Goal: Task Accomplishment & Management: Manage account settings

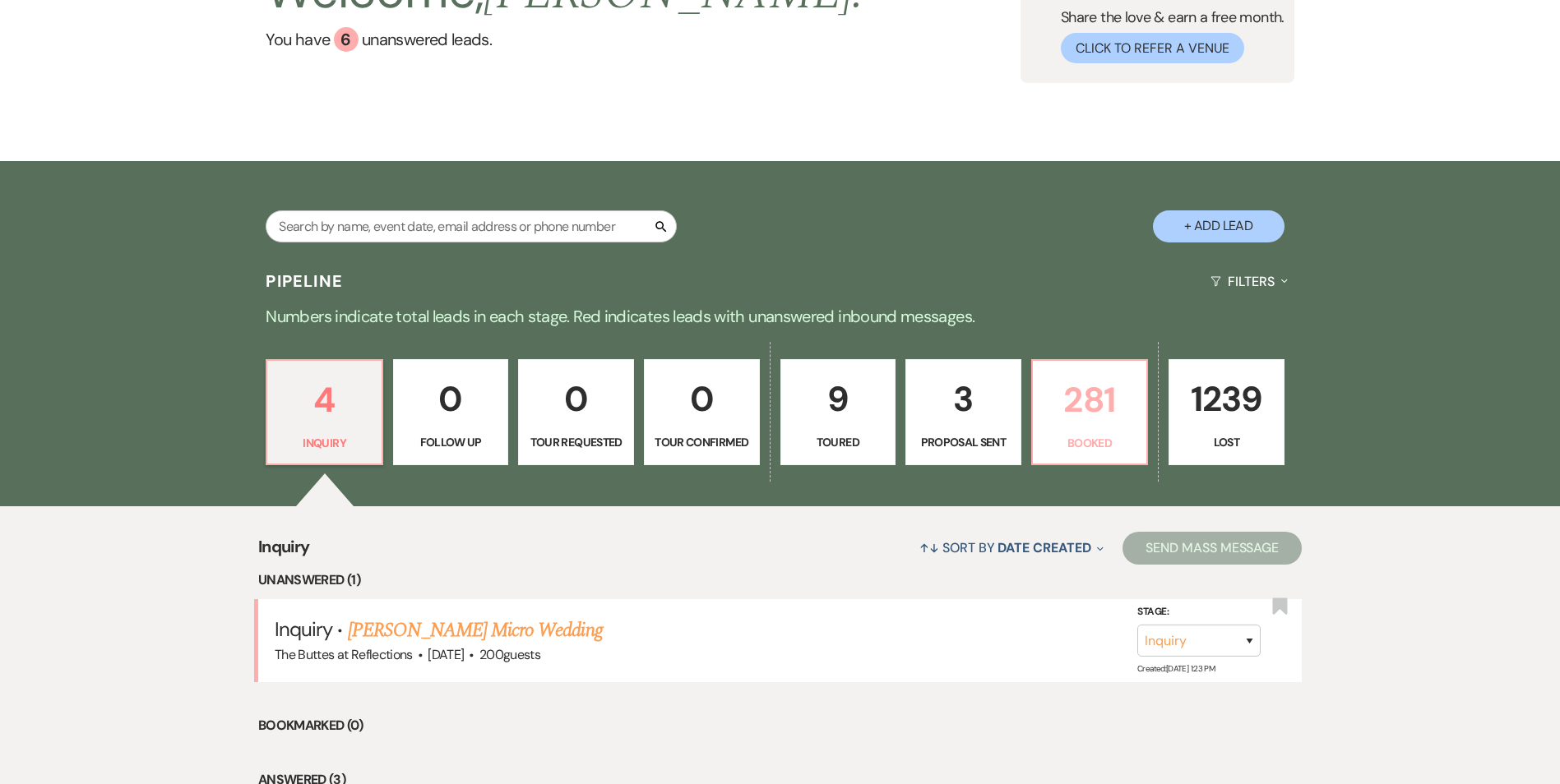
click at [1099, 401] on p "281" at bounding box center [1089, 400] width 95 height 55
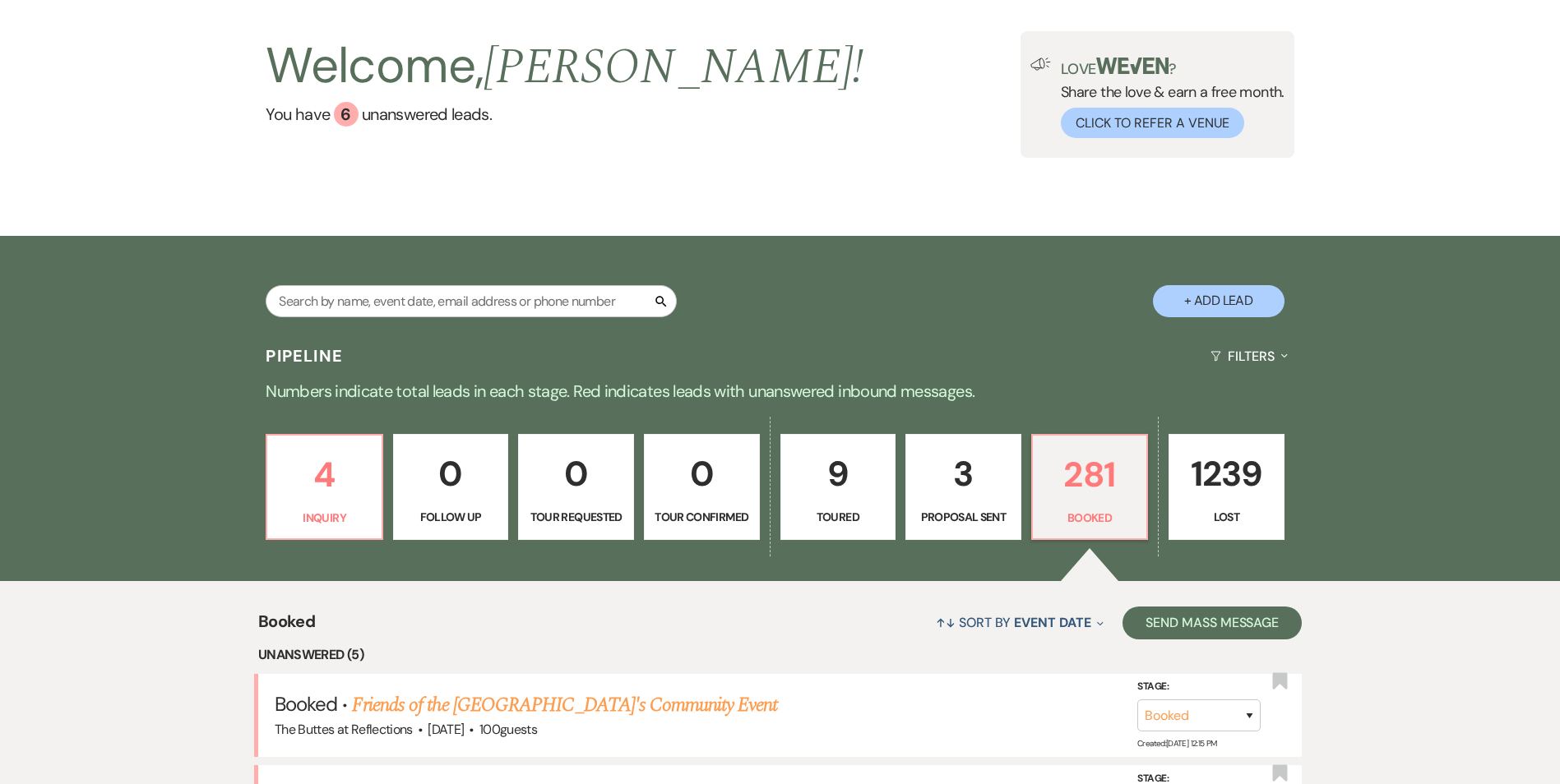
scroll to position [164, 0]
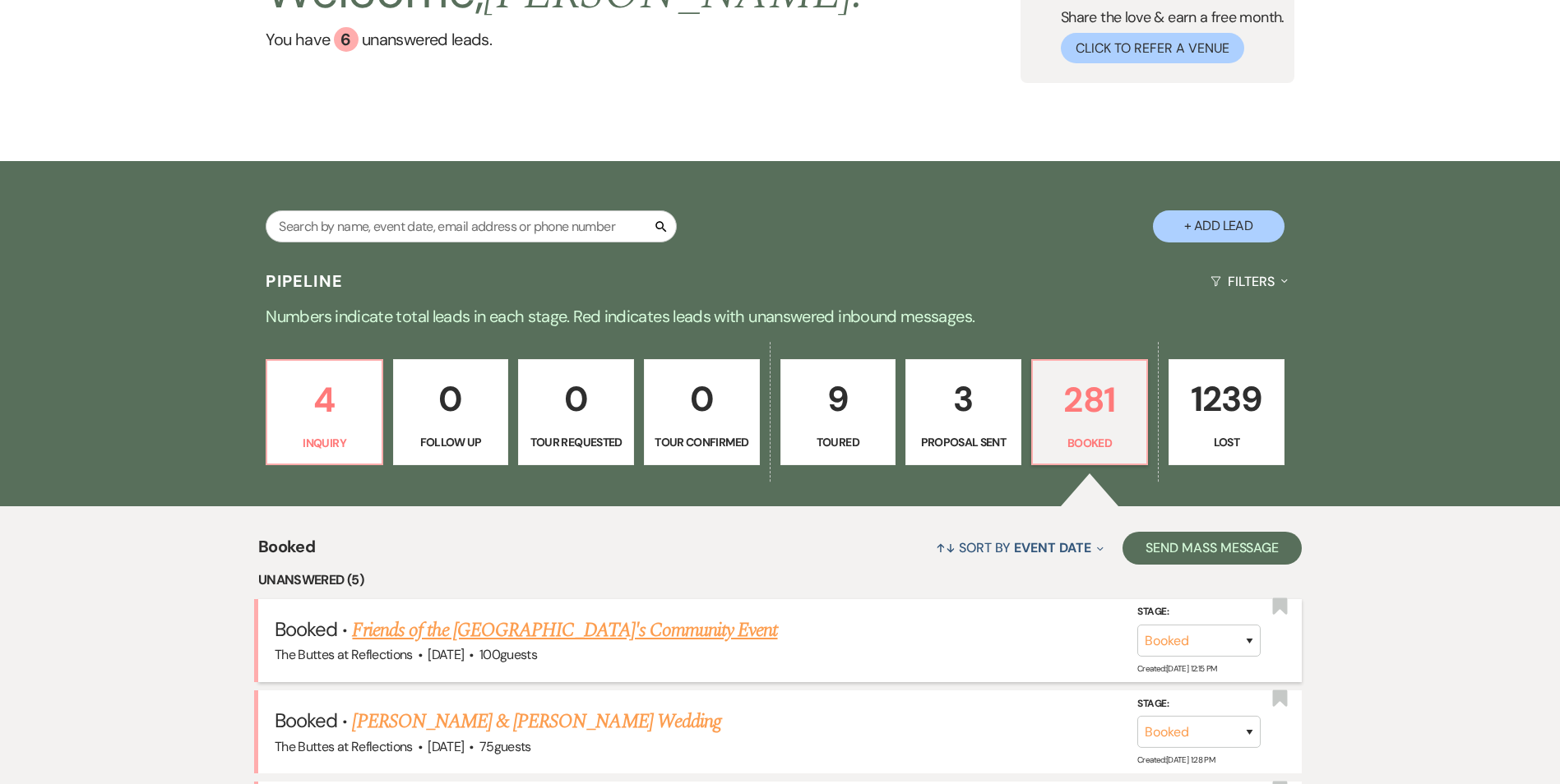
click at [700, 642] on link "Friends of the [GEOGRAPHIC_DATA]'s Community Event" at bounding box center [564, 629] width 425 height 30
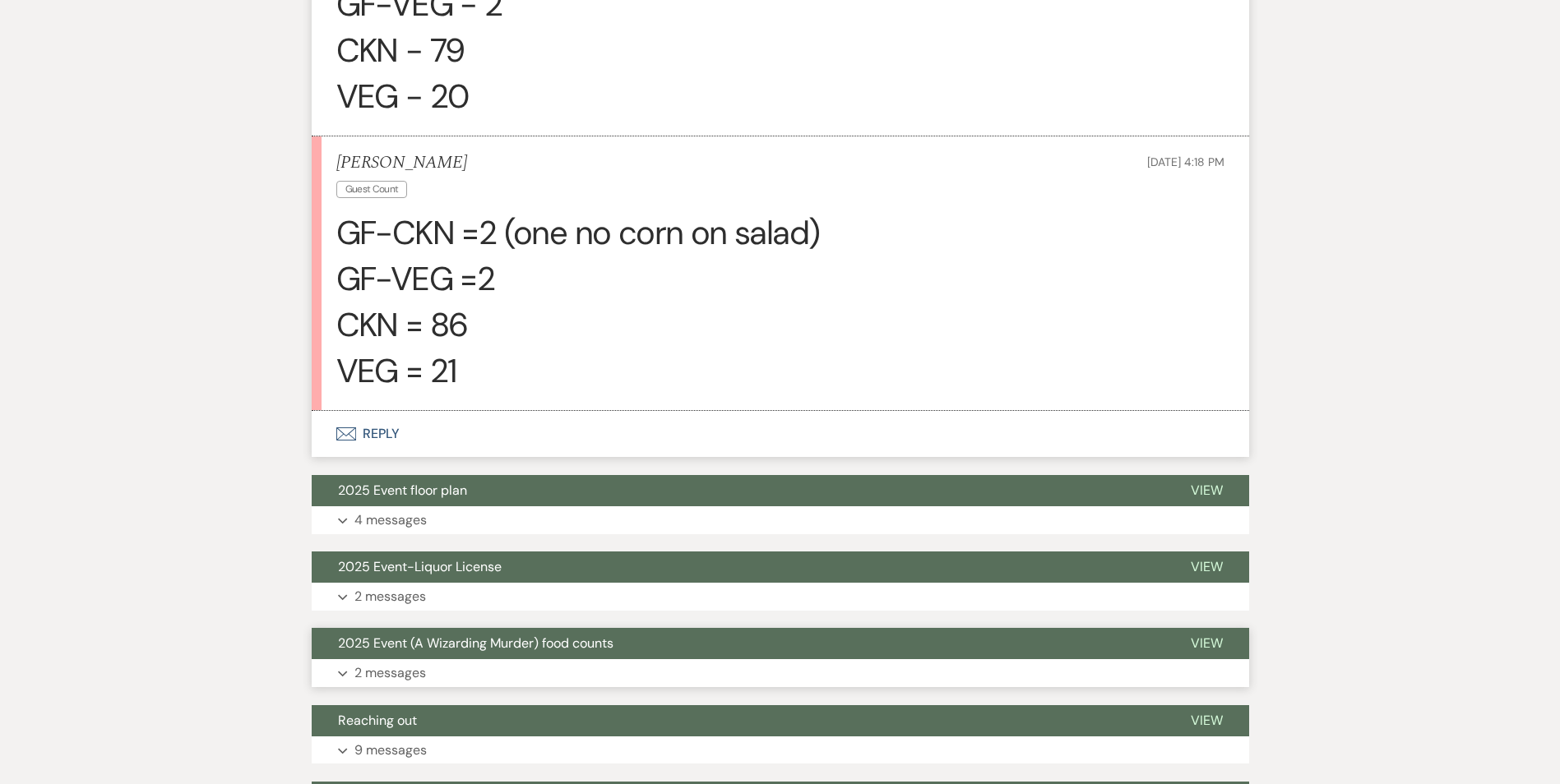
scroll to position [657, 0]
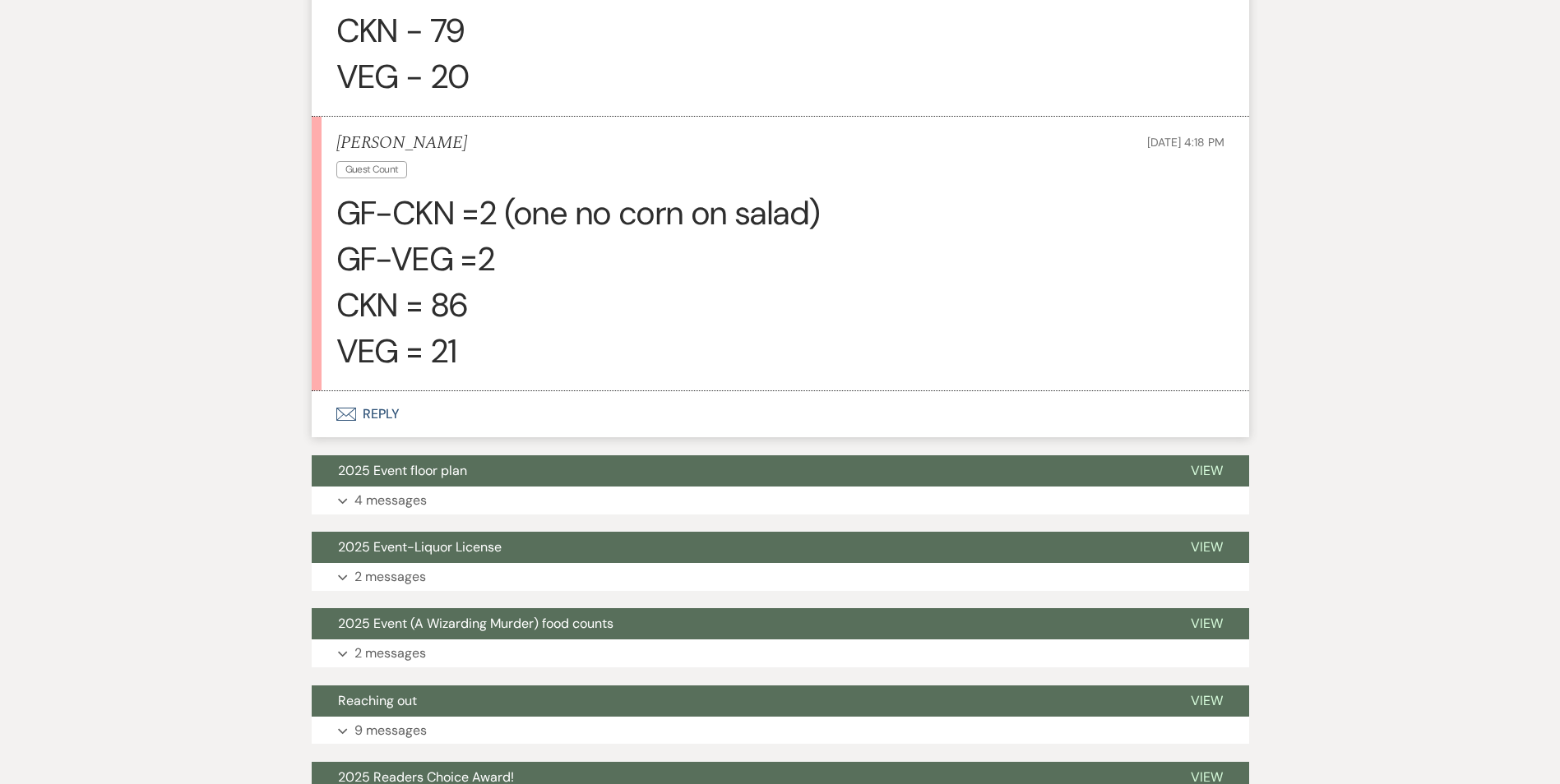
click at [384, 413] on button "Envelope Reply" at bounding box center [780, 414] width 937 height 46
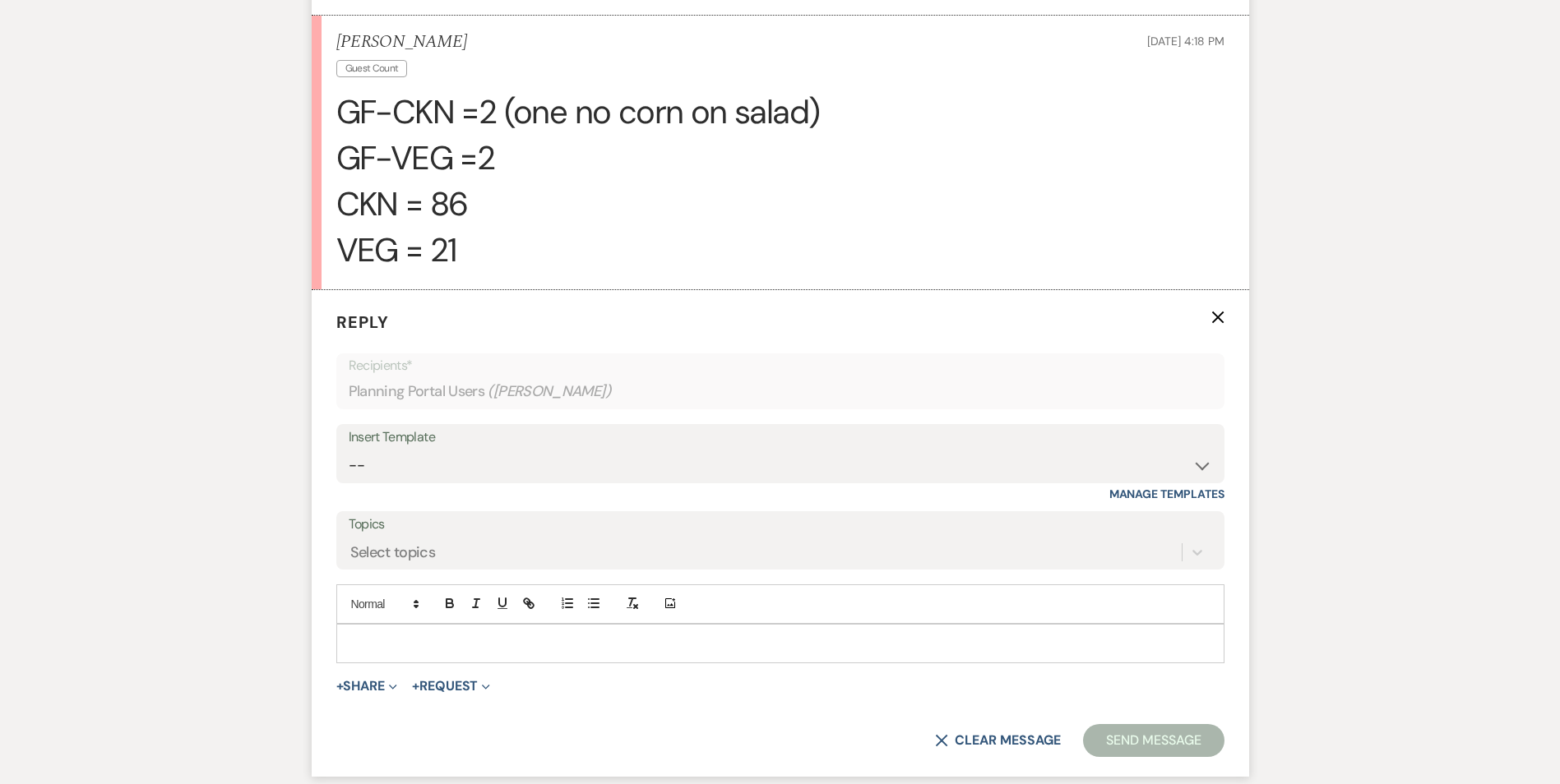
scroll to position [827, 0]
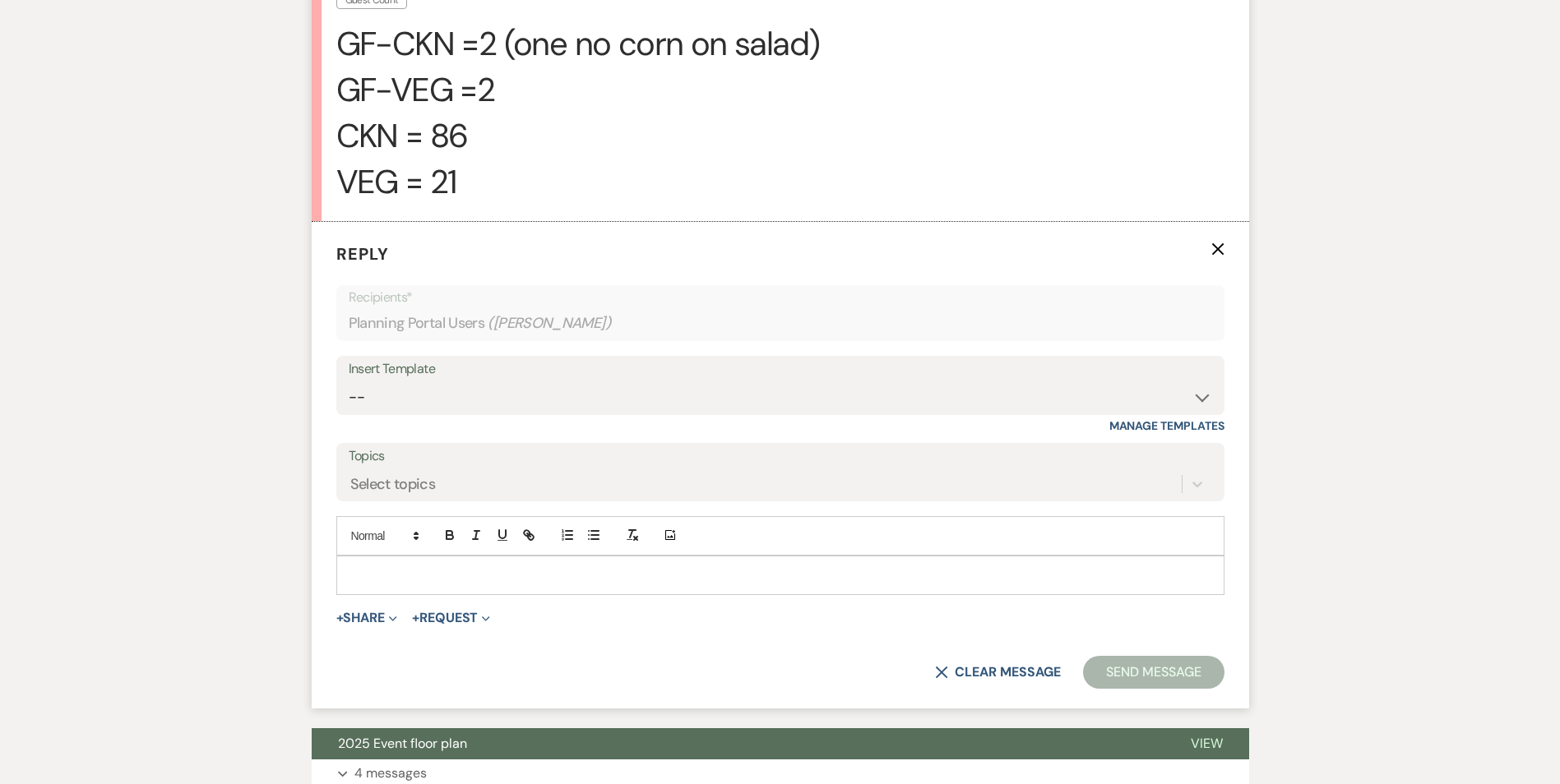
click at [405, 571] on p at bounding box center [780, 575] width 861 height 18
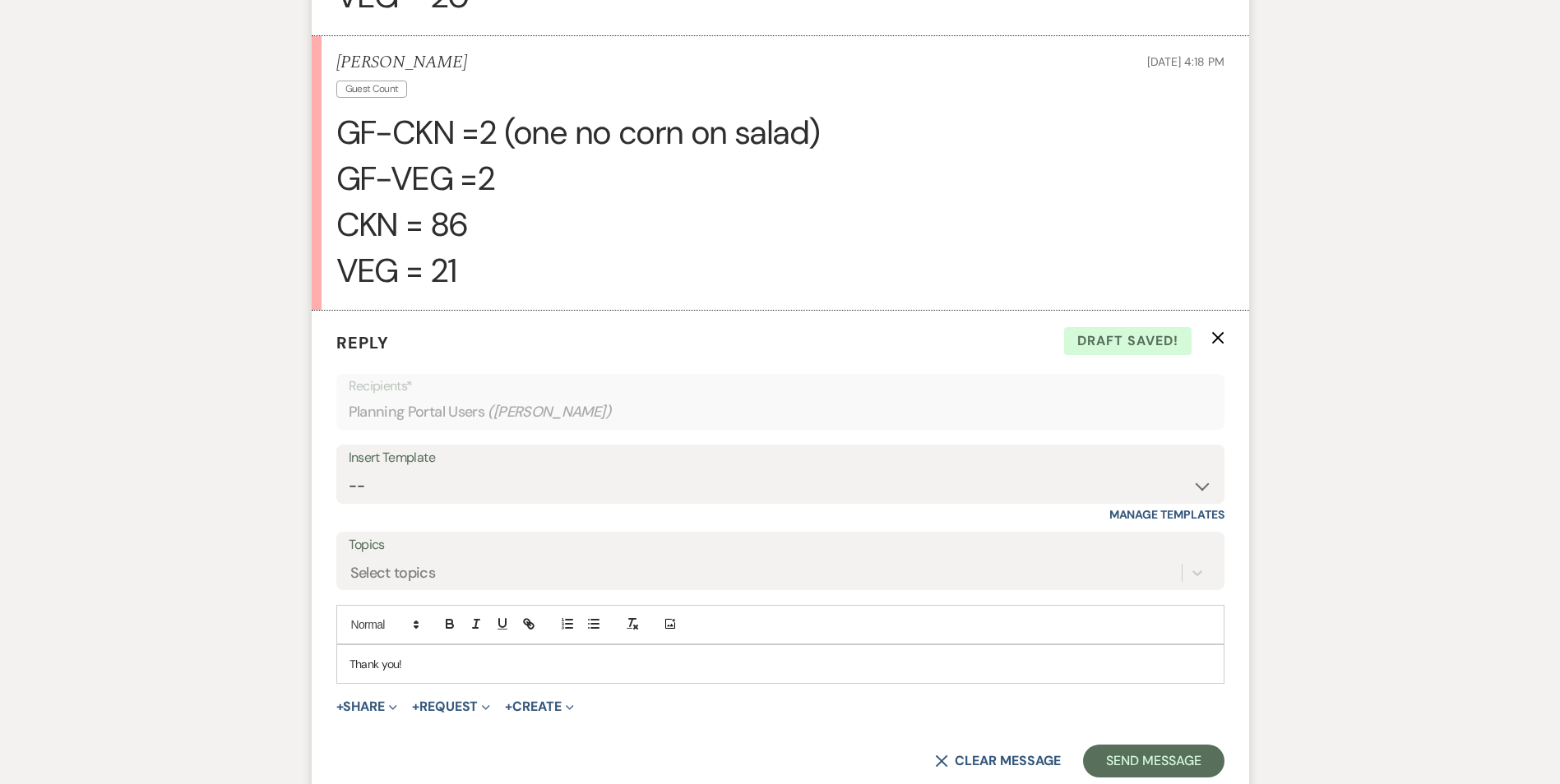
scroll to position [909, 0]
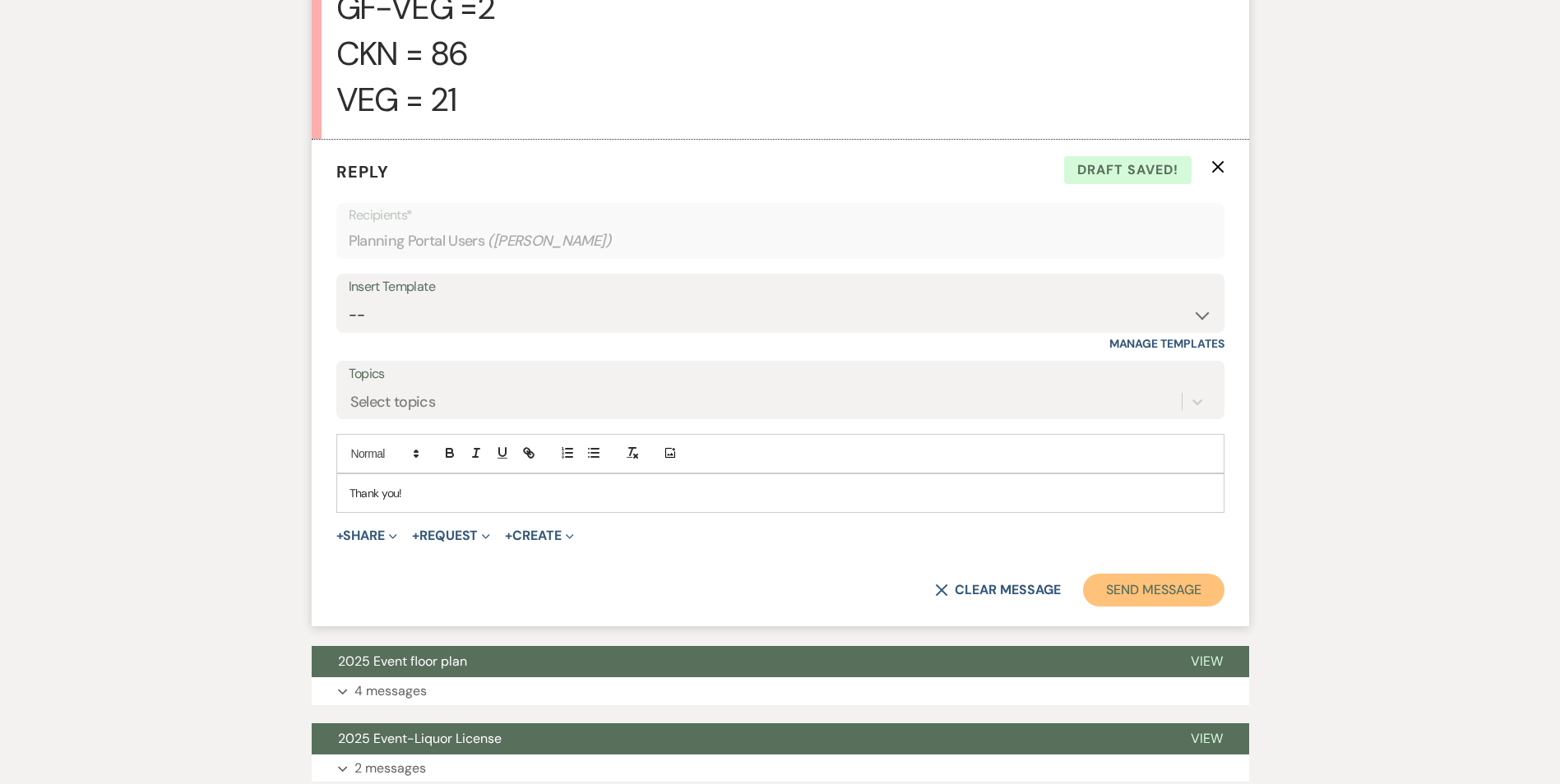
click at [1188, 594] on button "Send Message" at bounding box center [1153, 590] width 140 height 33
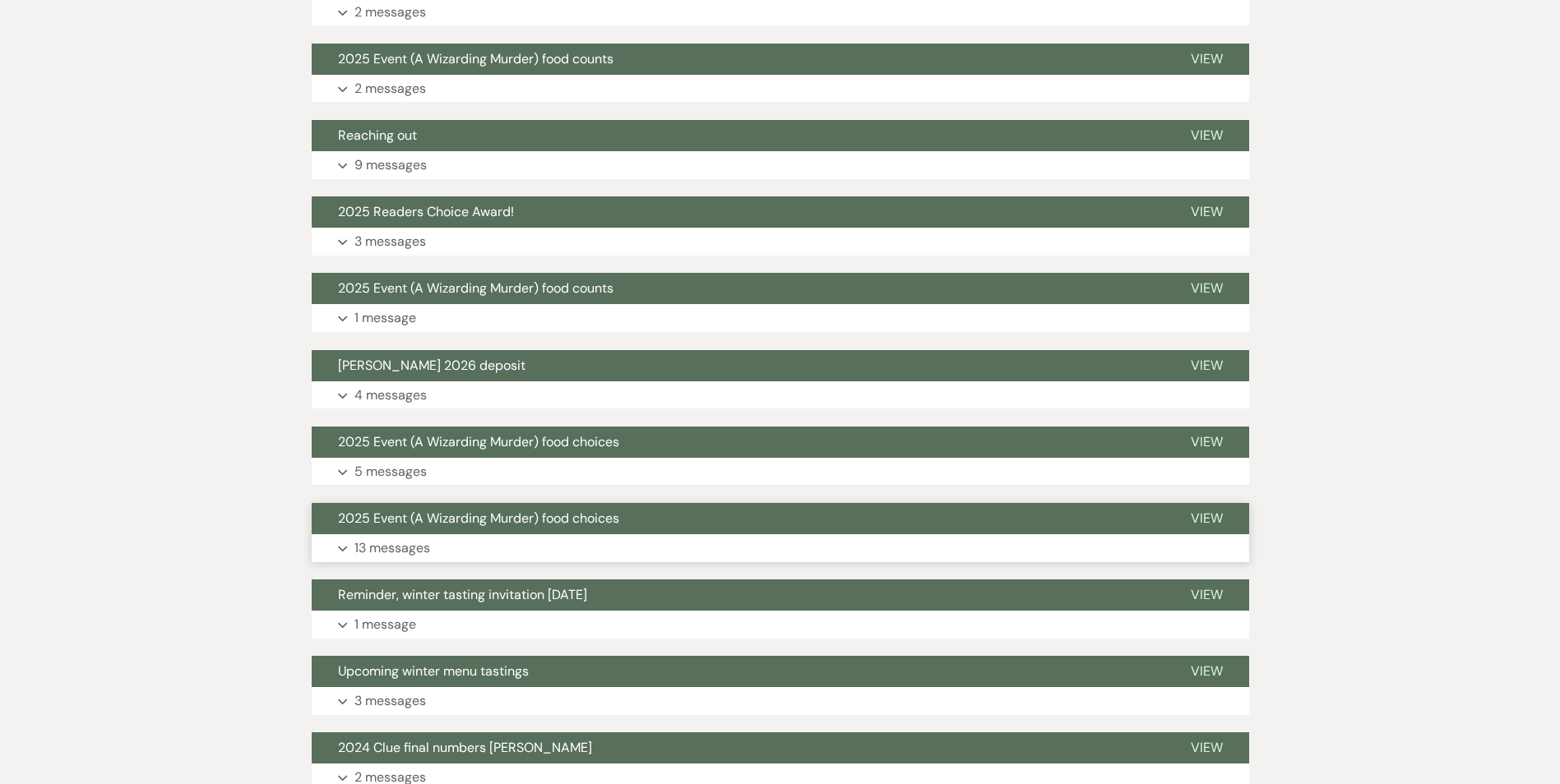
scroll to position [1319, 0]
click at [530, 518] on span "2025 Event (A Wizarding Murder) food choices" at bounding box center [479, 517] width 281 height 17
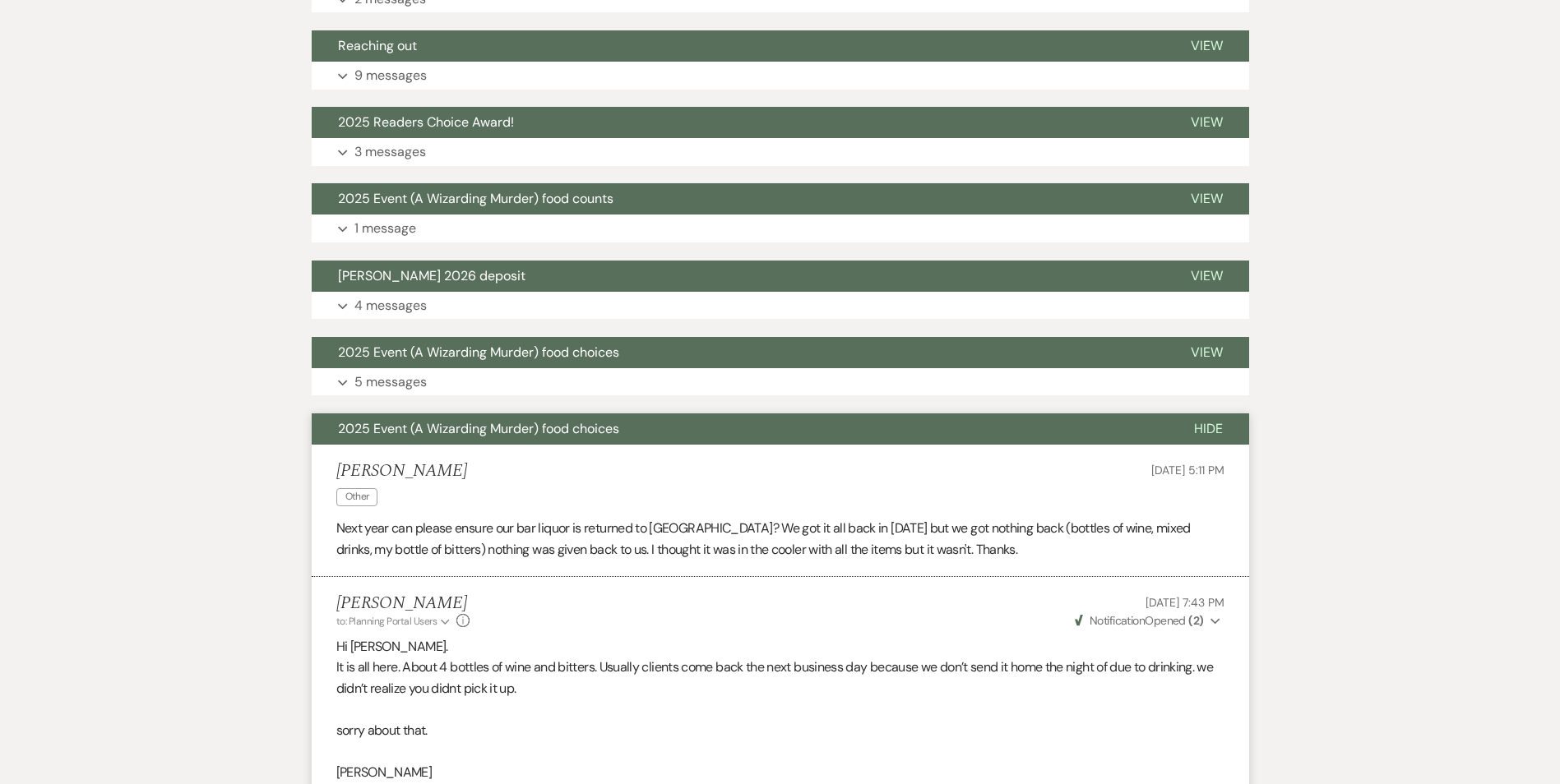
scroll to position [1403, 0]
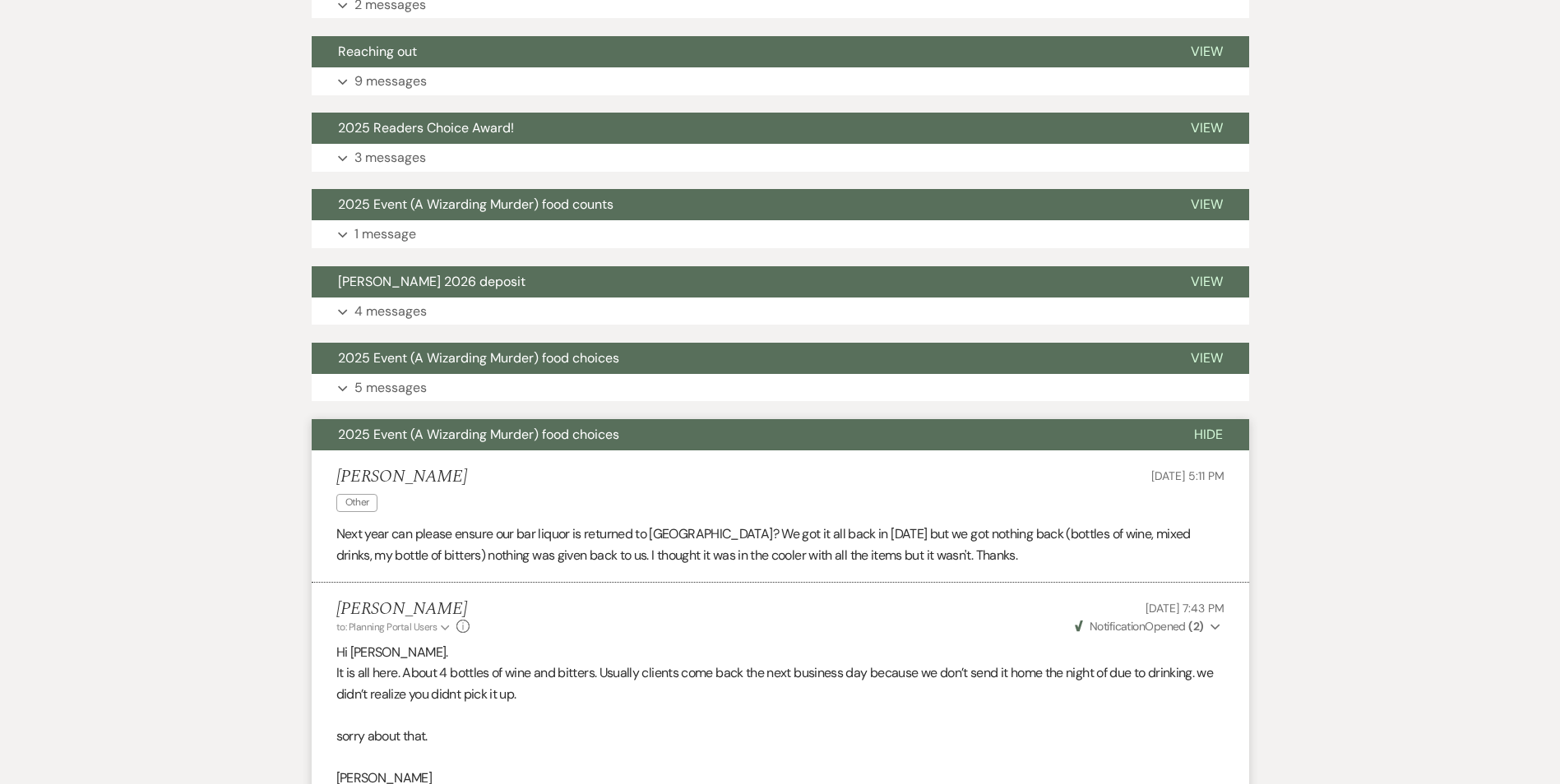
click at [1200, 429] on span "Hide" at bounding box center [1208, 434] width 29 height 17
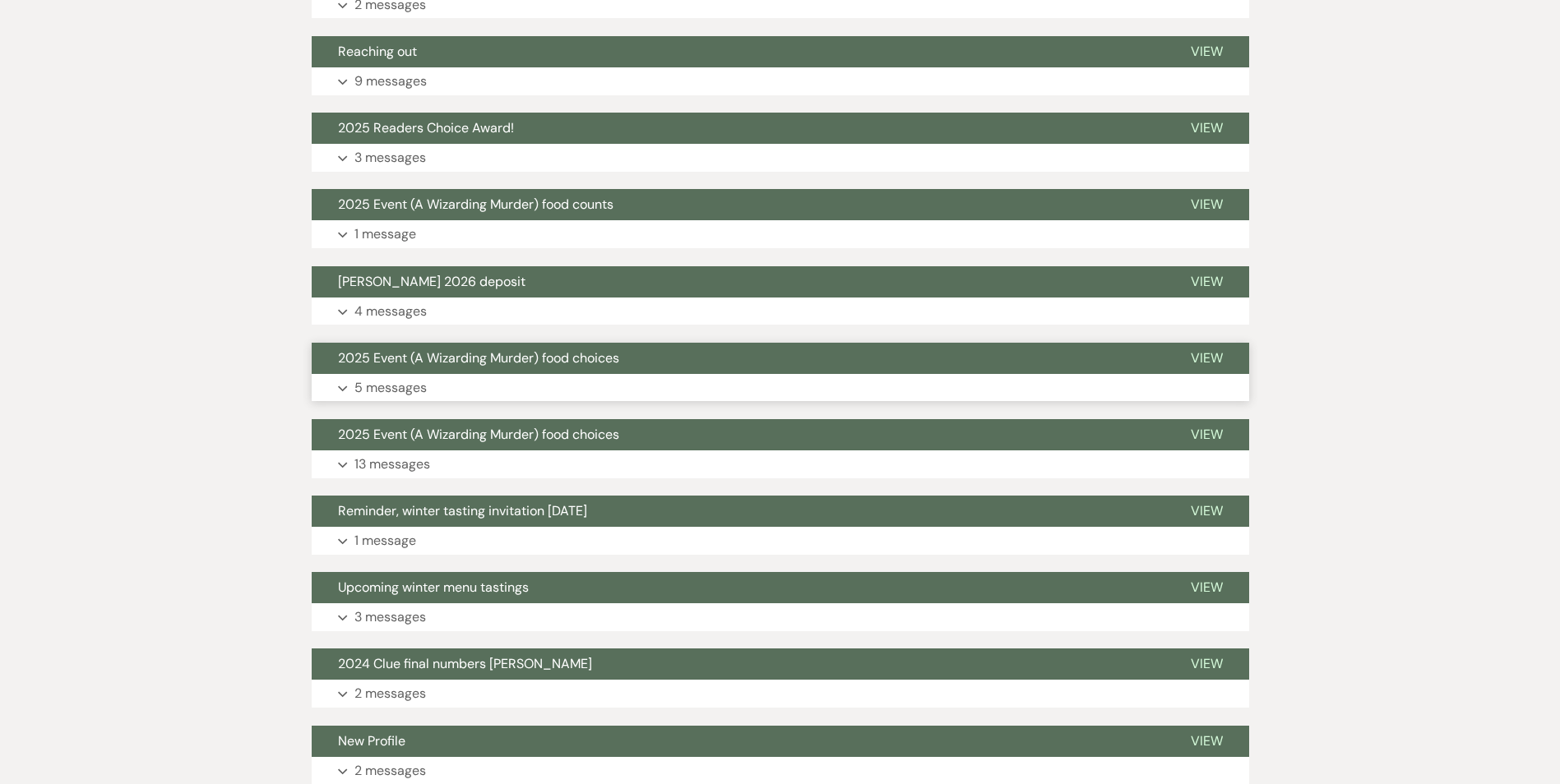
click at [732, 365] on button "2025 Event (A Wizarding Murder) food choices" at bounding box center [737, 358] width 852 height 31
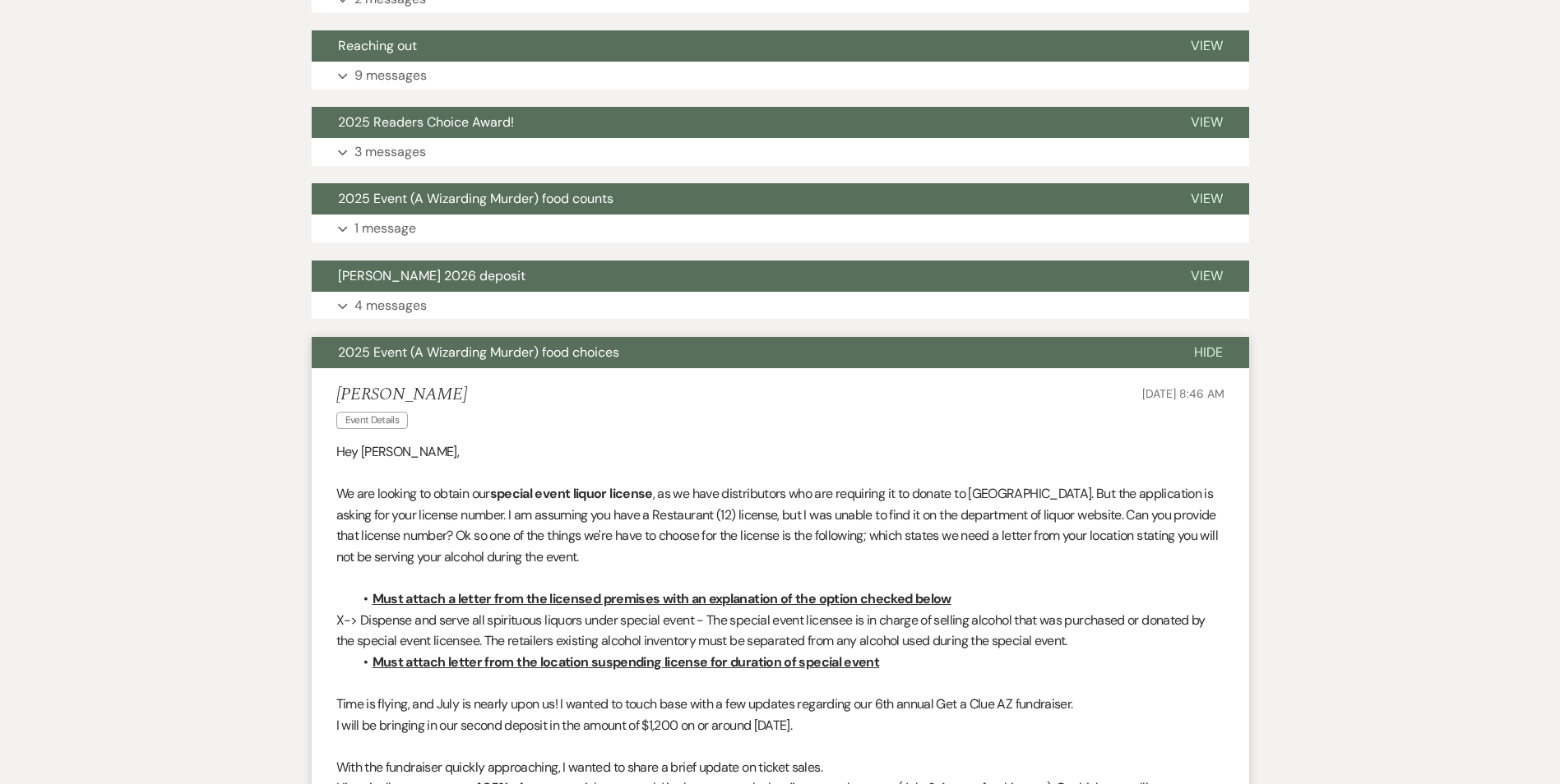
scroll to position [1320, 0]
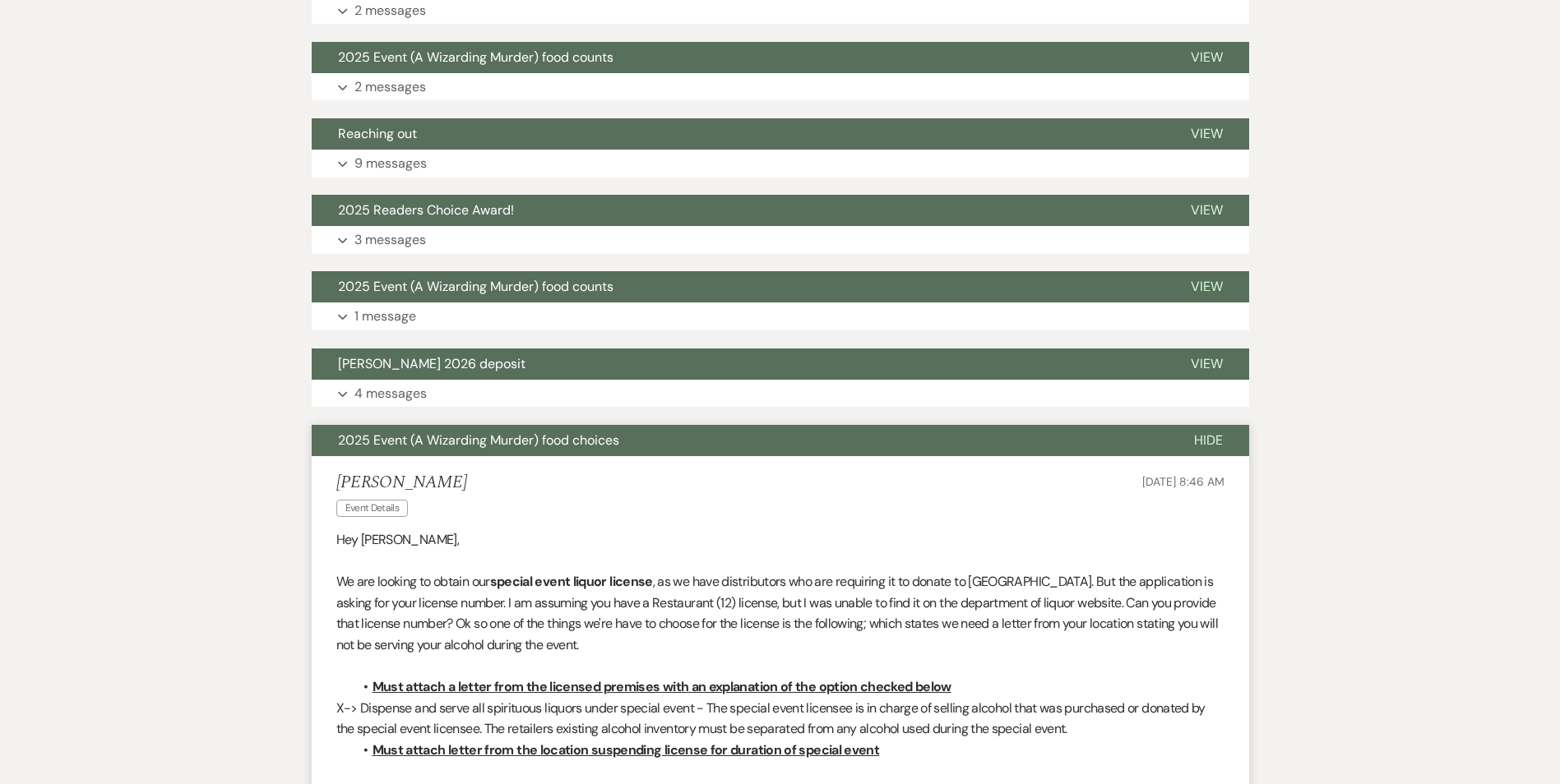
click at [1210, 437] on span "Hide" at bounding box center [1208, 440] width 29 height 17
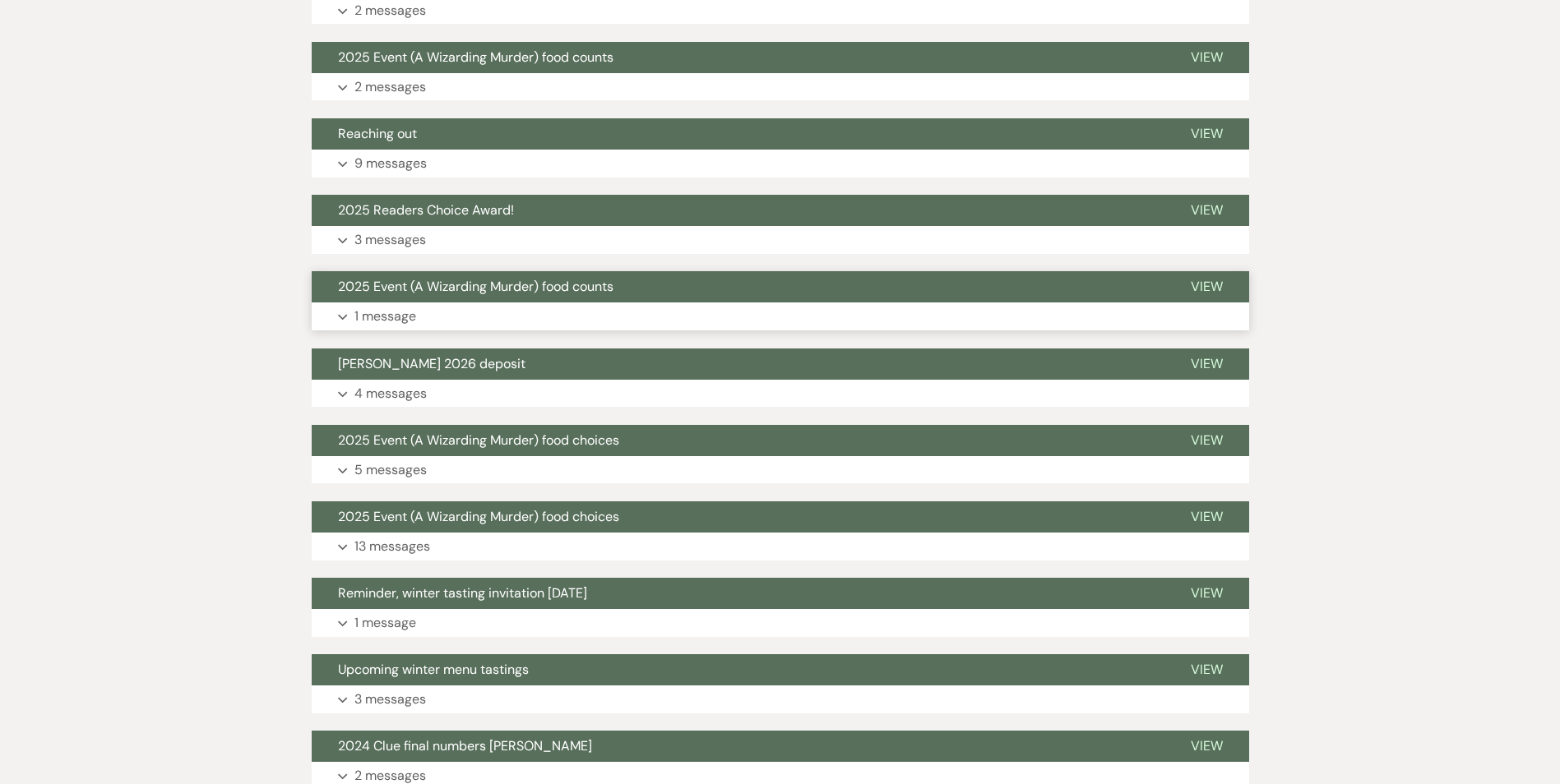
click at [593, 288] on span "2025 Event (A Wizarding Murder) food counts" at bounding box center [476, 286] width 276 height 17
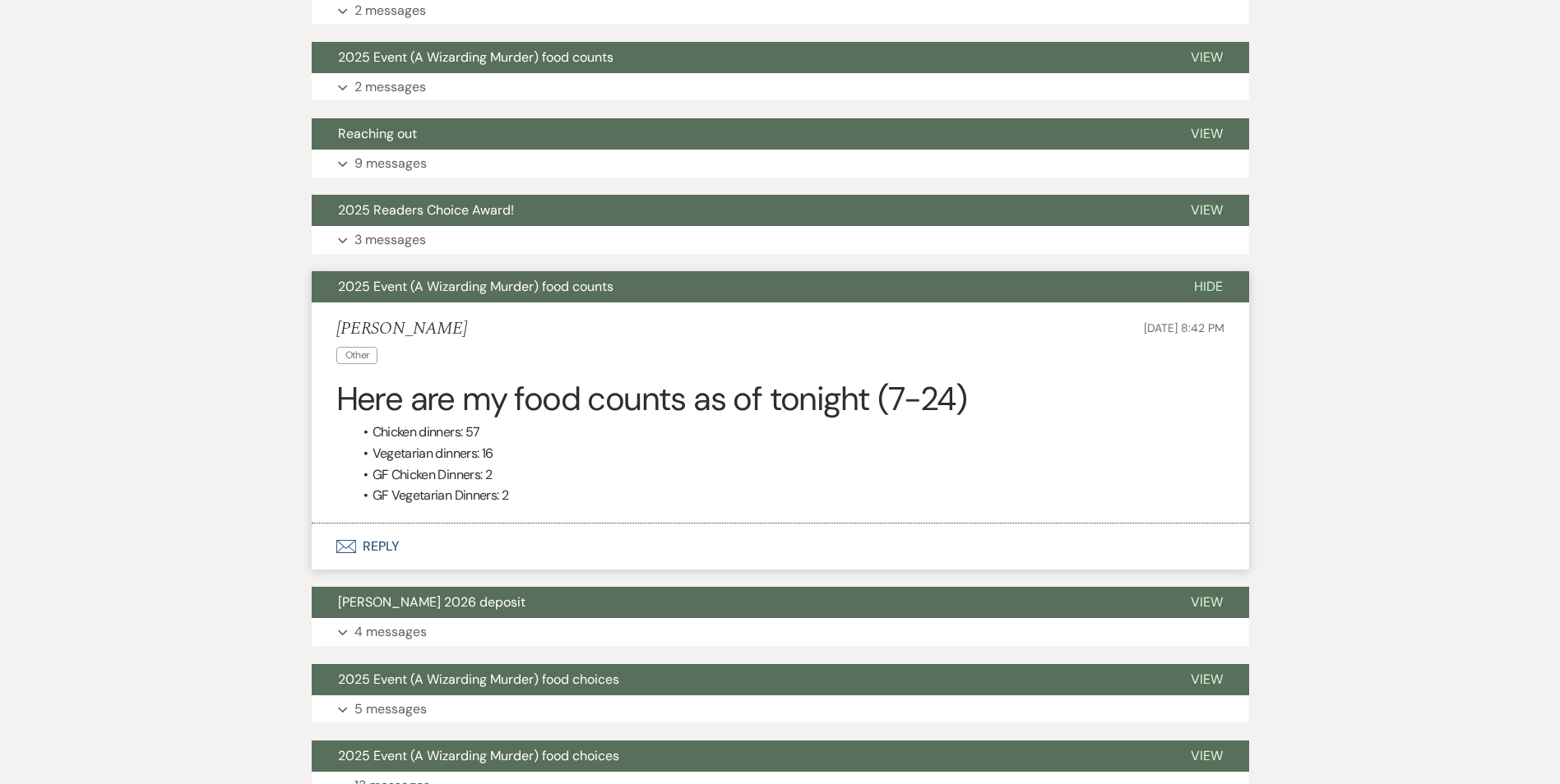
click at [1212, 286] on span "Hide" at bounding box center [1208, 286] width 29 height 17
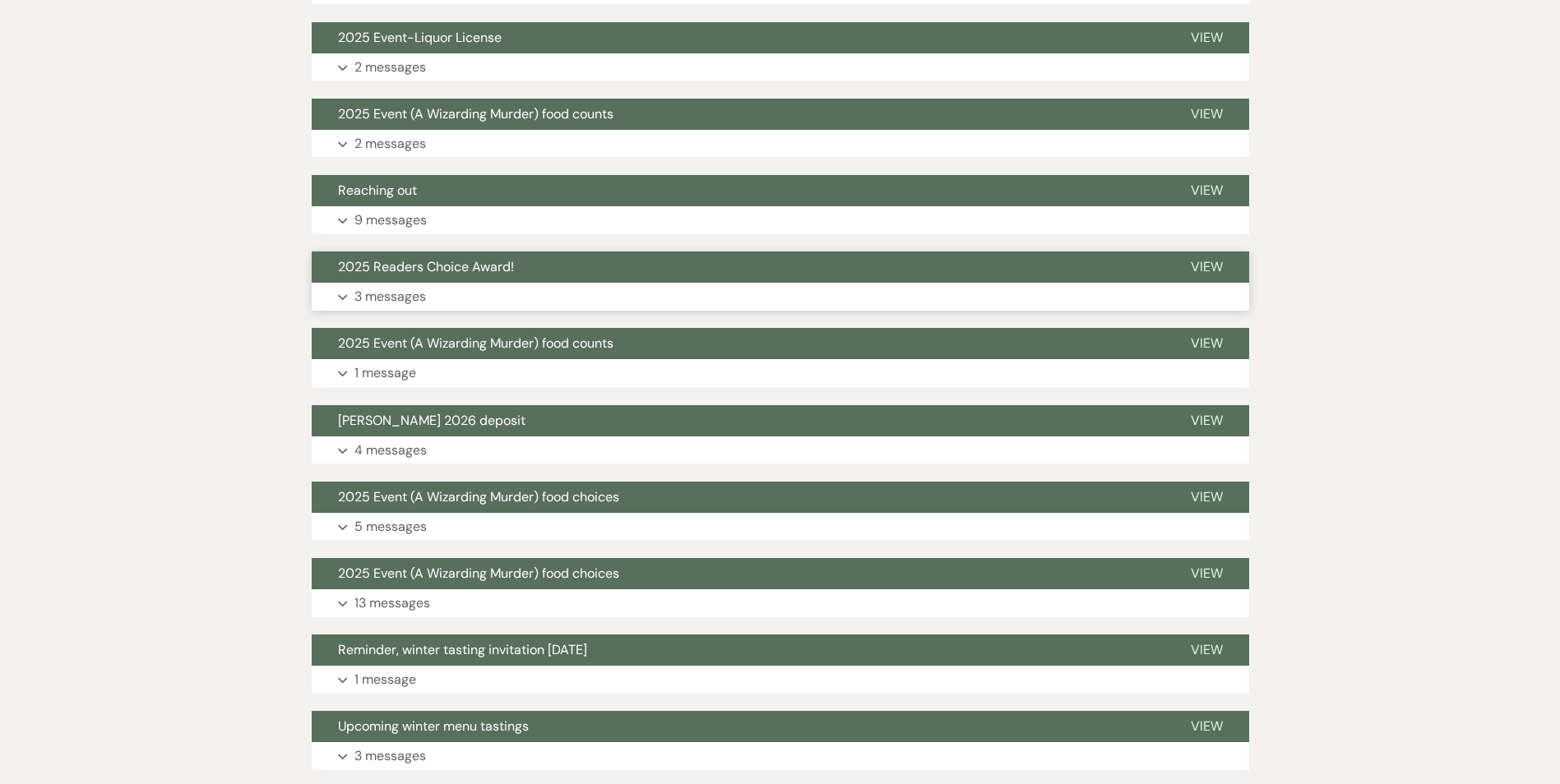
scroll to position [1238, 0]
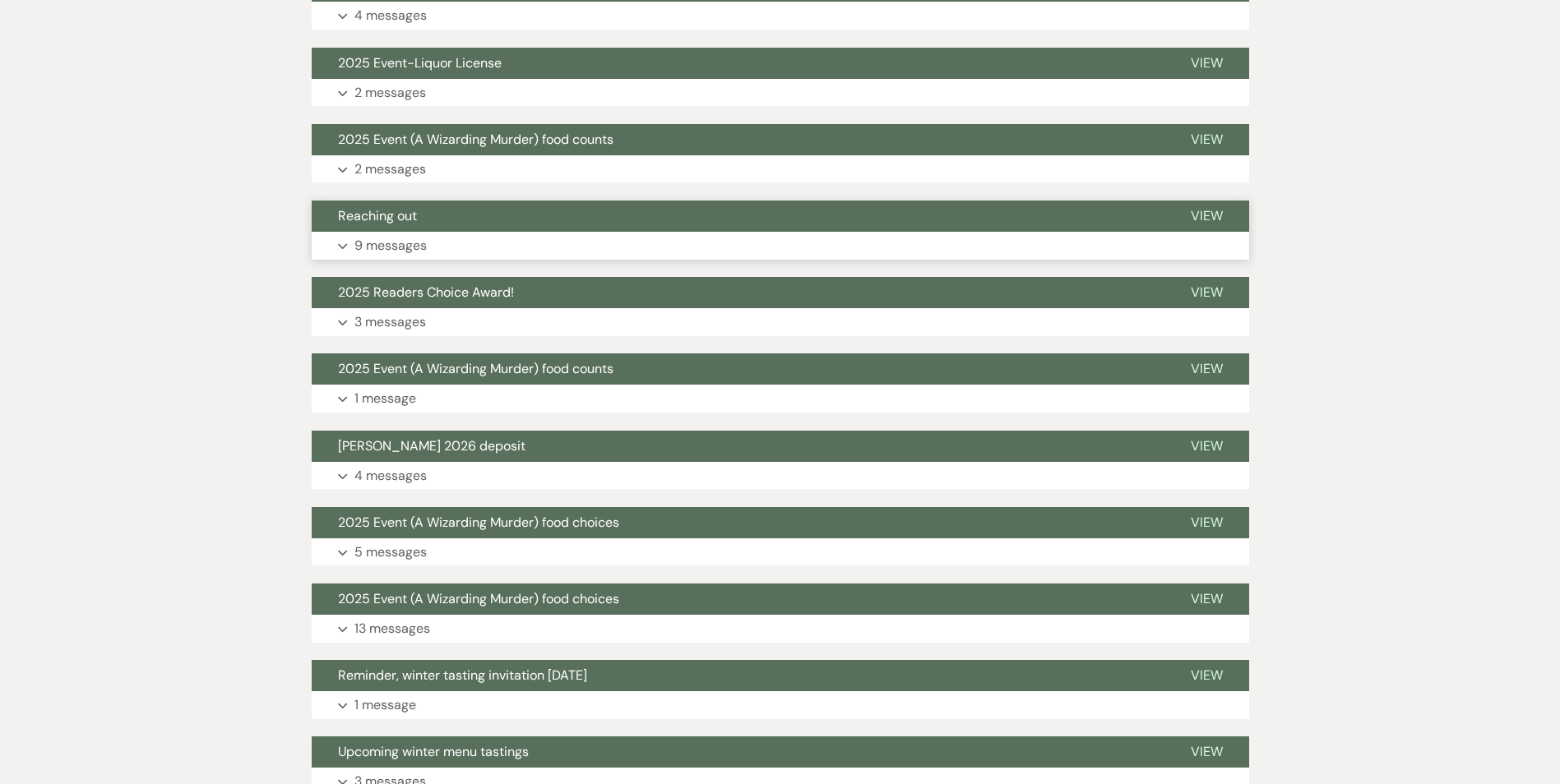
click at [593, 218] on button "Reaching out" at bounding box center [737, 215] width 852 height 31
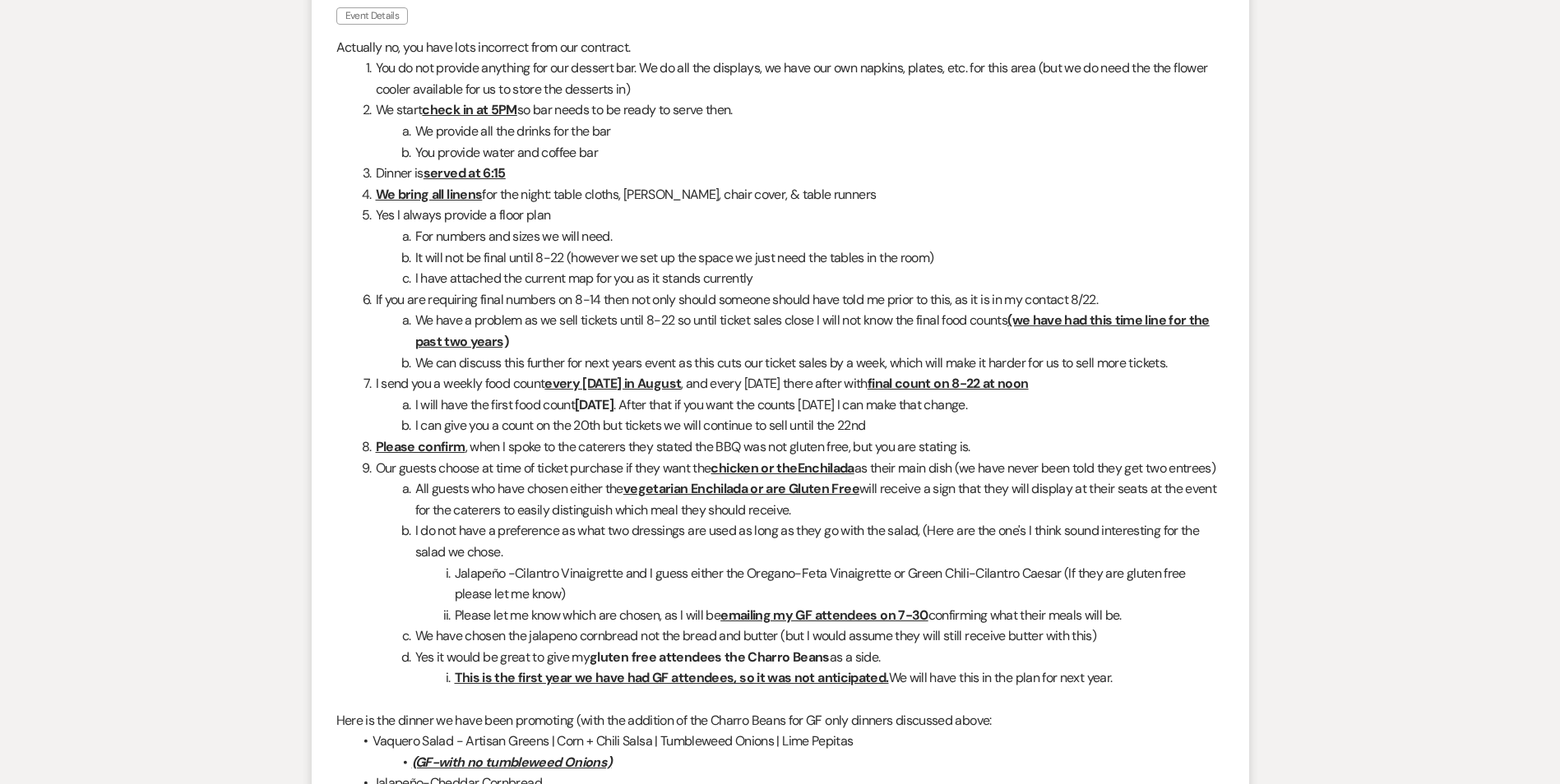
scroll to position [2963, 0]
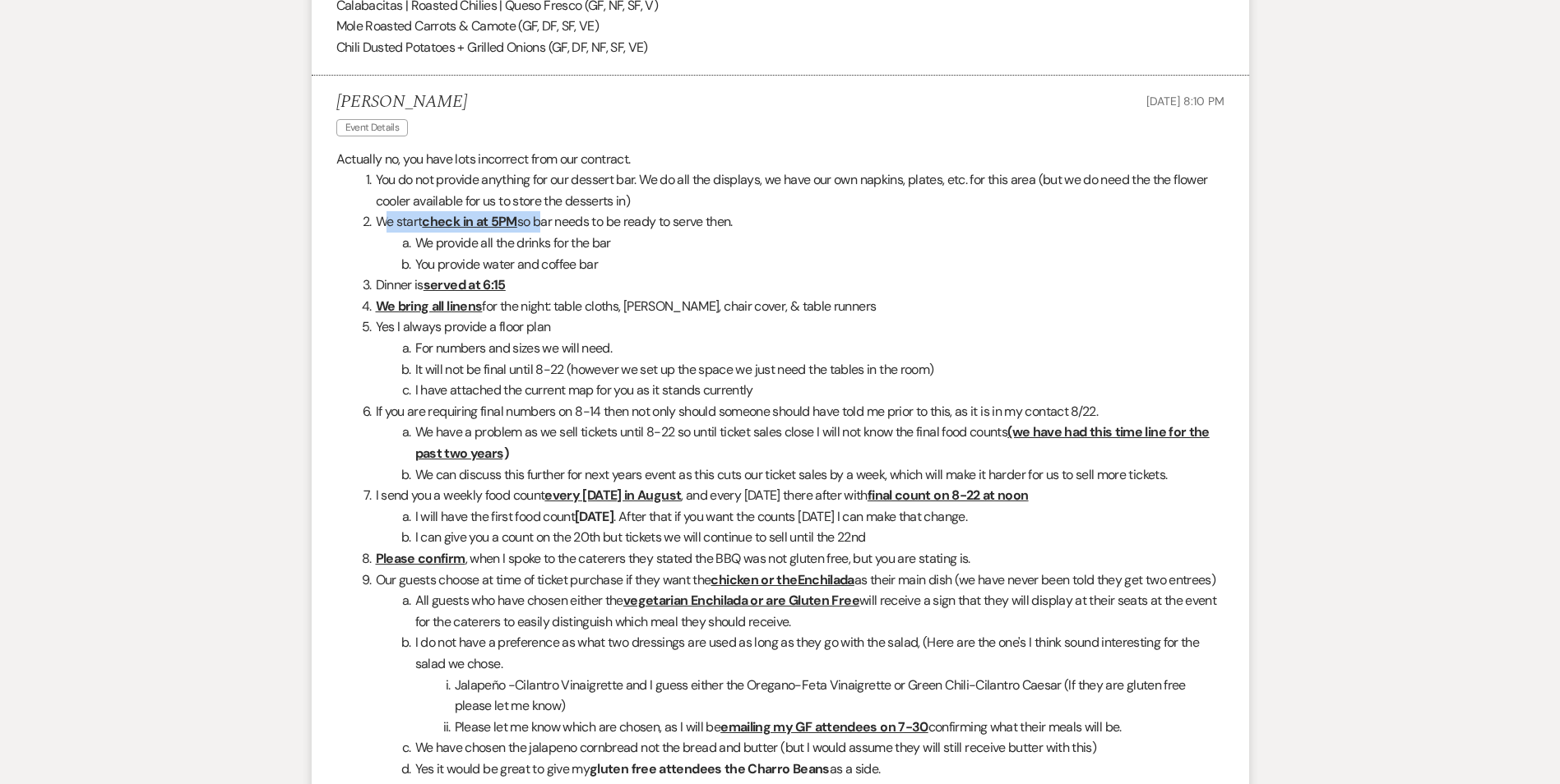
drag, startPoint x: 383, startPoint y: 224, endPoint x: 538, endPoint y: 223, distance: 155.0
click at [538, 223] on li "We start check in at 5PM so bar needs to be ready to serve then." at bounding box center [790, 222] width 869 height 21
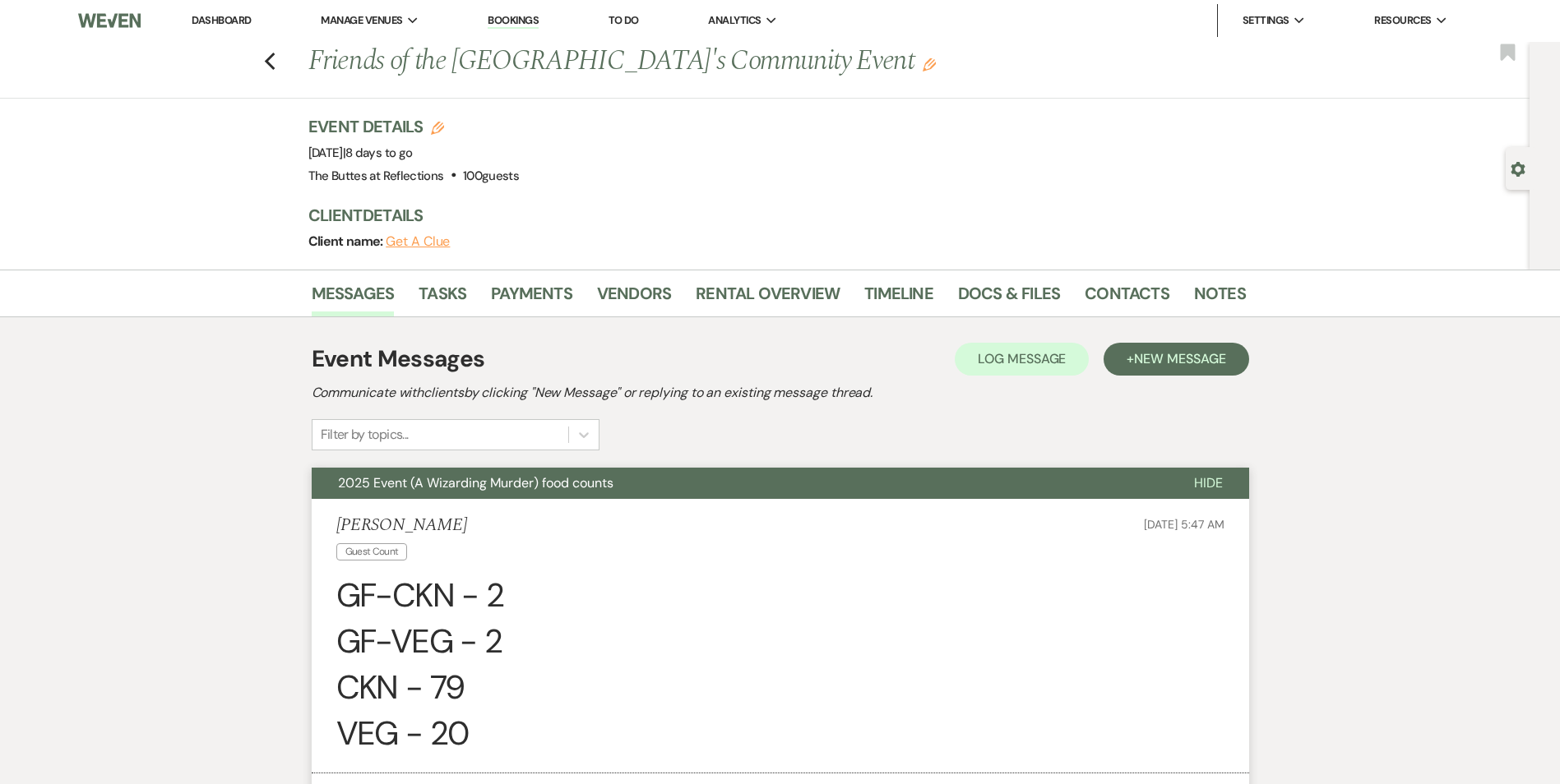
scroll to position [0, 0]
click at [1021, 303] on link "Docs & Files" at bounding box center [1009, 299] width 102 height 36
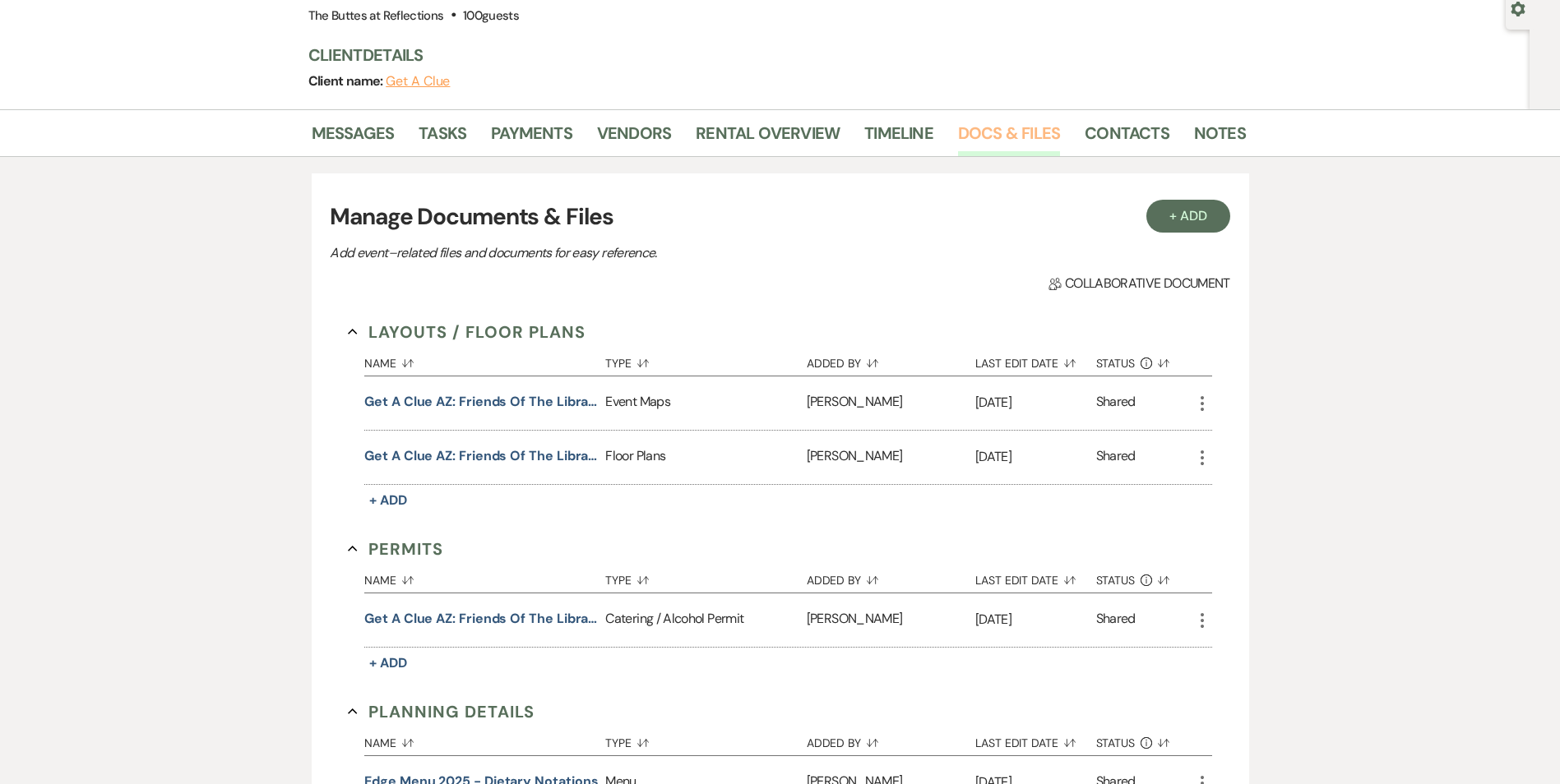
scroll to position [164, 0]
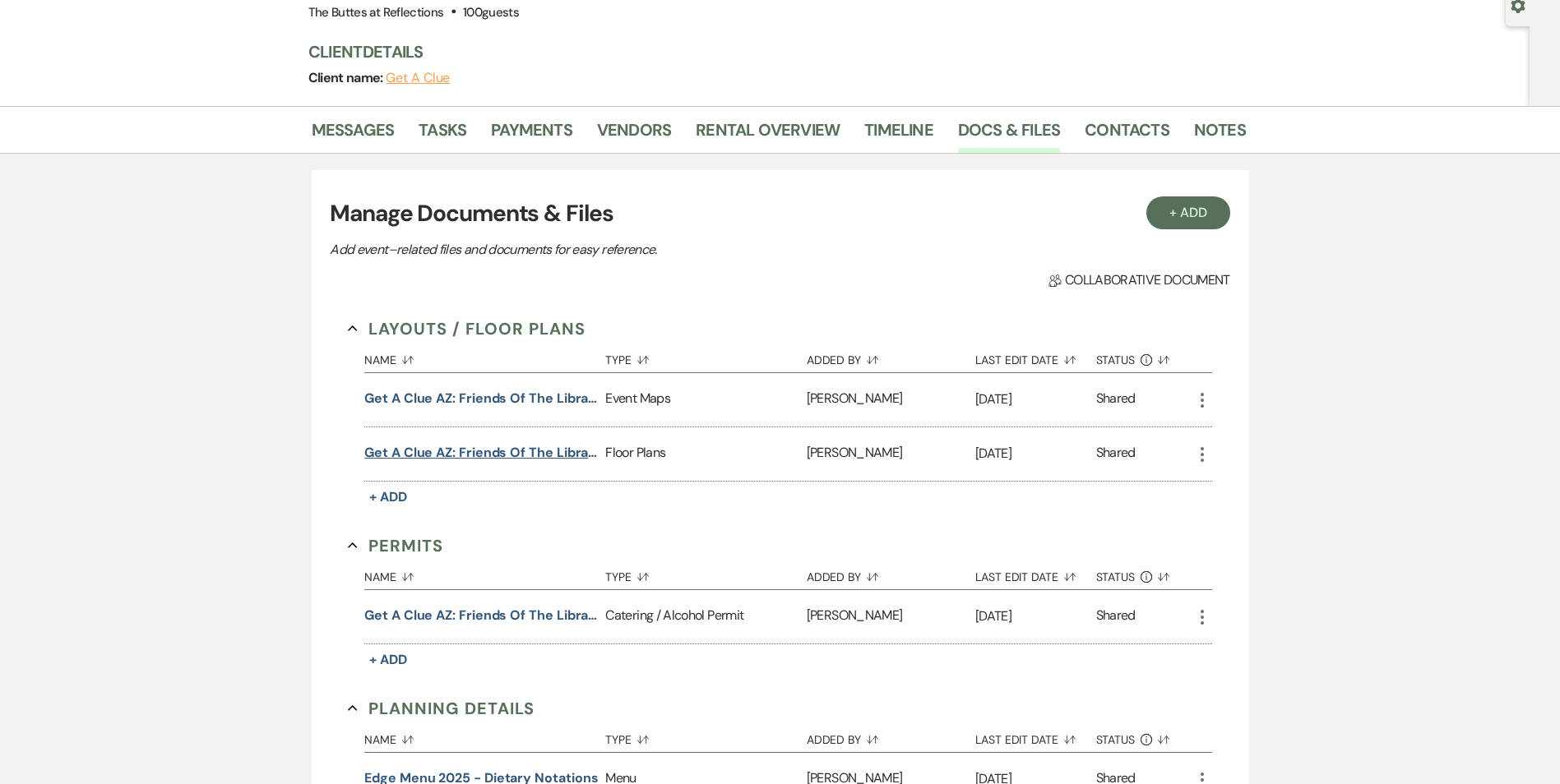
click at [525, 458] on button "Get a Clue AZ: Friends of the Library" at bounding box center [481, 452] width 234 height 20
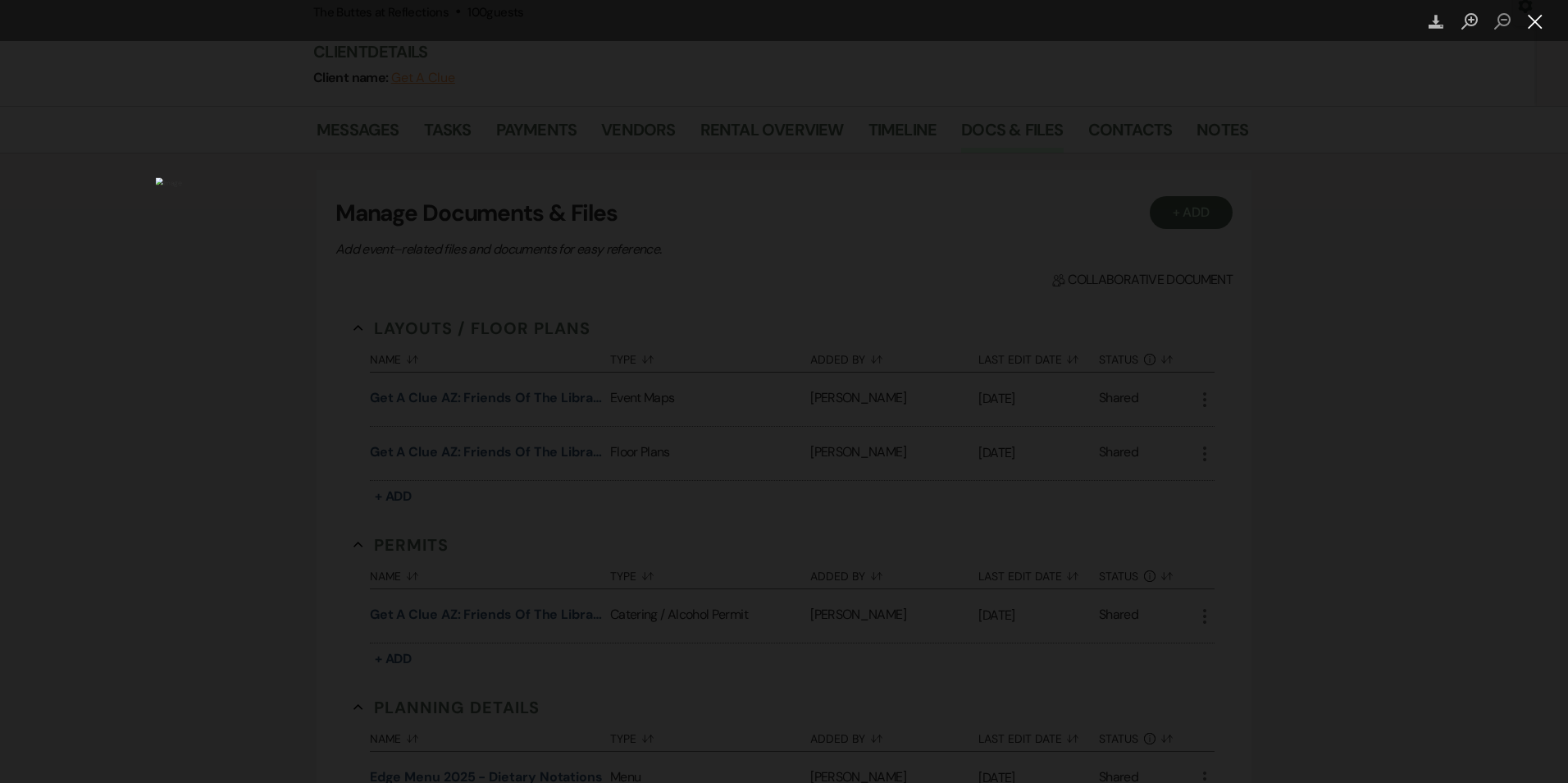
click at [1527, 25] on button "Close lightbox" at bounding box center [1535, 21] width 33 height 29
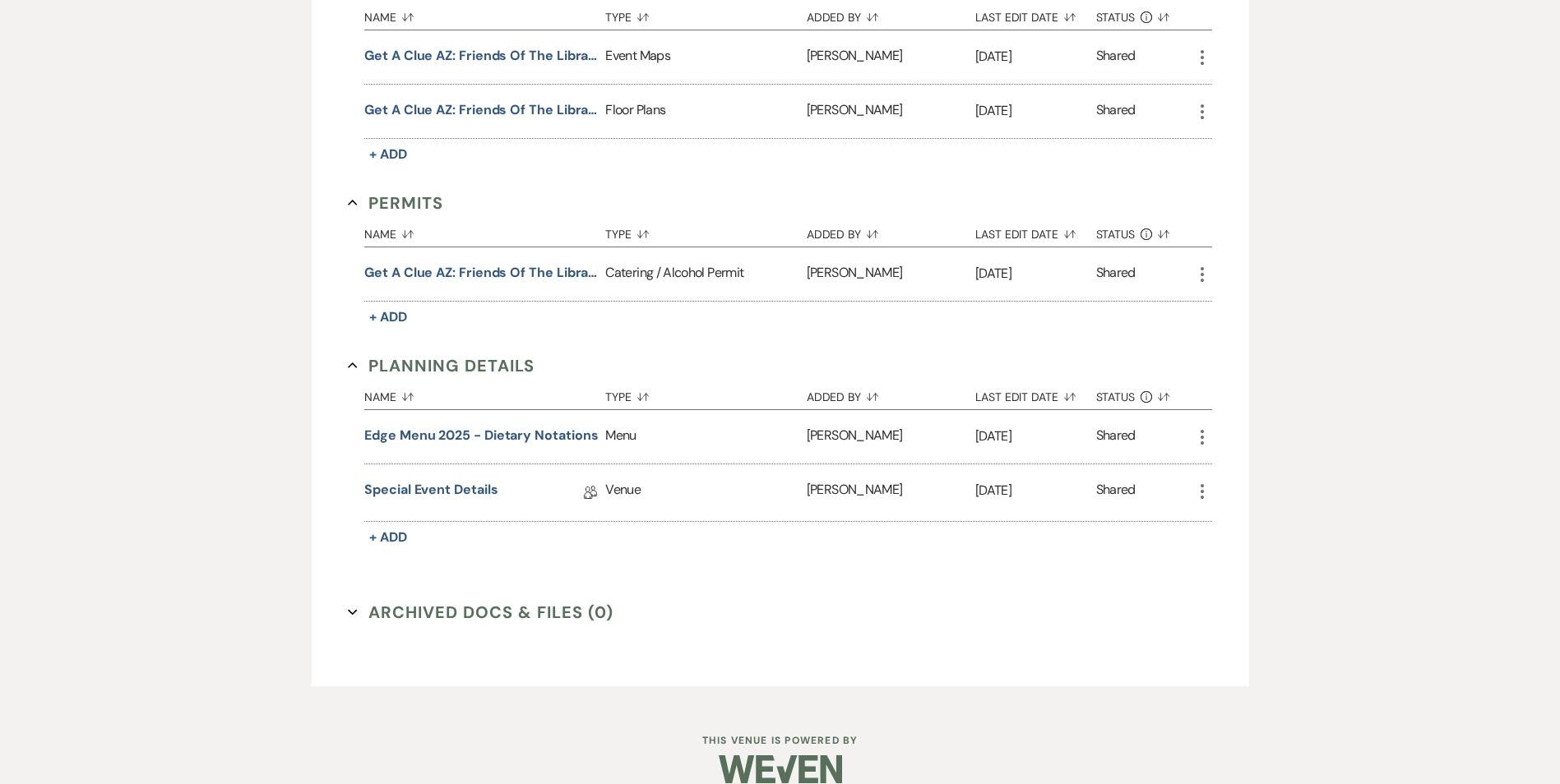
scroll to position [531, 0]
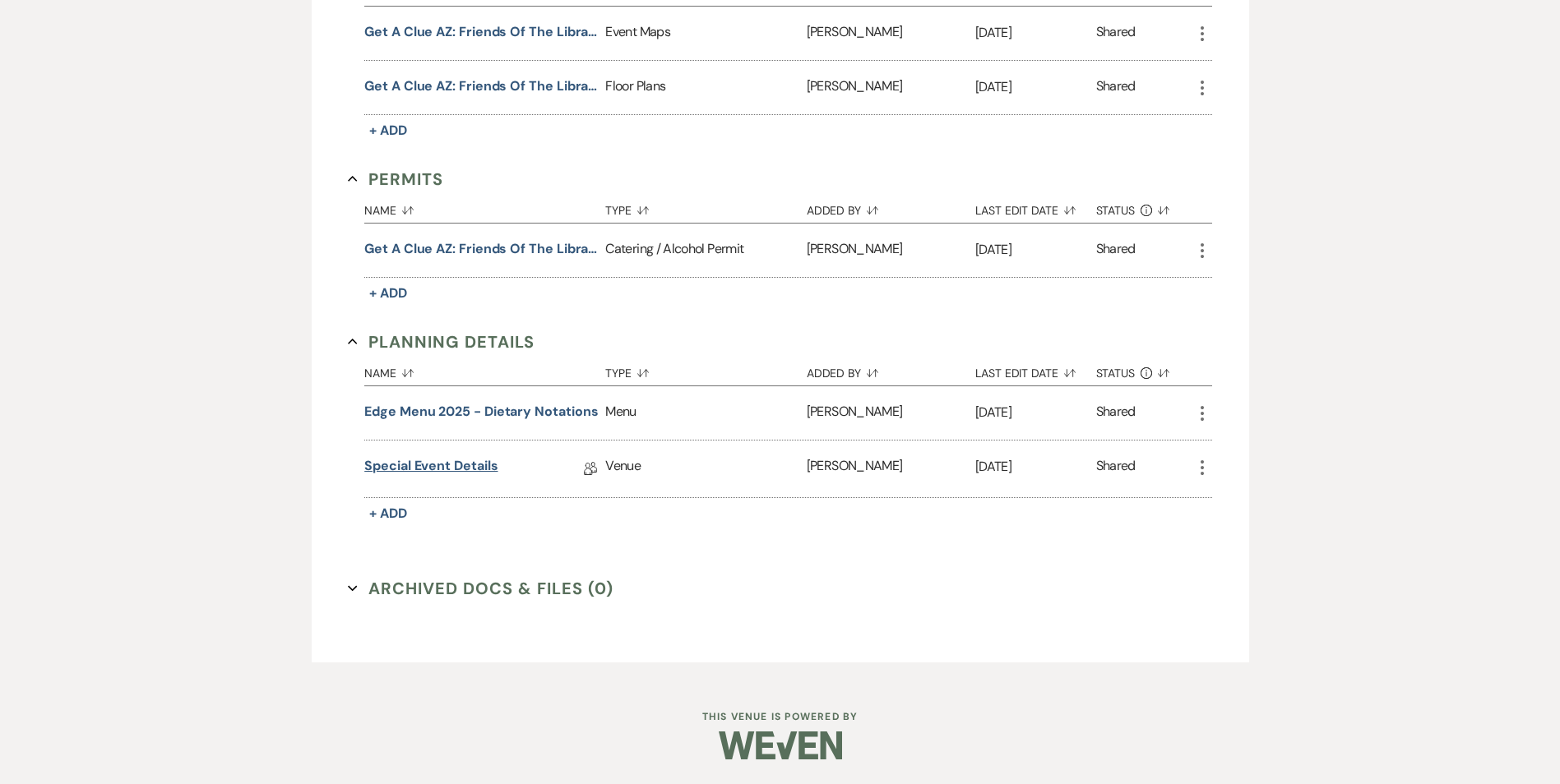
click at [442, 466] on link "Special Event Details" at bounding box center [430, 468] width 133 height 25
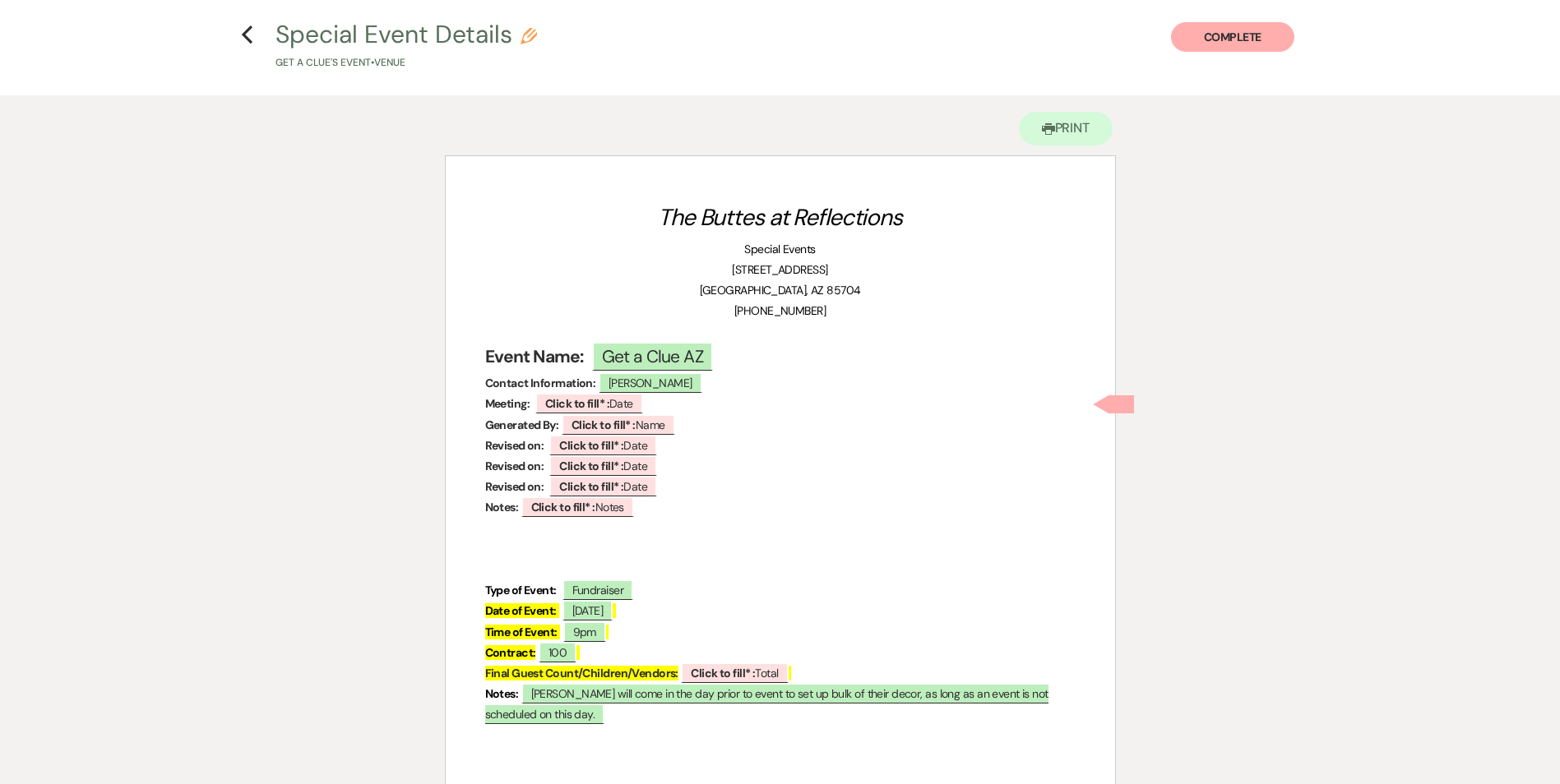
scroll to position [77, 0]
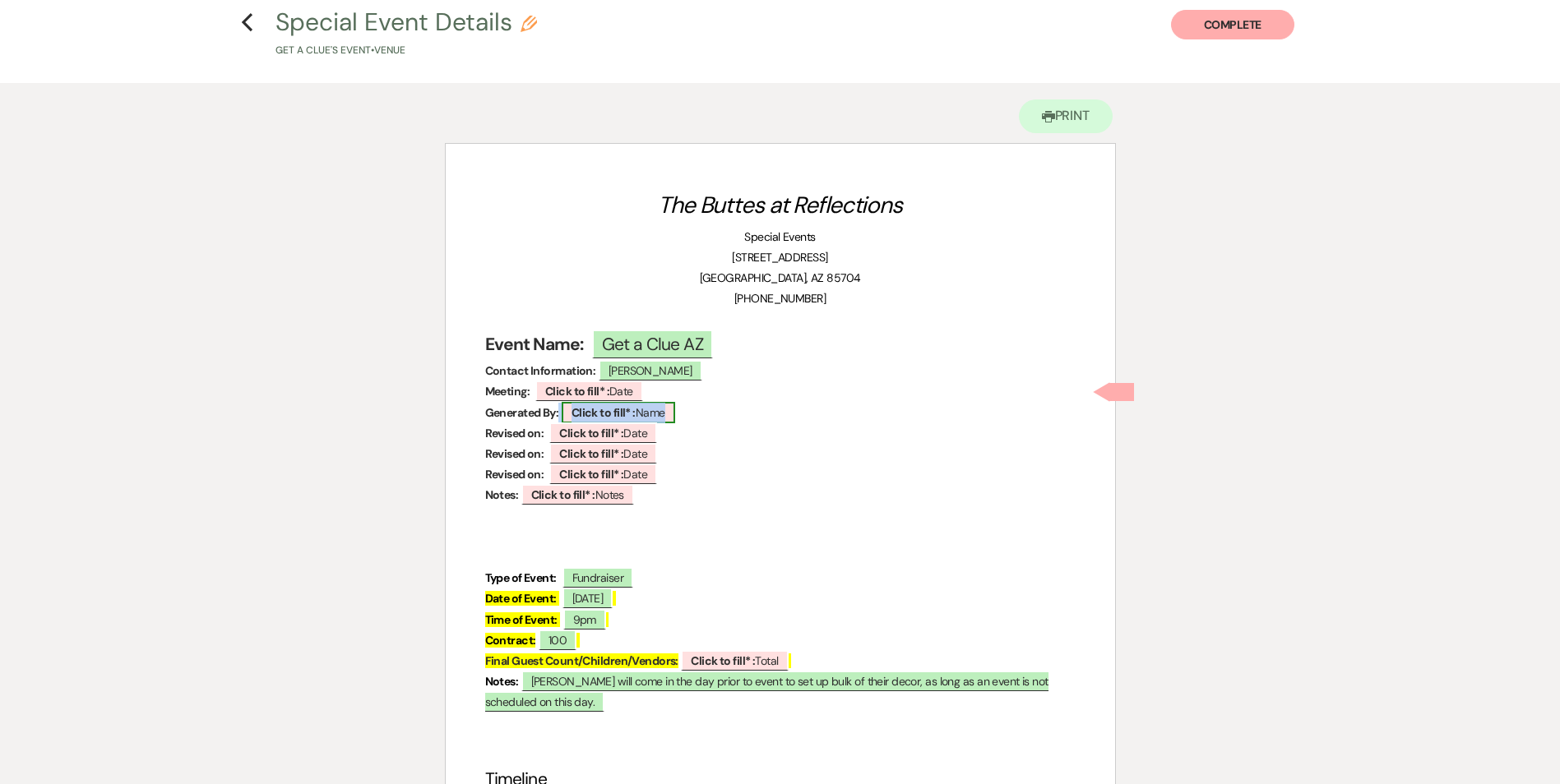
click at [605, 416] on b "Click to fill* :" at bounding box center [604, 412] width 64 height 15
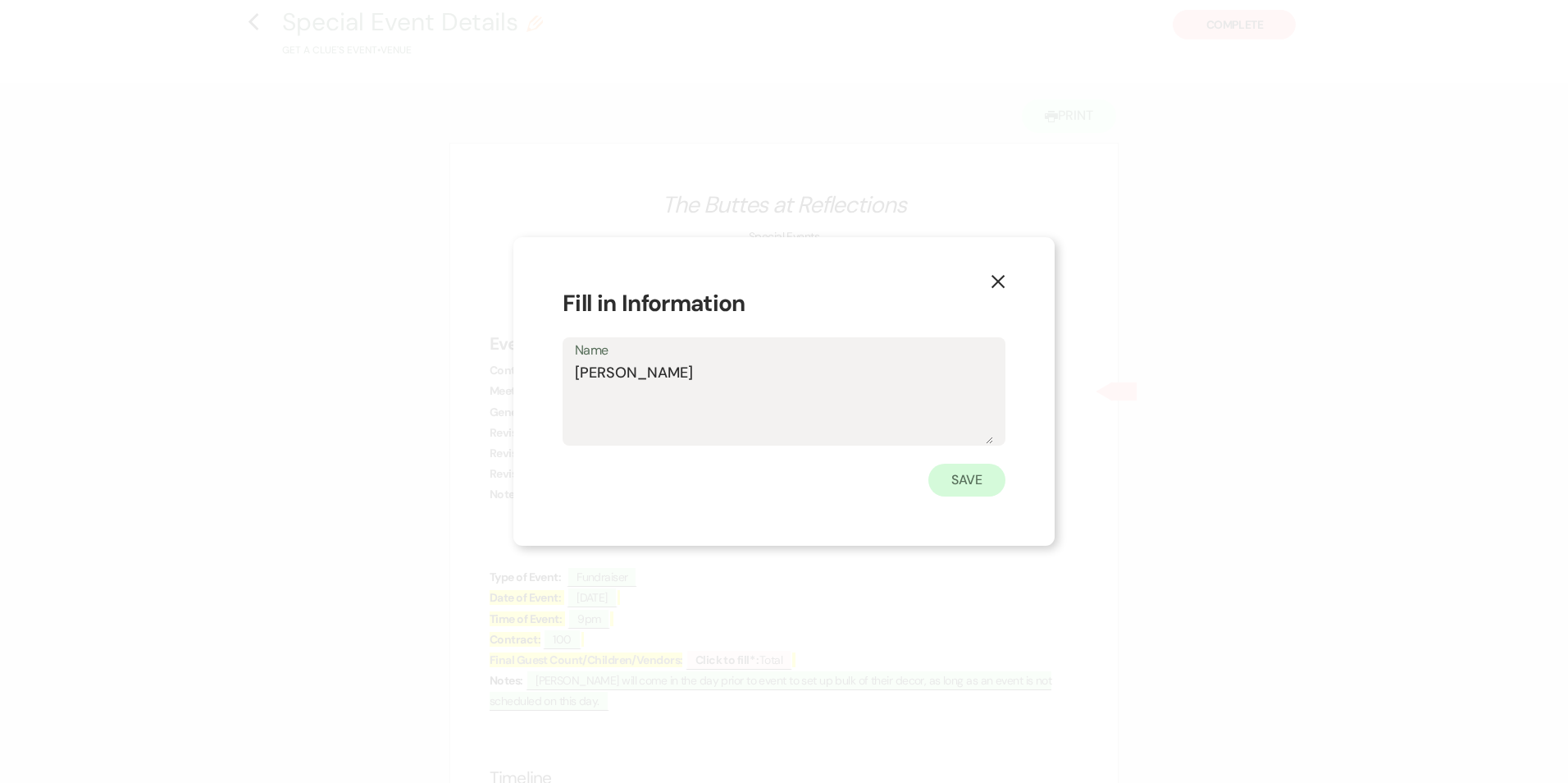
type textarea "[PERSON_NAME]"
click at [950, 479] on button "Save" at bounding box center [967, 479] width 77 height 33
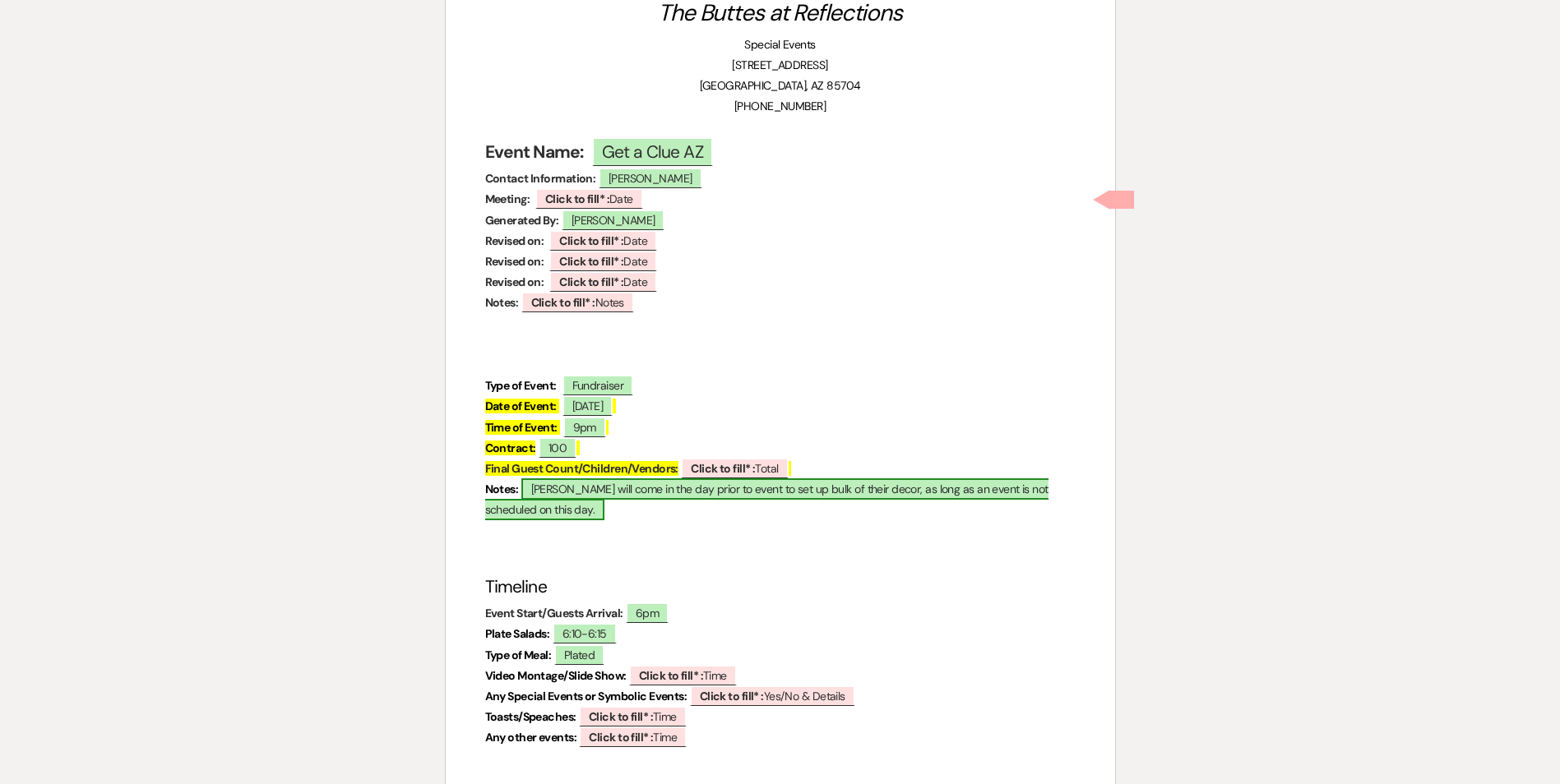
scroll to position [324, 0]
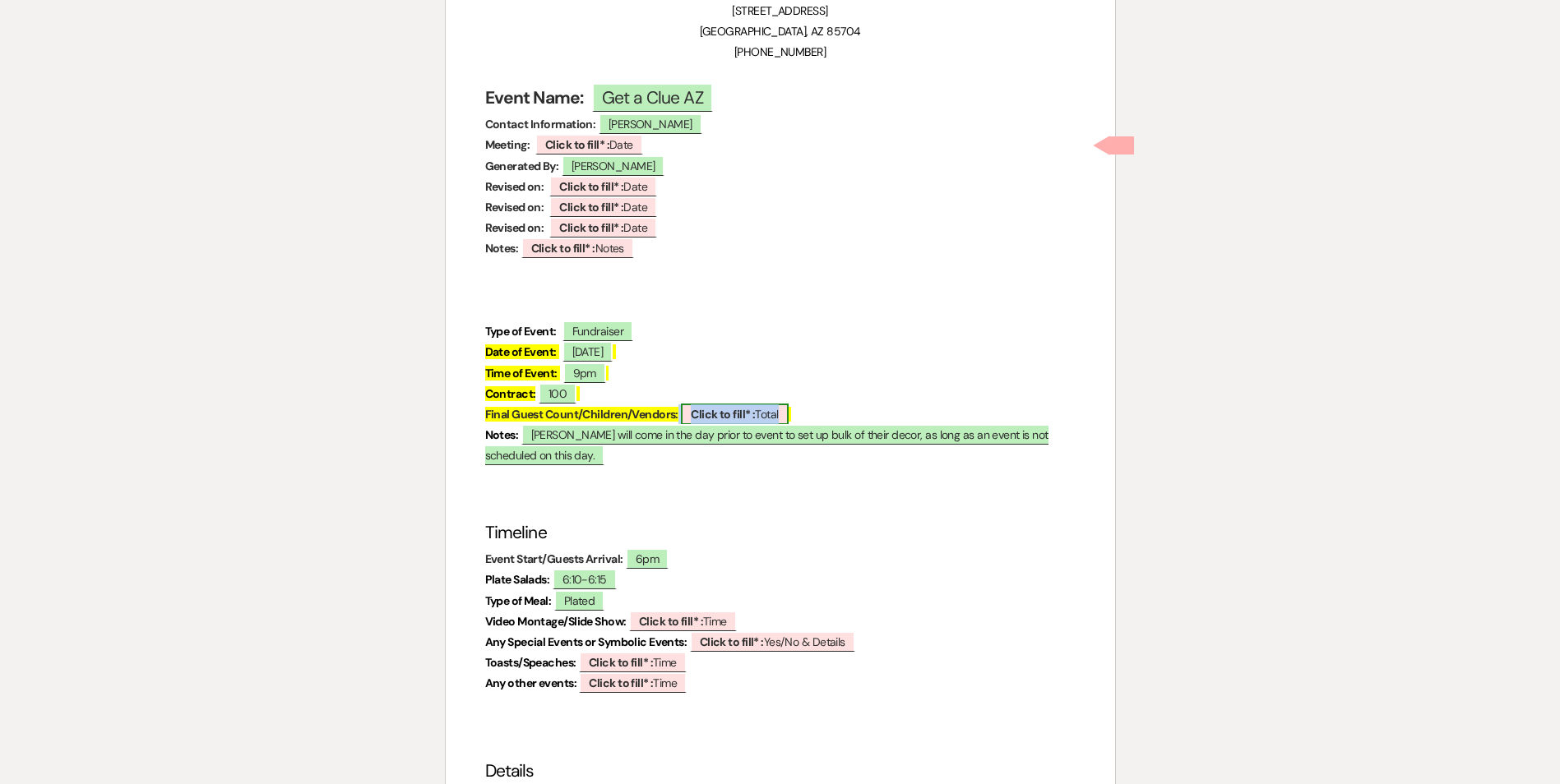
click at [738, 419] on b "Click to fill* :" at bounding box center [723, 414] width 64 height 15
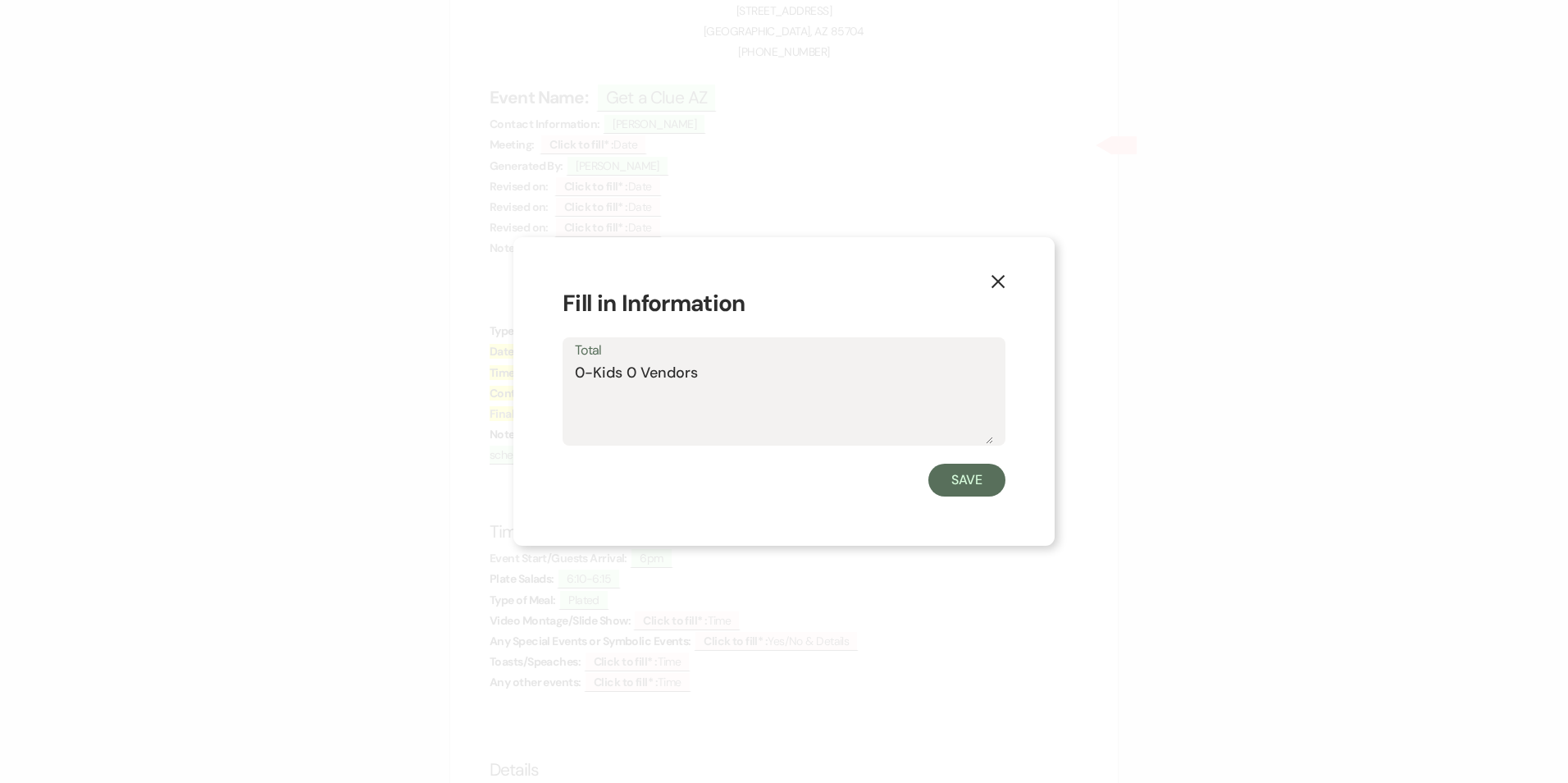
click at [645, 371] on textarea "0-Kids 0 Vendors" at bounding box center [784, 403] width 419 height 82
click at [641, 371] on textarea "0-Kids 0 Vendors" at bounding box center [784, 403] width 419 height 82
click at [734, 372] on textarea "0-Kids 0-Vendors" at bounding box center [784, 403] width 419 height 82
type textarea "0-Kids 0-Vendors 107-Adults as of 8/13"
click at [974, 482] on button "Save" at bounding box center [967, 479] width 77 height 33
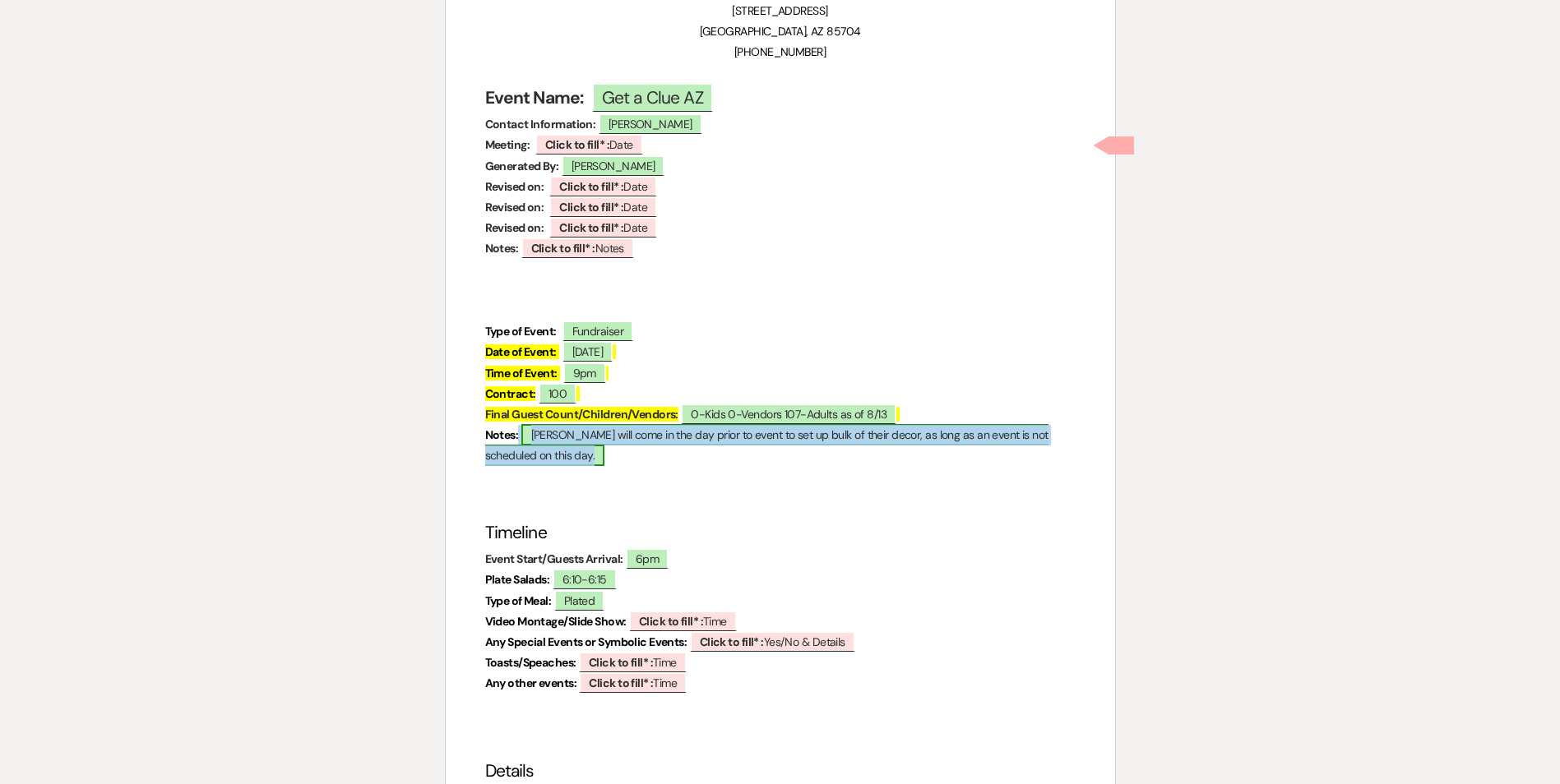
click at [729, 433] on span "[PERSON_NAME] will come in the day prior to event to set up bulk of their decor…" at bounding box center [767, 444] width 564 height 42
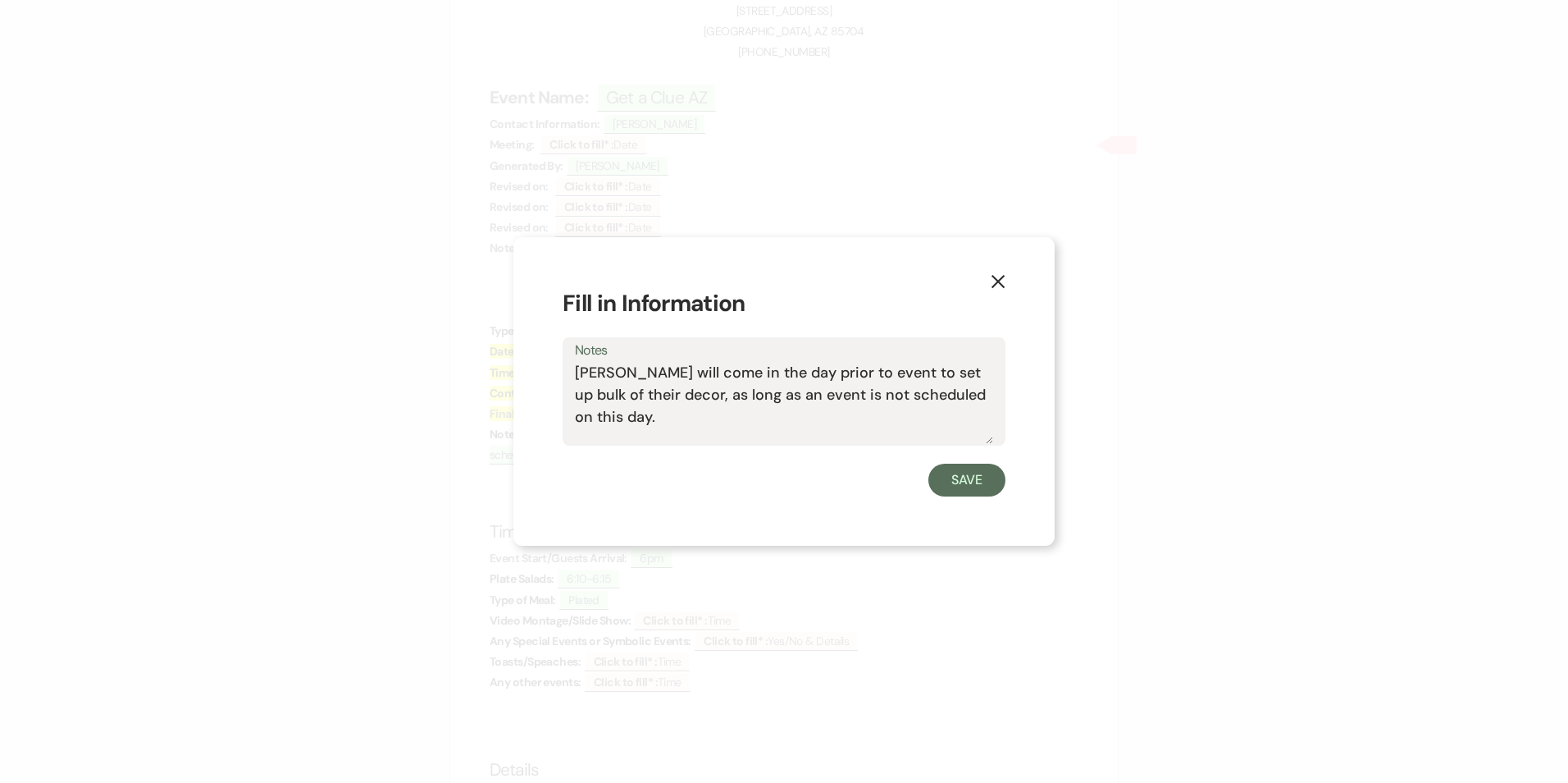
drag, startPoint x: 678, startPoint y: 396, endPoint x: 809, endPoint y: 411, distance: 131.9
click at [809, 411] on textarea "[PERSON_NAME] will come in the day prior to event to set up bulk of their decor…" at bounding box center [784, 403] width 419 height 82
type textarea "[PERSON_NAME] will come in the day prior to event to set up bulk of their decor…"
click at [952, 482] on button "Save" at bounding box center [967, 479] width 77 height 33
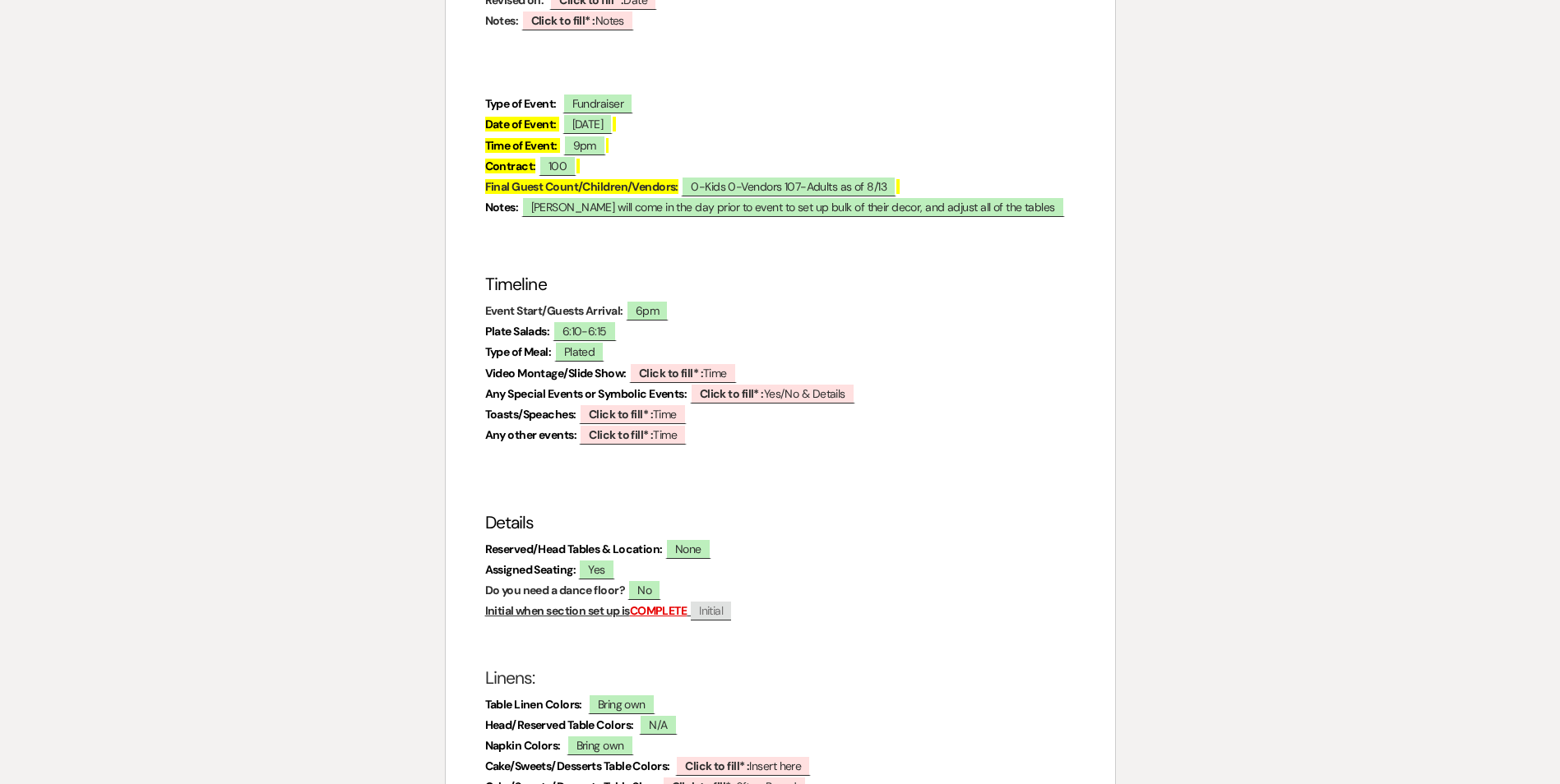
scroll to position [653, 0]
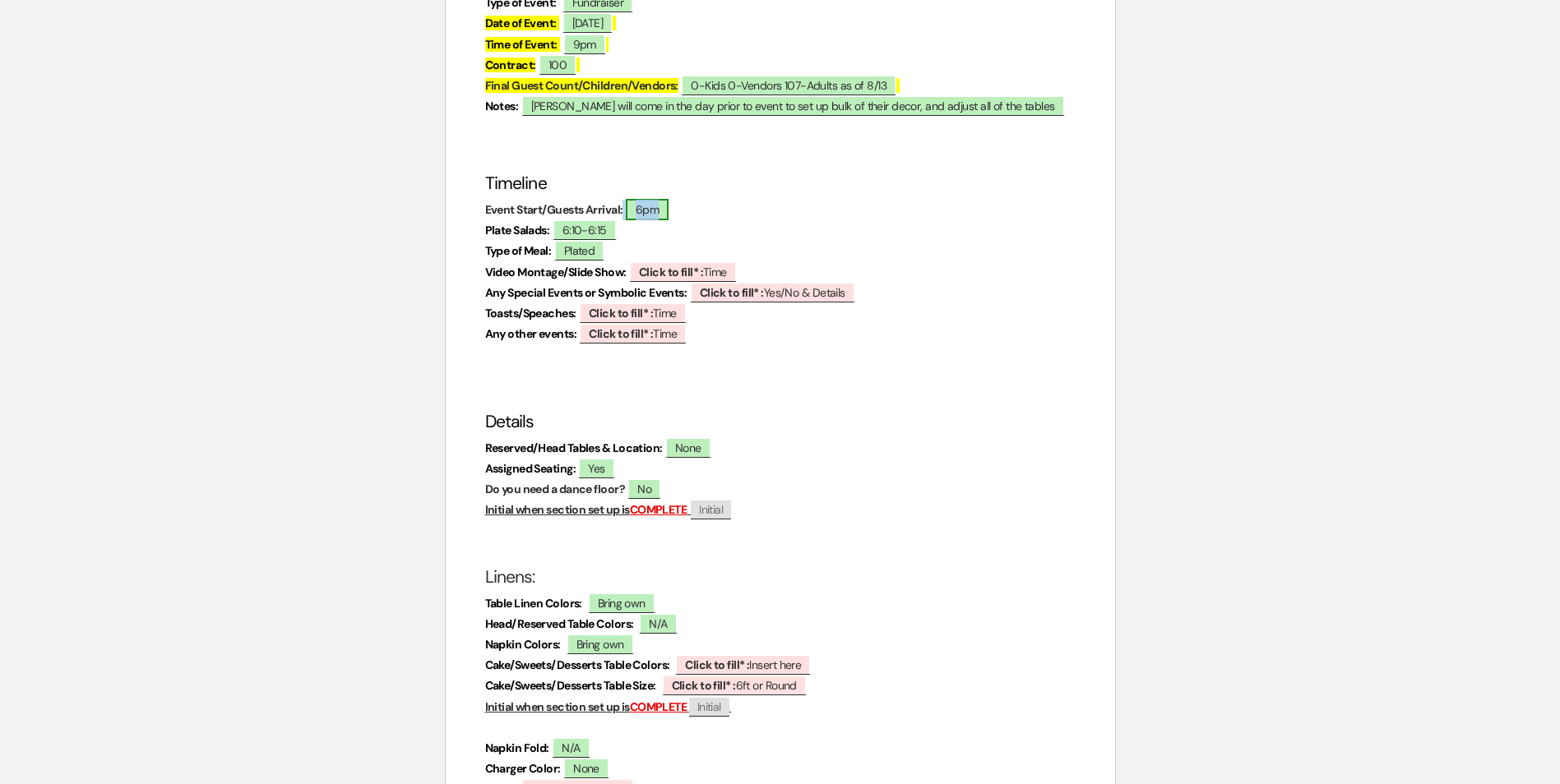
click at [646, 210] on span "6pm" at bounding box center [647, 209] width 43 height 21
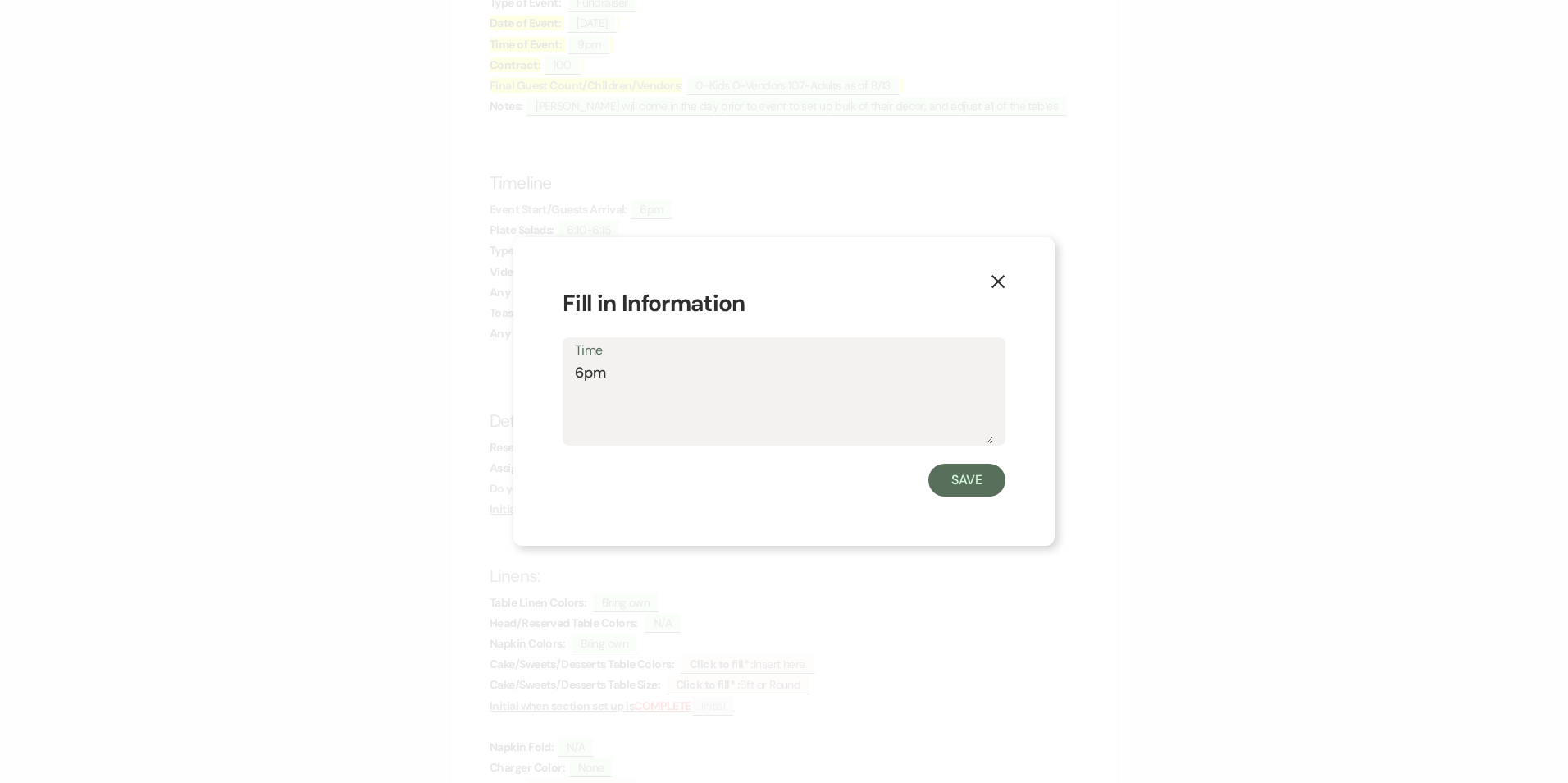
click at [573, 370] on div "Time 6pm" at bounding box center [784, 392] width 443 height 109
type textarea "5pm"
click at [983, 486] on button "Save" at bounding box center [967, 479] width 77 height 33
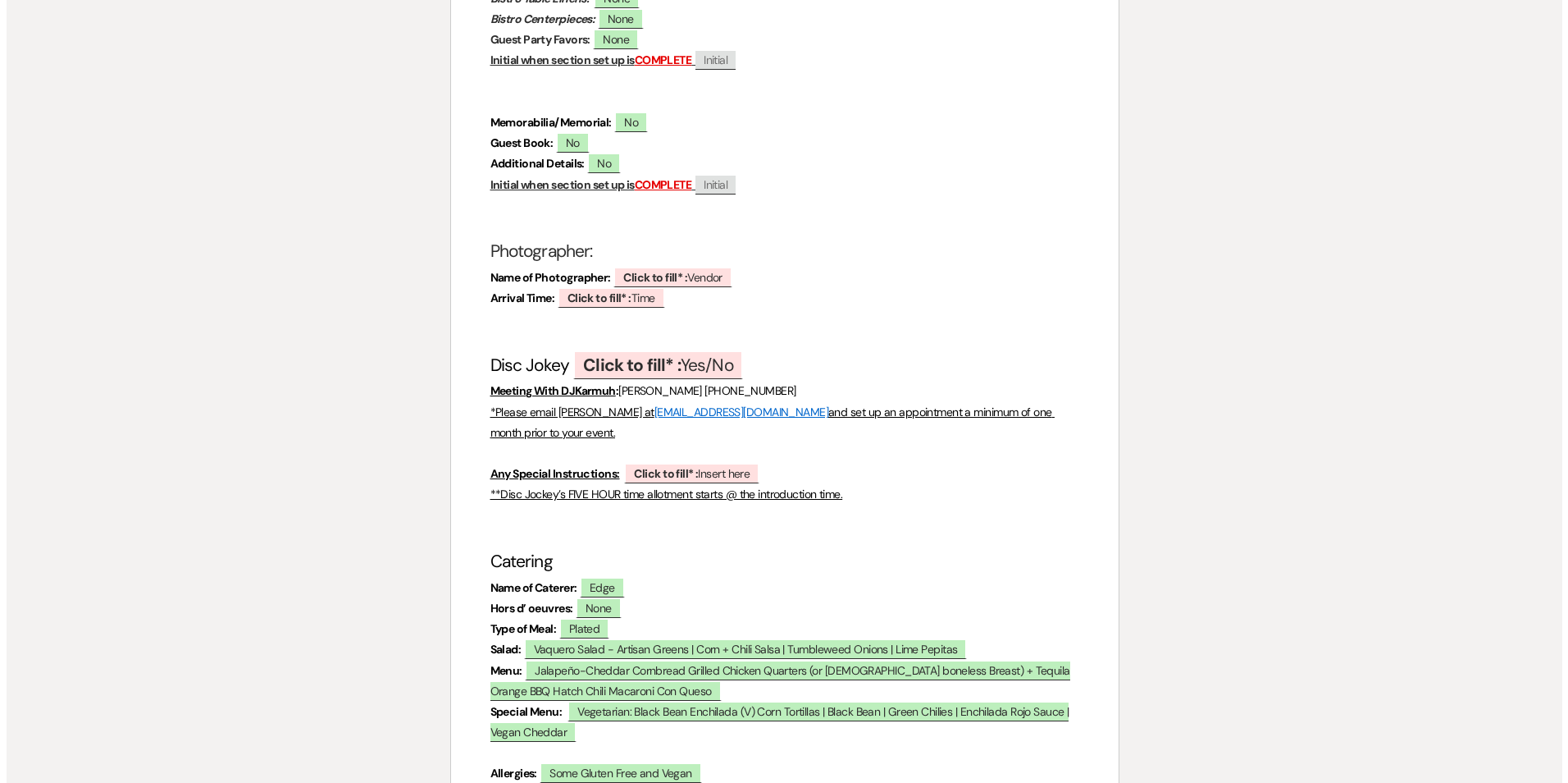
scroll to position [1719, 0]
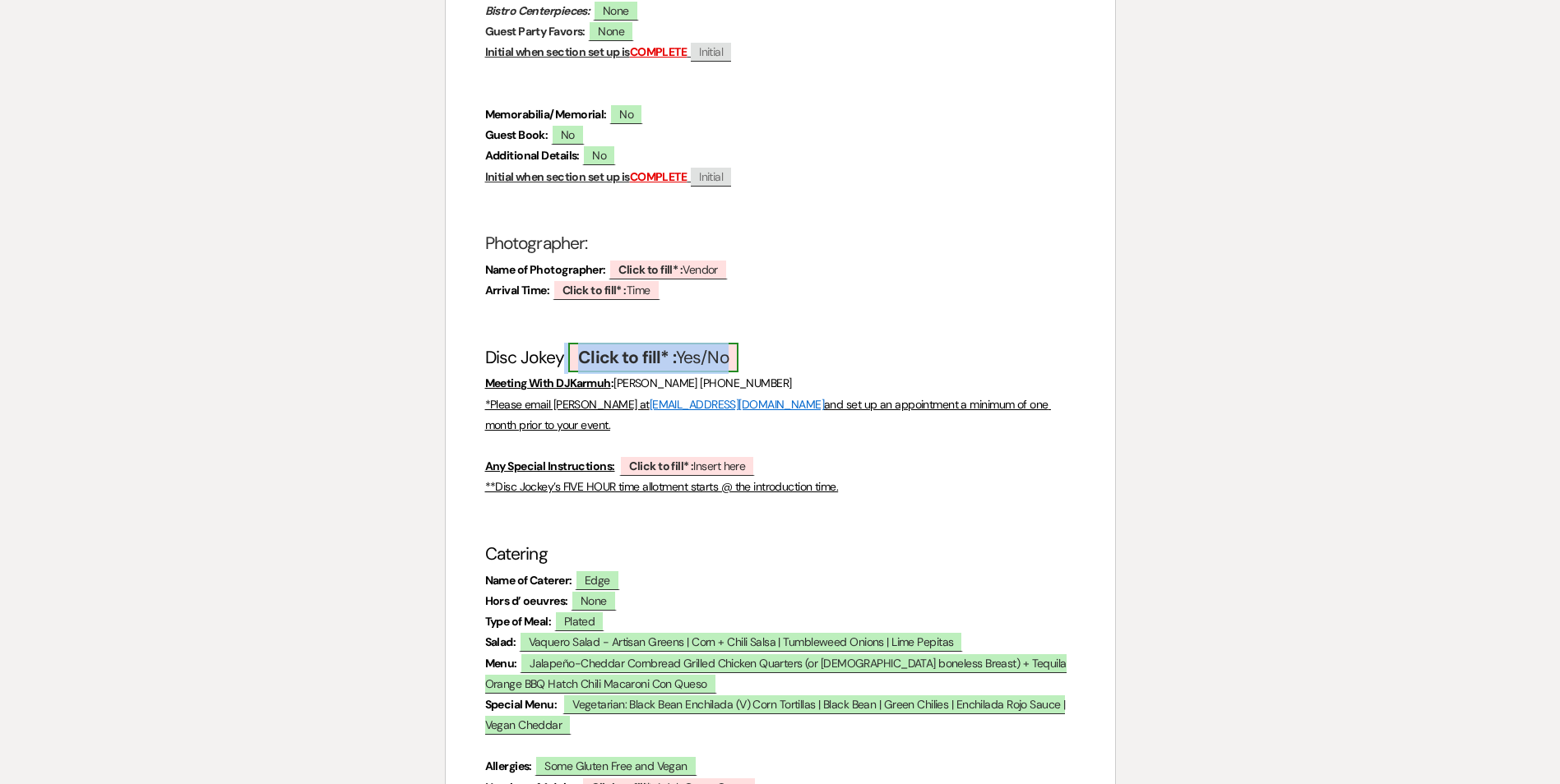
click at [727, 350] on span "Click to fill* : Yes/No" at bounding box center [653, 357] width 170 height 30
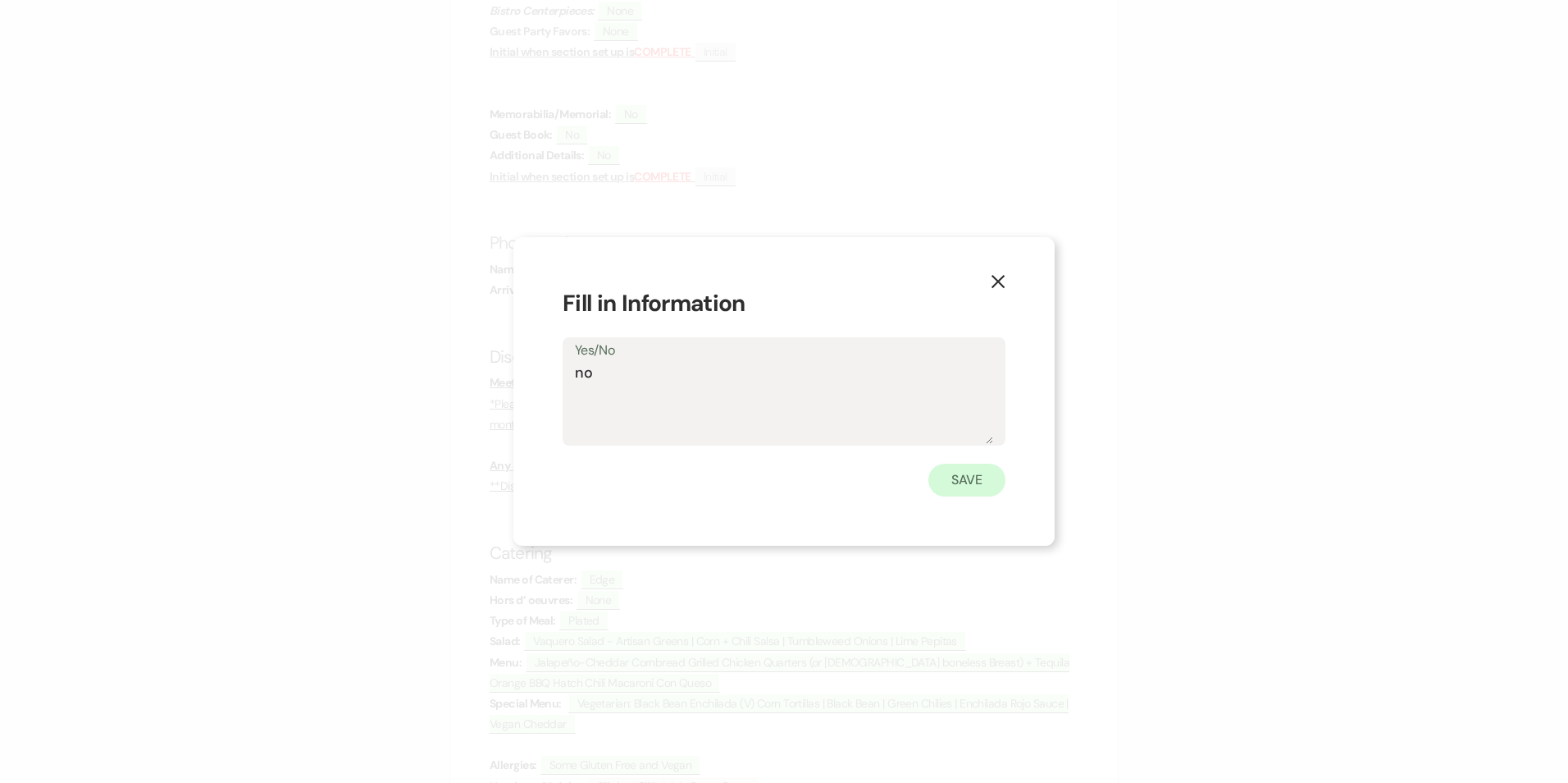
type textarea "no"
click at [969, 483] on button "Save" at bounding box center [967, 479] width 77 height 33
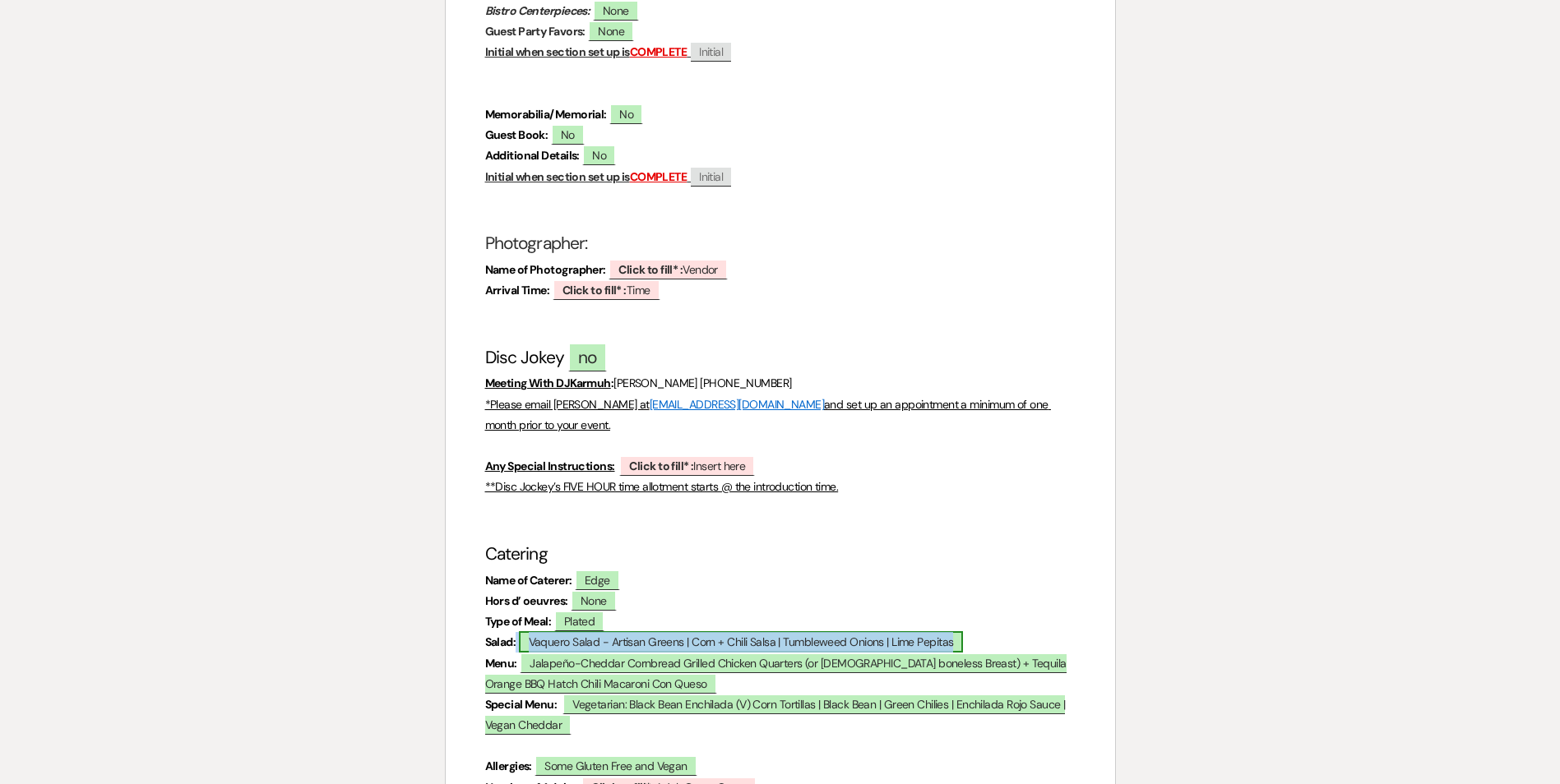
click at [788, 631] on span "Vaquero Salad - Artisan Greens | Corn + Chili Salsa | Tumbleweed Onions | Lime …" at bounding box center [741, 642] width 445 height 21
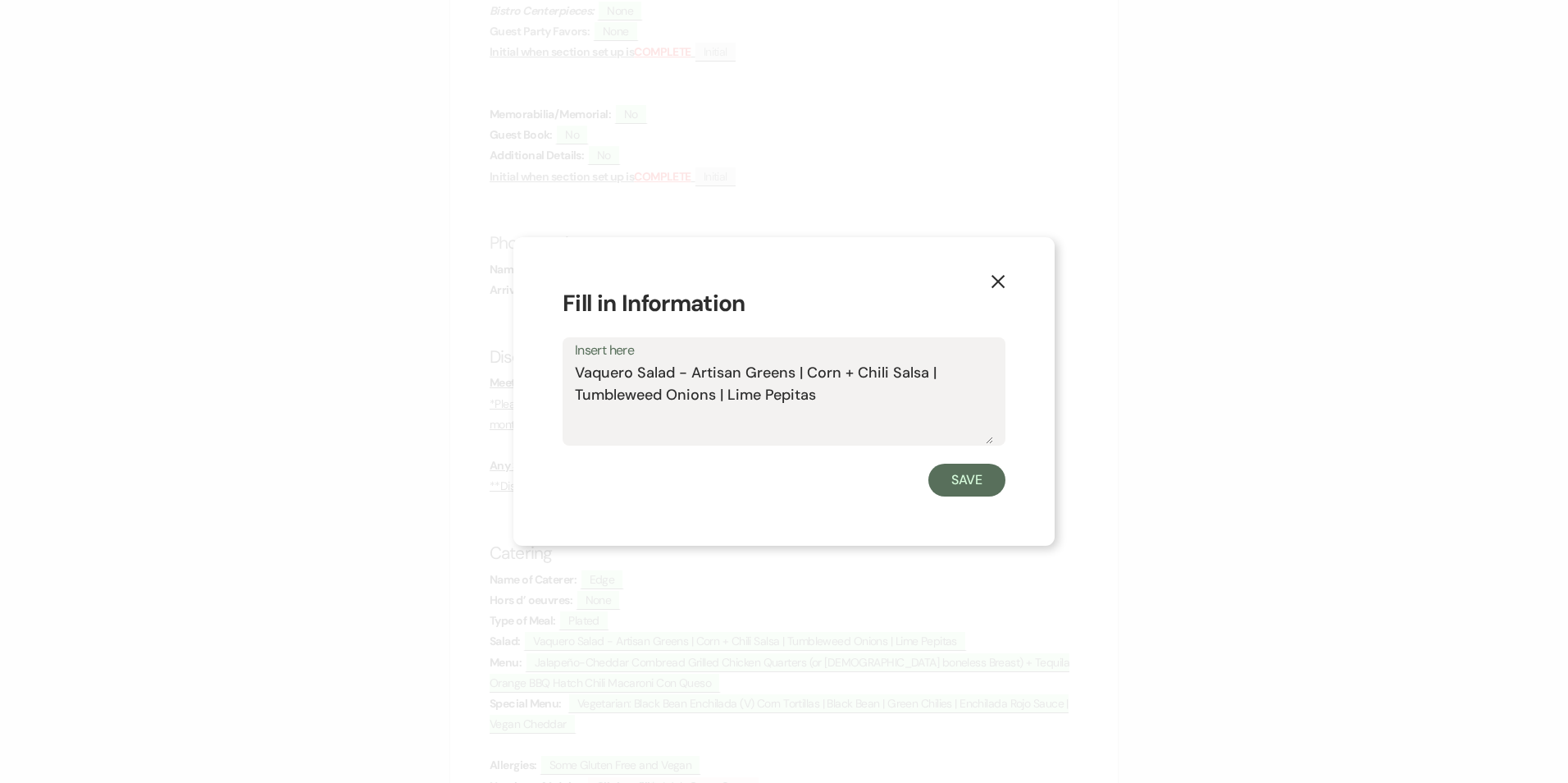
drag, startPoint x: 724, startPoint y: 397, endPoint x: 577, endPoint y: 398, distance: 147.0
click at [577, 398] on textarea "Vaquero Salad - Artisan Greens | Corn + Chili Salsa | Tumbleweed Onions | Lime …" at bounding box center [784, 403] width 419 height 82
click at [657, 391] on textarea "Vaquero Salad - Artisan Greens | Corn + Chili Salsa | Lime Pepitas" at bounding box center [784, 403] width 419 height 82
click at [633, 396] on textarea "Vaquero Salad - Artisan Greens | Corn + Chili Salsa | Lime Pepitas Tumbleweed O…" at bounding box center [784, 403] width 419 height 82
click at [806, 401] on textarea "Vaquero Salad - Artisan Greens | Corn + Chili Salsa | Lime Pepitas NO Tumblewee…" at bounding box center [784, 403] width 419 height 82
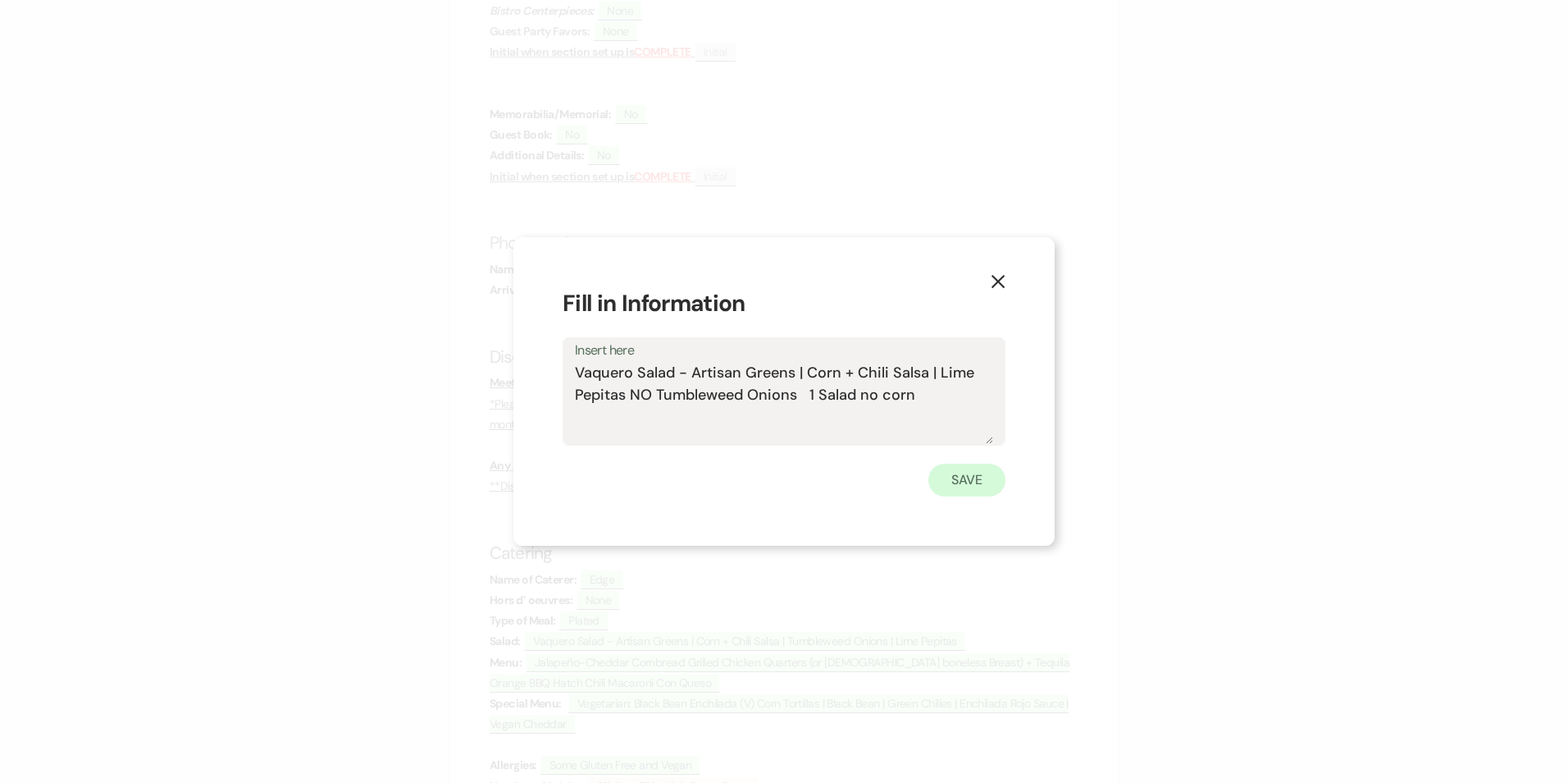
type textarea "Vaquero Salad - Artisan Greens | Corn + Chili Salsa | Lime Pepitas NO Tumblewee…"
click at [968, 479] on button "Save" at bounding box center [967, 479] width 77 height 33
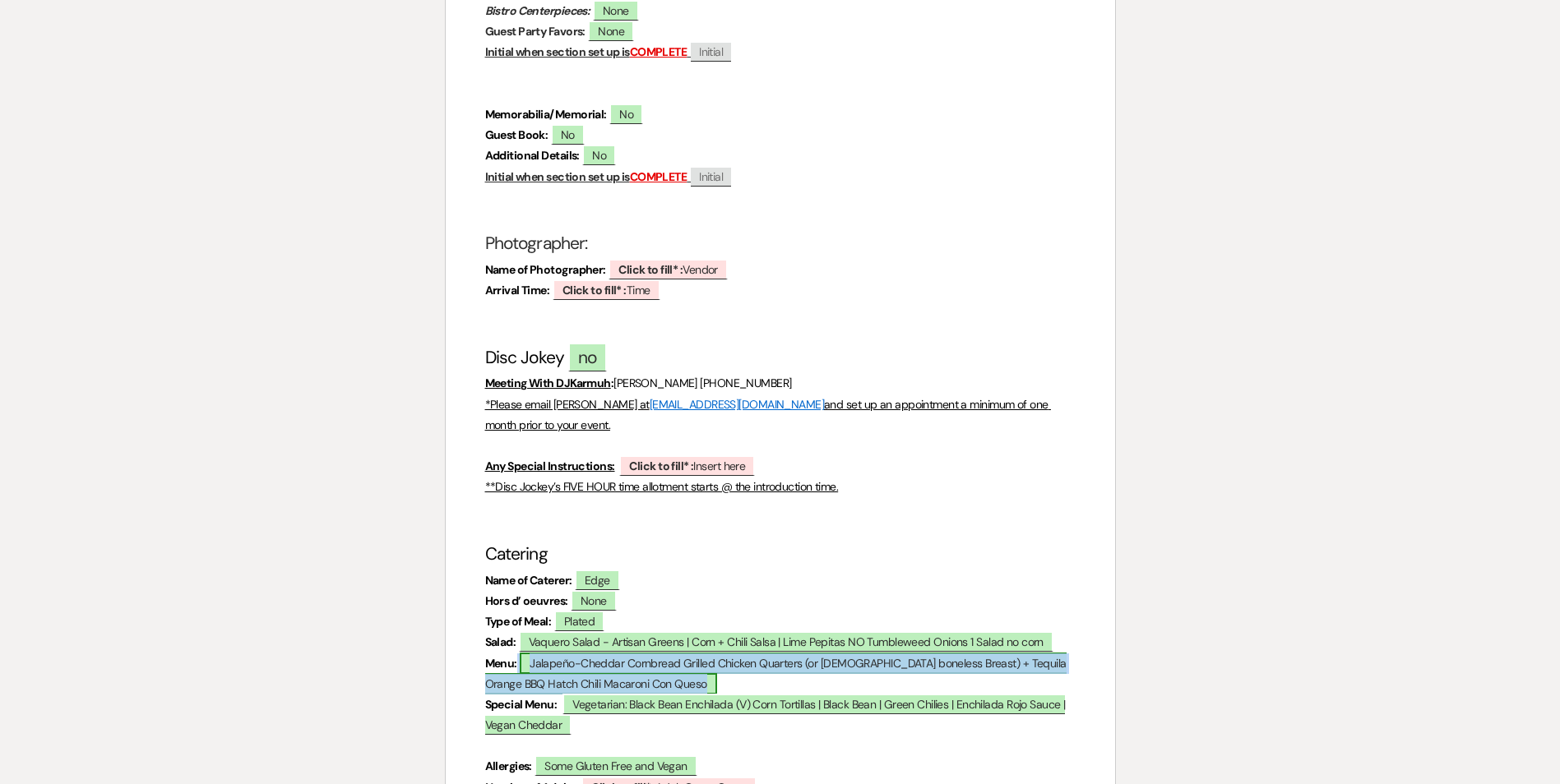
click at [686, 653] on span "Jalapeño-Cheddar Cornbread Grilled Chicken Quarters (or [DEMOGRAPHIC_DATA] bone…" at bounding box center [776, 673] width 581 height 42
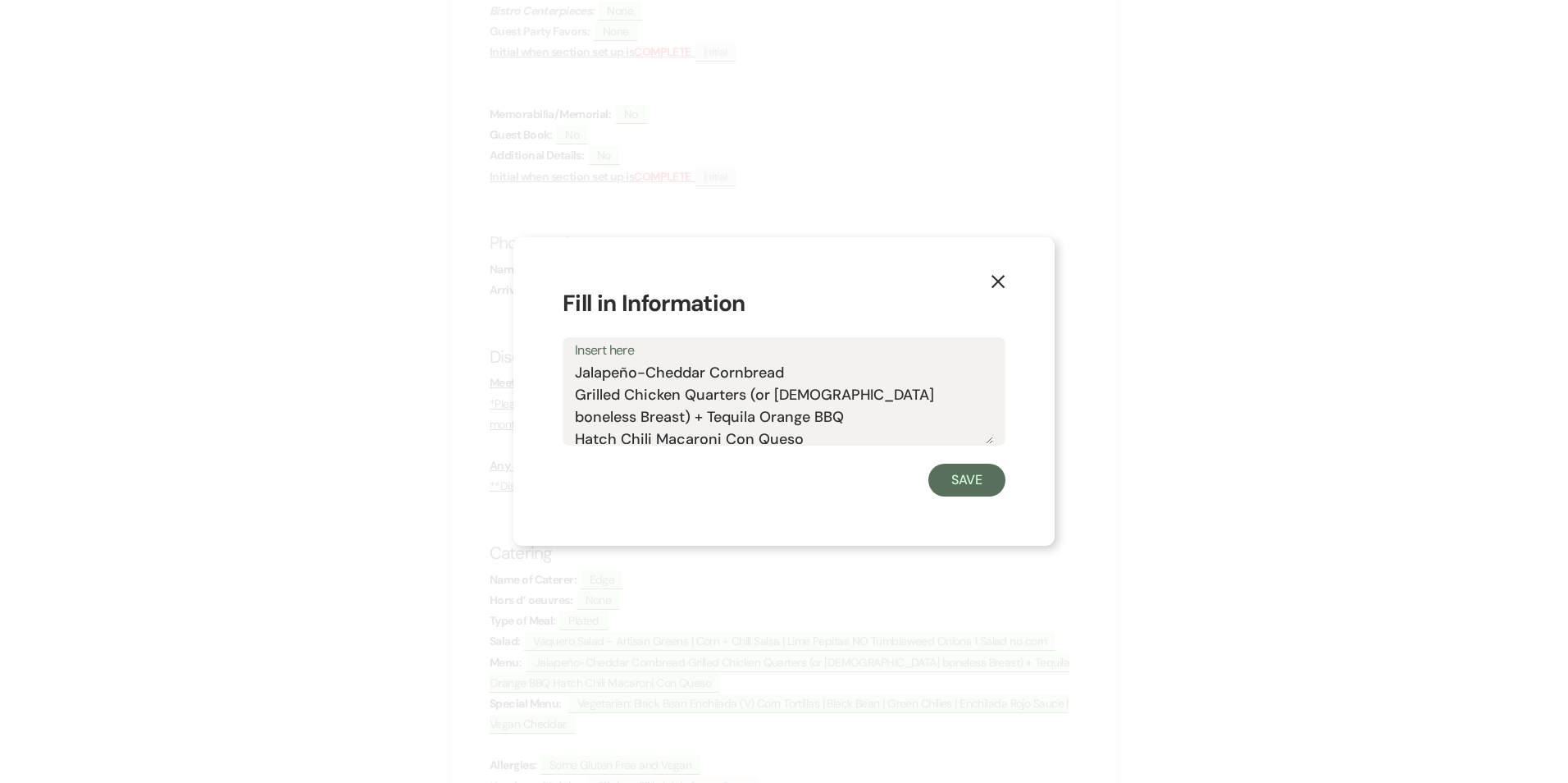
drag, startPoint x: 933, startPoint y: 394, endPoint x: 751, endPoint y: 400, distance: 182.1
click at [751, 400] on textarea "Jalapeño-Cheddar Cornbread Grilled Chicken Quarters (or [DEMOGRAPHIC_DATA] bone…" at bounding box center [784, 403] width 419 height 82
click at [575, 397] on textarea "Jalapeño-Cheddar Cornbread Grilled Chicken Quarters + Tequila Orange BBQ Hatch …" at bounding box center [784, 403] width 419 height 82
click at [943, 391] on textarea "Jalapeño-Cheddar Cornbread 86- Grilled Chicken Quarters + Tequila Orange BBQ Ha…" at bounding box center [784, 403] width 419 height 82
click at [575, 413] on textarea "Jalapeño-Cheddar Cornbread 86- Grilled Chicken Quarters + Tequila Orange BBQ Ha…" at bounding box center [784, 403] width 419 height 82
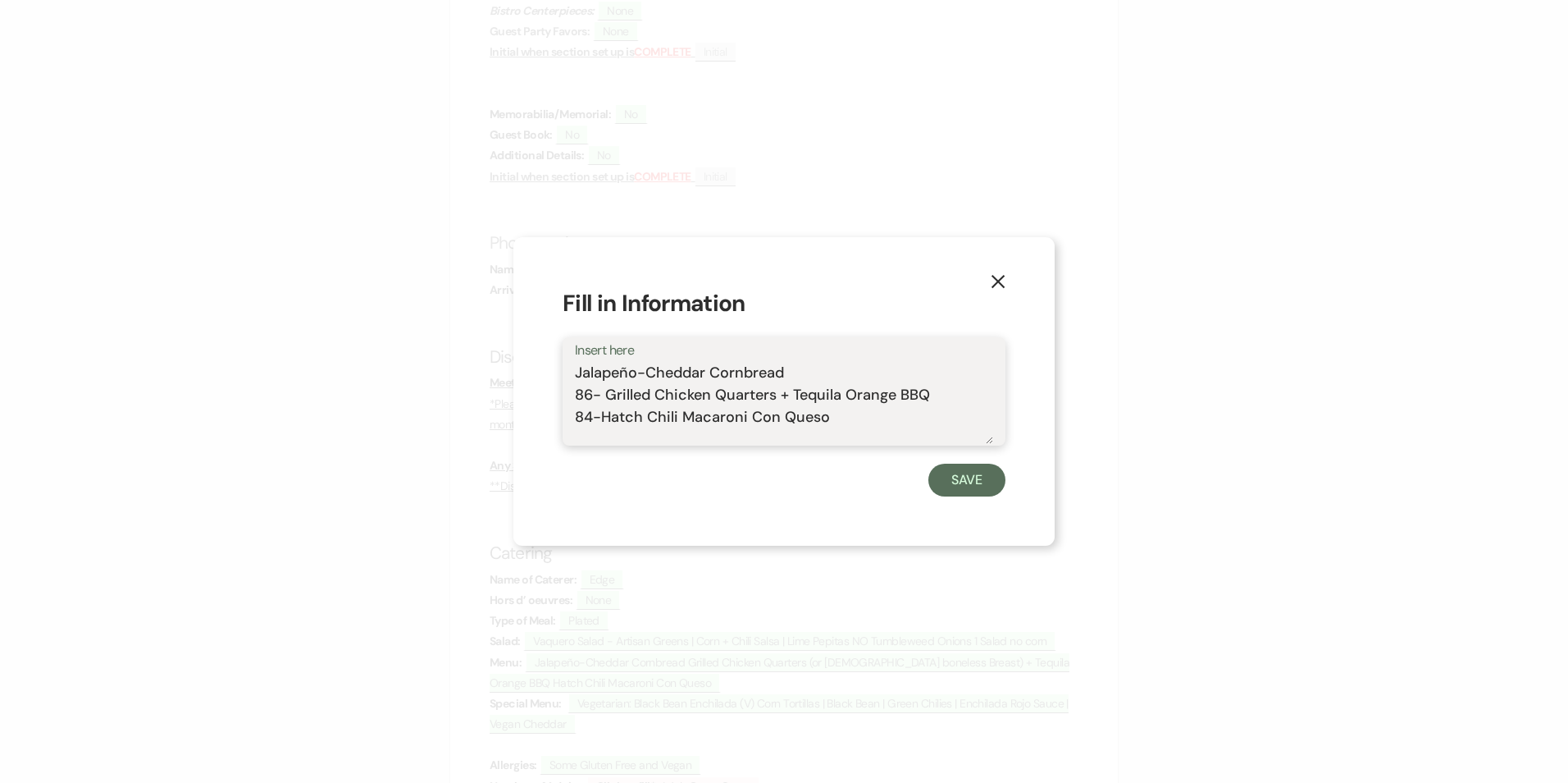
click at [848, 421] on textarea "Jalapeño-Cheddar Cornbread 86- Grilled Chicken Quarters + Tequila Orange BBQ 84…" at bounding box center [784, 403] width 419 height 82
click at [932, 399] on textarea "Jalapeño-Cheddar Cornbread 86- Grilled Chicken Quarters + Tequila Orange BBQ 84…" at bounding box center [784, 403] width 419 height 82
click at [850, 436] on textarea "Jalapeño-Cheddar Cornbread 86- Grilled Chicken Quarters + Tequila Orange BBQ On…" at bounding box center [784, 403] width 419 height 82
click at [927, 391] on textarea "Jalapeño-Cheddar Cornbread 86- Grilled Chicken Quarters + Tequila Orange BBQ On…" at bounding box center [784, 403] width 419 height 82
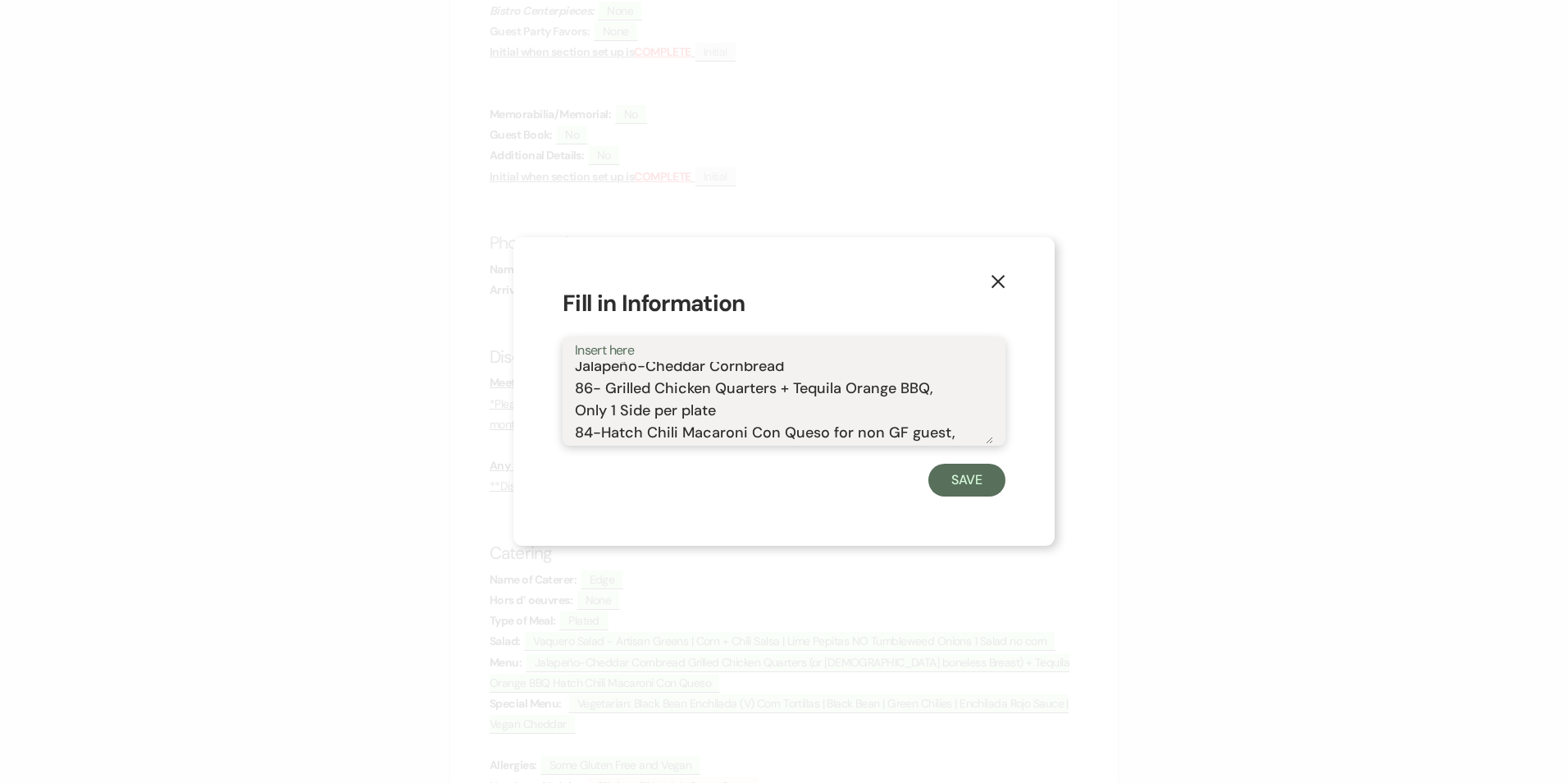
click at [716, 410] on textarea "Jalapeño-Cheddar Cornbread 86- Grilled Chicken Quarters + Tequila Orange BBQ, O…" at bounding box center [784, 403] width 419 height 82
click at [960, 431] on textarea "Jalapeño-Cheddar Cornbread 86- Grilled Chicken Quarters + Tequila Orange BBQ, O…" at bounding box center [784, 403] width 419 height 82
paste textarea "Charro Beans Vegan"
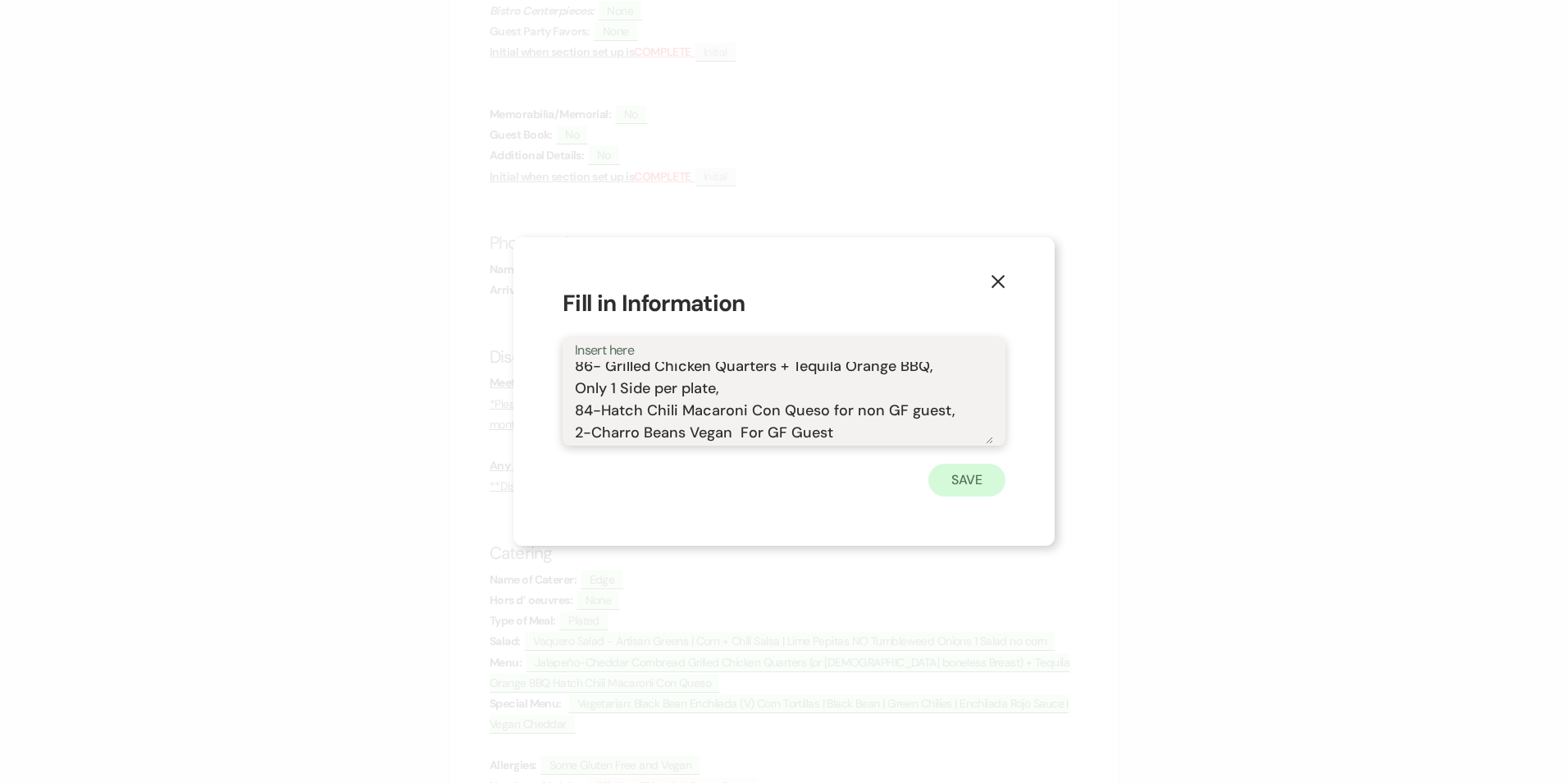
type textarea "Jalapeño-Cheddar Cornbread 86- Grilled Chicken Quarters + Tequila Orange BBQ, O…"
click at [967, 480] on button "Save" at bounding box center [967, 479] width 77 height 33
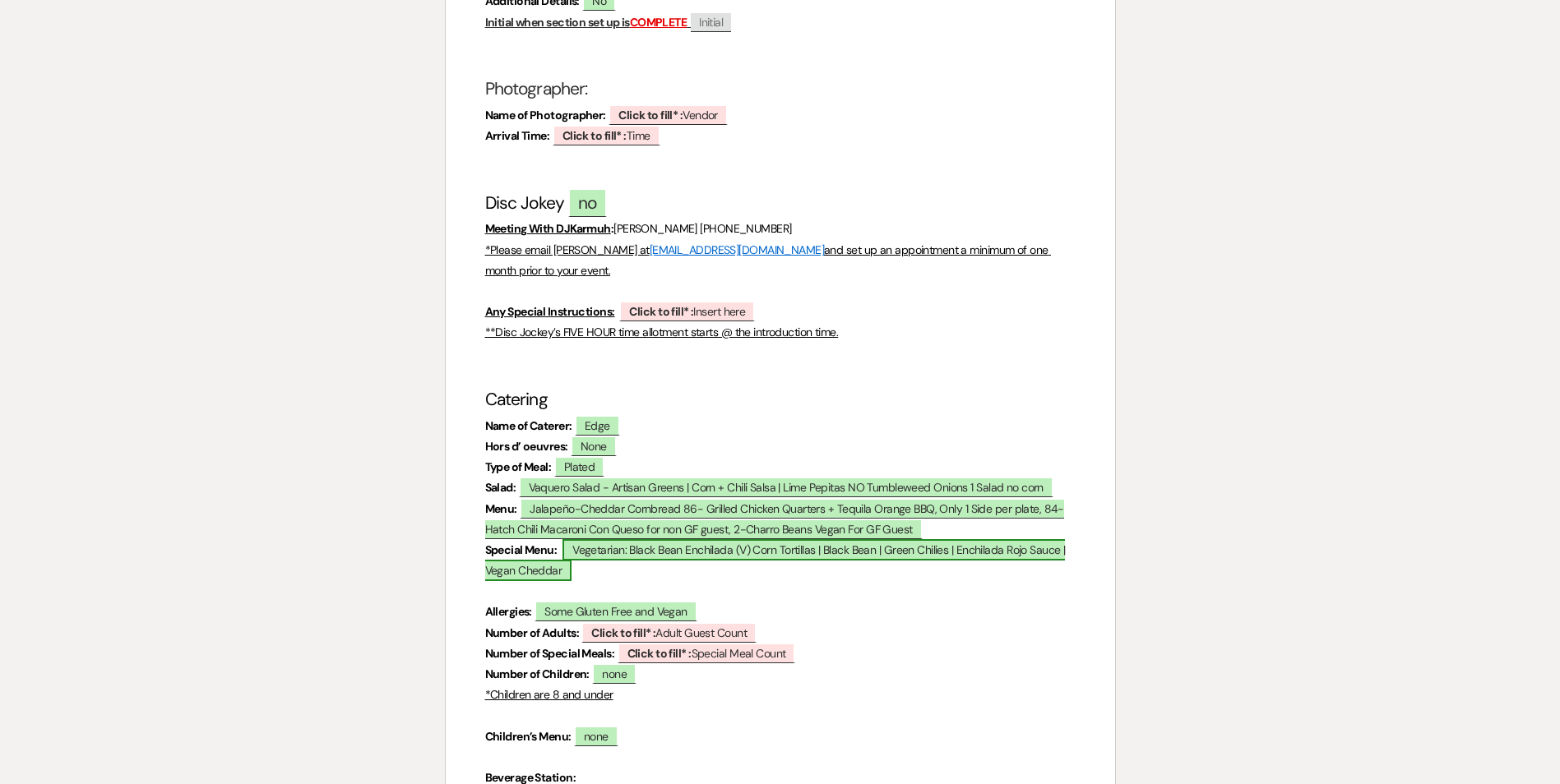
scroll to position [1885, 0]
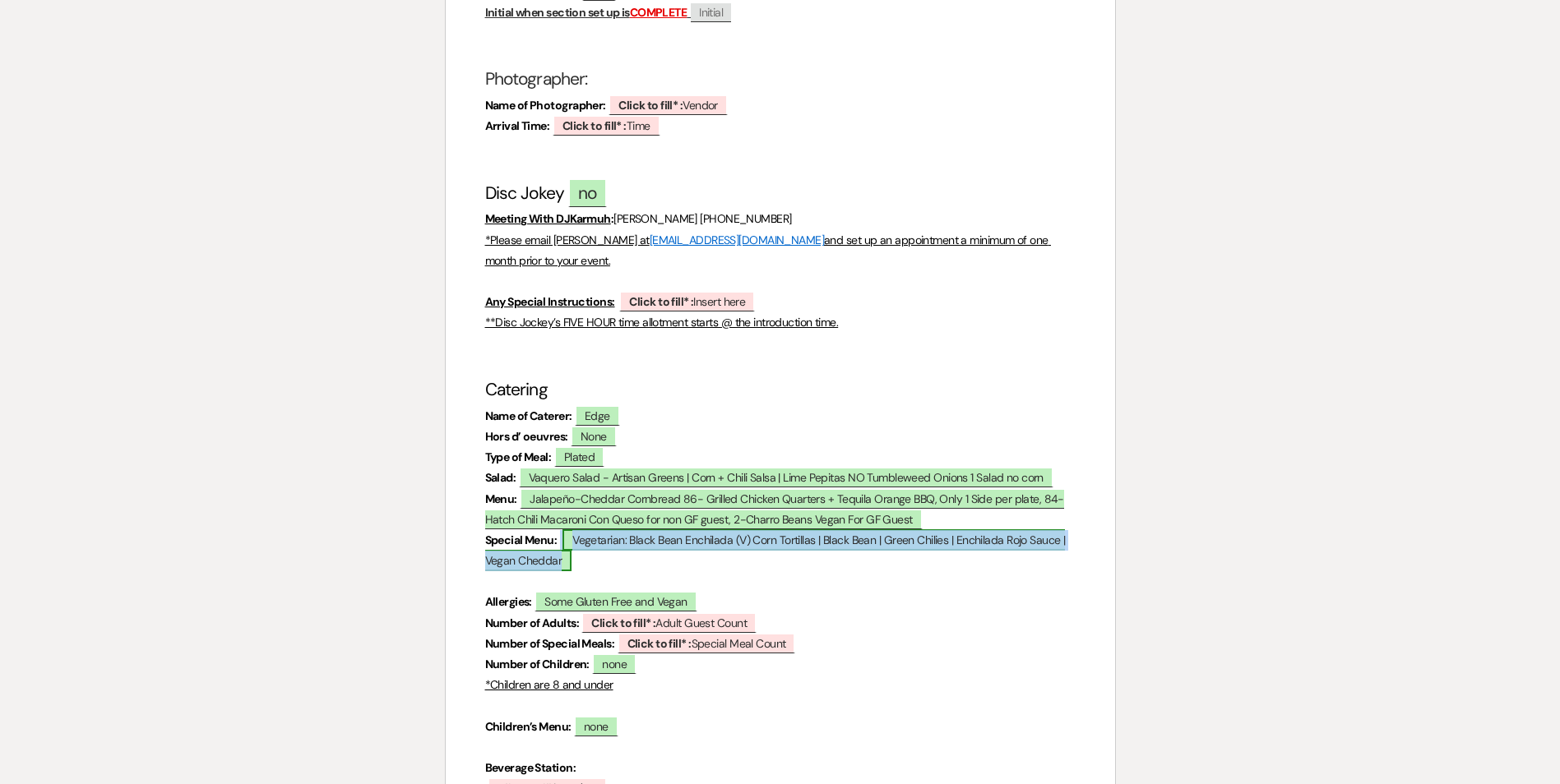
click at [669, 529] on span "Vegetarian: Black Bean Enchilada (V) Corn Tortillas | Black Bean | Green Chilie…" at bounding box center [775, 550] width 581 height 42
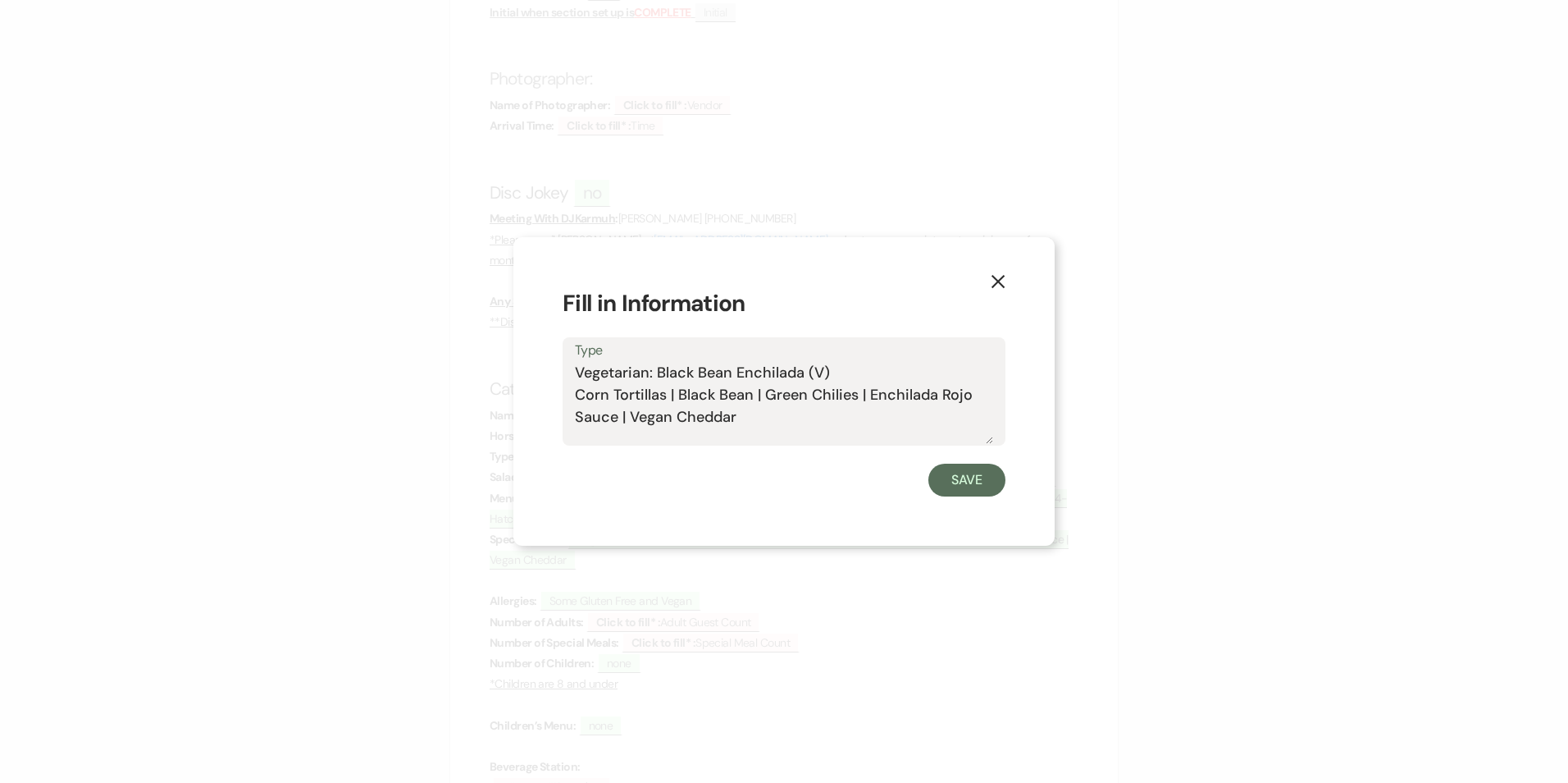
drag, startPoint x: 653, startPoint y: 373, endPoint x: 578, endPoint y: 381, distance: 75.4
click at [578, 381] on textarea "Vegetarian: Black Bean Enchilada (V) Corn Tortillas | Black Bean | Green Chilie…" at bounding box center [784, 403] width 419 height 82
click at [740, 415] on textarea "Vegan and GF: Black Bean Enchilada (V) Corn Tortillas | Black Bean | Green Chil…" at bounding box center [784, 403] width 419 height 82
click at [676, 374] on textarea "Vegan and GF: Black Bean Enchilada (V) Corn Tortillas | Black Bean | Green Chil…" at bounding box center [784, 403] width 419 height 82
click at [676, 371] on textarea "Vegan and GF:21-Black Bean Enchilada (V) Corn Tortillas | Black Bean | Green Ch…" at bounding box center [784, 403] width 419 height 82
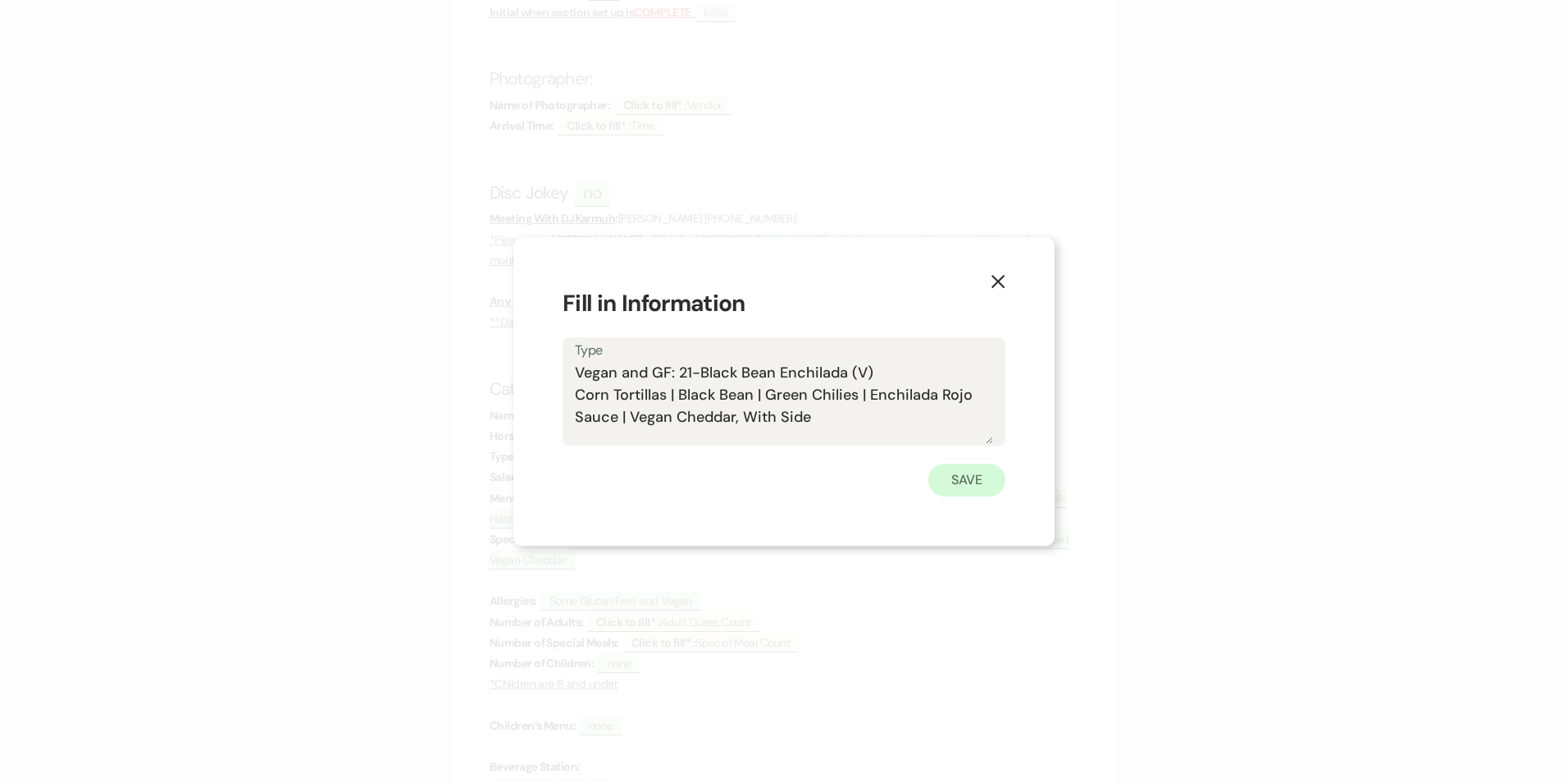
type textarea "Vegan and GF: 21-Black Bean Enchilada (V) Corn Tortillas | Black Bean | Green C…"
click at [967, 478] on button "Save" at bounding box center [967, 479] width 77 height 33
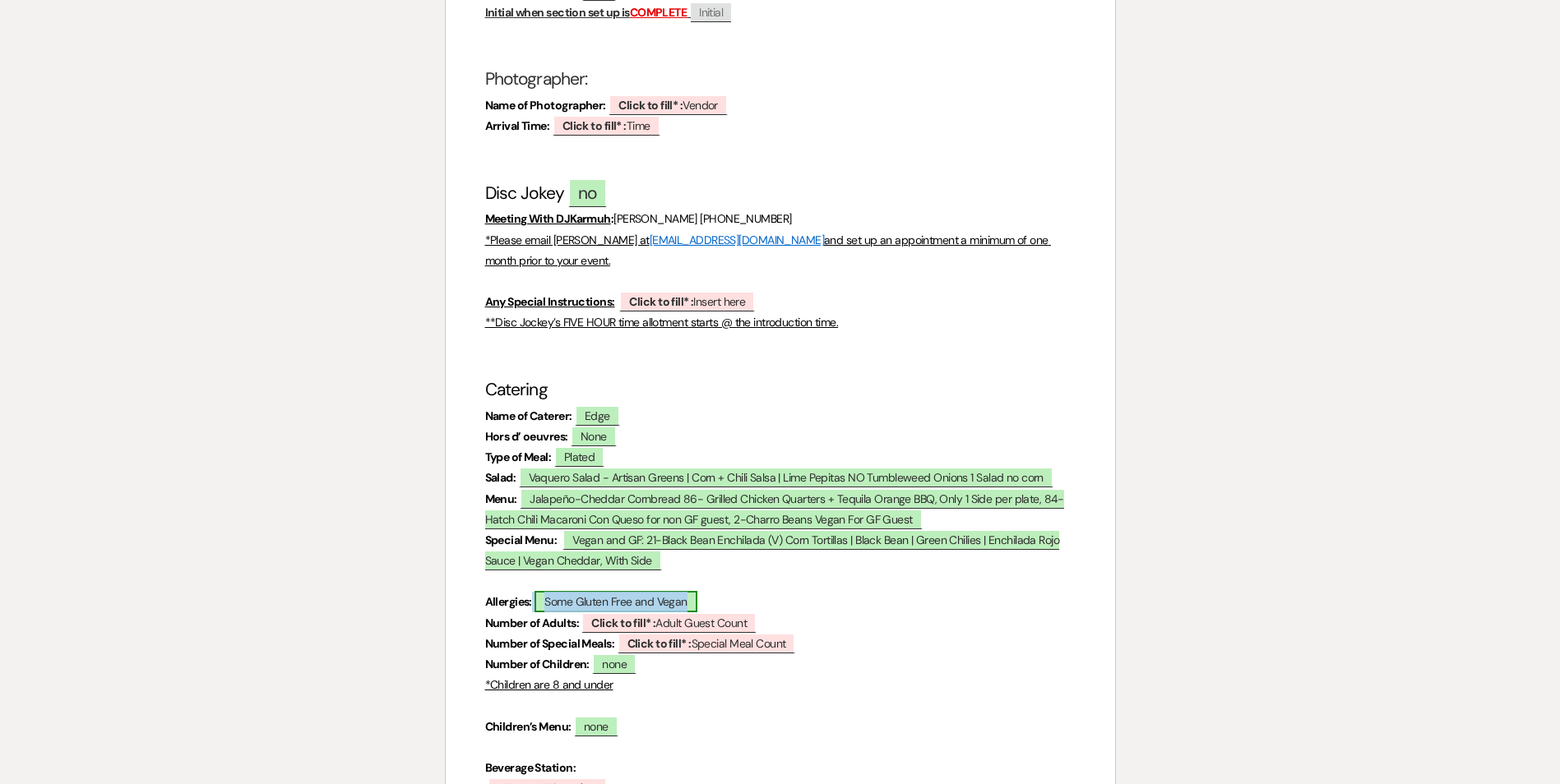
click at [609, 591] on span "Some Gluten Free and Vegan" at bounding box center [615, 602] width 162 height 21
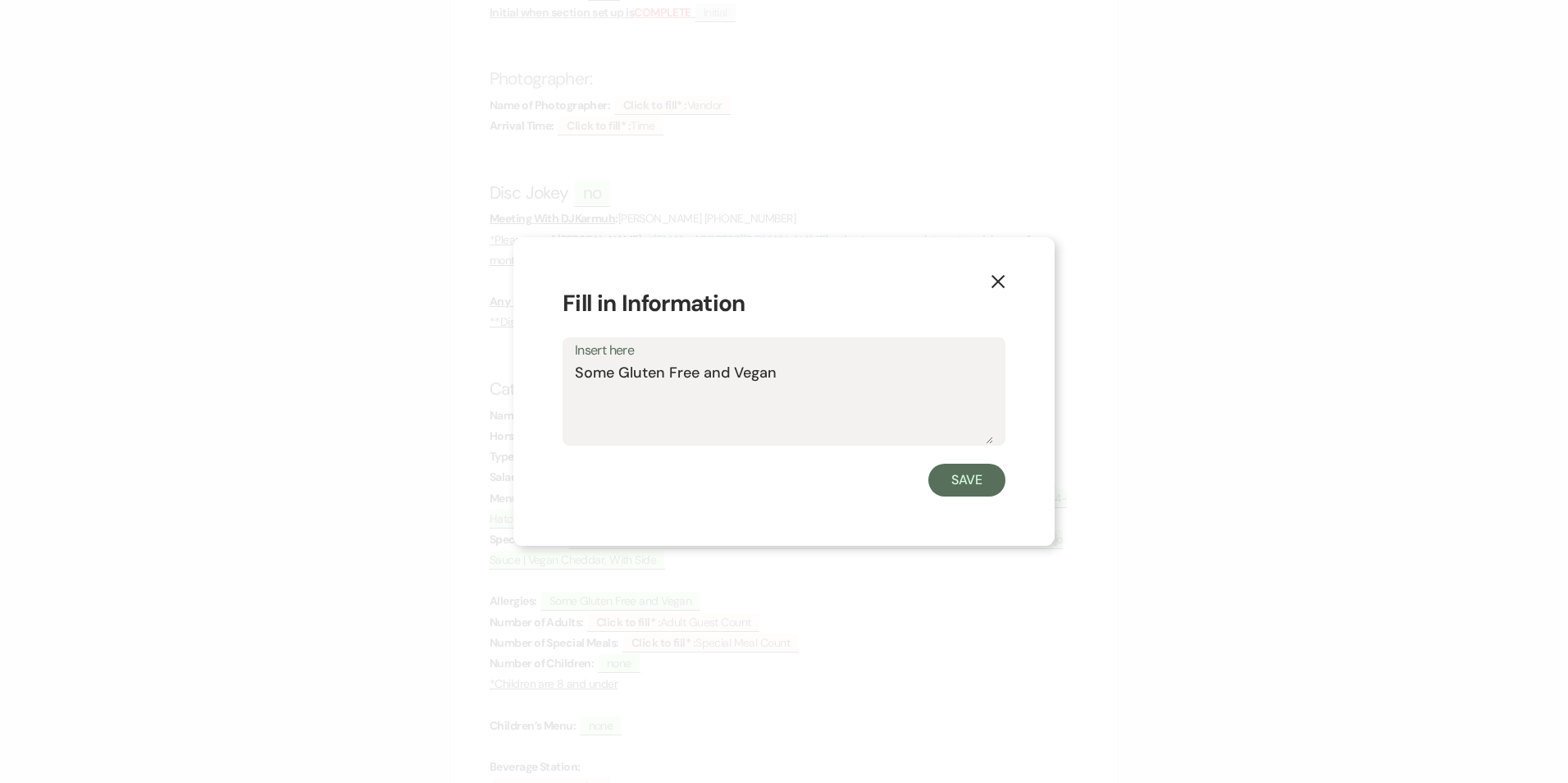
drag, startPoint x: 616, startPoint y: 371, endPoint x: 576, endPoint y: 374, distance: 40.1
click at [576, 374] on textarea "Some Gluten Free and Vegan" at bounding box center [784, 403] width 419 height 82
click at [710, 374] on textarea "4-Gluten Free and Vegan" at bounding box center [784, 403] width 419 height 82
click at [576, 372] on textarea "4-Gluten Free and 21-Vegan" at bounding box center [784, 403] width 419 height 82
click at [675, 374] on textarea "2-Gluten Free and 21-Vegan" at bounding box center [784, 403] width 419 height 82
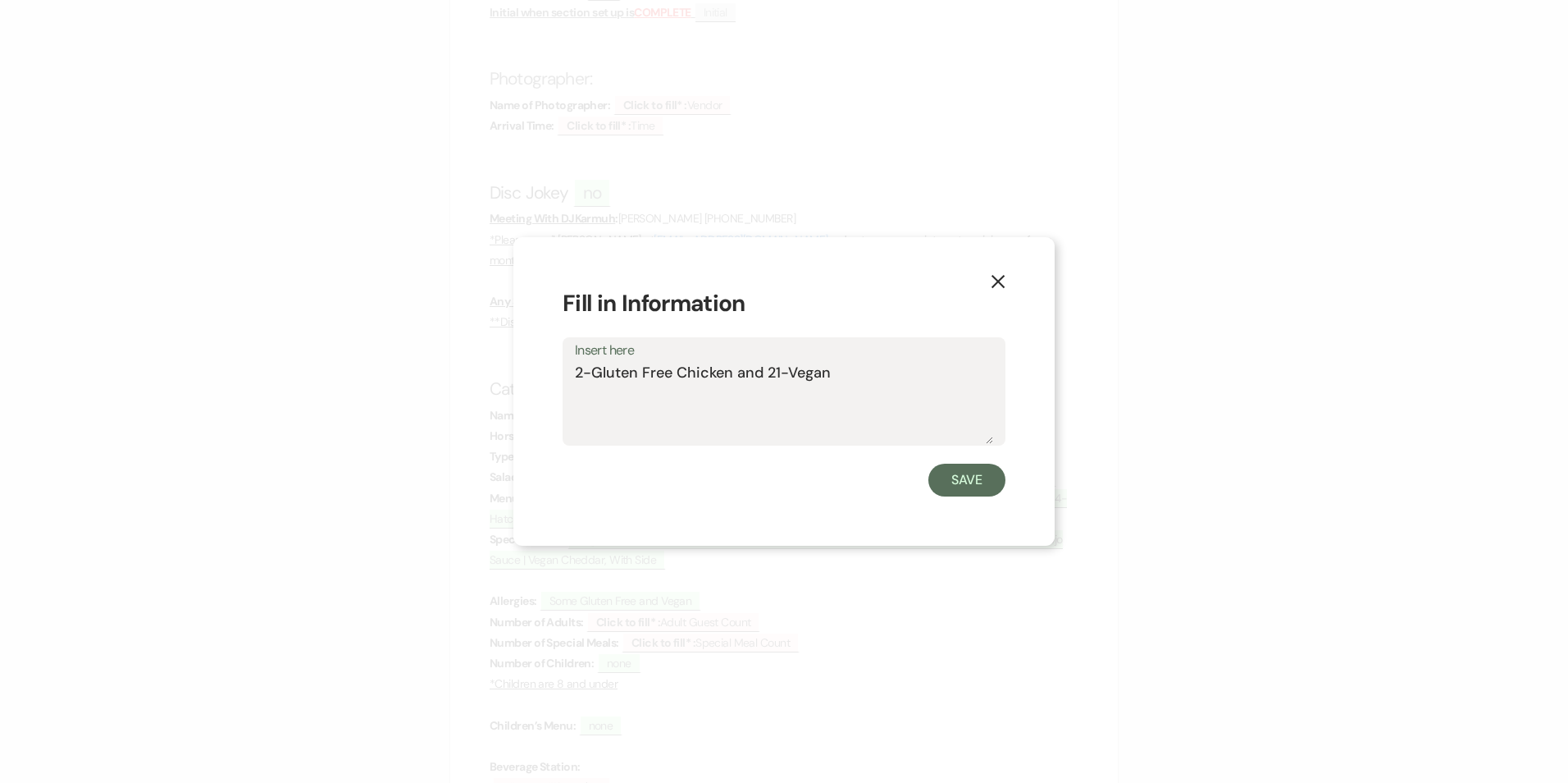
drag, startPoint x: 764, startPoint y: 376, endPoint x: 570, endPoint y: 386, distance: 194.3
click at [570, 386] on div "Insert here 2-Gluten Free Chicken and 21-Vegan" at bounding box center [784, 392] width 443 height 109
drag, startPoint x: 644, startPoint y: 373, endPoint x: 675, endPoint y: 380, distance: 31.8
click at [668, 380] on textarea "21-Vegan" at bounding box center [784, 403] width 419 height 82
type textarea "21-Vegan---- 2-Gluten Free Chicken and 2-GF-Vegan--- 1-Salad no Corn"
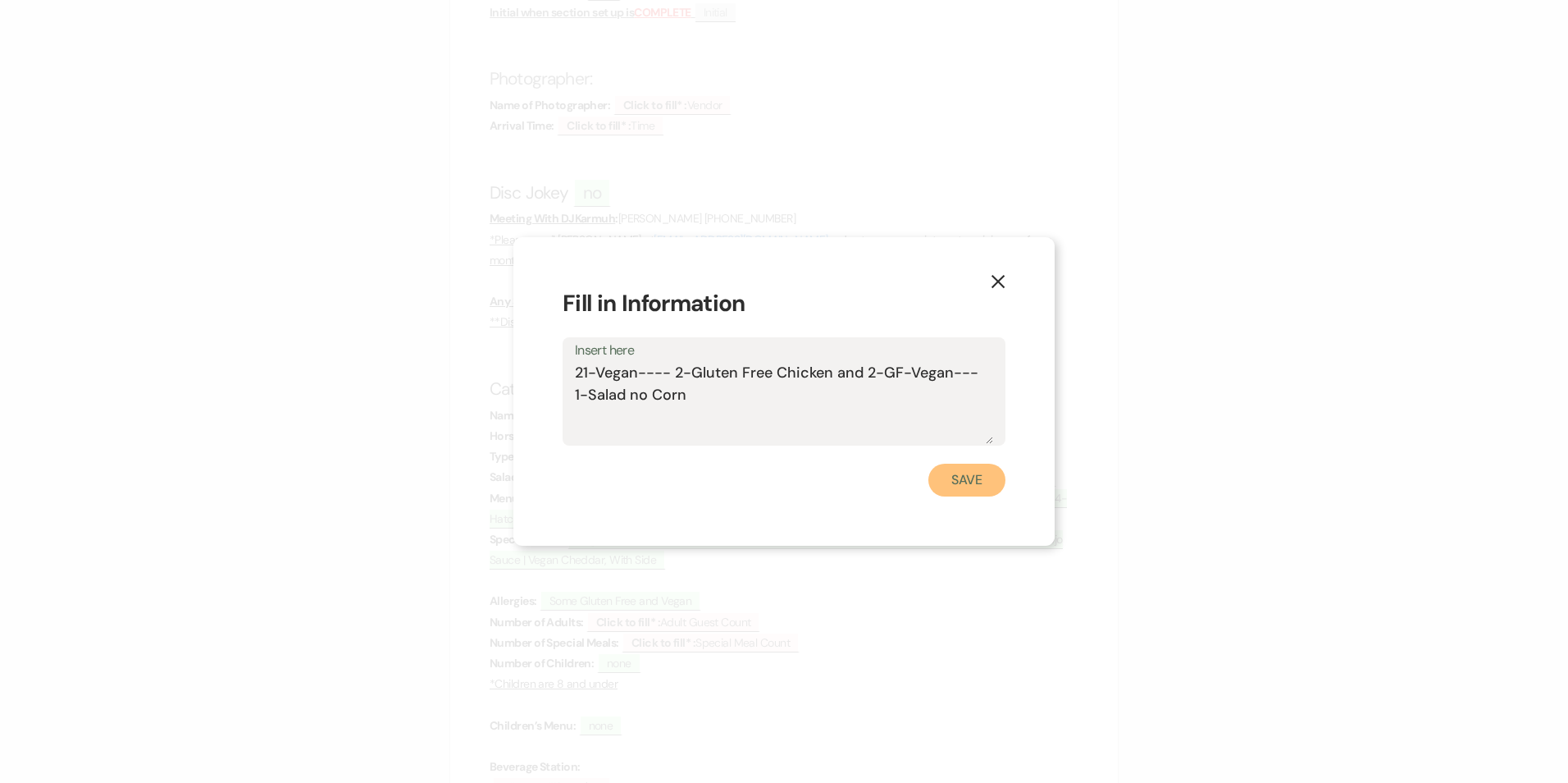
click at [967, 478] on button "Save" at bounding box center [967, 479] width 77 height 33
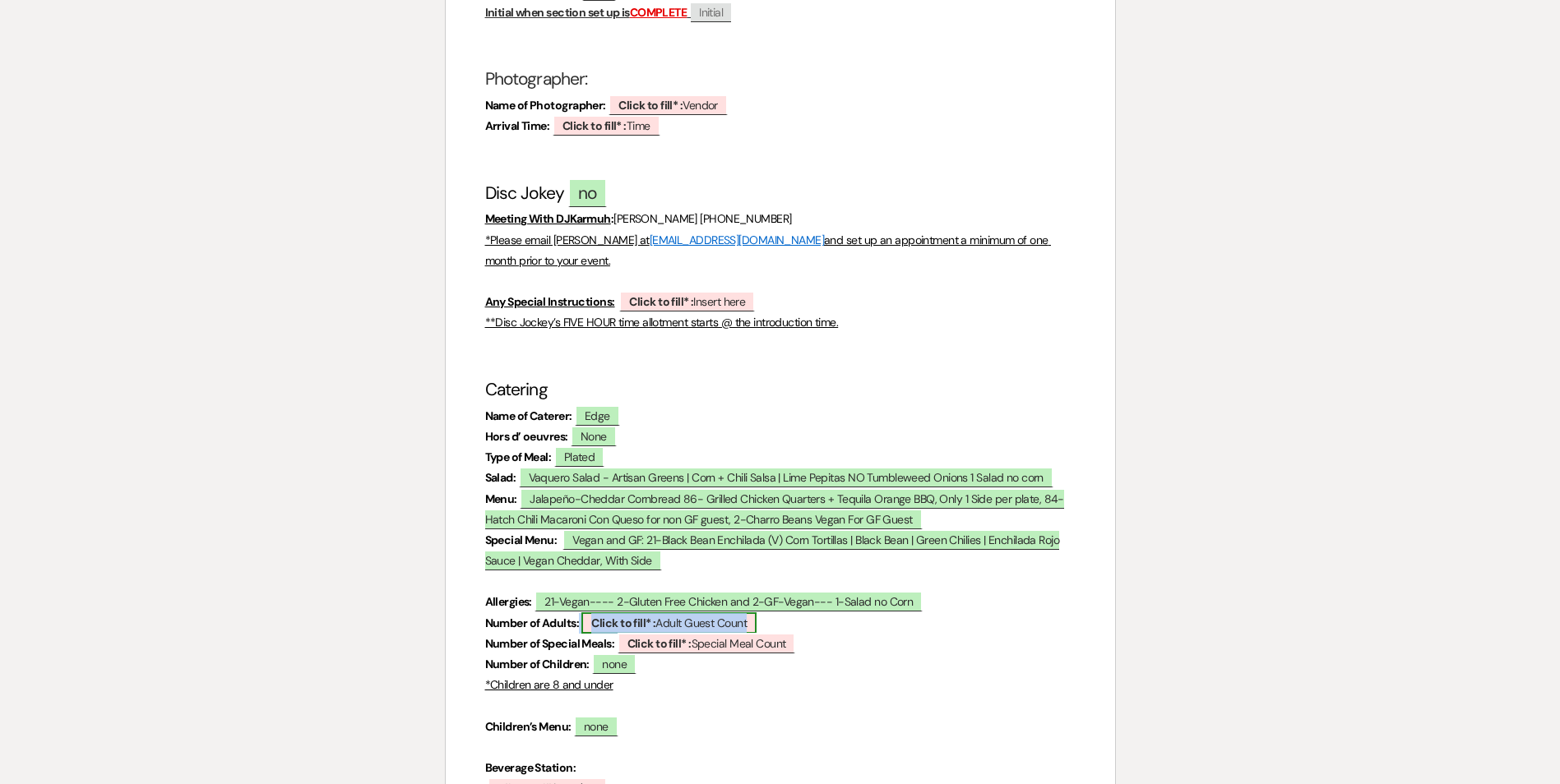
click at [645, 615] on b "Click to fill* :" at bounding box center [623, 622] width 64 height 15
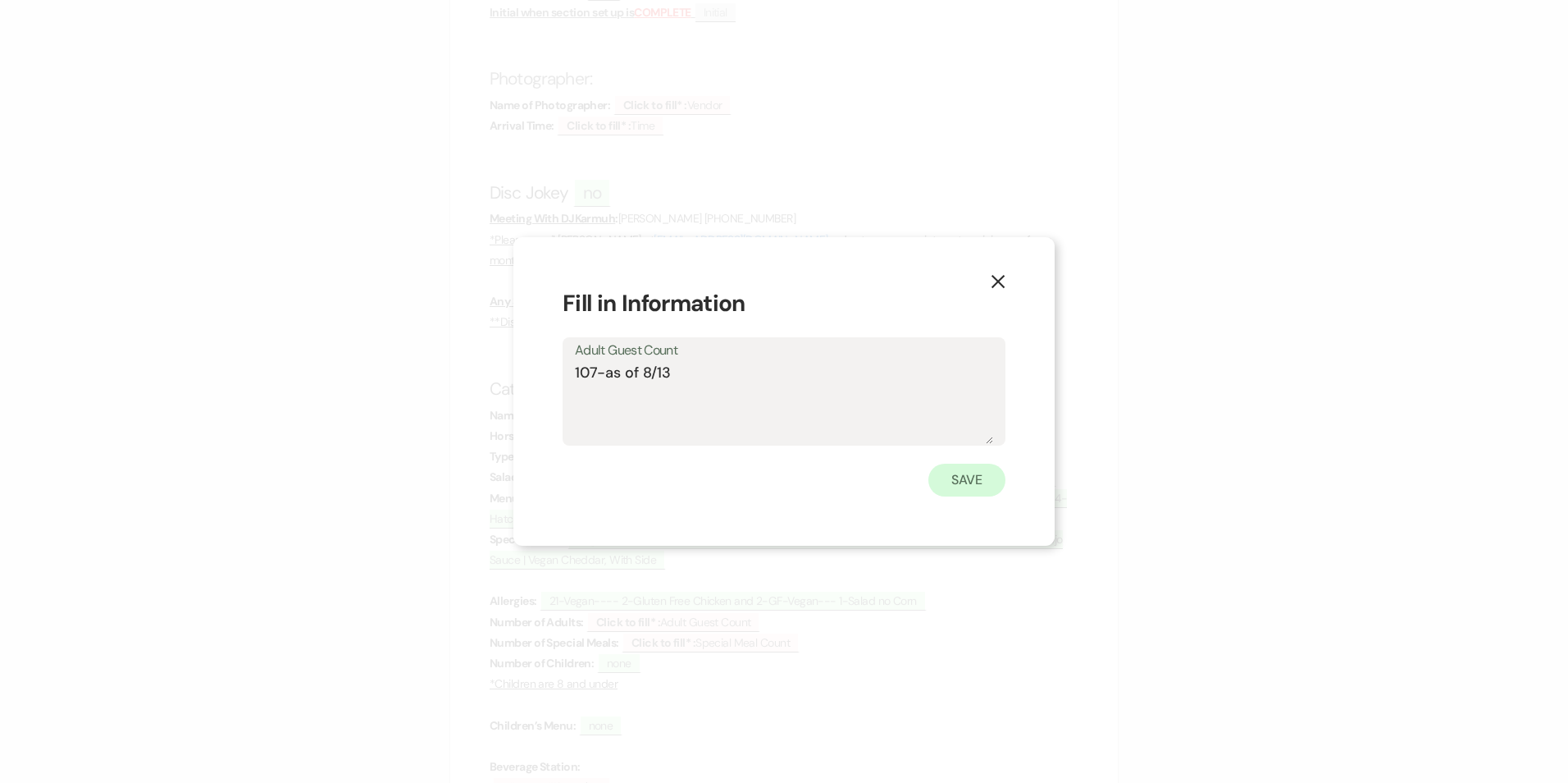
type textarea "107-as of 8/13"
click at [978, 486] on button "Save" at bounding box center [967, 479] width 77 height 33
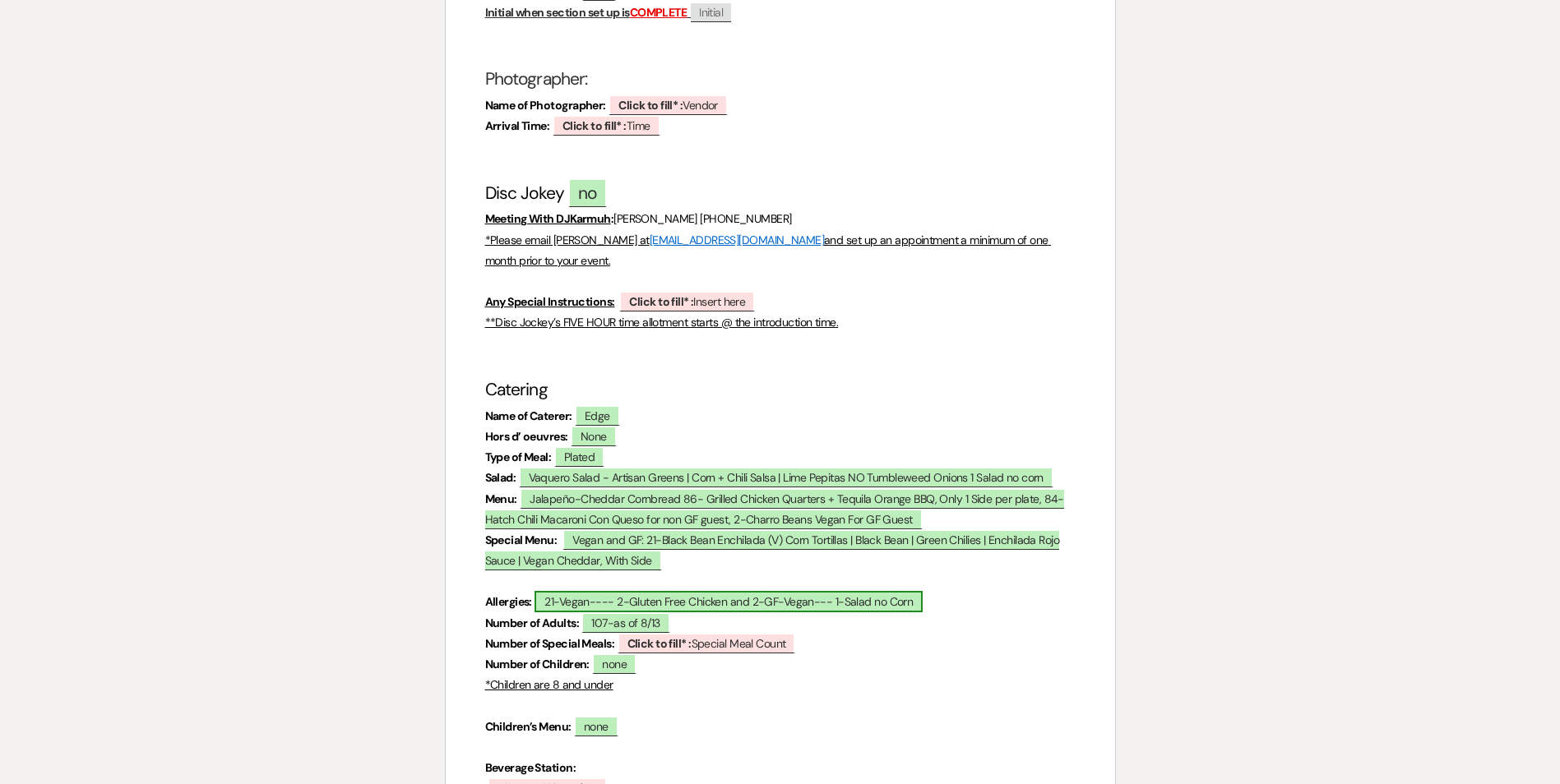
click at [604, 591] on span "21-Vegan---- 2-Gluten Free Chicken and 2-GF-Vegan--- 1-Salad no Corn" at bounding box center [728, 602] width 388 height 21
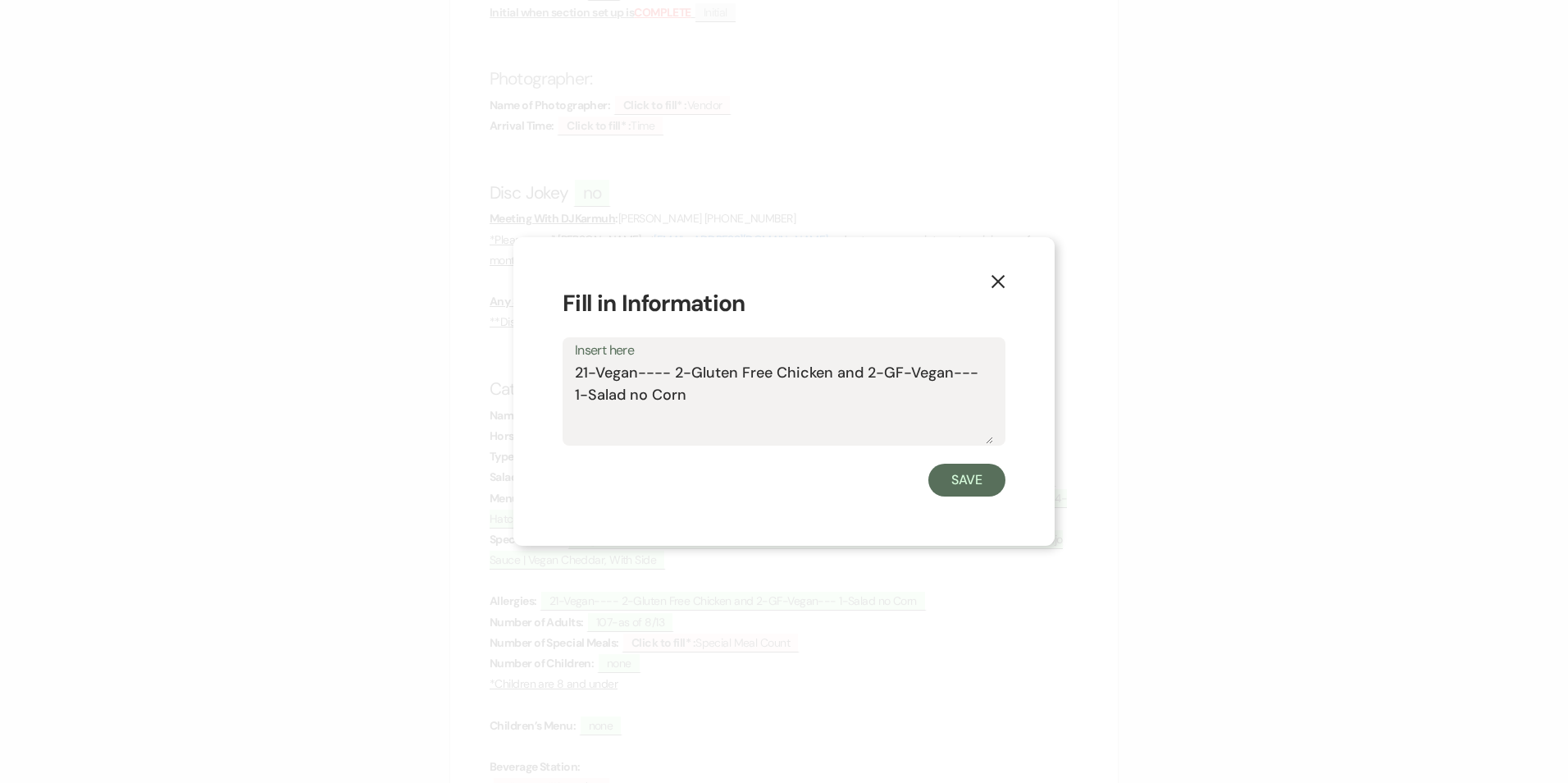
drag, startPoint x: 573, startPoint y: 372, endPoint x: 638, endPoint y: 386, distance: 66.5
click at [638, 386] on div "Insert here 21-Vegan---- 2-Gluten Free Chicken and 2-GF-Vegan--- 1-Salad no Corn" at bounding box center [784, 392] width 443 height 109
click at [632, 381] on textarea "21-Vegan---- 2-Gluten Free Chicken and 2-GF-Vegan--- 1-Salad no Corn" at bounding box center [784, 403] width 419 height 82
drag, startPoint x: 575, startPoint y: 371, endPoint x: 685, endPoint y: 402, distance: 114.3
click at [685, 402] on textarea "21-Vegan---- 2-Gluten Free Chicken and 2-GF-Vegan--- 1-Salad no Corn" at bounding box center [784, 403] width 419 height 82
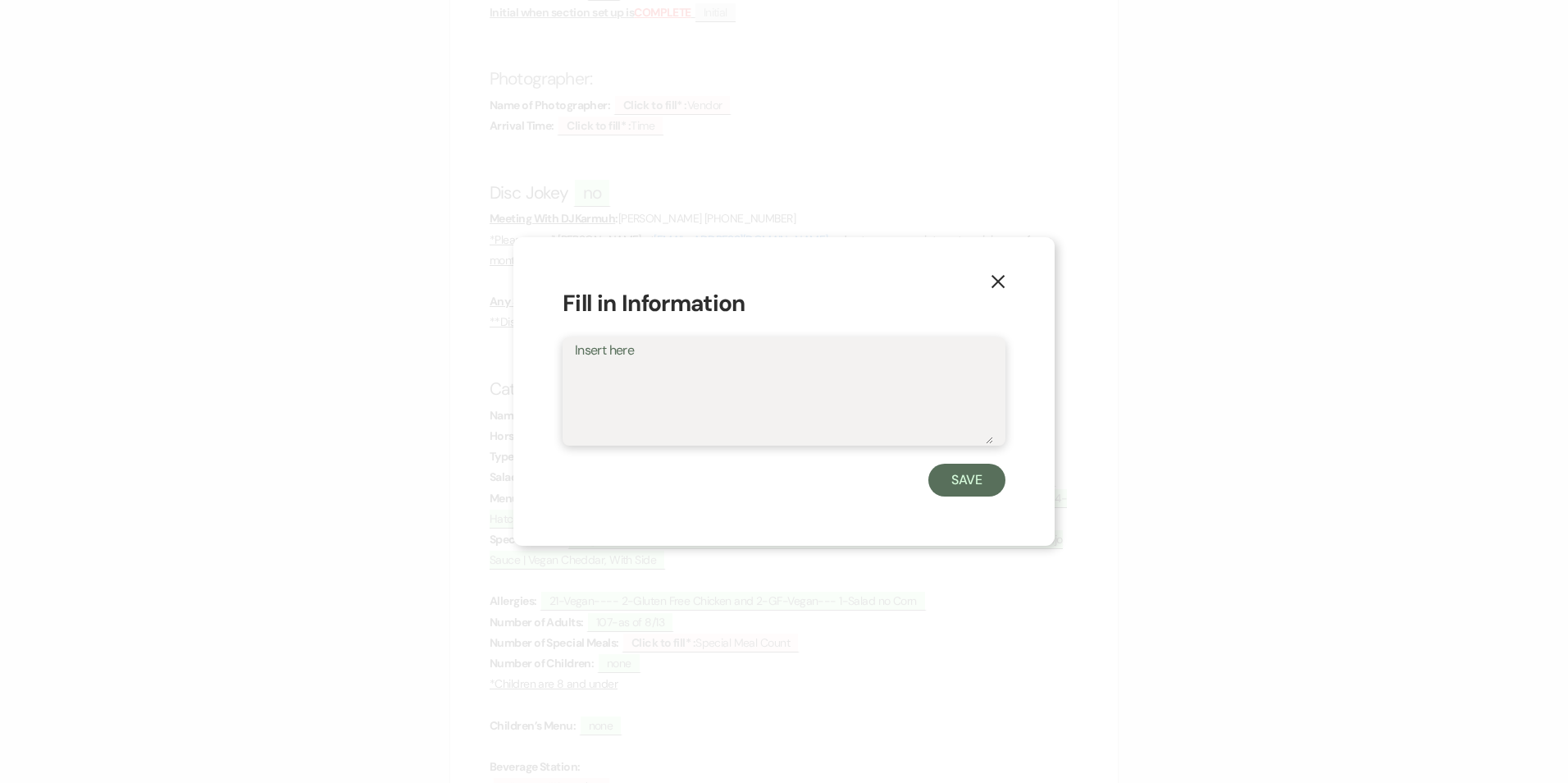
type textarea "C"
type textarea "Vegan, GF, Corn"
click at [958, 491] on button "Save" at bounding box center [967, 479] width 77 height 33
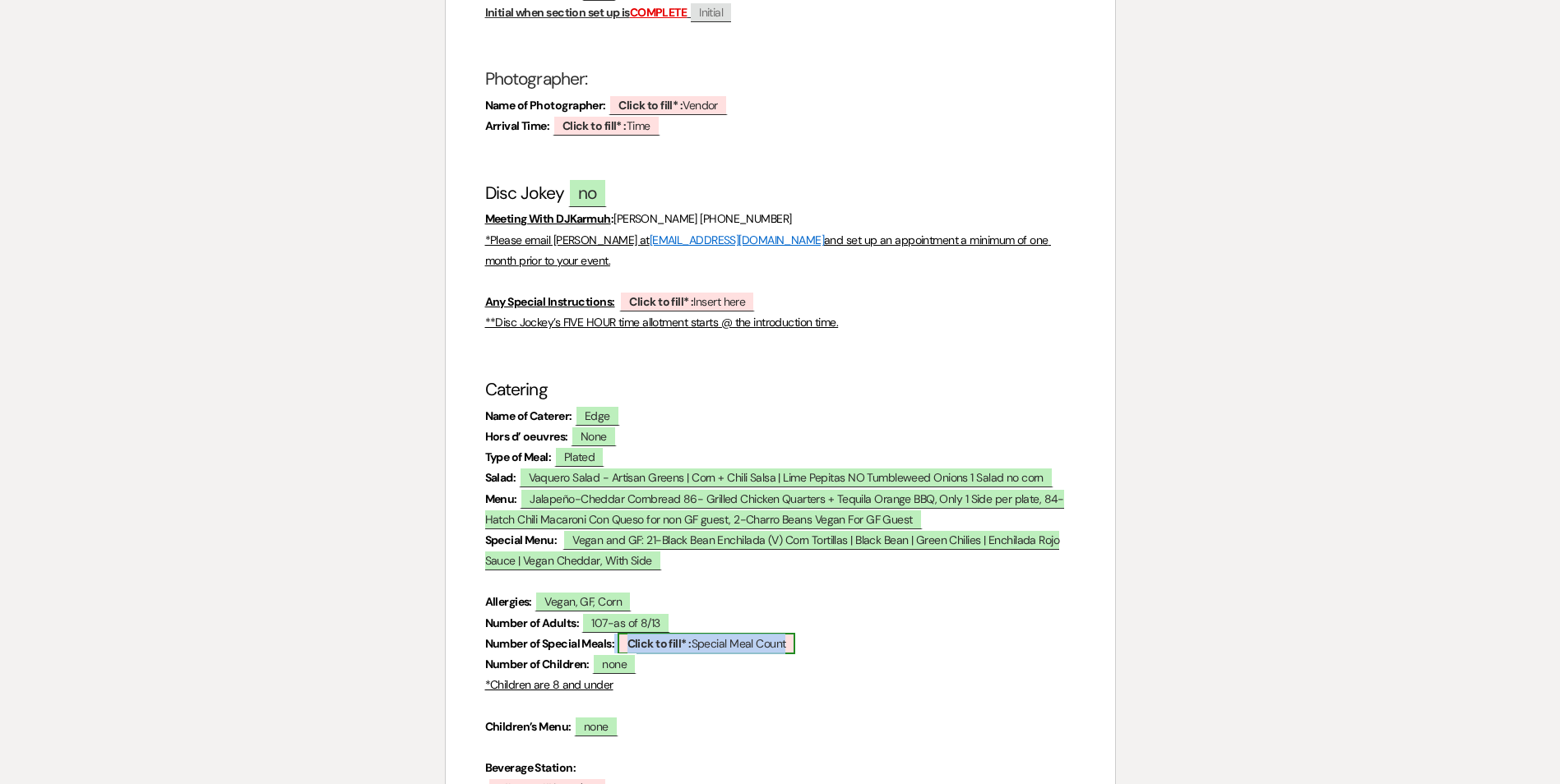
click at [664, 636] on b "Click to fill* :" at bounding box center [659, 643] width 64 height 15
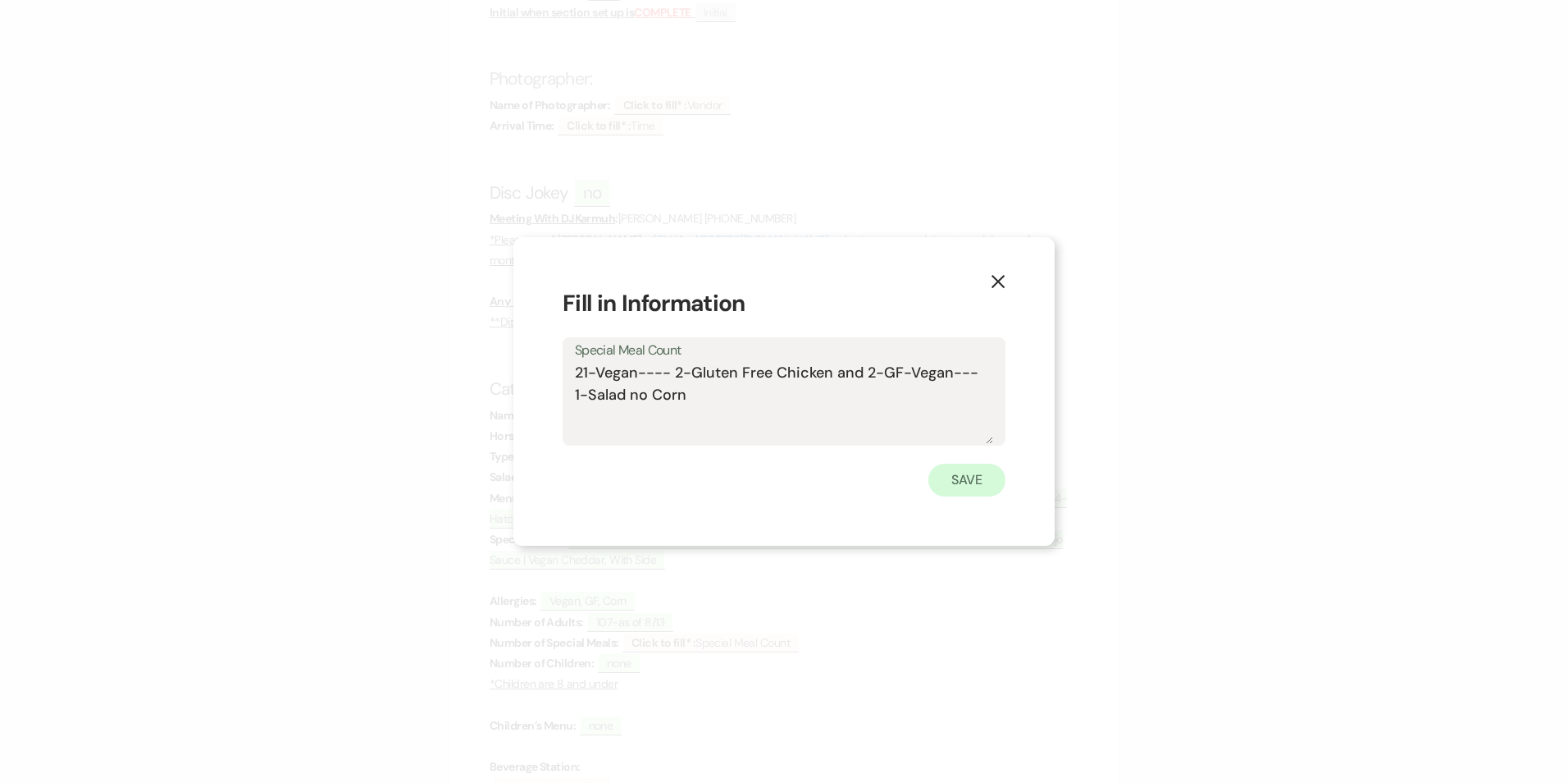
type textarea "21-Vegan---- 2-Gluten Free Chicken and 2-GF-Vegan--- 1-Salad no Corn"
click at [950, 492] on button "Save" at bounding box center [967, 479] width 77 height 33
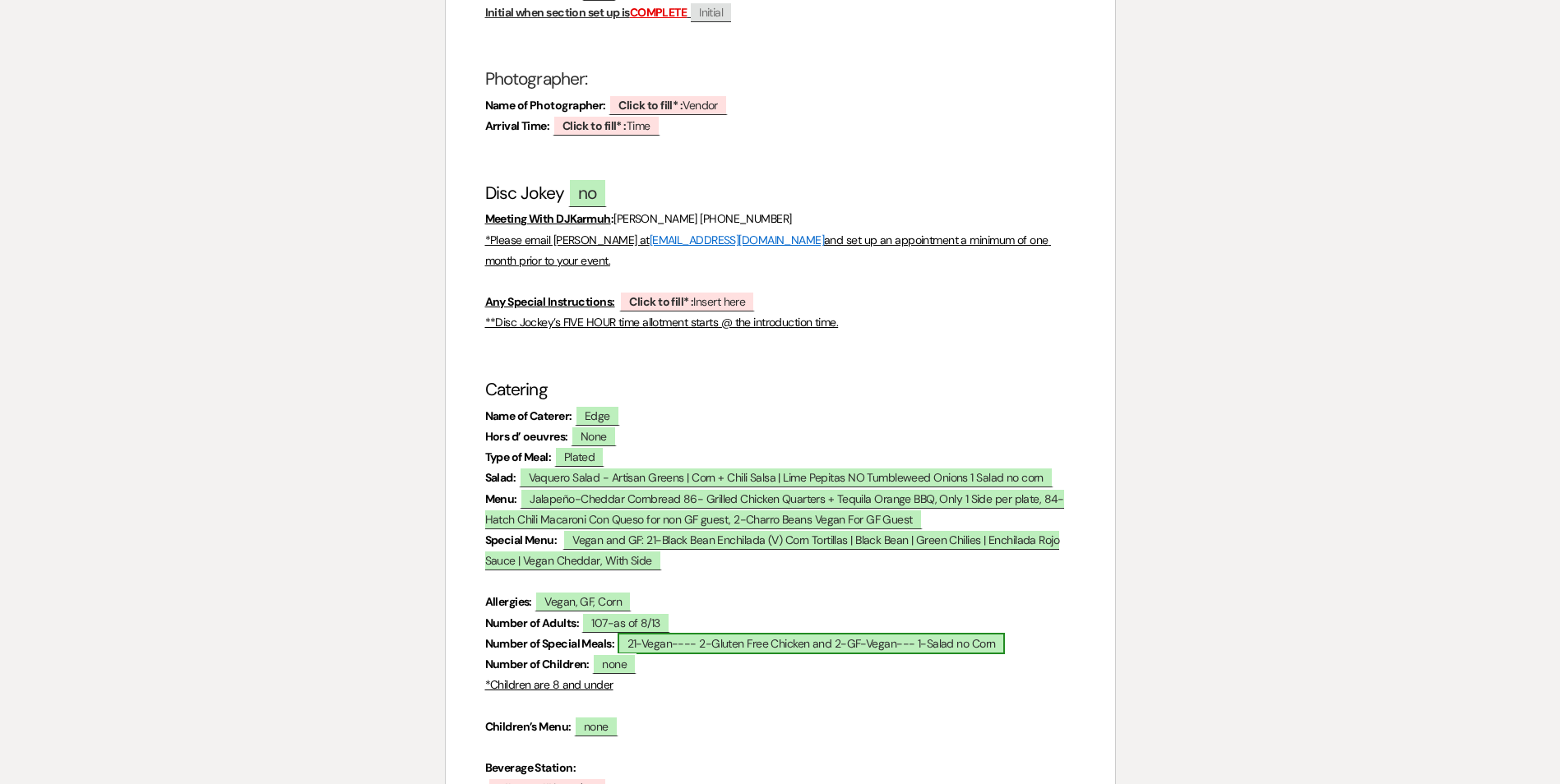
click at [930, 633] on span "21-Vegan---- 2-Gluten Free Chicken and 2-GF-Vegan--- 1-Salad no Corn" at bounding box center [811, 644] width 388 height 21
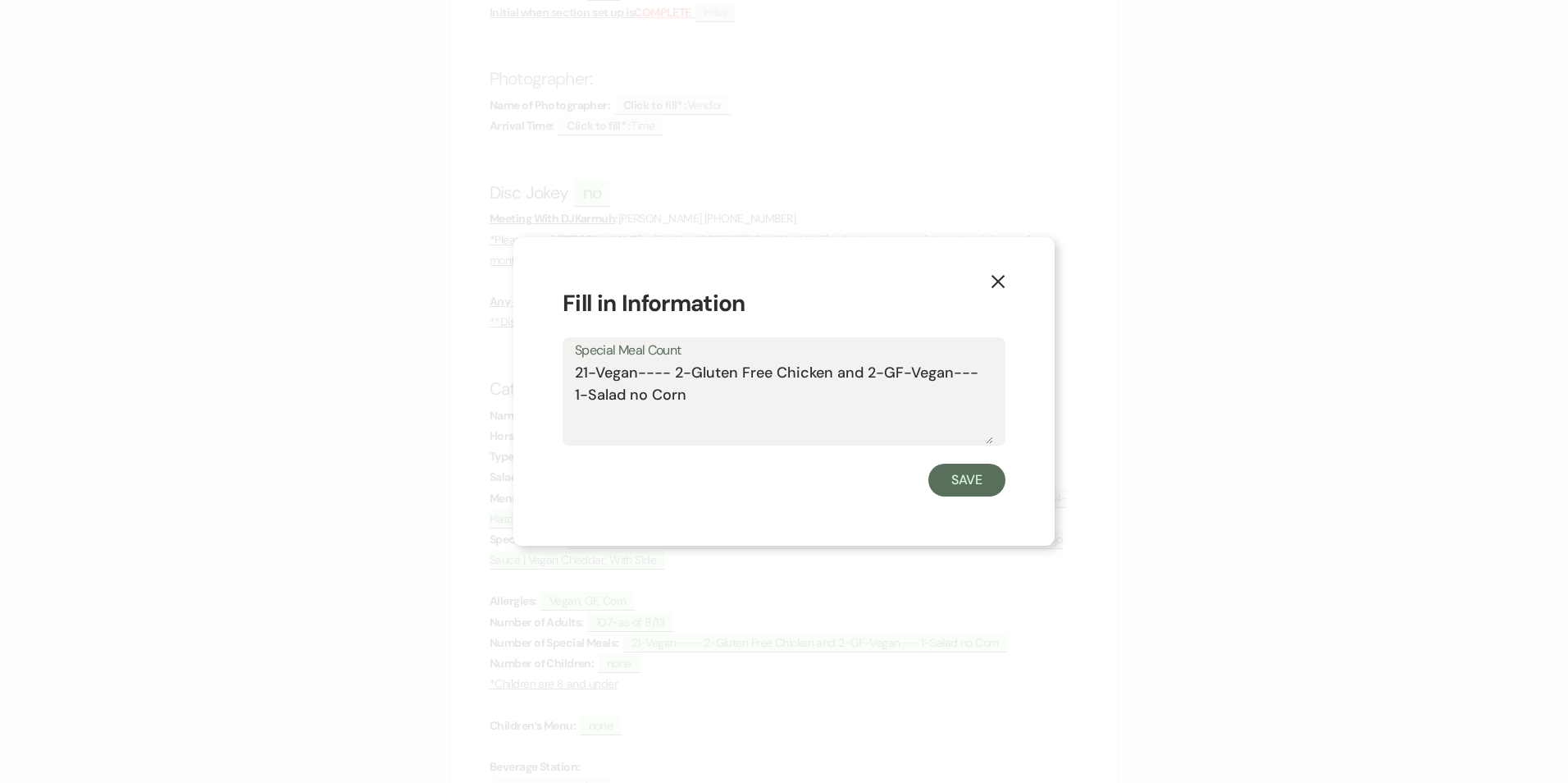
click at [696, 401] on textarea "21-Vegan---- 2-Gluten Free Chicken and 2-GF-Vegan--- 1-Salad no Corn" at bounding box center [784, 403] width 419 height 82
type textarea "21-Vegan---- 2-Gluten Free Chicken and 2-GF-Vegan--- 1-Salad no Corn for a vegan"
click at [965, 474] on button "Save" at bounding box center [967, 479] width 77 height 33
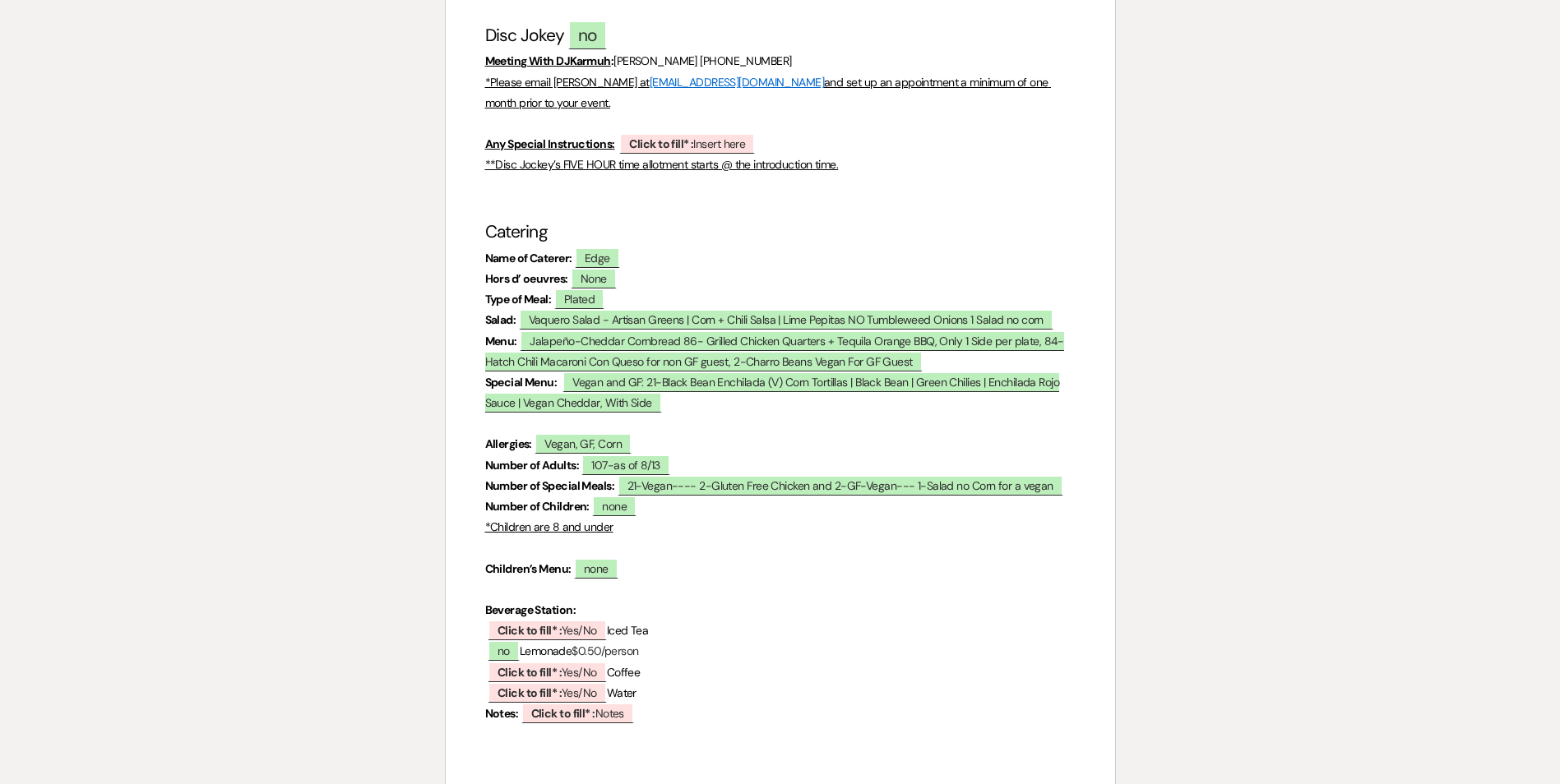
scroll to position [2049, 0]
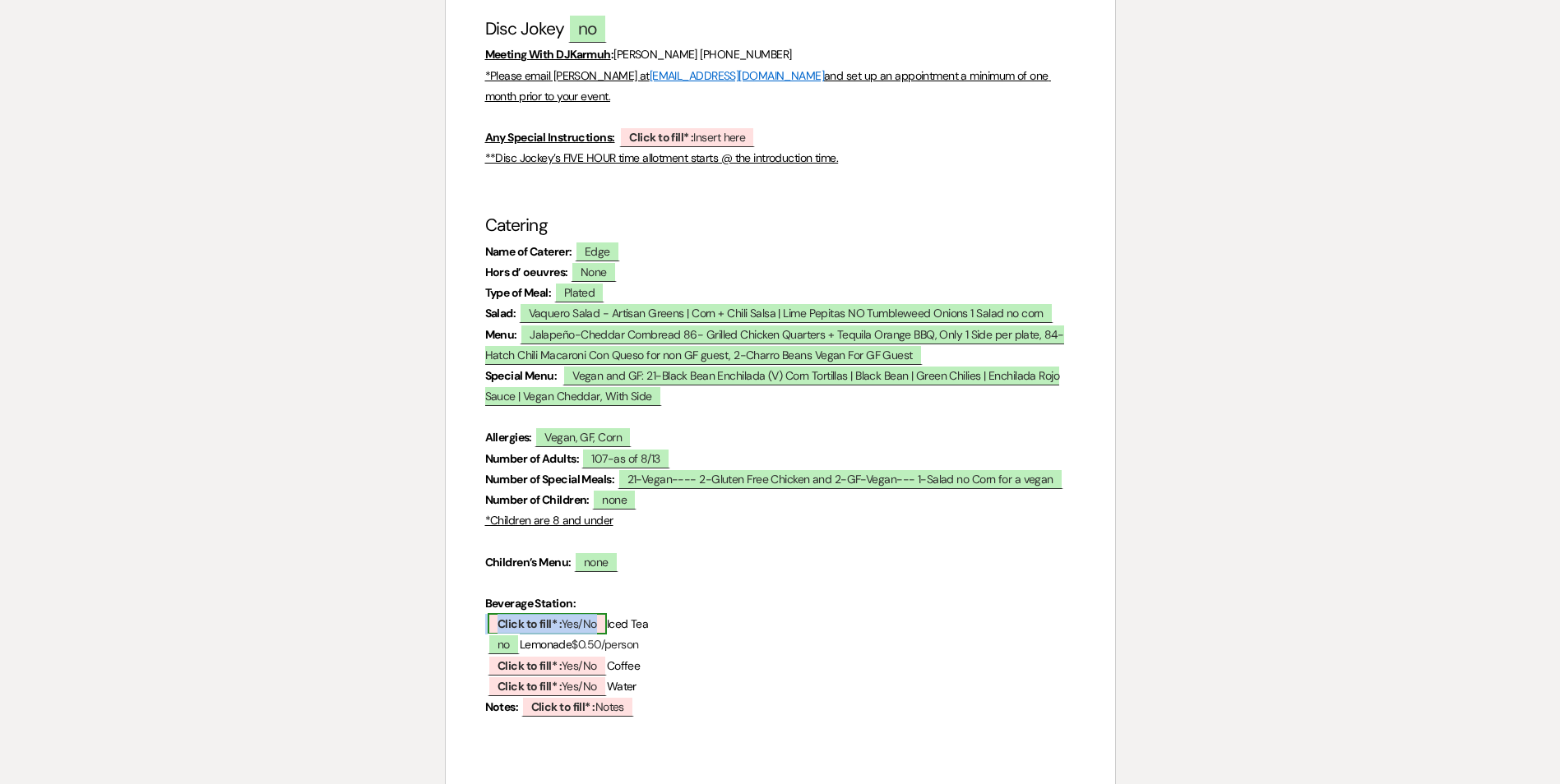
click at [555, 616] on b "Click to fill* :" at bounding box center [530, 623] width 64 height 15
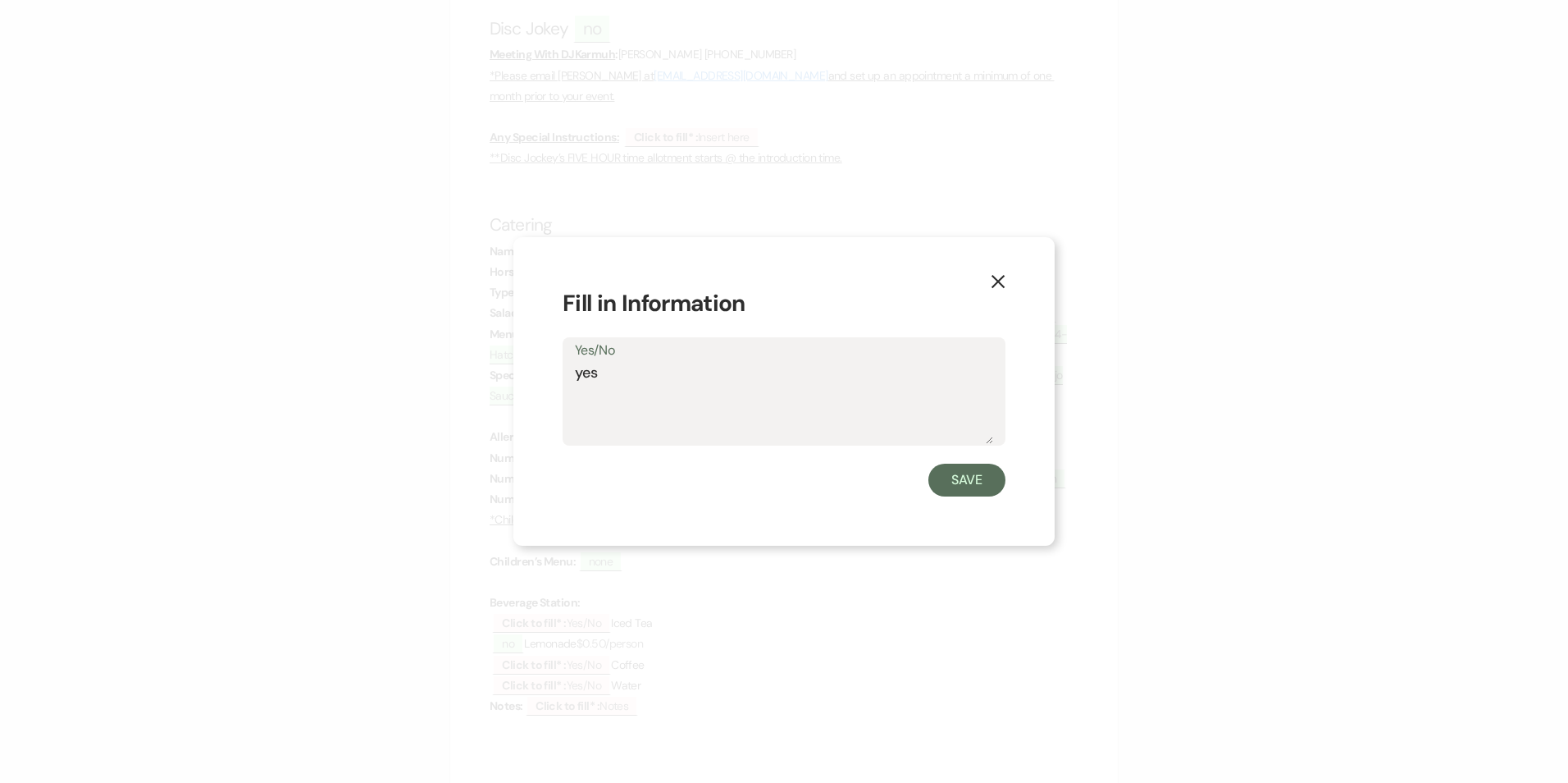
type textarea "yes"
click at [959, 491] on button "Save" at bounding box center [967, 479] width 77 height 33
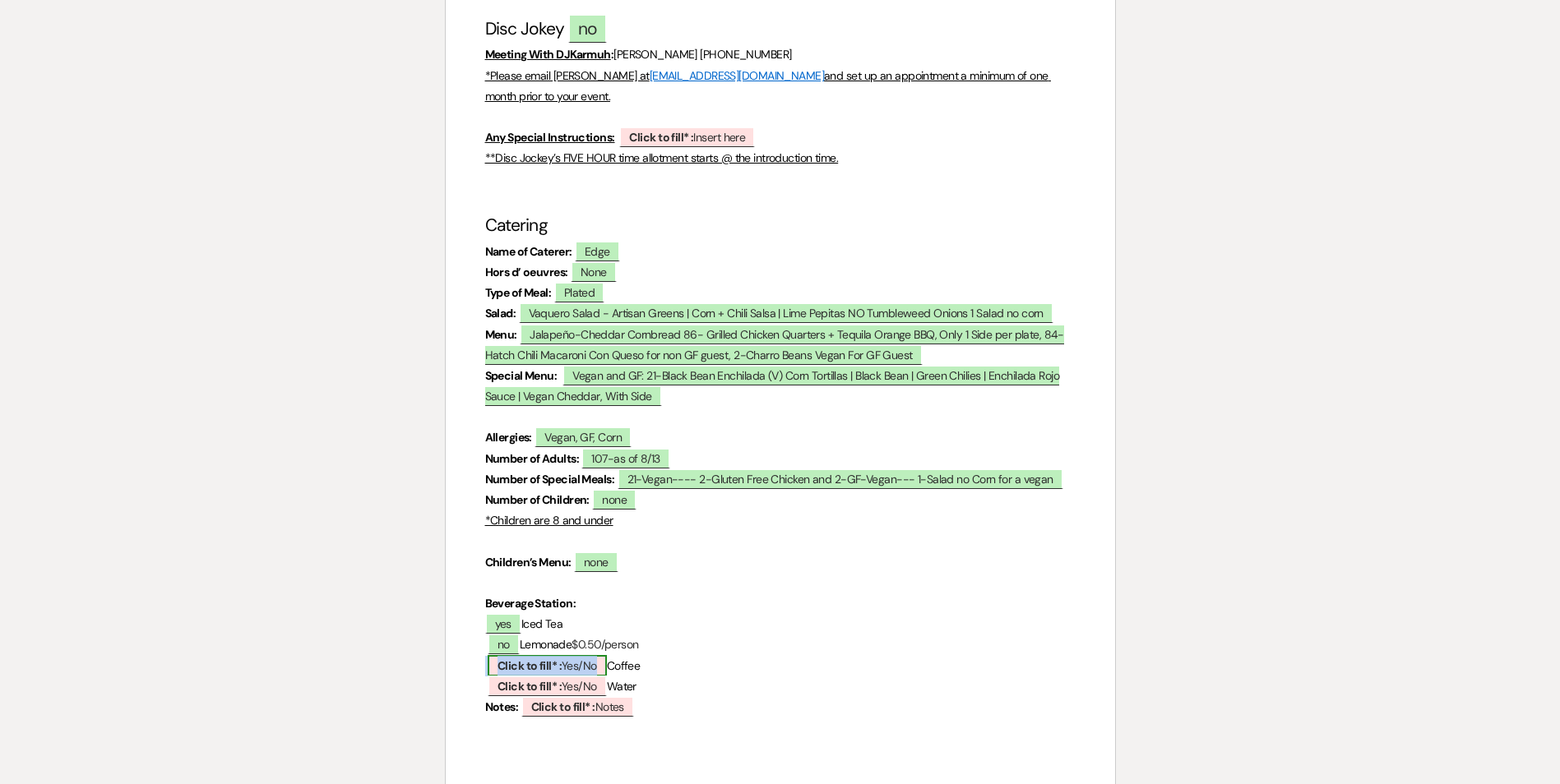
click at [530, 658] on b "Click to fill* :" at bounding box center [530, 665] width 64 height 15
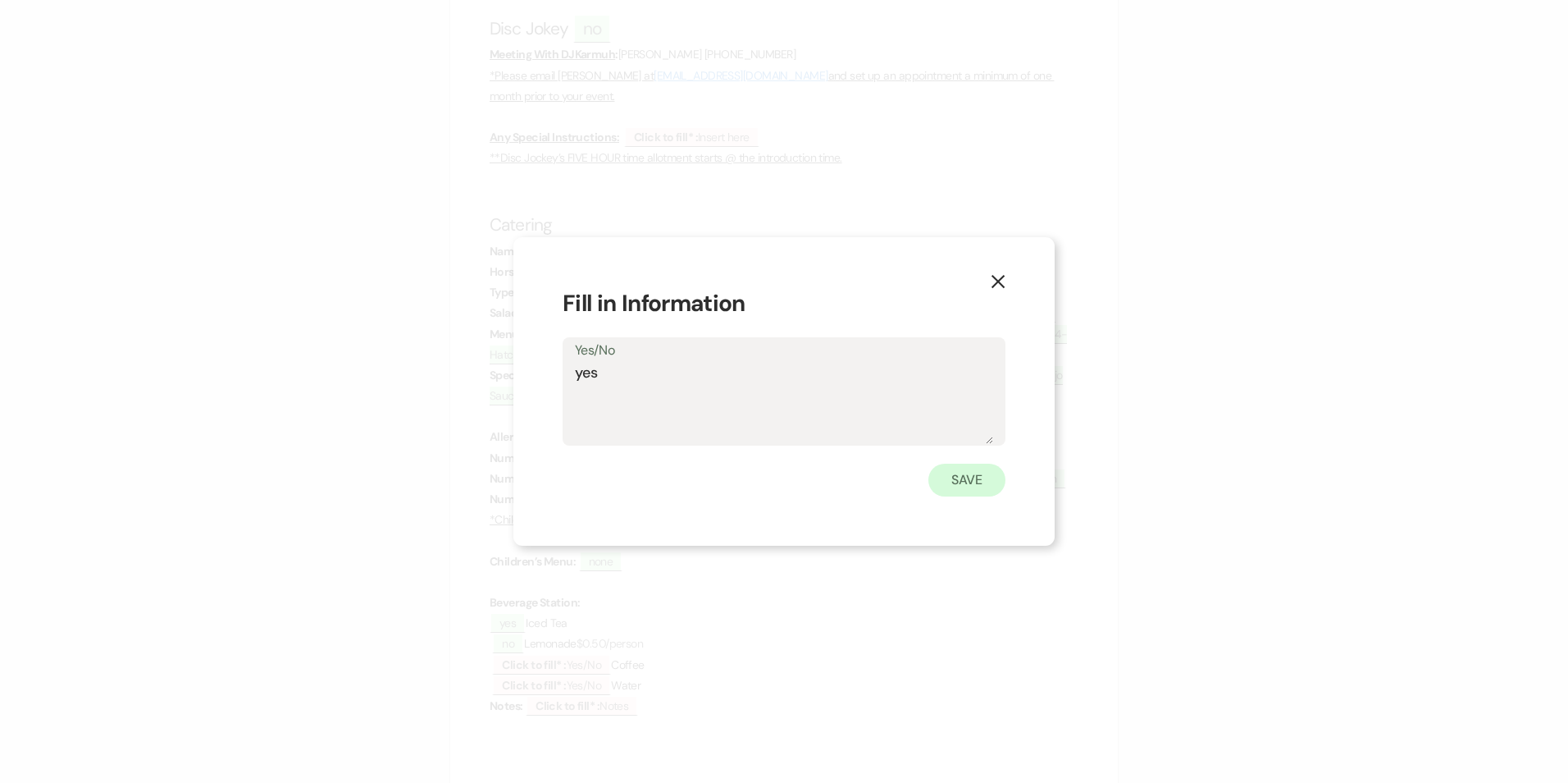
type textarea "yes"
click at [963, 484] on button "Save" at bounding box center [967, 479] width 77 height 33
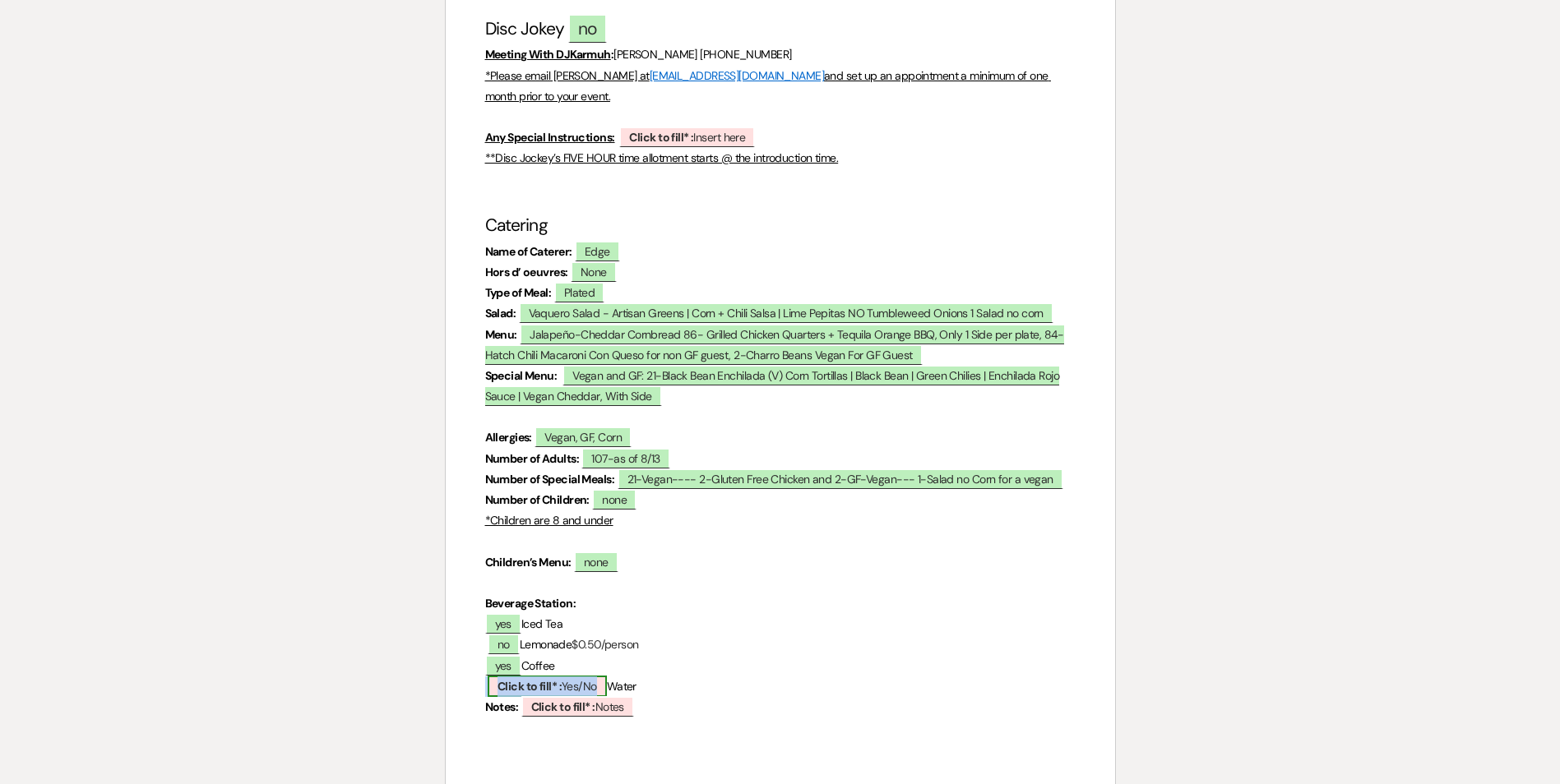
click at [536, 679] on b "Click to fill* :" at bounding box center [530, 686] width 64 height 15
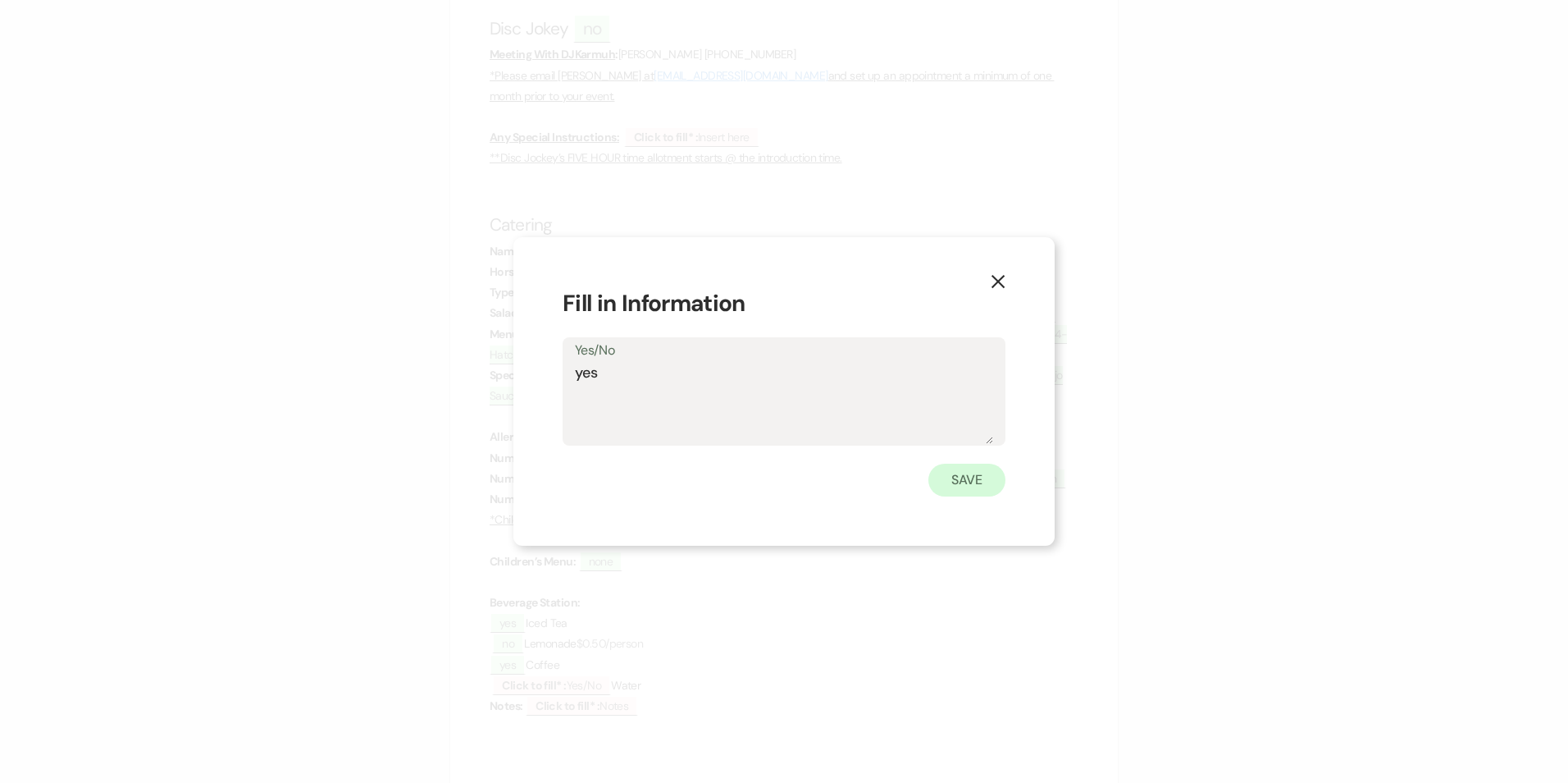
type textarea "yes"
click at [947, 488] on button "Save" at bounding box center [967, 479] width 77 height 33
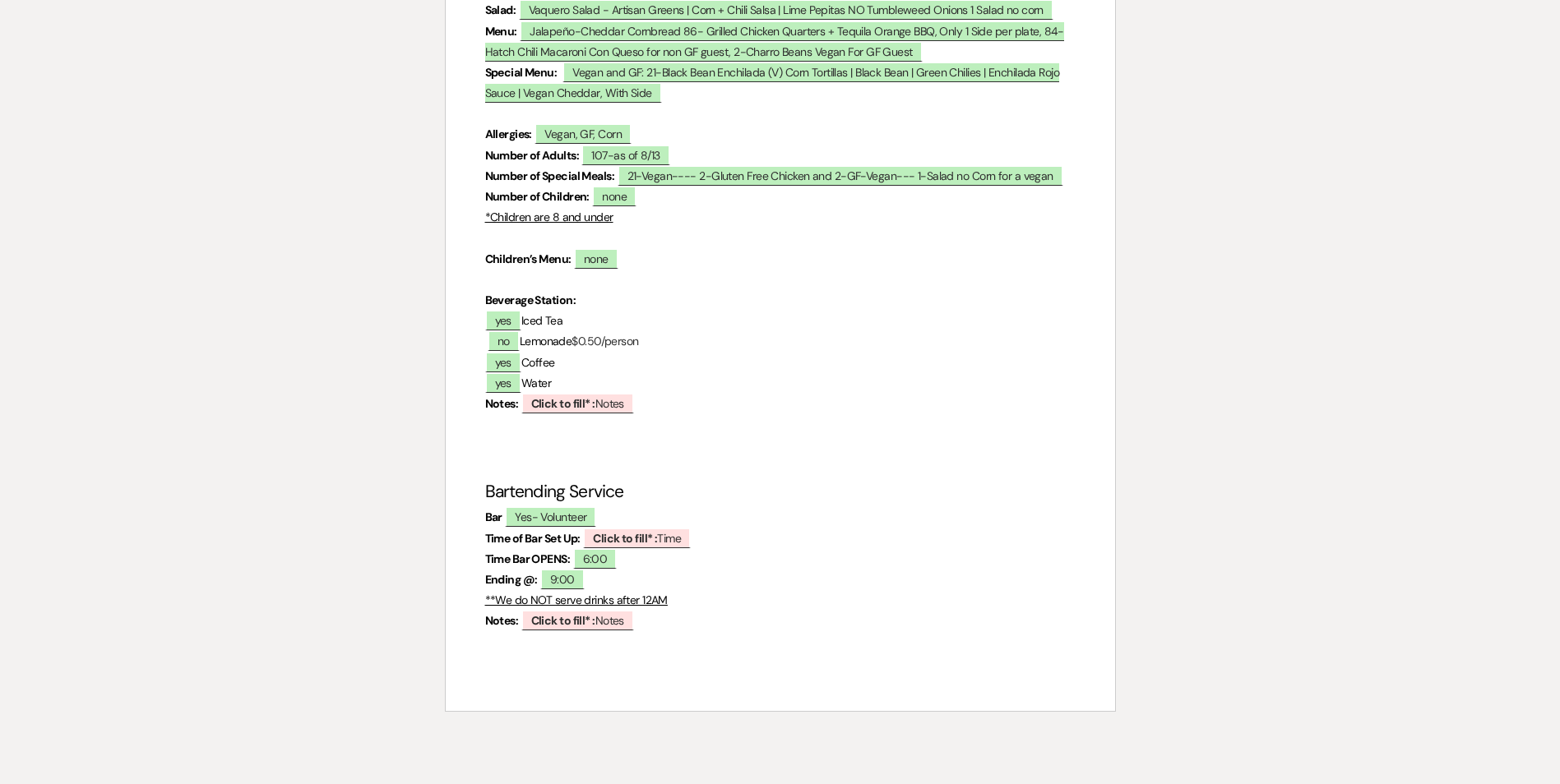
scroll to position [2378, 0]
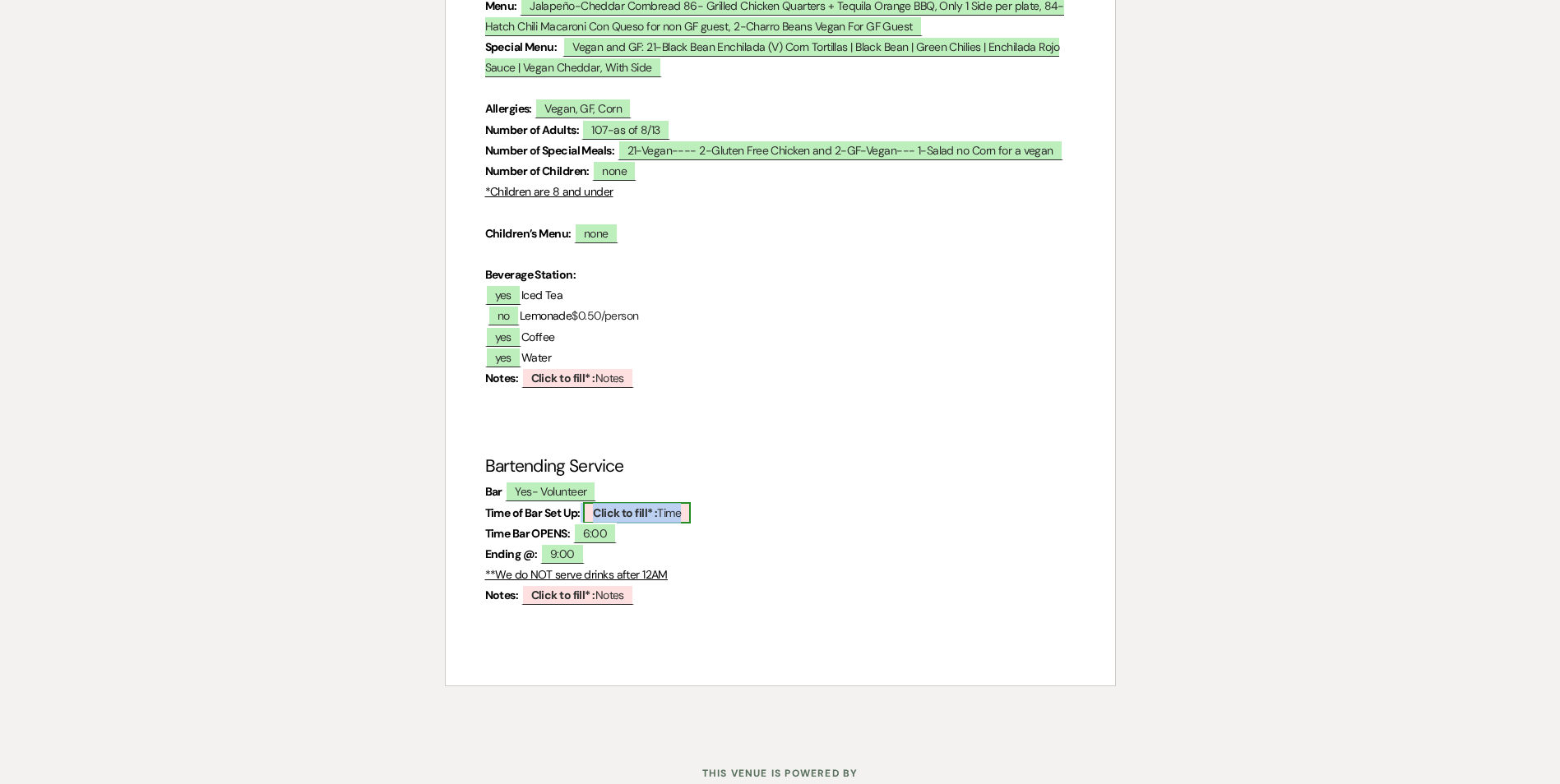
click at [612, 505] on b "Click to fill* :" at bounding box center [625, 512] width 64 height 15
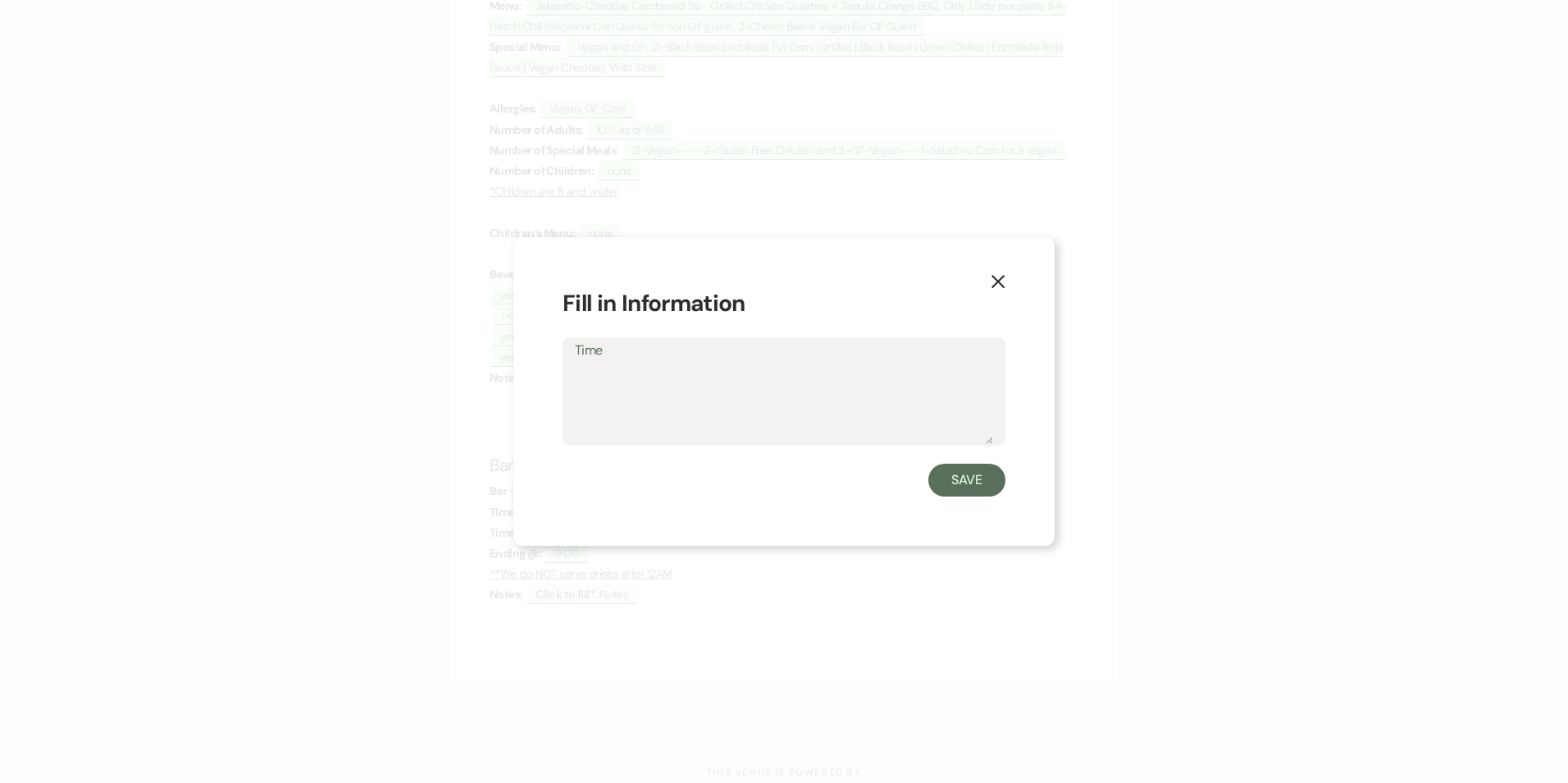
click at [1000, 281] on icon "X" at bounding box center [998, 281] width 15 height 15
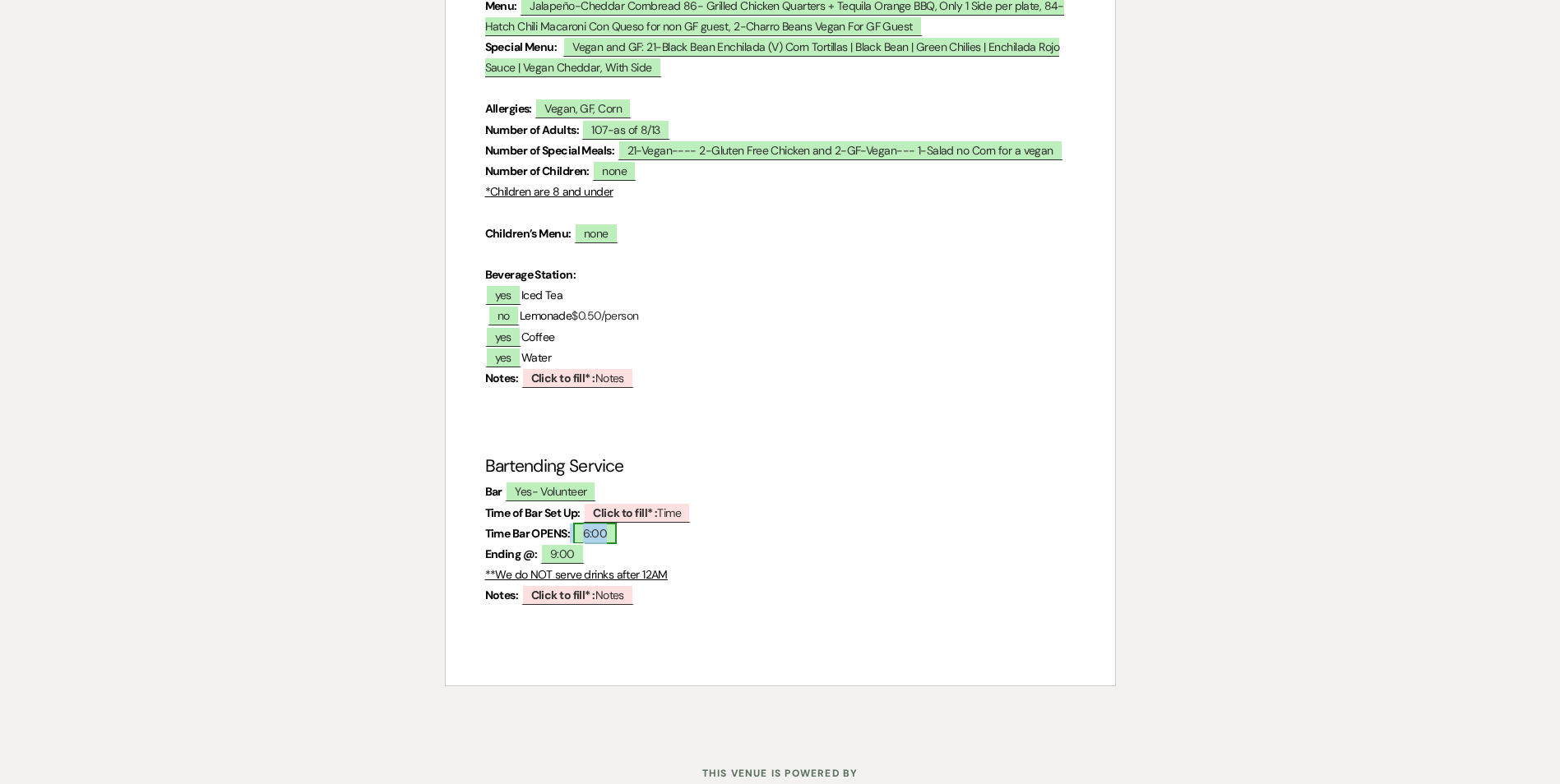
click at [601, 523] on span "6:00" at bounding box center [596, 534] width 45 height 21
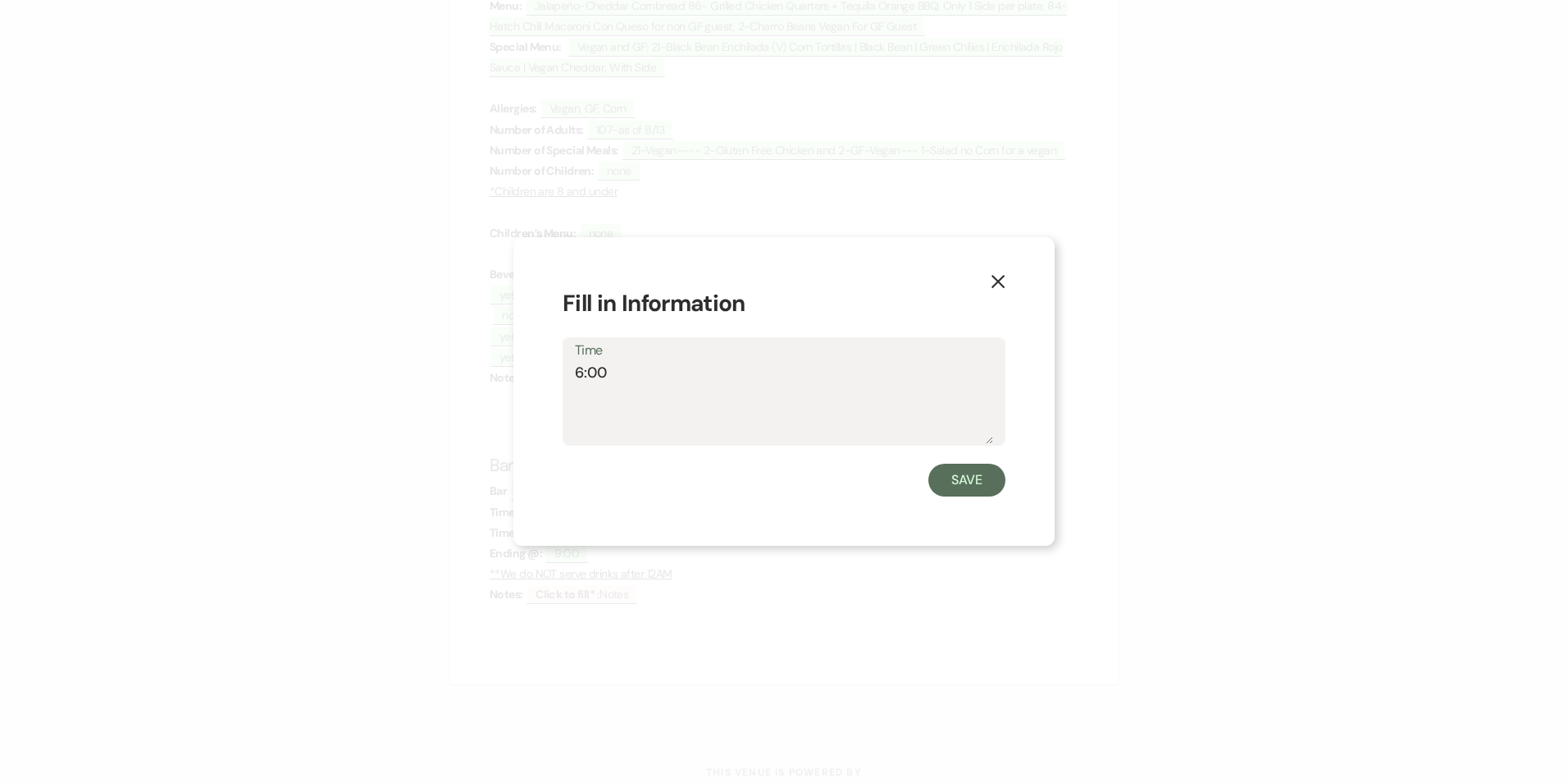
drag, startPoint x: 584, startPoint y: 368, endPoint x: 563, endPoint y: 371, distance: 21.2
click at [563, 371] on div "Time 6:00" at bounding box center [784, 392] width 443 height 109
type textarea "5:00"
click at [970, 490] on button "Save" at bounding box center [967, 479] width 77 height 33
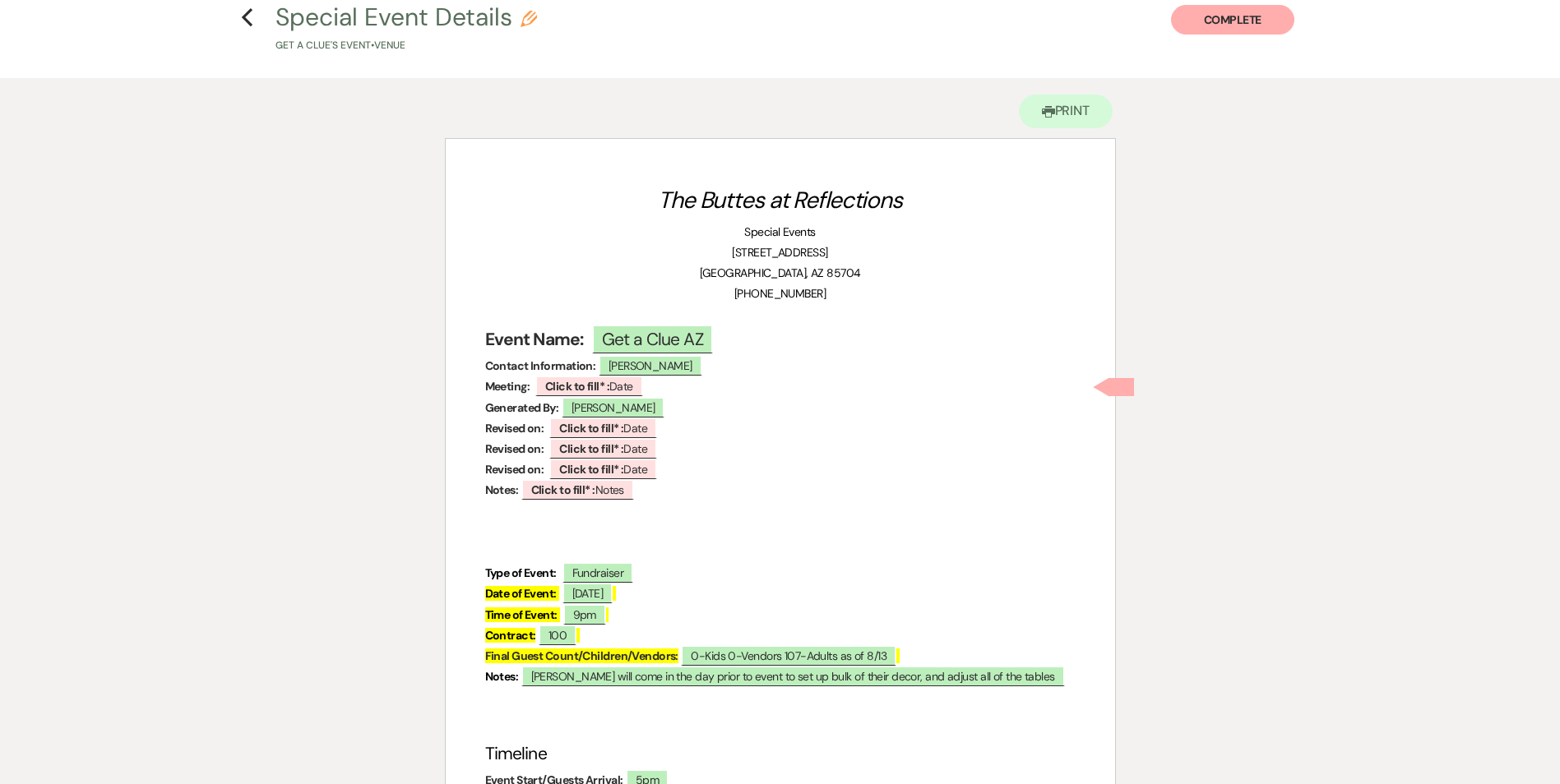
scroll to position [0, 0]
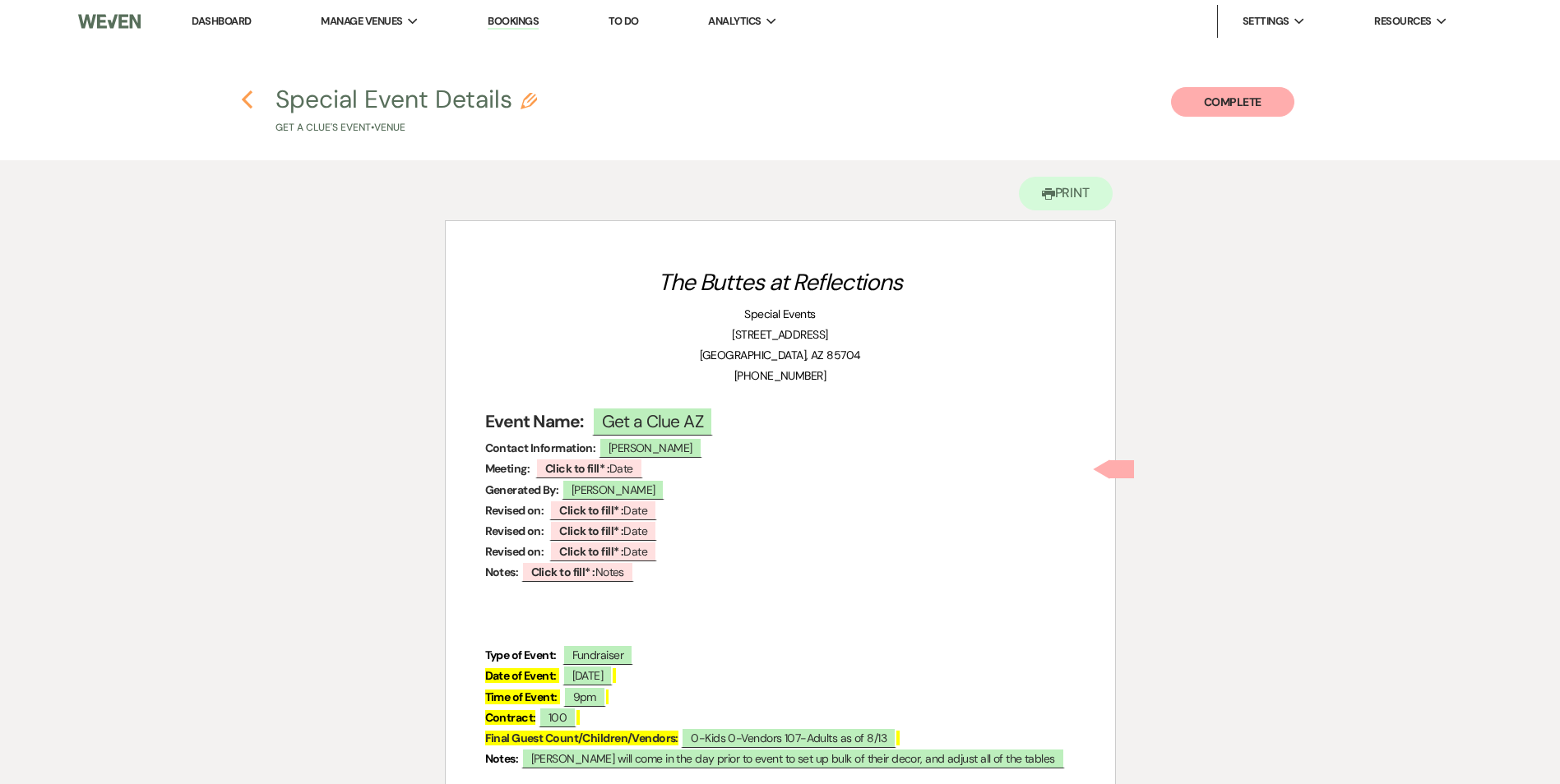
click at [249, 102] on icon "Previous" at bounding box center [247, 99] width 13 height 20
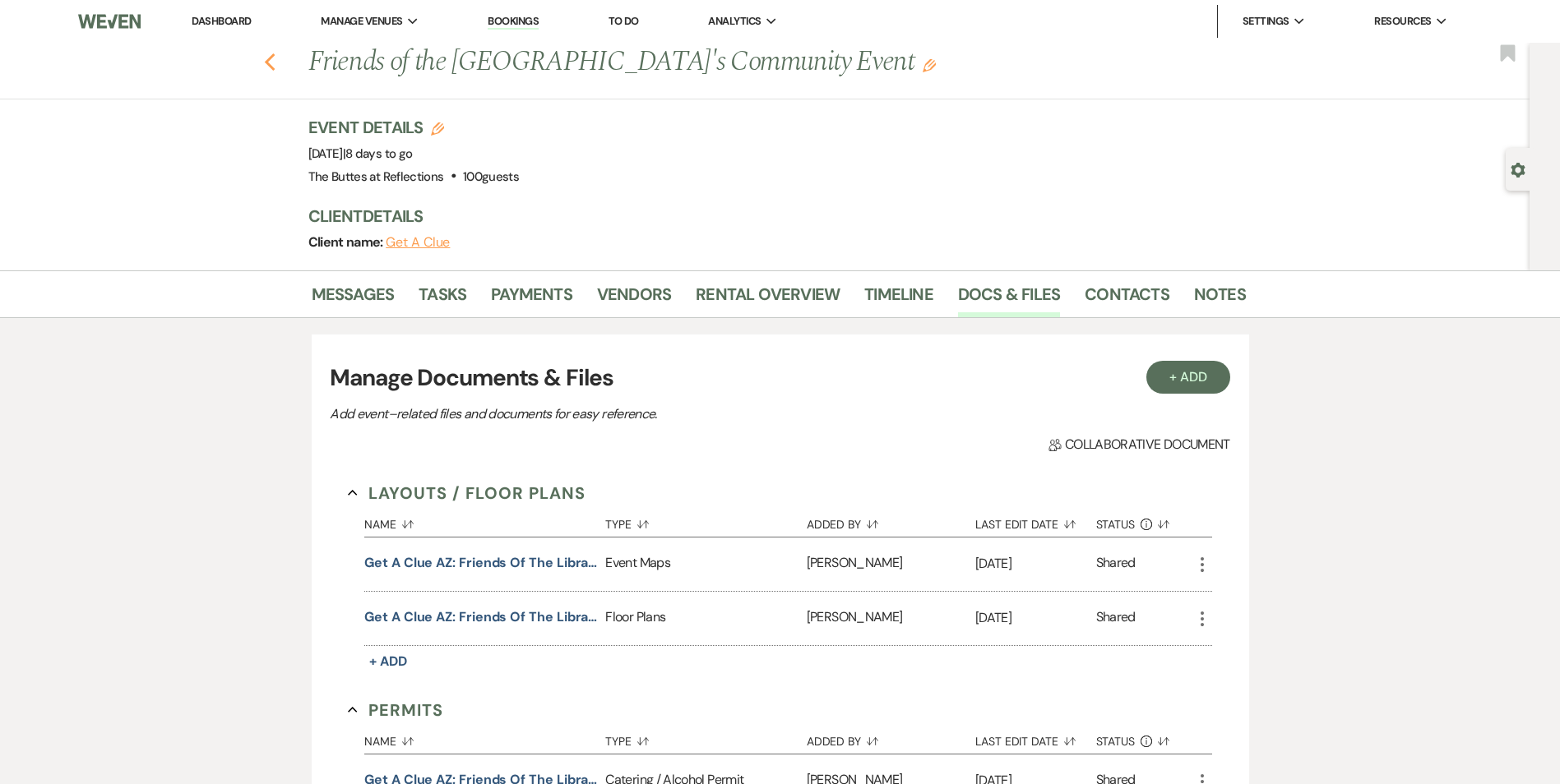
click at [269, 63] on icon "Previous" at bounding box center [270, 63] width 13 height 20
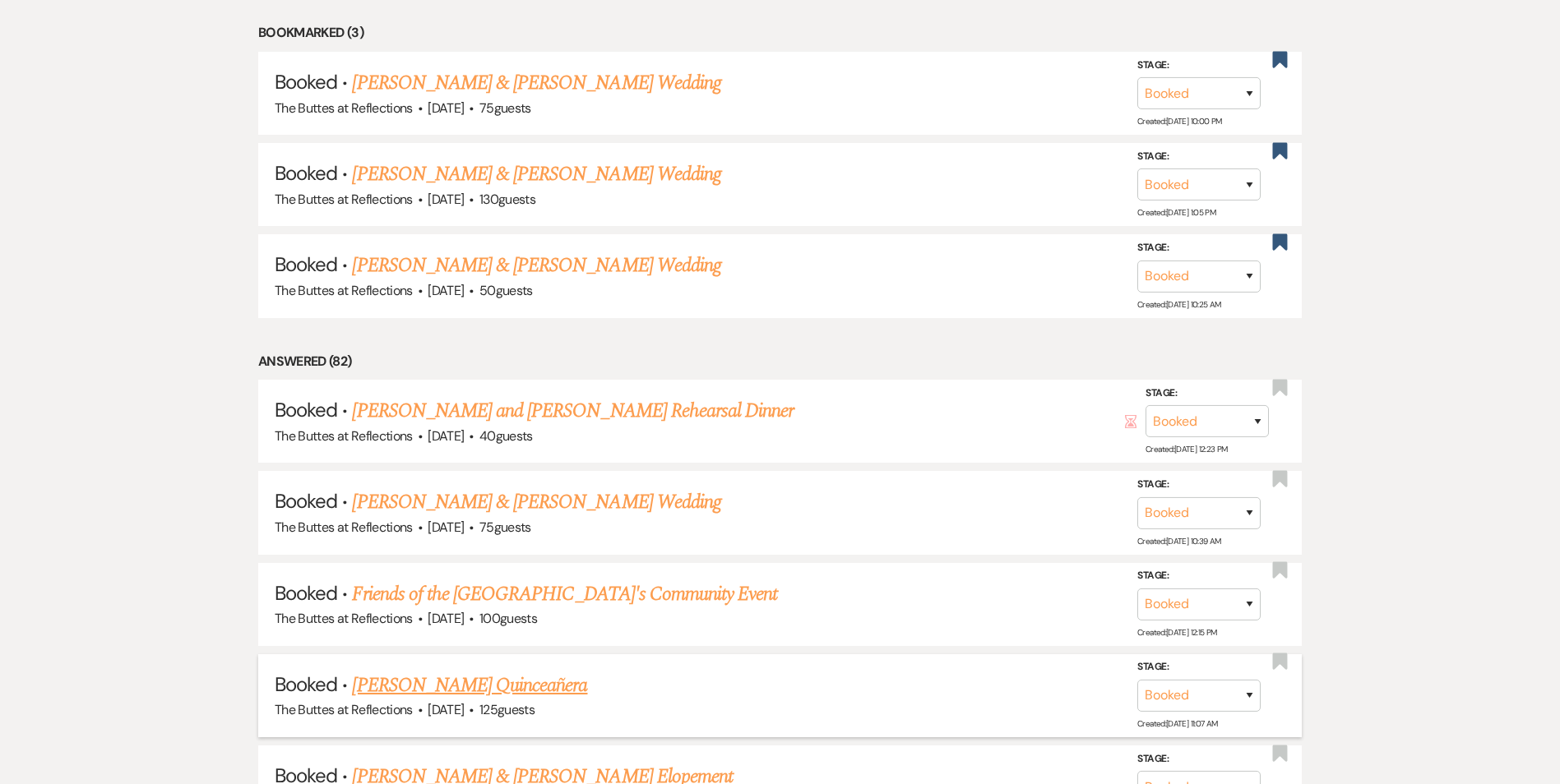
scroll to position [1068, 0]
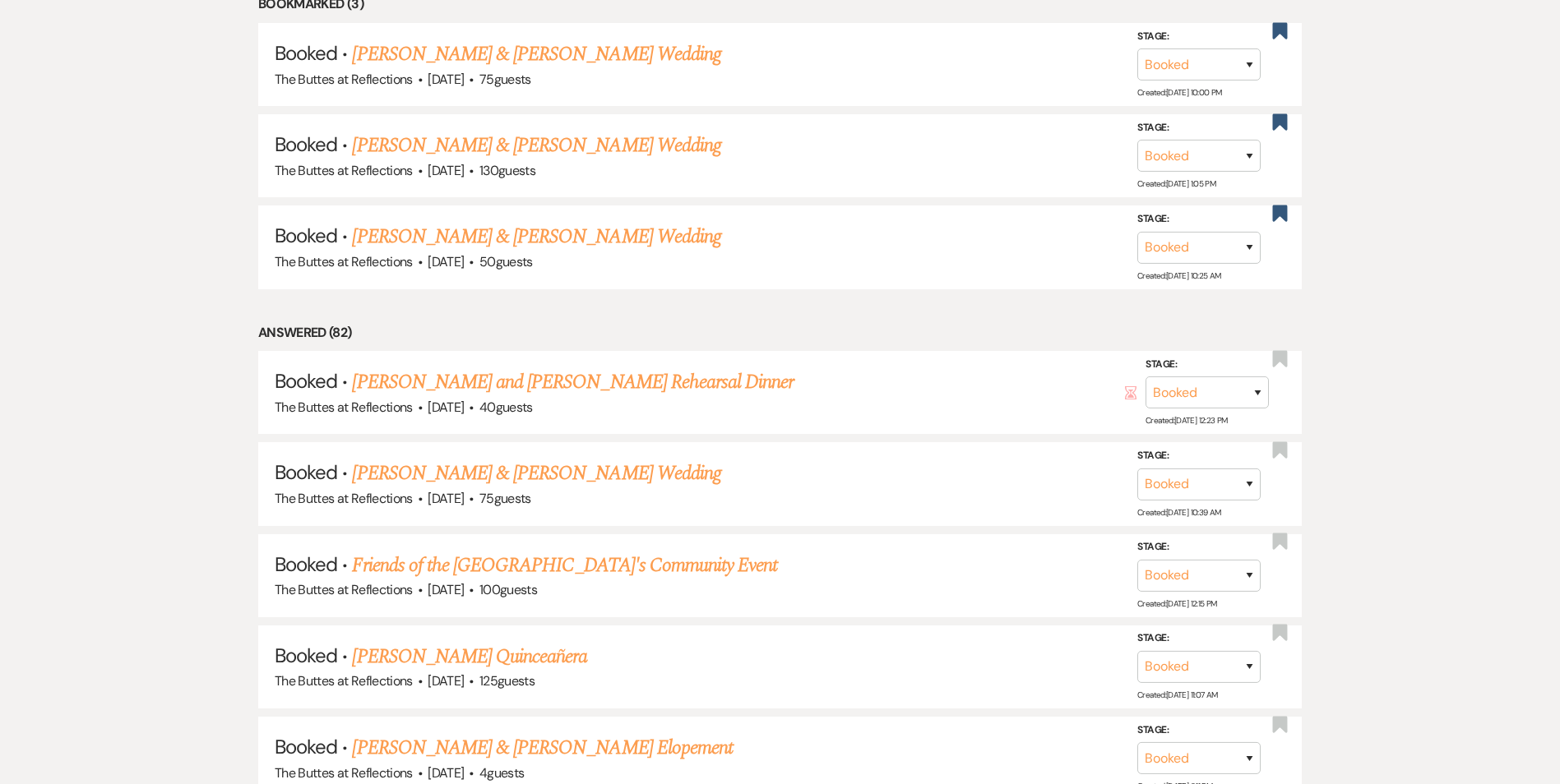
drag, startPoint x: 528, startPoint y: 655, endPoint x: 545, endPoint y: 653, distance: 17.1
click at [528, 655] on link "[PERSON_NAME] Quinceañera" at bounding box center [469, 656] width 235 height 30
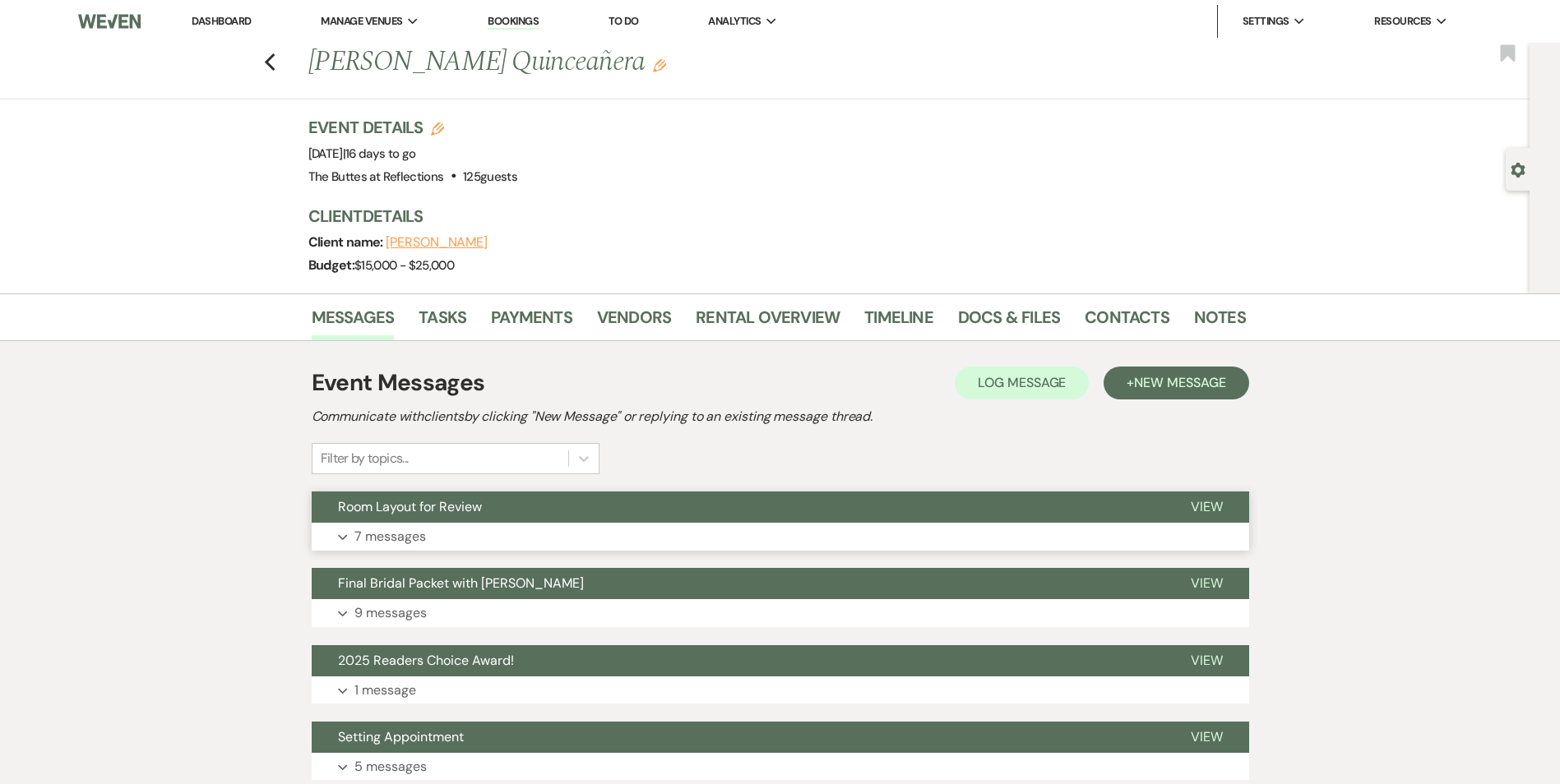
click at [544, 503] on button "Room Layout for Review" at bounding box center [737, 507] width 852 height 31
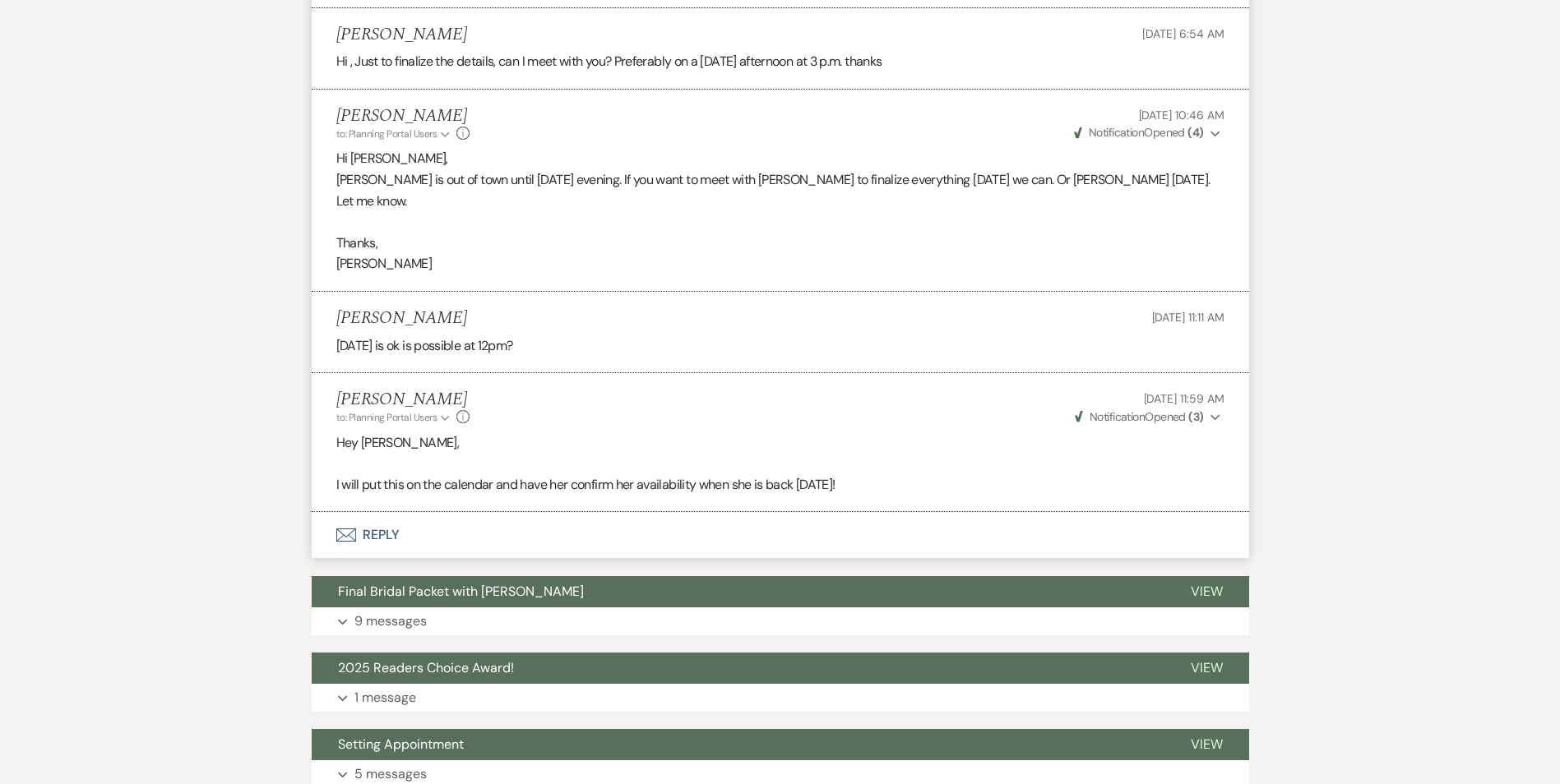
scroll to position [986, 0]
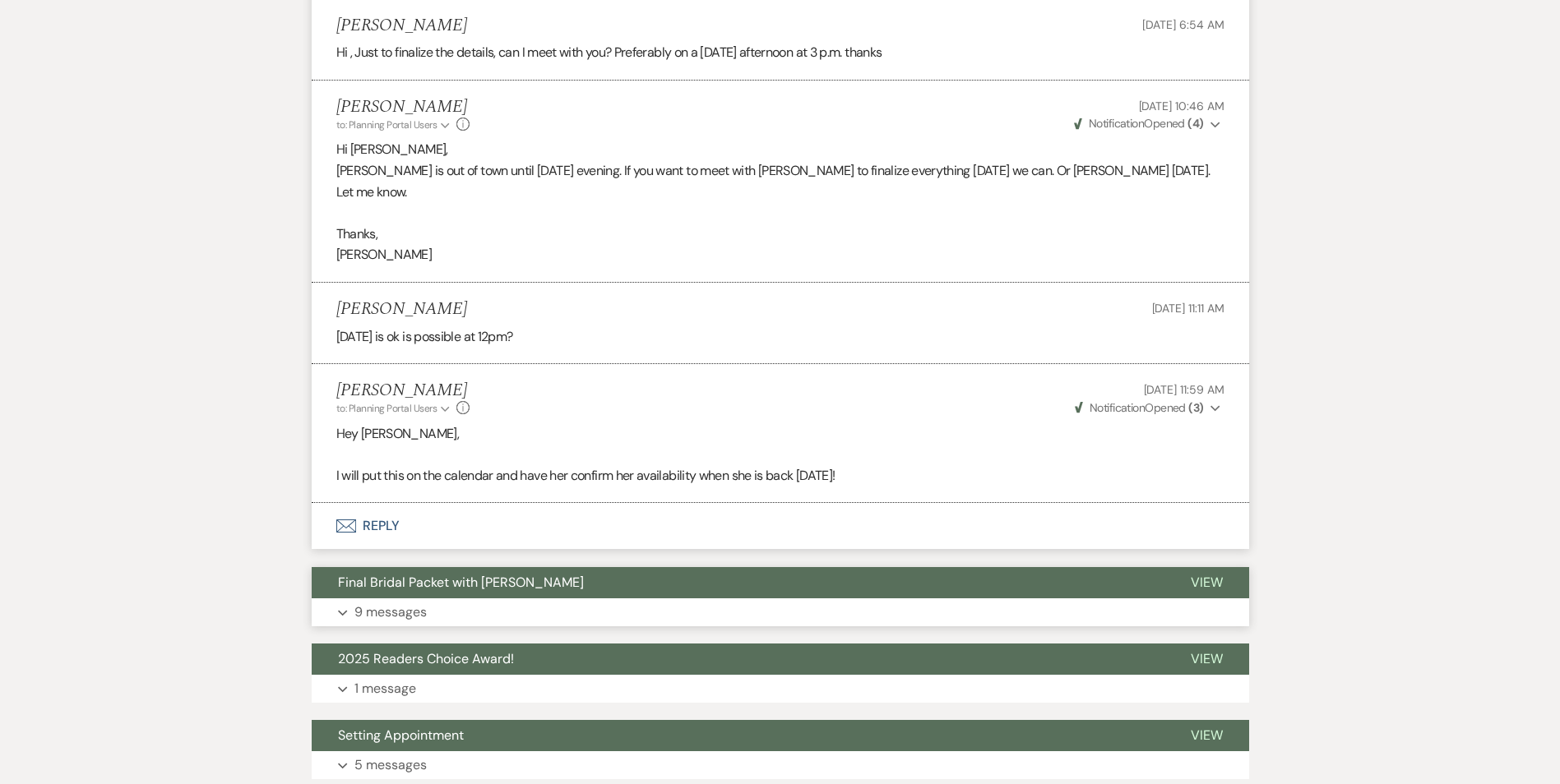
click at [421, 602] on p "9 messages" at bounding box center [390, 612] width 72 height 21
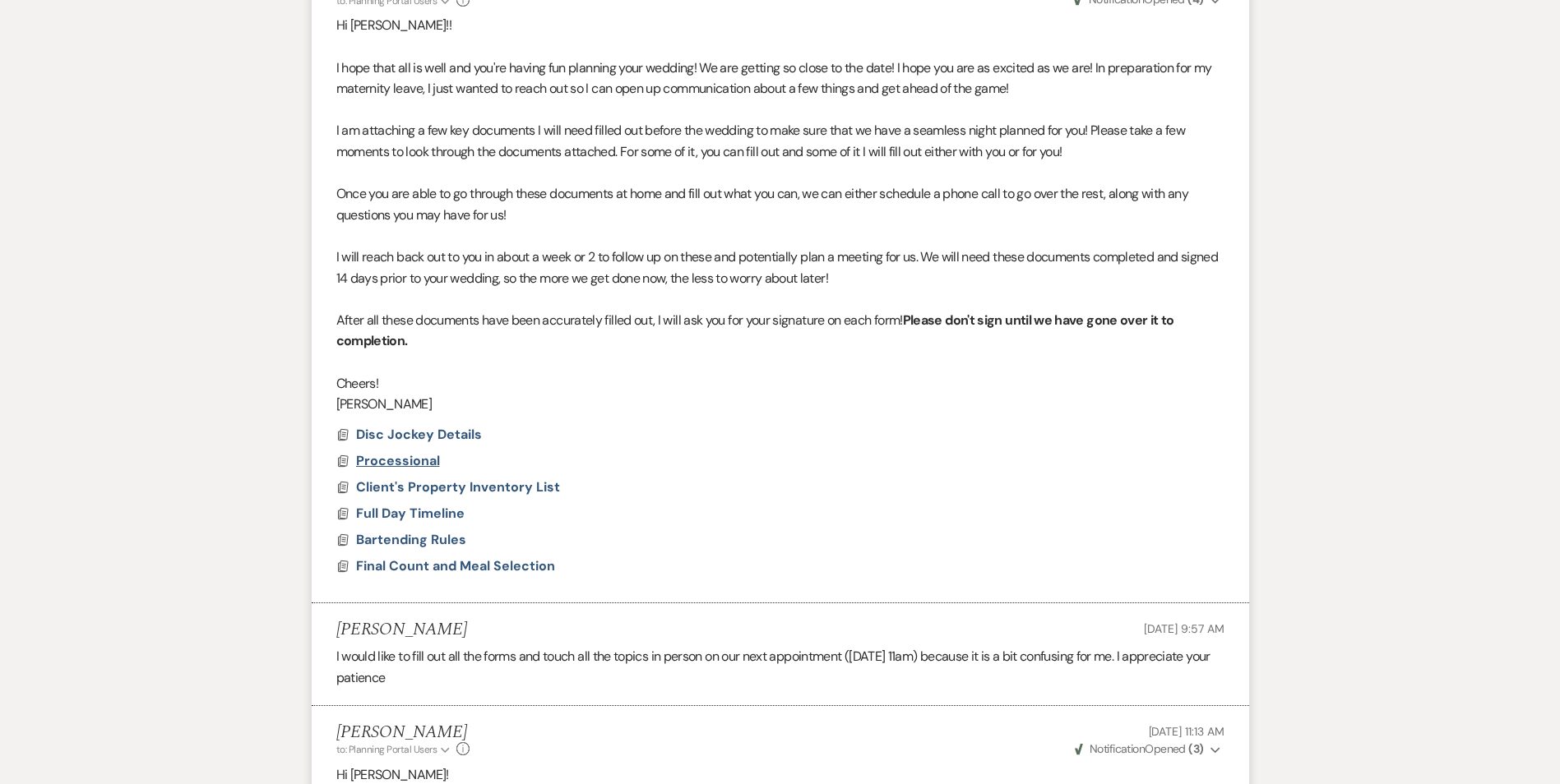
scroll to position [1643, 0]
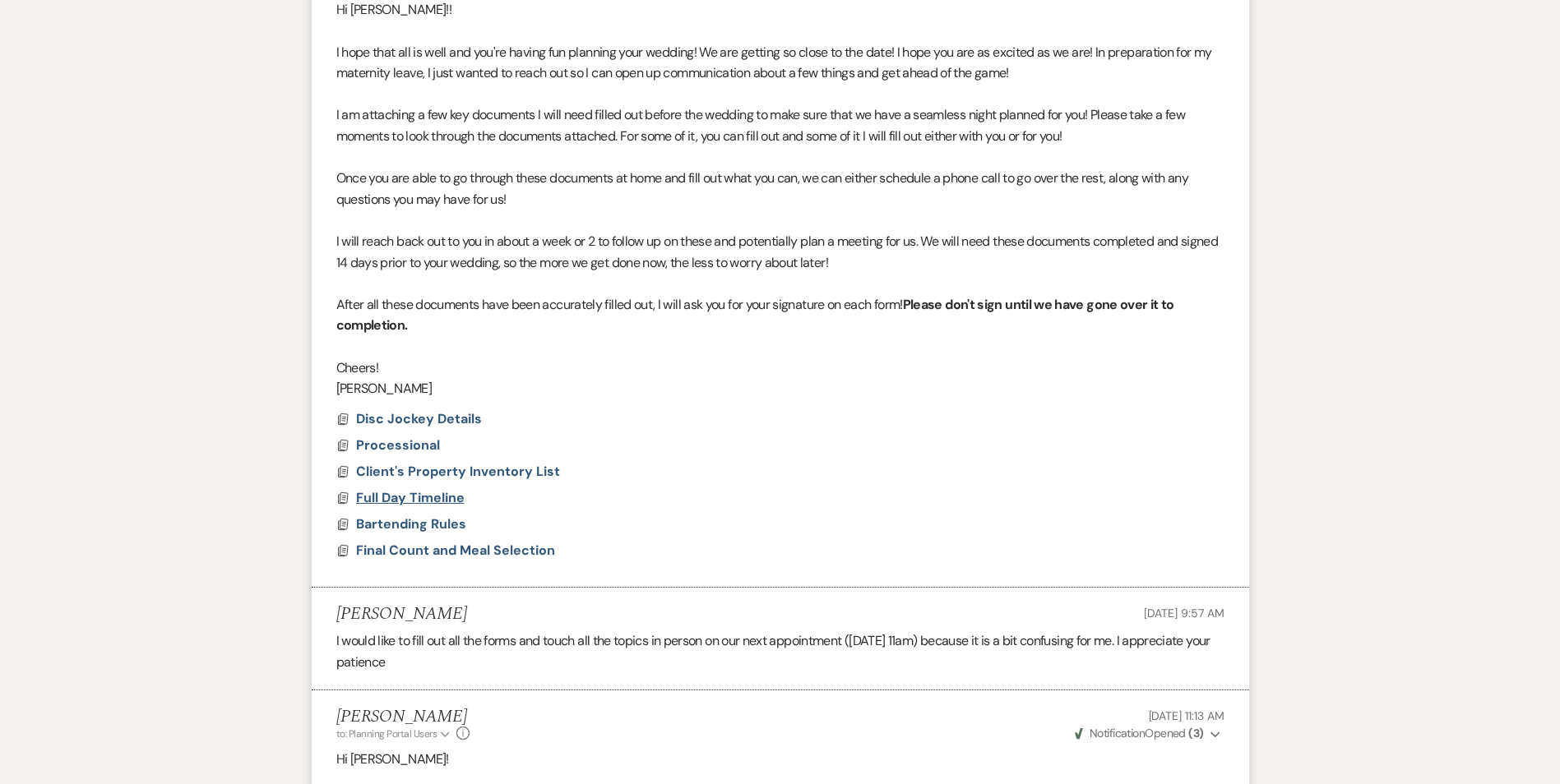
click at [408, 489] on span "Full Day Timeline" at bounding box center [410, 497] width 108 height 17
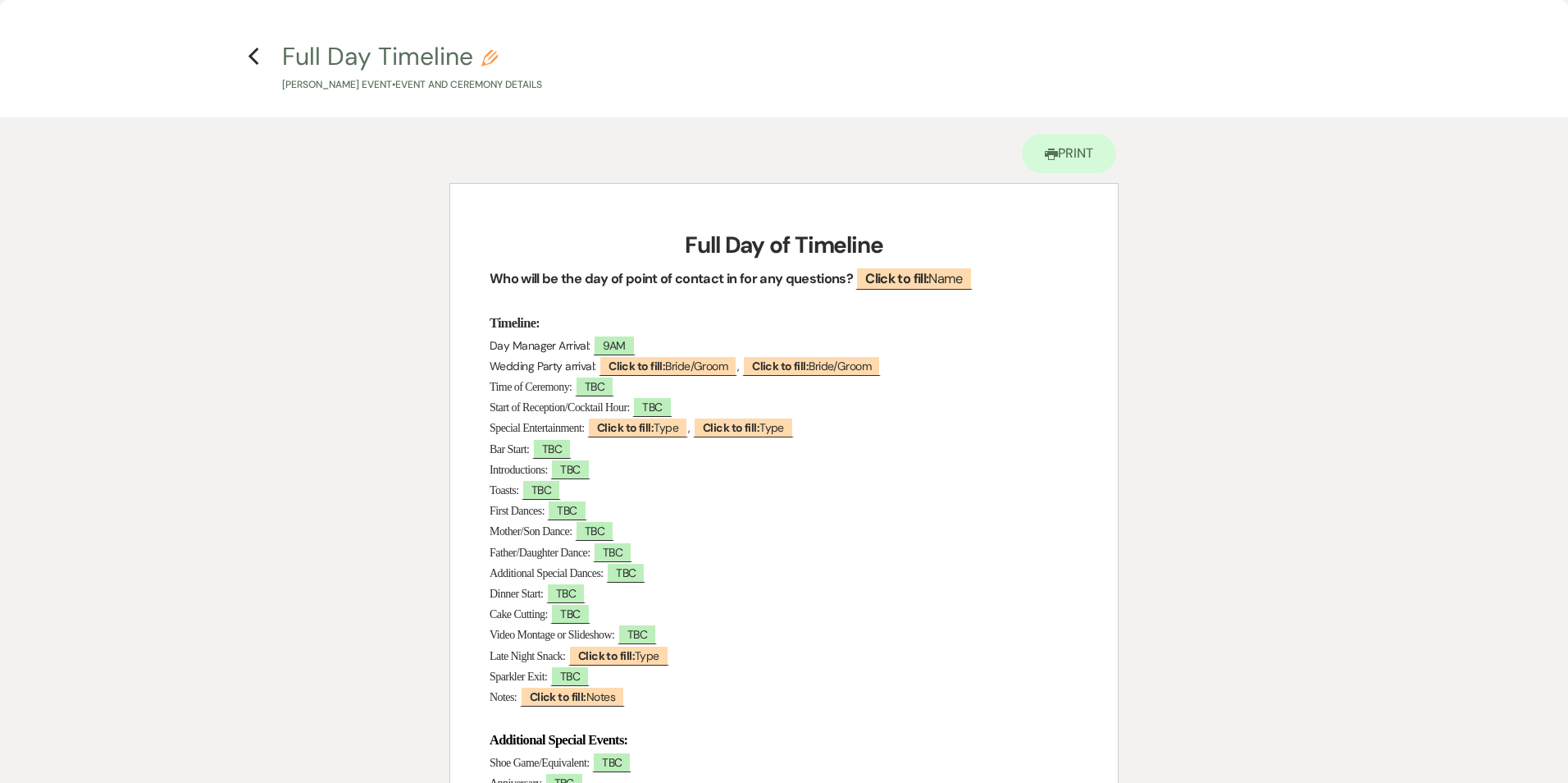
click at [246, 56] on h4 "Previous Full Day Timeline Pencil [PERSON_NAME] Event • Event and Ceremony Deta…" at bounding box center [784, 66] width 1182 height 54
click at [258, 65] on use "button" at bounding box center [253, 56] width 11 height 18
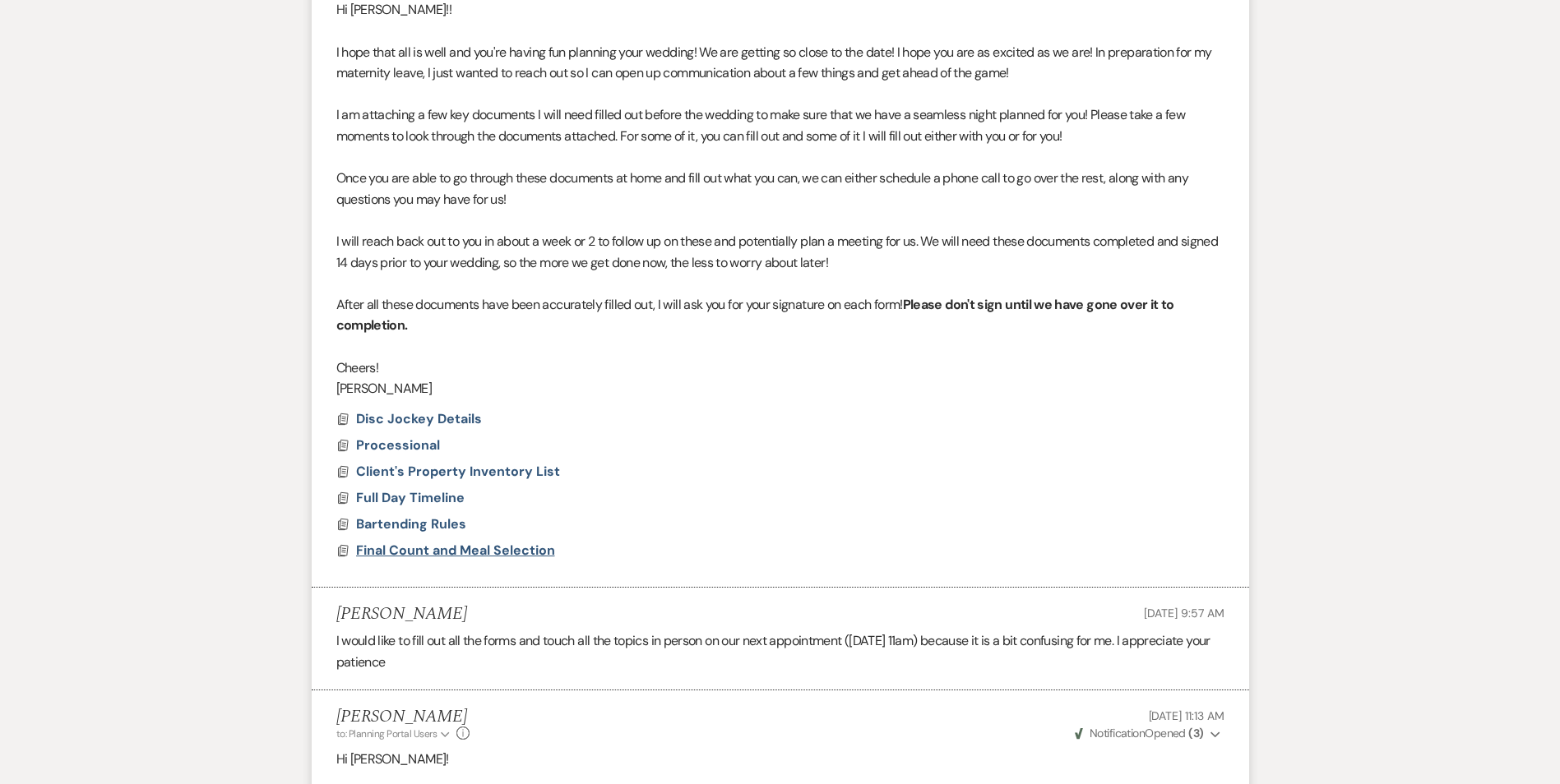
click at [399, 542] on span "Final Count and Meal Selection" at bounding box center [455, 550] width 199 height 17
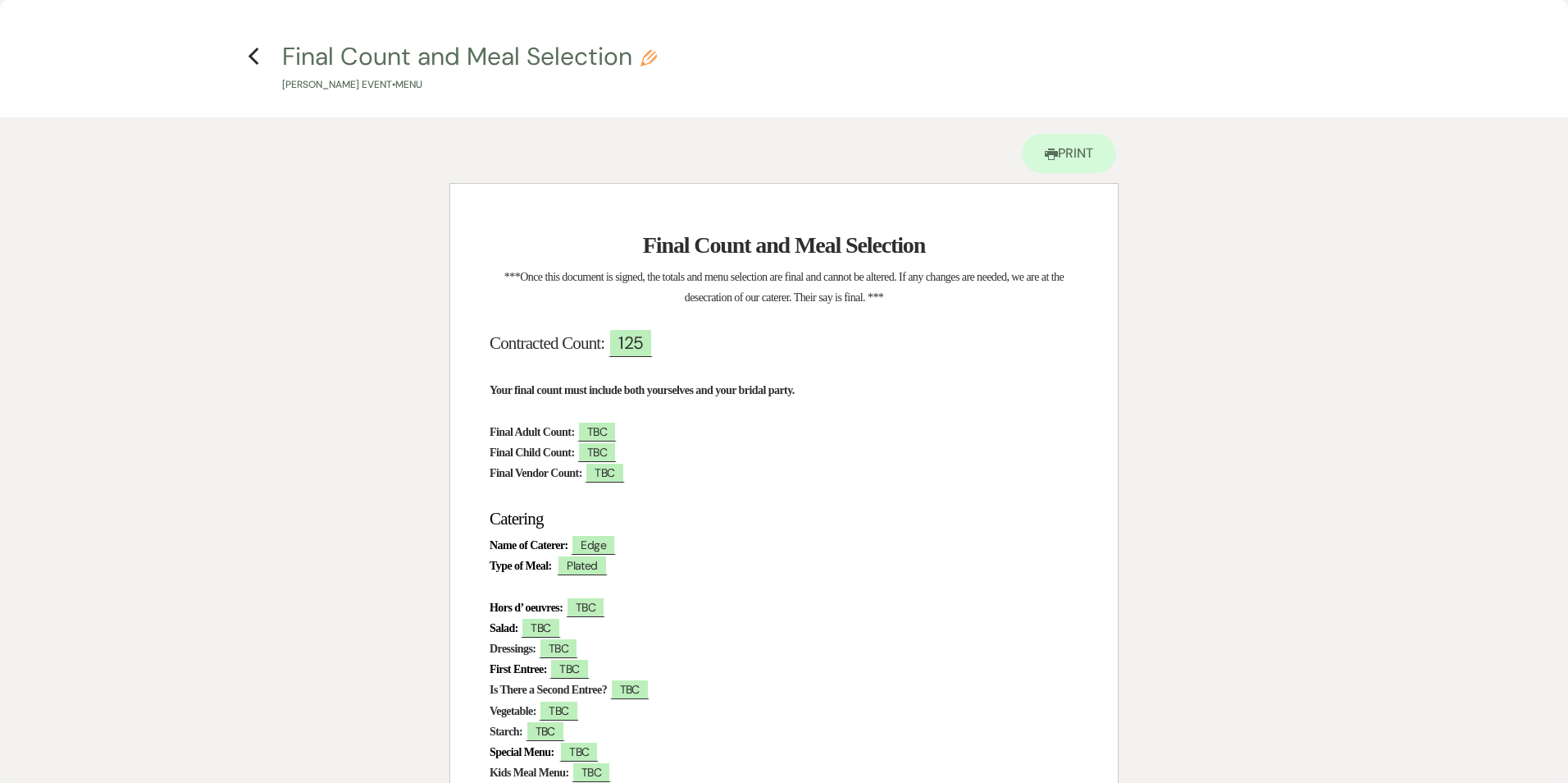
click at [522, 154] on div "Printer Print" at bounding box center [784, 150] width 669 height 66
click at [248, 55] on icon "Previous" at bounding box center [254, 56] width 12 height 20
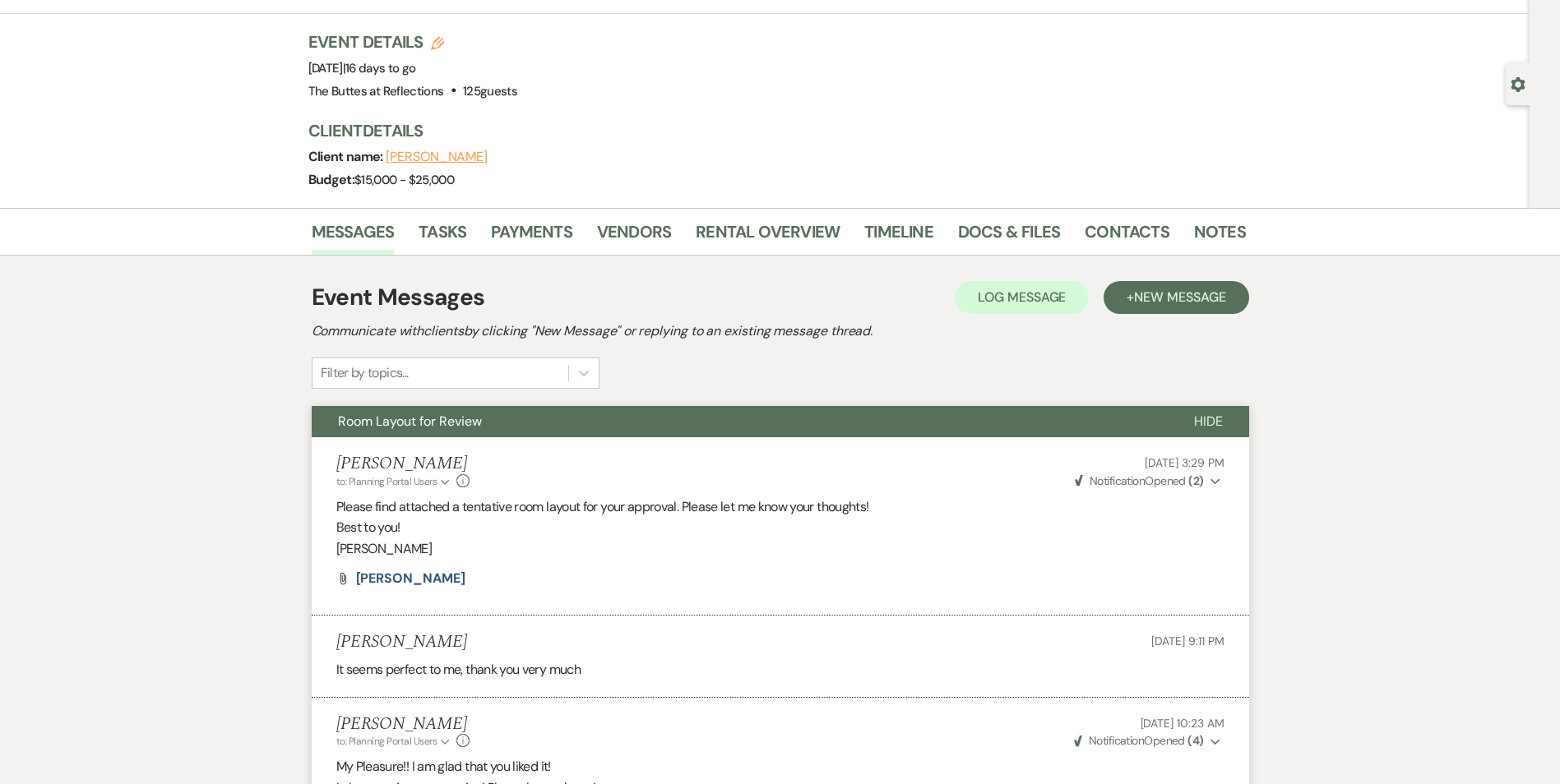
scroll to position [0, 0]
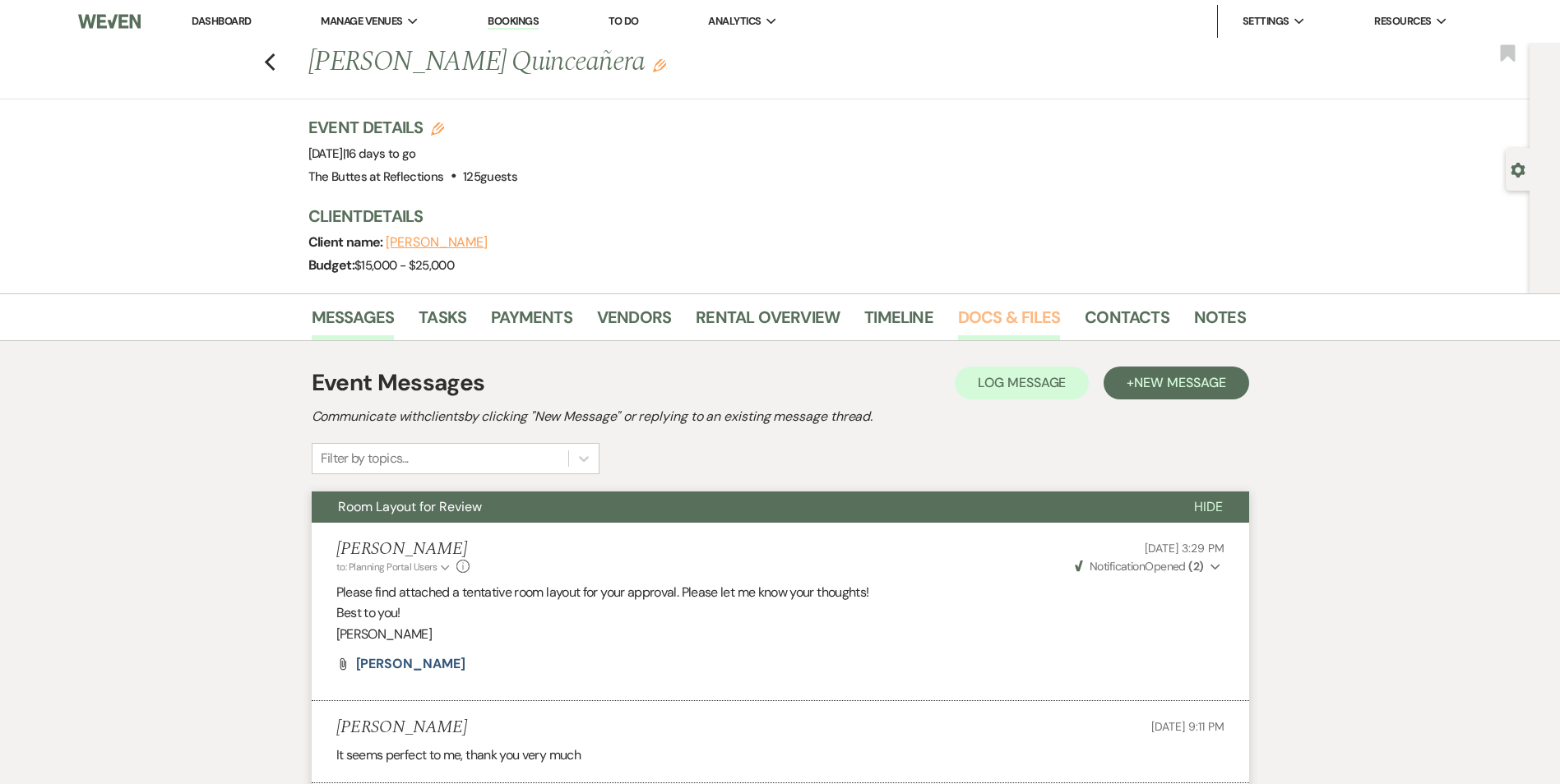
click at [981, 318] on link "Docs & Files" at bounding box center [1009, 322] width 102 height 36
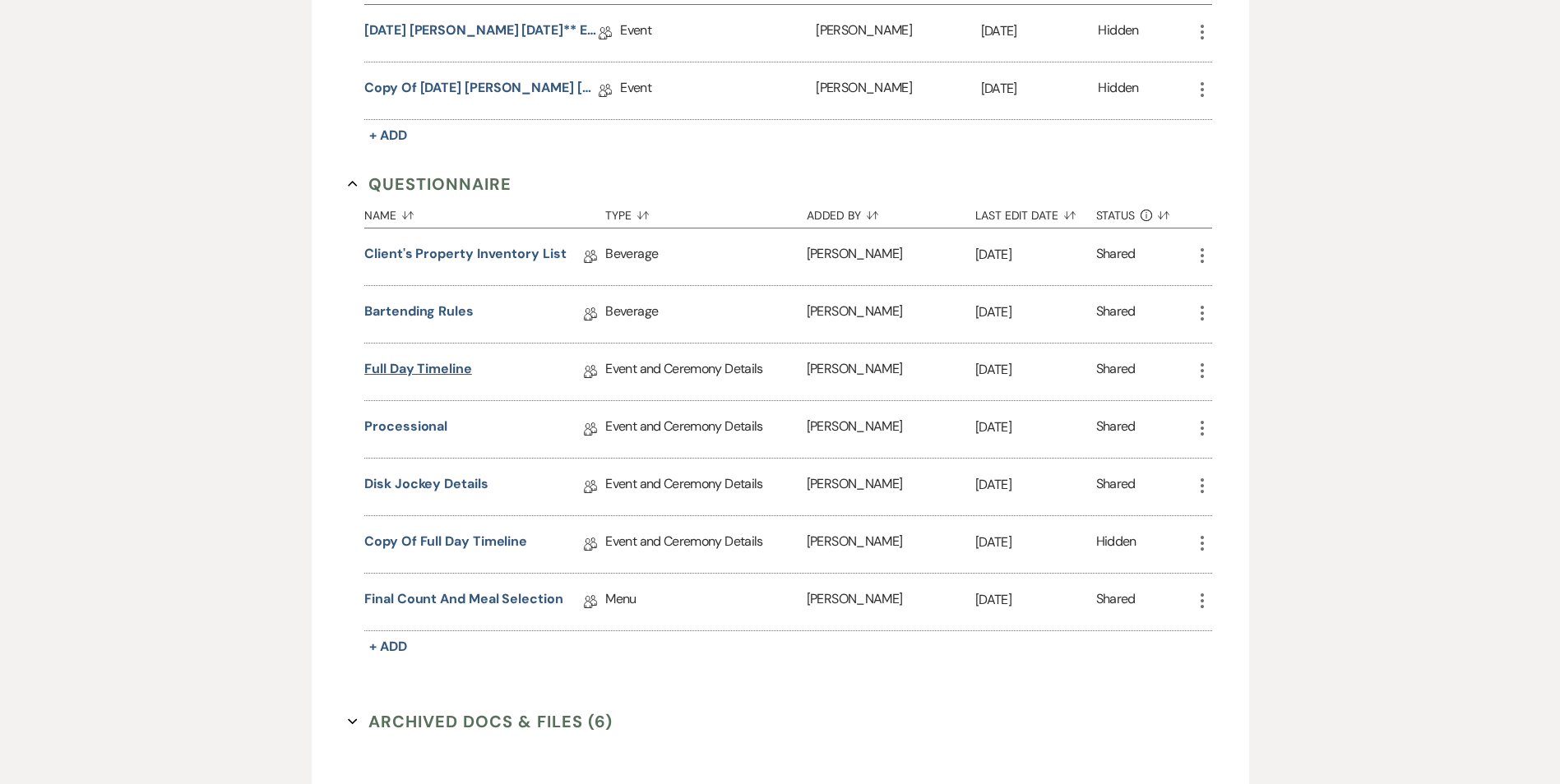
scroll to position [739, 0]
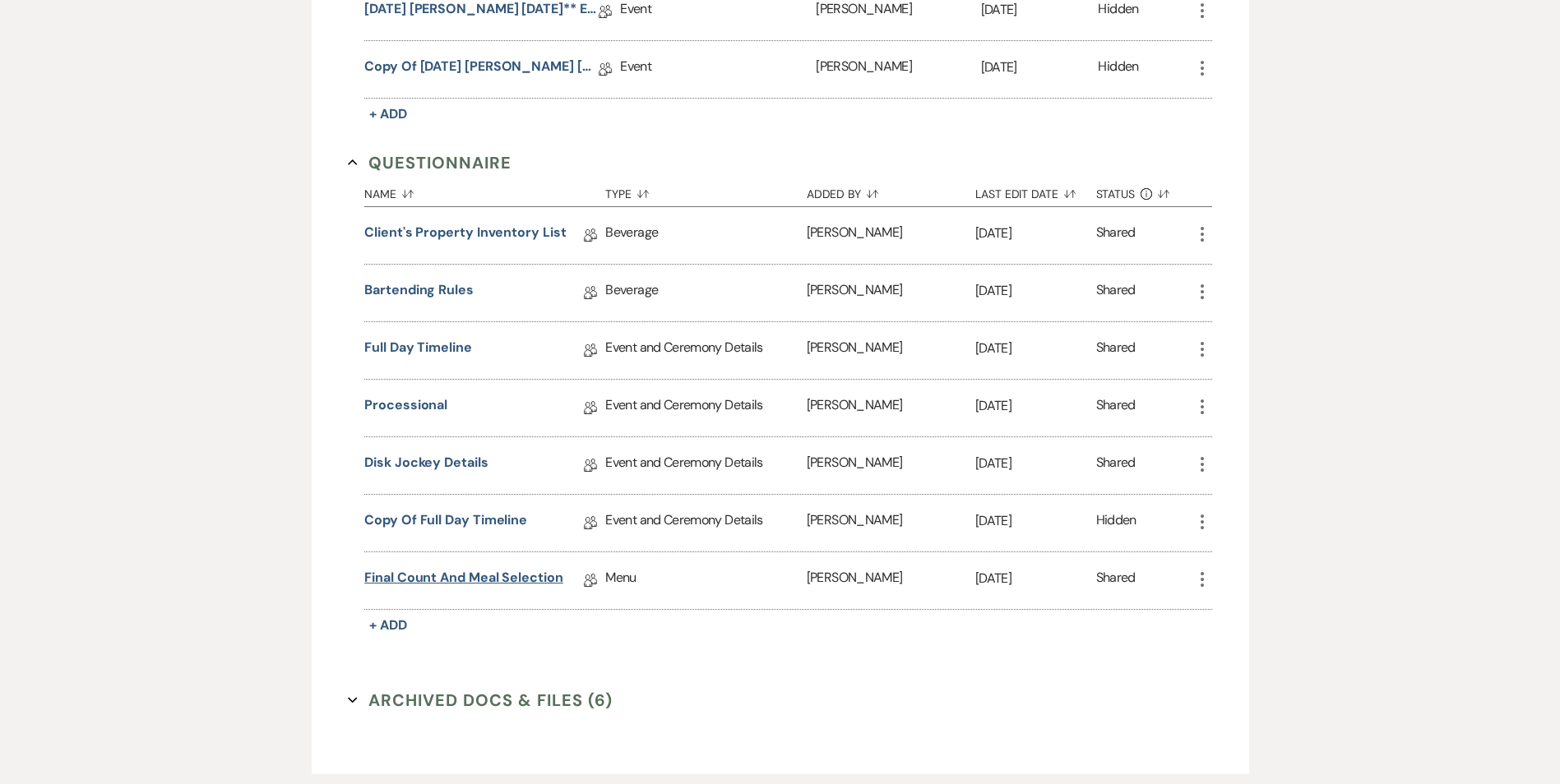
click at [448, 579] on link "Final Count and Meal Selection" at bounding box center [463, 580] width 199 height 25
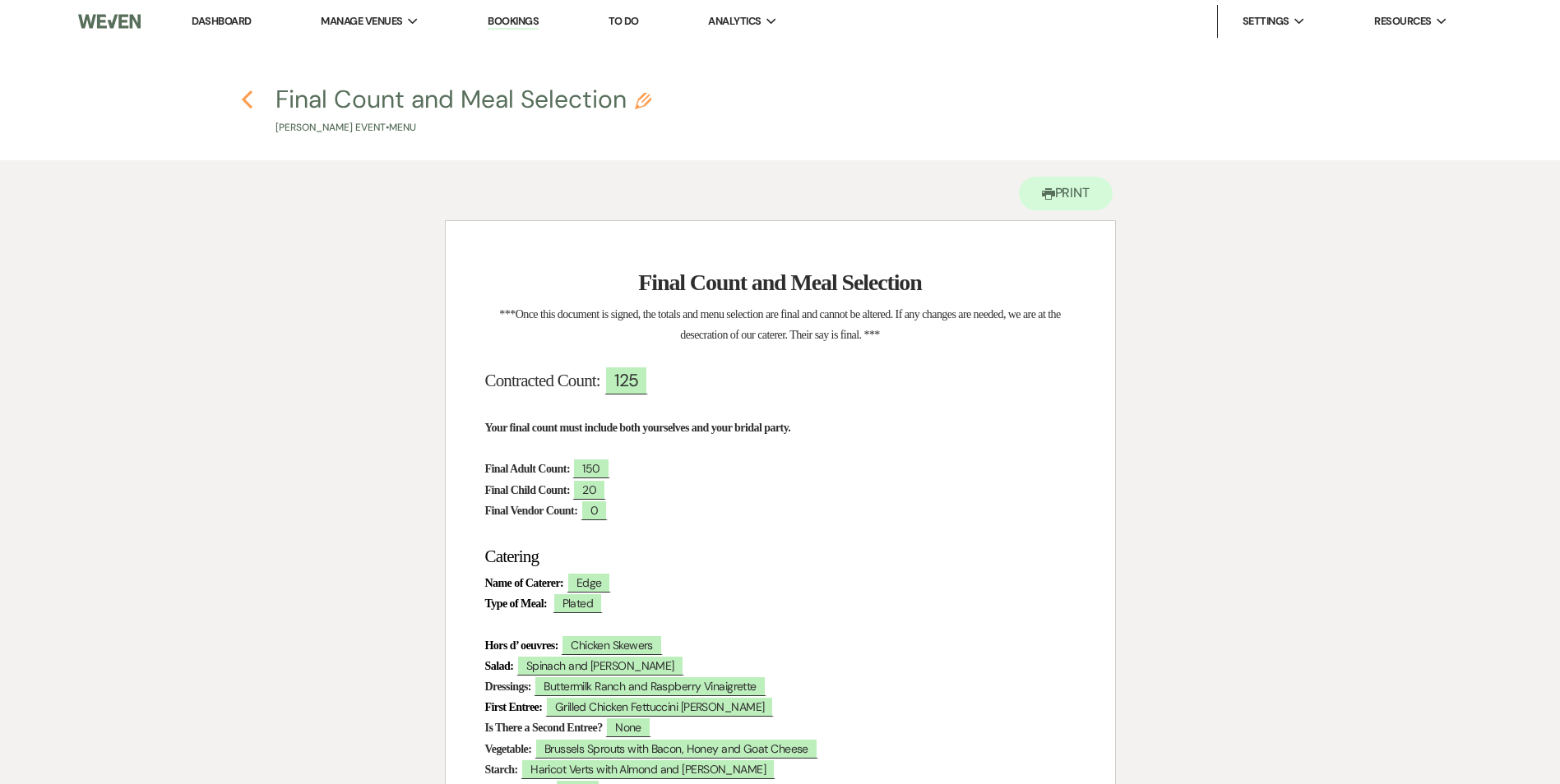
click at [250, 101] on icon "Previous" at bounding box center [247, 99] width 13 height 20
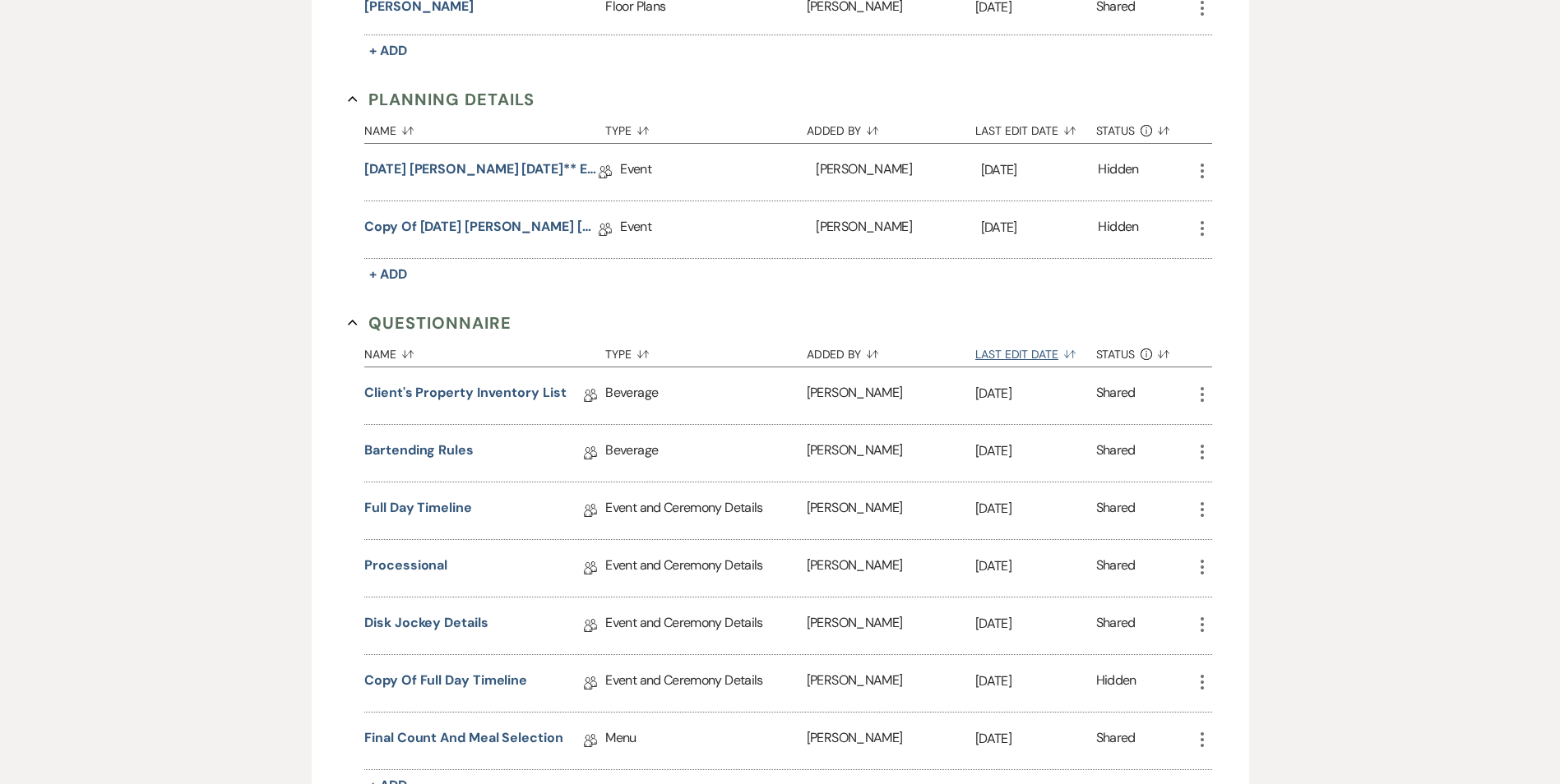
scroll to position [575, 0]
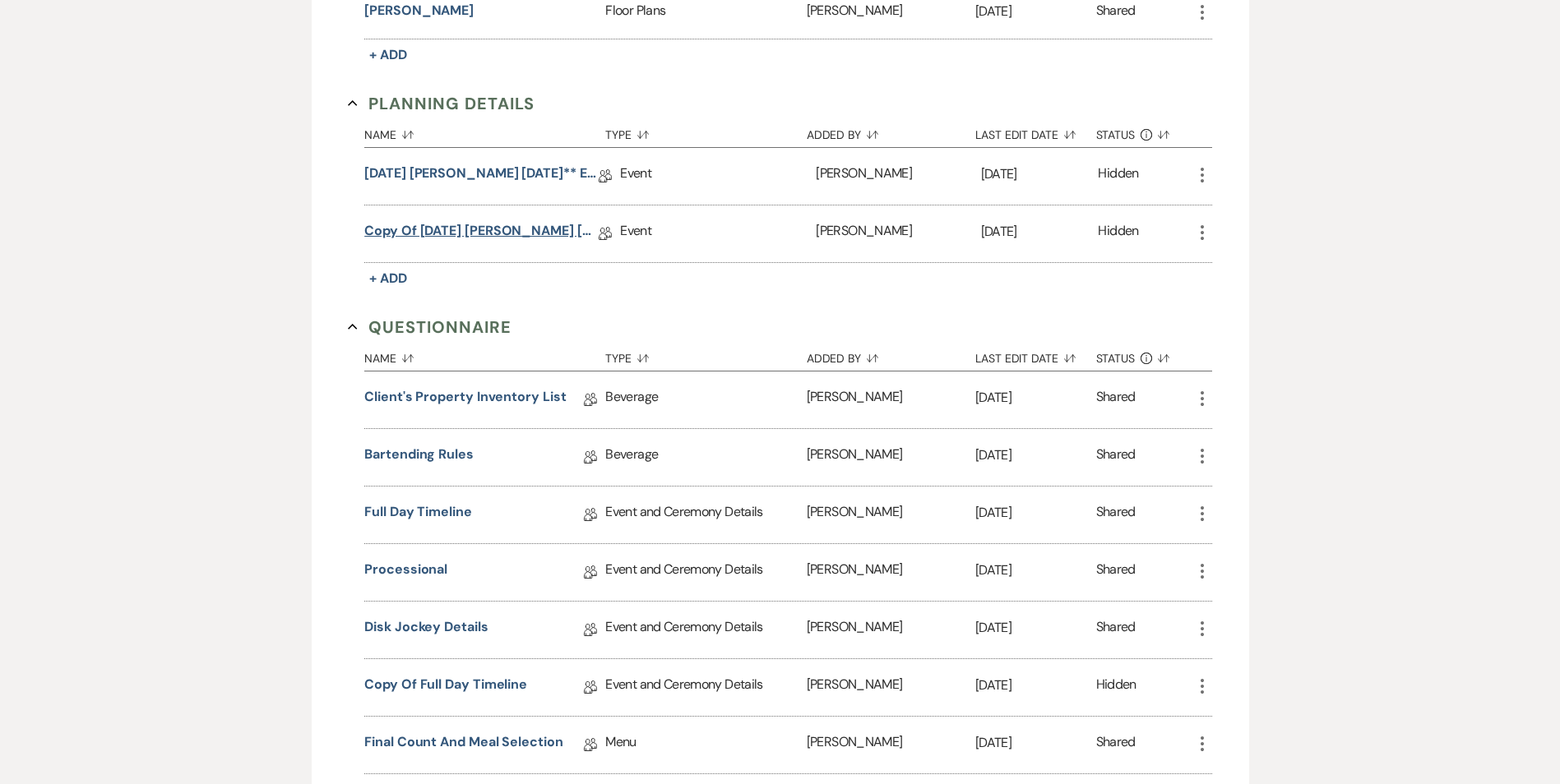
click at [485, 231] on link "Copy of [DATE] [PERSON_NAME] [DATE]** Eucalyptus Wedding Details" at bounding box center [481, 233] width 234 height 25
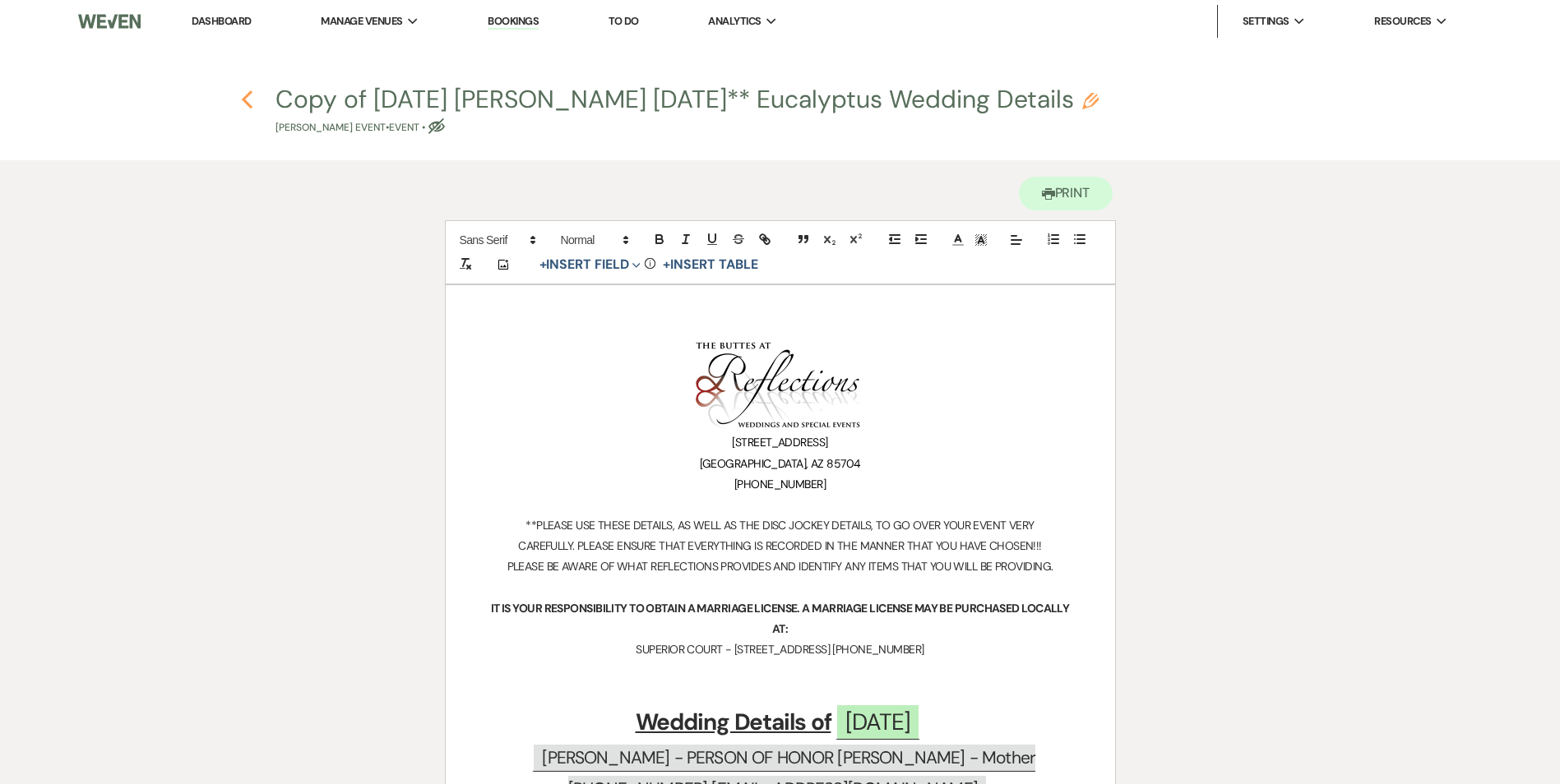
click at [244, 106] on icon "Previous" at bounding box center [247, 99] width 13 height 20
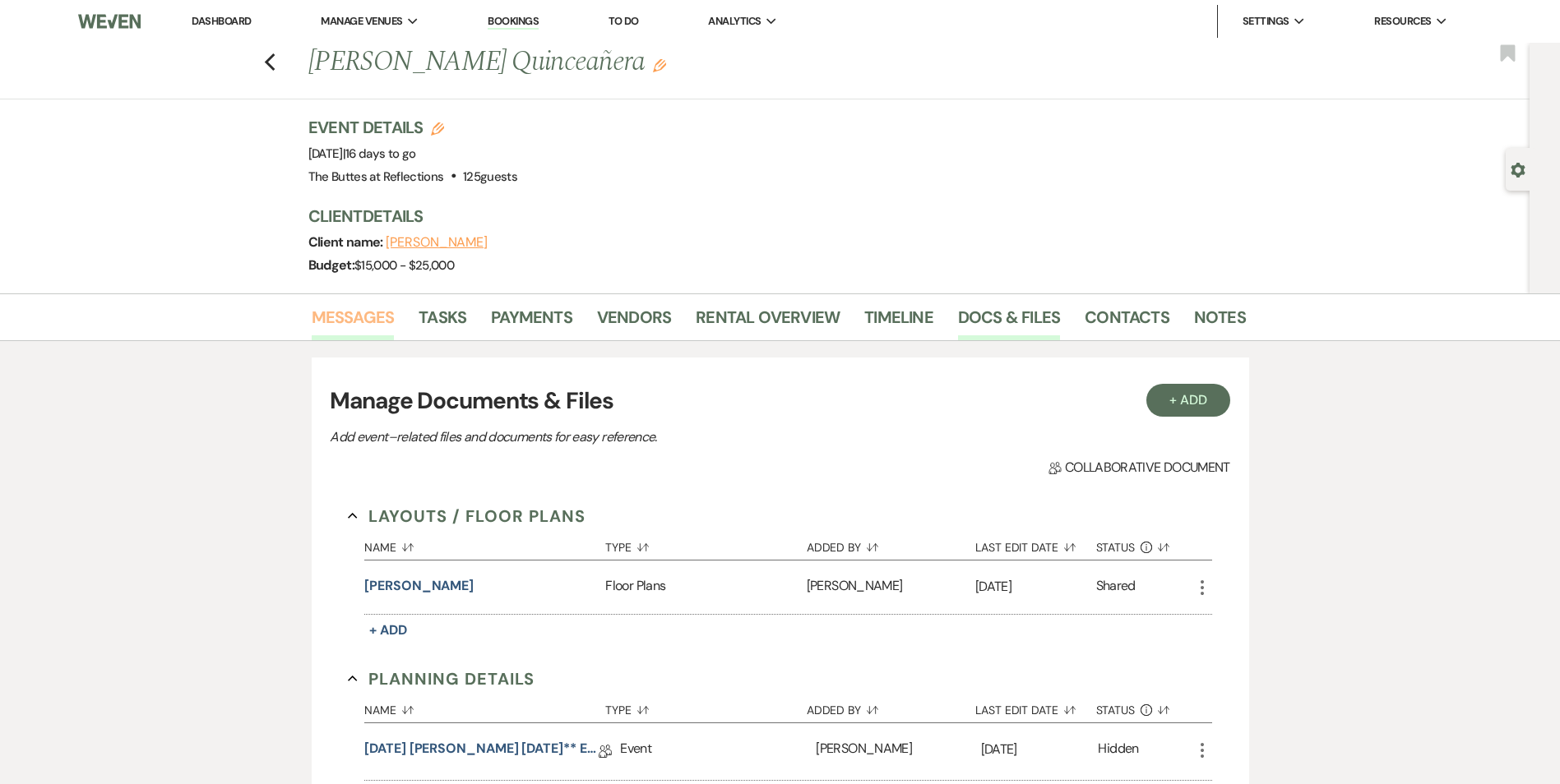
click at [381, 317] on link "Messages" at bounding box center [352, 322] width 83 height 36
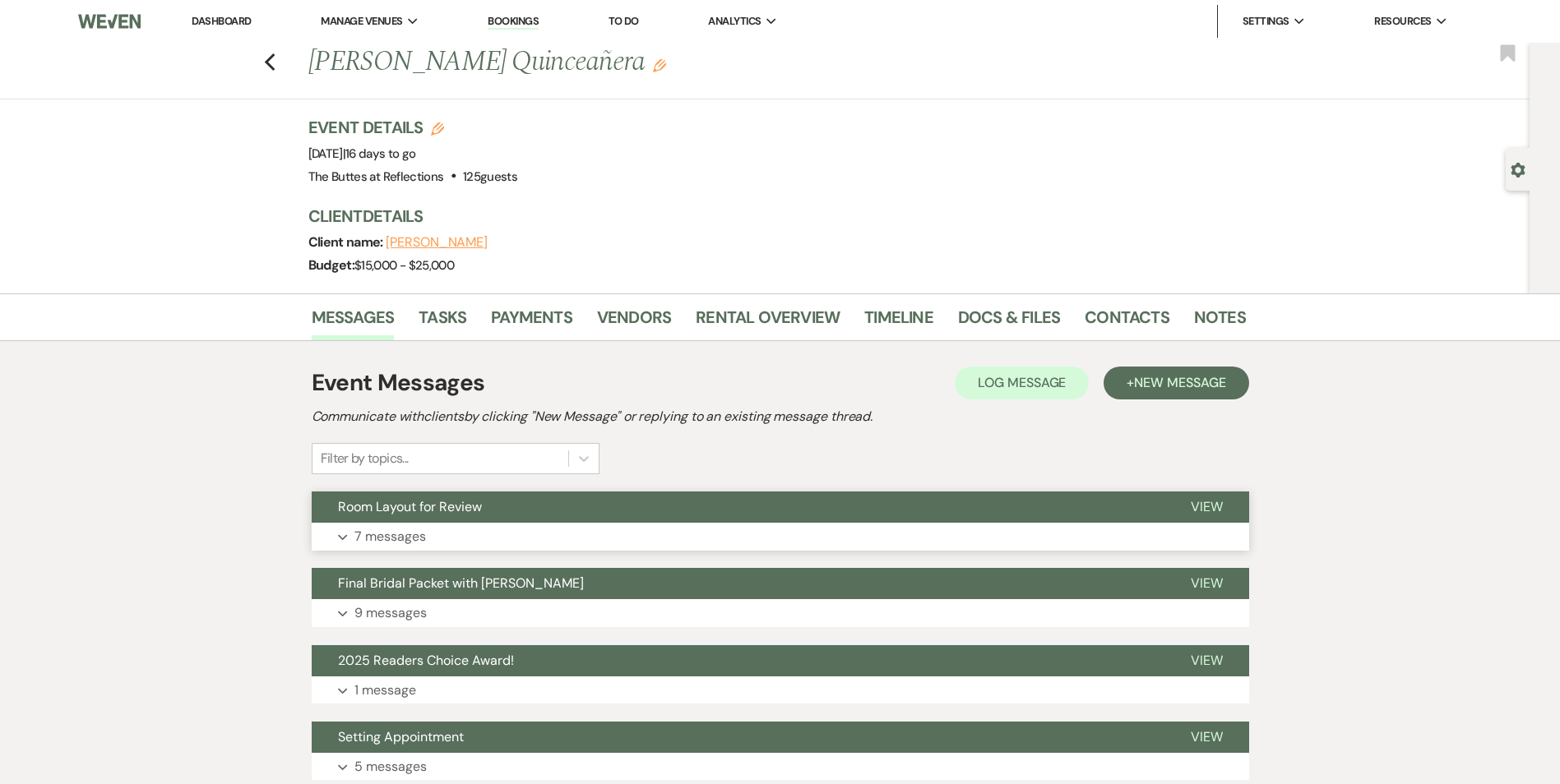
click at [556, 511] on button "Room Layout for Review" at bounding box center [737, 507] width 852 height 31
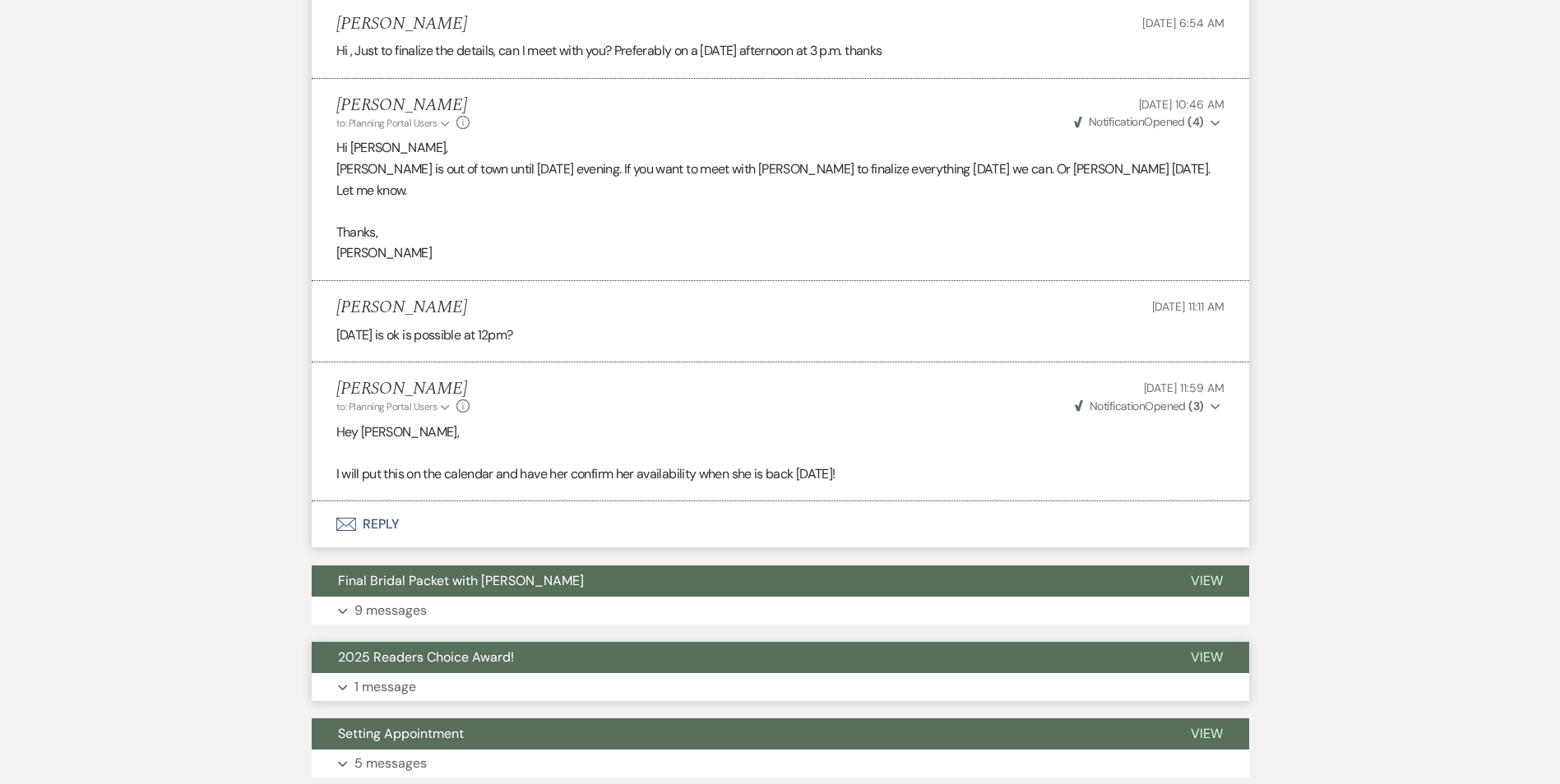
scroll to position [1068, 0]
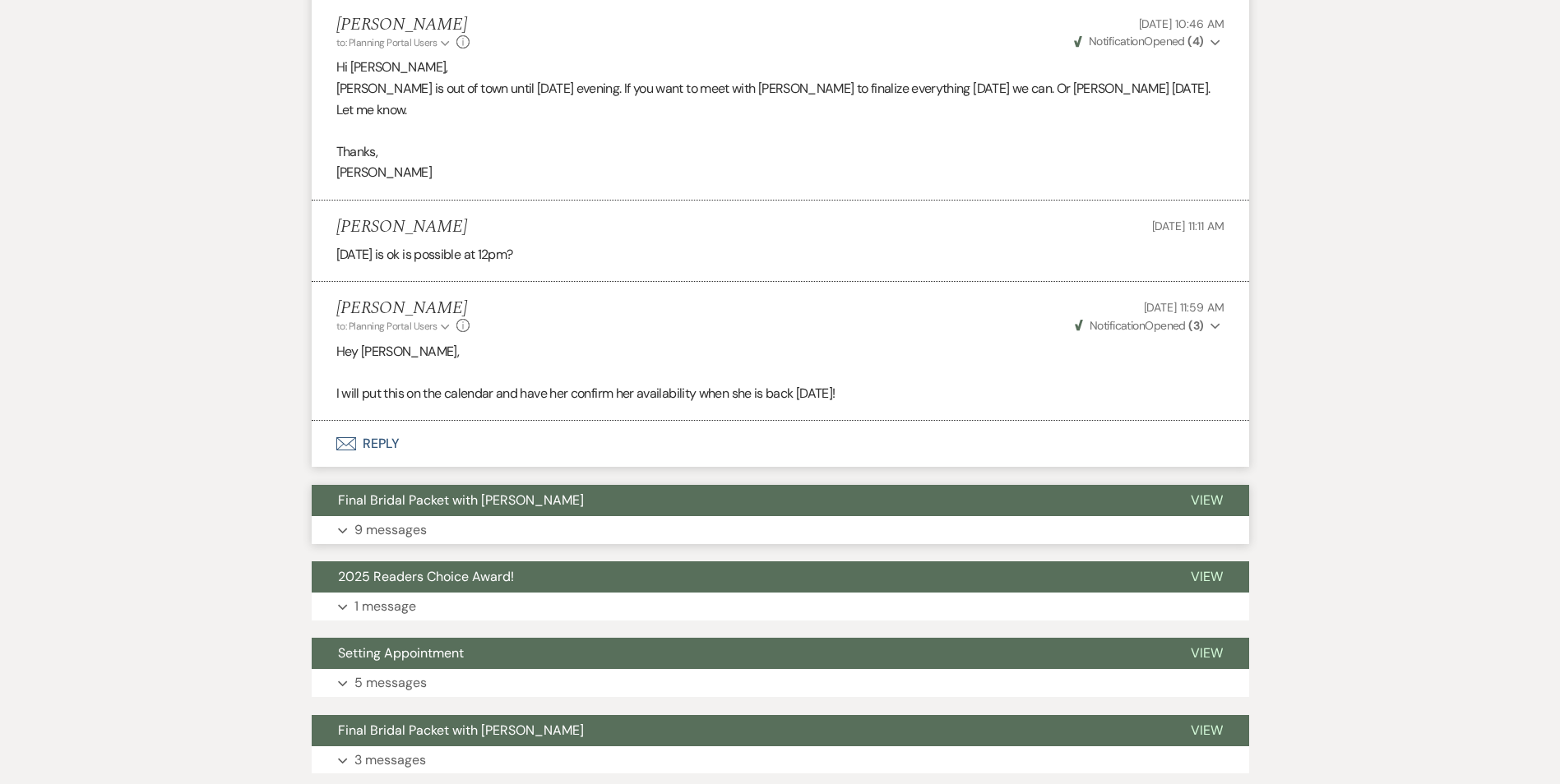
click at [567, 485] on button "Final Bridal Packet with [PERSON_NAME]" at bounding box center [737, 500] width 852 height 31
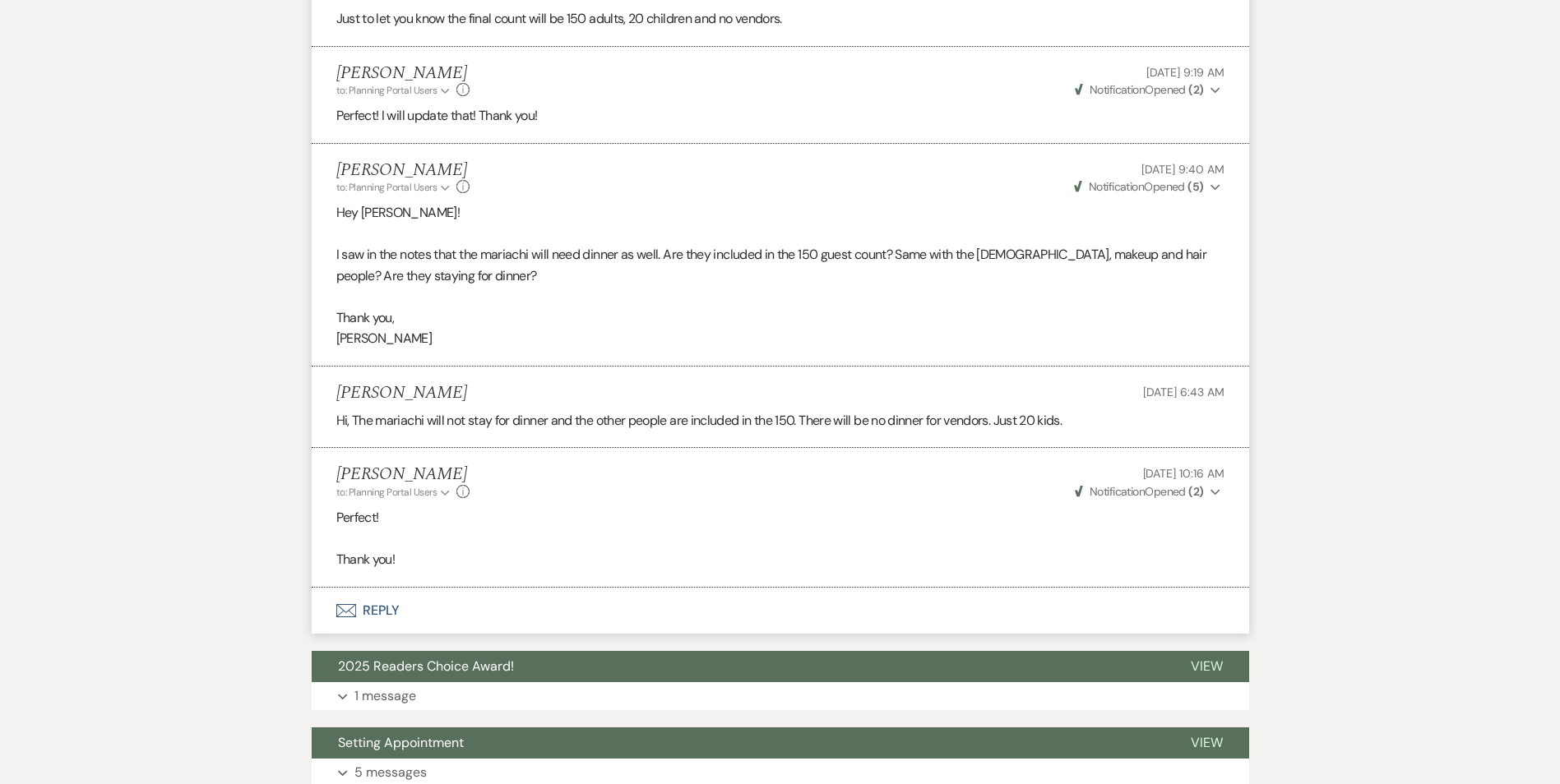
scroll to position [2958, 0]
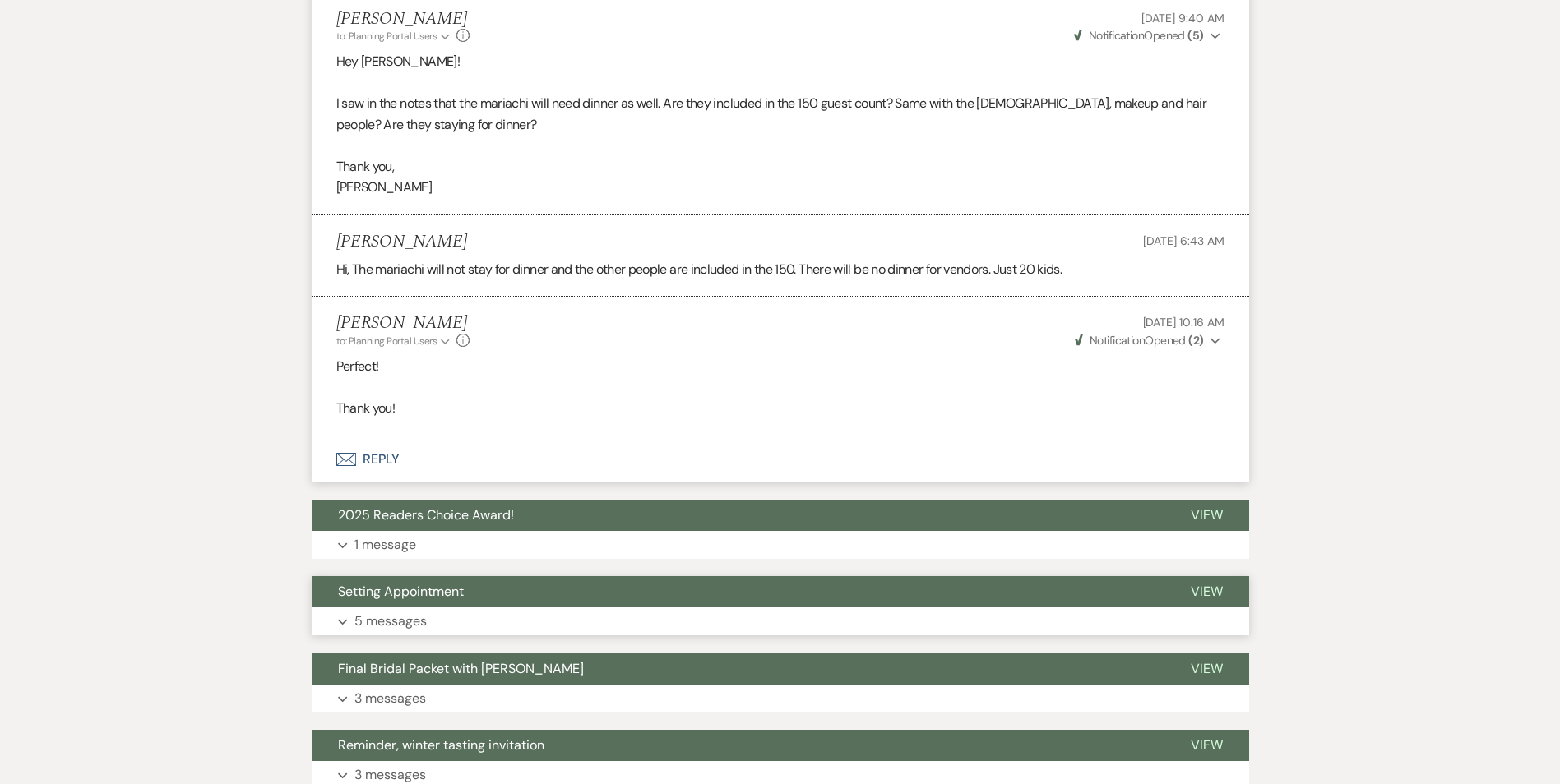
click at [580, 607] on button "Expand 5 messages" at bounding box center [780, 620] width 937 height 28
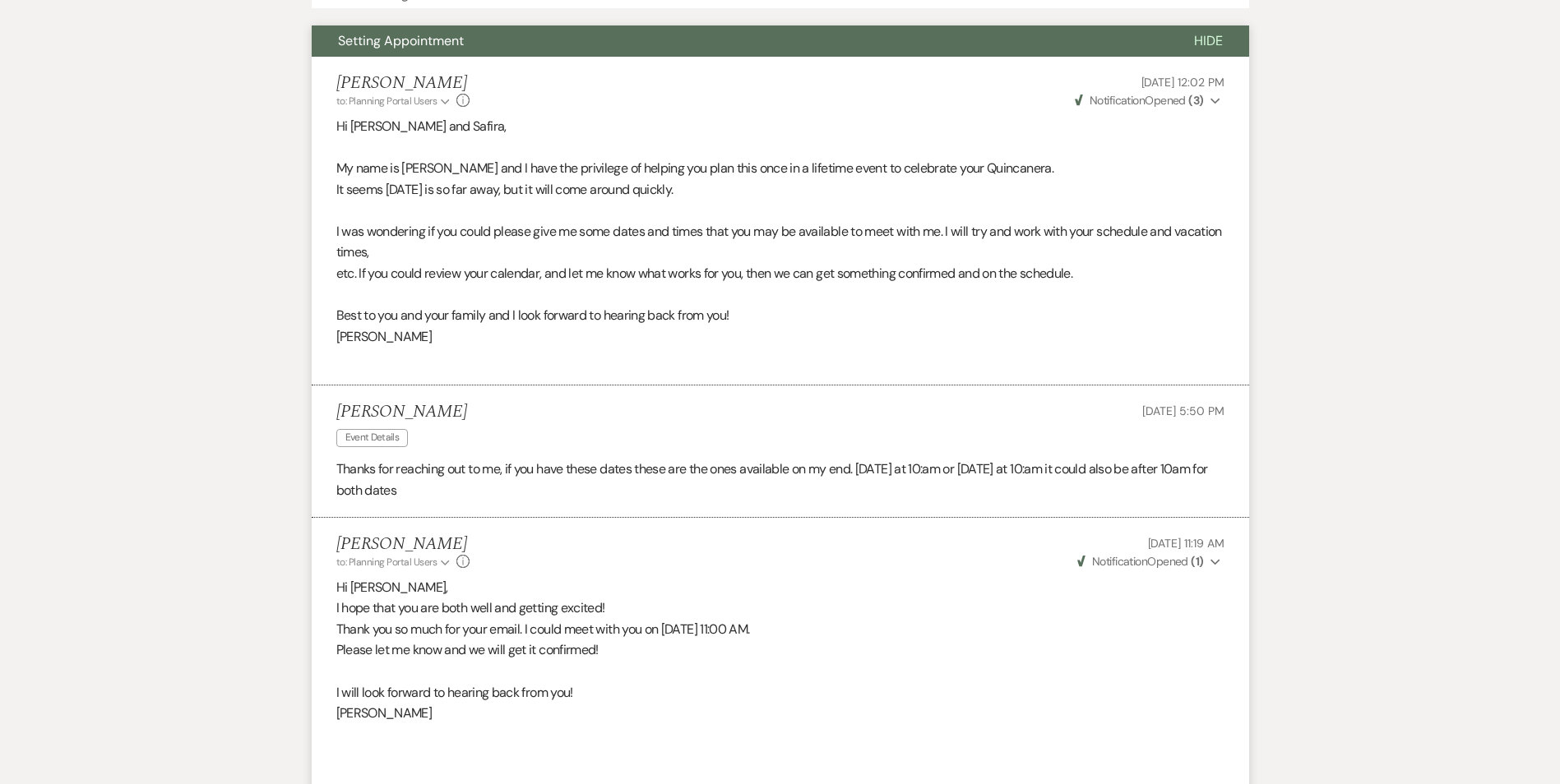
scroll to position [3534, 0]
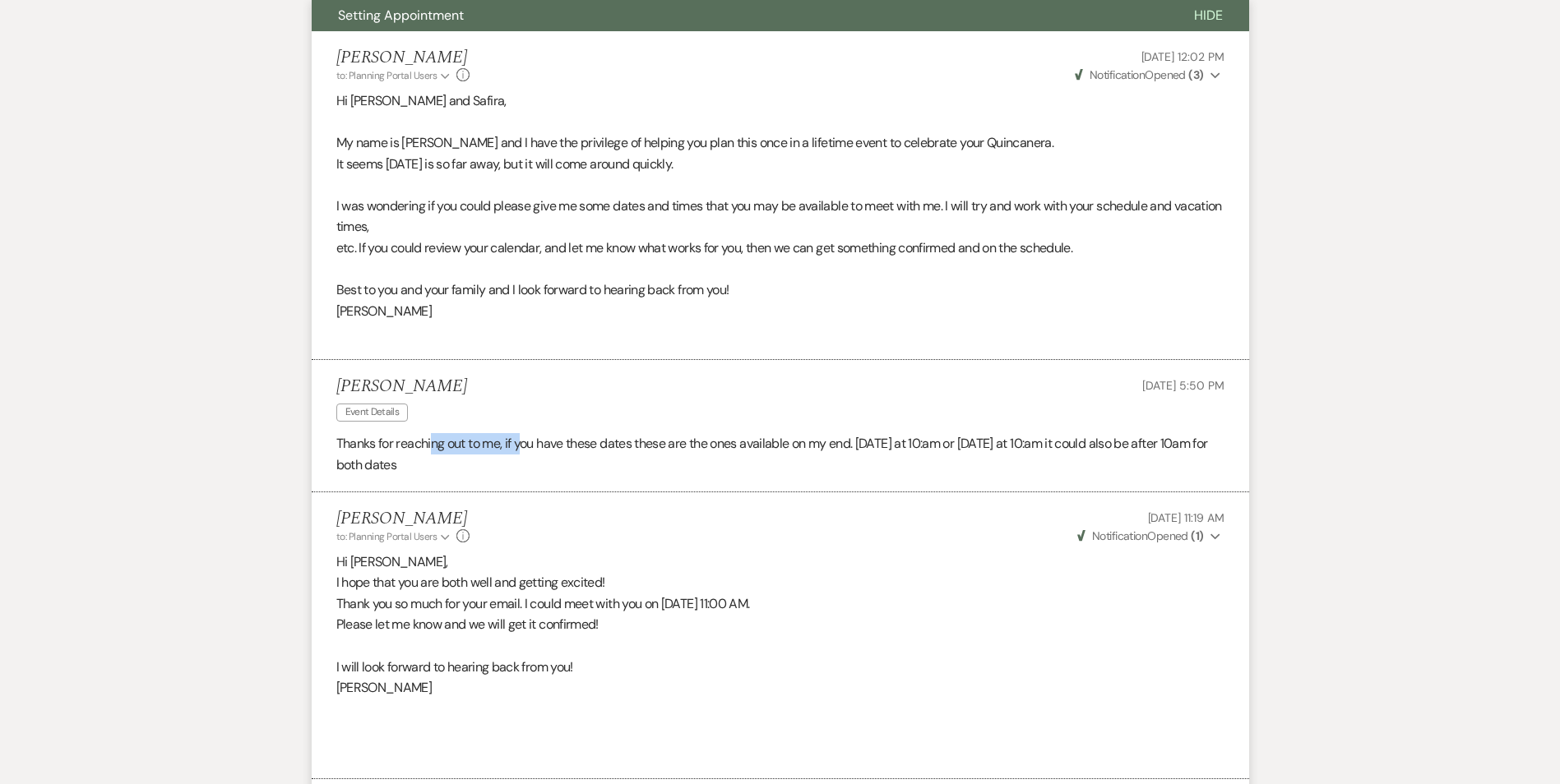
drag, startPoint x: 432, startPoint y: 428, endPoint x: 523, endPoint y: 426, distance: 91.0
click at [523, 433] on p "Thanks for reaching out to me, if you have these dates these are the ones avail…" at bounding box center [780, 453] width 888 height 42
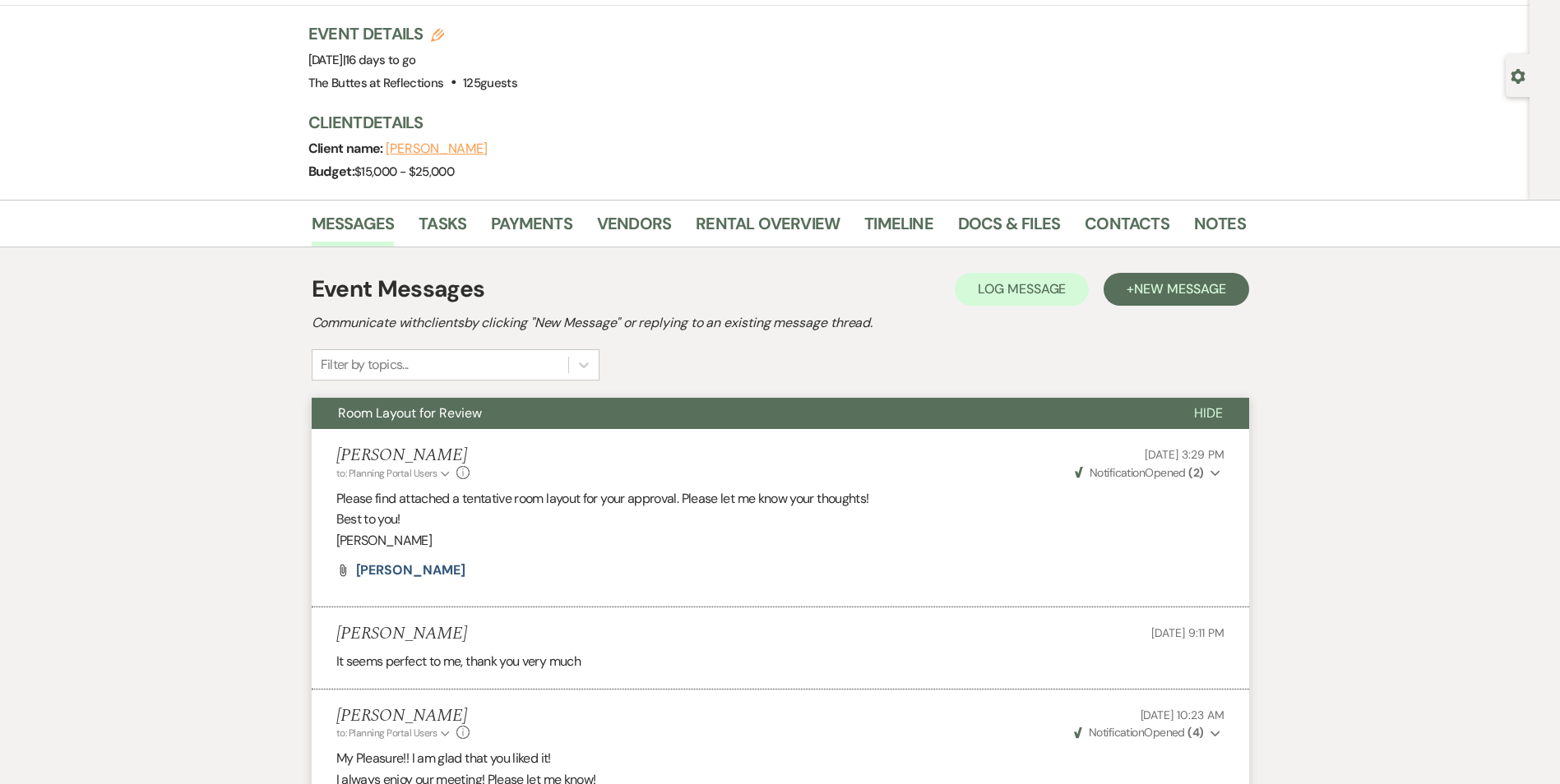
scroll to position [0, 0]
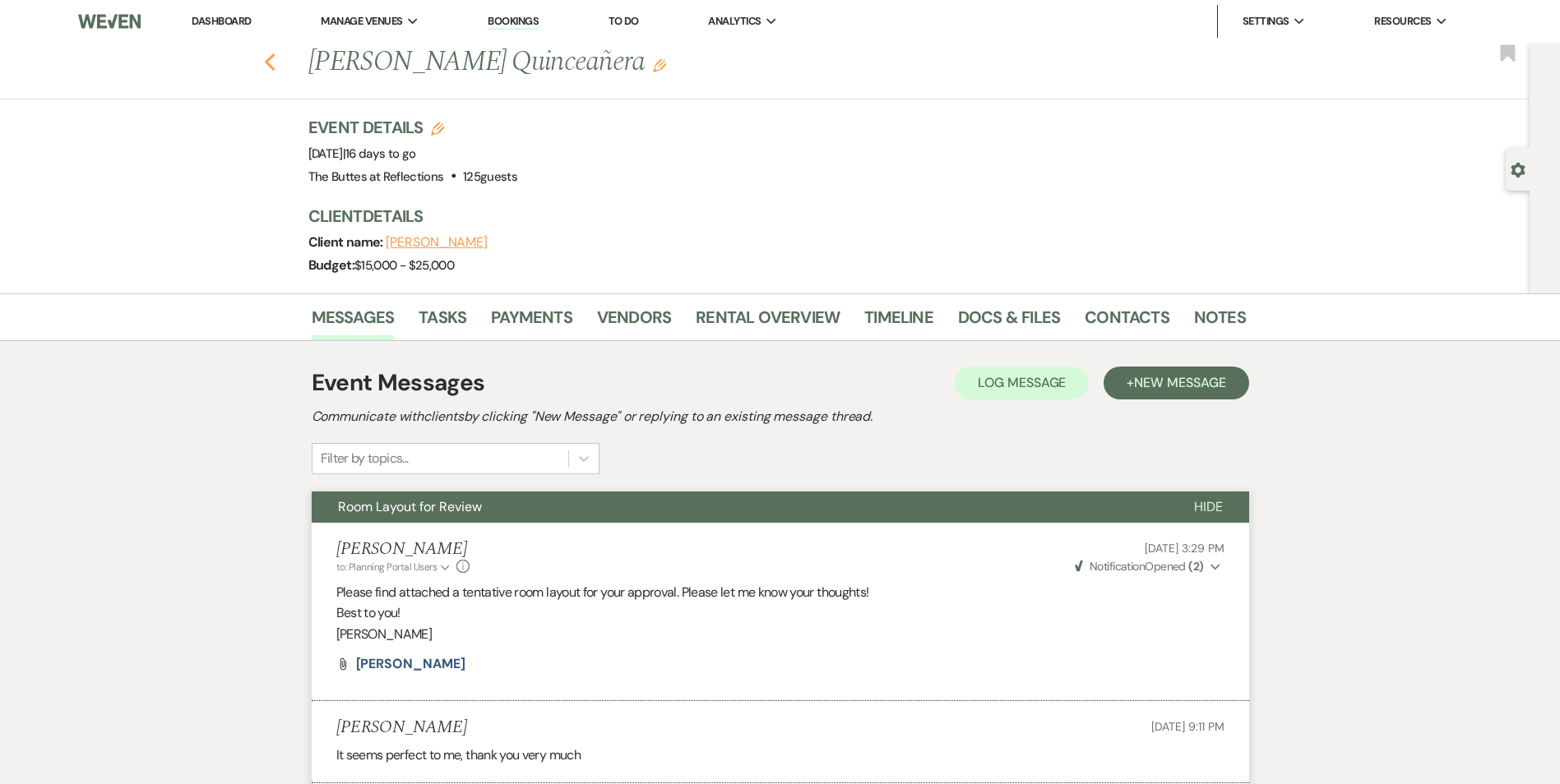
click at [275, 67] on use "button" at bounding box center [269, 63] width 11 height 18
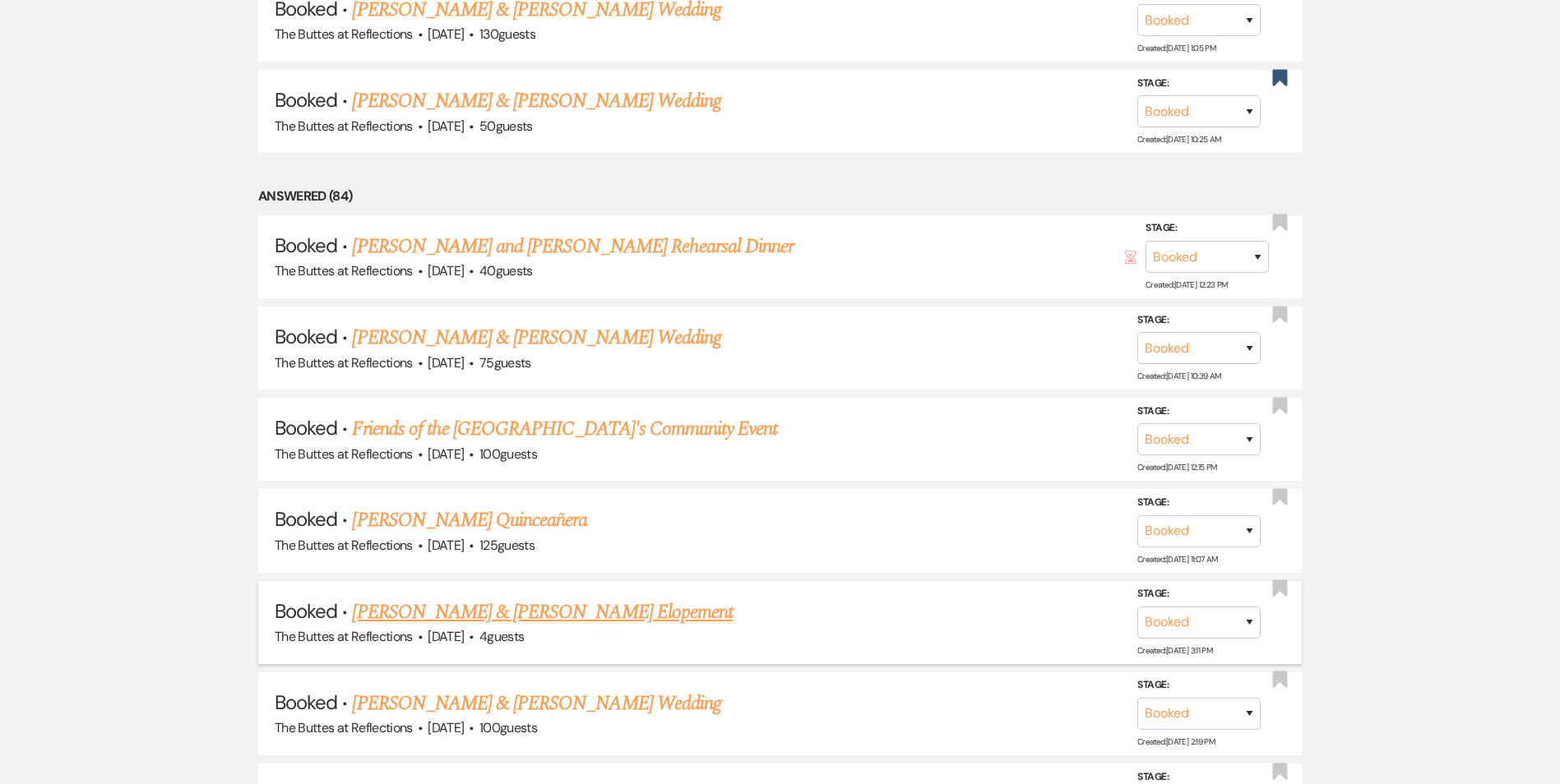
scroll to position [1050, 0]
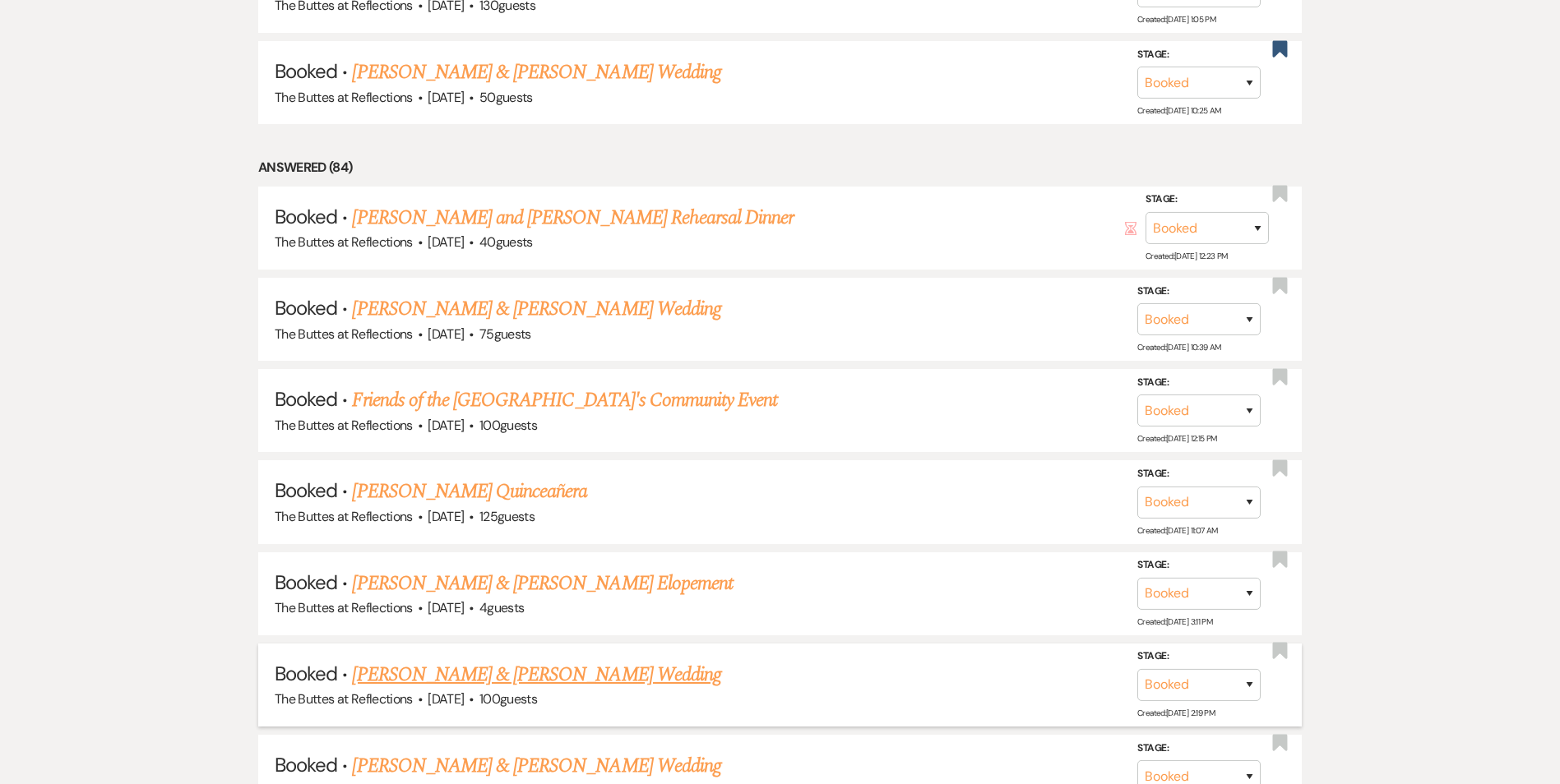
click at [496, 680] on link "[PERSON_NAME] & [PERSON_NAME] Wedding" at bounding box center [536, 674] width 369 height 30
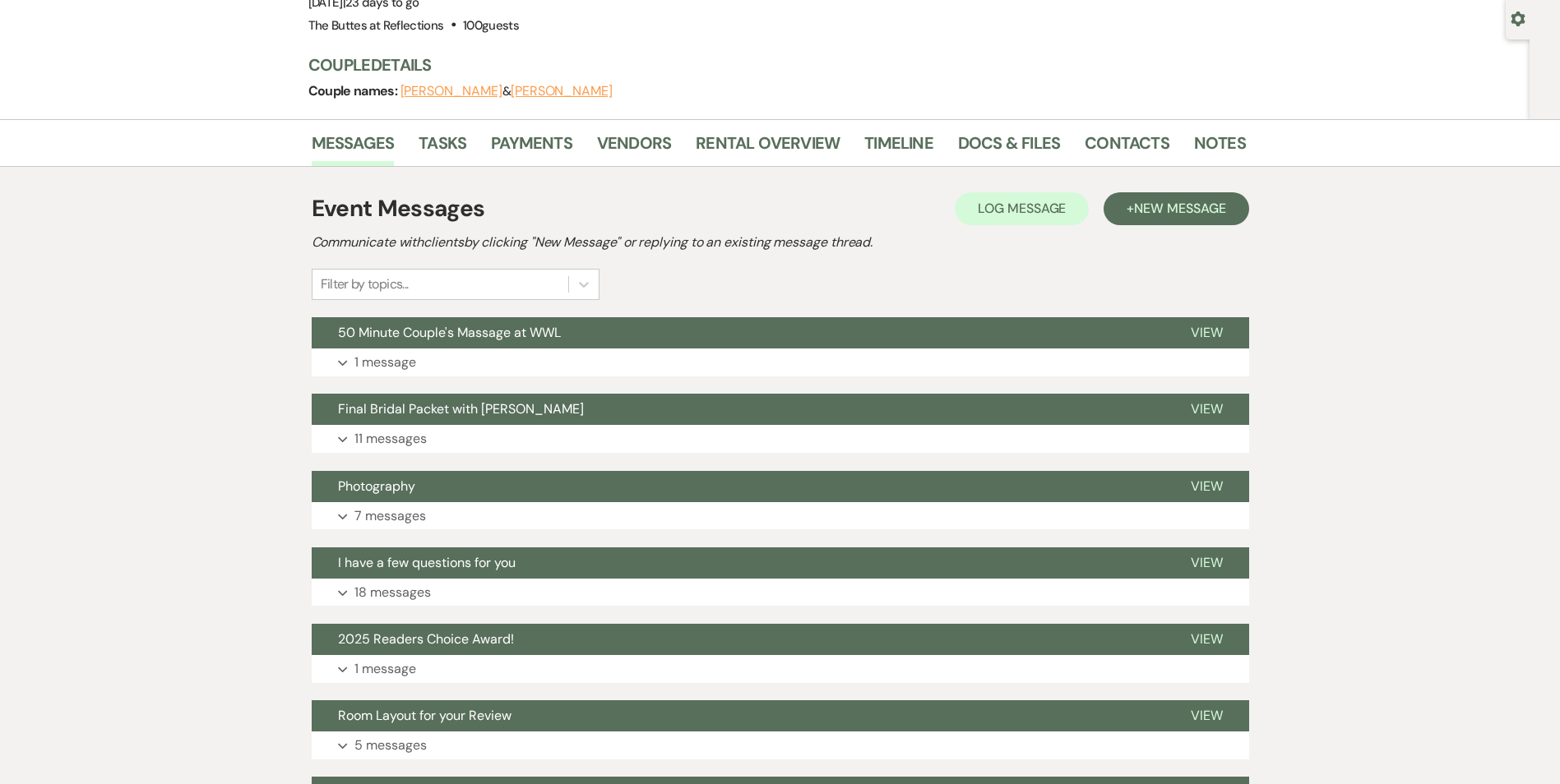
scroll to position [164, 0]
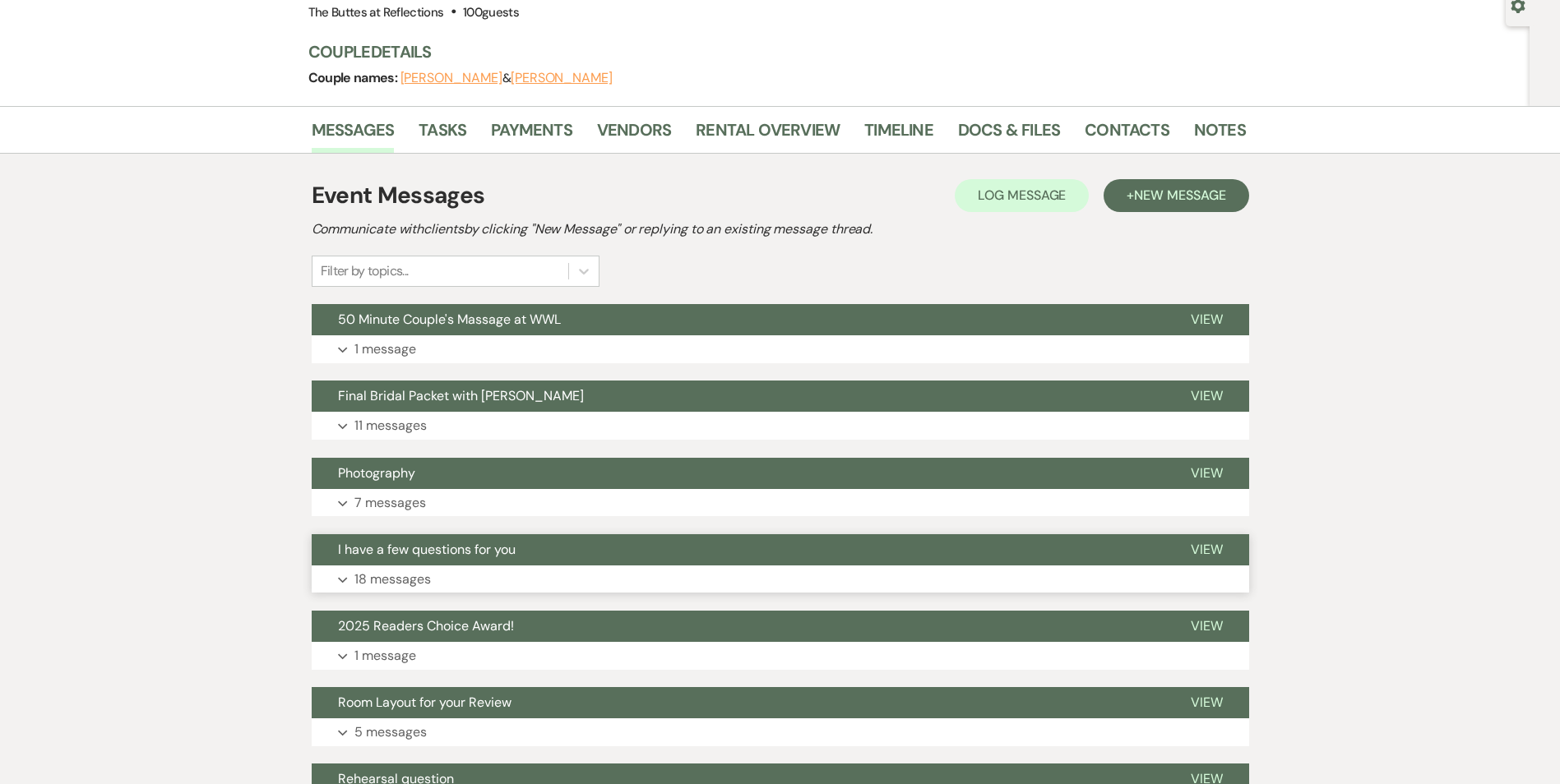
click at [605, 561] on button "I have a few questions for you" at bounding box center [737, 549] width 852 height 31
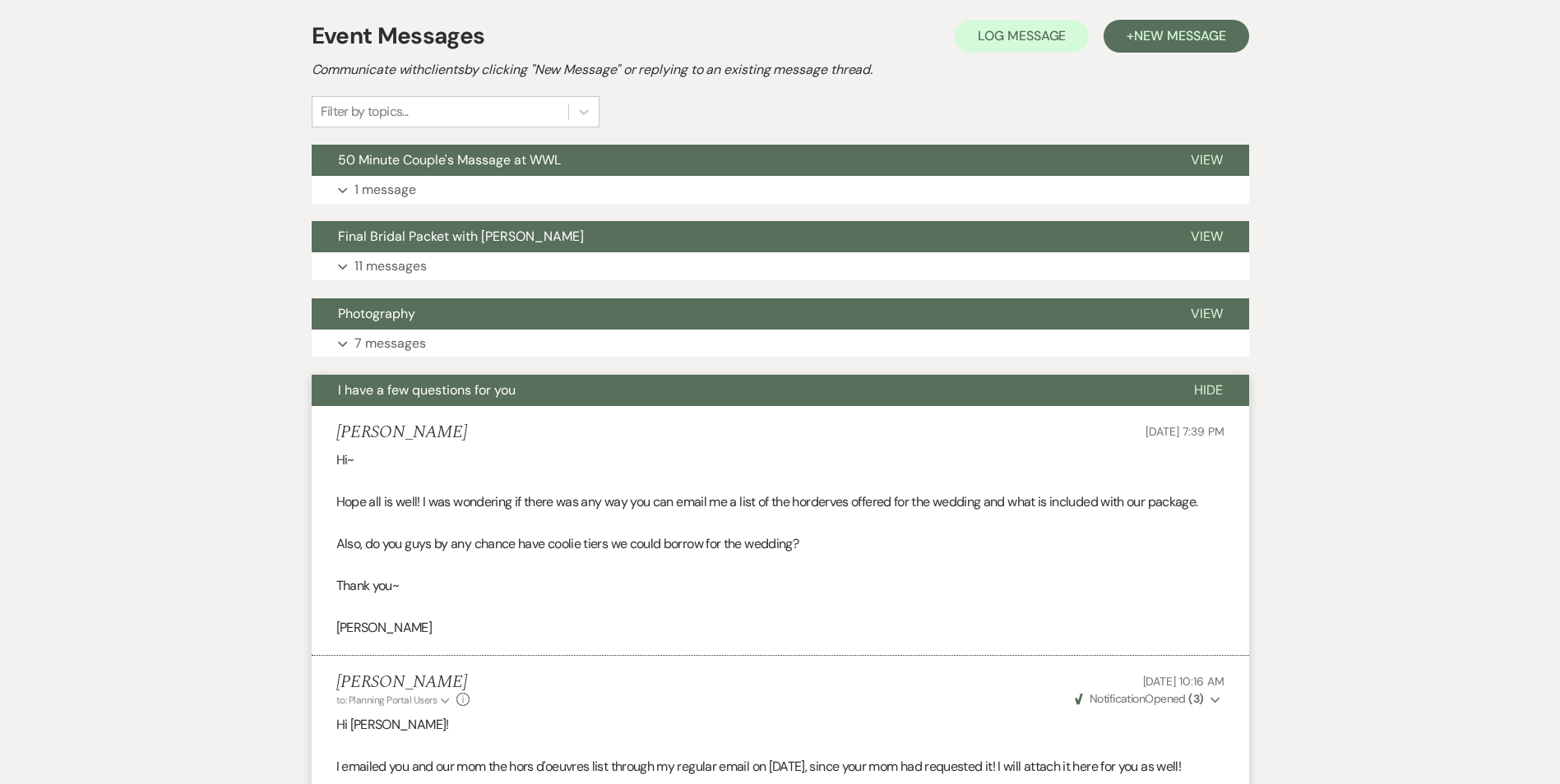
scroll to position [247, 0]
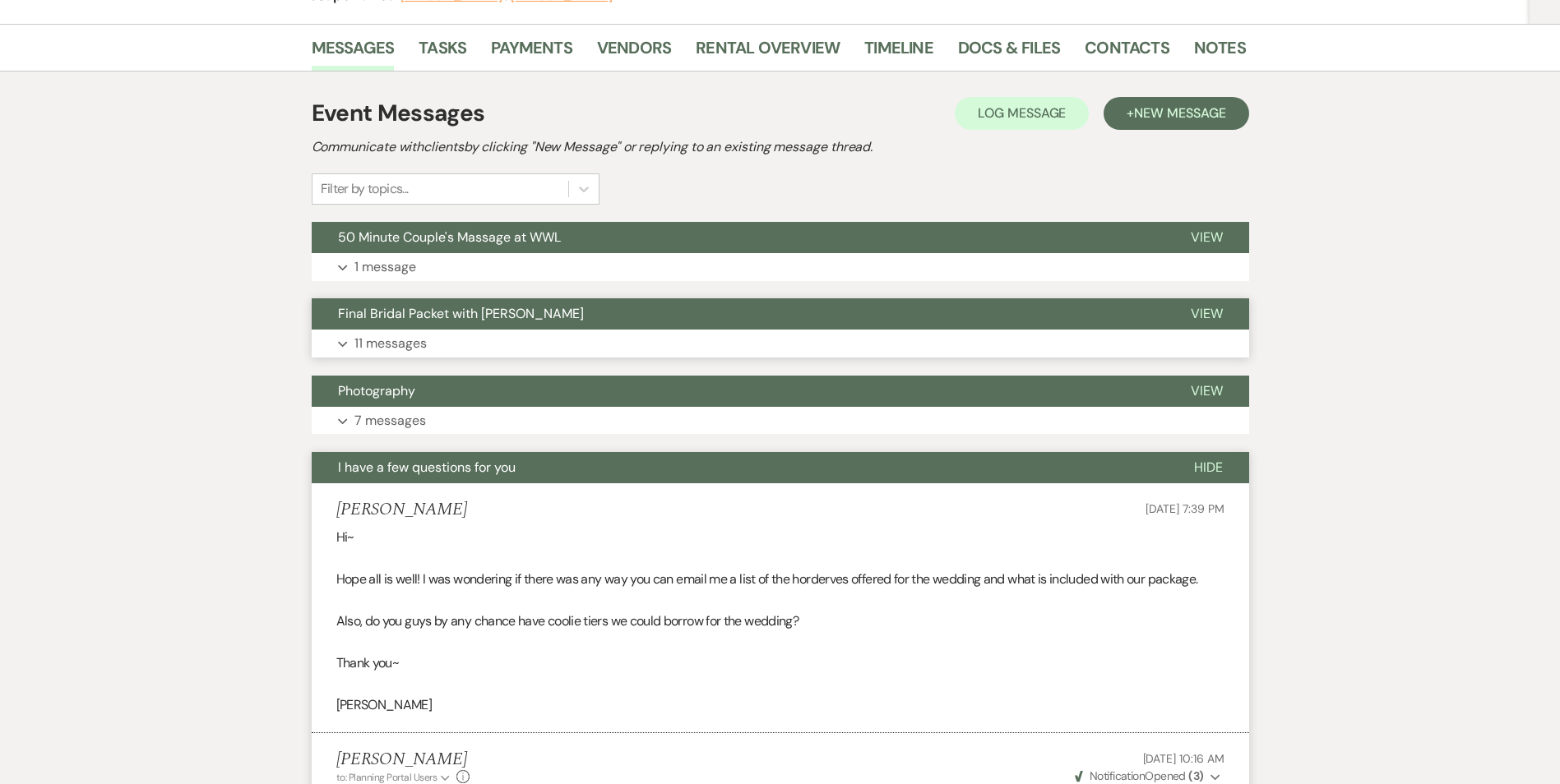
click at [610, 321] on button "Final Bridal Packet with [PERSON_NAME]" at bounding box center [737, 314] width 852 height 31
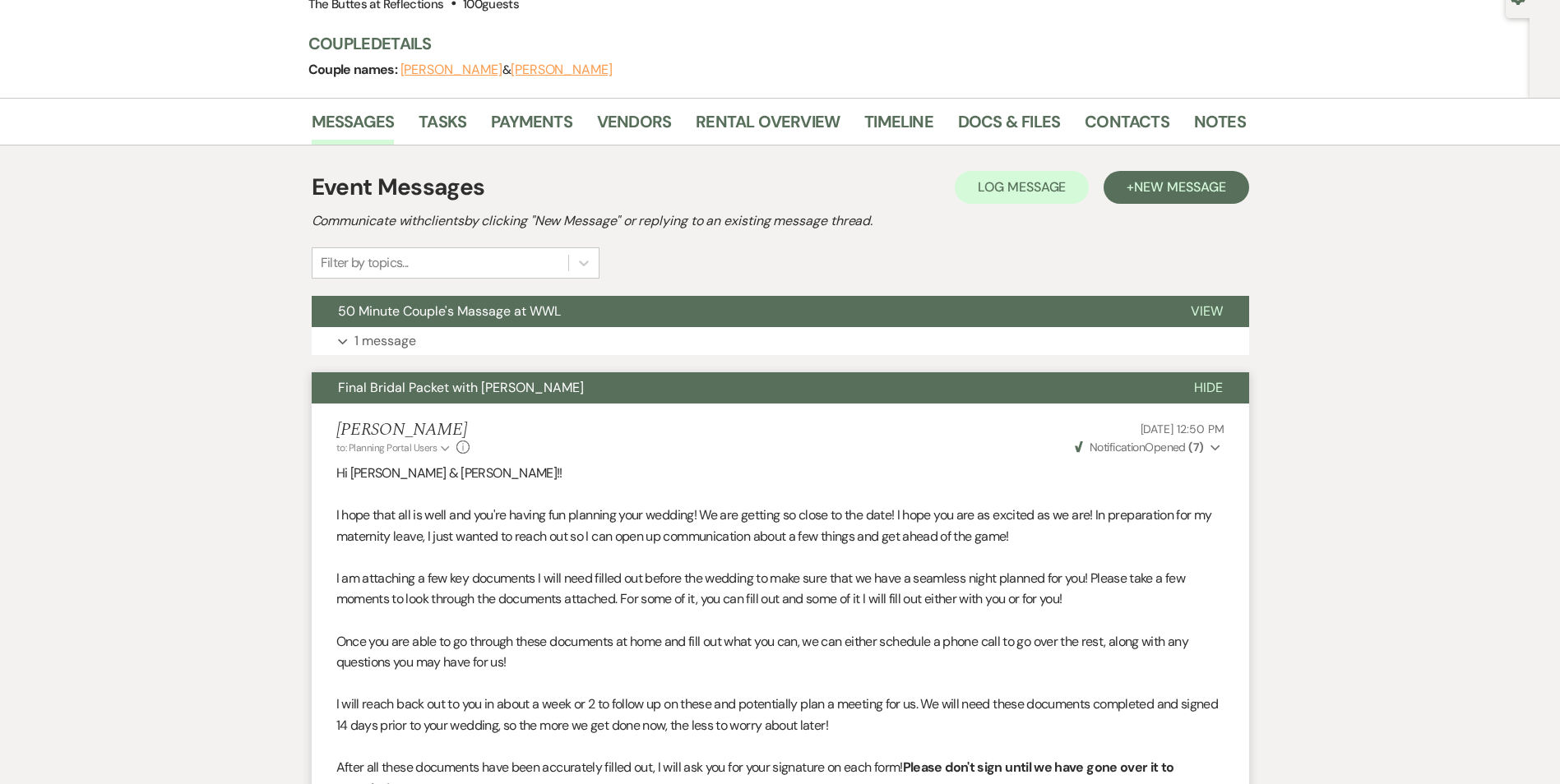
scroll to position [164, 0]
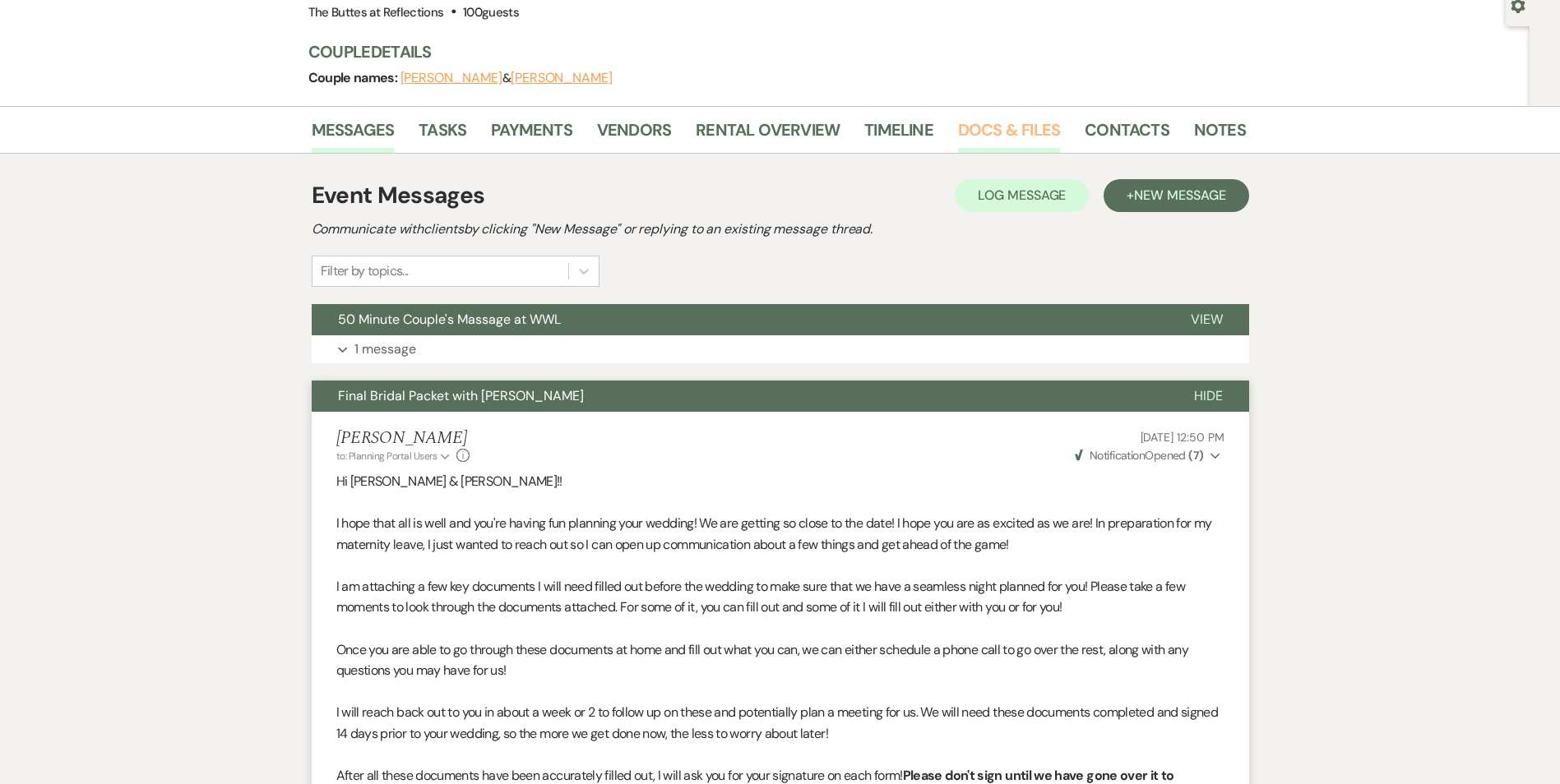
click at [1010, 128] on link "Docs & Files" at bounding box center [1009, 135] width 102 height 36
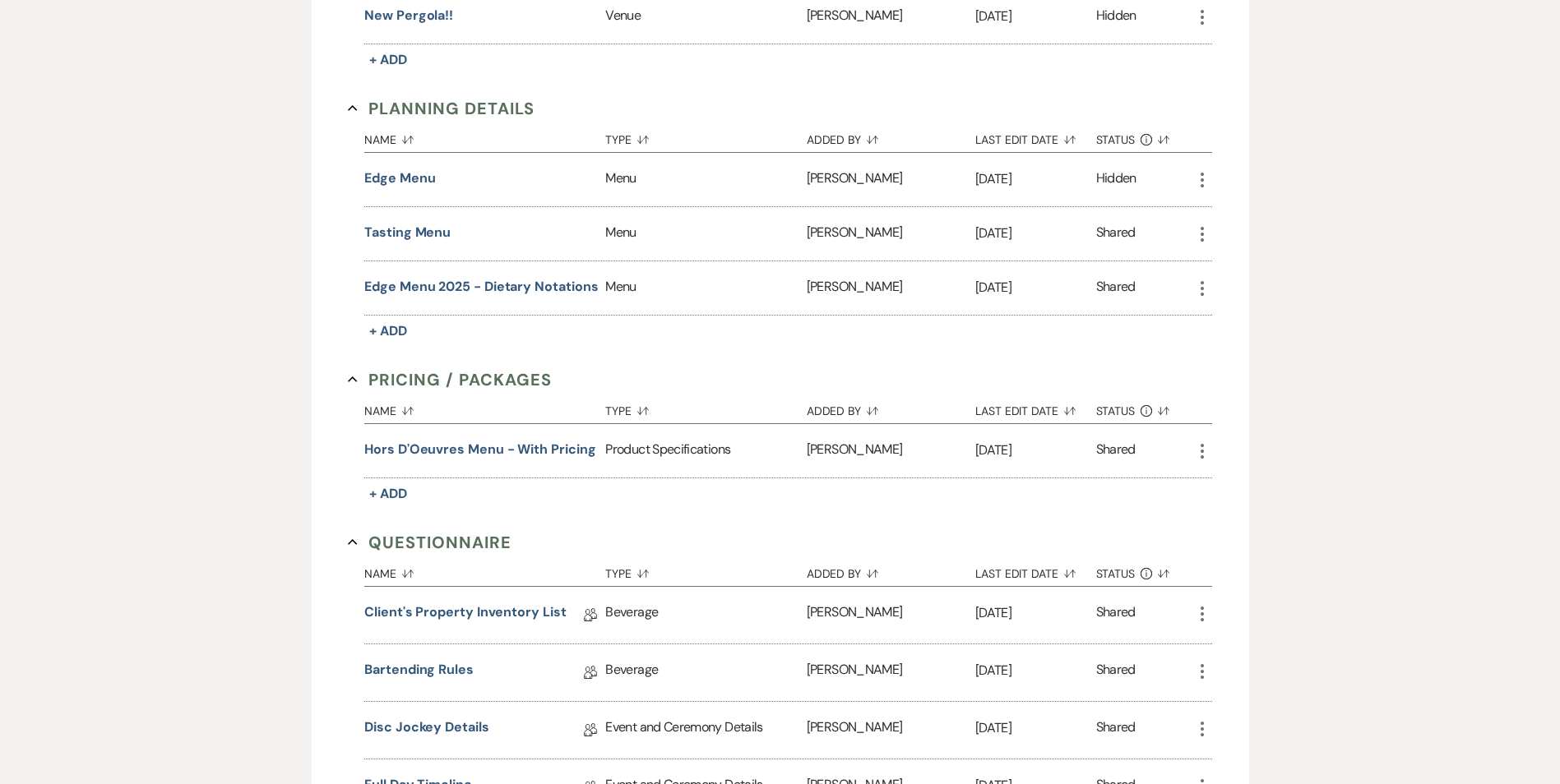
scroll to position [1068, 0]
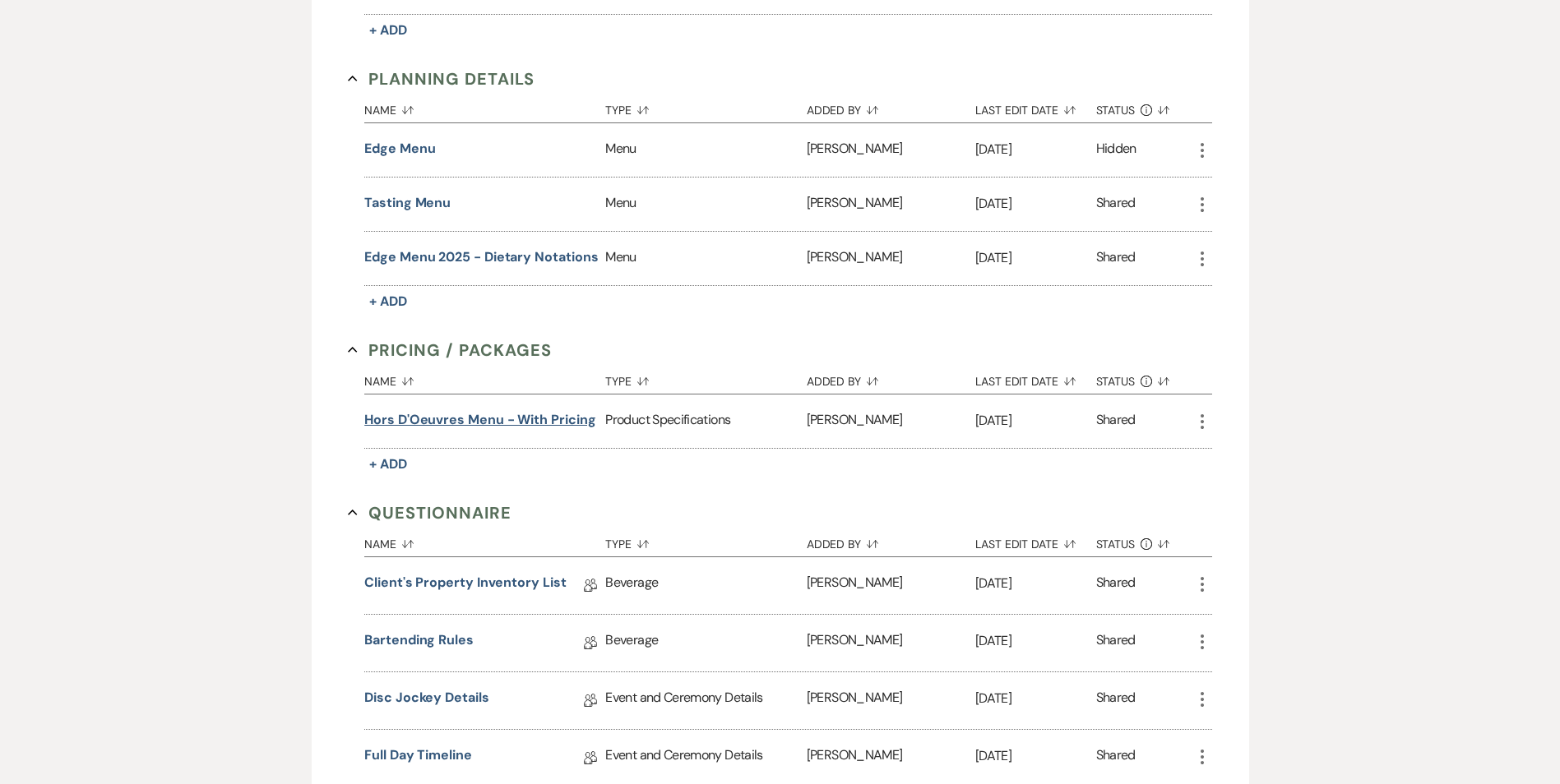
click at [547, 423] on button "Hors D'Oeuvres Menu - With Pricing" at bounding box center [479, 420] width 231 height 20
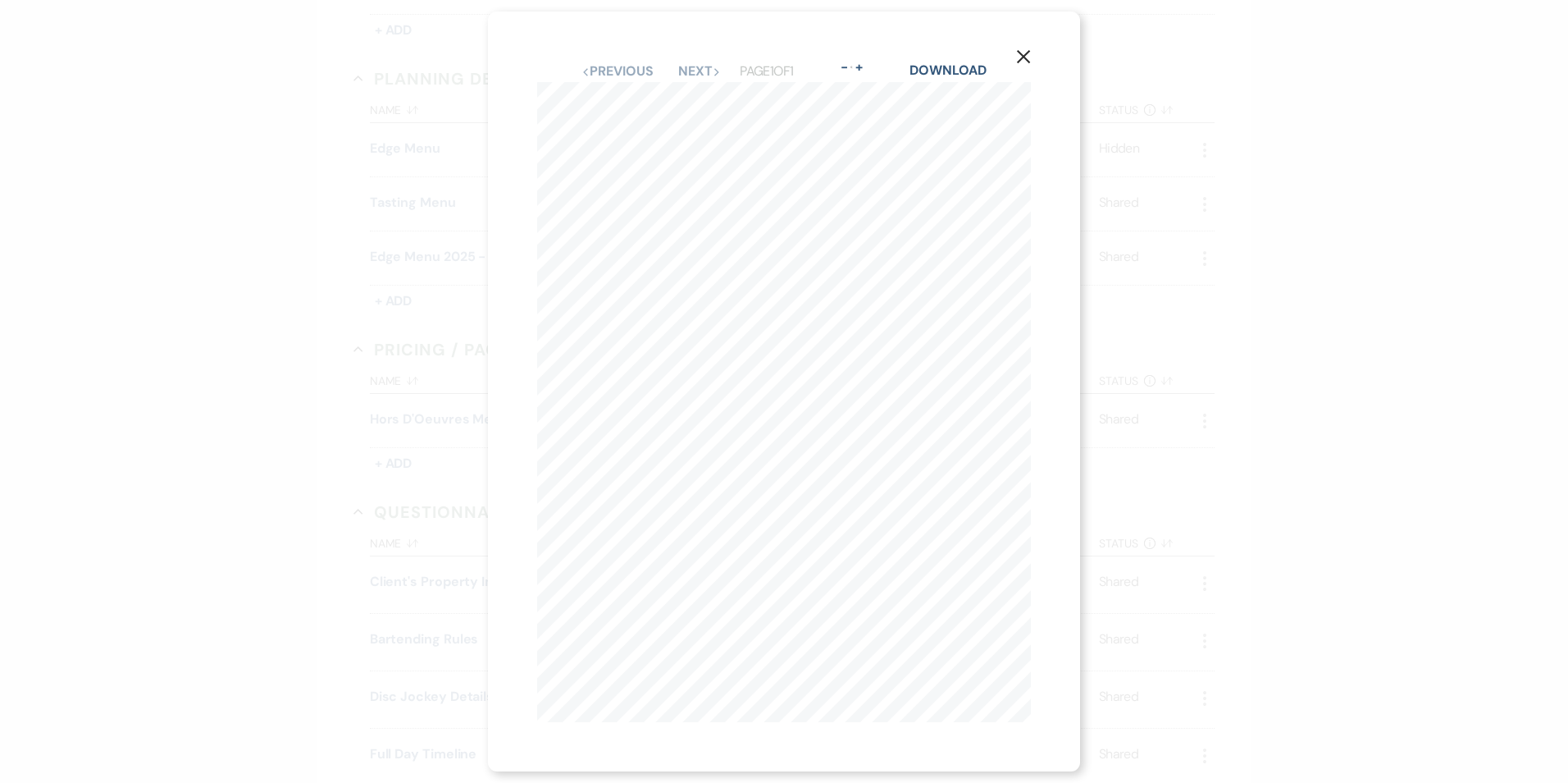
click at [1027, 51] on icon "X" at bounding box center [1024, 56] width 15 height 15
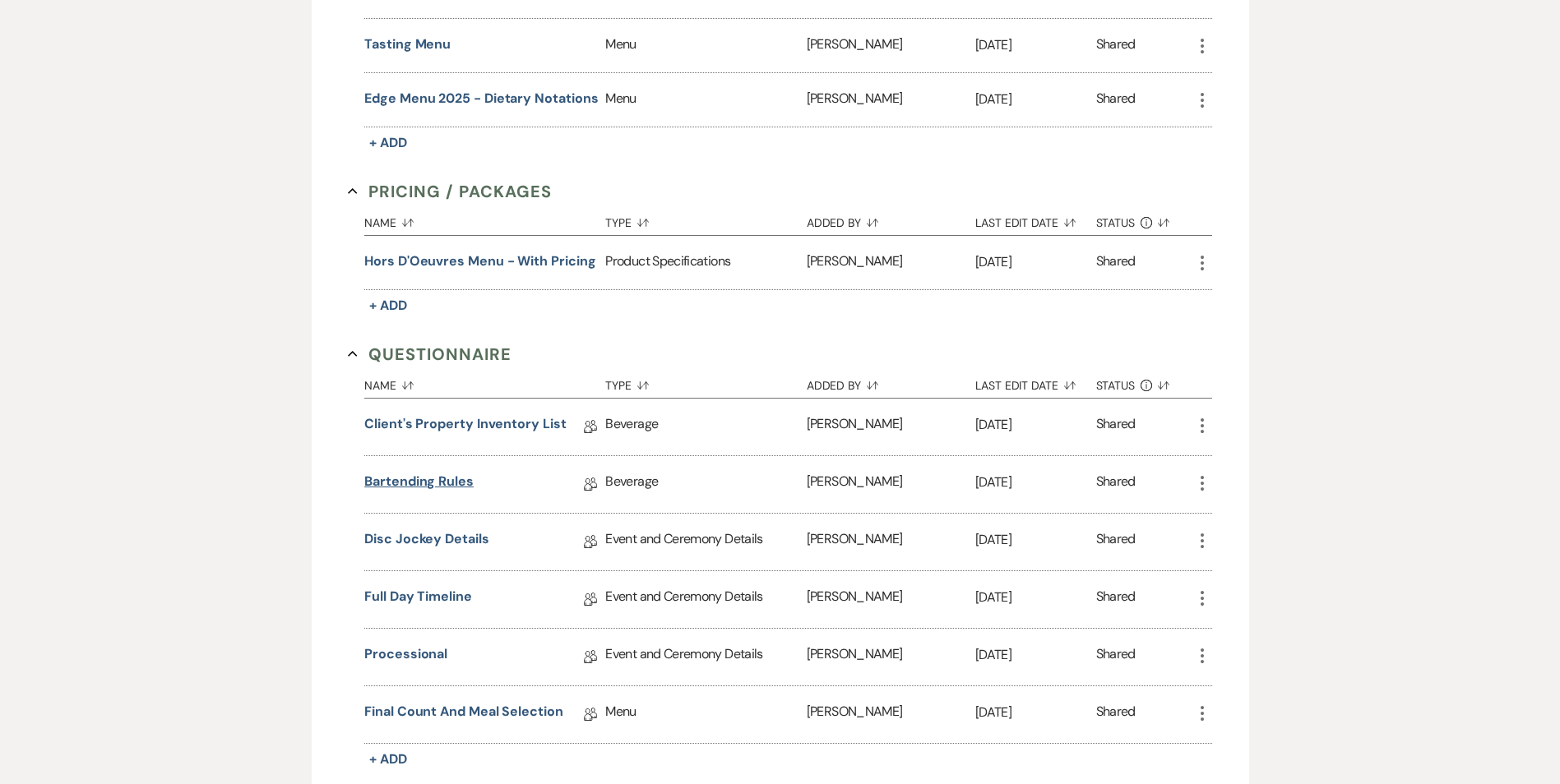
scroll to position [1233, 0]
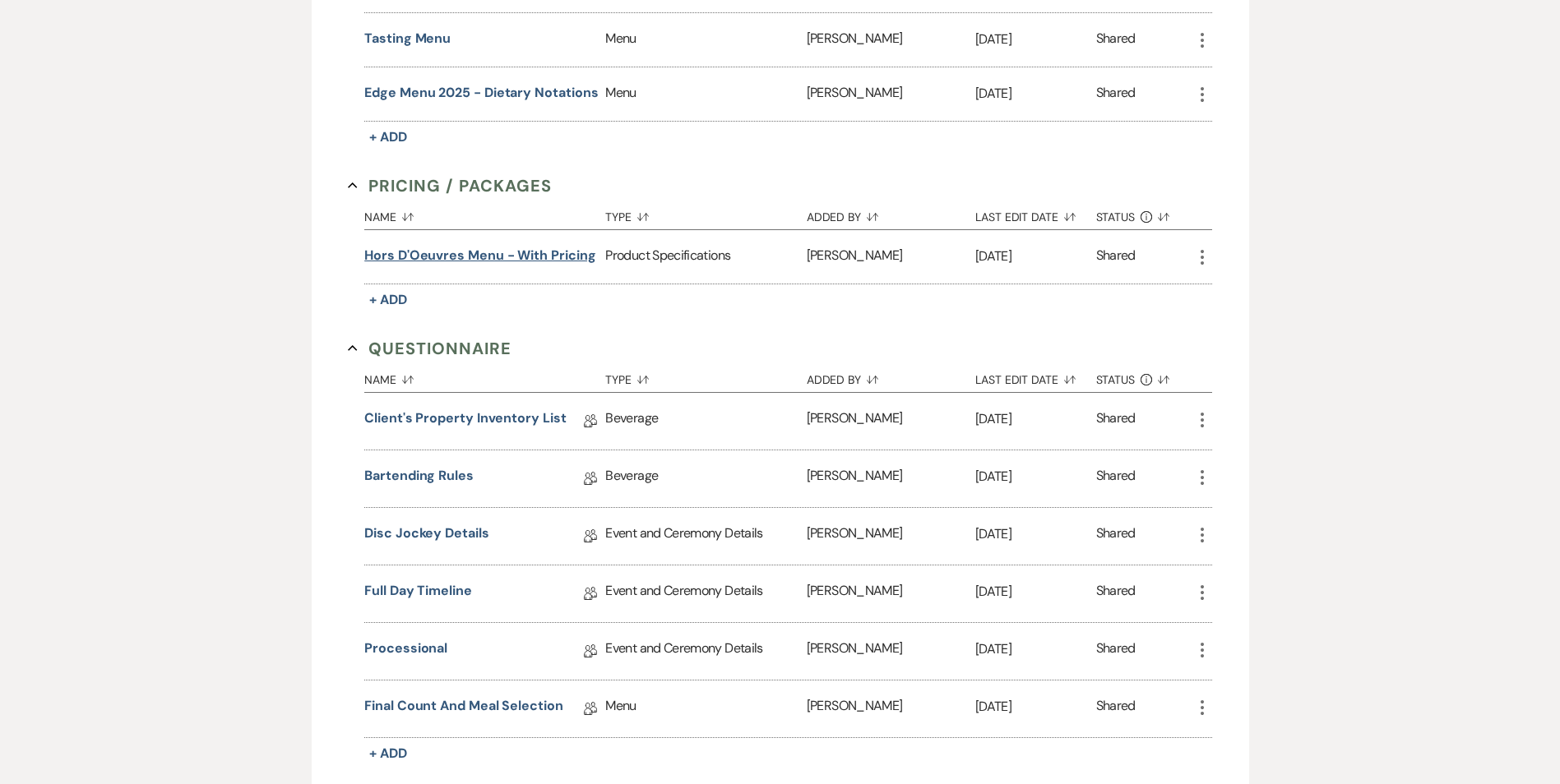
click at [516, 257] on button "Hors D'Oeuvres Menu - With Pricing" at bounding box center [479, 256] width 231 height 20
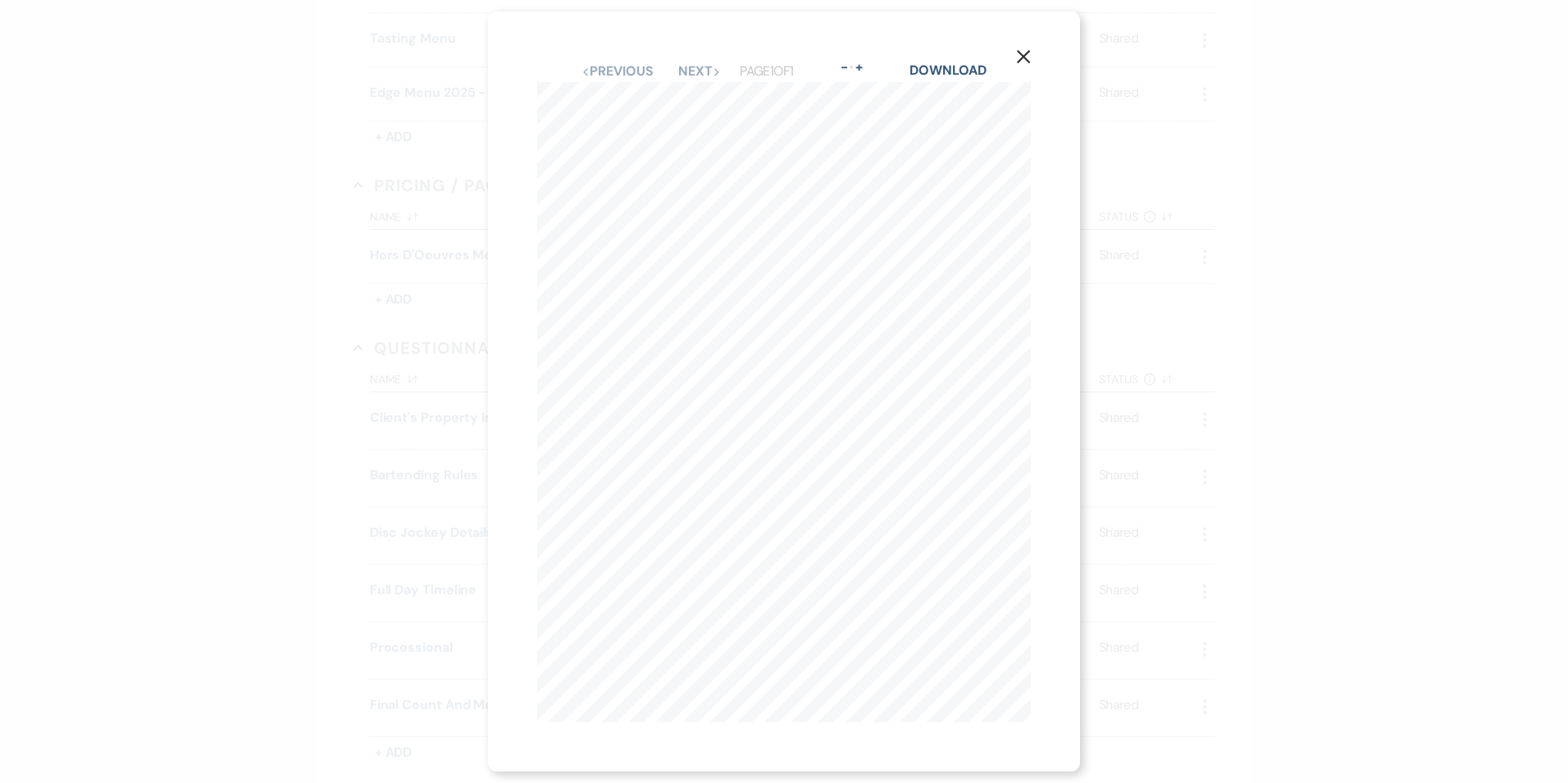
click at [1026, 51] on icon "X" at bounding box center [1024, 56] width 15 height 15
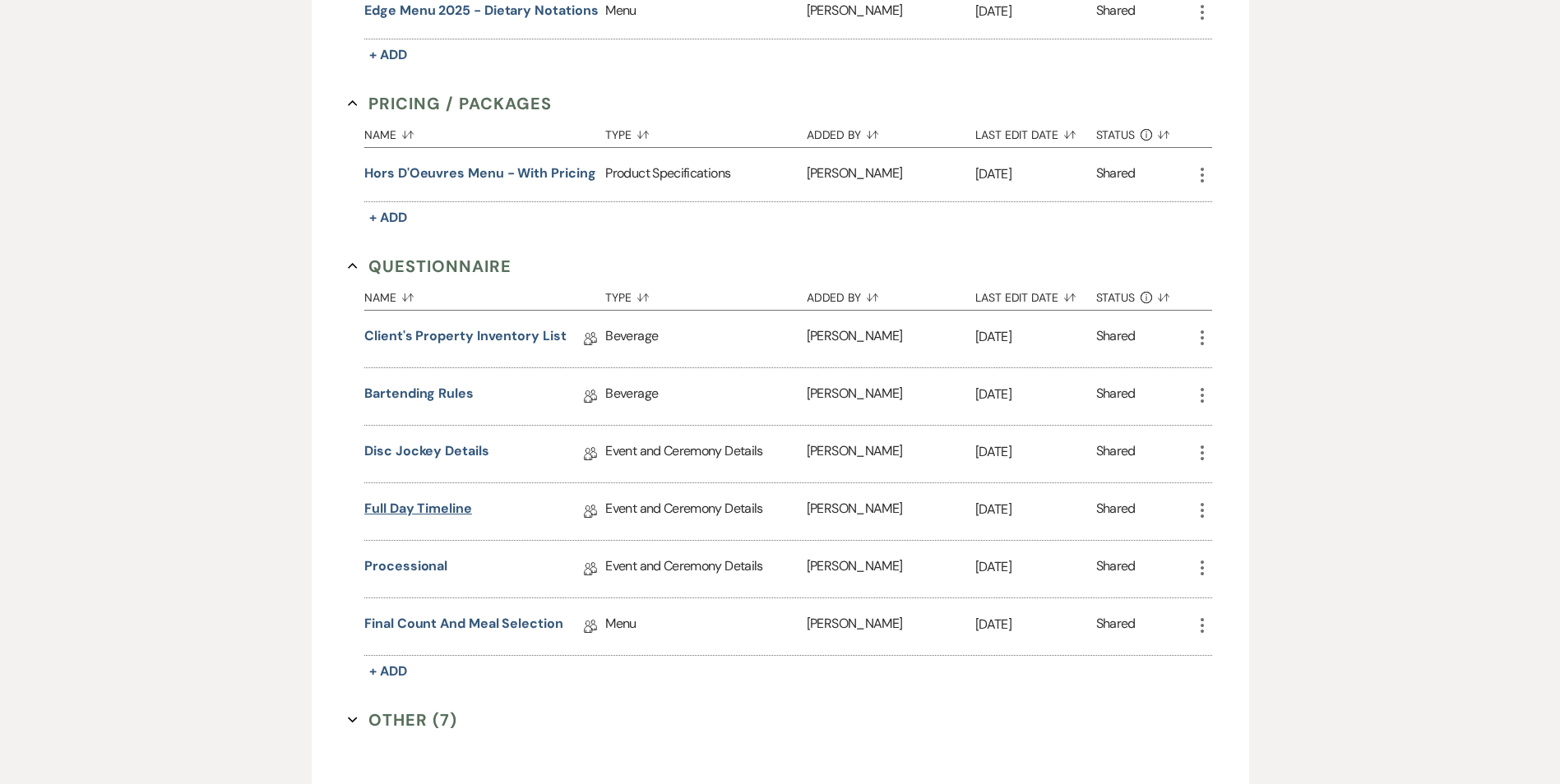
scroll to position [1397, 0]
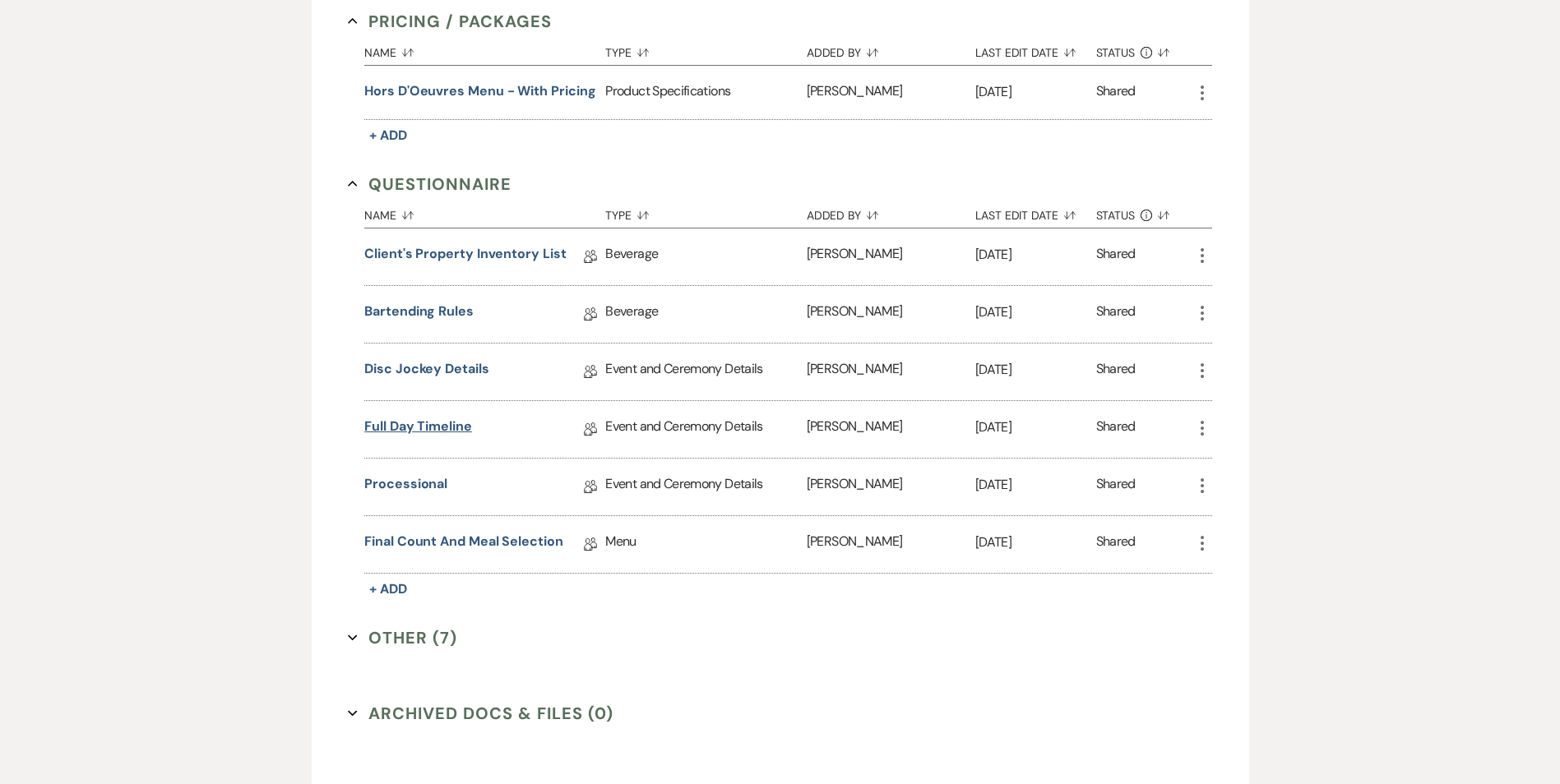
click at [440, 426] on link "Full Day Timeline" at bounding box center [418, 429] width 107 height 25
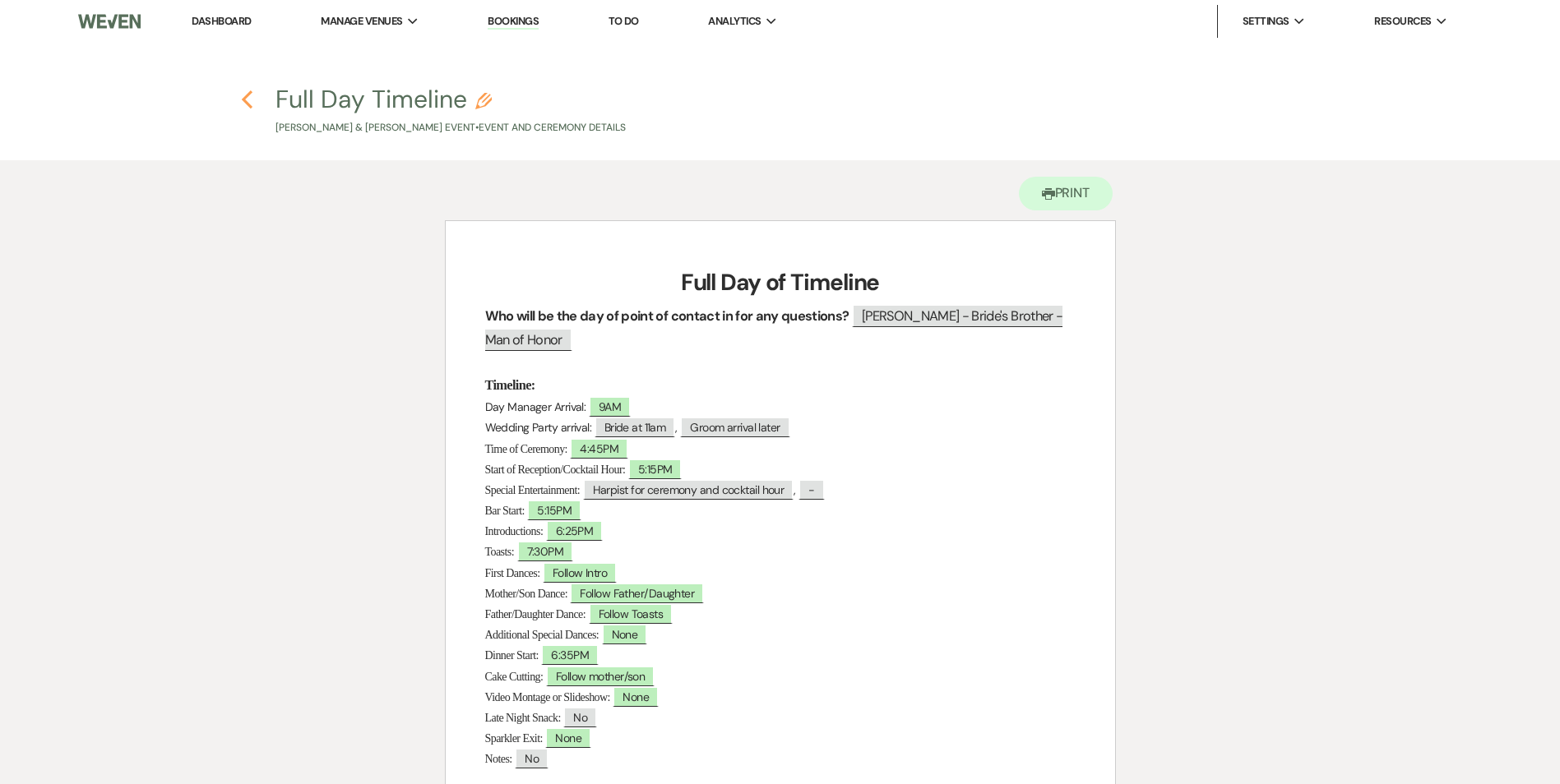
click at [247, 101] on use "button" at bounding box center [247, 99] width 11 height 18
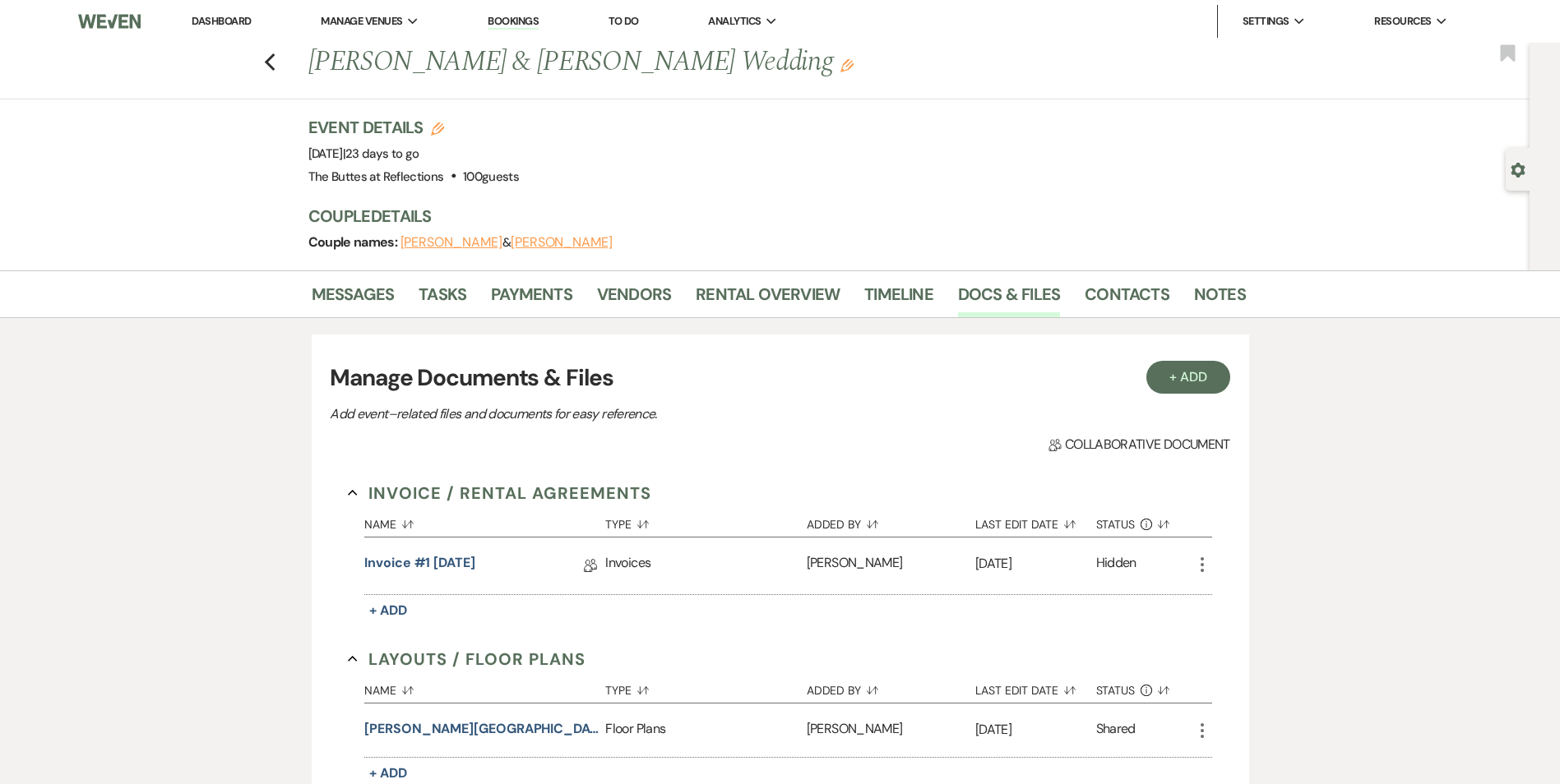
scroll to position [1397, 0]
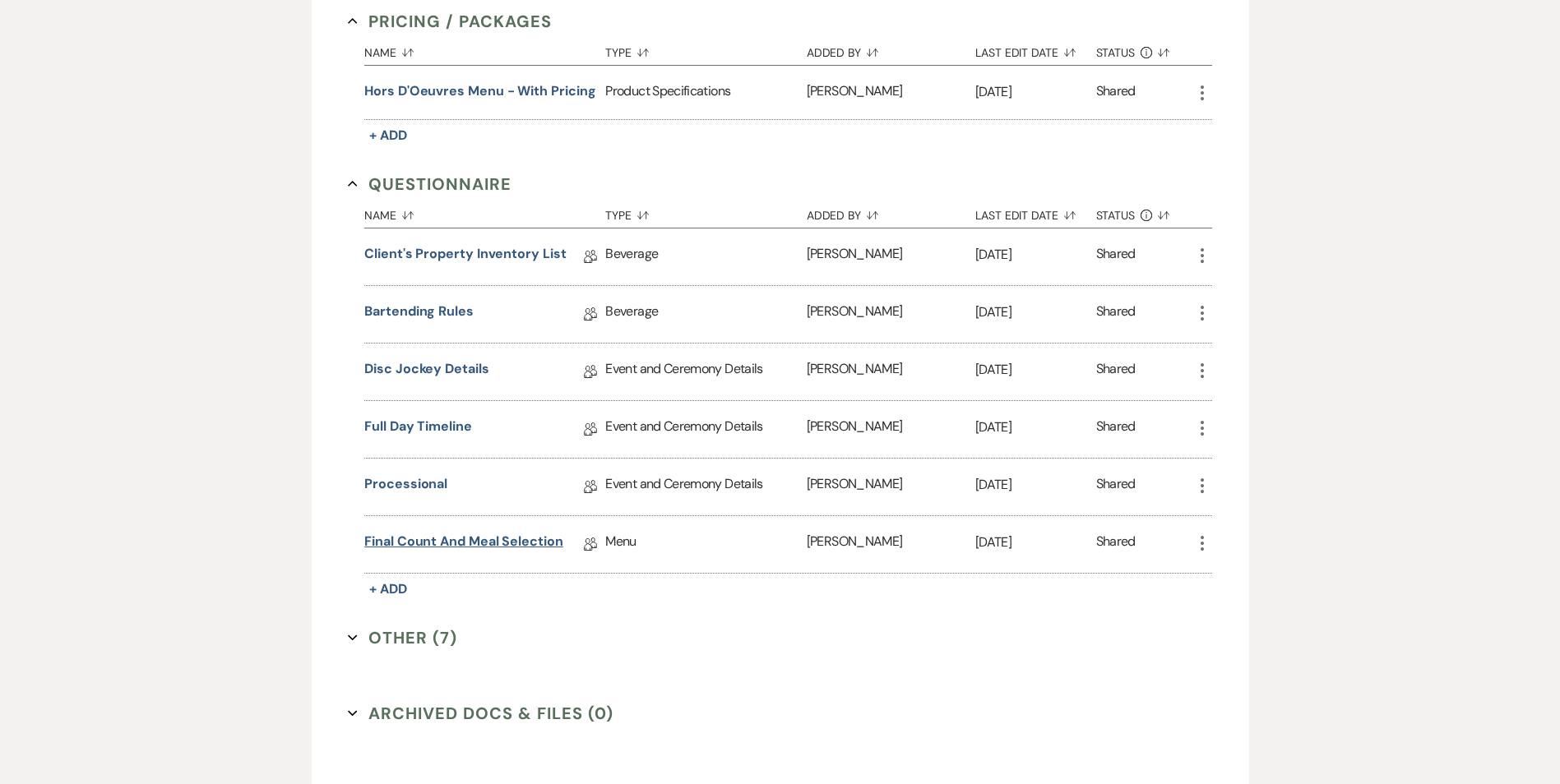
click at [511, 538] on link "Final Count and Meal Selection" at bounding box center [463, 544] width 199 height 25
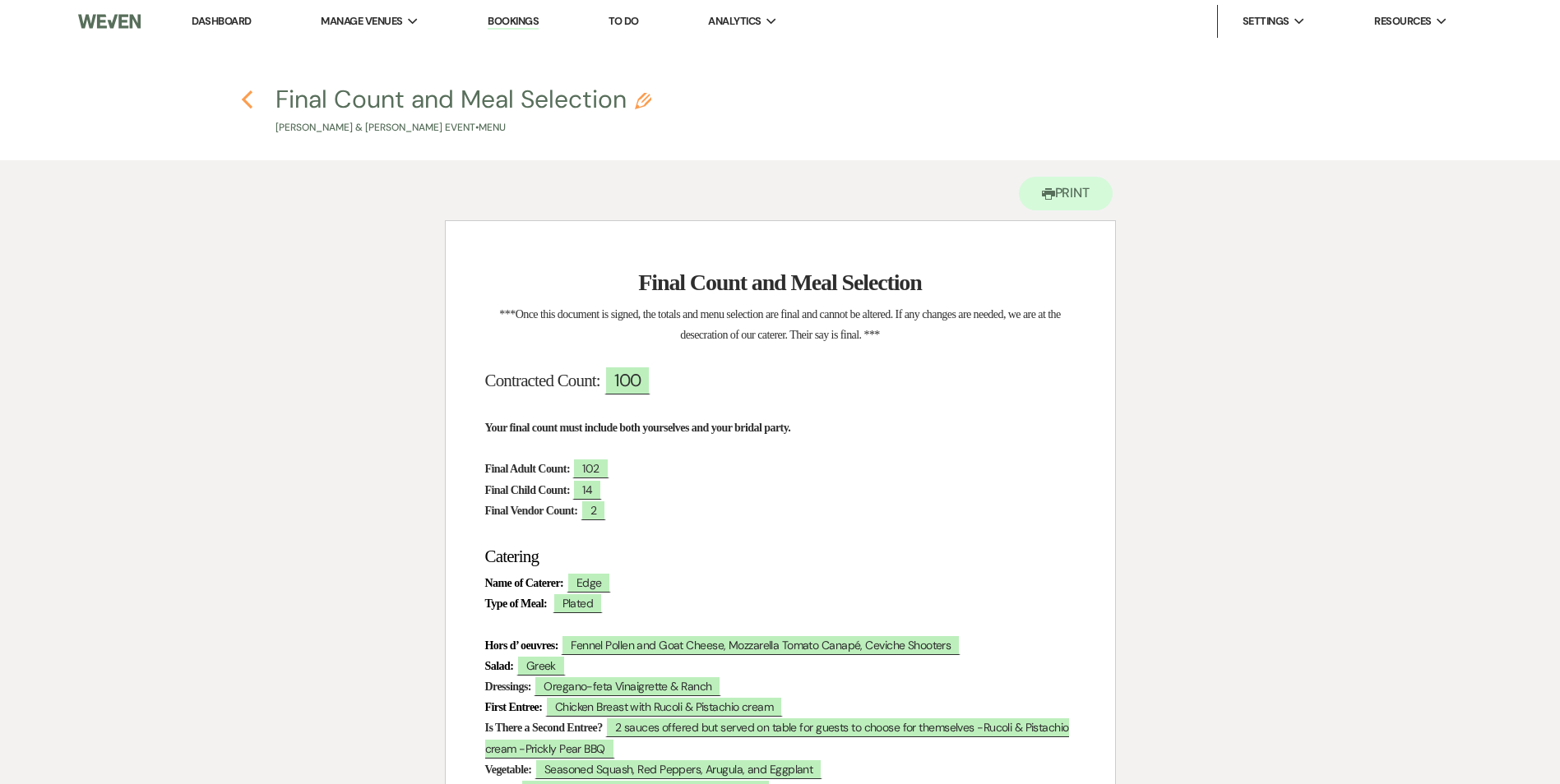
click at [248, 104] on use "button" at bounding box center [247, 99] width 11 height 18
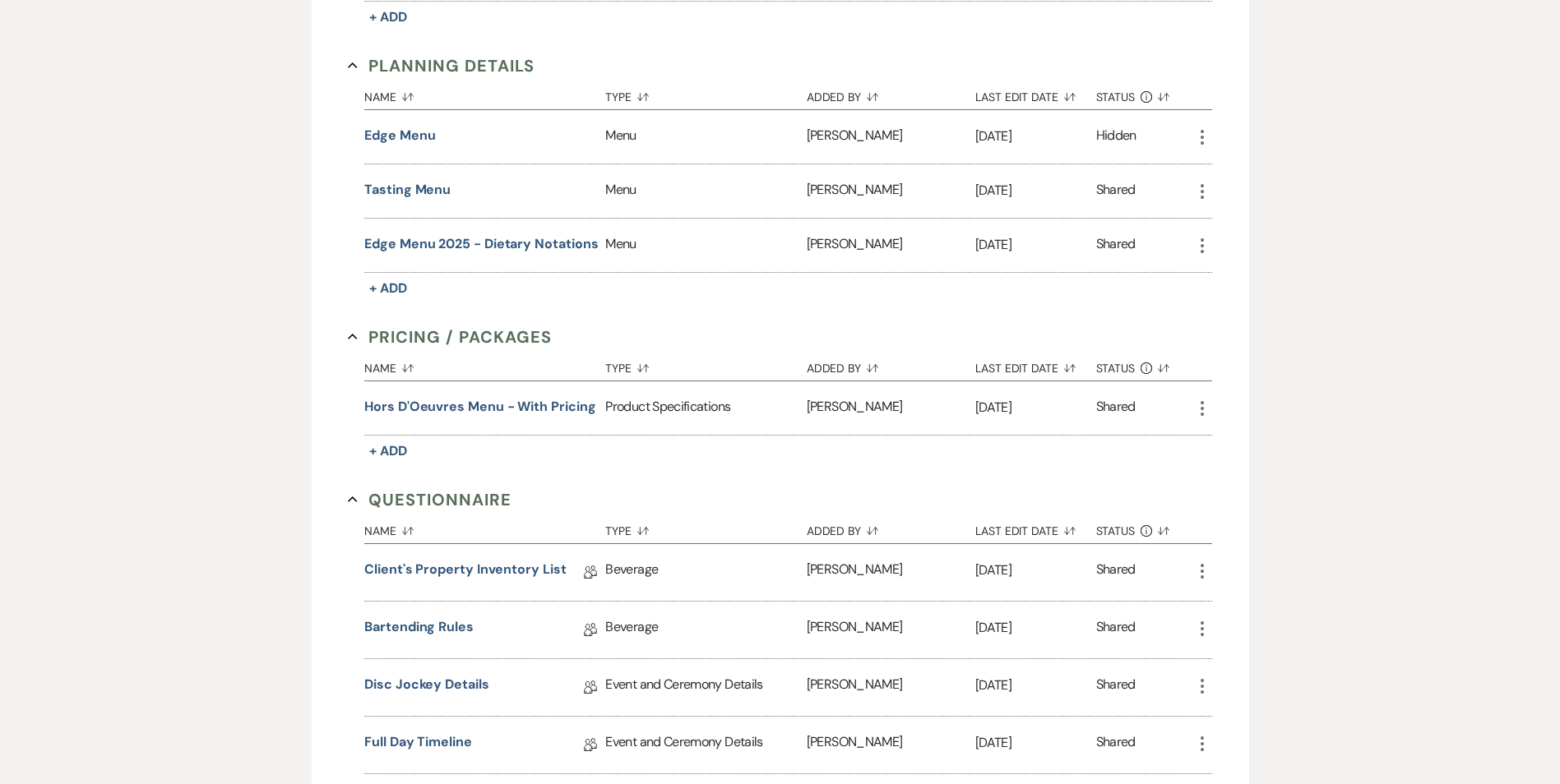
scroll to position [1068, 0]
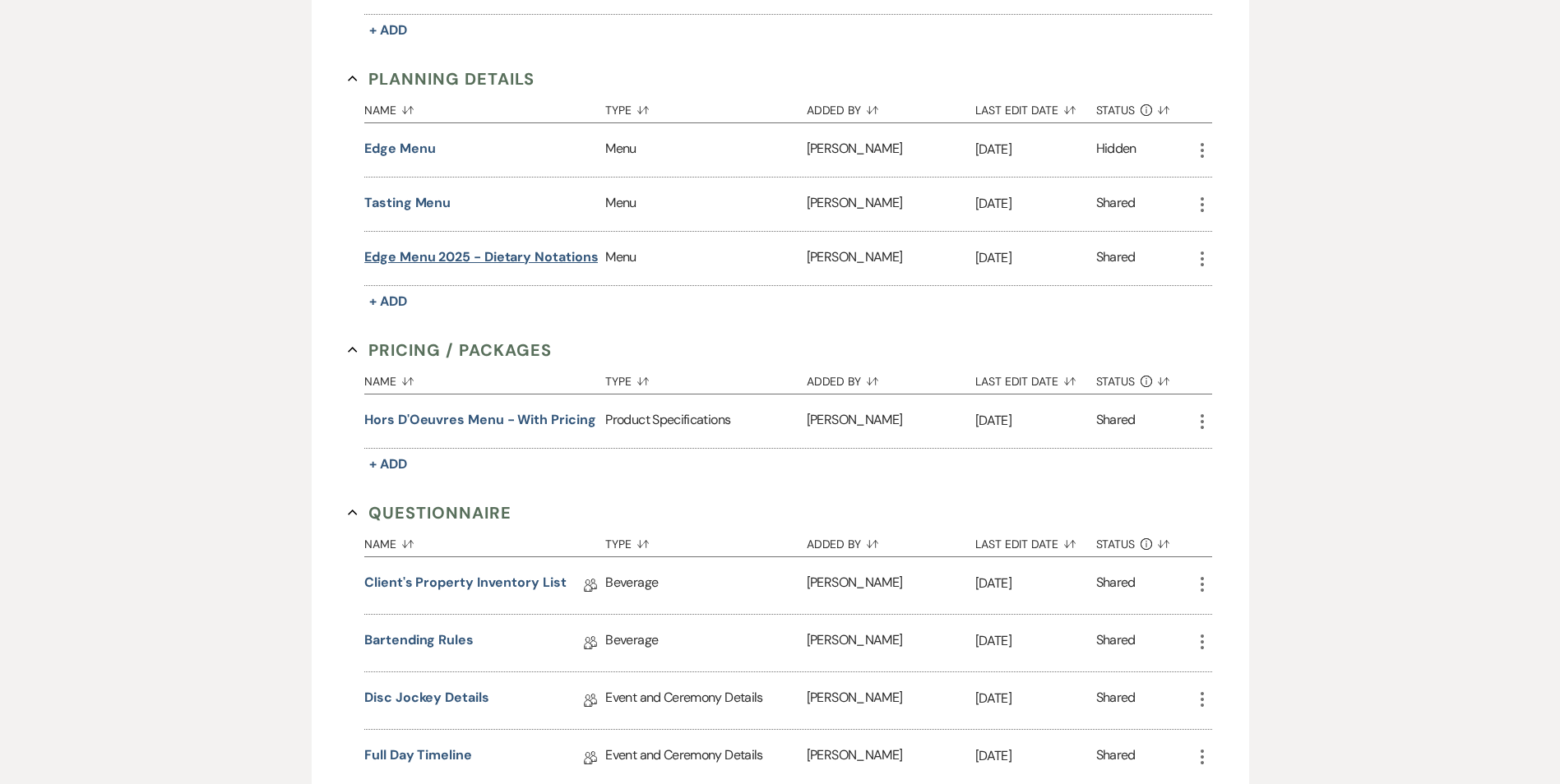
click at [530, 252] on button "Edge Menu 2025 - Dietary Notations" at bounding box center [480, 257] width 233 height 20
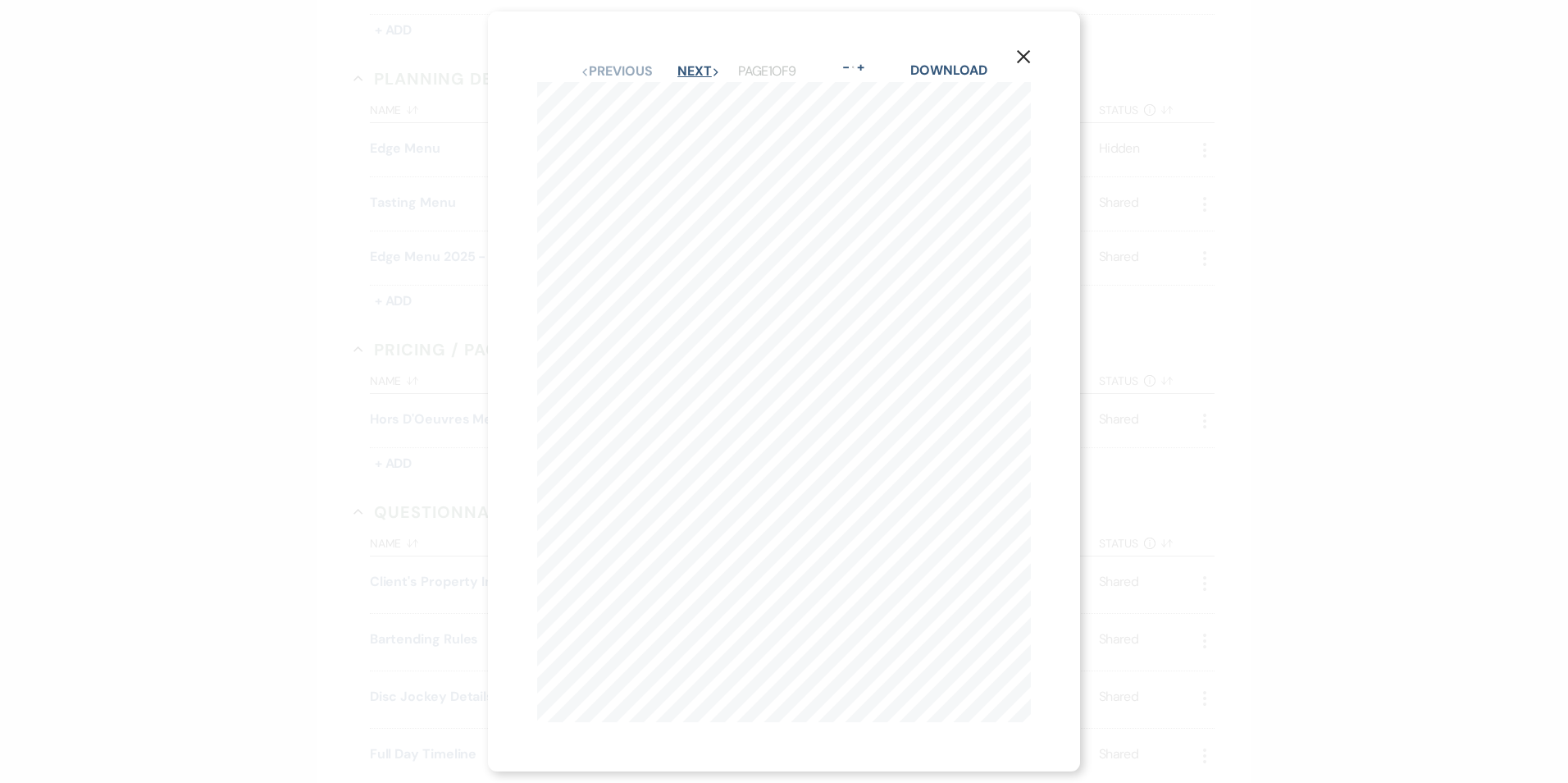
click at [714, 68] on icon "Next" at bounding box center [716, 71] width 8 height 8
click at [714, 68] on icon "Next" at bounding box center [715, 71] width 8 height 8
click at [717, 68] on icon "Next" at bounding box center [715, 71] width 8 height 8
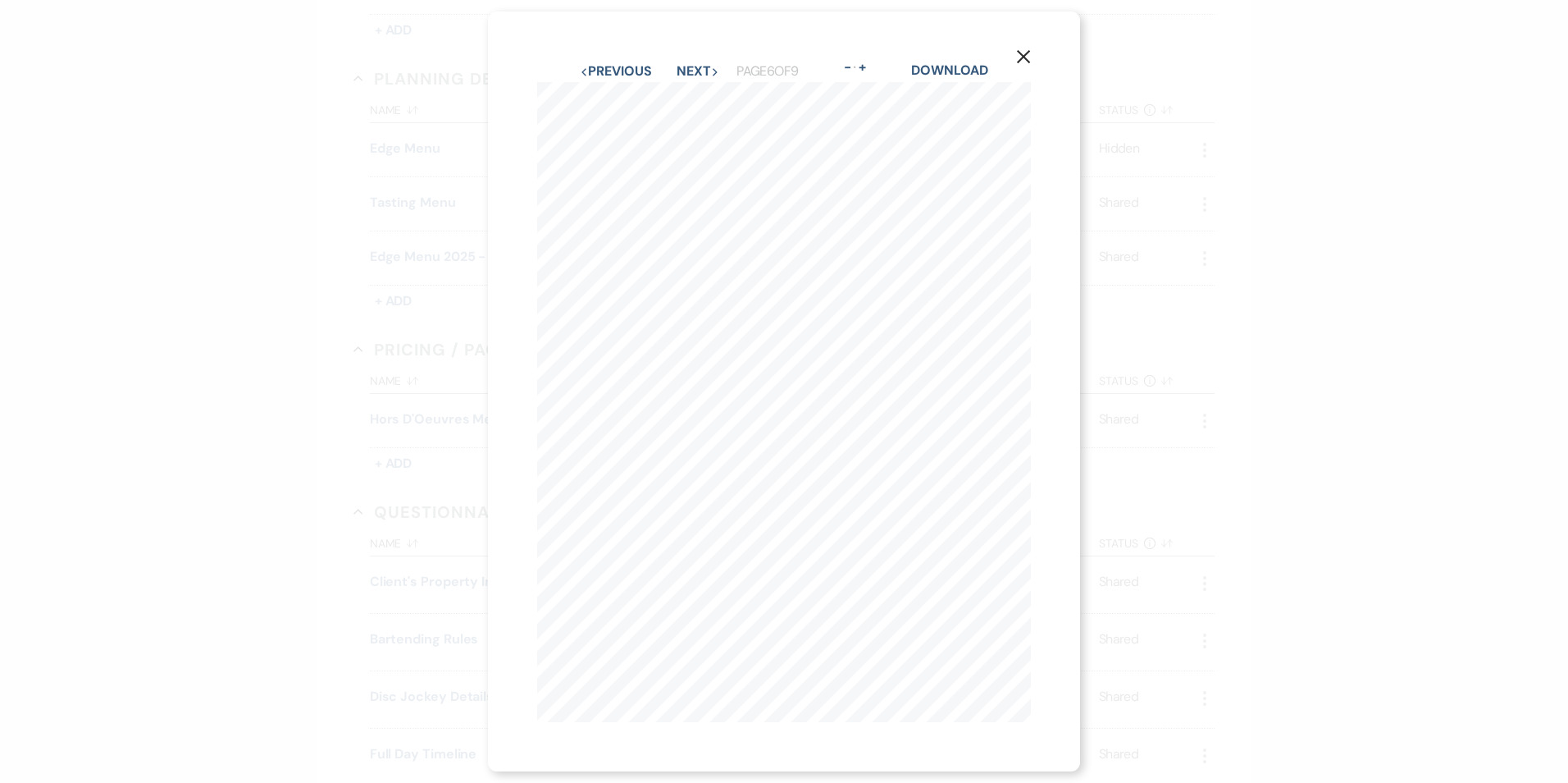
click at [1026, 54] on use "button" at bounding box center [1024, 56] width 13 height 13
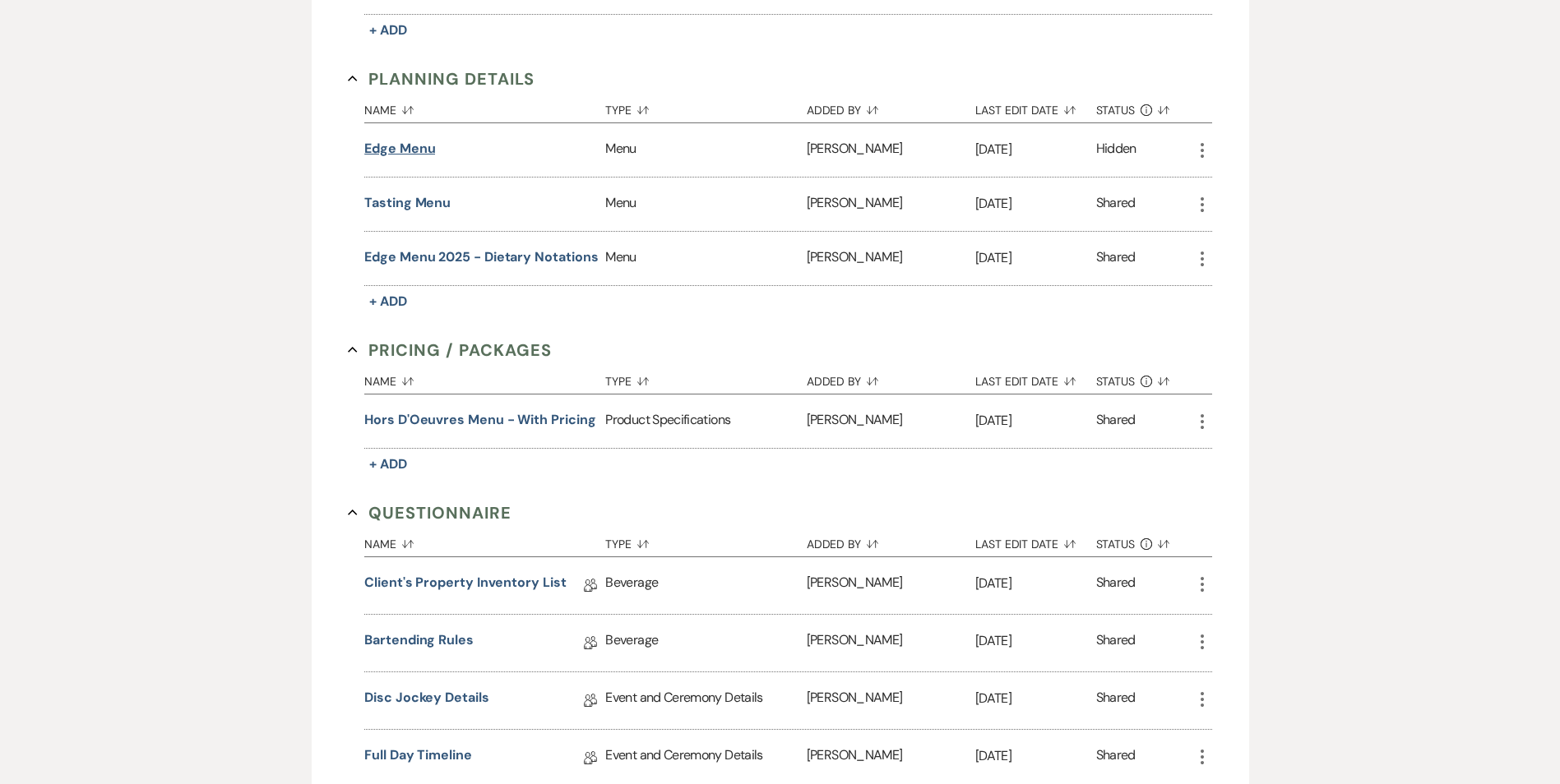
click at [411, 146] on button "Edge Menu" at bounding box center [399, 148] width 71 height 20
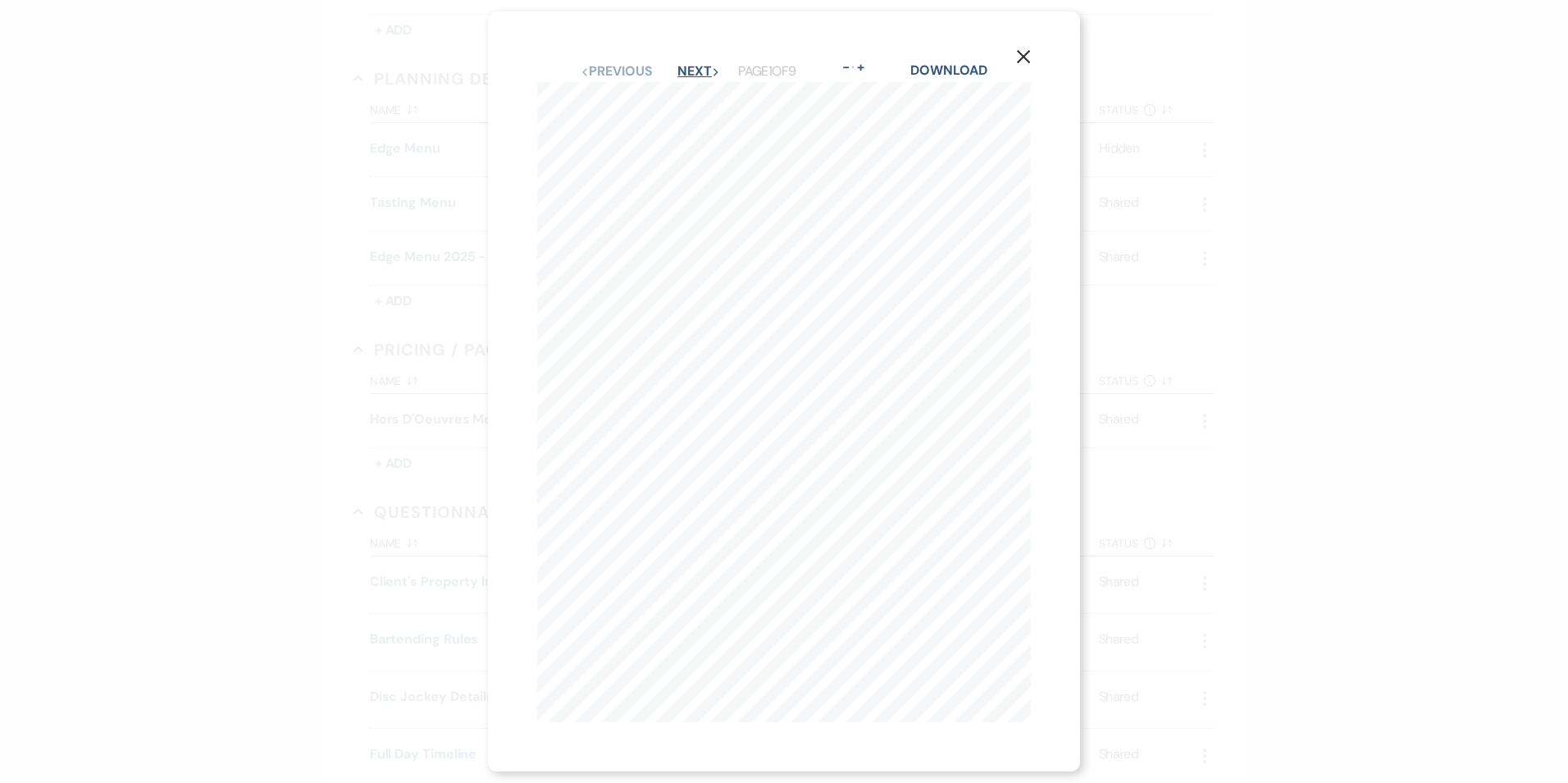
click at [710, 65] on button "Next Next" at bounding box center [699, 71] width 43 height 13
click at [710, 65] on button "Next Next" at bounding box center [698, 71] width 43 height 13
click at [711, 68] on icon "Next" at bounding box center [715, 71] width 8 height 8
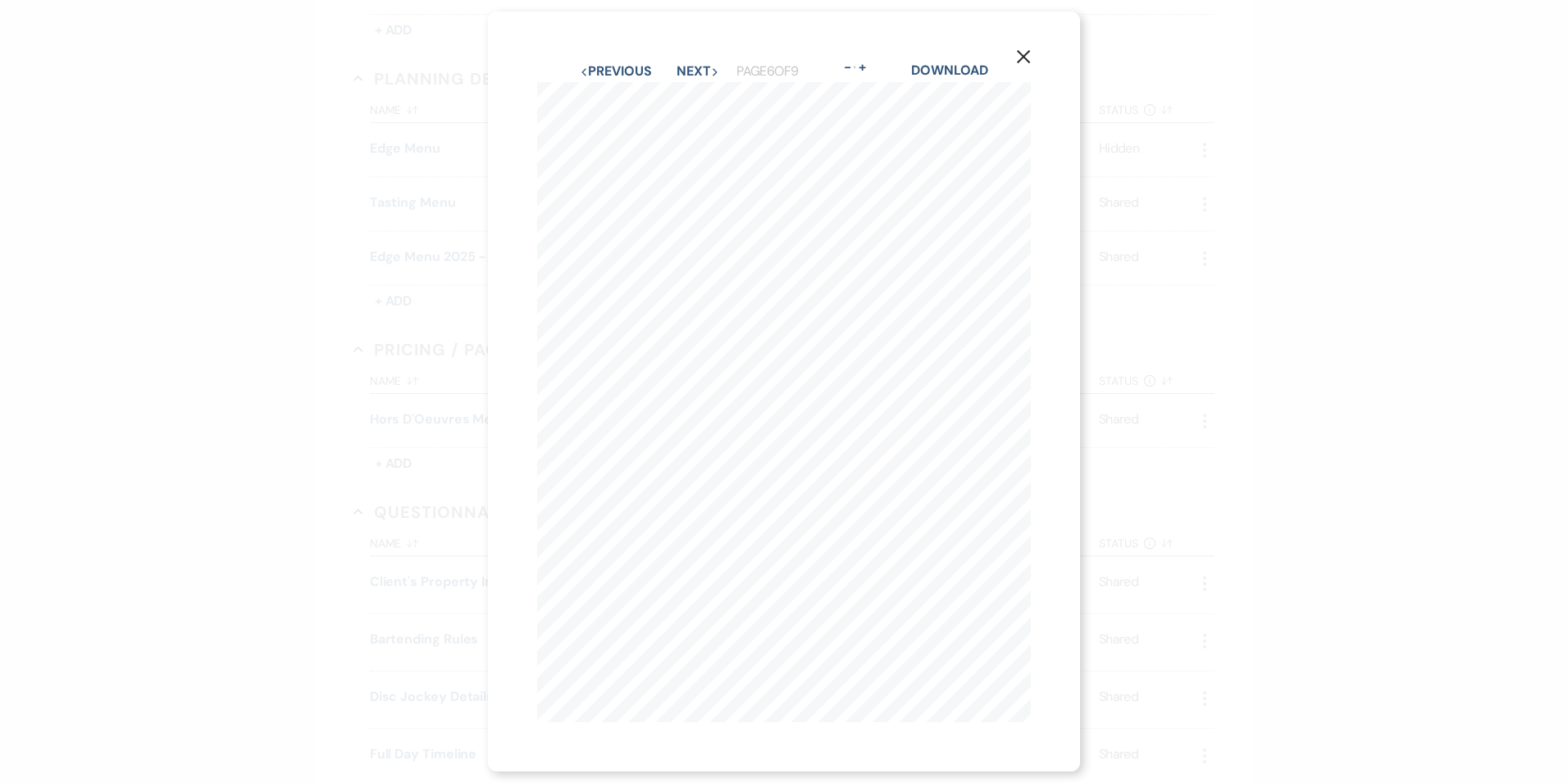
click at [1028, 49] on icon "X" at bounding box center [1024, 56] width 15 height 15
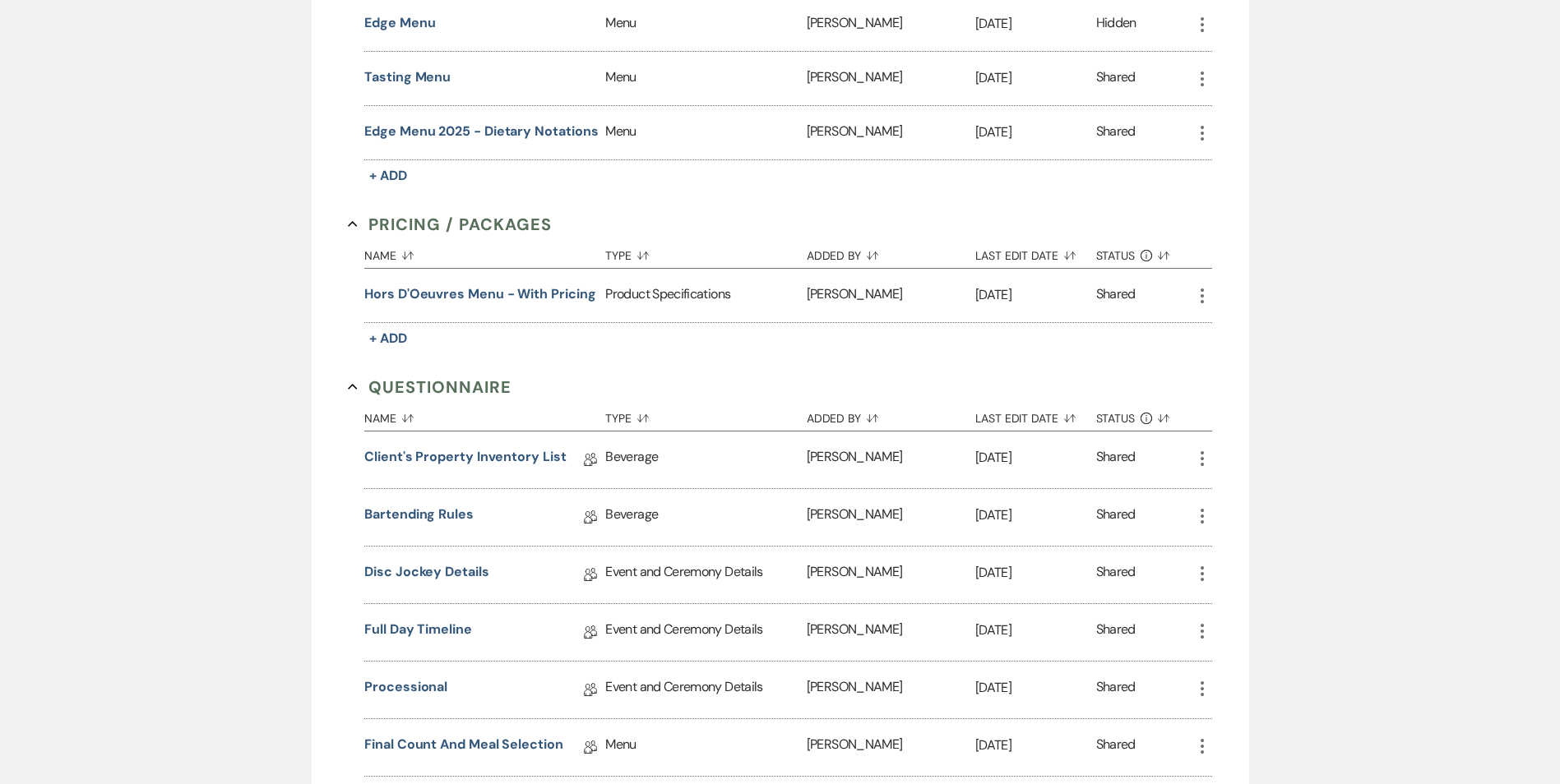
scroll to position [1233, 0]
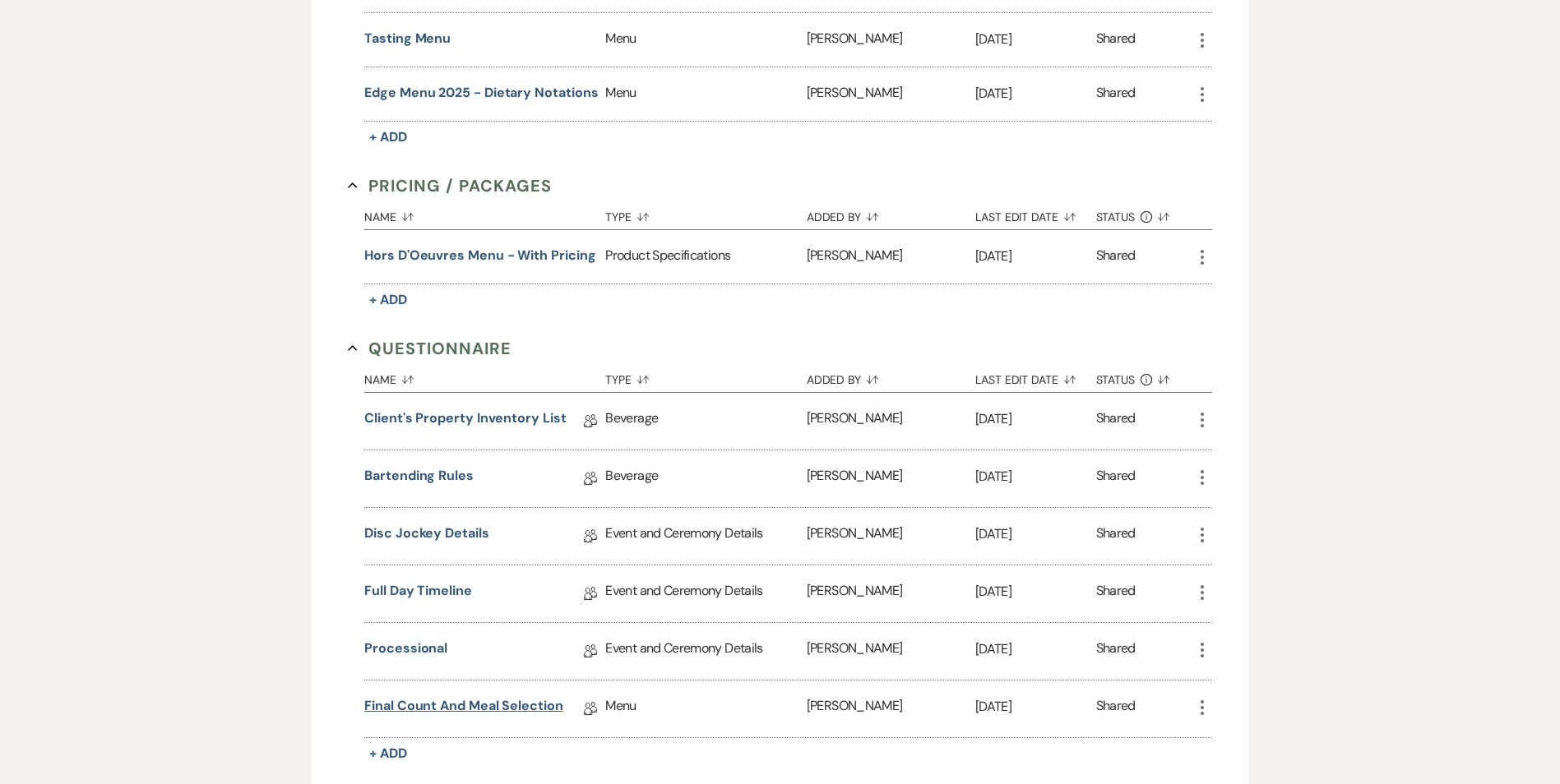
click at [443, 704] on link "Final Count and Meal Selection" at bounding box center [463, 709] width 199 height 25
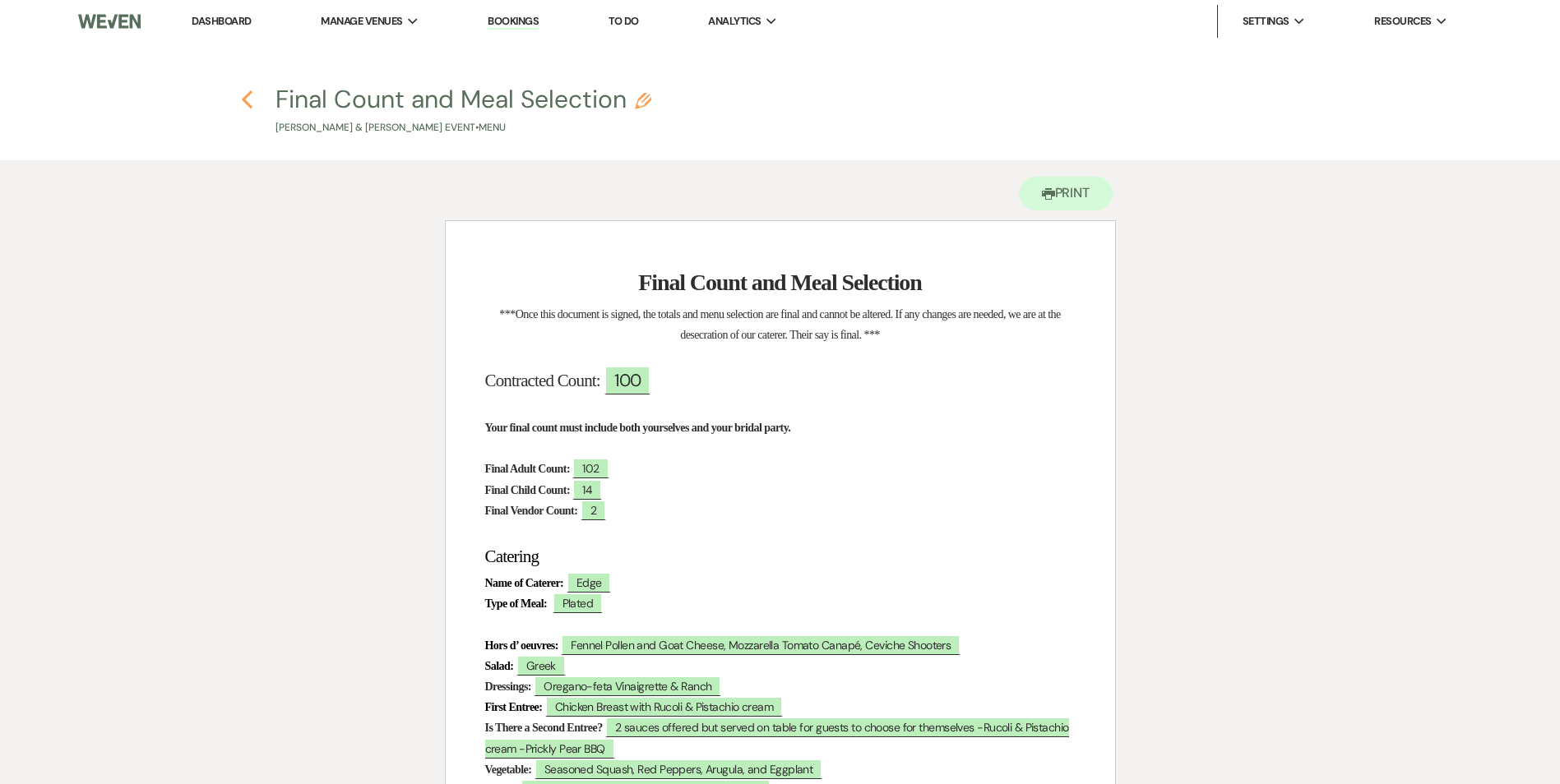
click at [248, 97] on icon "Previous" at bounding box center [247, 99] width 13 height 20
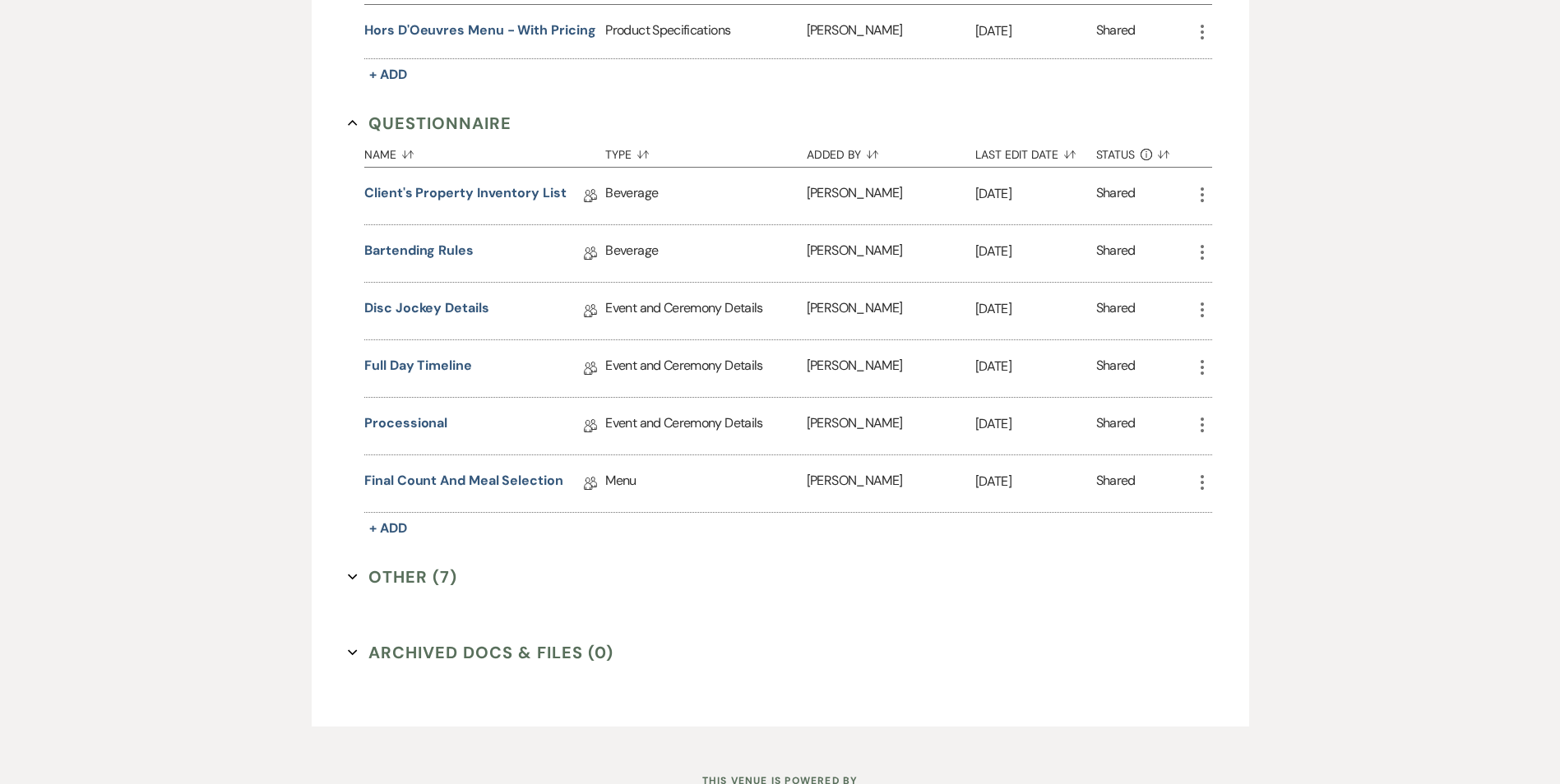
scroll to position [1479, 0]
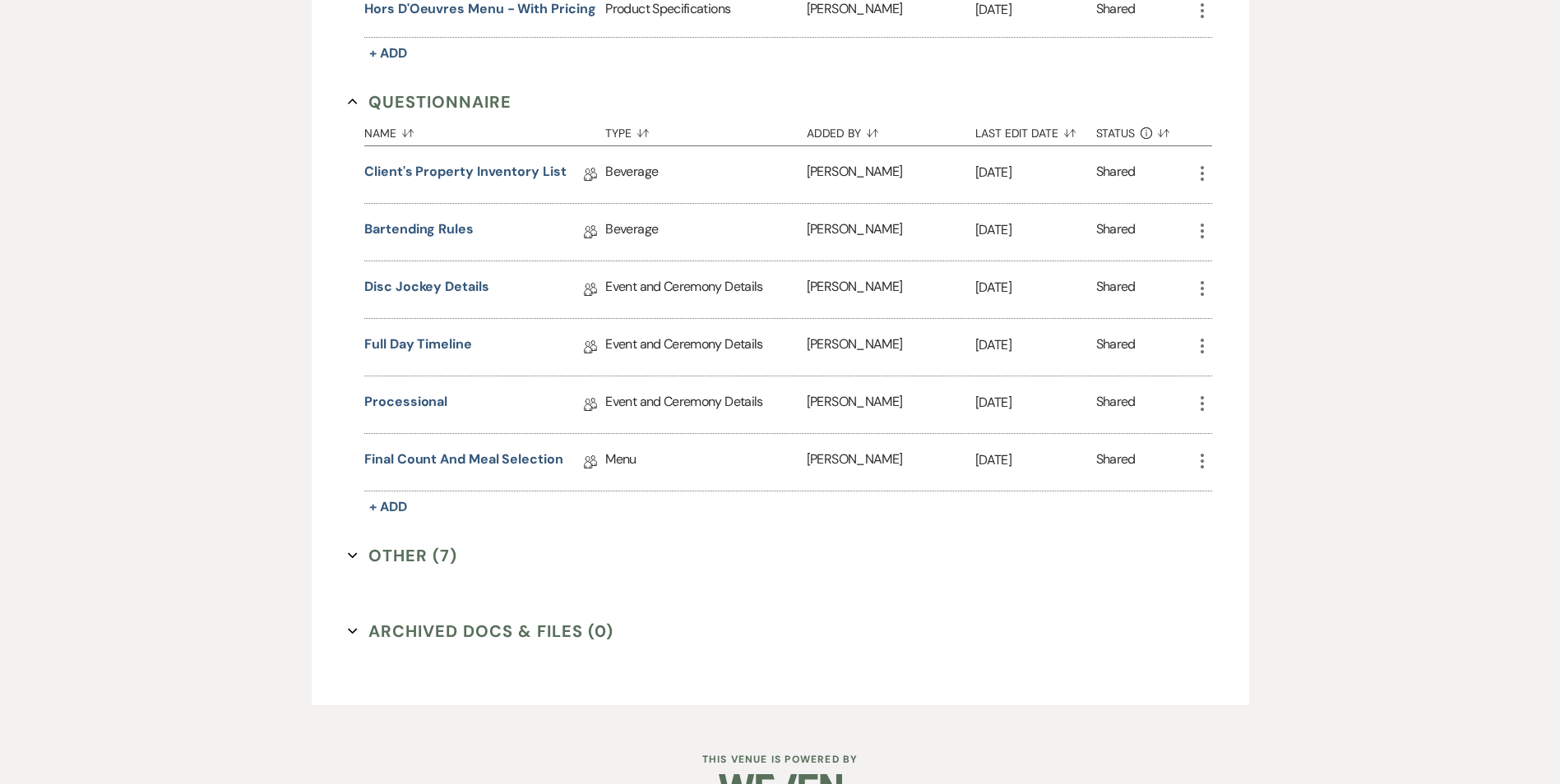
click at [384, 560] on button "Other (7) Expand" at bounding box center [403, 556] width 109 height 25
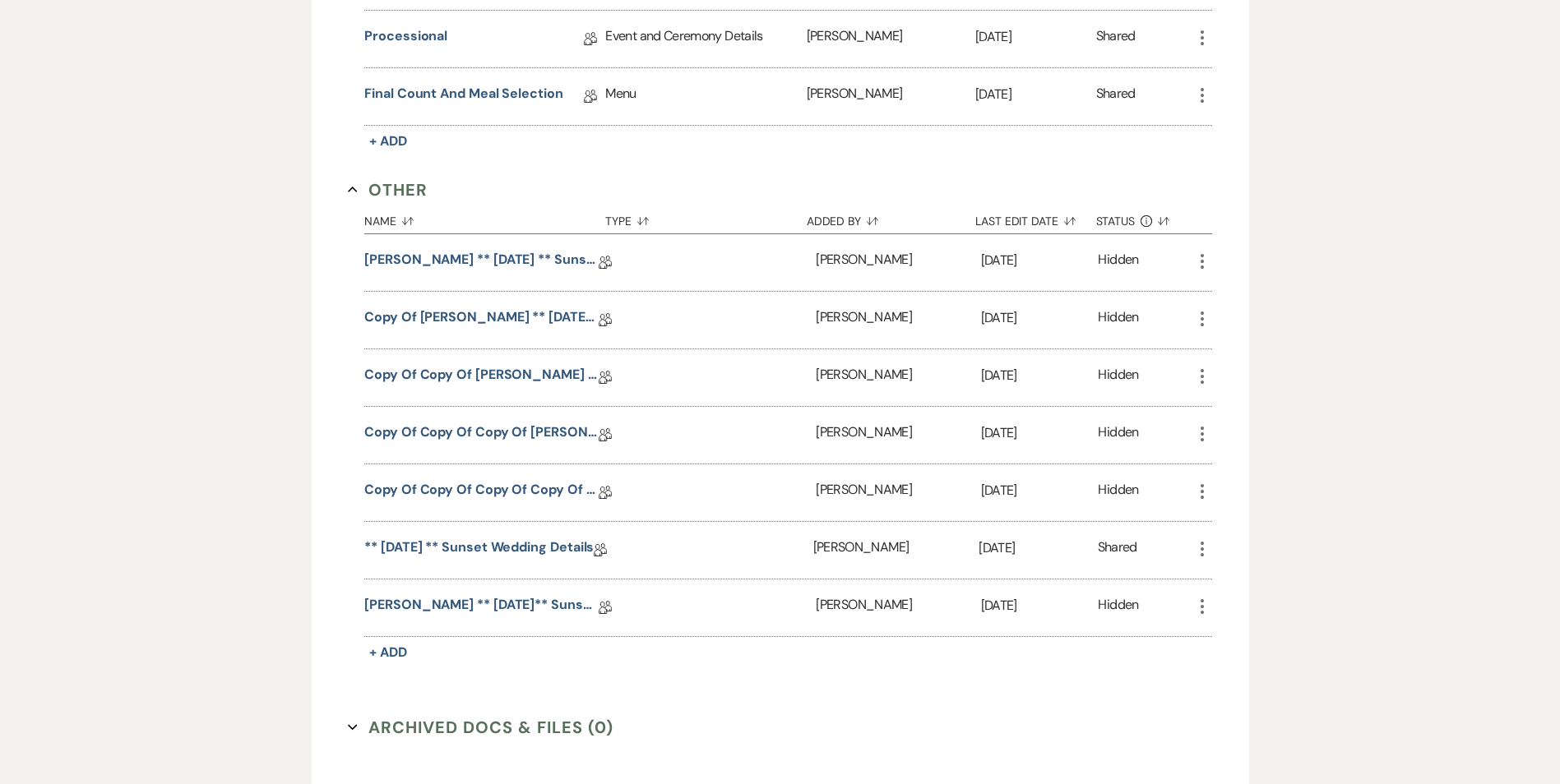
scroll to position [1890, 0]
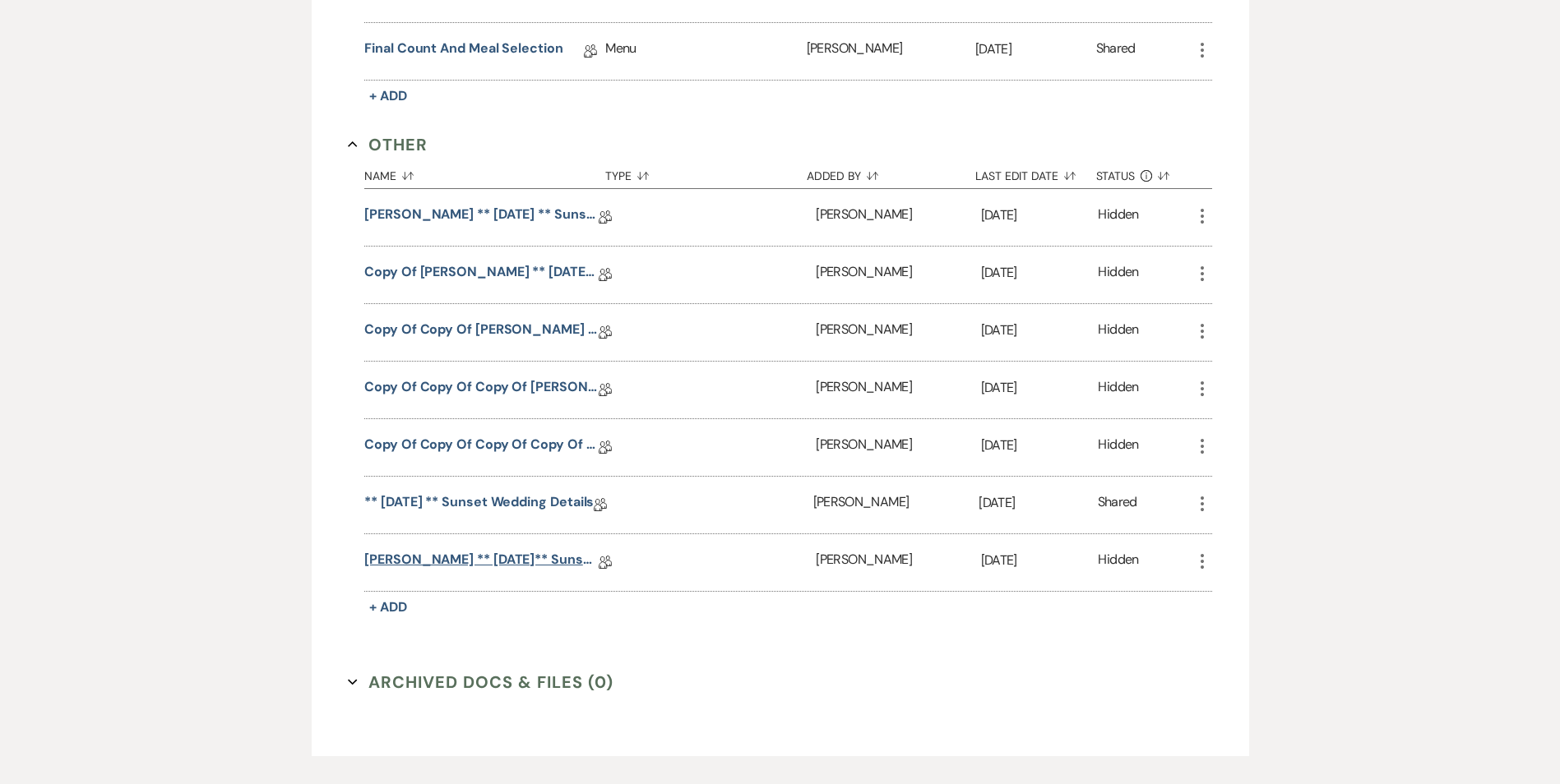
click at [488, 561] on link "[PERSON_NAME] ** [DATE]** Sunset Wedding Details" at bounding box center [481, 562] width 234 height 25
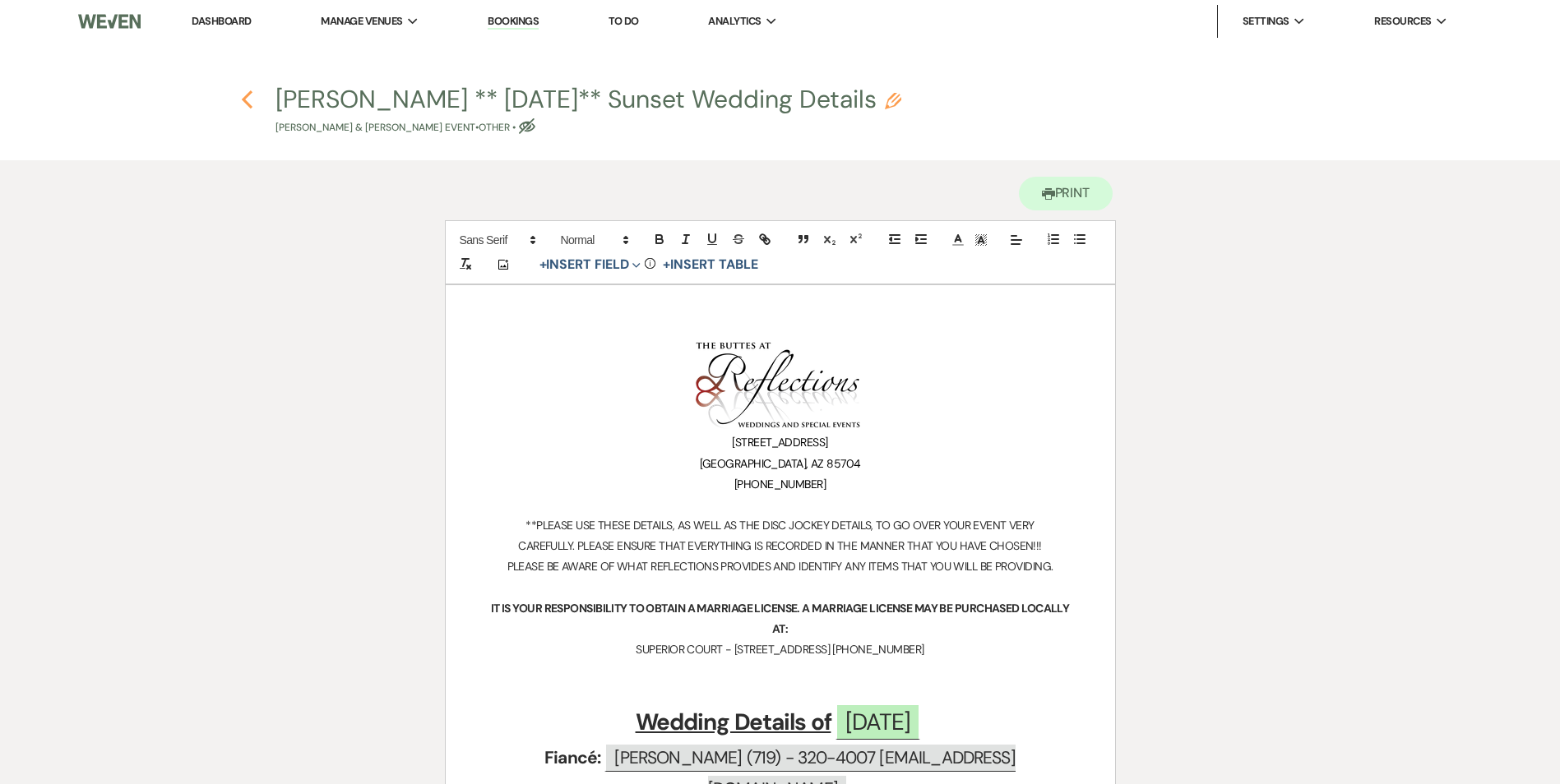
click at [249, 98] on icon "Previous" at bounding box center [247, 99] width 13 height 20
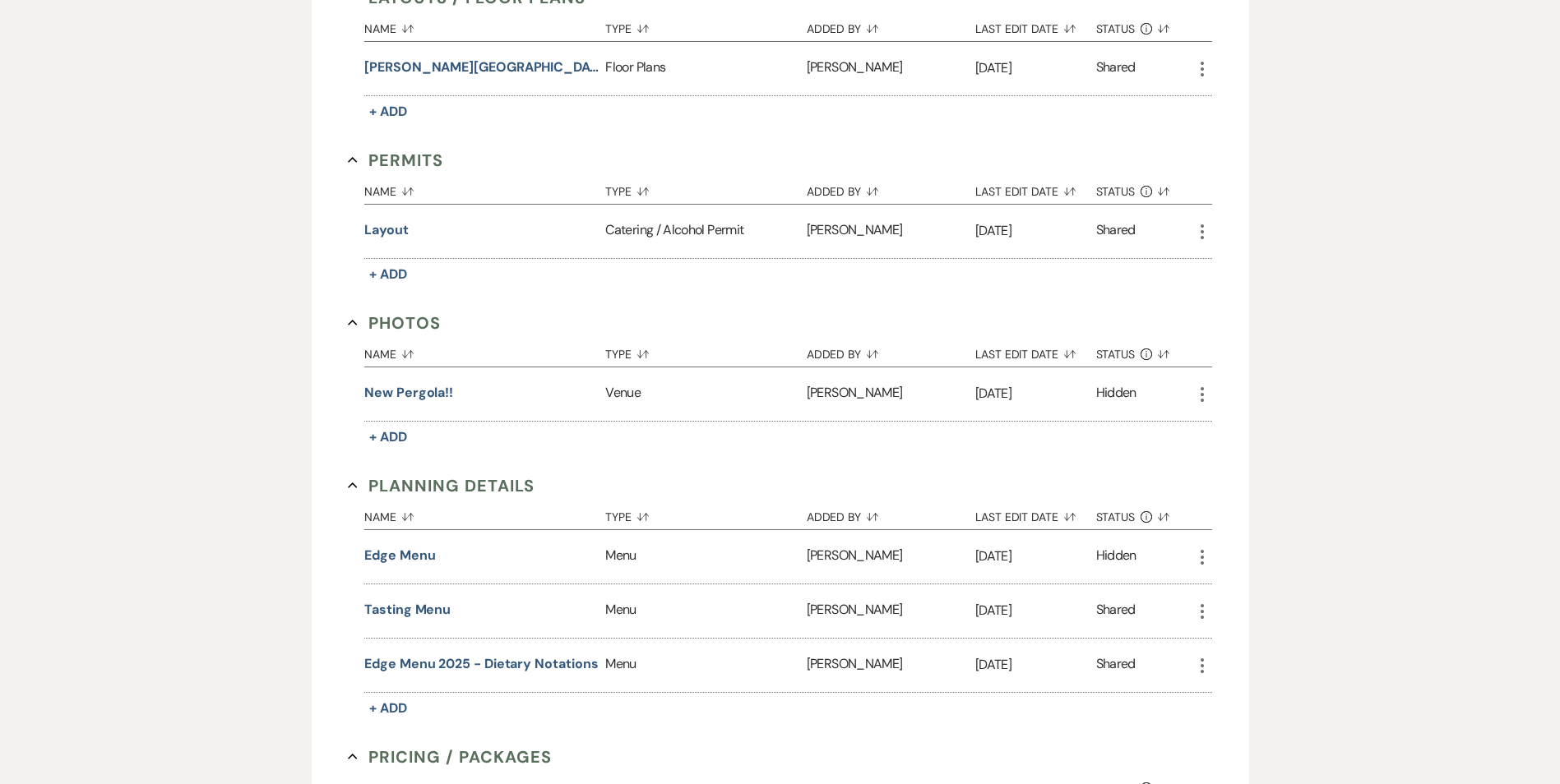
scroll to position [535, 0]
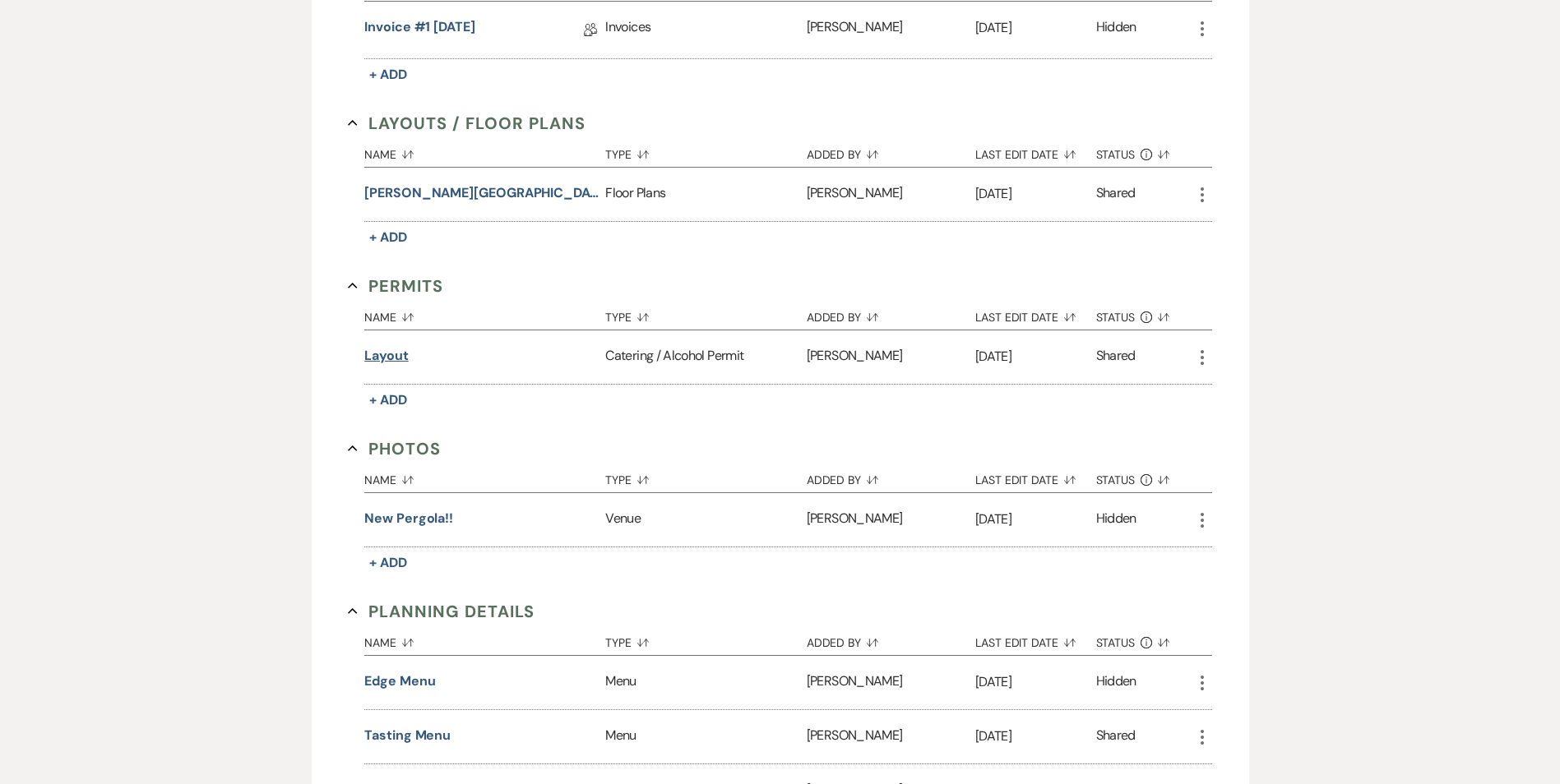
click at [386, 361] on button "Layout" at bounding box center [386, 356] width 45 height 20
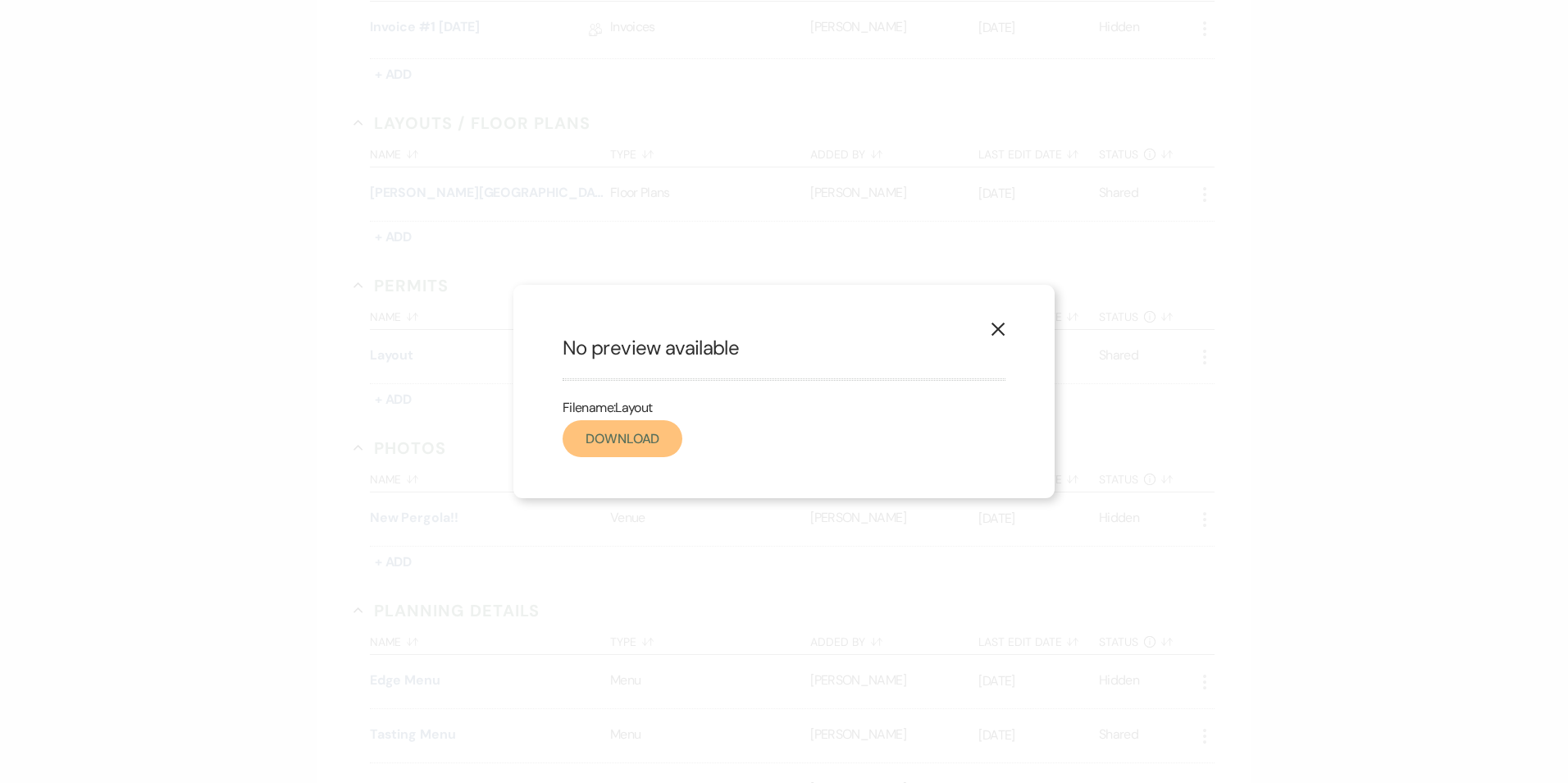
click at [637, 446] on link "Download" at bounding box center [623, 438] width 120 height 37
click at [1003, 329] on icon "X" at bounding box center [998, 329] width 15 height 15
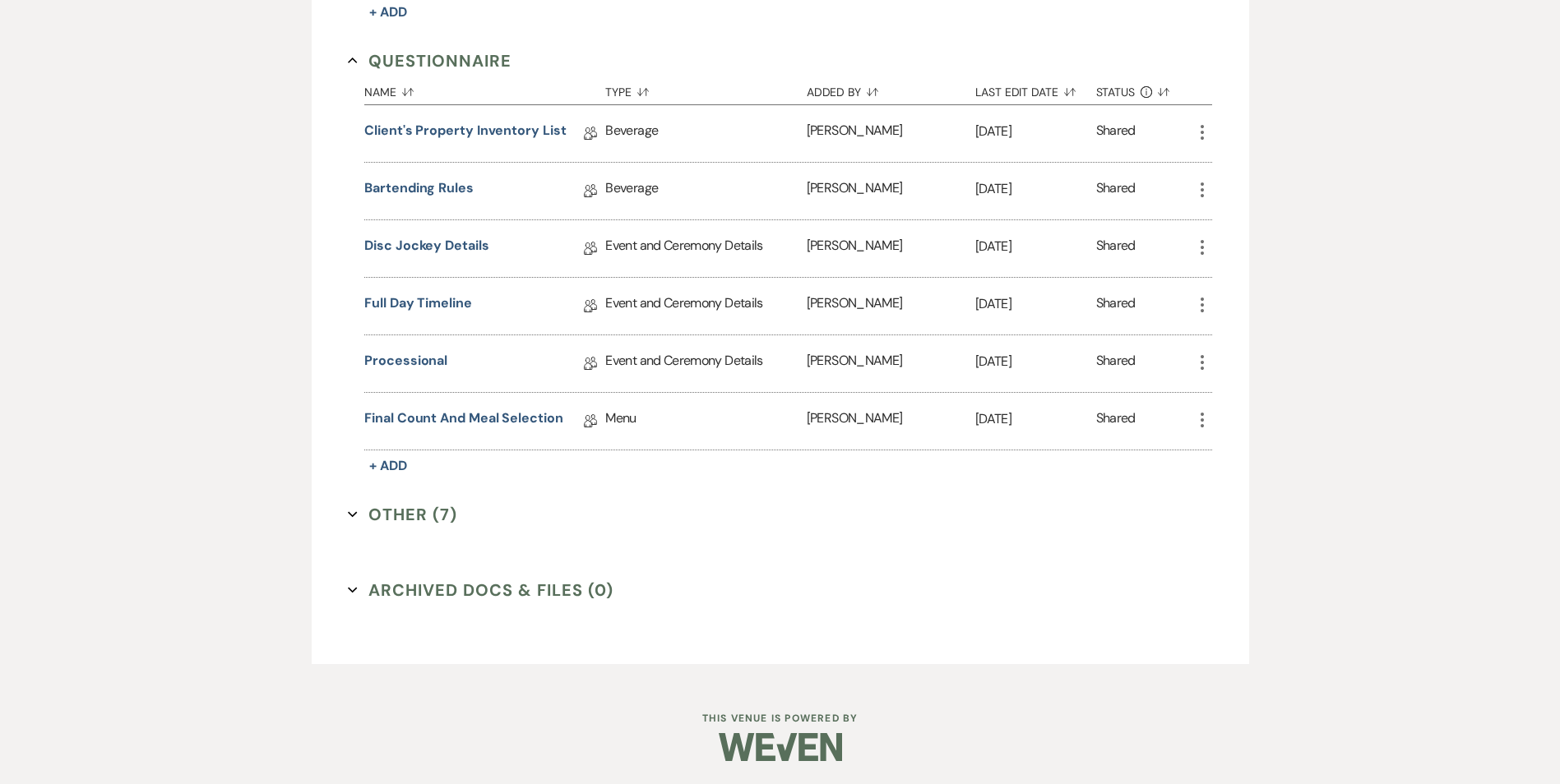
scroll to position [1522, 0]
click at [427, 520] on button "Other (7) Expand" at bounding box center [403, 513] width 109 height 25
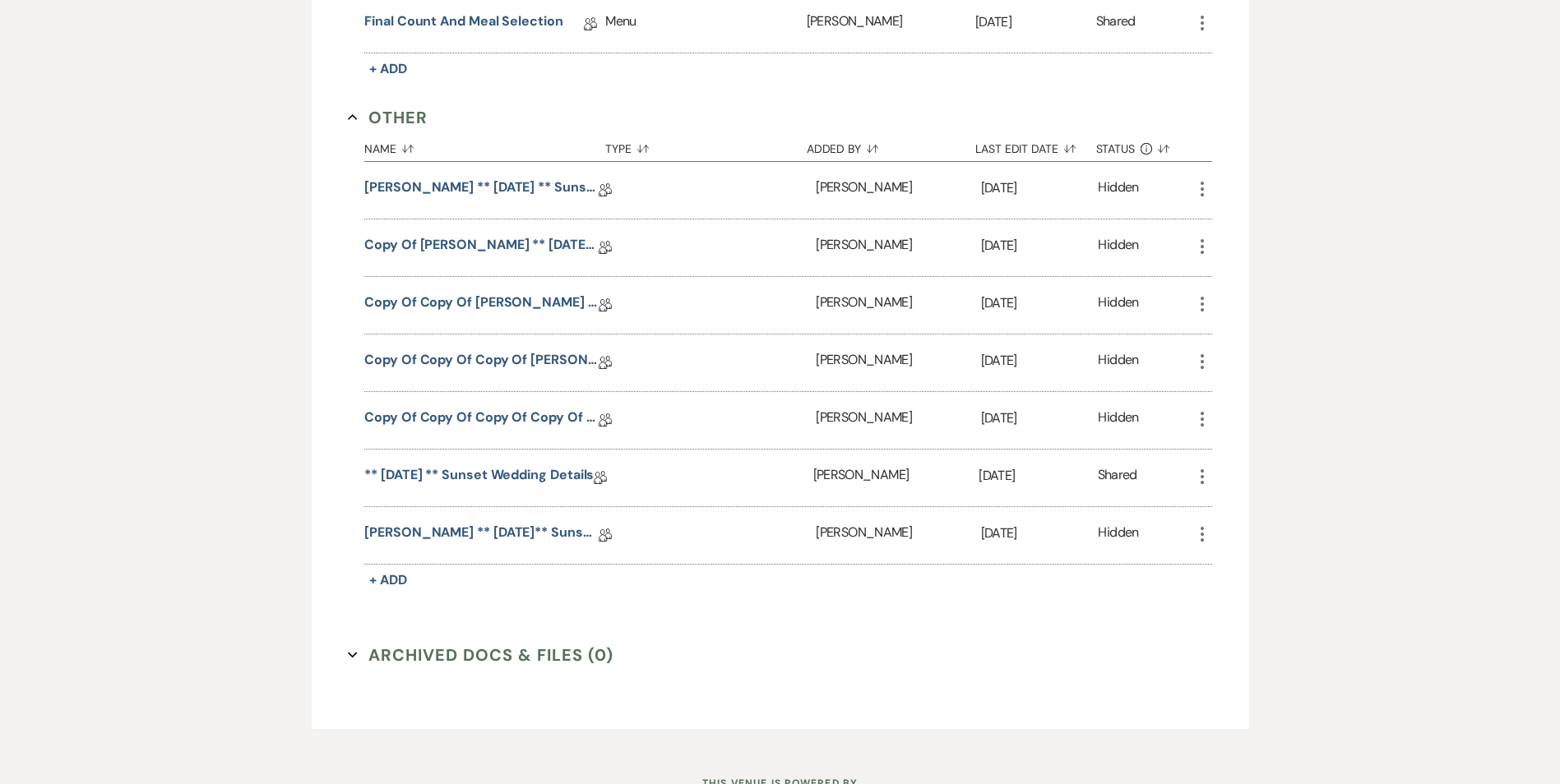
scroll to position [1933, 0]
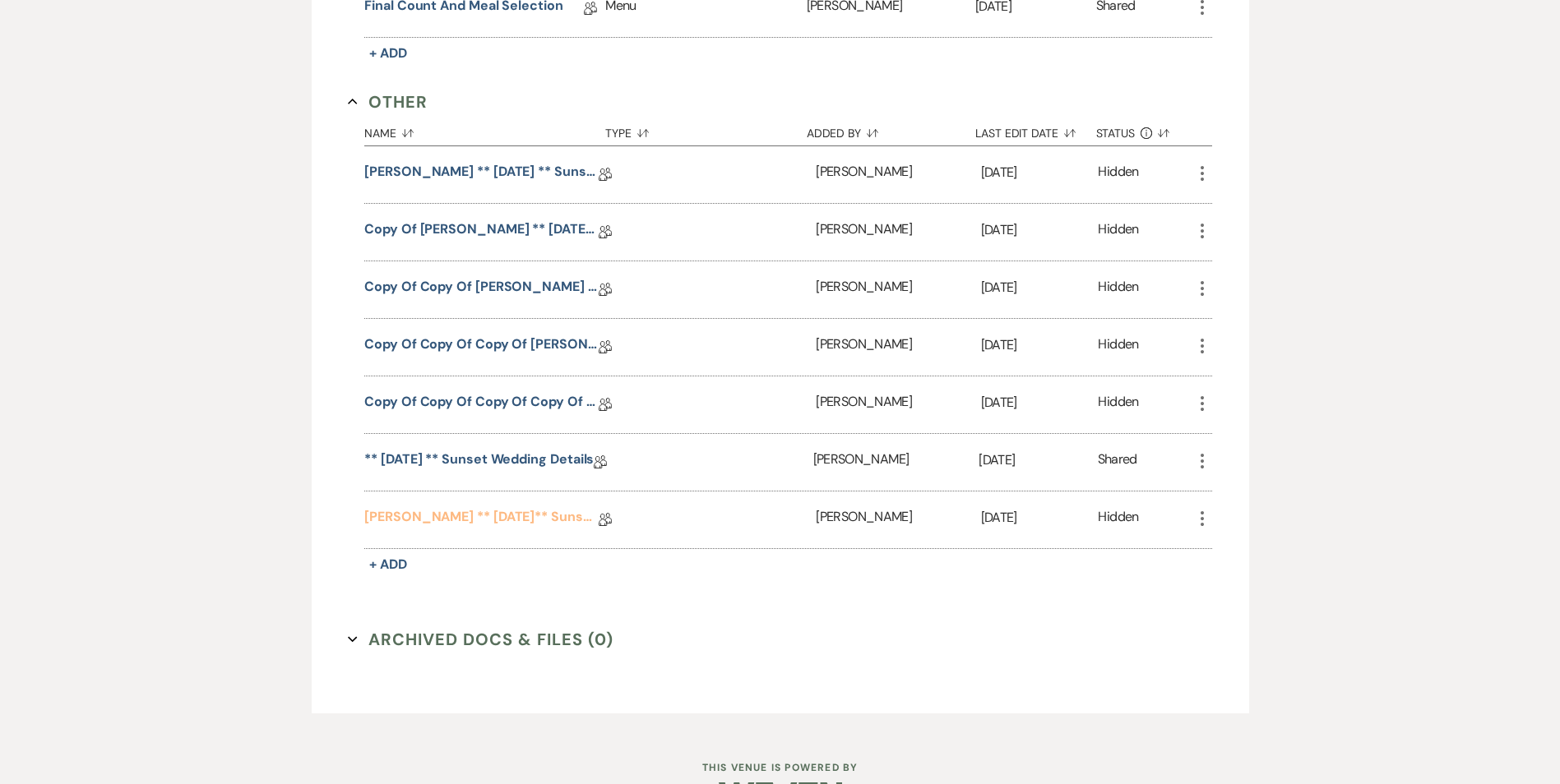
click at [516, 518] on link "[PERSON_NAME] ** [DATE]** Sunset Wedding Details" at bounding box center [481, 519] width 234 height 25
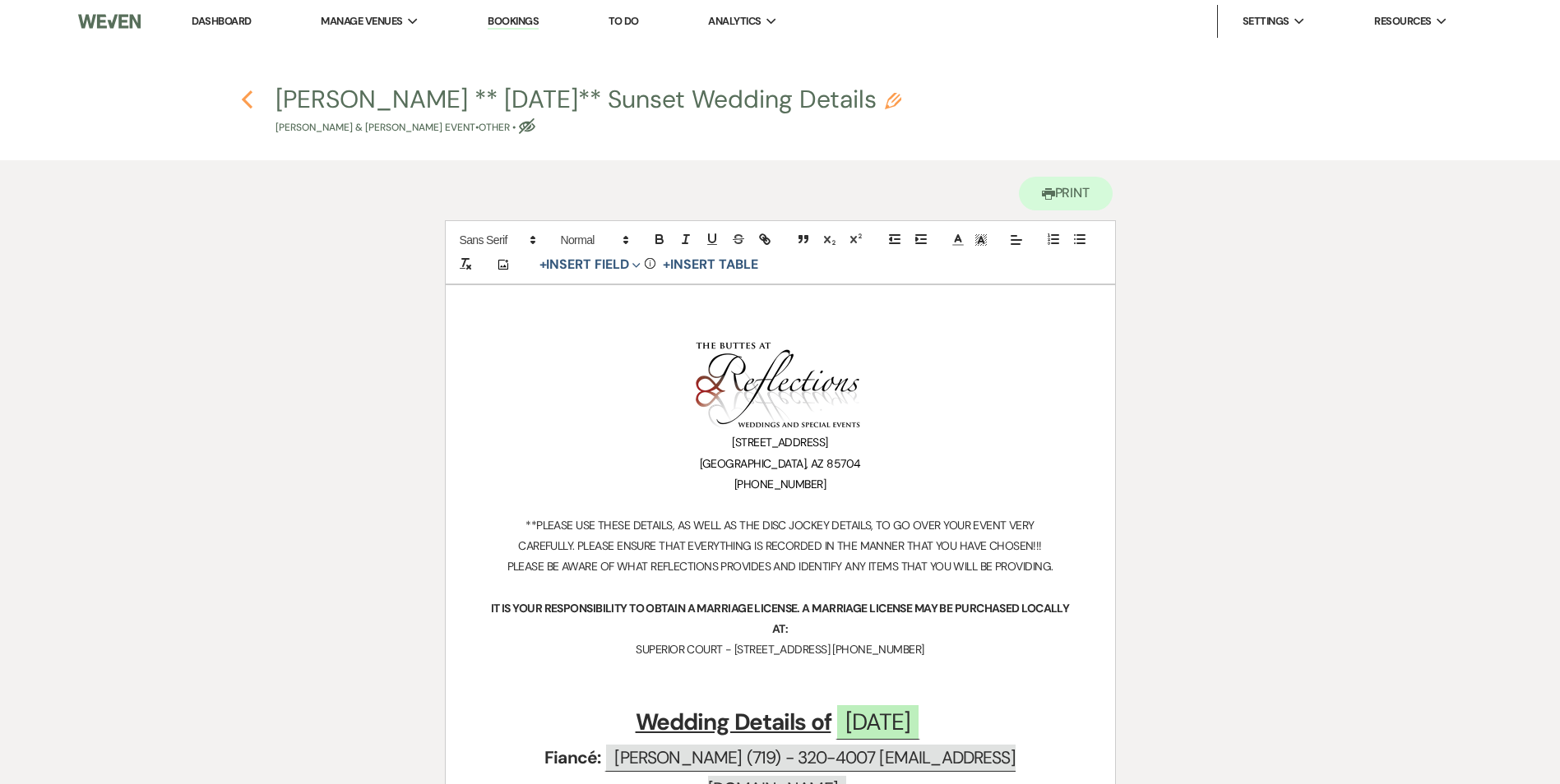
click at [252, 95] on icon "Previous" at bounding box center [247, 99] width 13 height 20
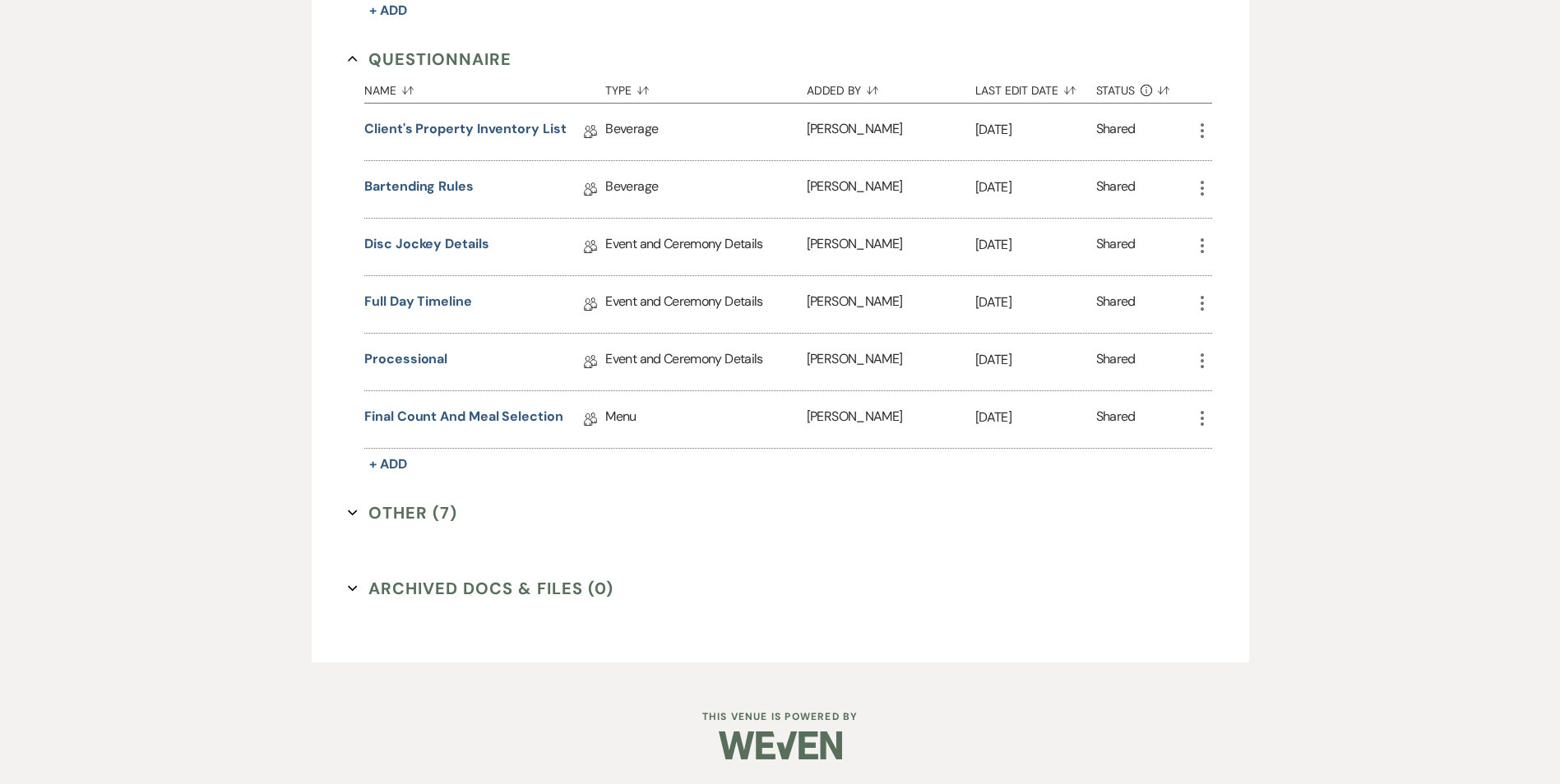
click at [434, 503] on button "Other (7) Expand" at bounding box center [403, 513] width 109 height 25
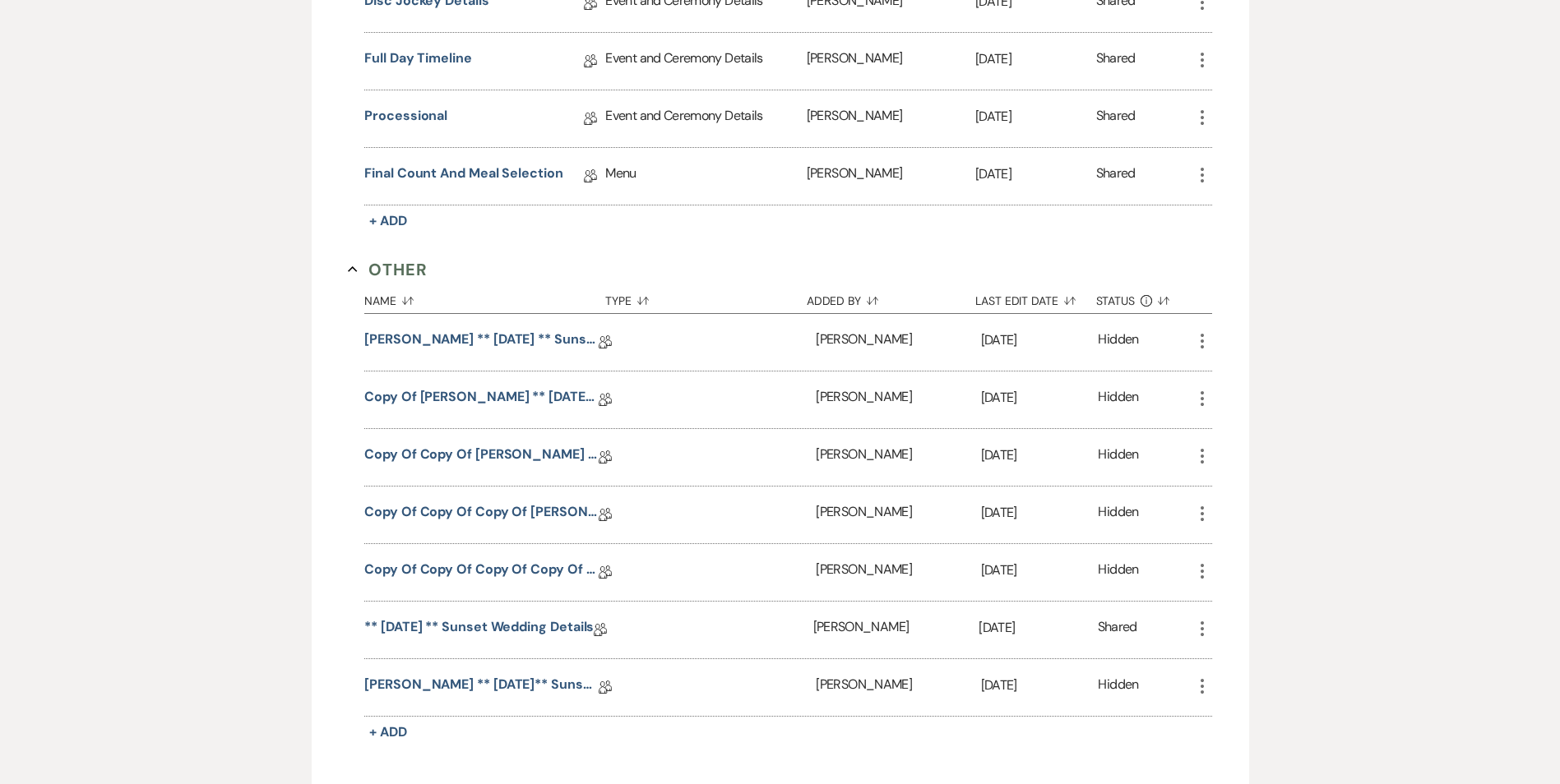
scroll to position [1850, 0]
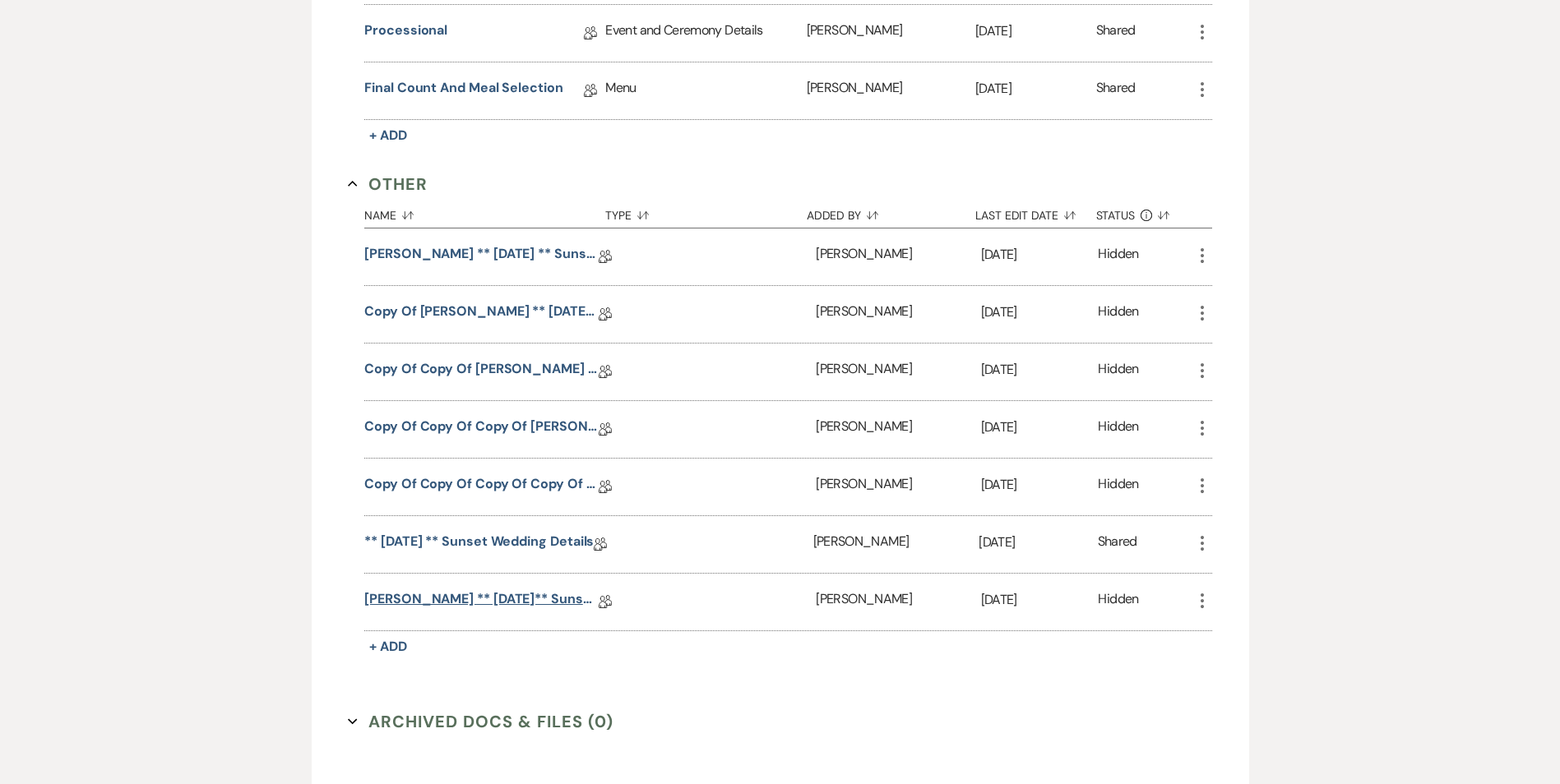
click at [513, 598] on link "[PERSON_NAME] ** [DATE]** Sunset Wedding Details" at bounding box center [481, 602] width 234 height 25
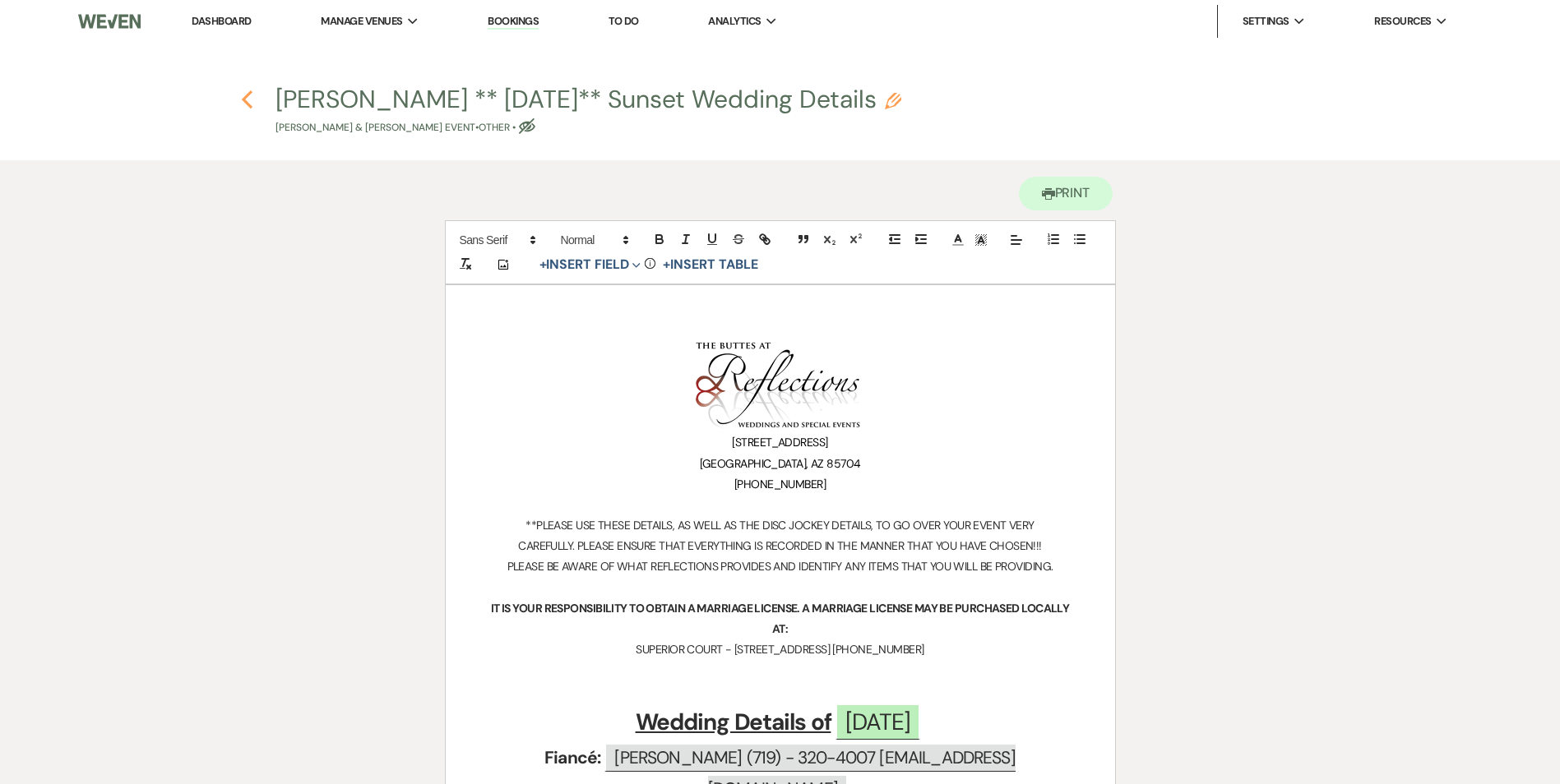
click at [246, 97] on use "button" at bounding box center [247, 99] width 11 height 18
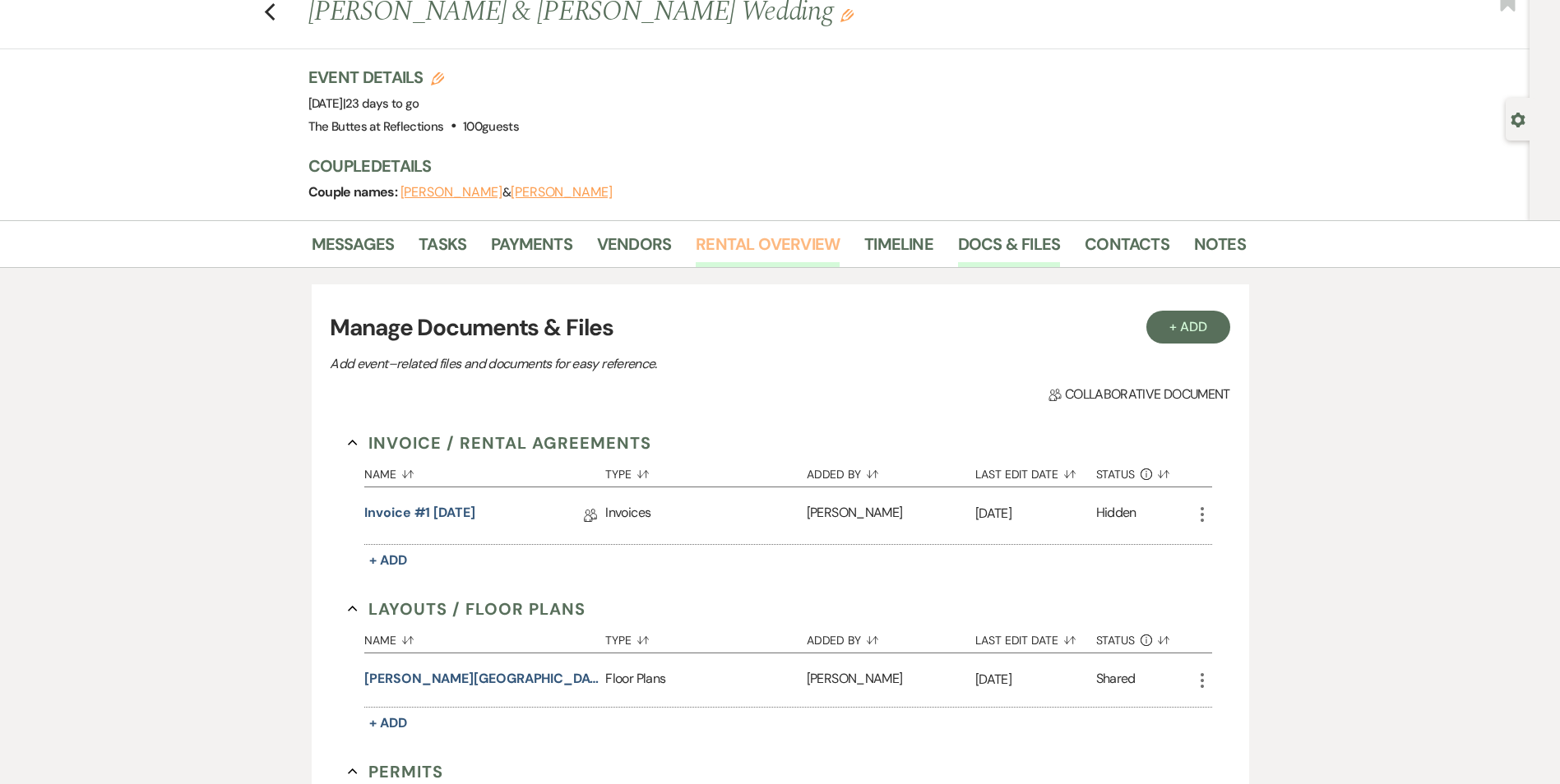
scroll to position [43, 0]
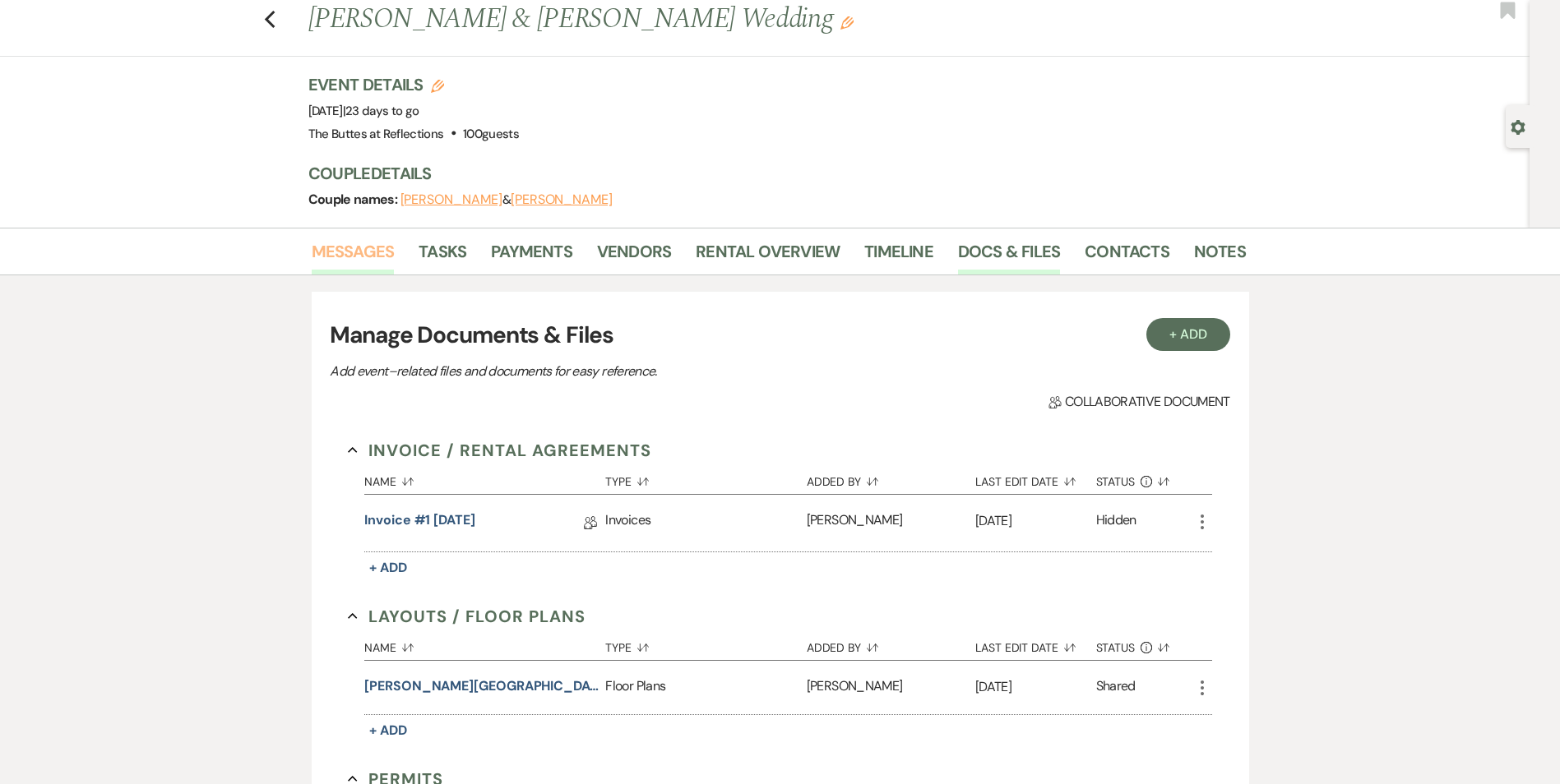
click at [360, 257] on link "Messages" at bounding box center [352, 257] width 83 height 36
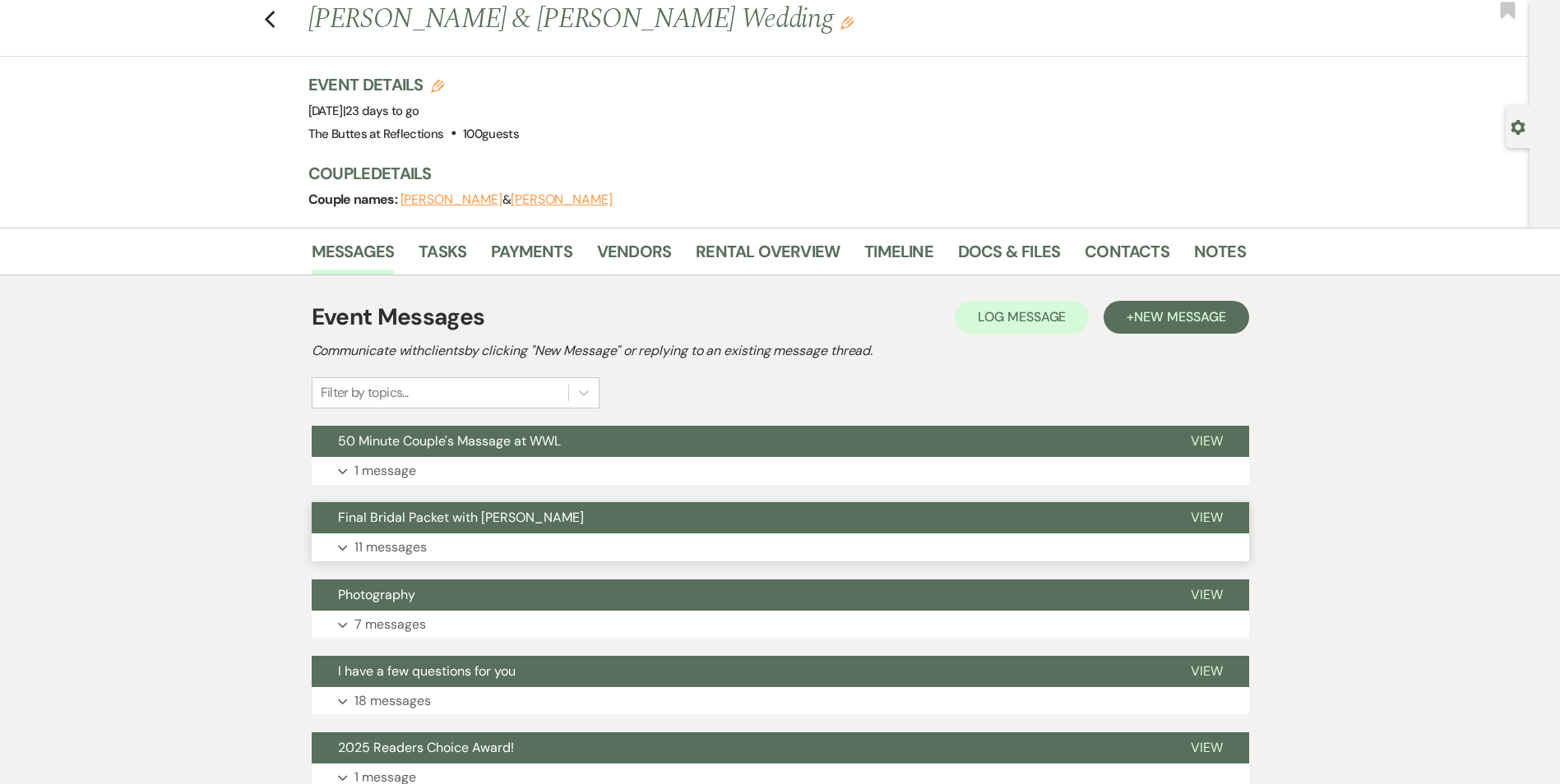
click at [641, 521] on button "Final Bridal Packet with [PERSON_NAME]" at bounding box center [737, 518] width 852 height 31
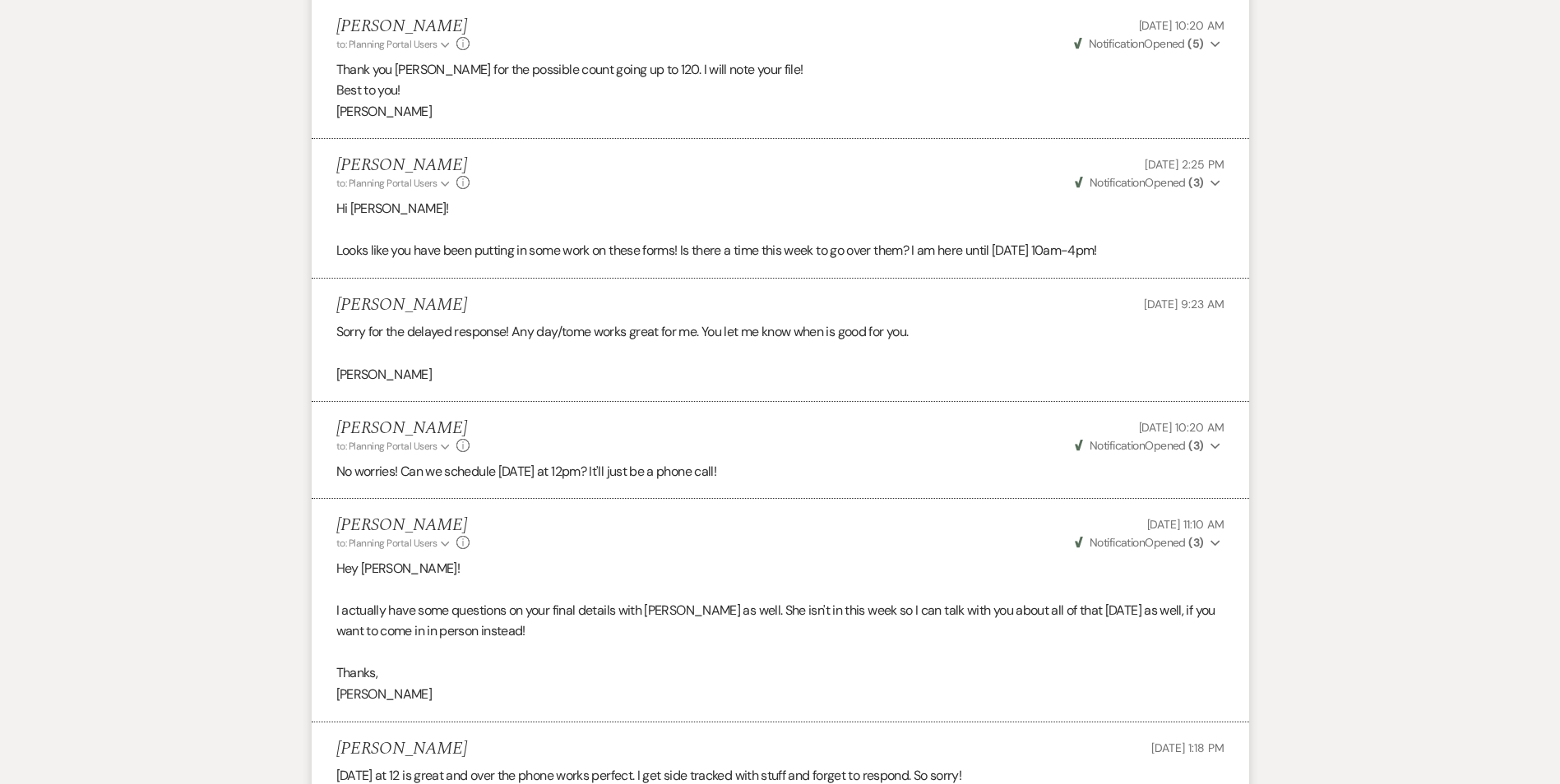
scroll to position [1768, 0]
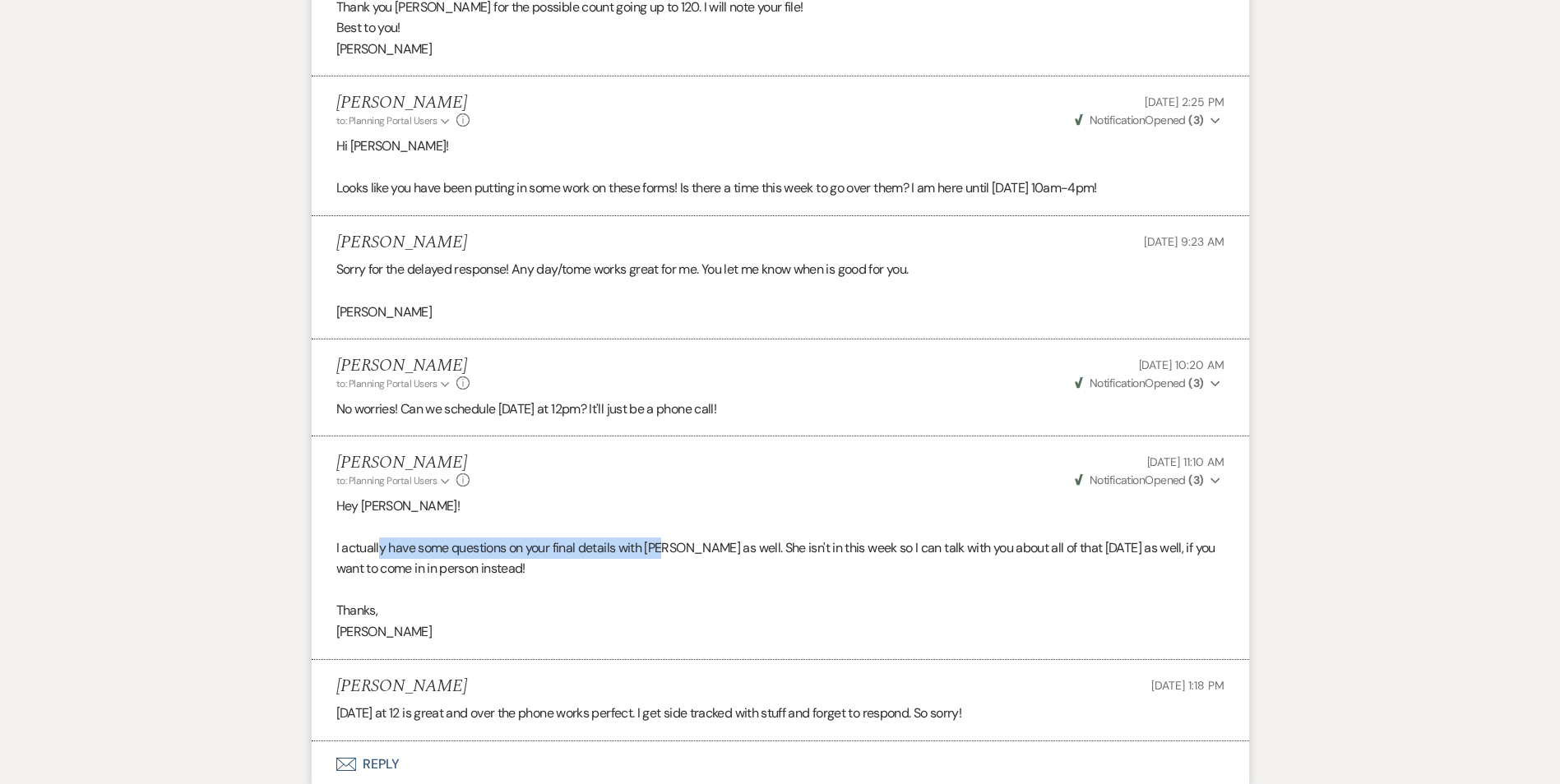
drag, startPoint x: 377, startPoint y: 550, endPoint x: 666, endPoint y: 556, distance: 289.1
click at [666, 556] on p "I actually have some questions on your final details with [PERSON_NAME] as well…" at bounding box center [780, 558] width 888 height 42
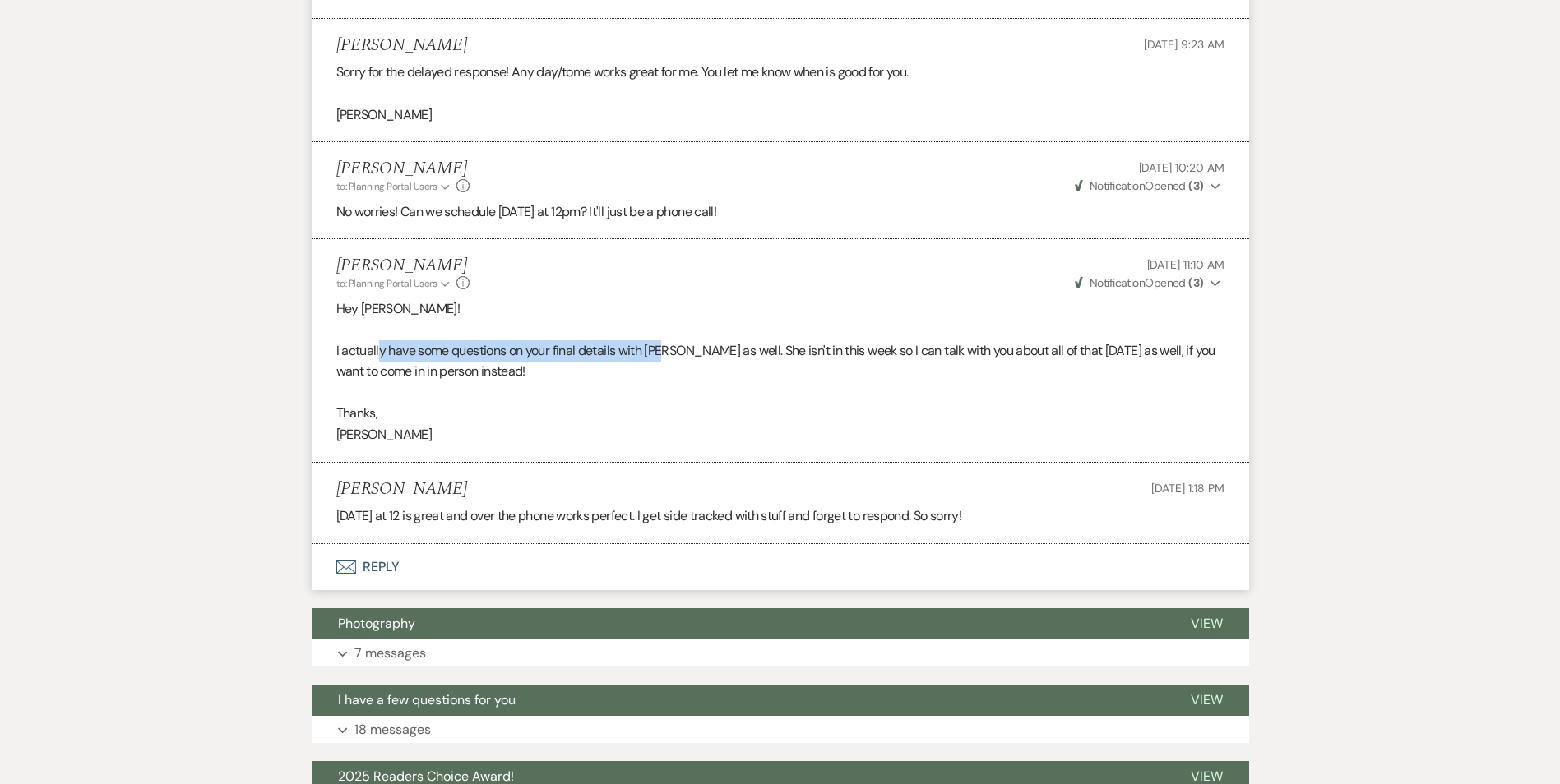
scroll to position [2015, 0]
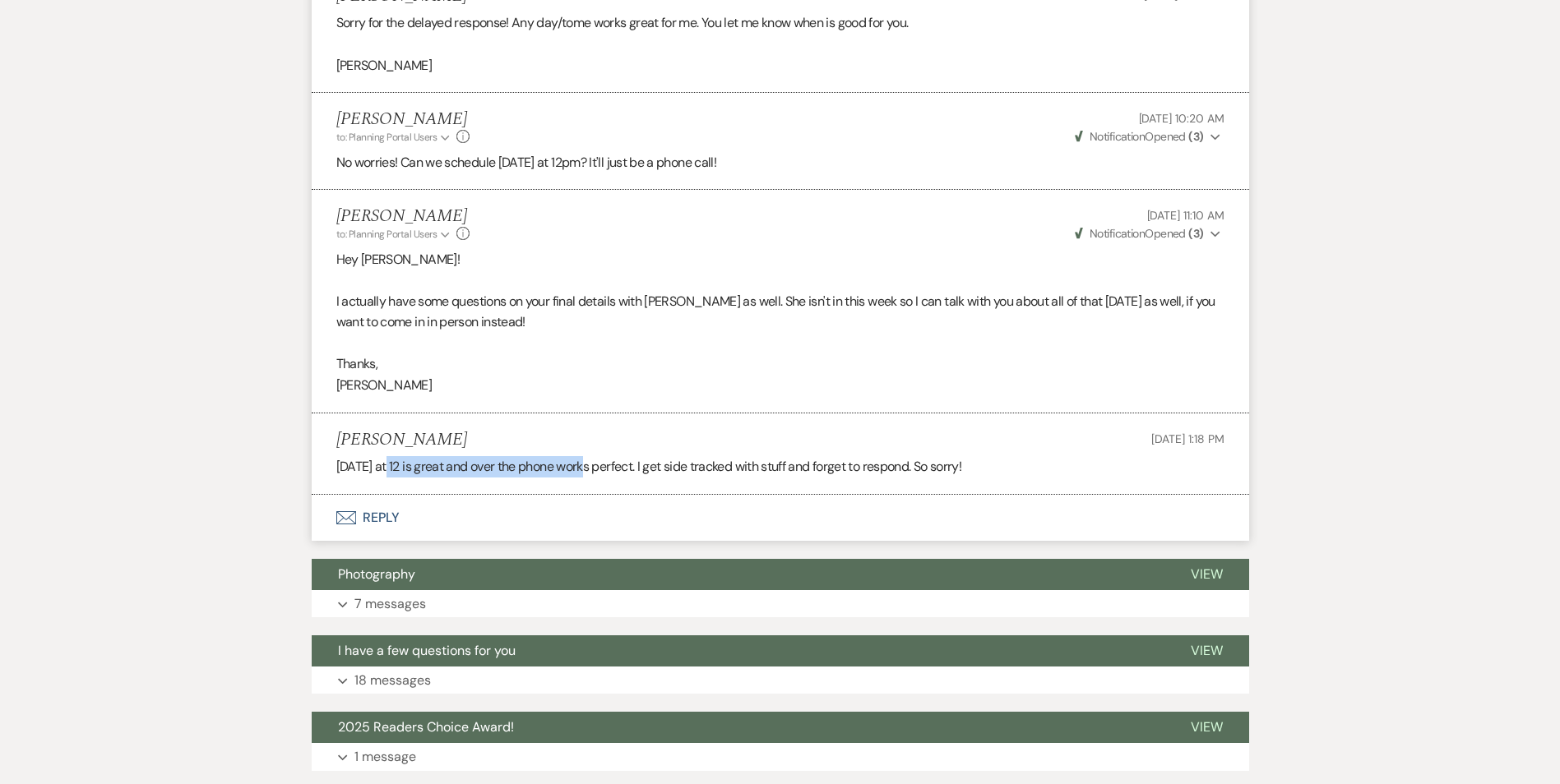
drag, startPoint x: 384, startPoint y: 468, endPoint x: 585, endPoint y: 475, distance: 201.1
click at [585, 475] on p "[DATE] at 12 is great and over the phone works perfect. I get side tracked with…" at bounding box center [780, 467] width 888 height 21
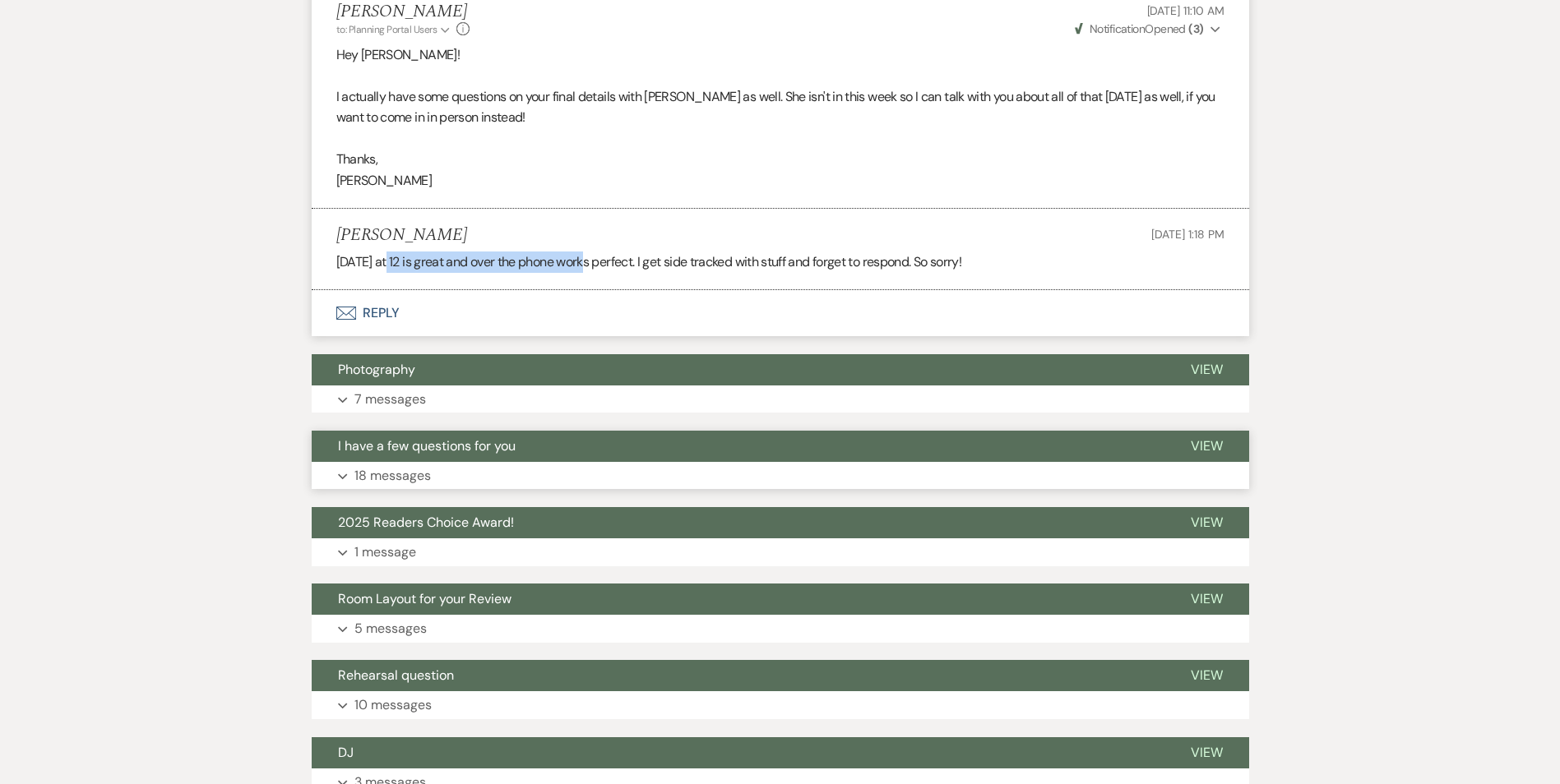
scroll to position [2261, 0]
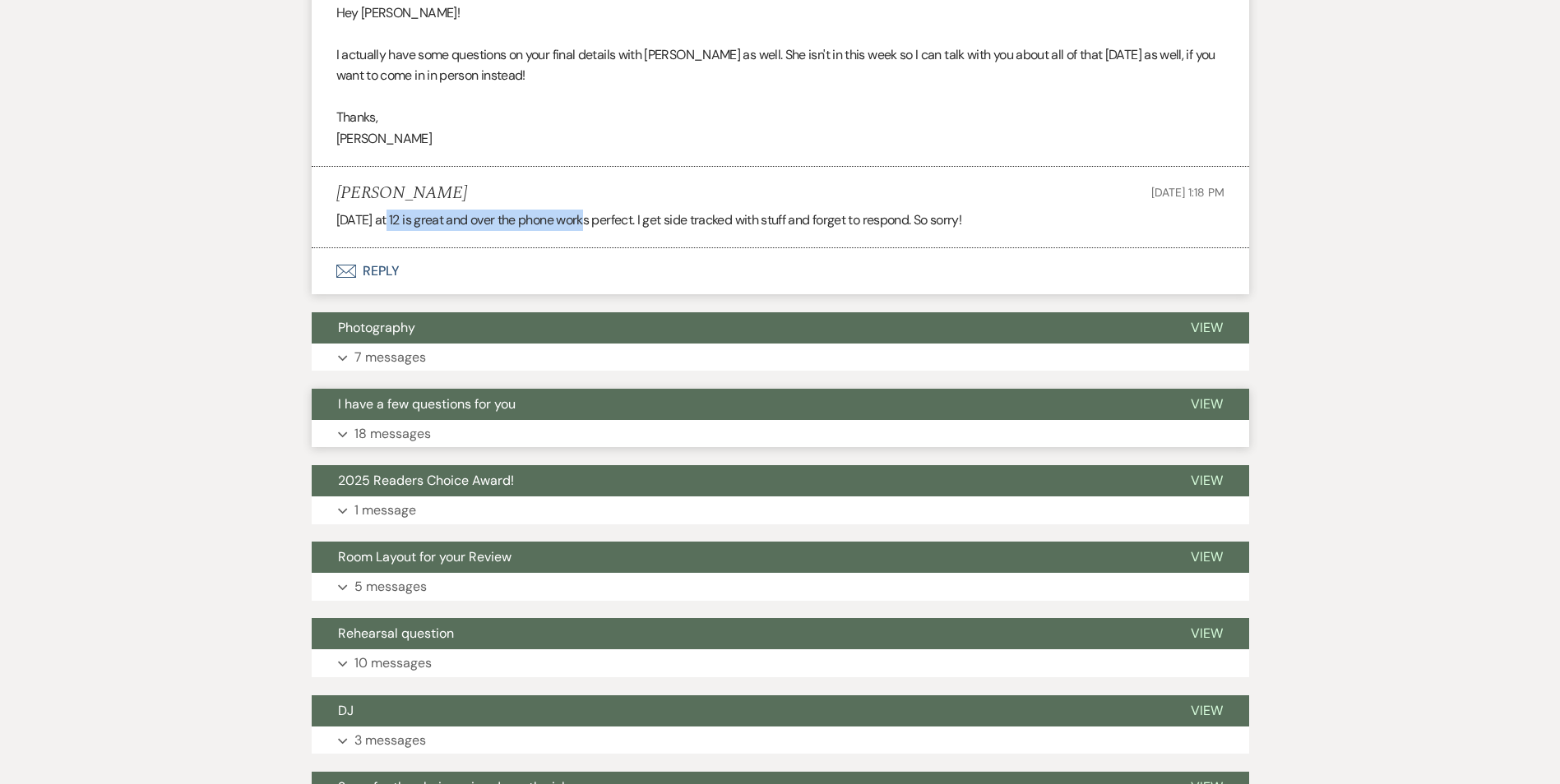
click at [589, 408] on button "I have a few questions for you" at bounding box center [737, 404] width 852 height 31
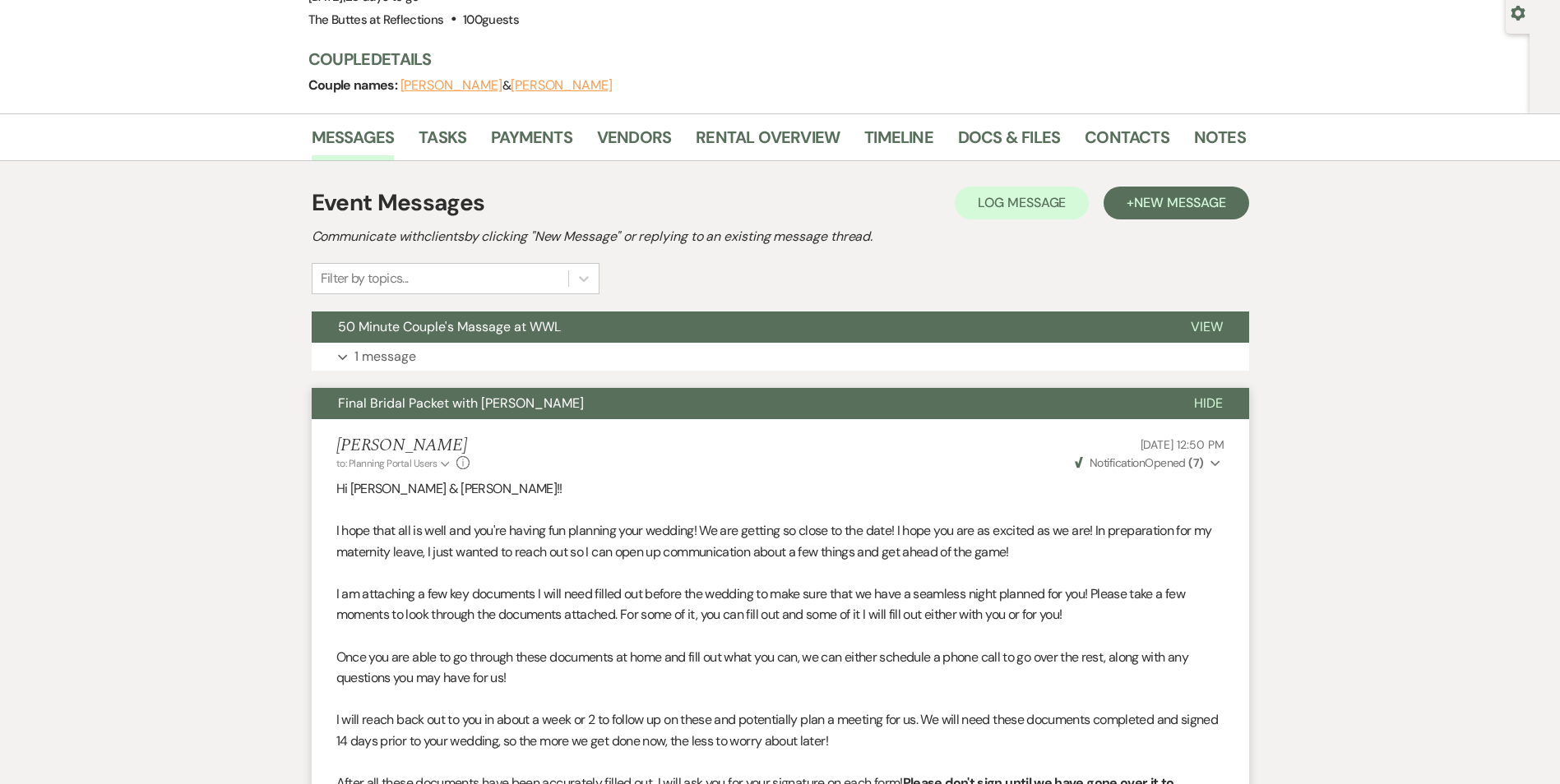
scroll to position [0, 0]
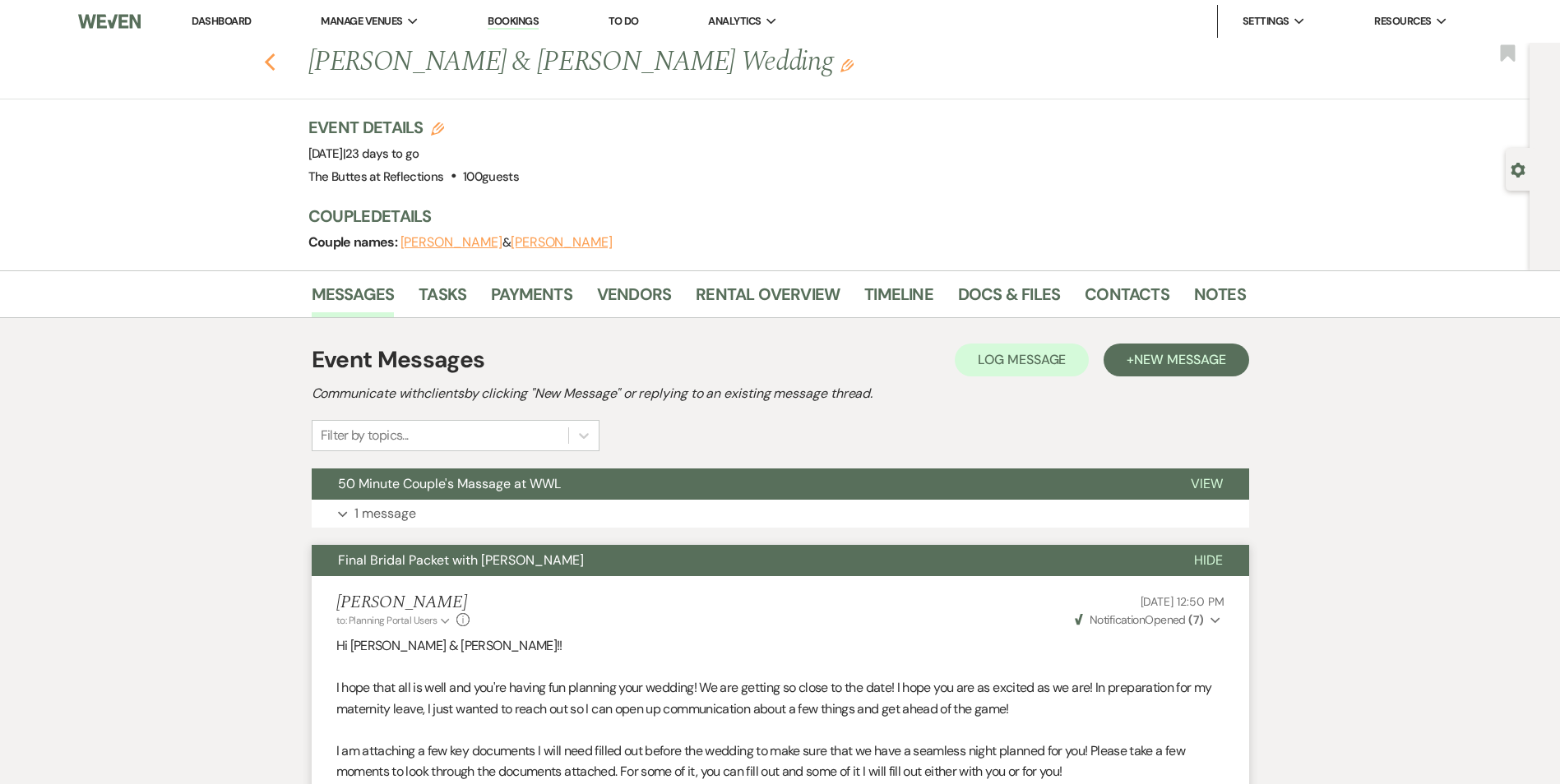
click at [275, 66] on use "button" at bounding box center [269, 63] width 11 height 18
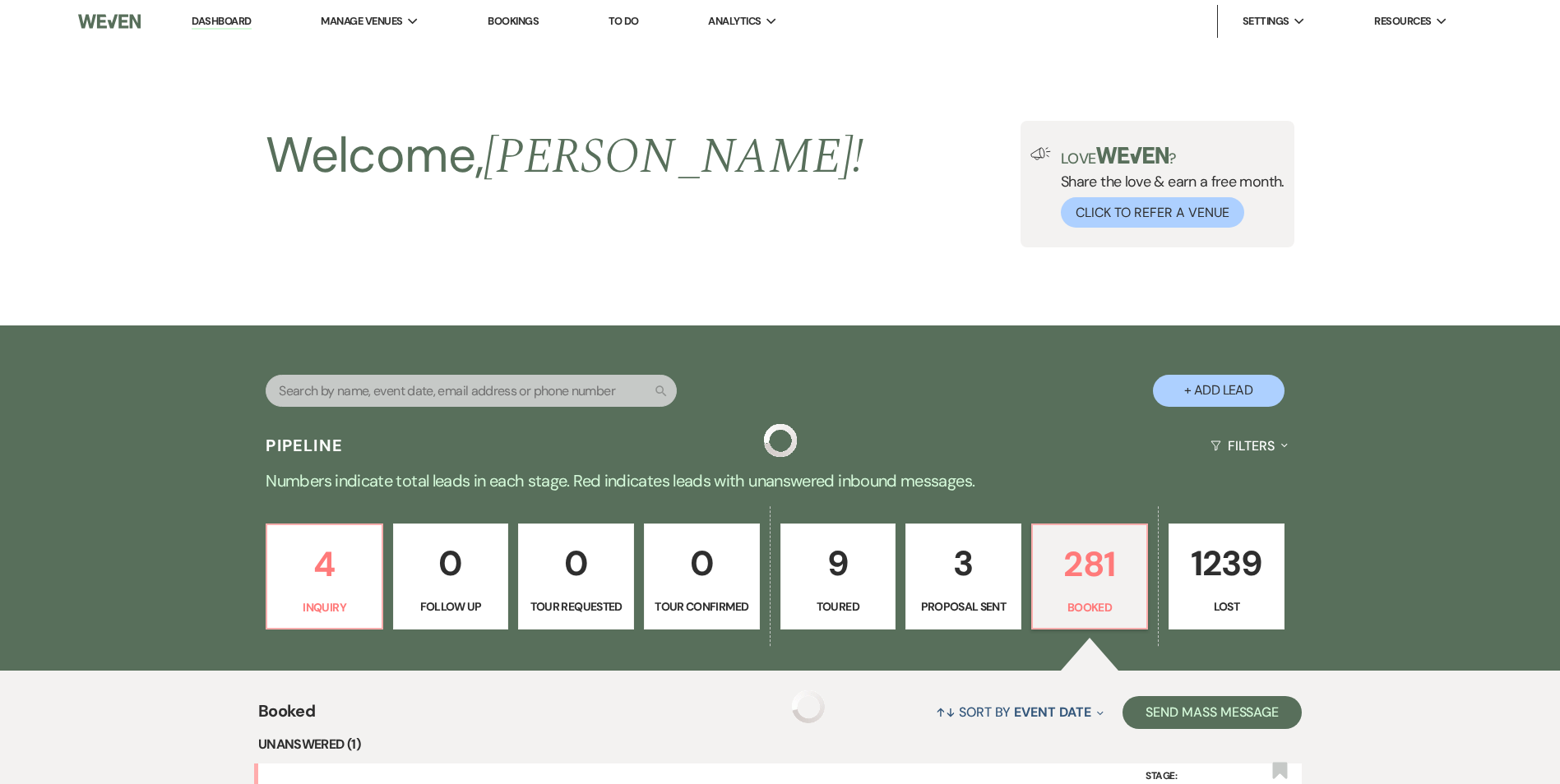
scroll to position [1050, 0]
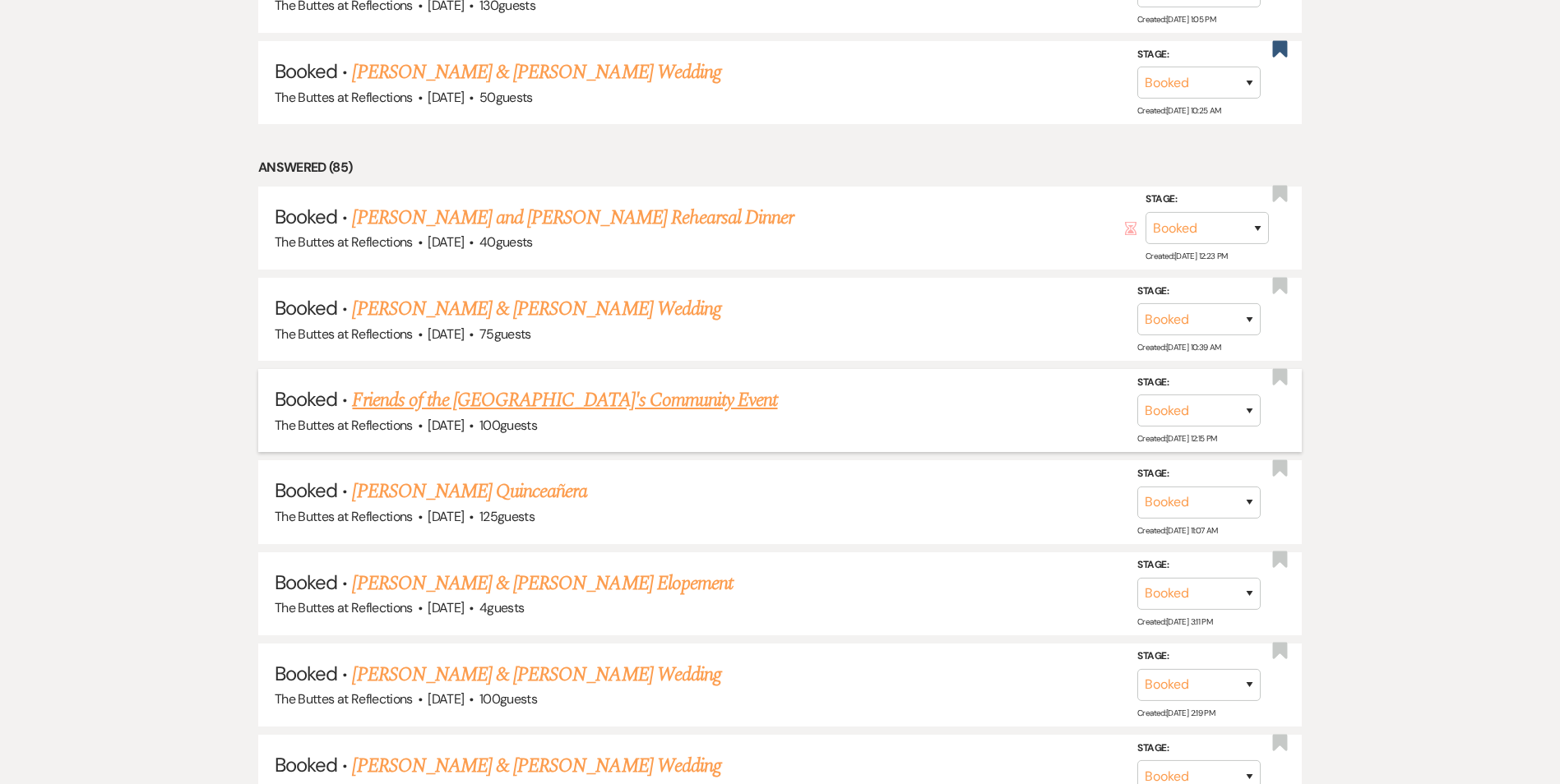
click at [539, 402] on link "Friends of the [GEOGRAPHIC_DATA]'s Community Event" at bounding box center [564, 400] width 425 height 30
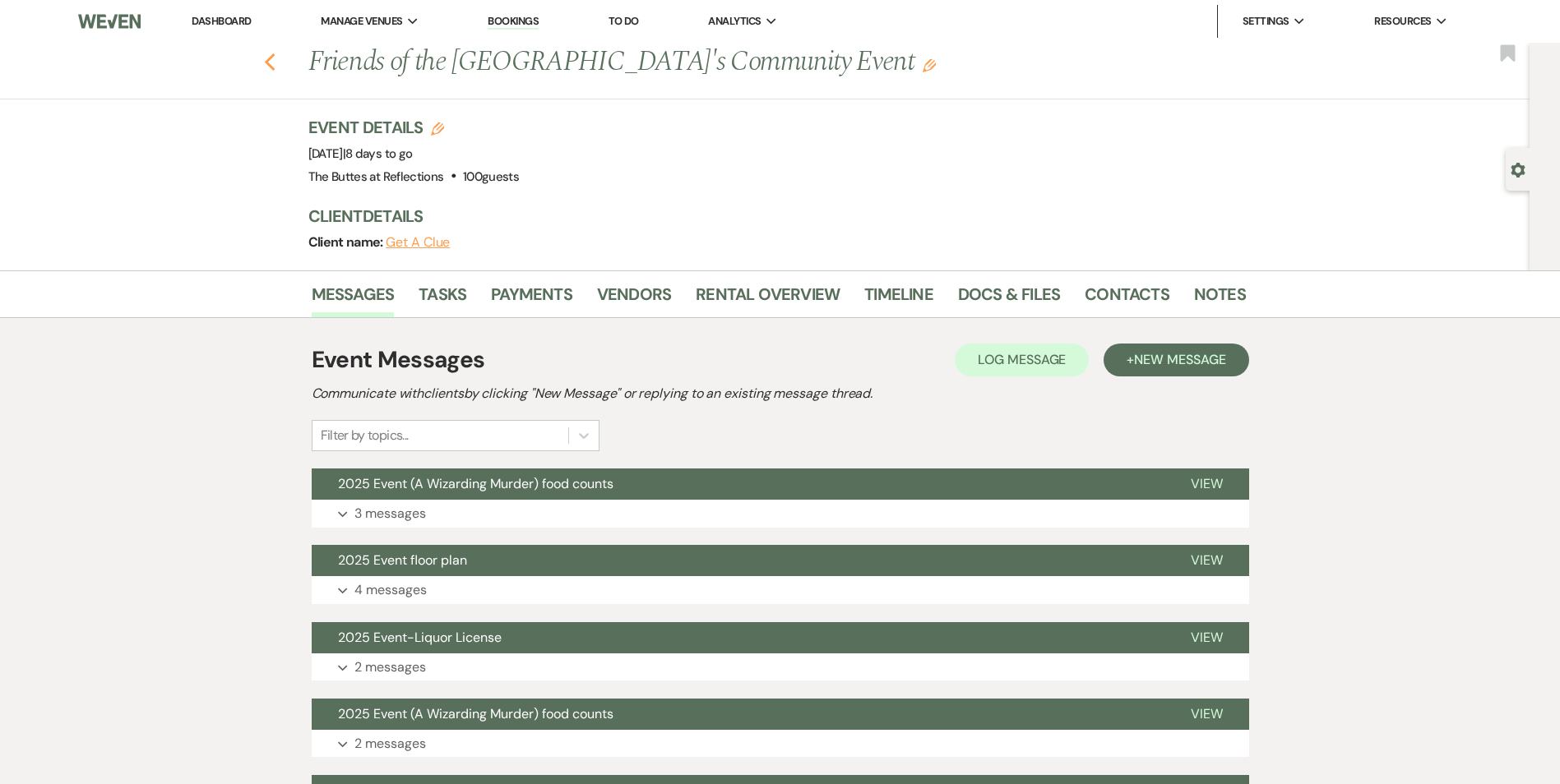
click at [274, 65] on use "button" at bounding box center [269, 63] width 11 height 18
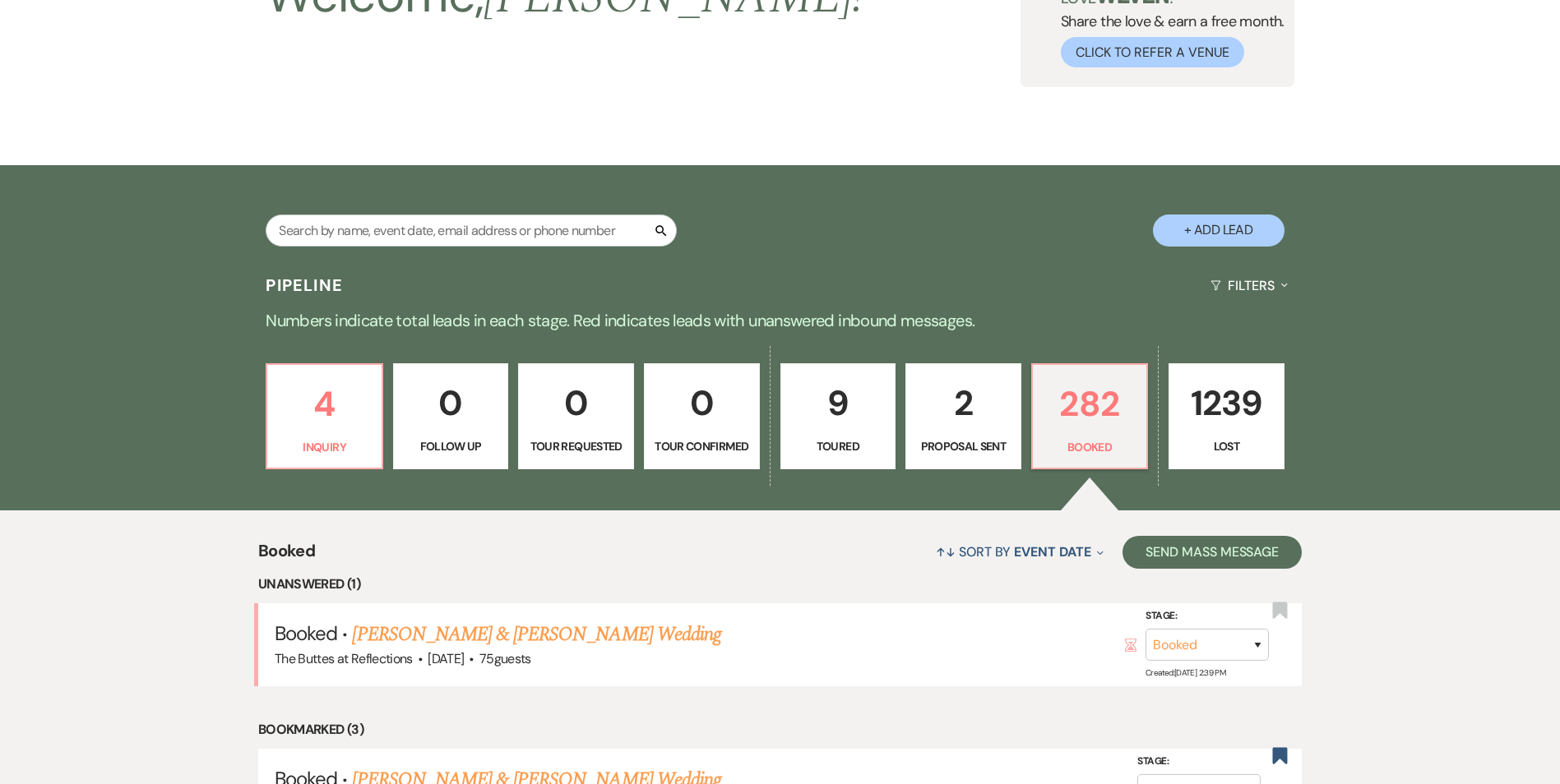
scroll to position [147, 0]
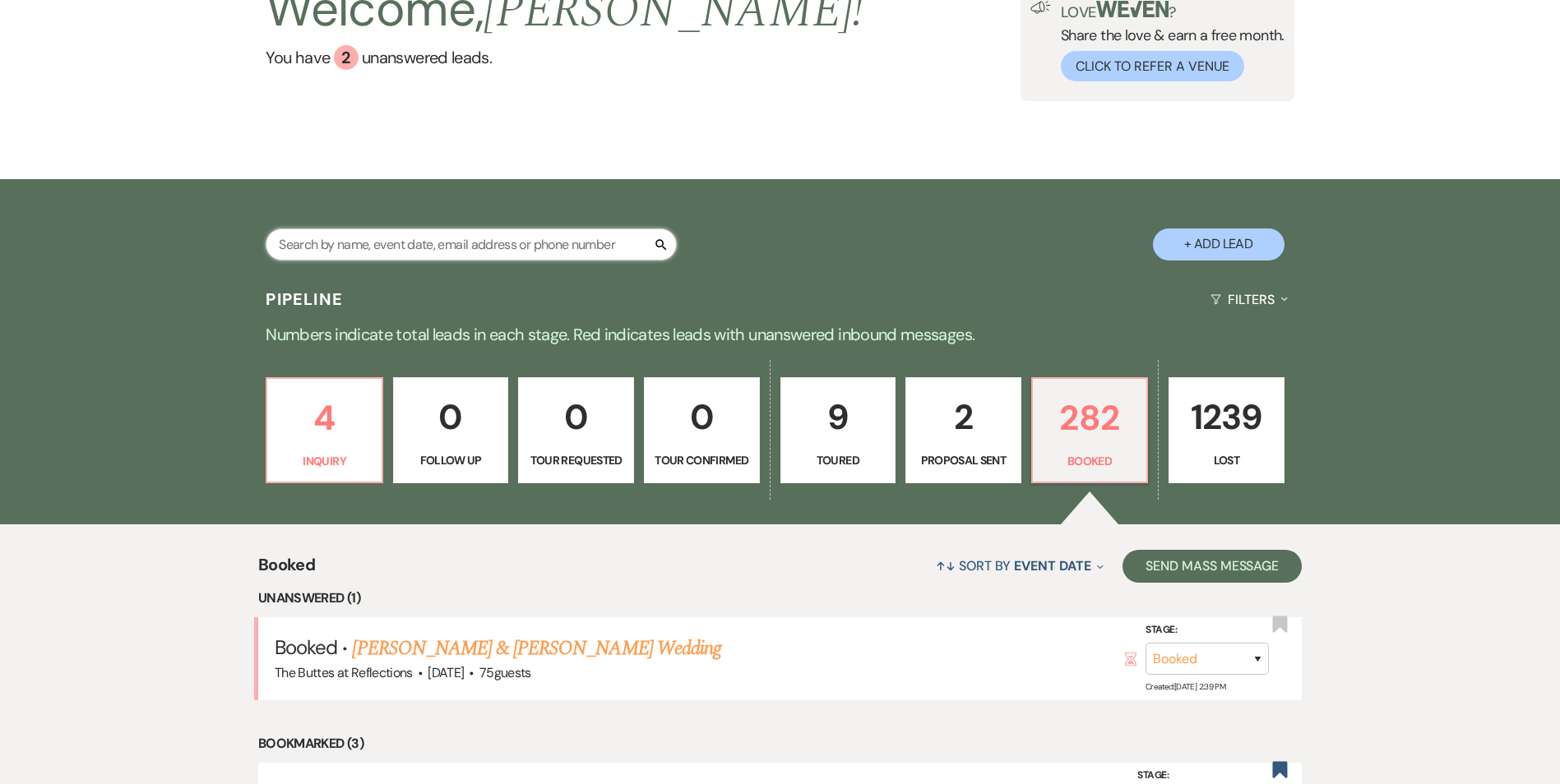
click at [492, 252] on input "text" at bounding box center [471, 245] width 411 height 32
paste input "Rotery Club"
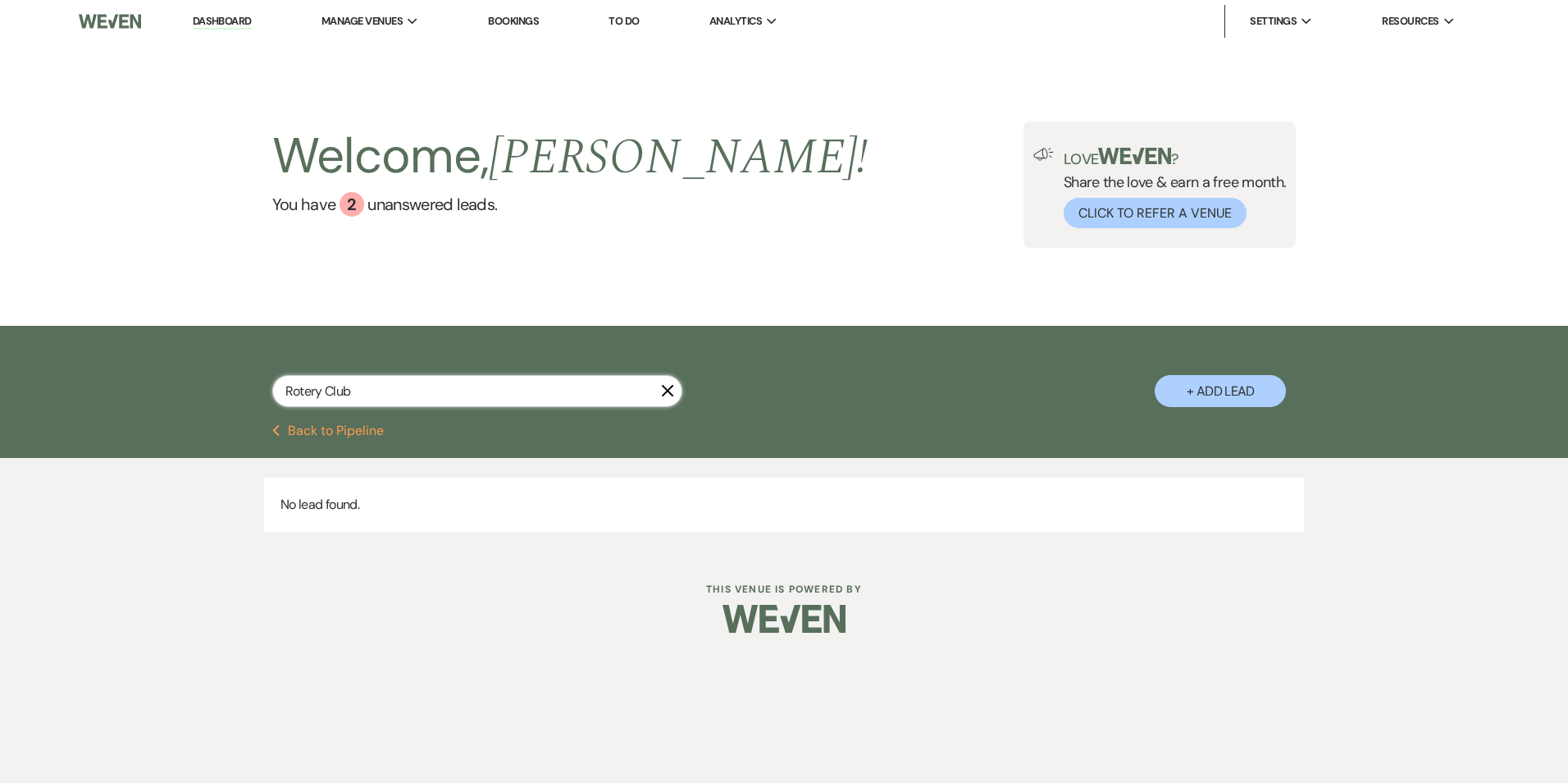
drag, startPoint x: 322, startPoint y: 398, endPoint x: 306, endPoint y: 401, distance: 16.3
click at [306, 401] on input "Rotery Club" at bounding box center [477, 391] width 411 height 32
drag, startPoint x: 389, startPoint y: 391, endPoint x: 325, endPoint y: 396, distance: 64.2
click at [325, 396] on input "Rotrey Club" at bounding box center [477, 391] width 411 height 32
drag, startPoint x: 323, startPoint y: 391, endPoint x: 303, endPoint y: 398, distance: 21.2
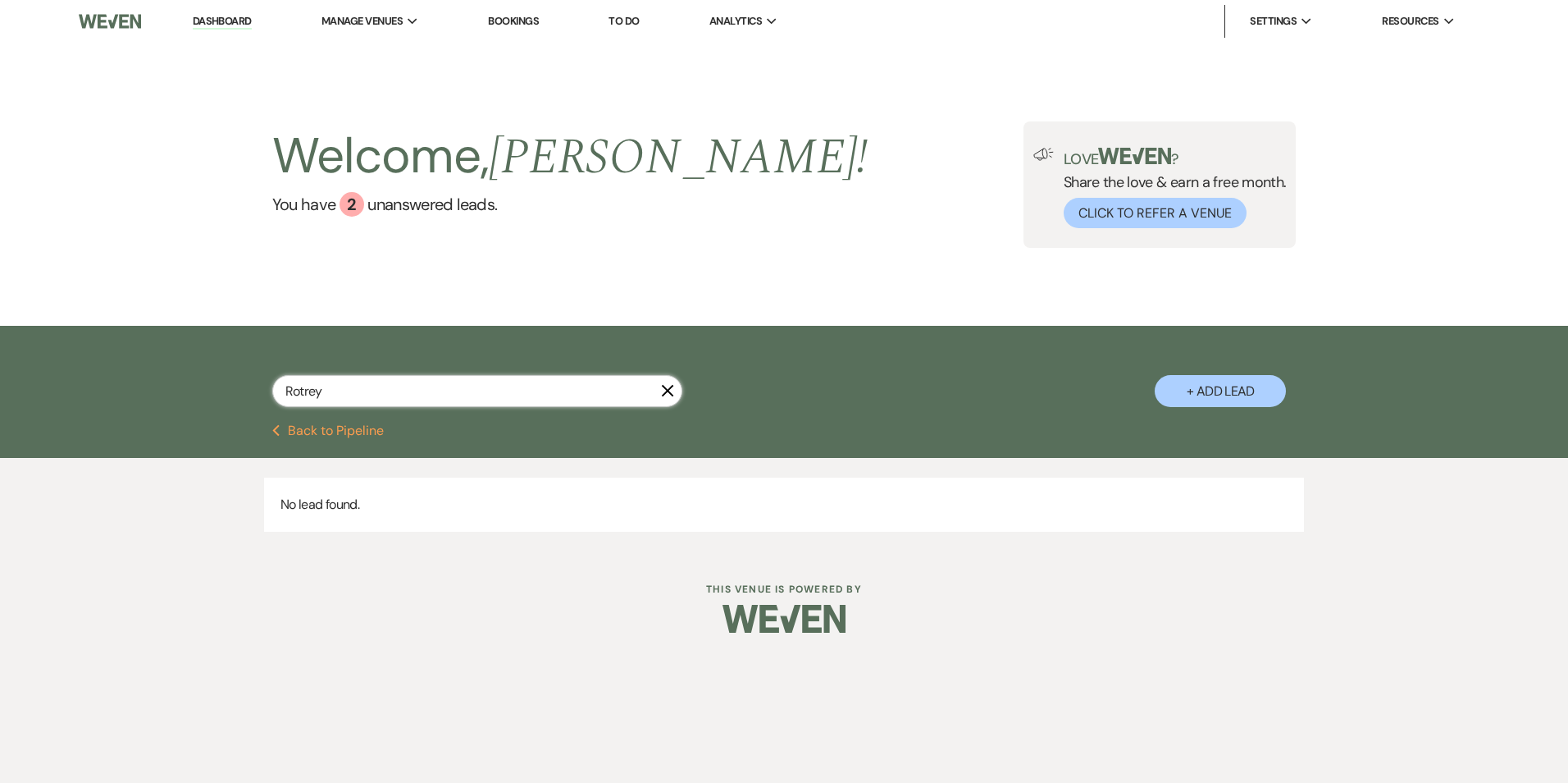
click at [303, 398] on input "Rotrey" at bounding box center [477, 391] width 411 height 32
drag, startPoint x: 353, startPoint y: 391, endPoint x: 270, endPoint y: 394, distance: 83.1
click at [270, 394] on div "Rotery X + Add Lead" at bounding box center [784, 377] width 1182 height 87
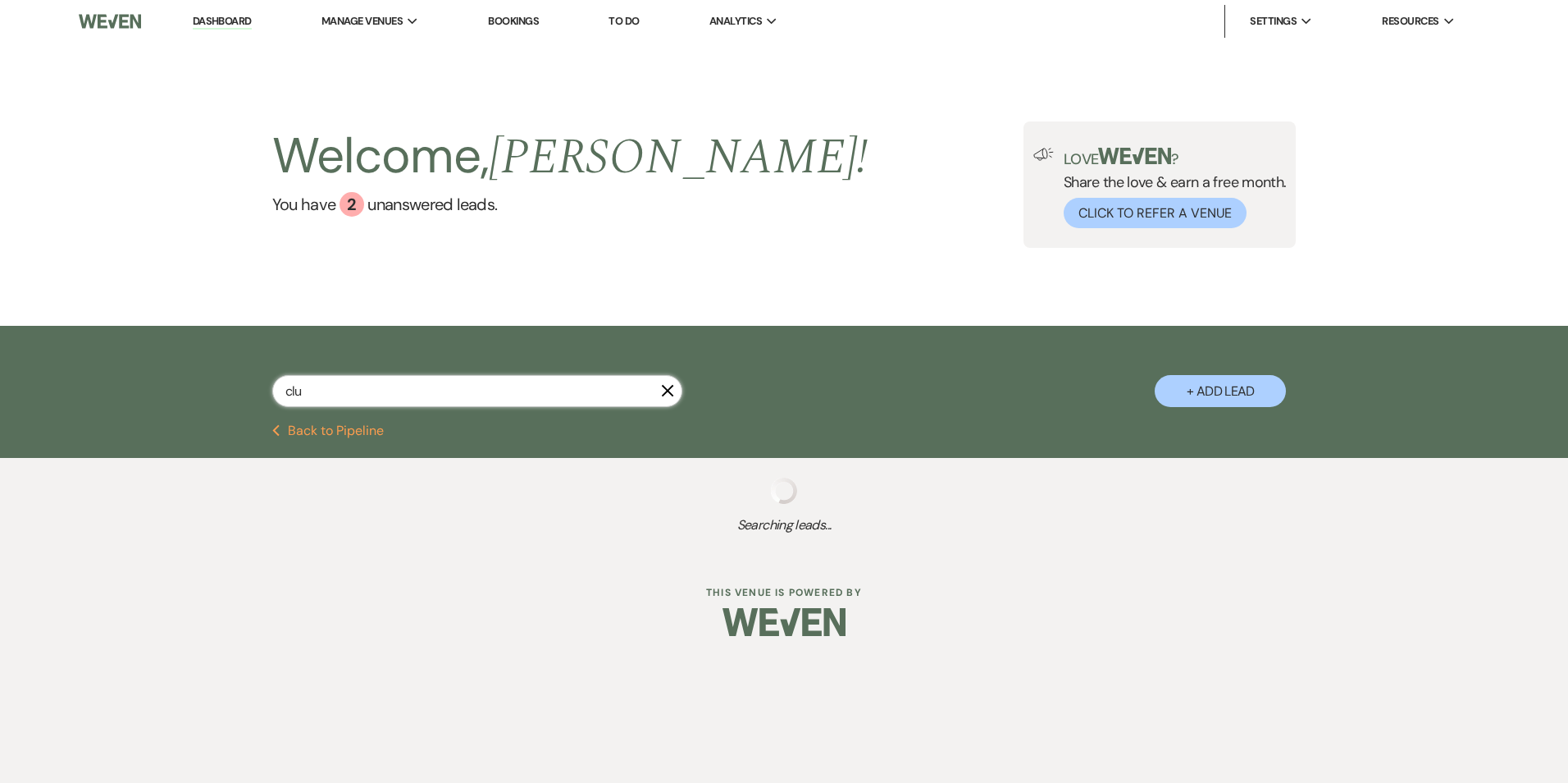
type input "club"
select select "8"
select select "7"
select select "8"
select select "5"
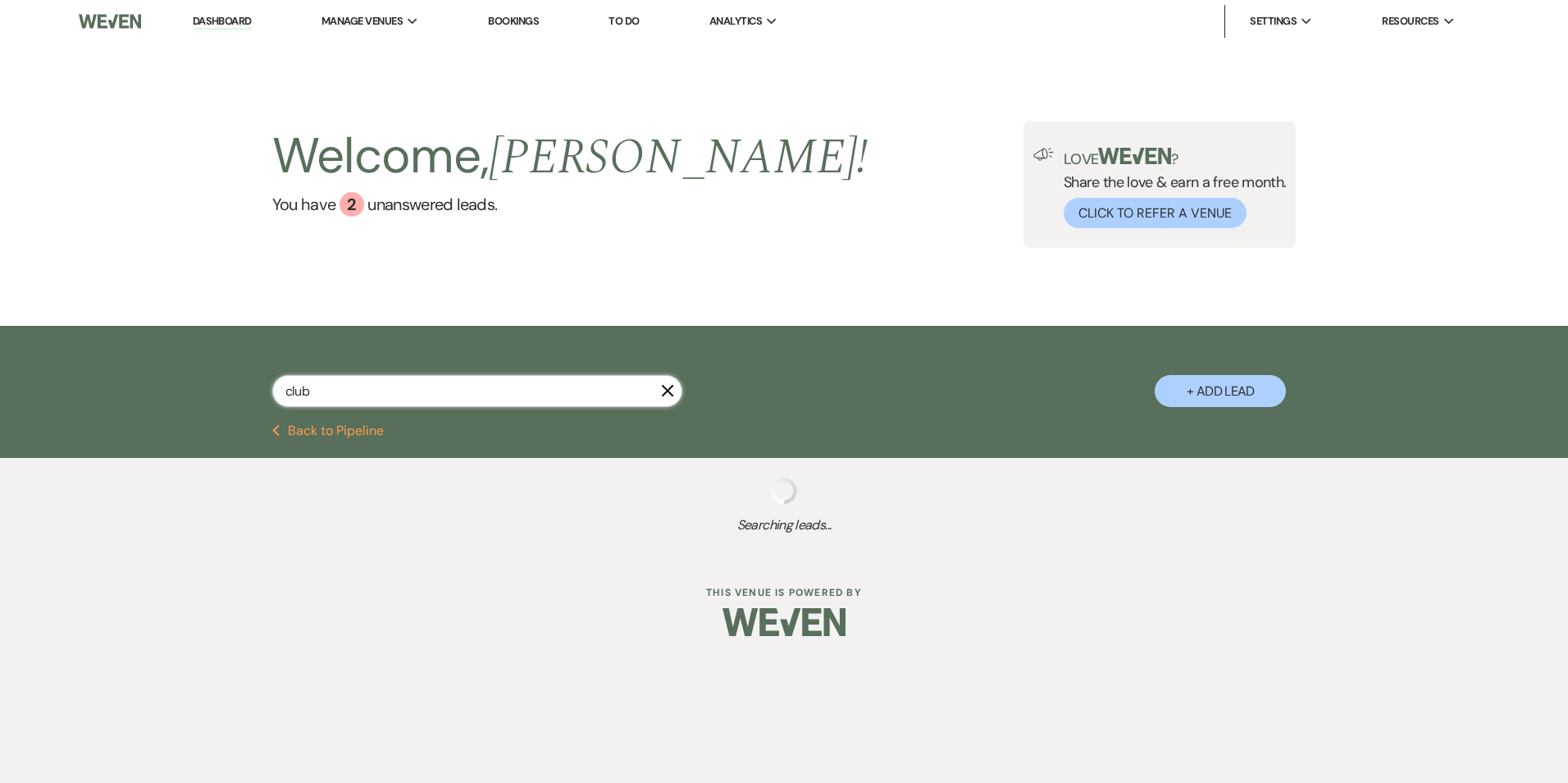
select select "8"
select select "5"
select select "8"
select select "6"
select select "8"
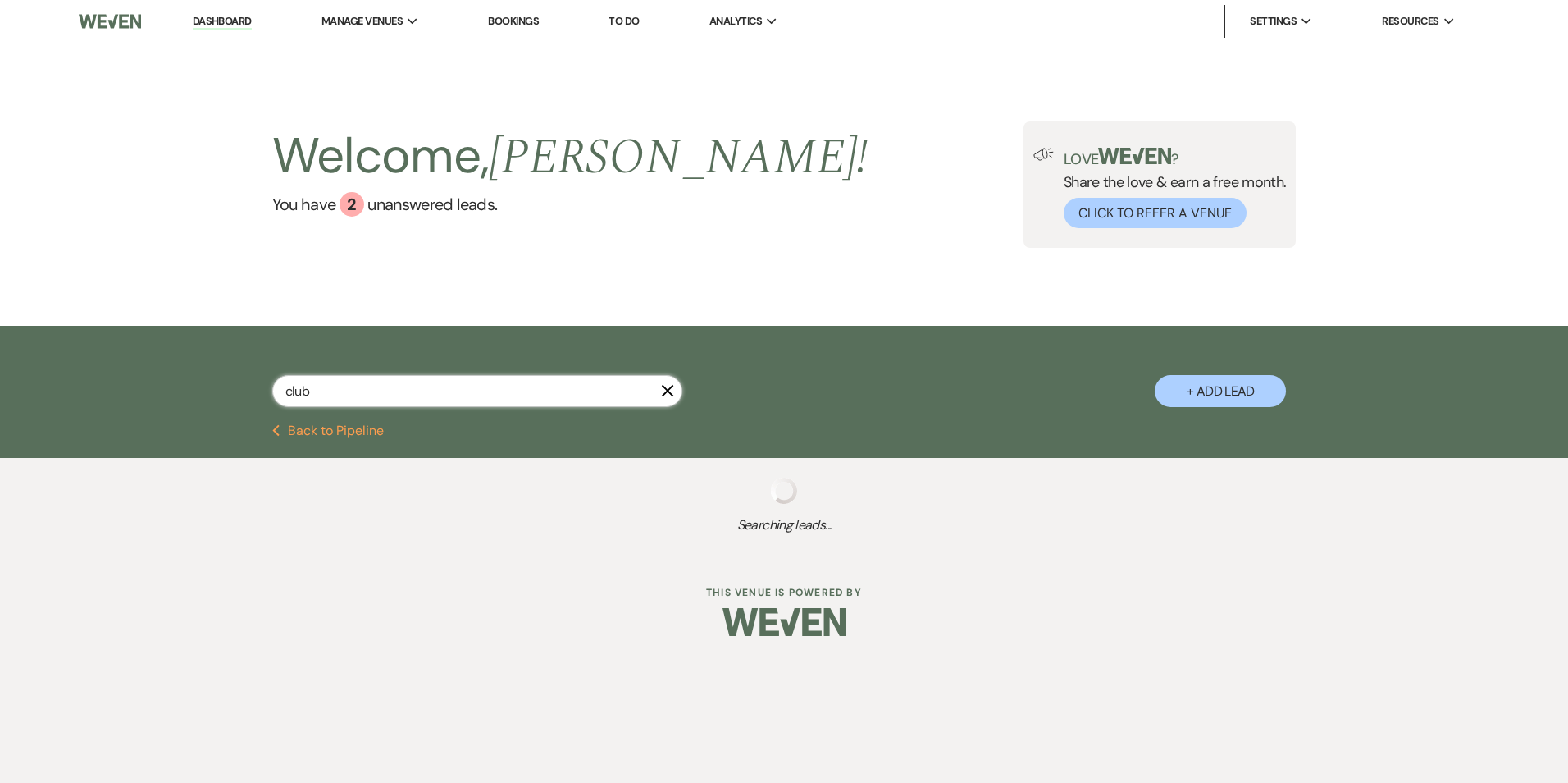
select select "5"
select select "8"
select select "5"
select select "8"
select select "5"
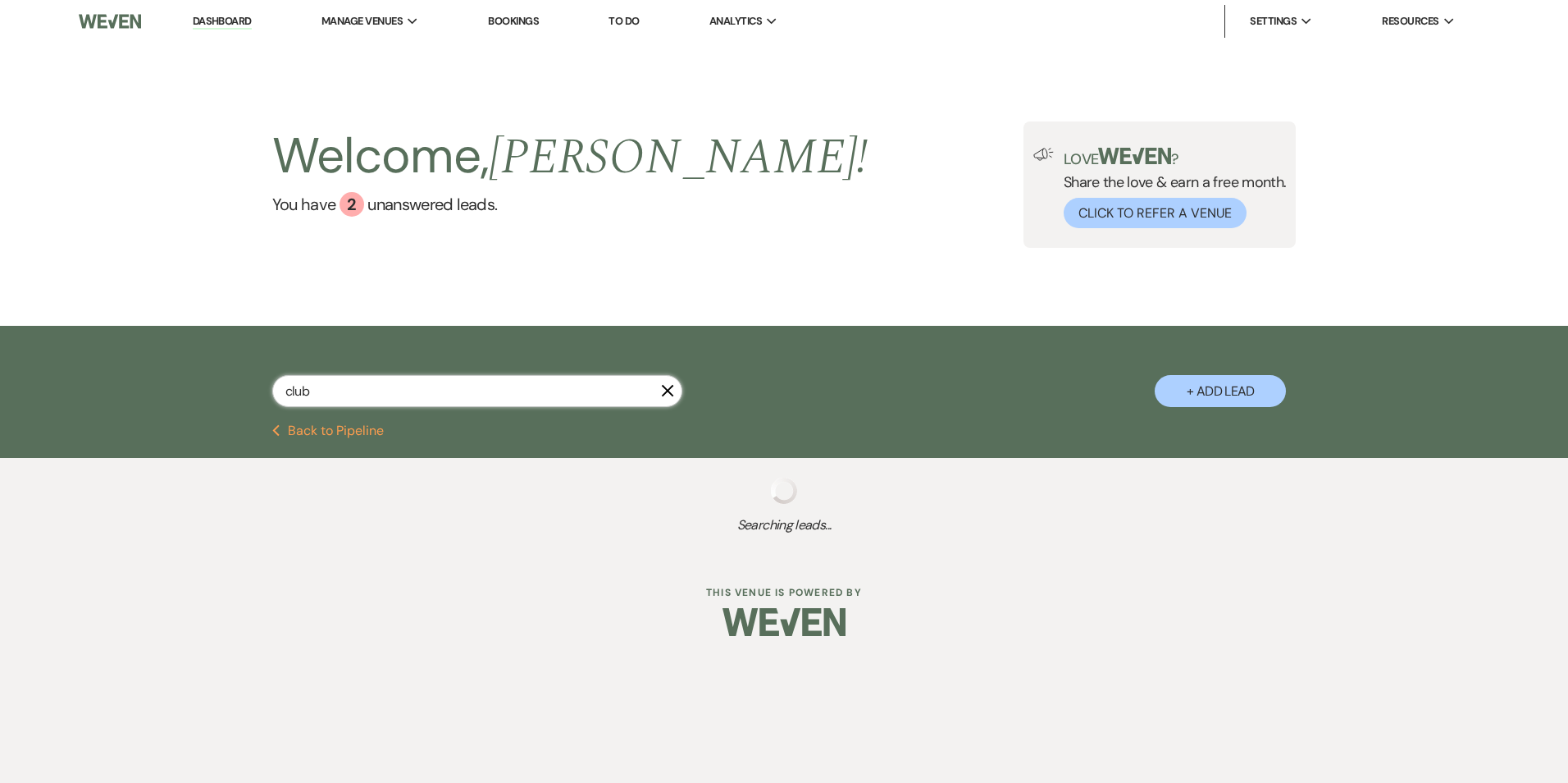
select select "6"
select select "8"
select select "5"
select select "8"
select select "5"
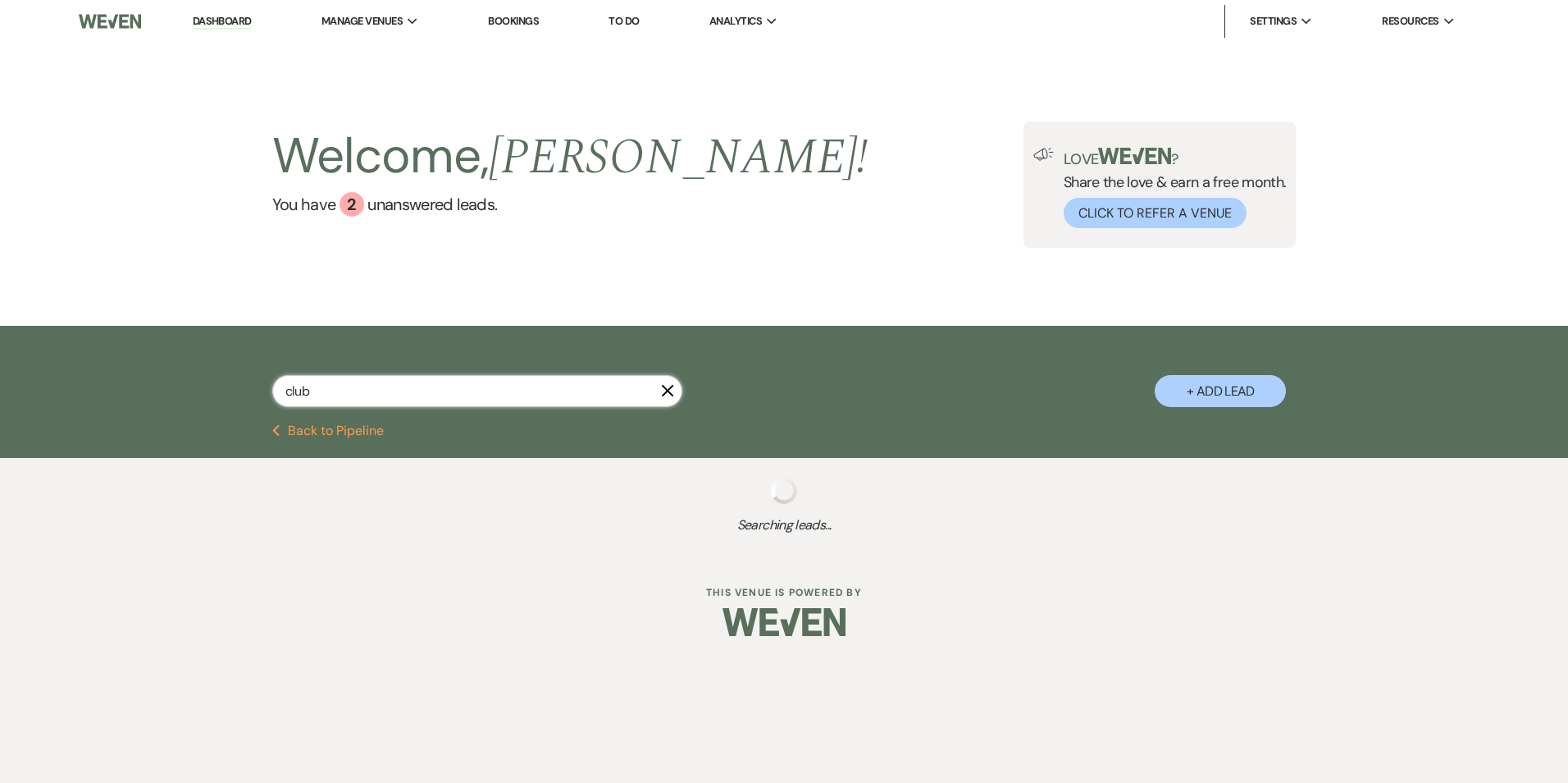
select select "8"
select select "3"
select select "8"
select select "5"
select select "8"
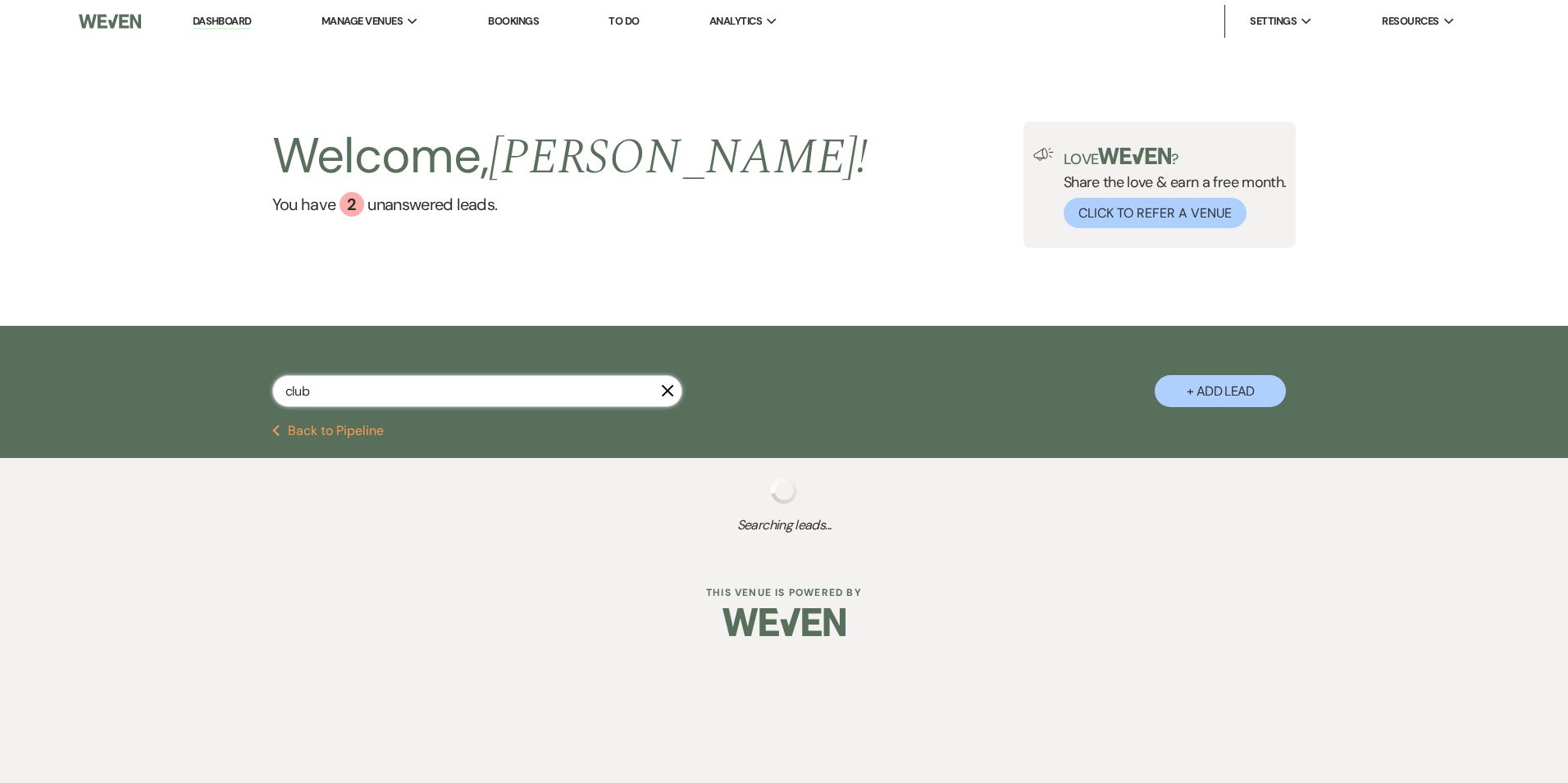
select select "6"
select select "8"
select select "11"
select select "8"
select select "4"
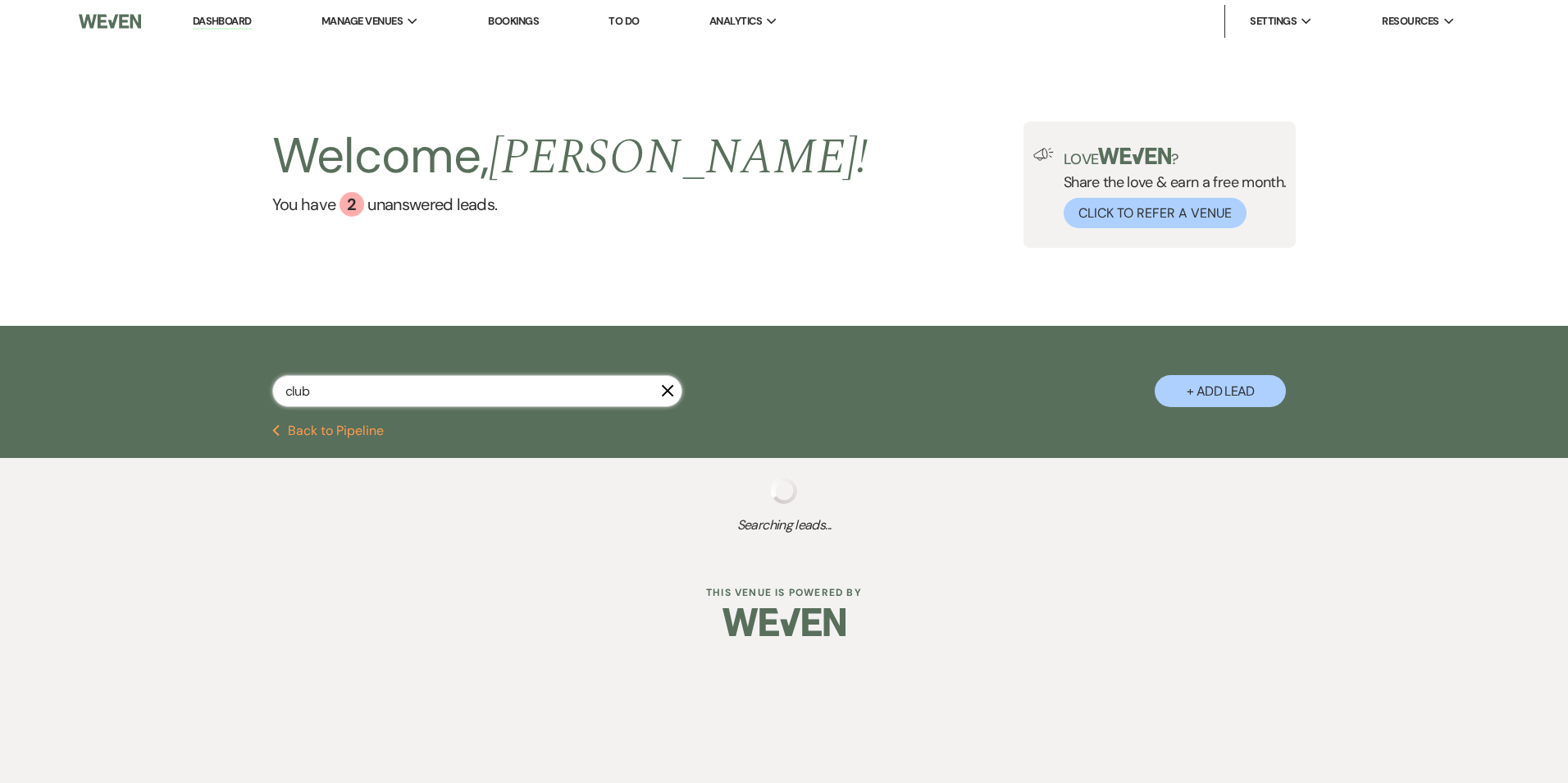
select select "8"
select select "5"
select select "8"
select select "5"
select select "8"
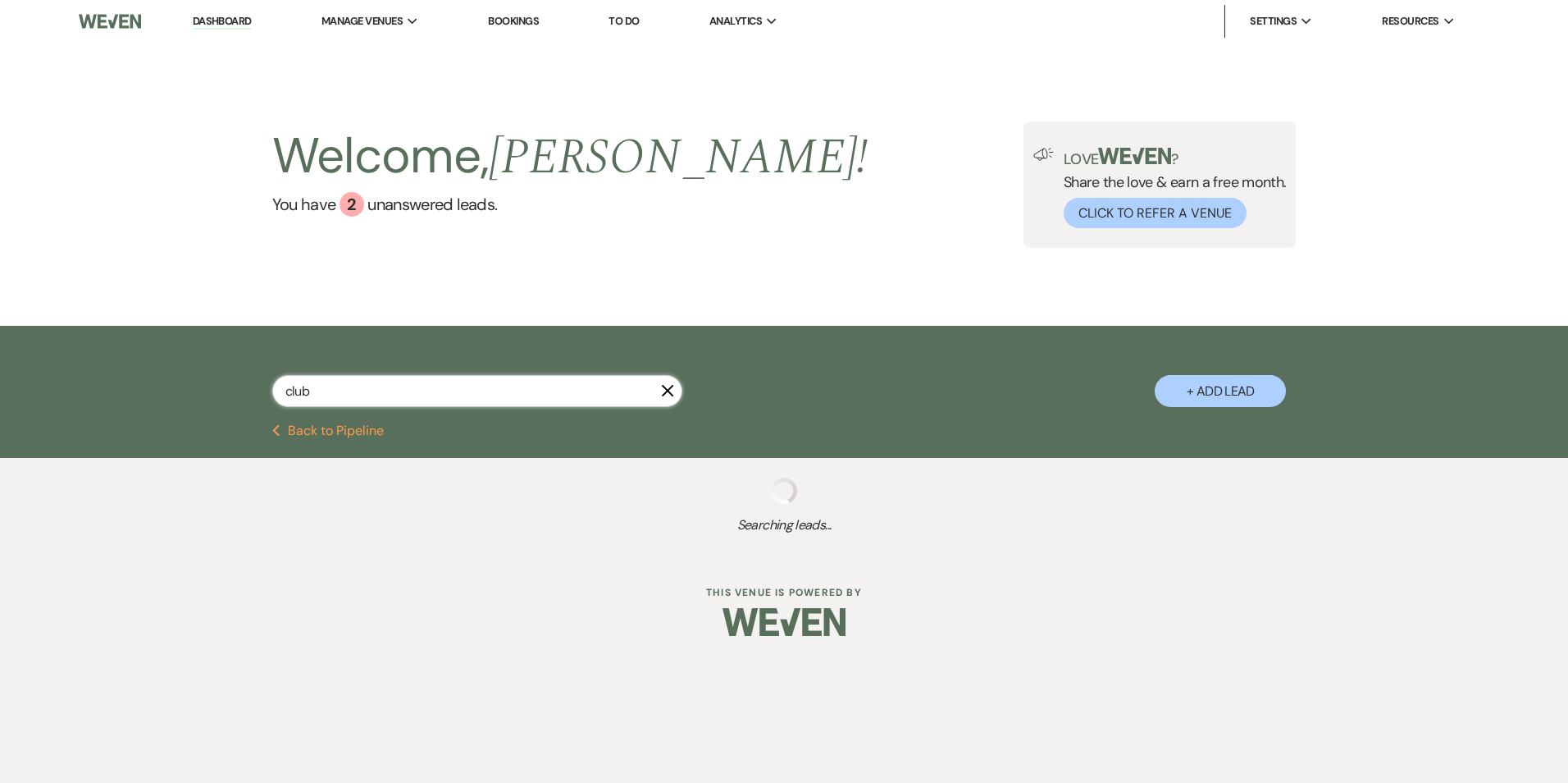
select select "5"
select select "8"
select select "5"
select select "8"
select select "3"
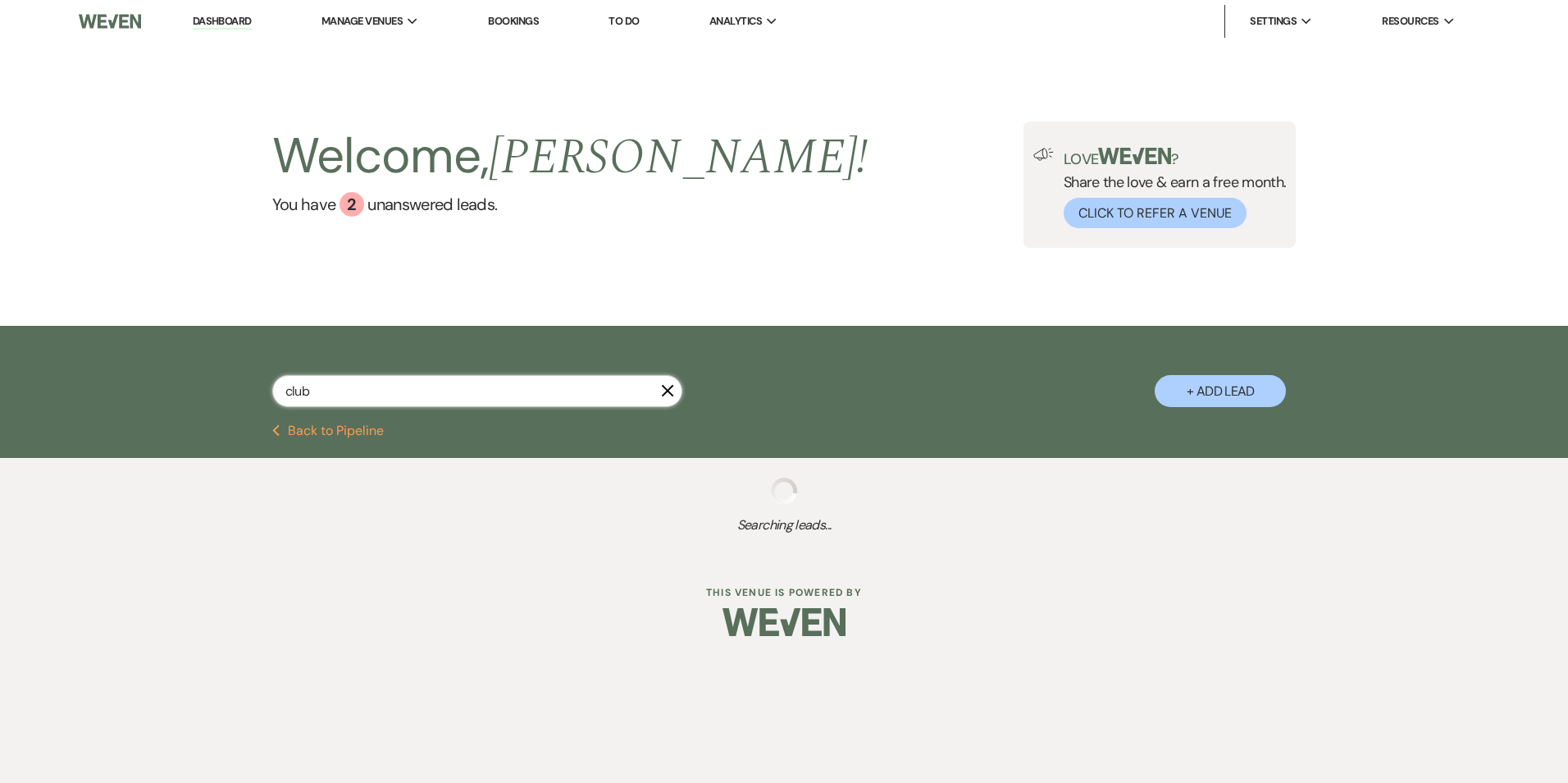
select select "8"
select select "5"
select select "8"
select select "5"
select select "8"
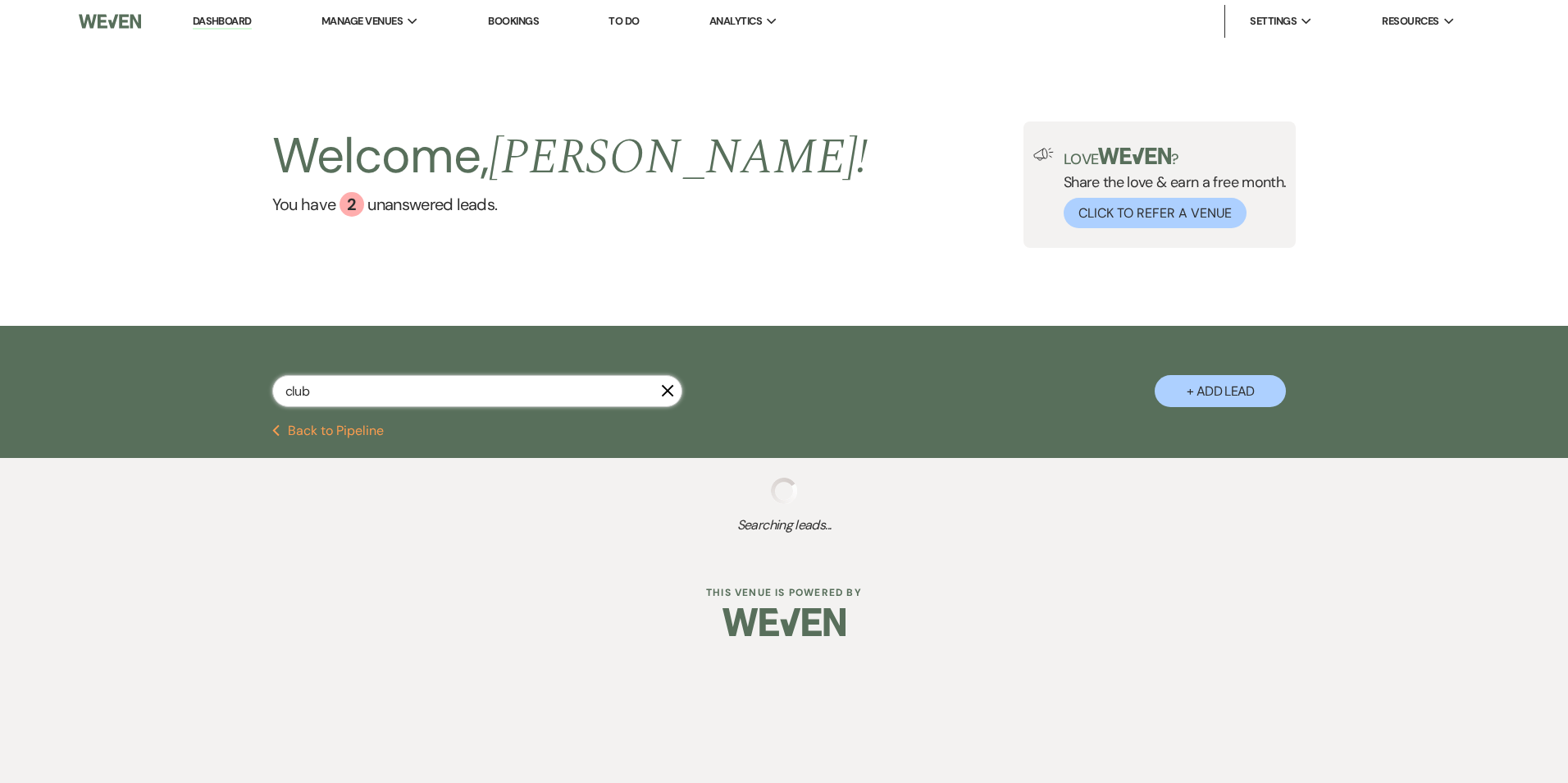
select select "5"
select select "8"
select select "5"
select select "8"
select select "5"
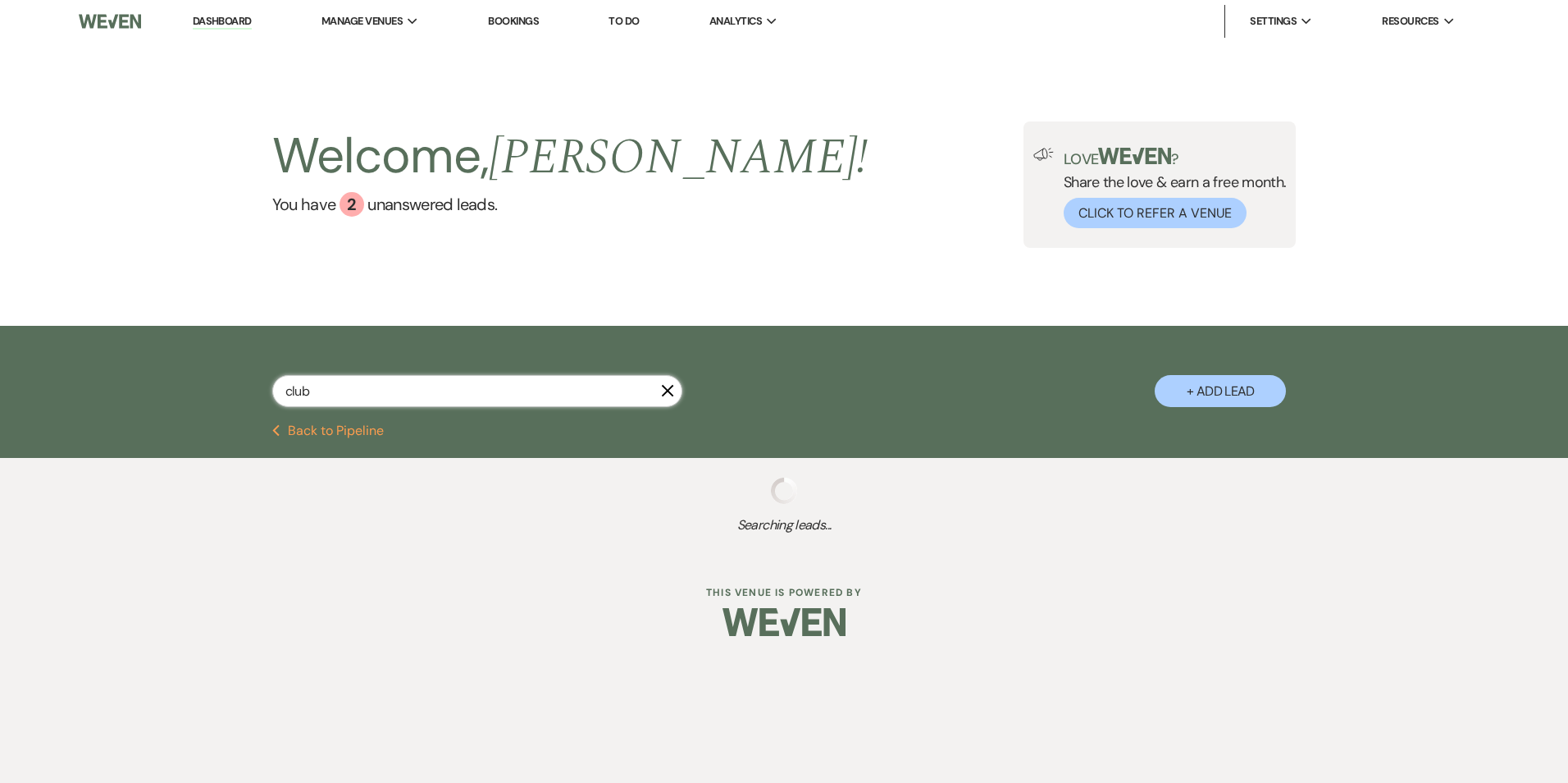
select select "8"
select select "5"
select select "8"
select select "5"
select select "8"
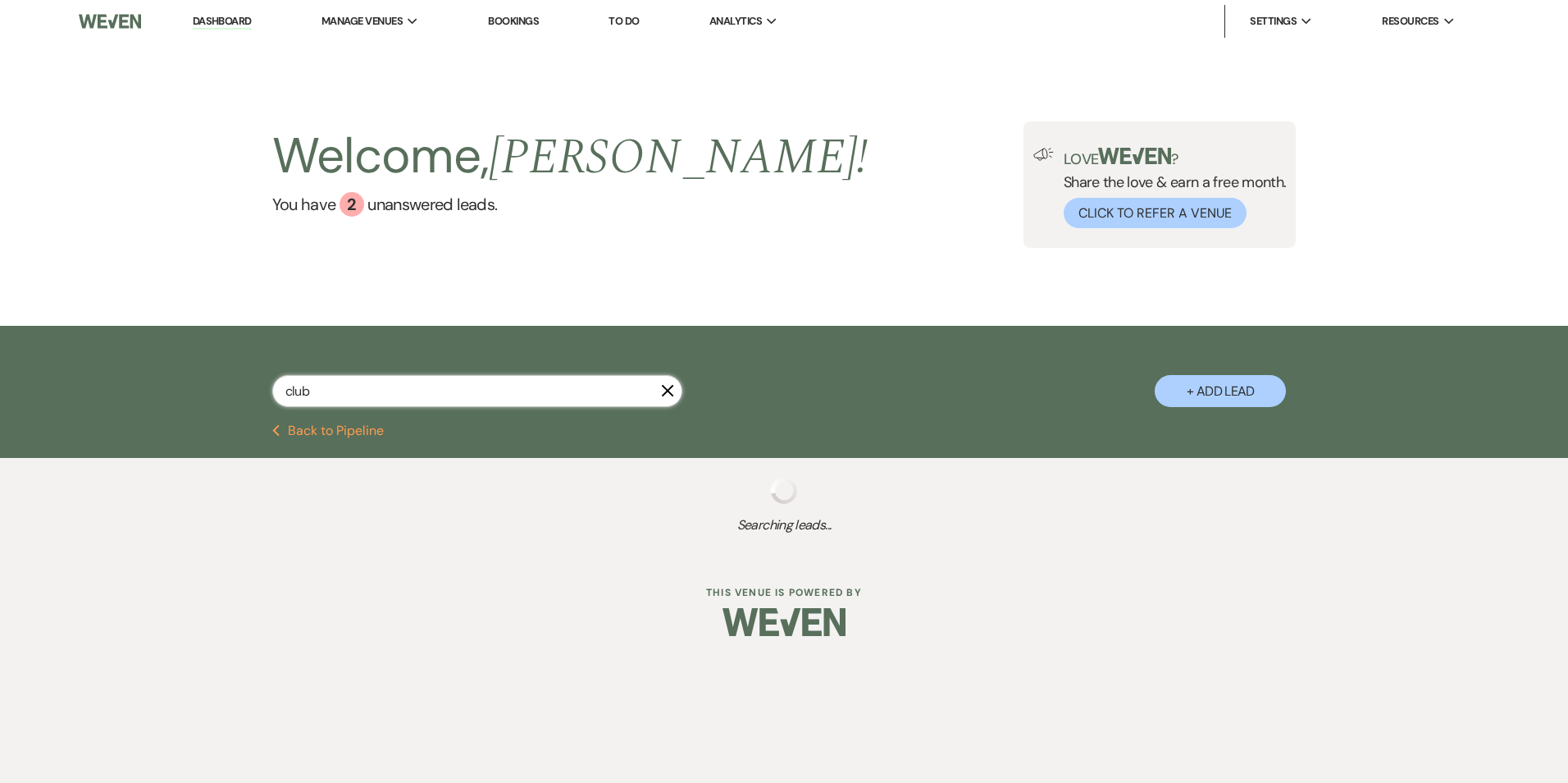
select select "5"
select select "8"
select select "5"
select select "8"
select select "5"
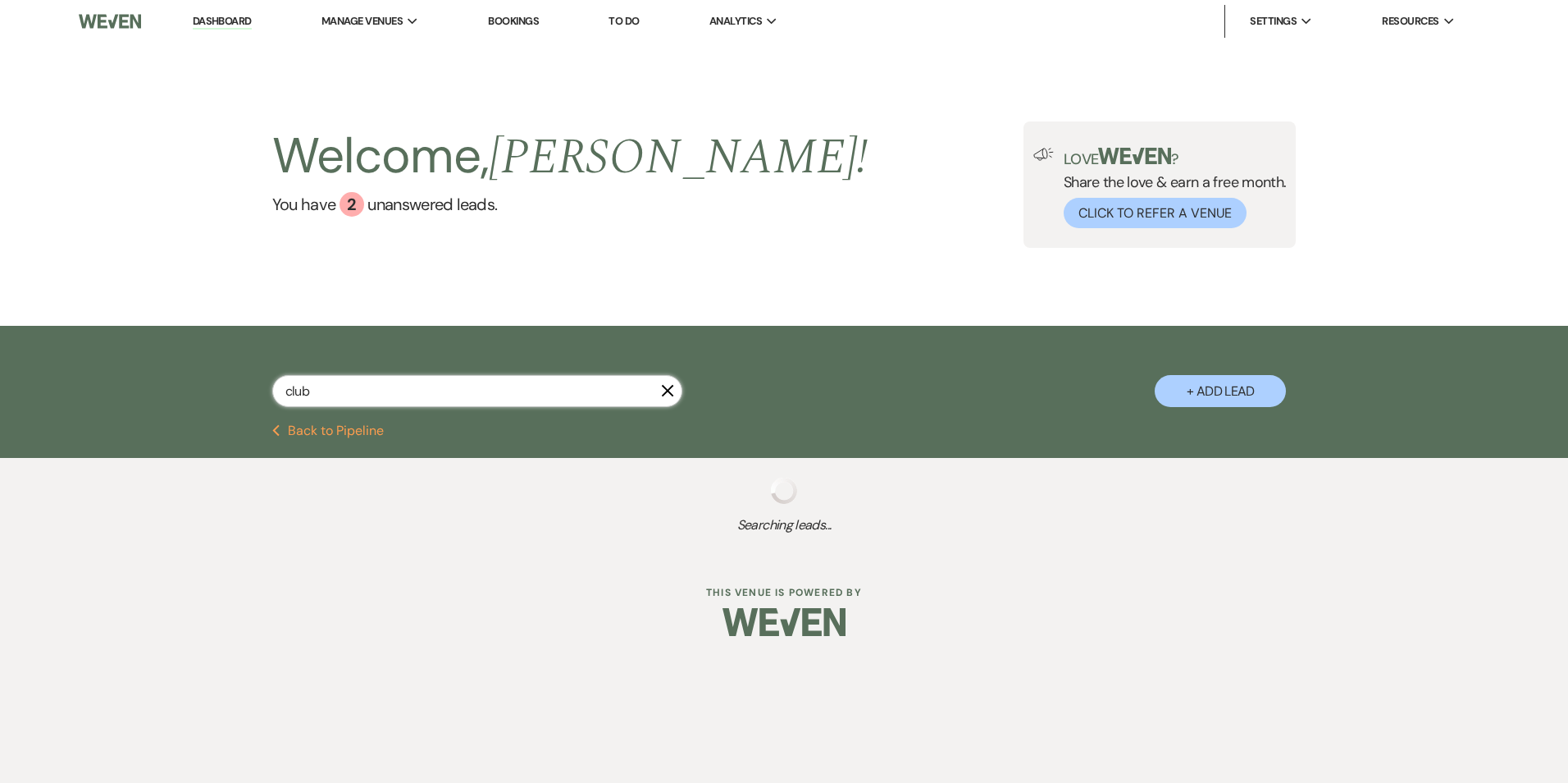
select select "8"
select select "5"
select select "8"
select select "5"
select select "8"
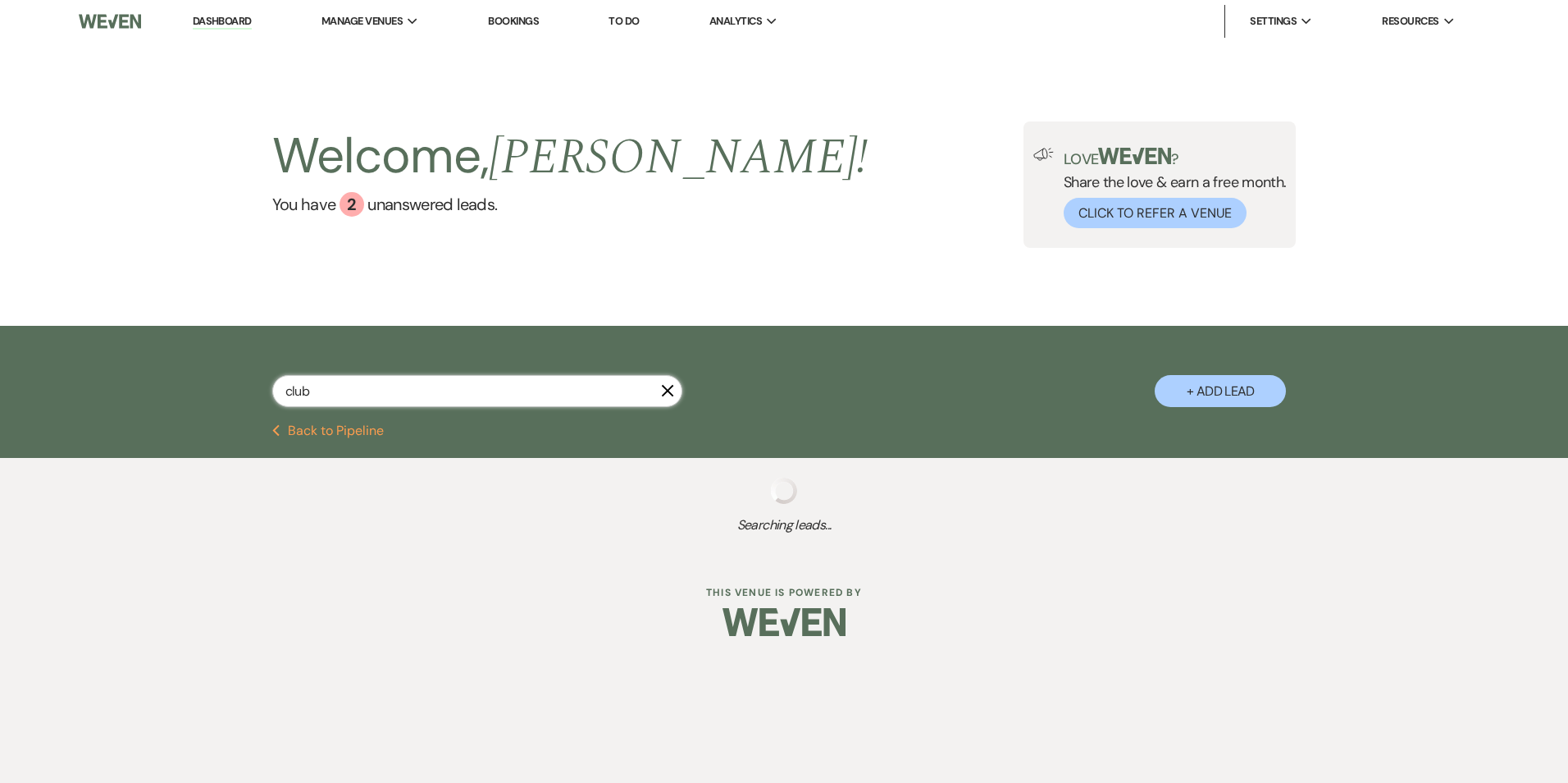
select select "5"
select select "8"
select select "5"
select select "8"
select select "5"
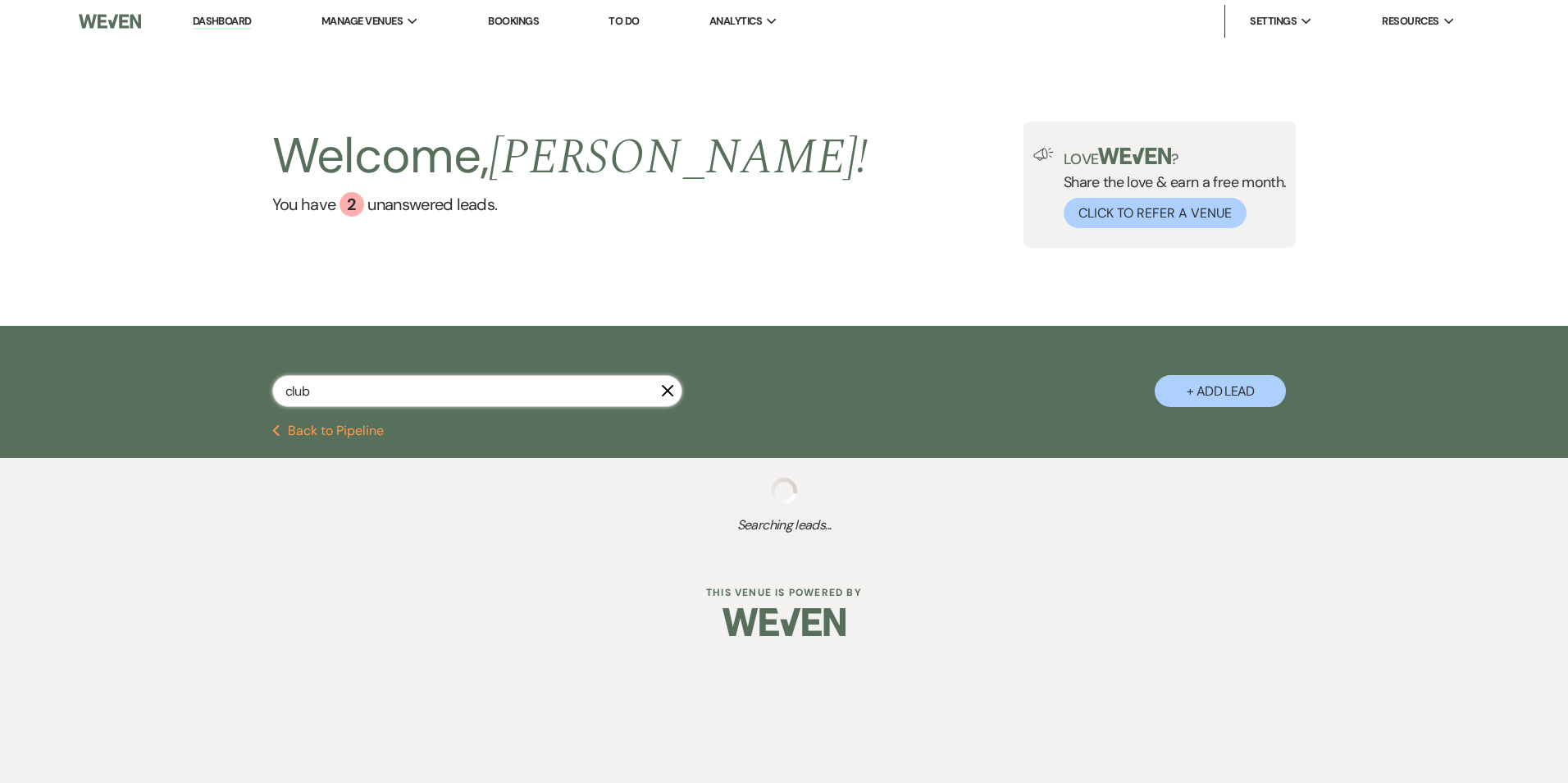
select select "8"
select select "5"
select select "8"
select select "5"
select select "8"
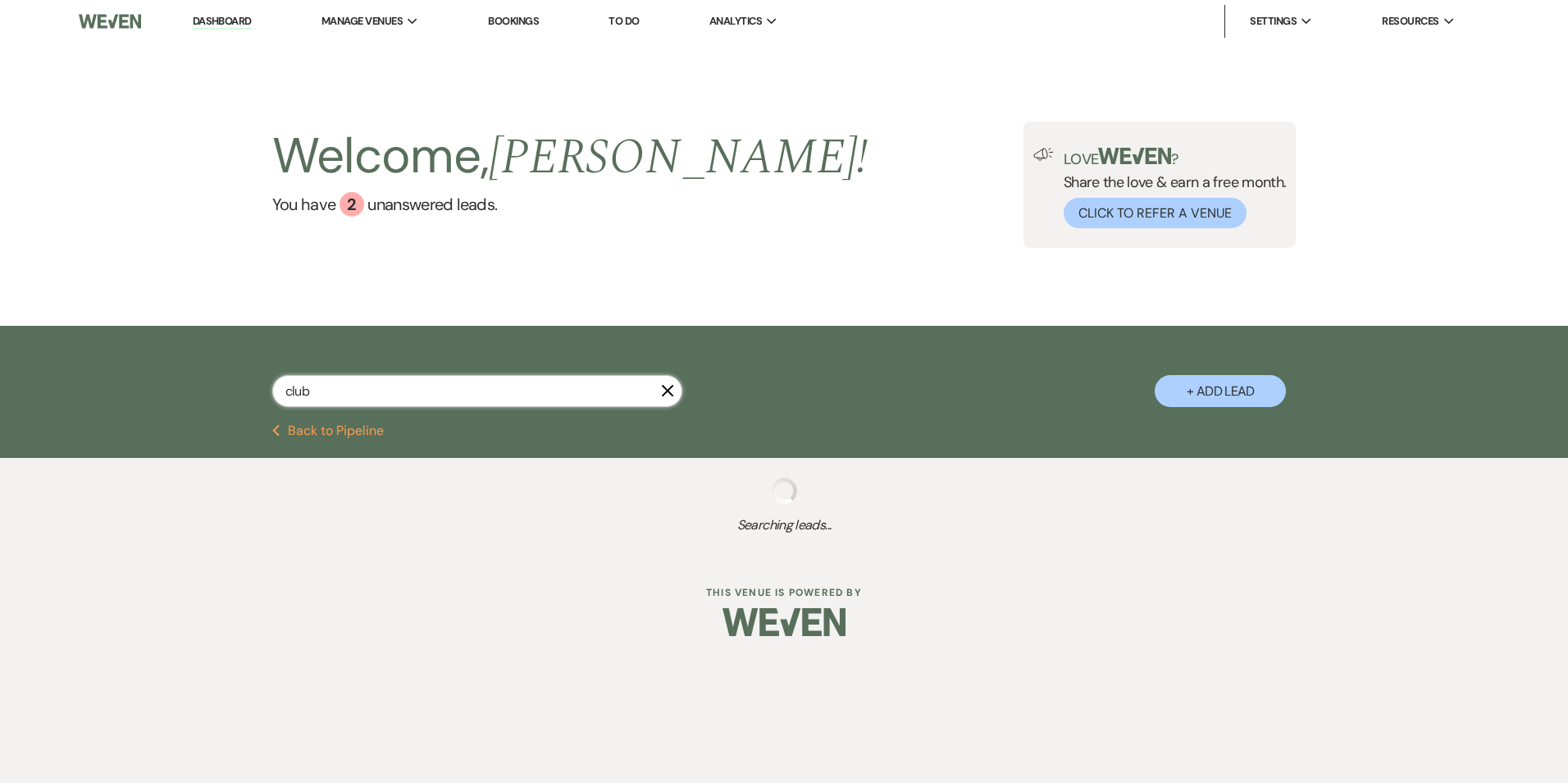
select select "5"
select select "8"
select select "6"
select select "8"
select select "5"
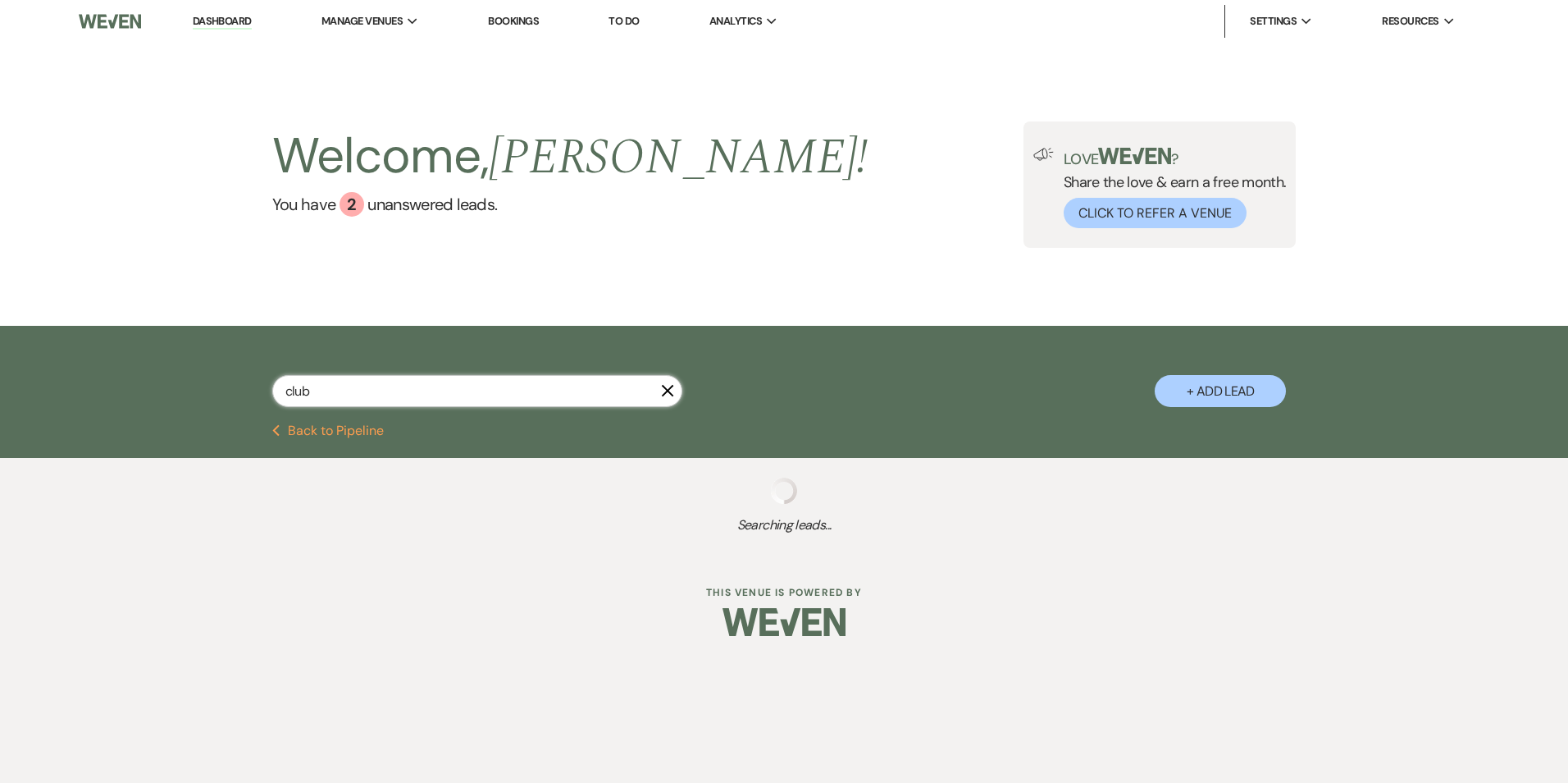
select select "8"
select select "5"
select select "8"
select select "6"
select select "8"
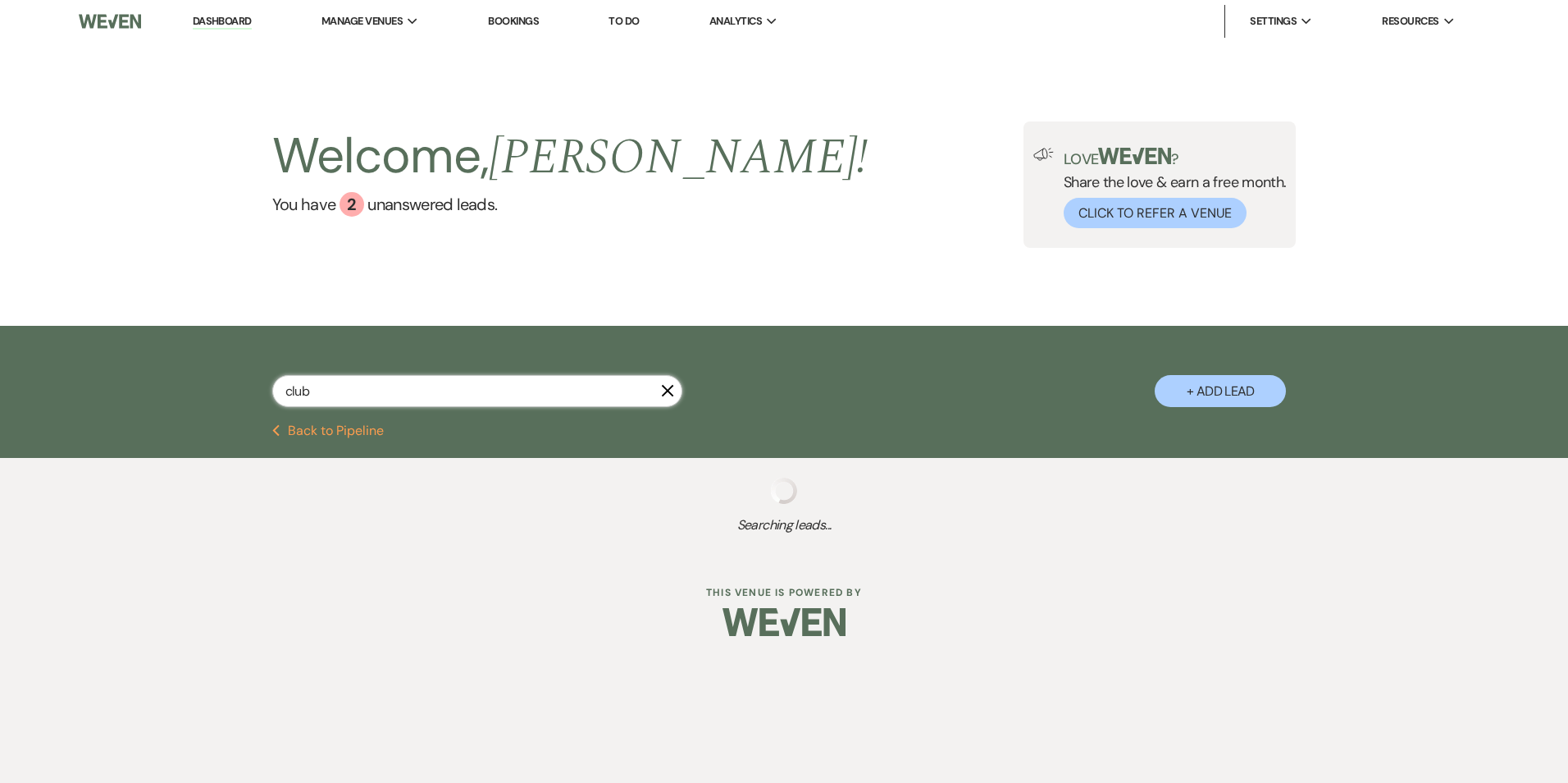
select select "5"
select select "8"
select select "5"
select select "8"
select select "11"
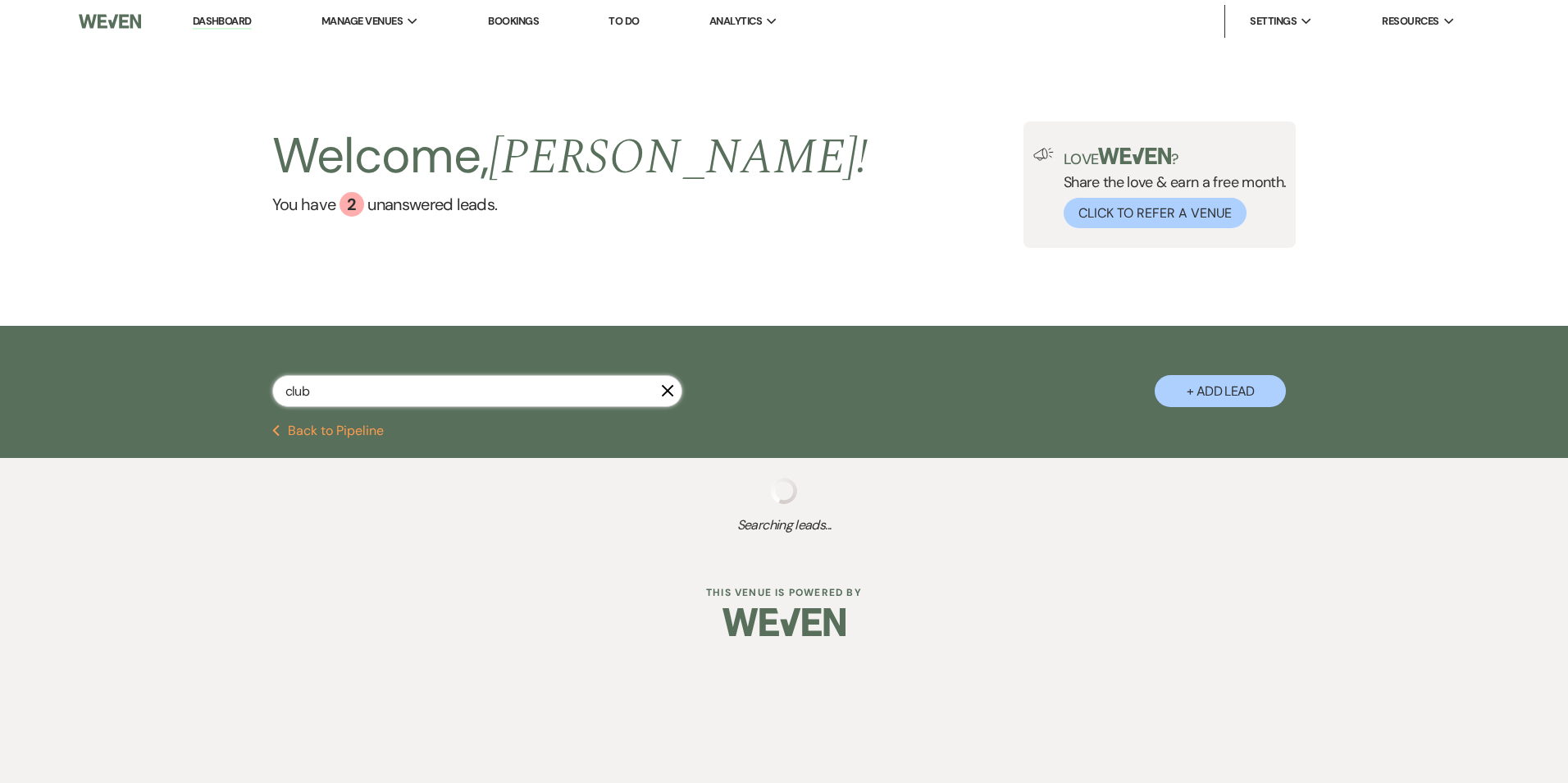
select select "8"
select select "9"
select select "8"
select select "5"
select select "8"
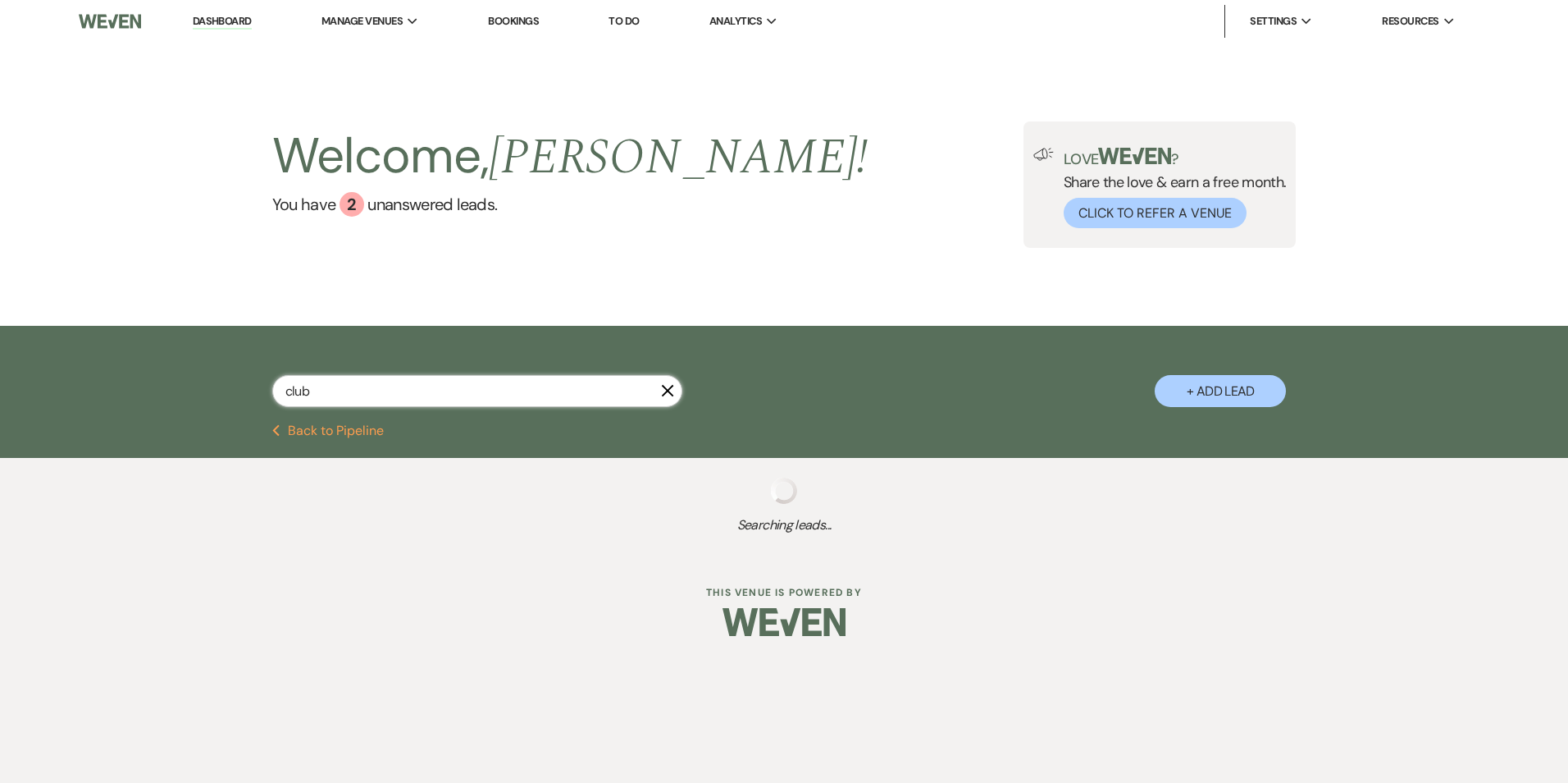
select select "9"
select select "8"
select select "5"
select select "8"
select select "5"
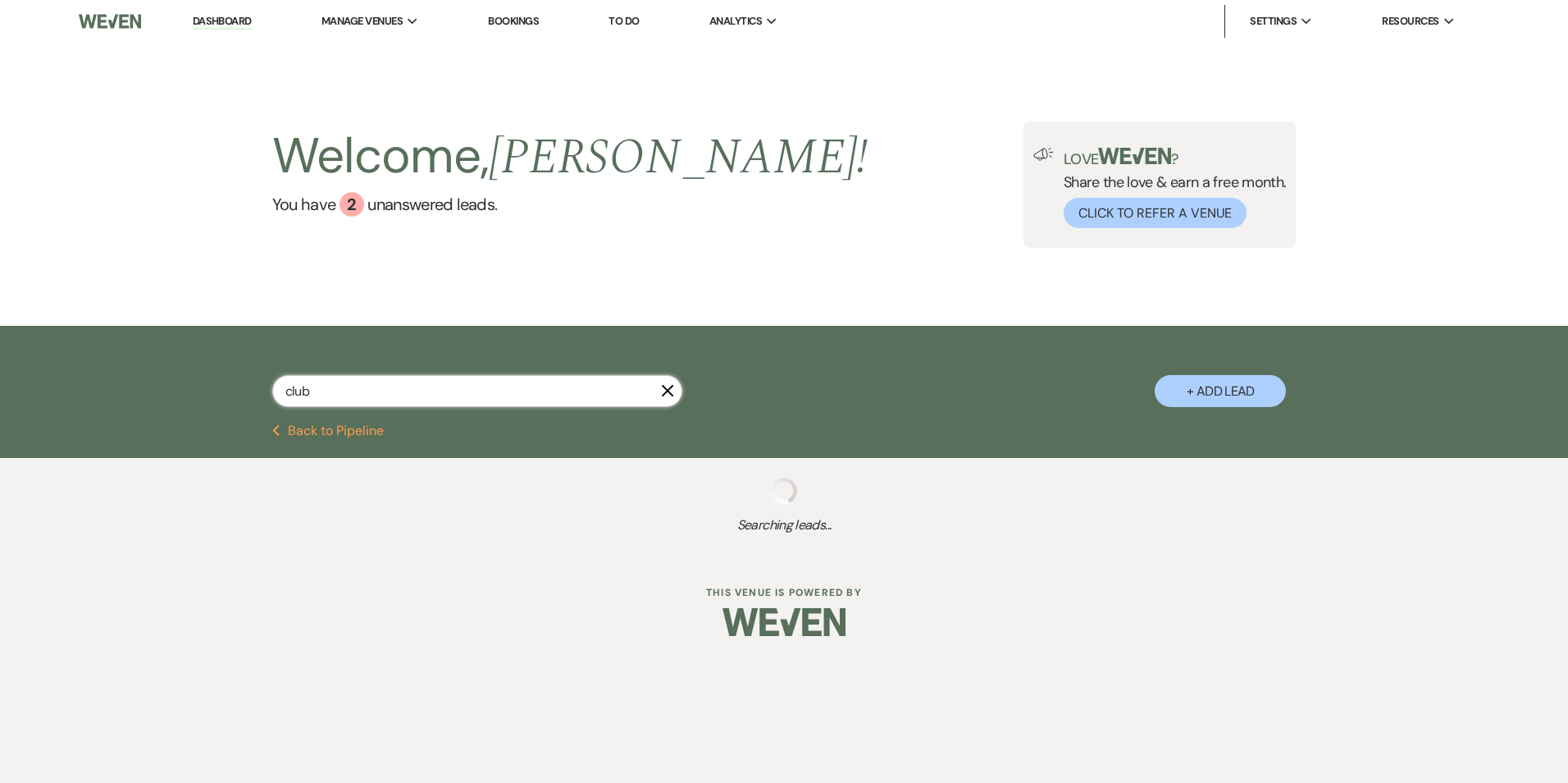
select select "8"
select select "9"
select select "8"
select select "5"
select select "6"
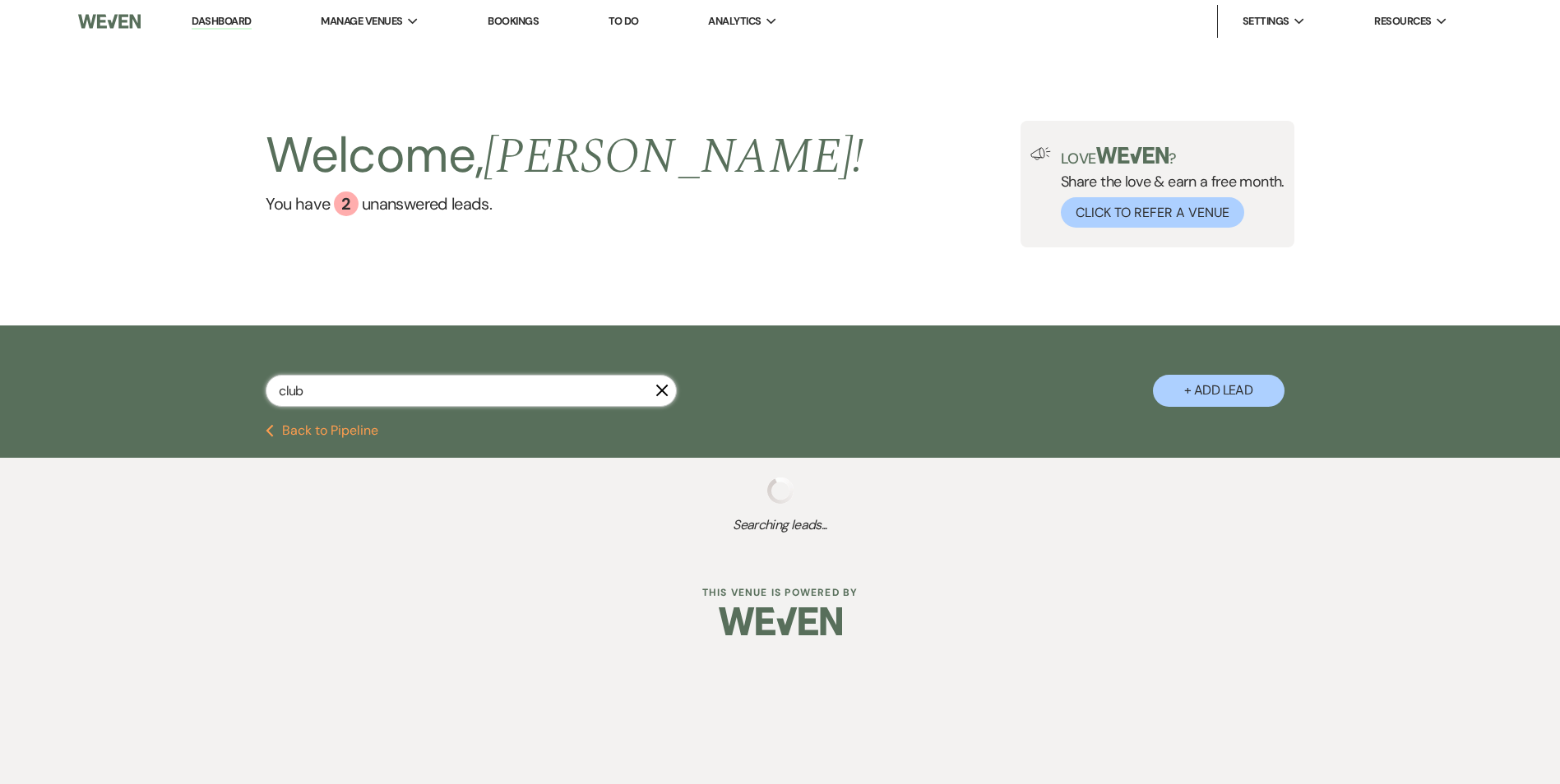
select select "8"
select select "5"
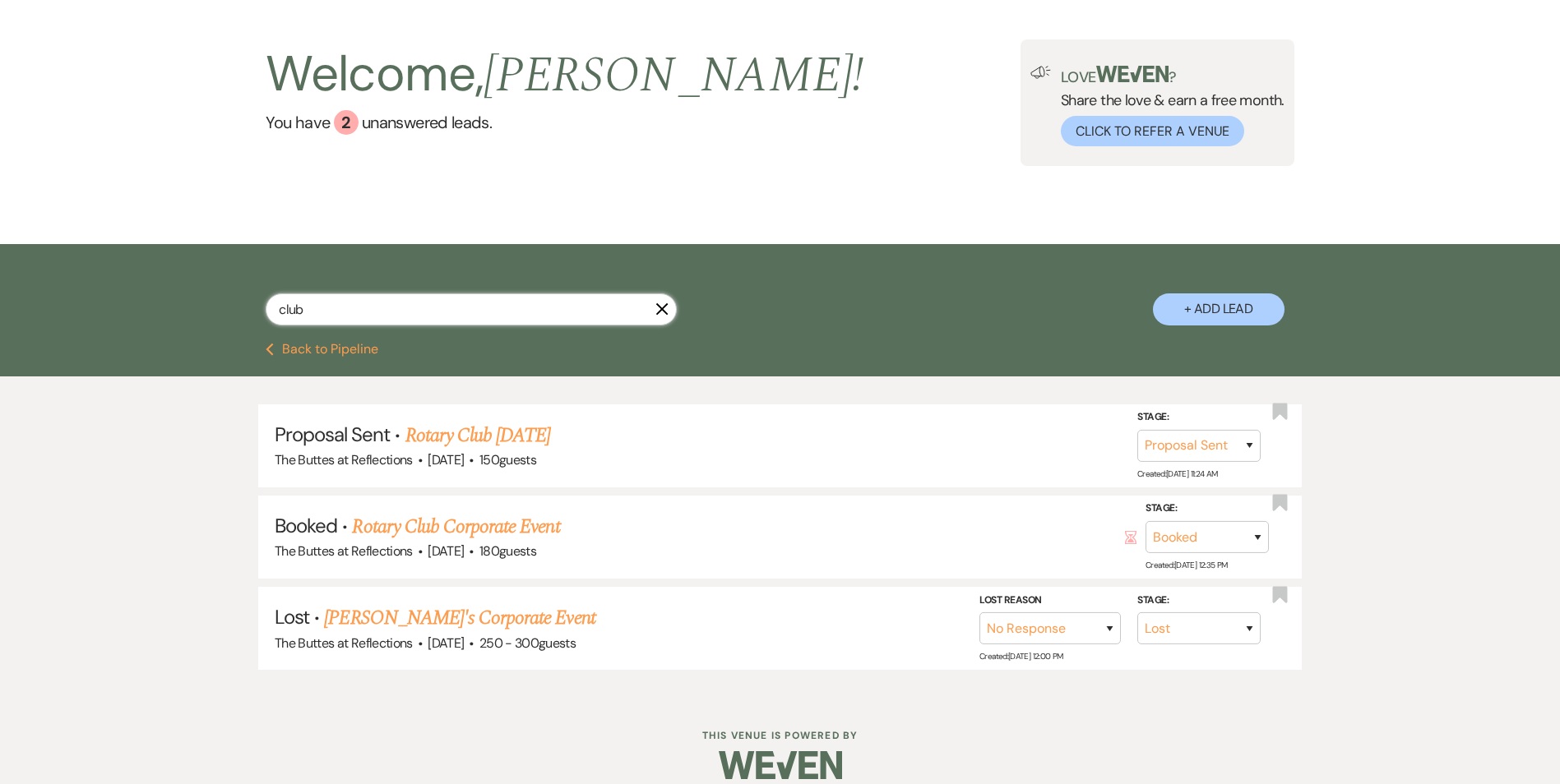
scroll to position [82, 0]
type input "club"
click at [428, 525] on link "Rotary Club Corporate Event" at bounding box center [455, 526] width 208 height 30
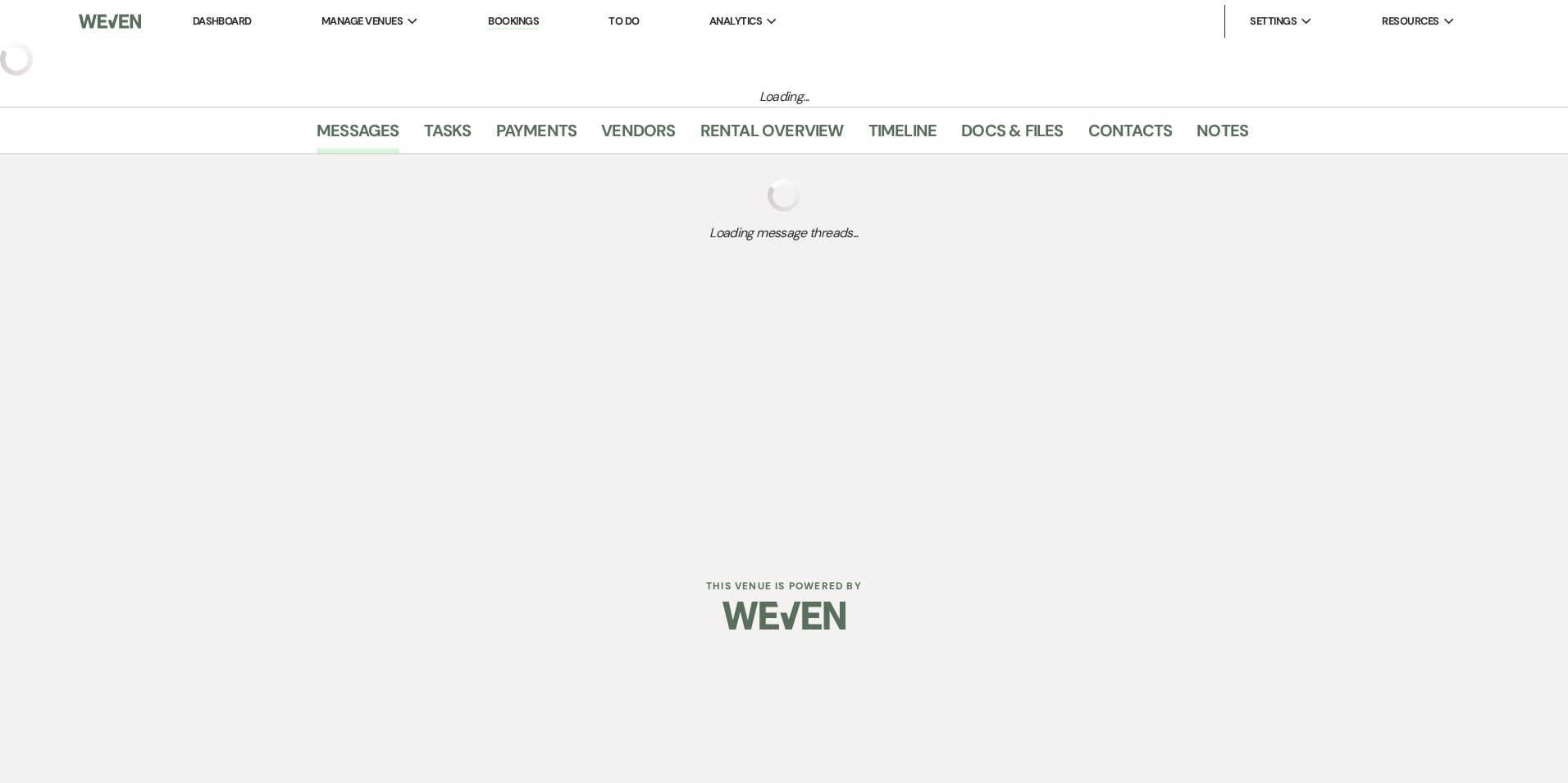
select select "12"
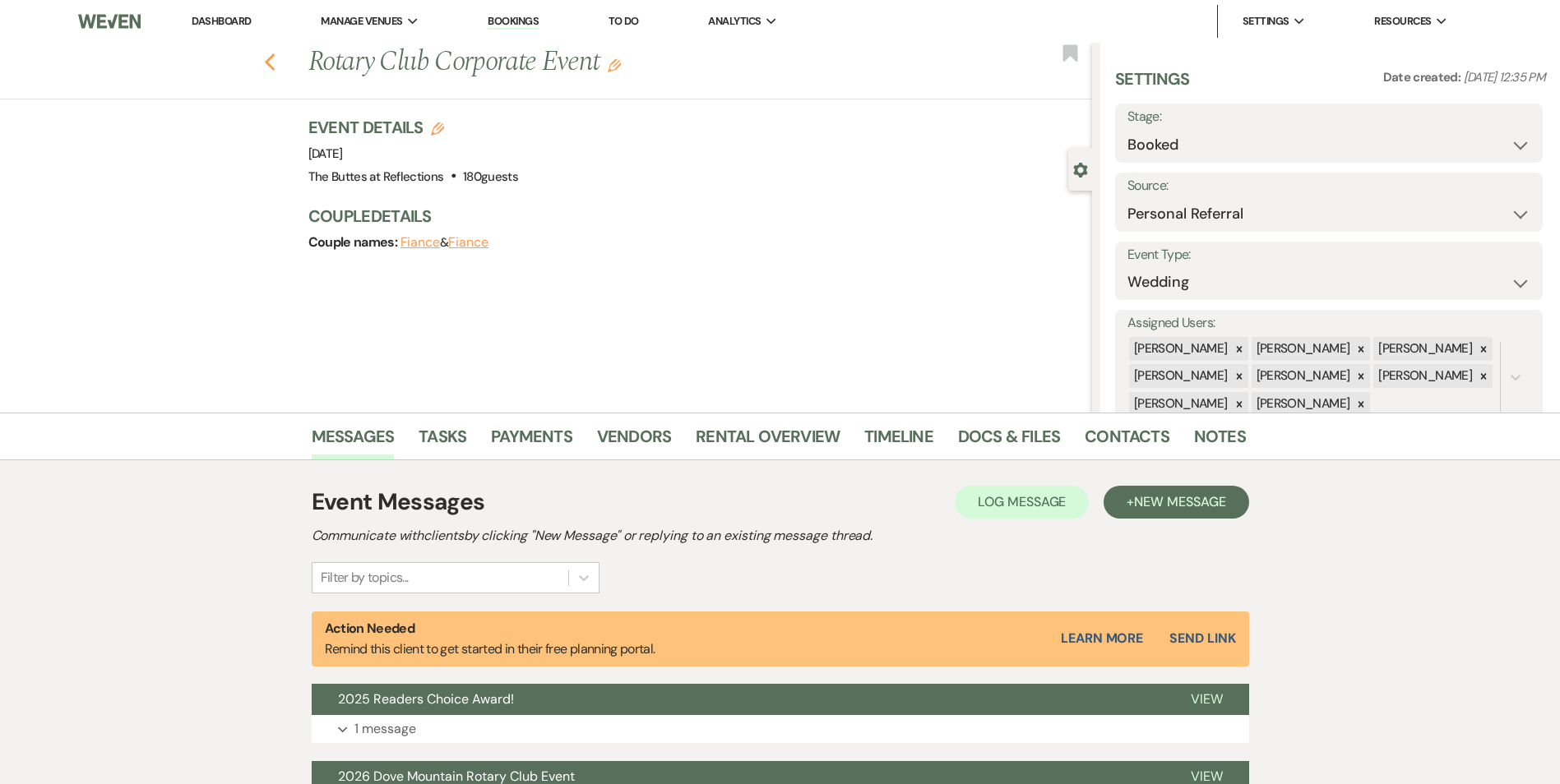
click at [276, 55] on icon "Previous" at bounding box center [270, 63] width 13 height 20
select select "6"
select select "8"
select select "5"
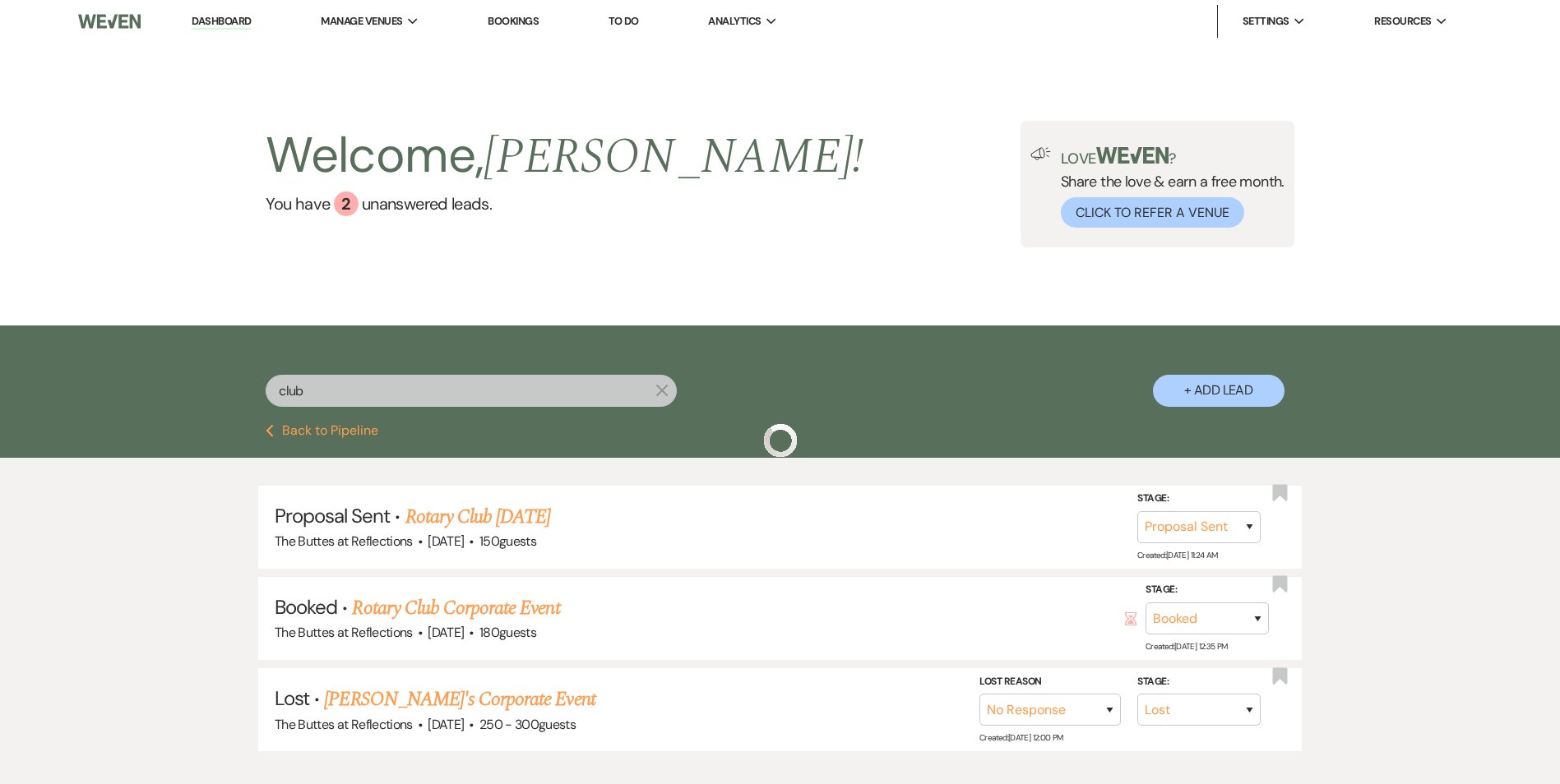
scroll to position [82, 0]
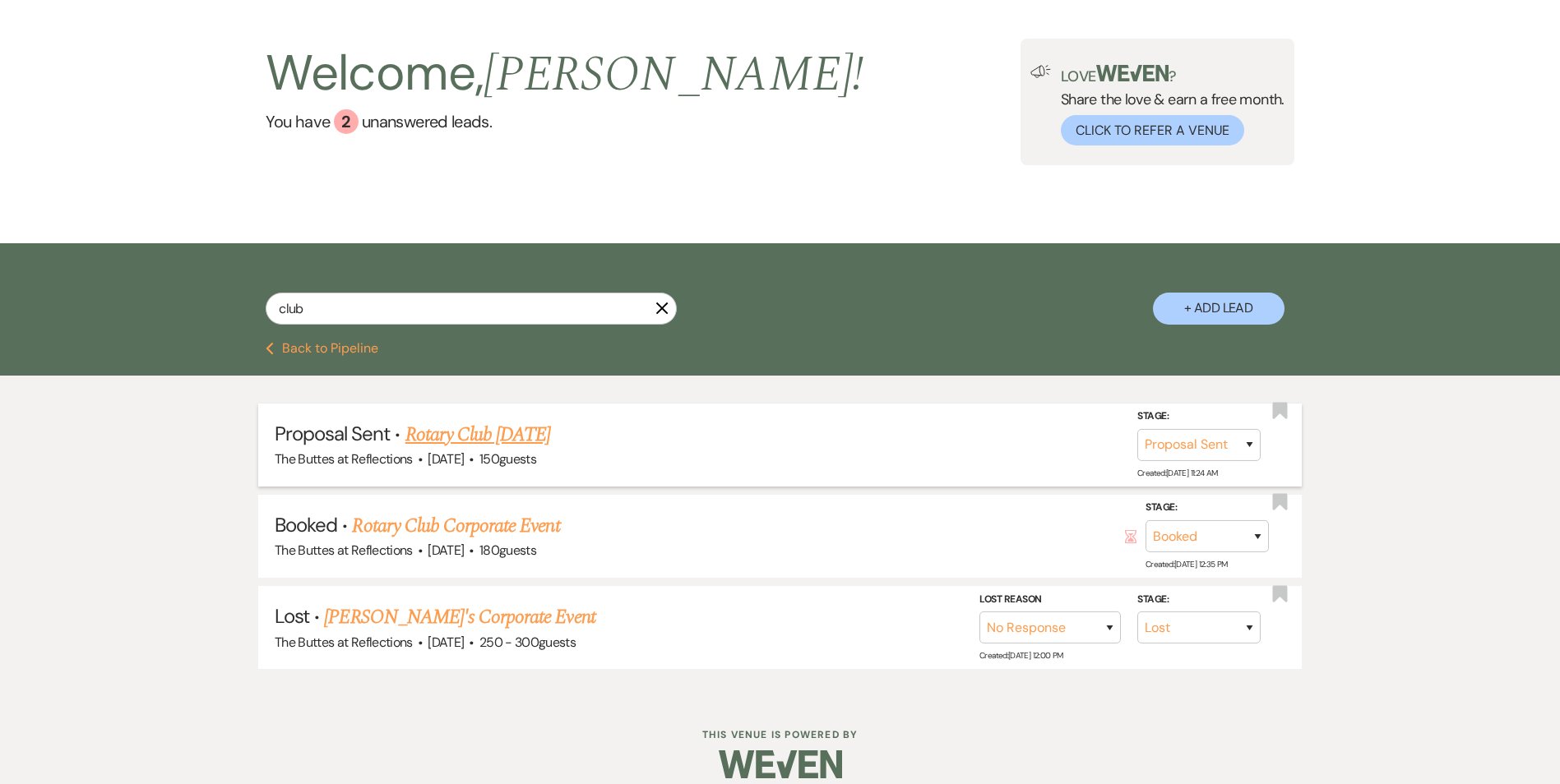
click at [485, 429] on link "Rotary Club [DATE]" at bounding box center [478, 434] width 146 height 30
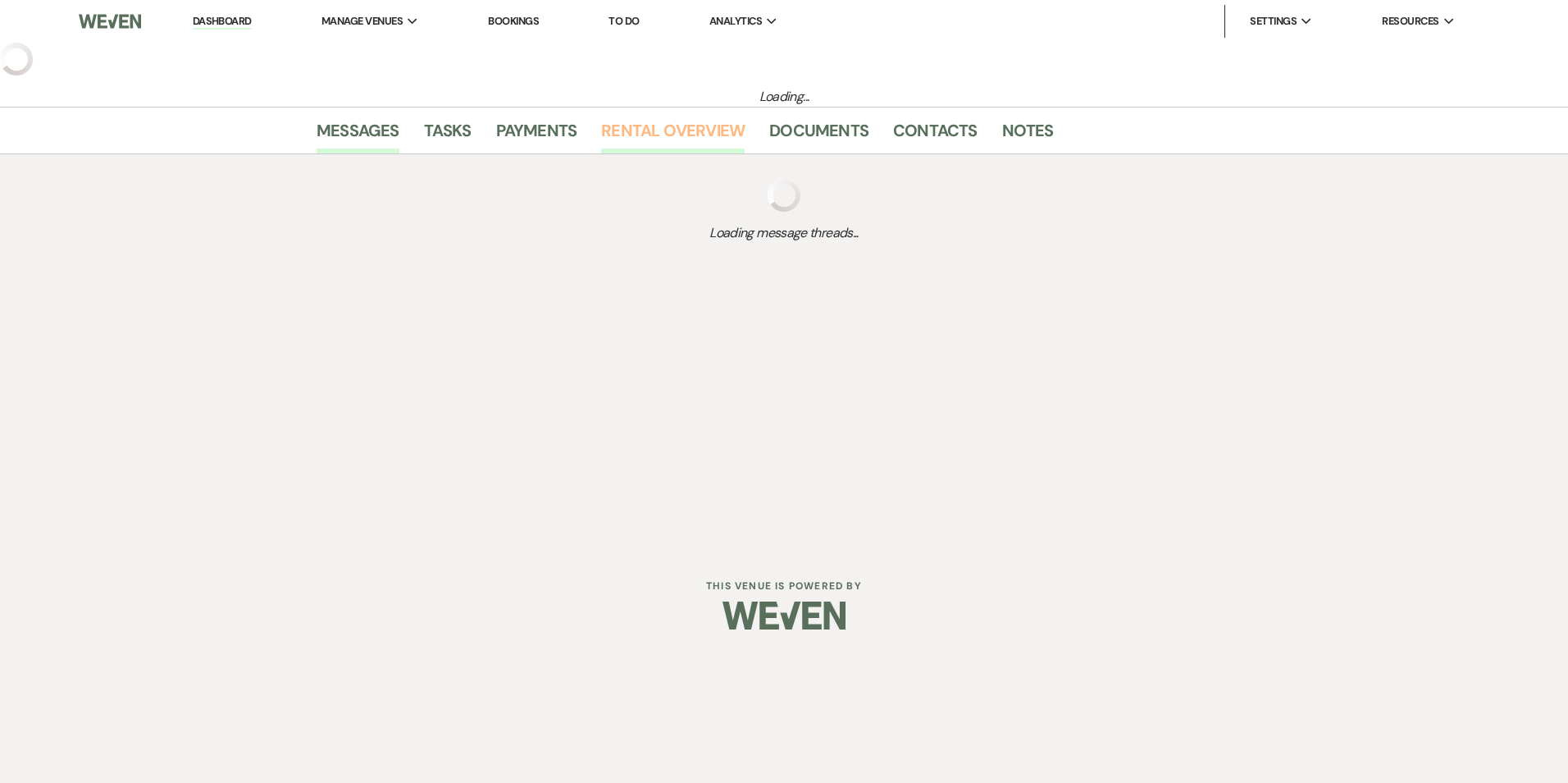
select select "6"
select select "20"
select select "7"
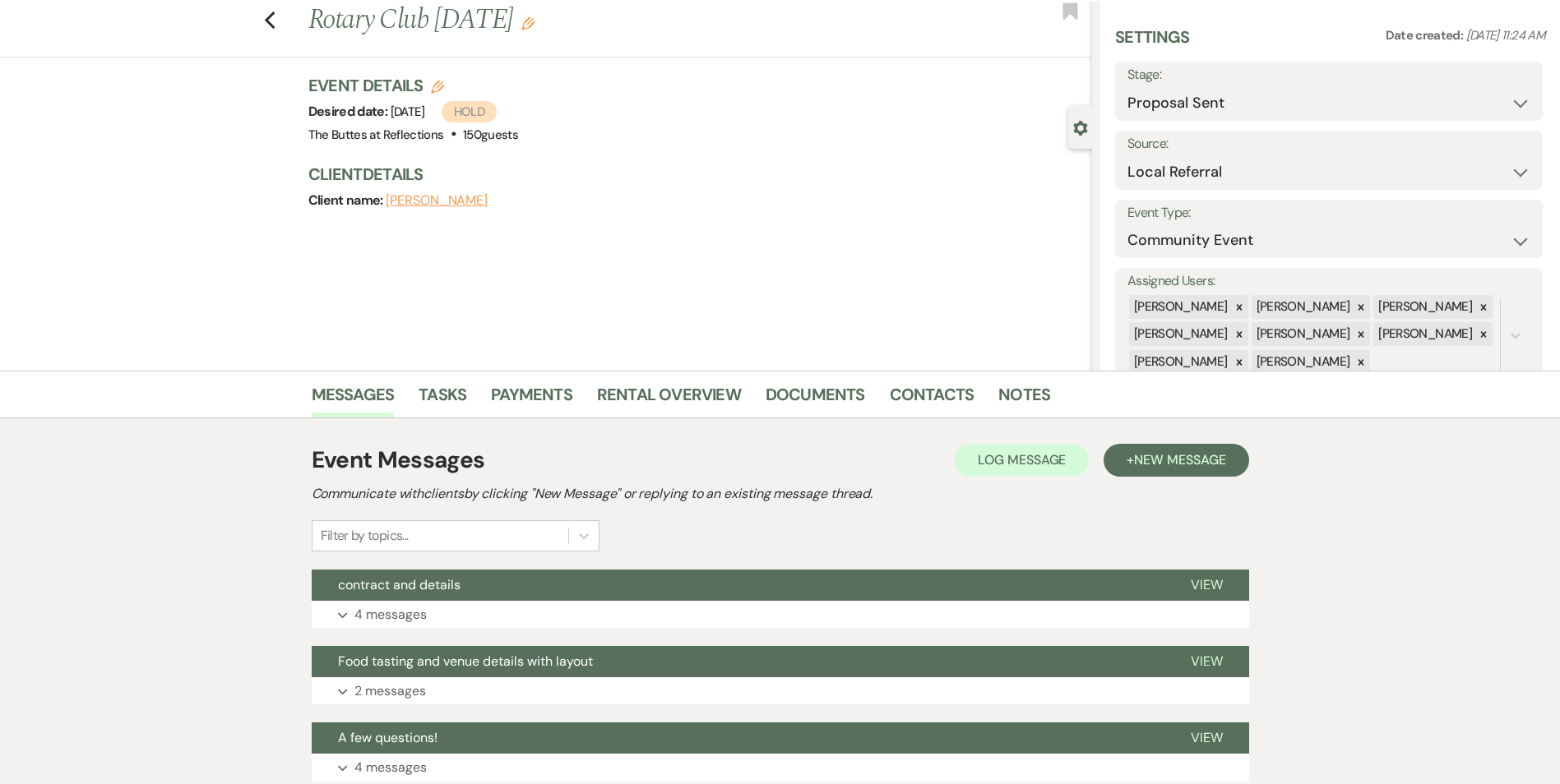
scroll to position [247, 0]
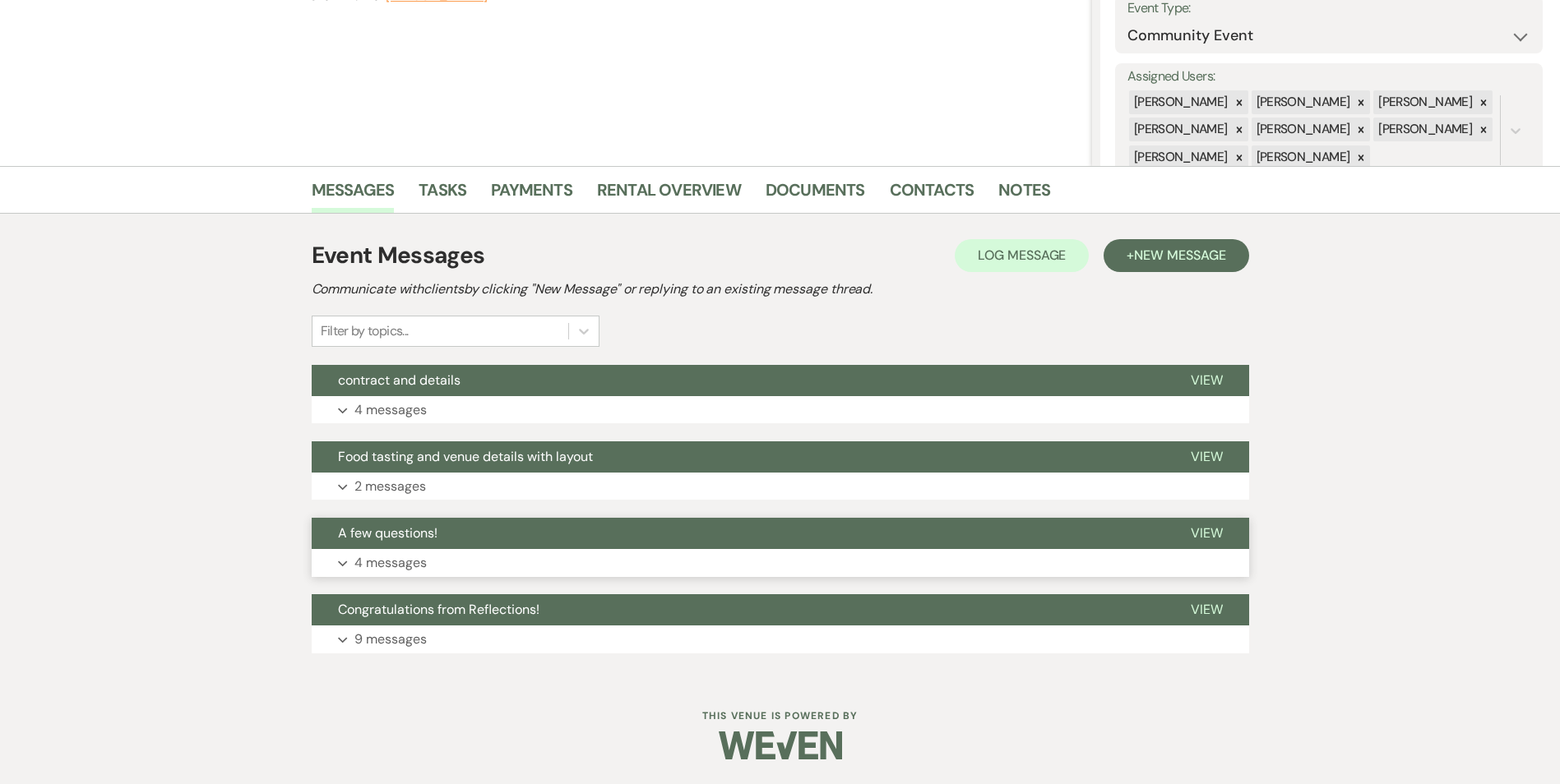
click at [491, 535] on button "A few questions!" at bounding box center [737, 533] width 852 height 31
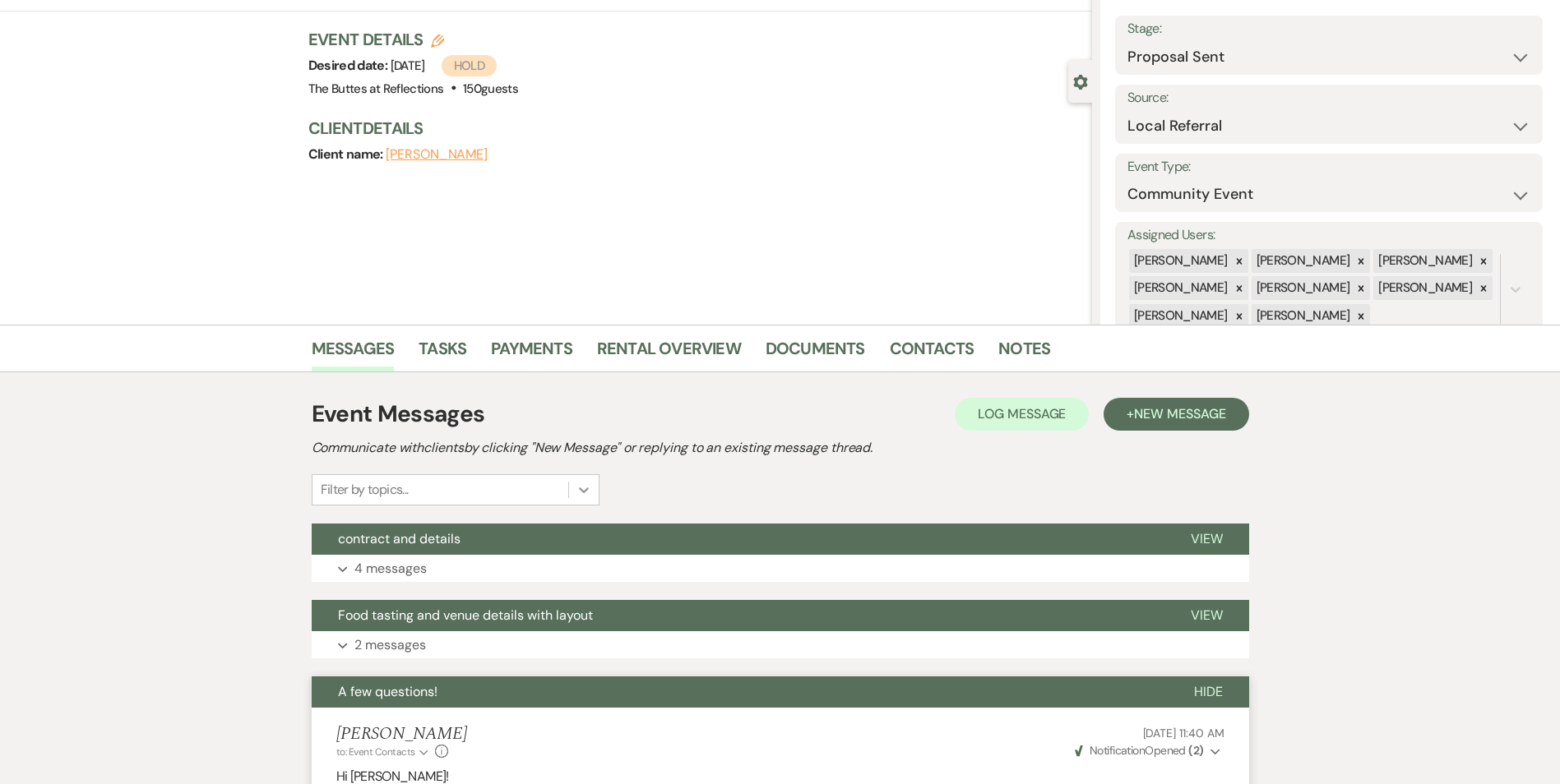
scroll to position [82, 0]
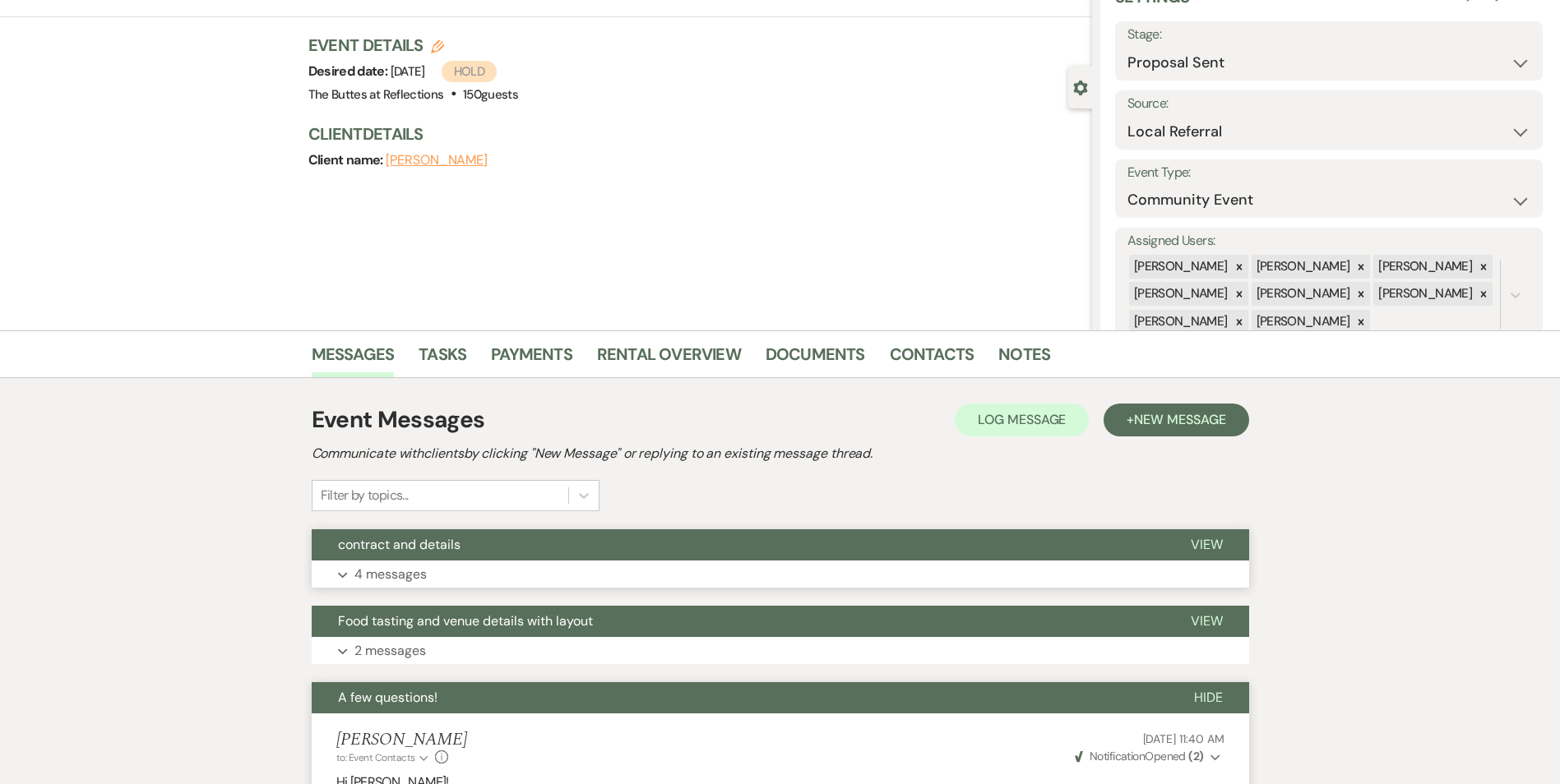
click at [545, 536] on button "contract and details" at bounding box center [737, 544] width 852 height 31
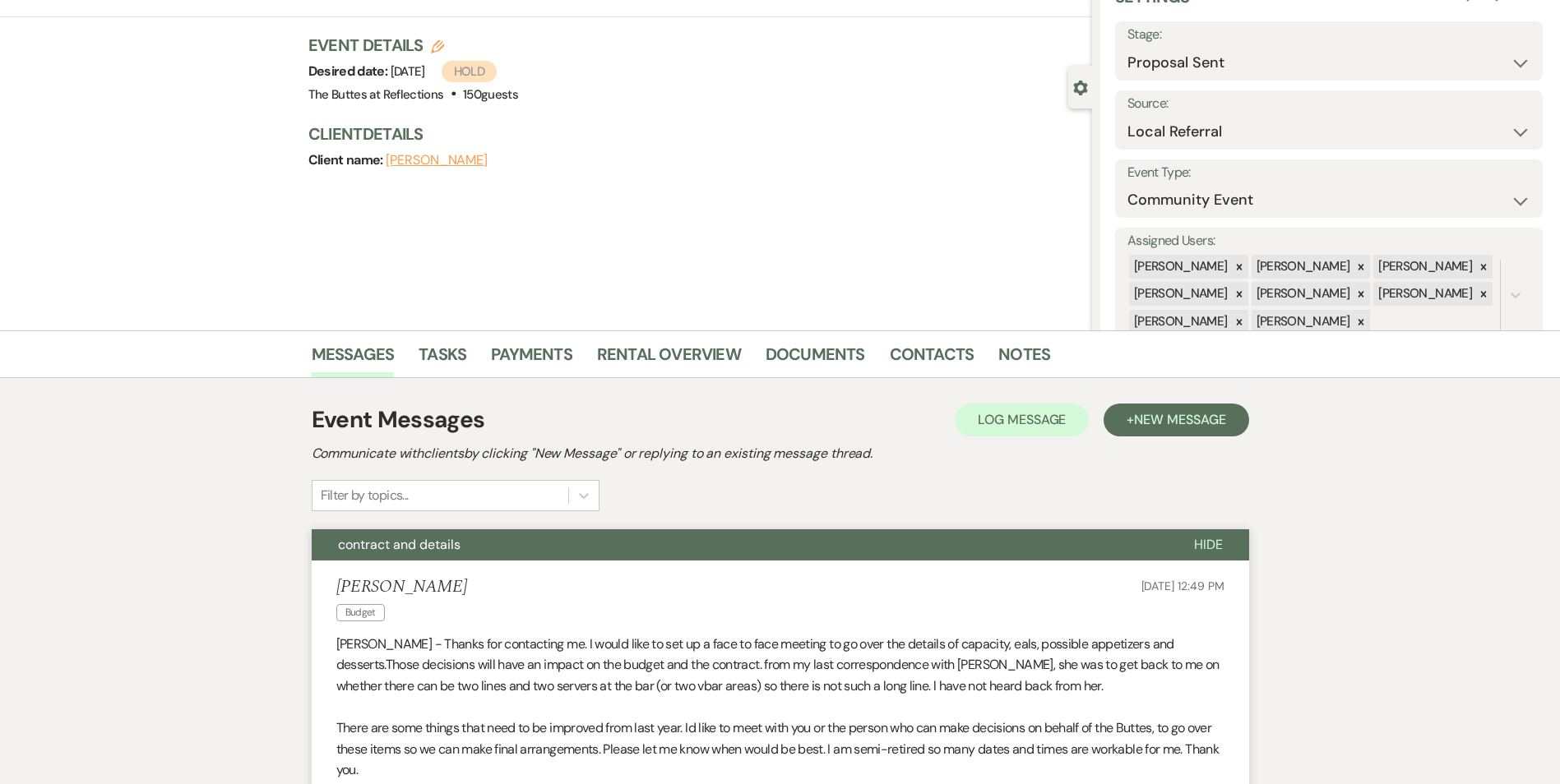
scroll to position [0, 0]
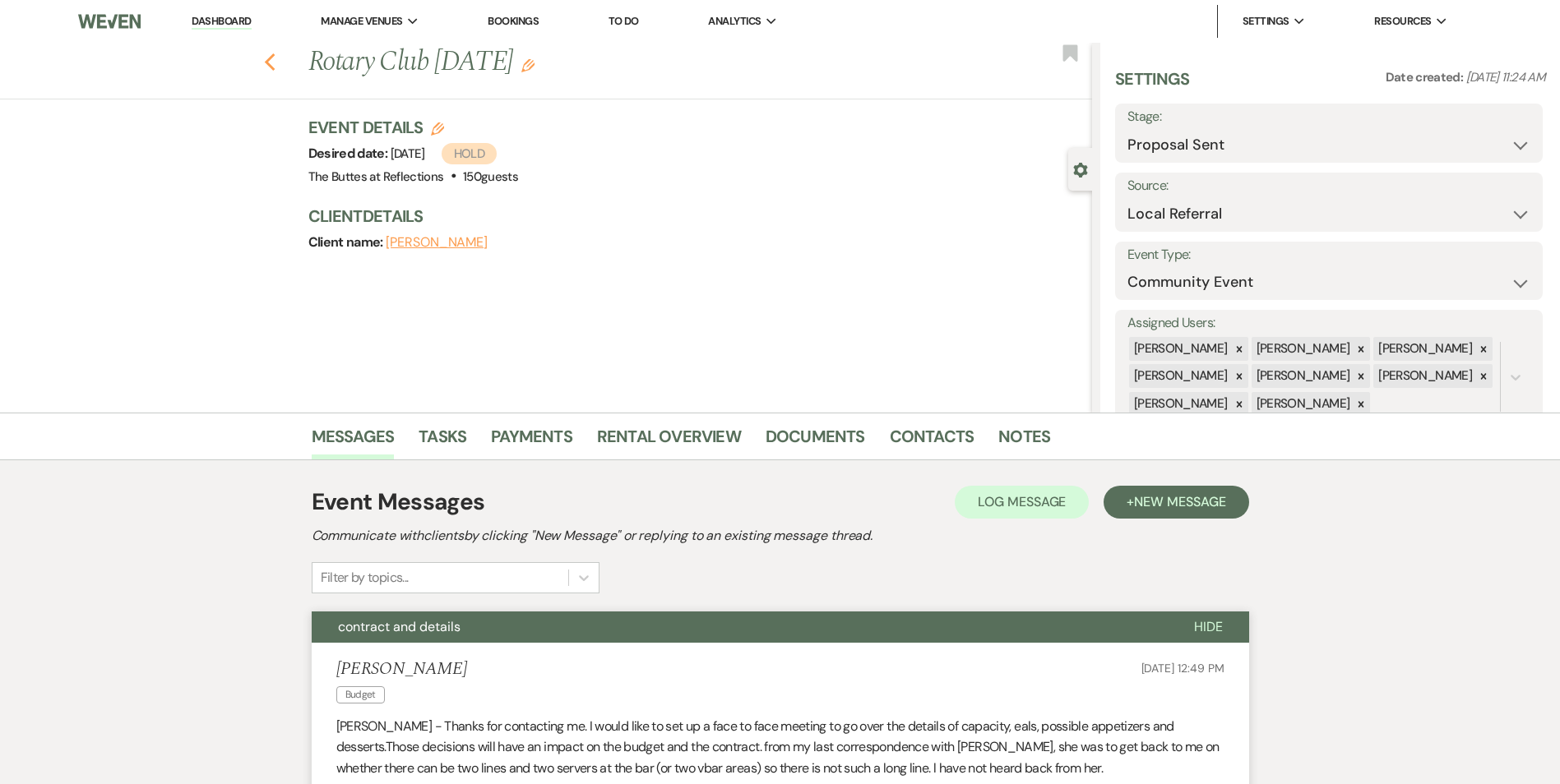
click at [271, 63] on use "button" at bounding box center [269, 63] width 11 height 18
select select "6"
select select "8"
select select "5"
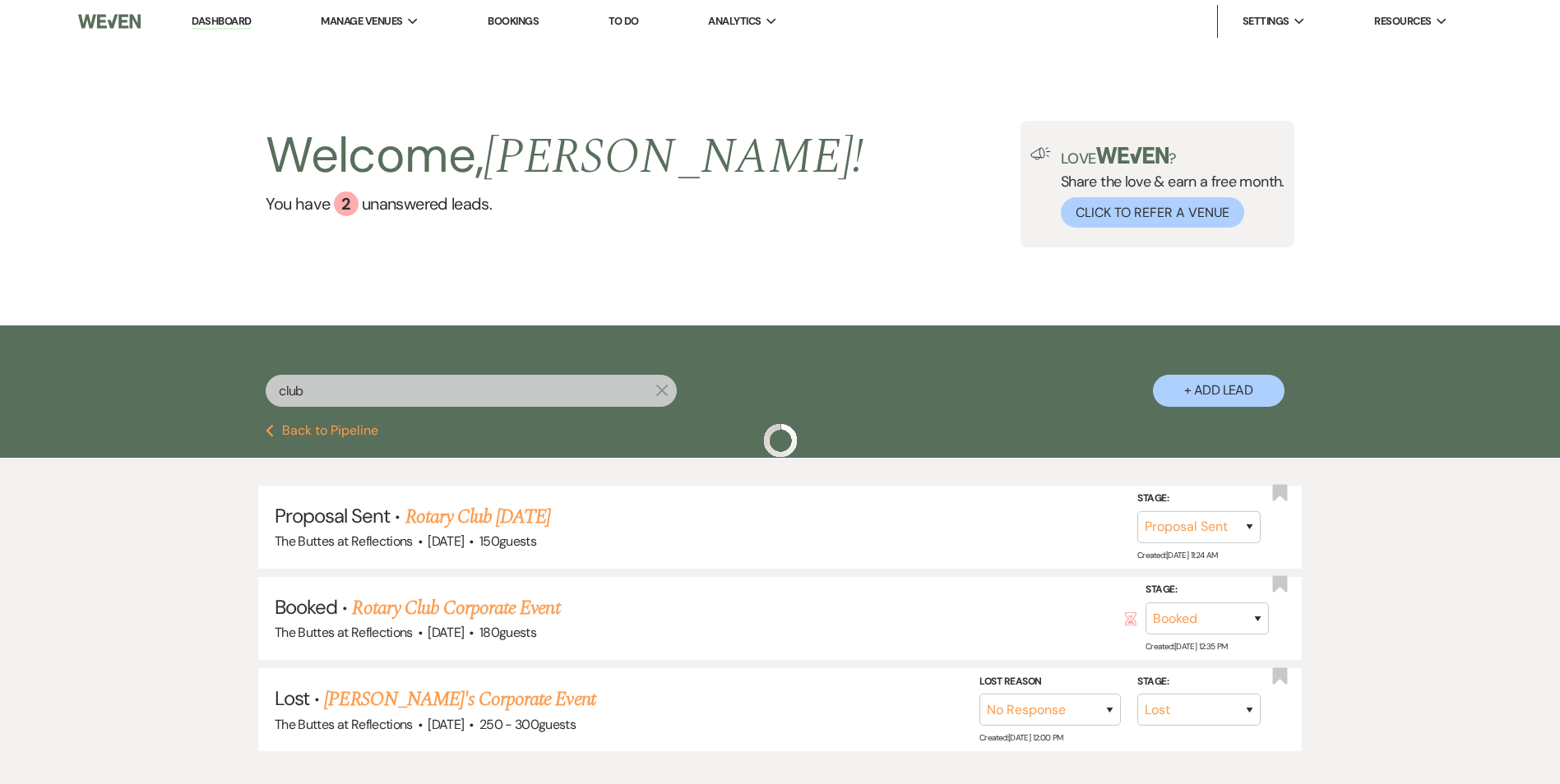
scroll to position [82, 0]
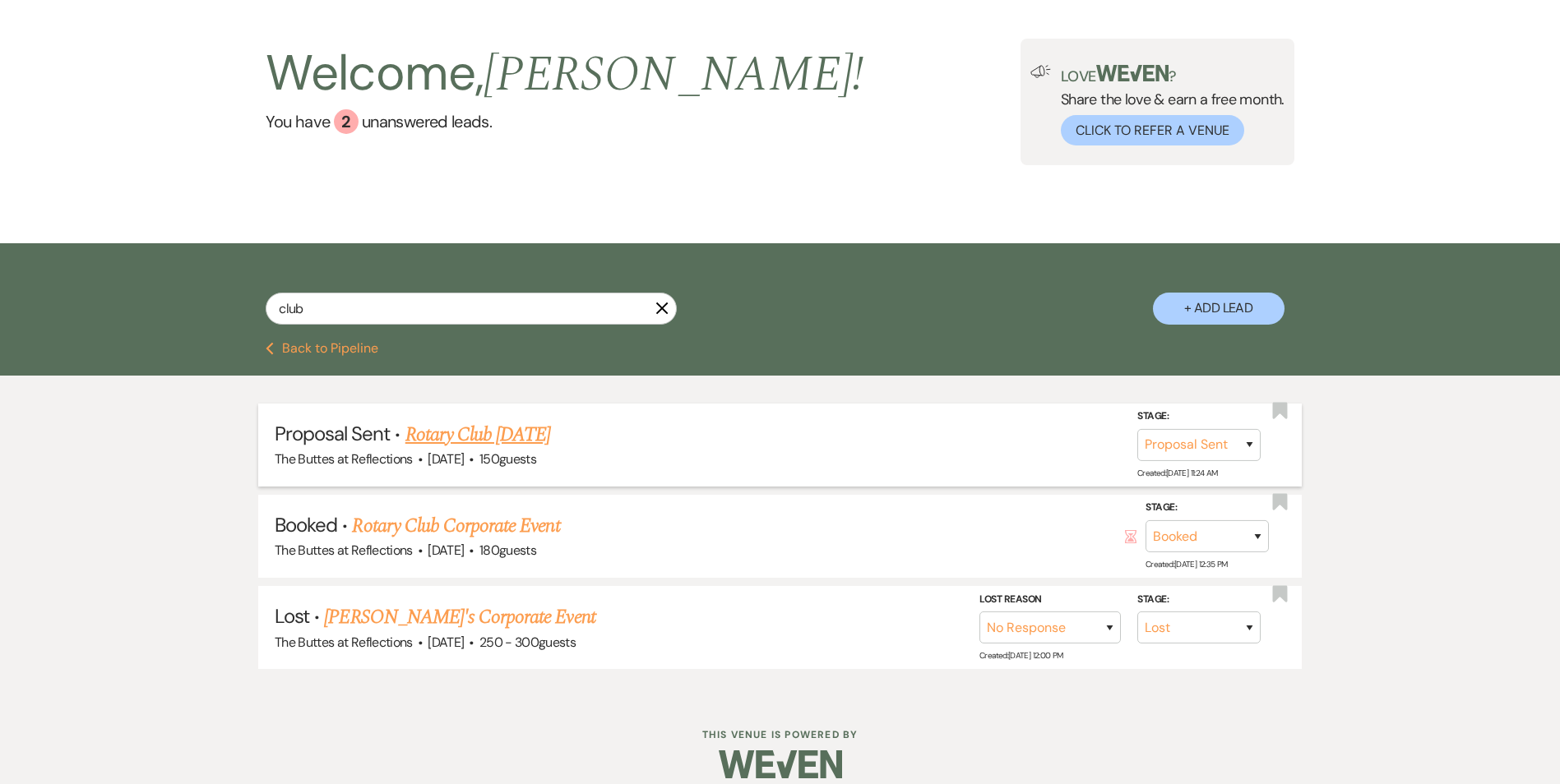
click at [525, 440] on link "Rotary Club [DATE]" at bounding box center [478, 434] width 146 height 30
select select "6"
select select "20"
select select "7"
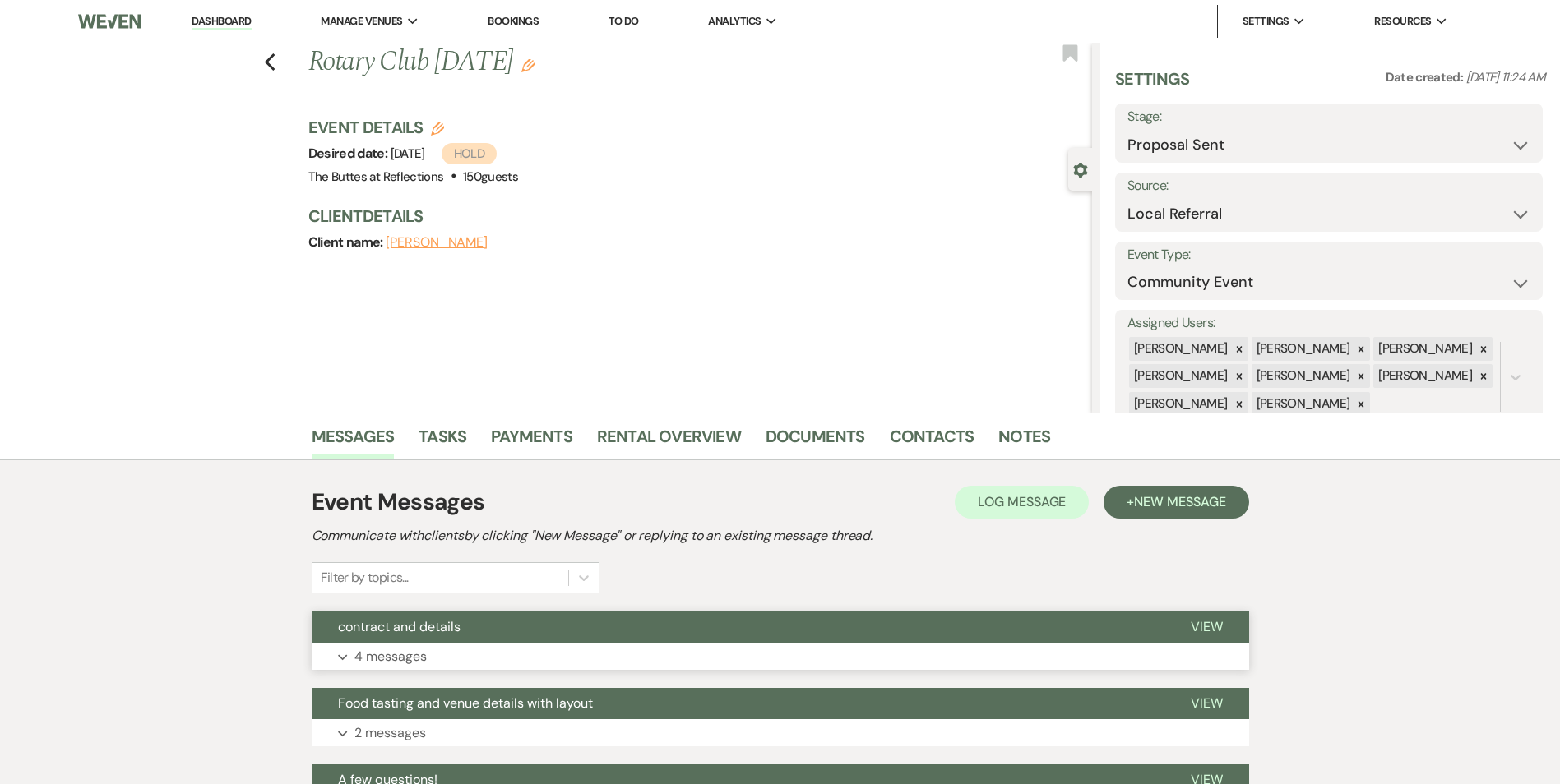
click at [615, 622] on button "contract and details" at bounding box center [737, 627] width 852 height 31
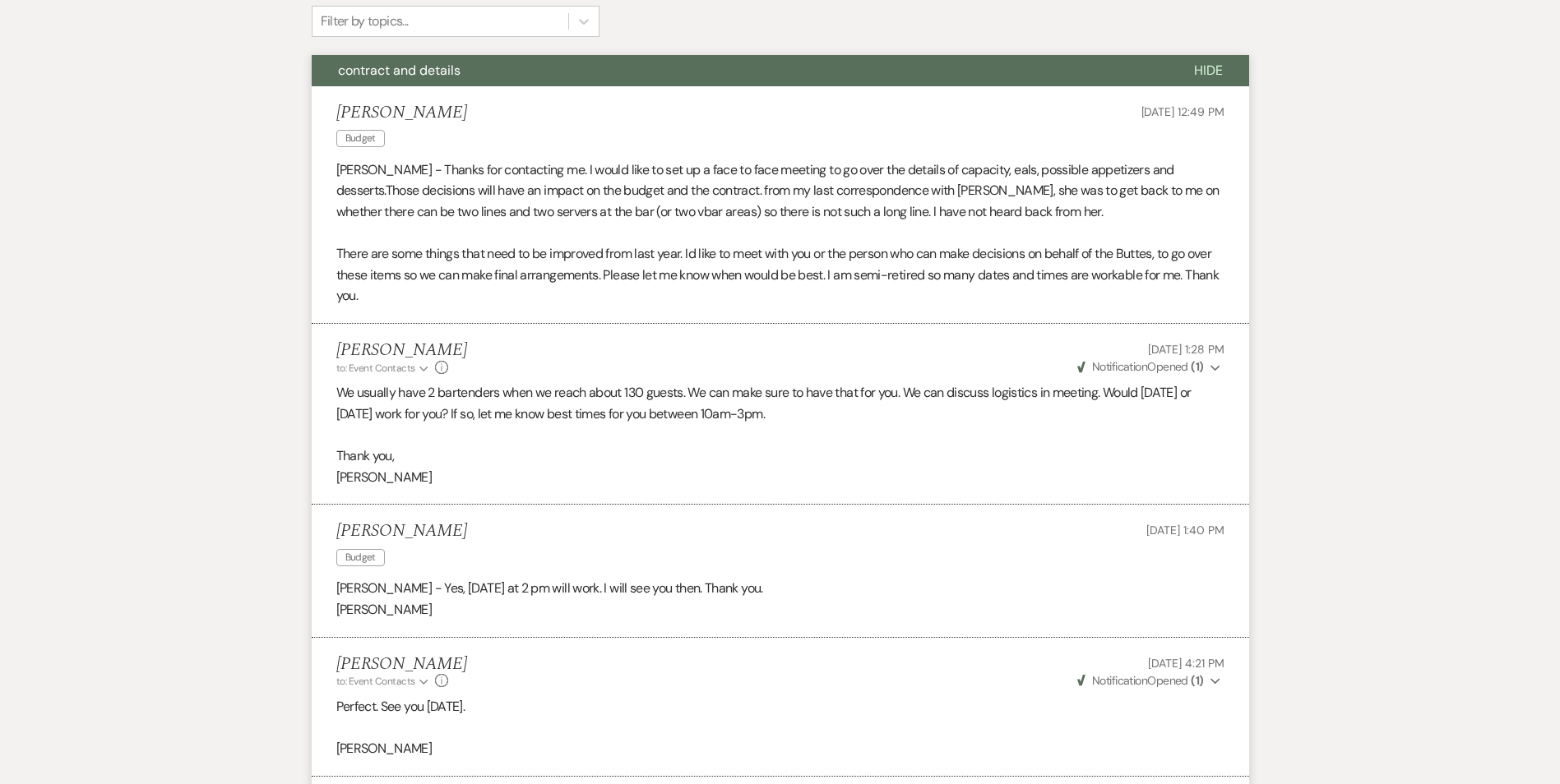
scroll to position [657, 0]
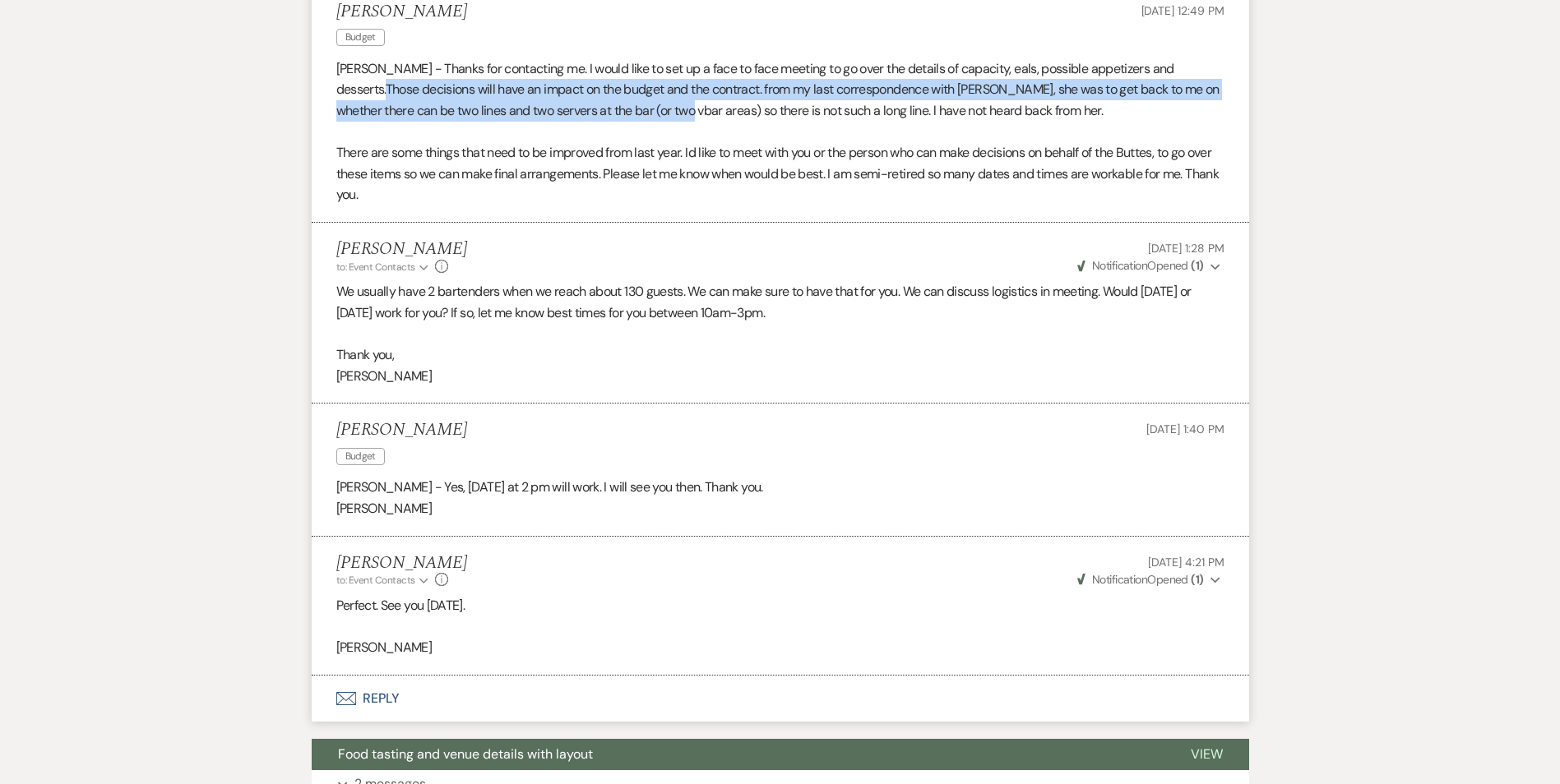
drag, startPoint x: 420, startPoint y: 93, endPoint x: 713, endPoint y: 104, distance: 293.2
click at [713, 104] on p "[PERSON_NAME] - Thanks for contacting me. I would like to set up a face to face…" at bounding box center [780, 89] width 888 height 63
click at [562, 119] on p "[PERSON_NAME] - Thanks for contacting me. I would like to set up a face to face…" at bounding box center [780, 89] width 888 height 63
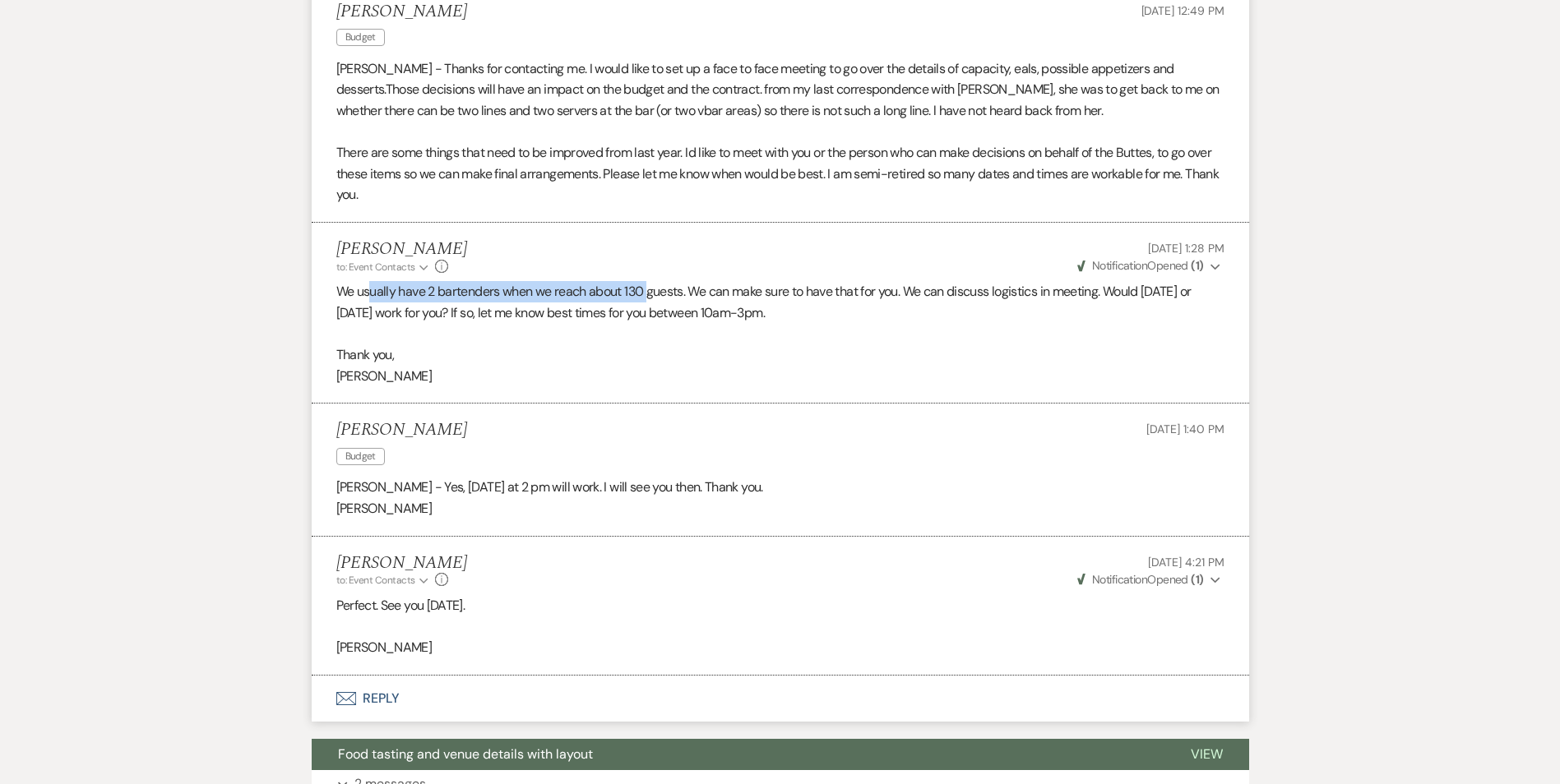
drag, startPoint x: 370, startPoint y: 295, endPoint x: 651, endPoint y: 294, distance: 281.0
click at [651, 294] on p "We usually have 2 bartenders when we reach about 130 guests. We can make sure t…" at bounding box center [780, 301] width 888 height 42
drag, startPoint x: 388, startPoint y: 316, endPoint x: 718, endPoint y: 330, distance: 330.3
click at [718, 330] on div "We usually have 2 bartenders when we reach about 130 guests. We can make sure t…" at bounding box center [780, 333] width 888 height 105
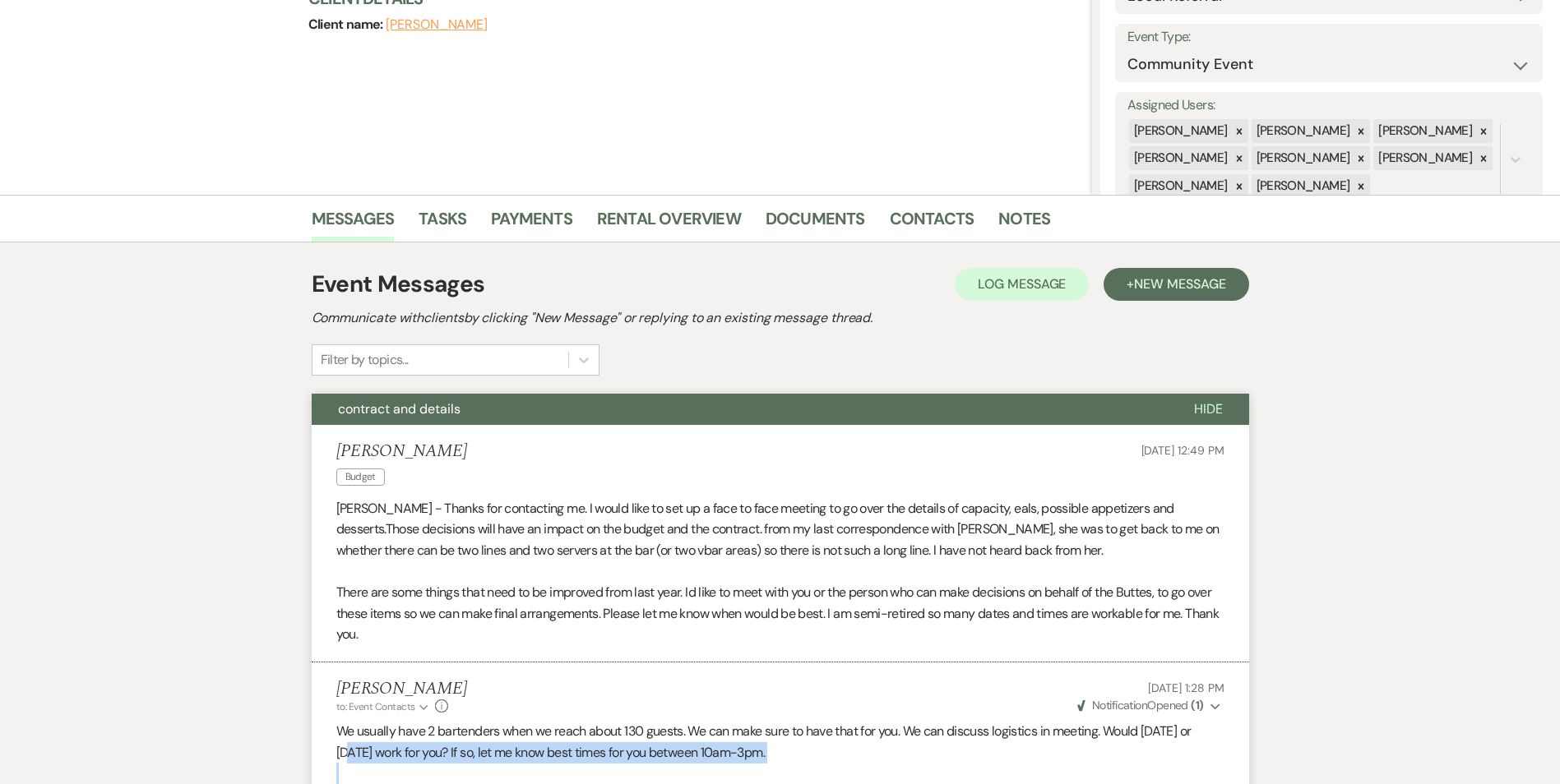
scroll to position [247, 0]
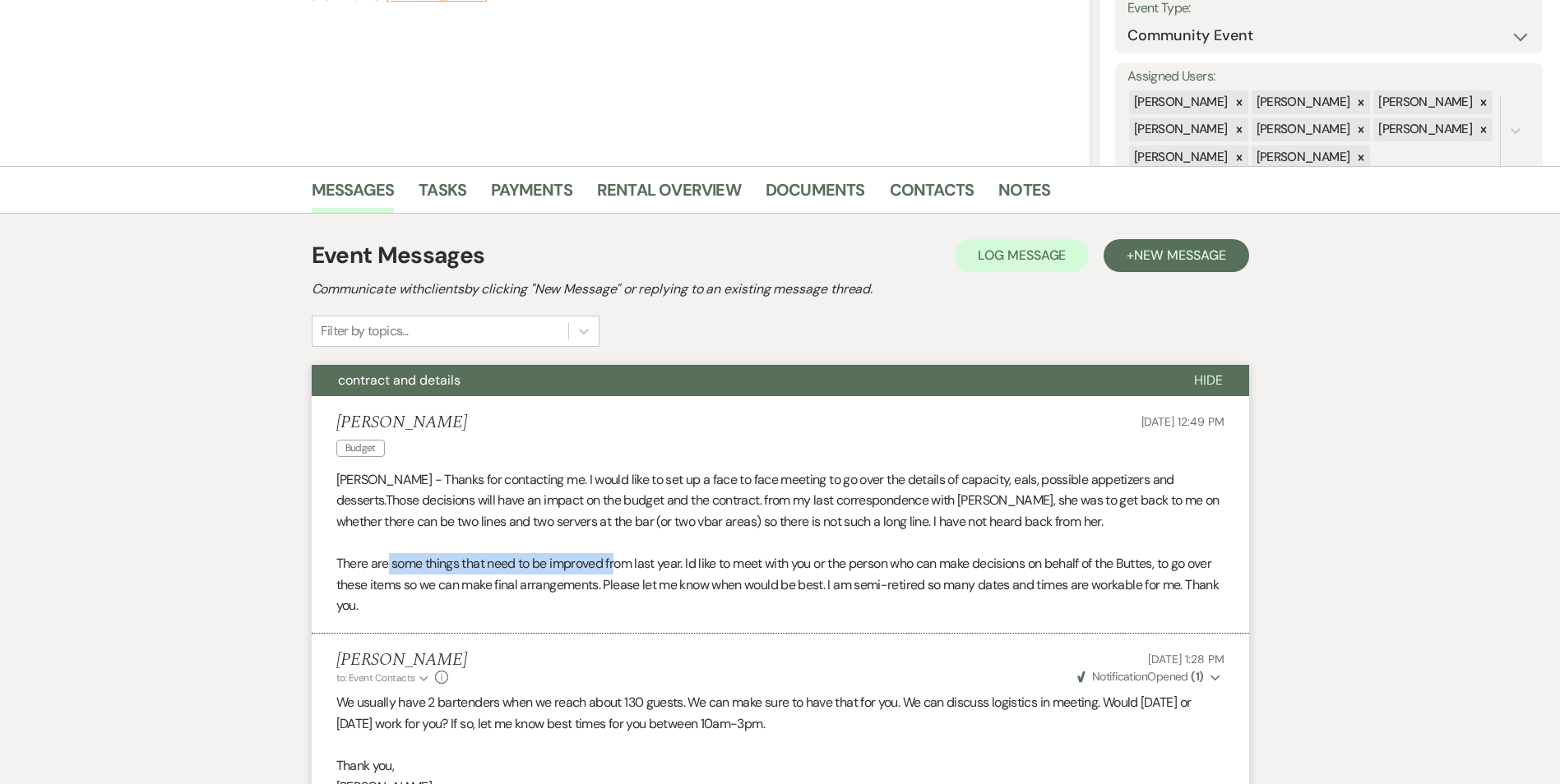
drag, startPoint x: 387, startPoint y: 562, endPoint x: 618, endPoint y: 564, distance: 231.0
click at [618, 564] on p "There are some things that need to be improved from last year. Id like to meet …" at bounding box center [780, 585] width 888 height 63
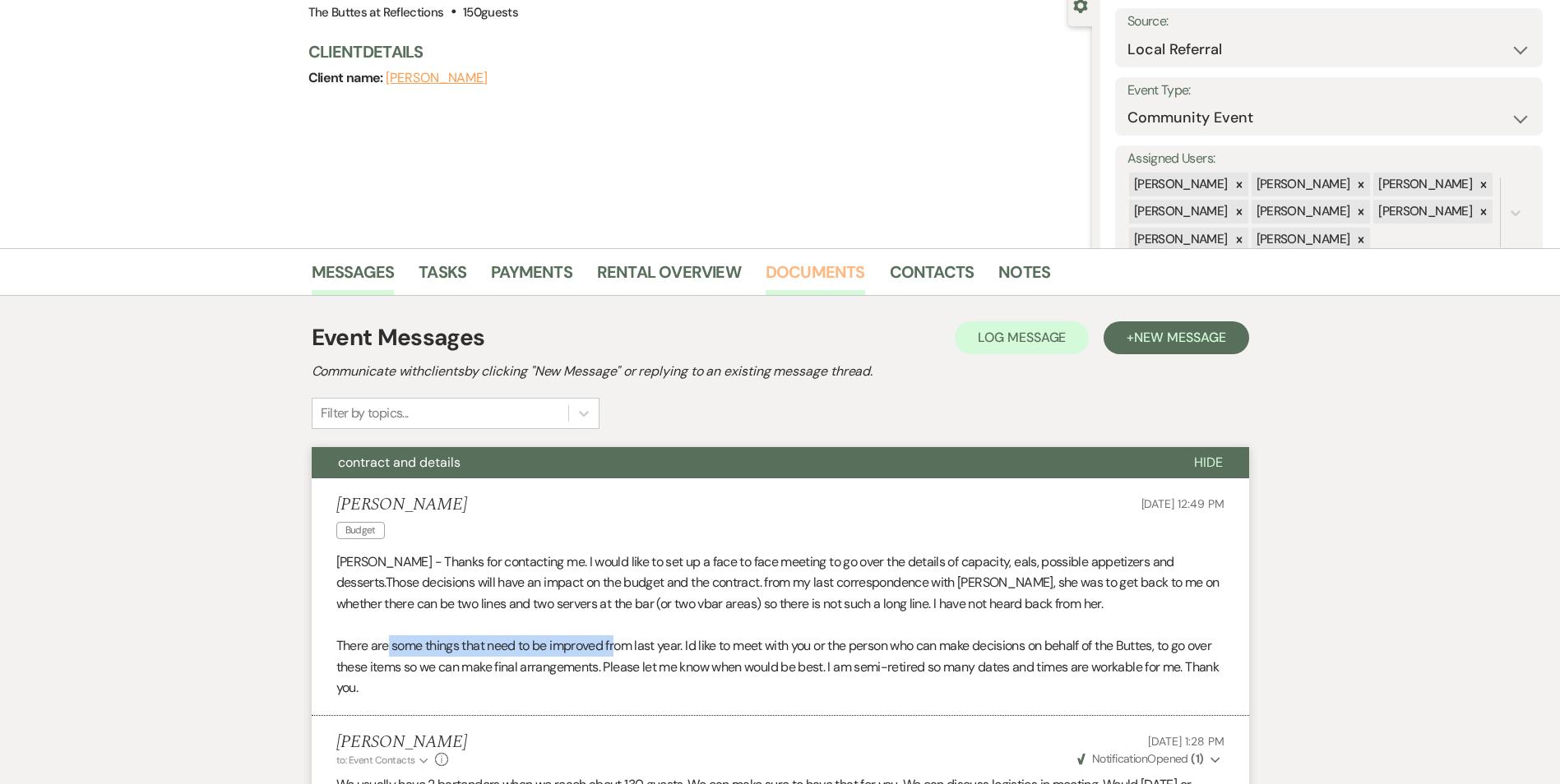
click at [827, 272] on link "Documents" at bounding box center [815, 277] width 99 height 36
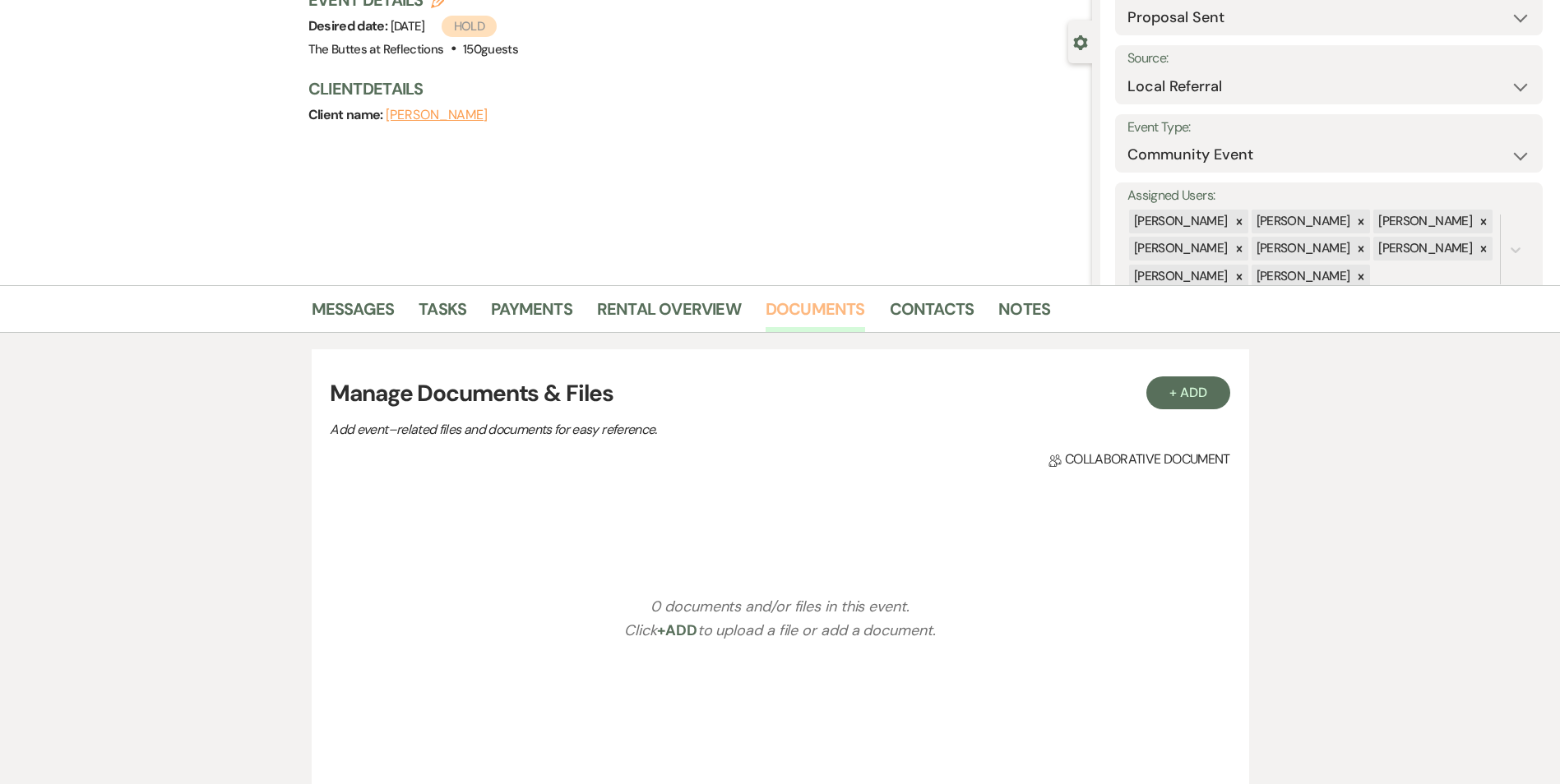
scroll to position [82, 0]
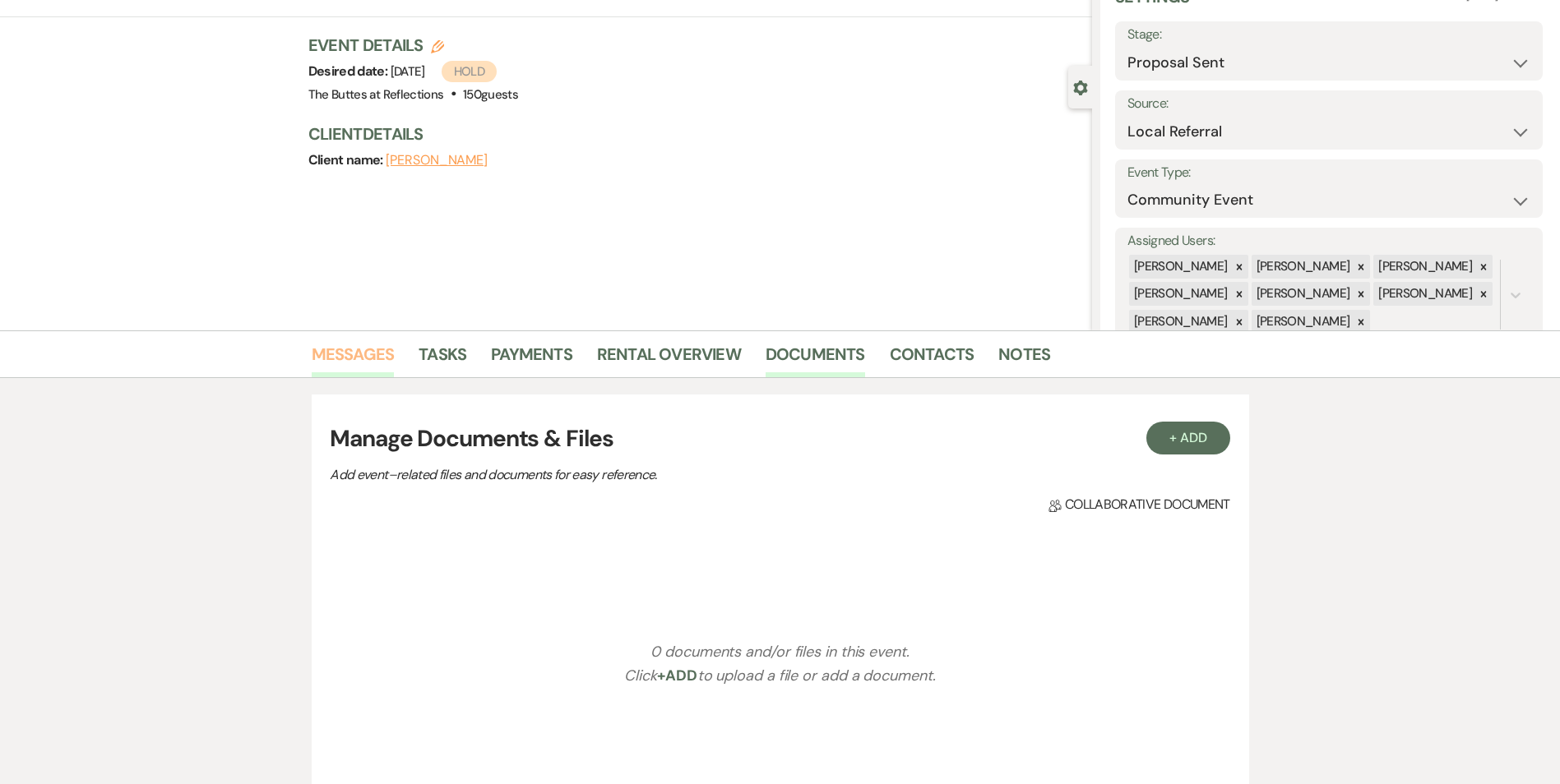
click at [374, 359] on link "Messages" at bounding box center [352, 358] width 83 height 36
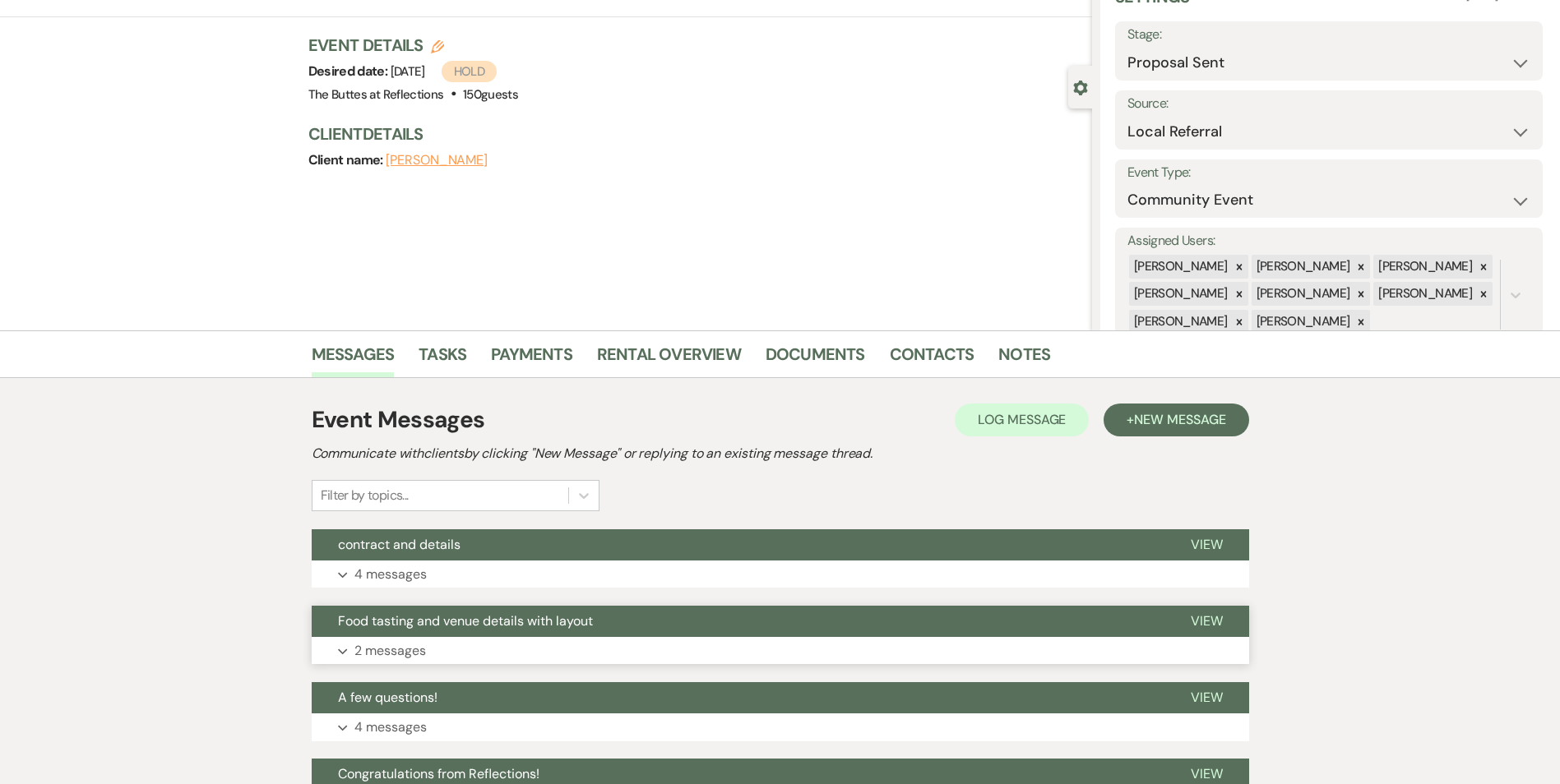
click at [576, 625] on span "Food tasting and venue details with layout" at bounding box center [465, 620] width 255 height 17
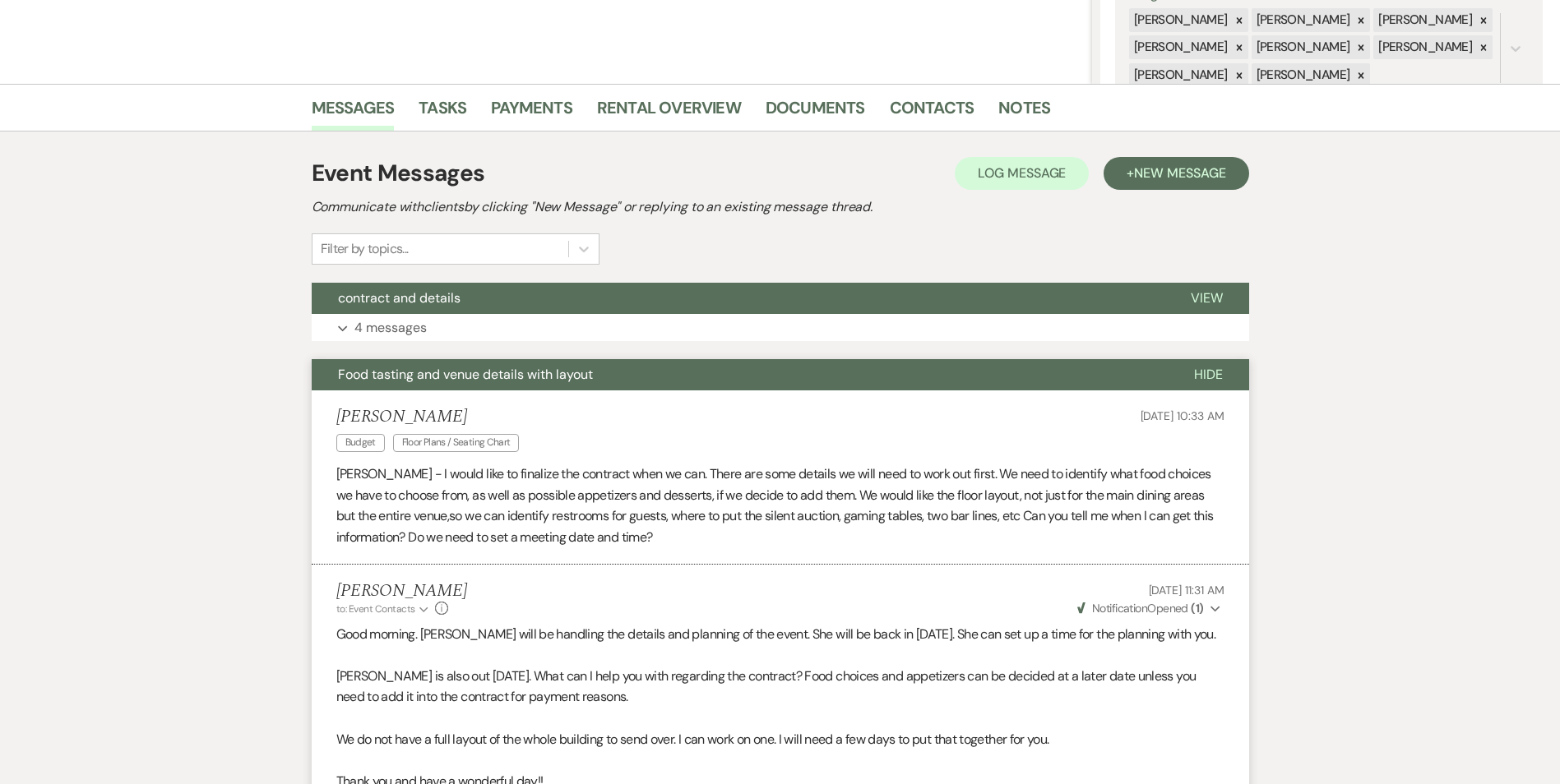
scroll to position [411, 0]
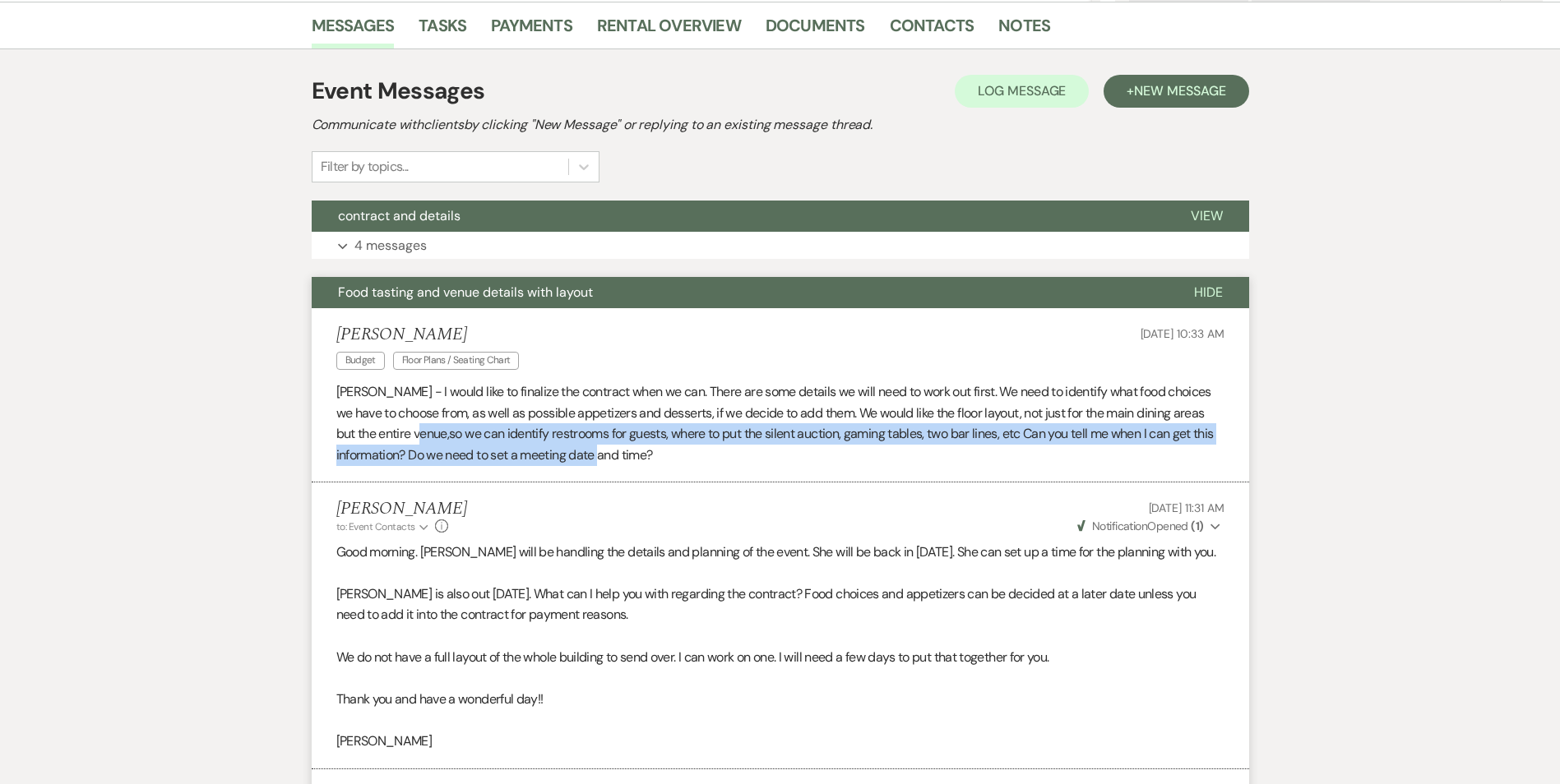
drag, startPoint x: 414, startPoint y: 439, endPoint x: 637, endPoint y: 444, distance: 223.1
click at [637, 444] on p "[PERSON_NAME] - I would like to finalize the contract when we can. There are so…" at bounding box center [780, 423] width 888 height 84
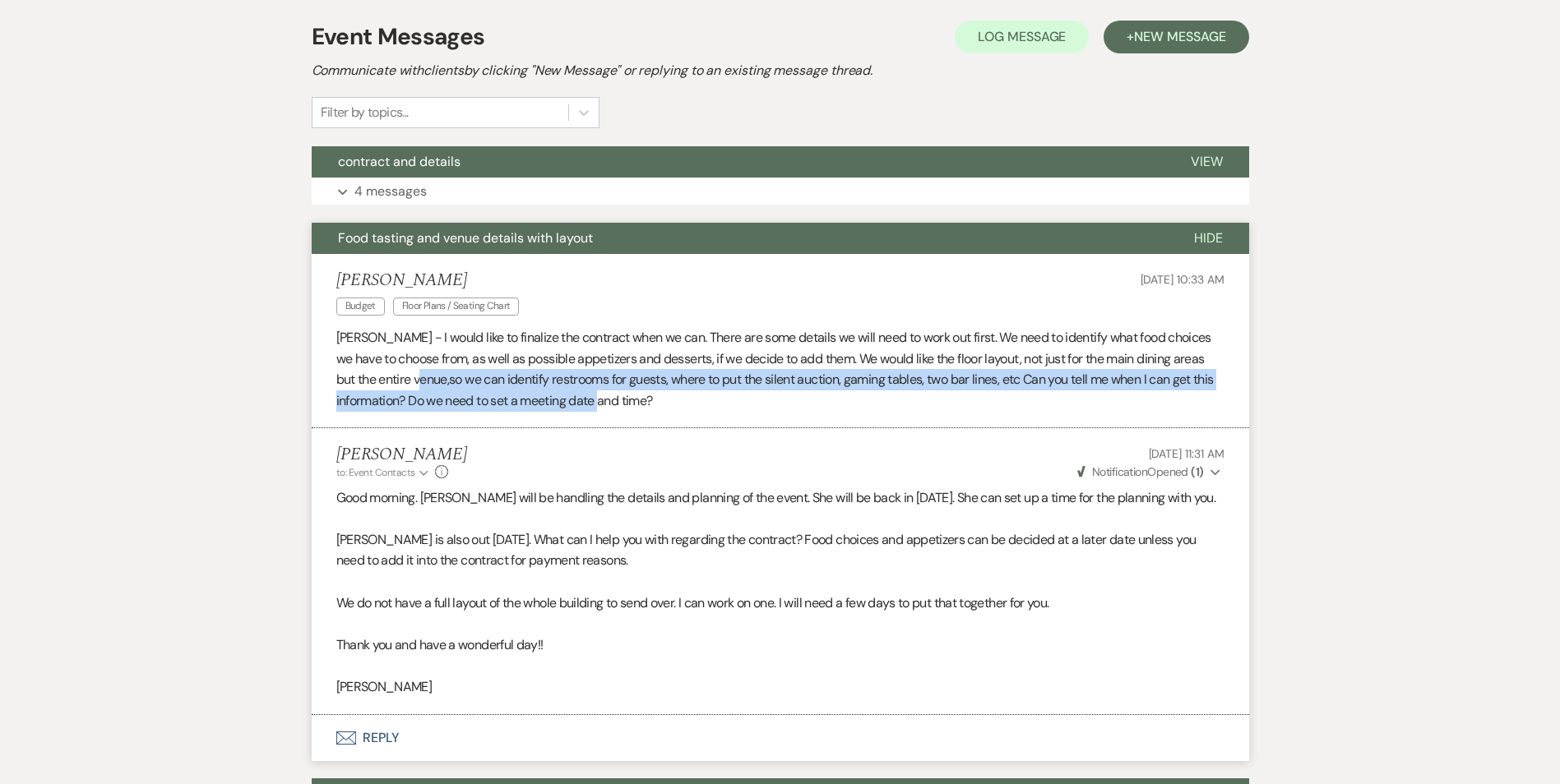
scroll to position [493, 0]
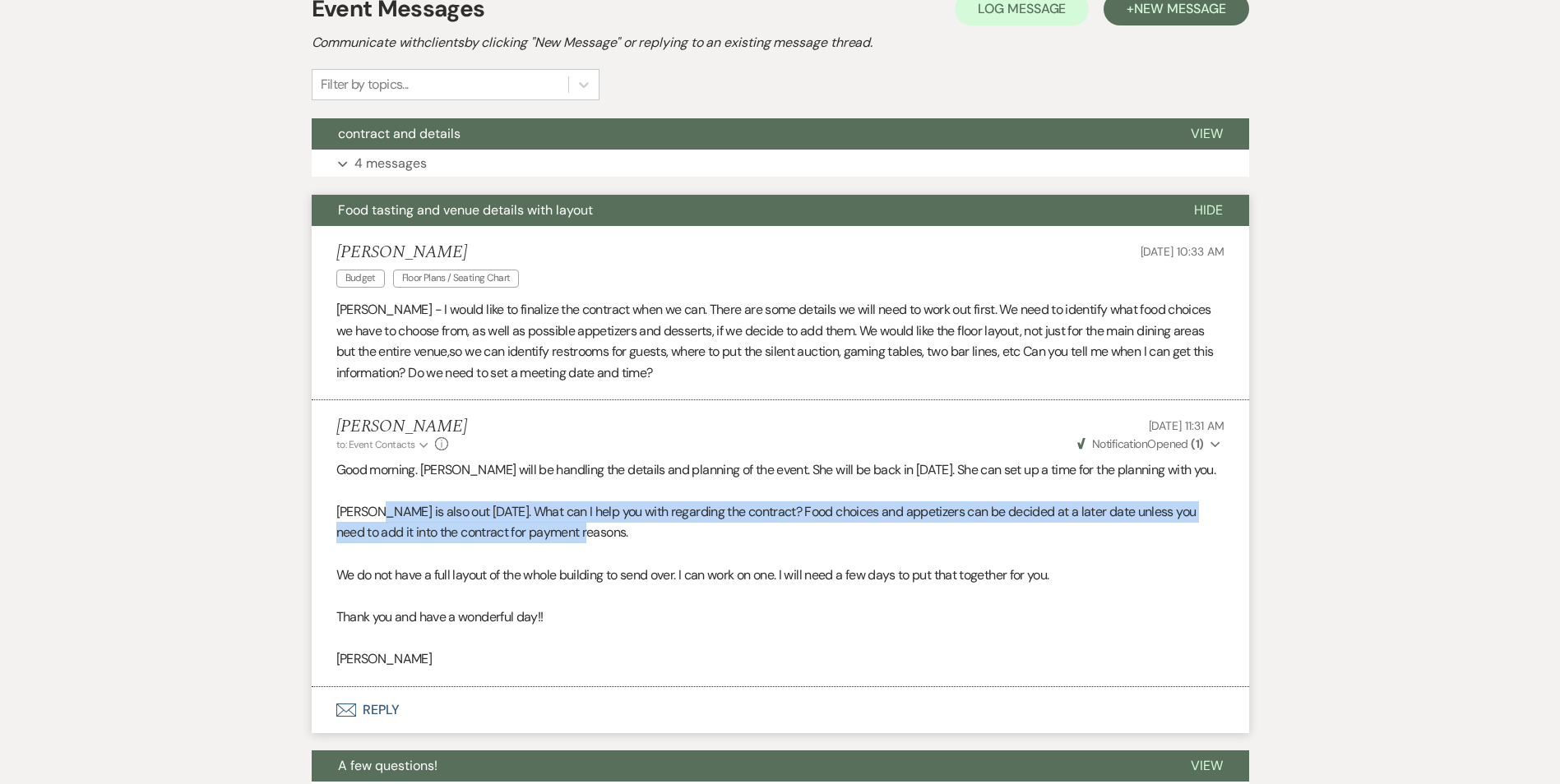
drag, startPoint x: 369, startPoint y: 519, endPoint x: 560, endPoint y: 523, distance: 191.0
click at [560, 523] on p "[PERSON_NAME] is also out [DATE]. What can I help you with regarding the contra…" at bounding box center [780, 522] width 888 height 42
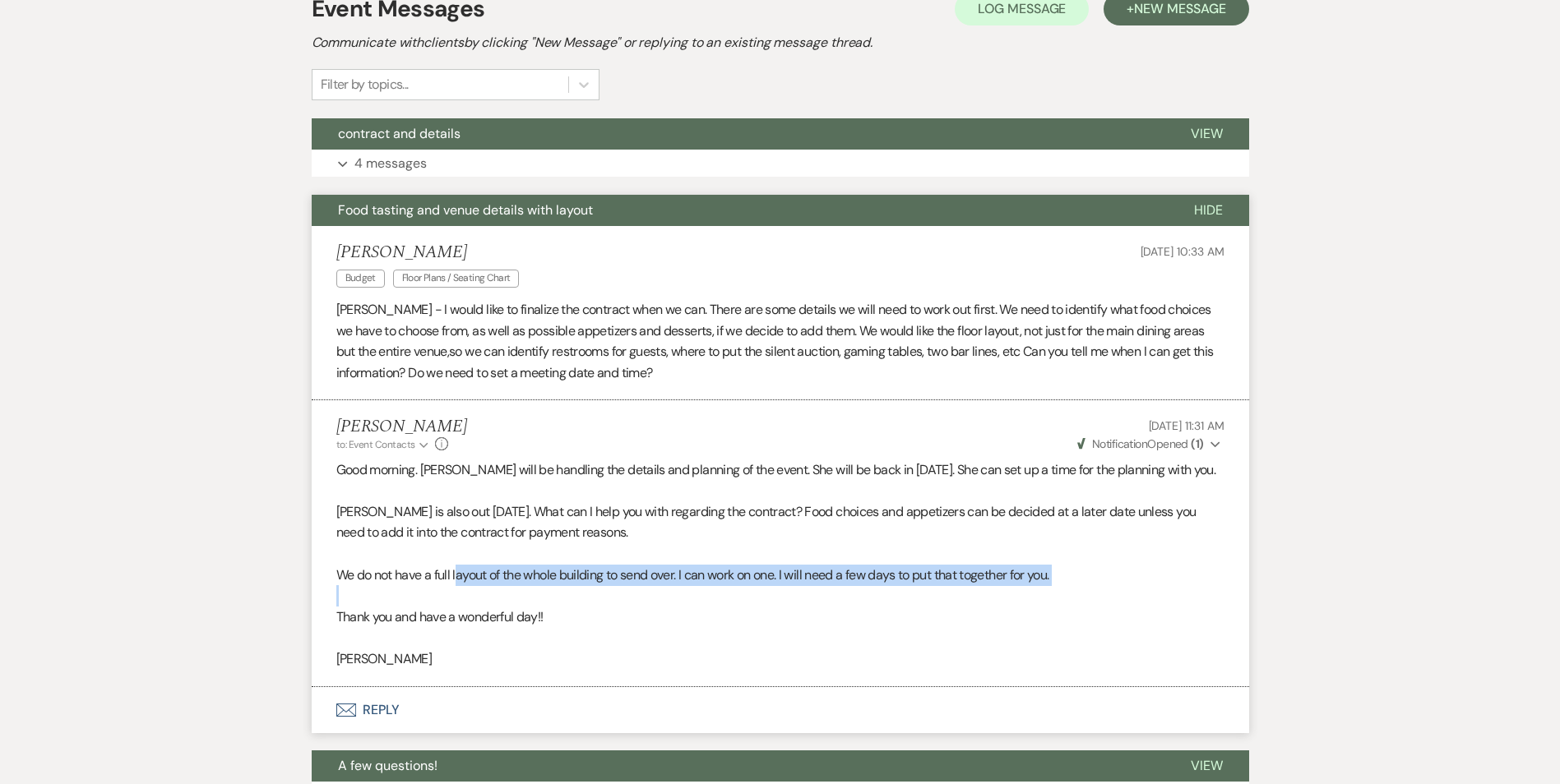
drag, startPoint x: 458, startPoint y: 578, endPoint x: 698, endPoint y: 586, distance: 240.1
click at [698, 586] on div "Good morning. [PERSON_NAME] will be handling the details and planning of the ev…" at bounding box center [780, 564] width 888 height 210
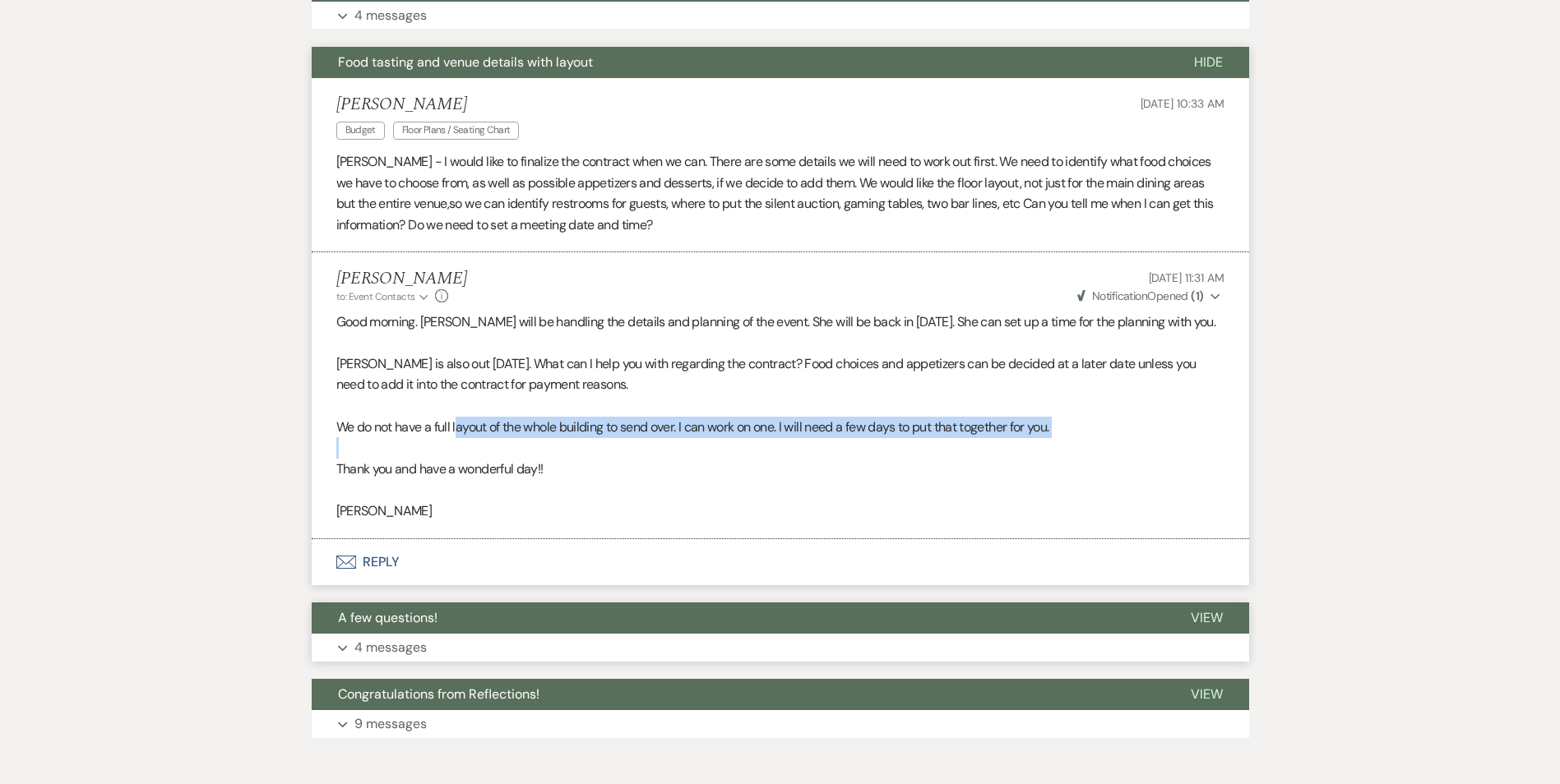
scroll to position [657, 0]
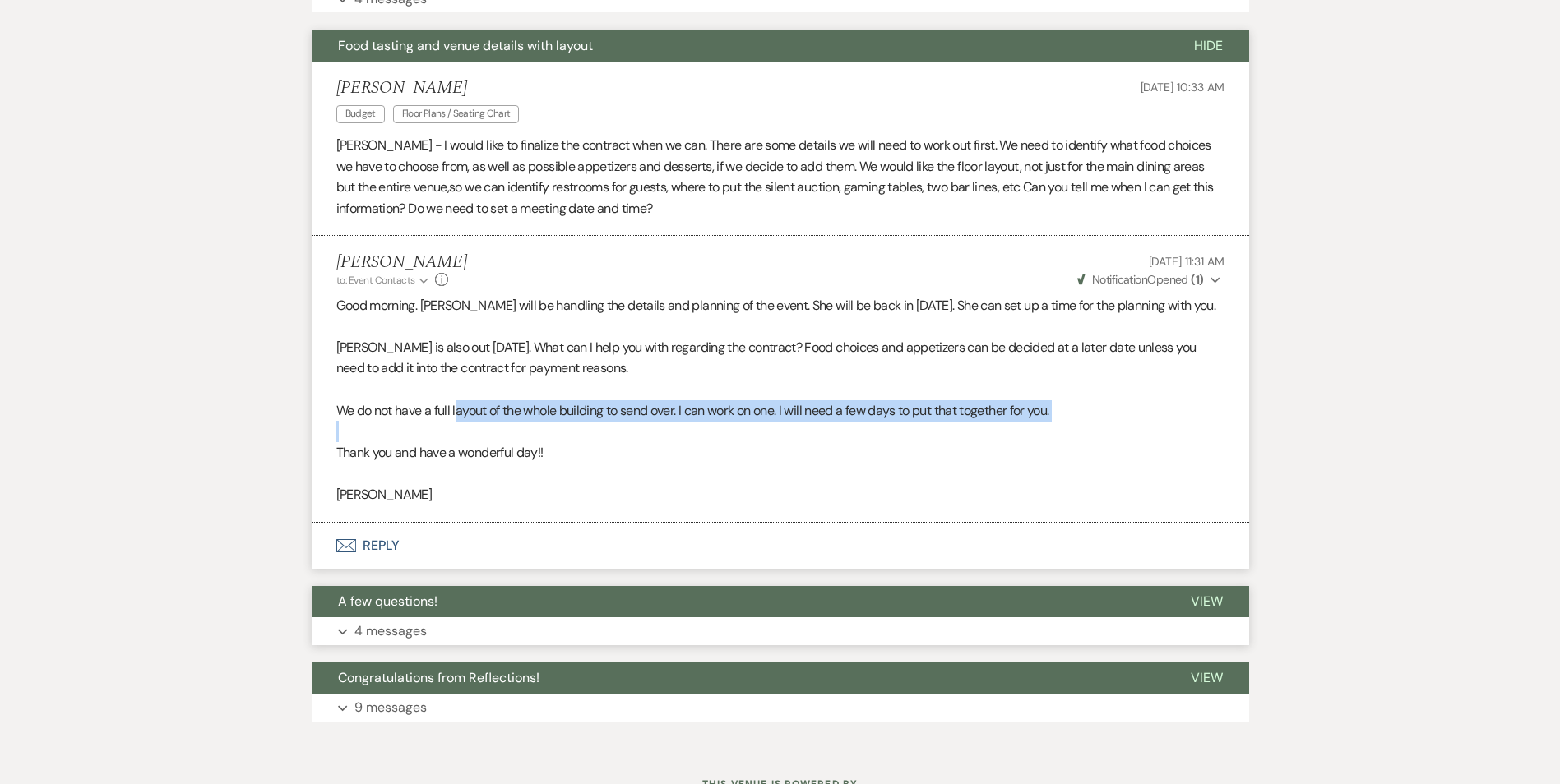
click at [537, 613] on button "A few questions!" at bounding box center [737, 601] width 852 height 31
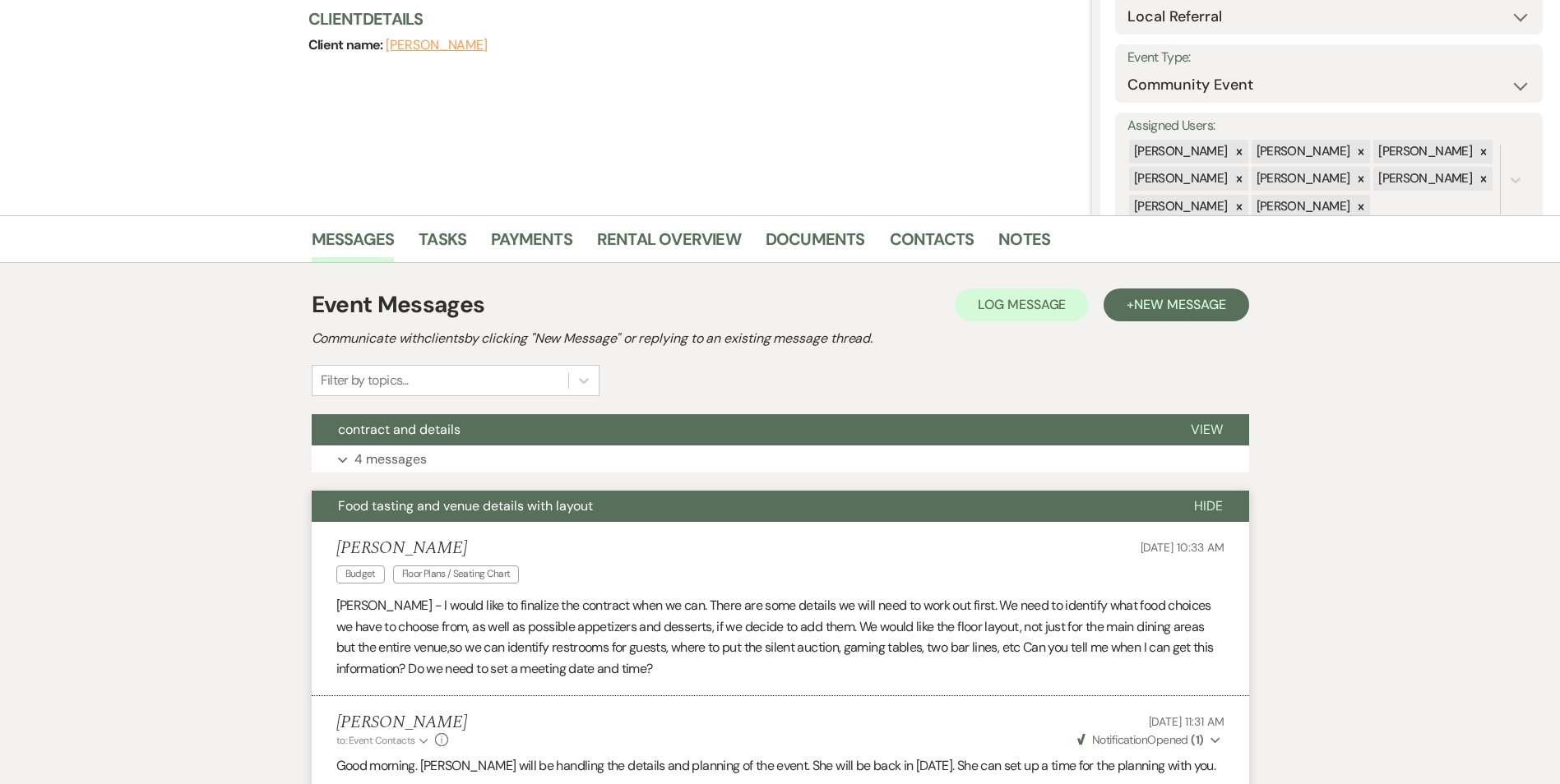
scroll to position [0, 0]
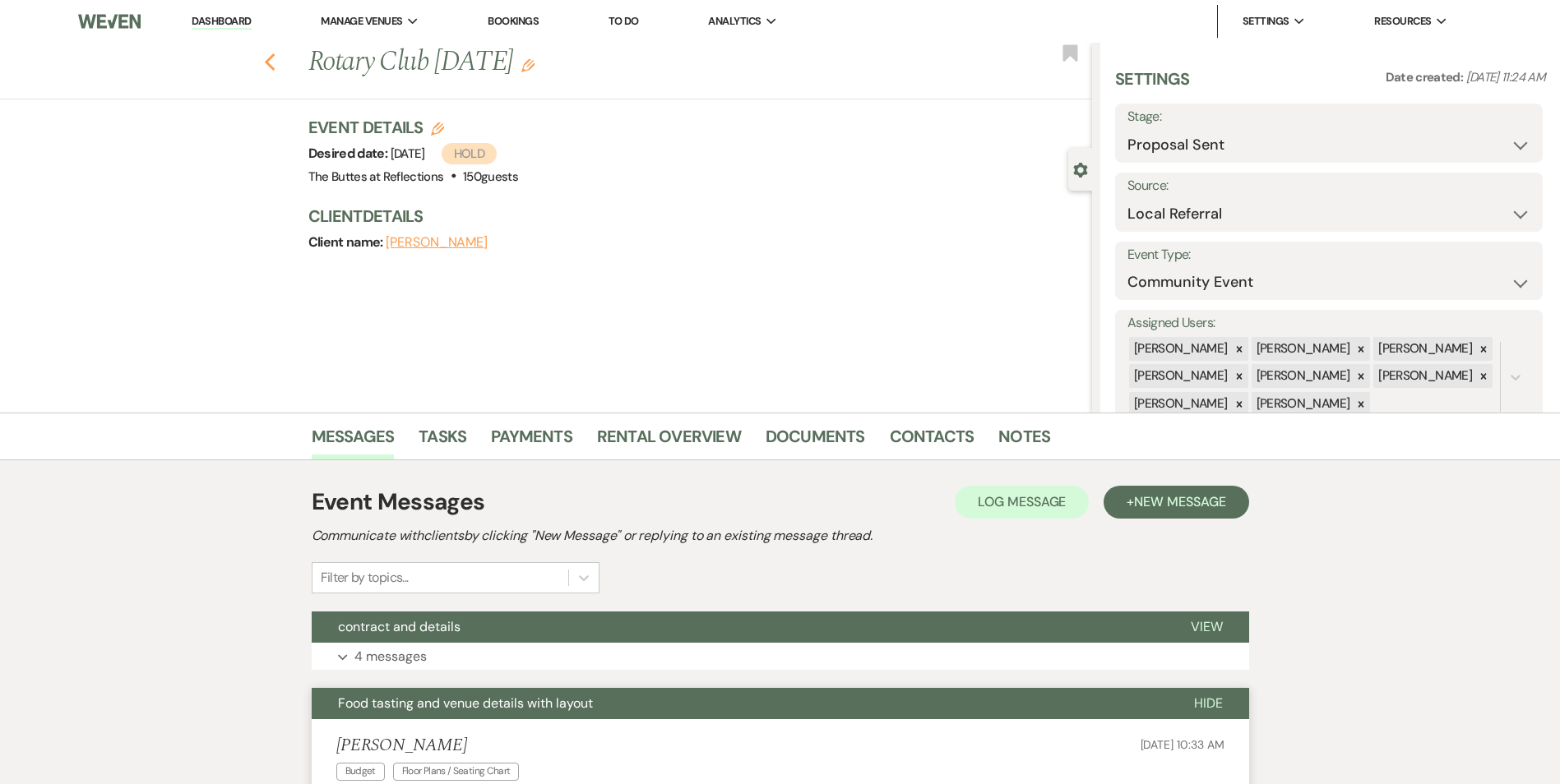
click at [276, 64] on icon "Previous" at bounding box center [270, 63] width 13 height 20
select select "6"
select select "8"
select select "5"
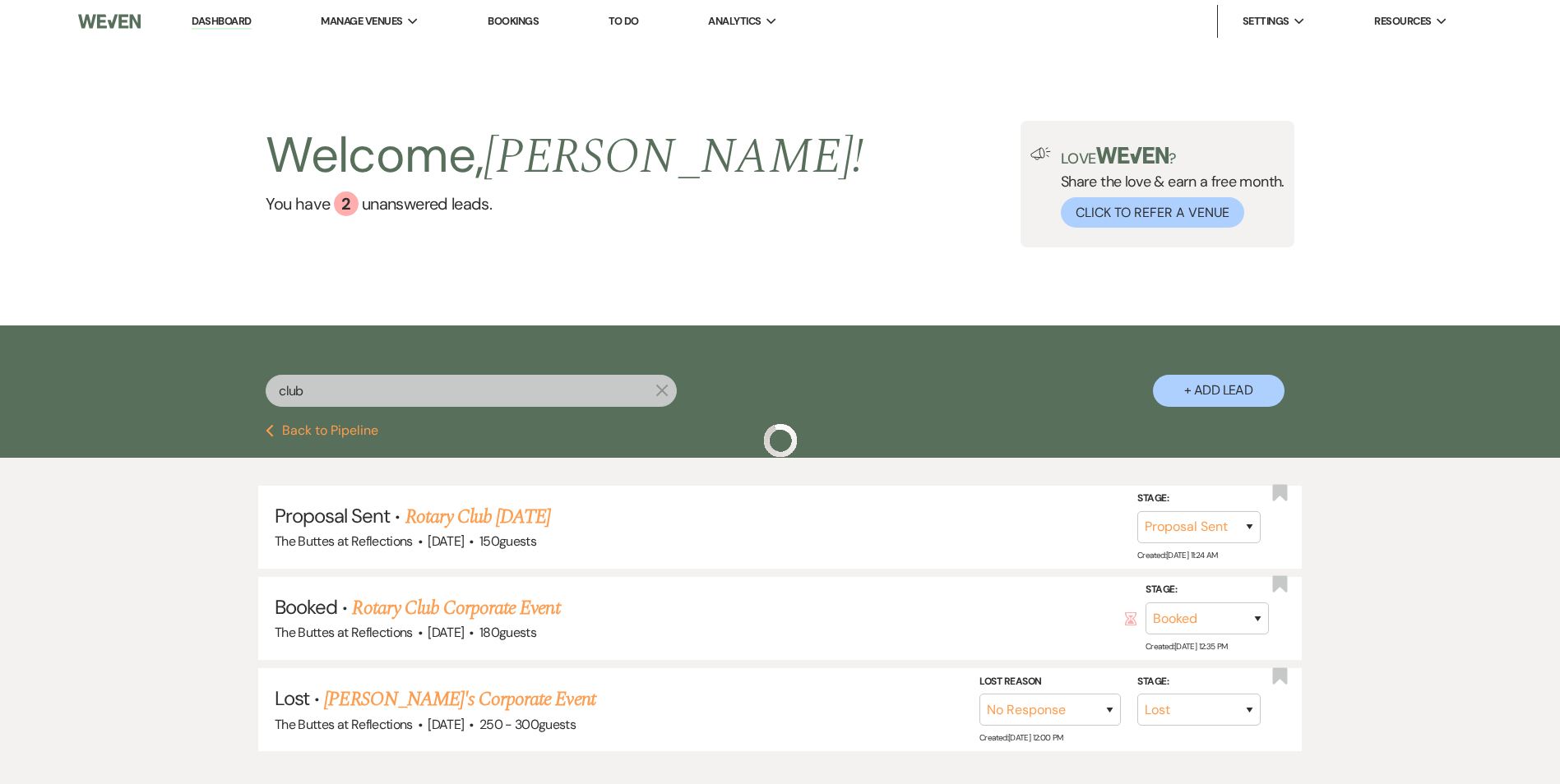
scroll to position [82, 0]
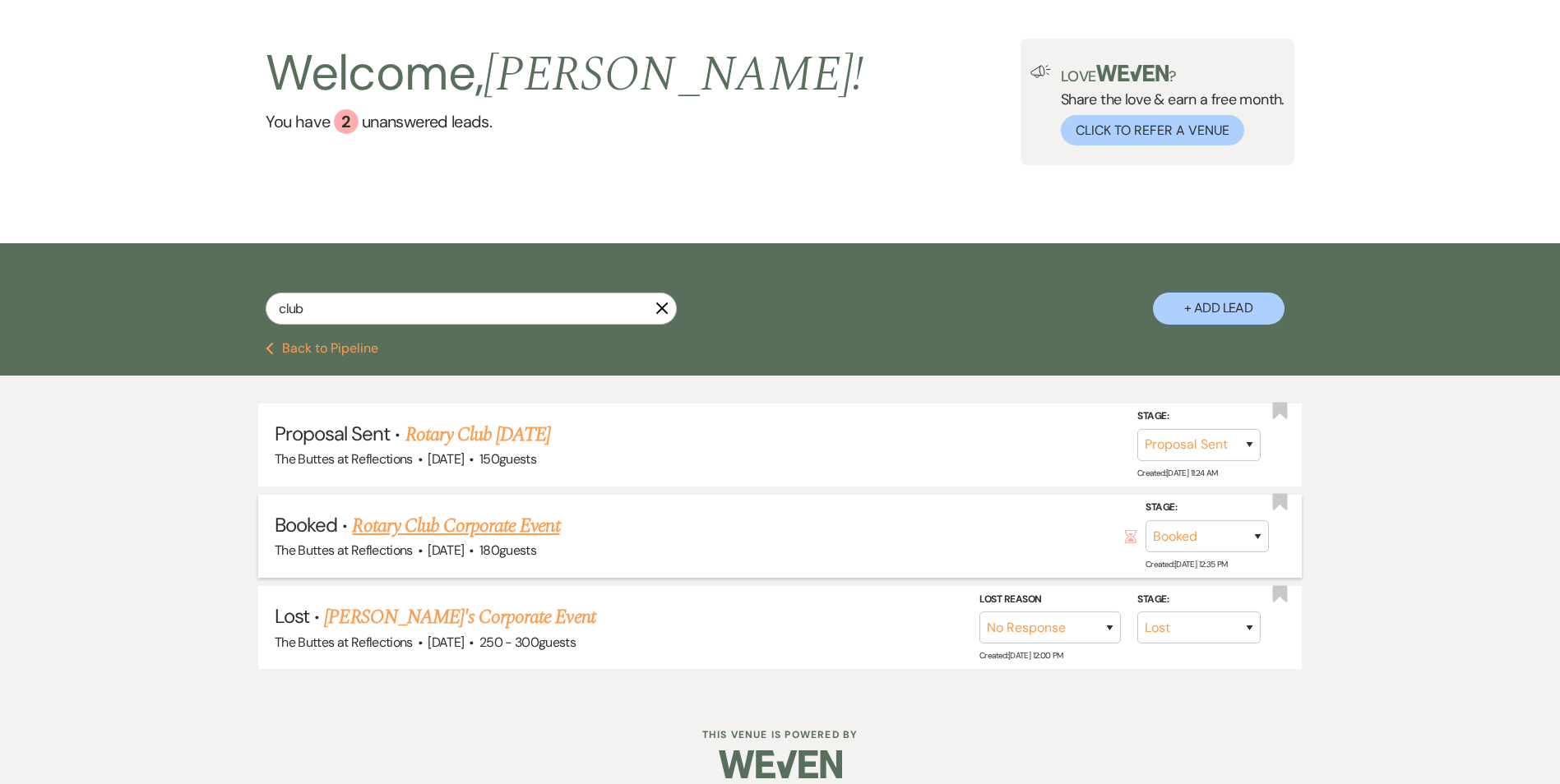
click at [452, 517] on link "Rotary Club Corporate Event" at bounding box center [455, 526] width 208 height 30
select select "12"
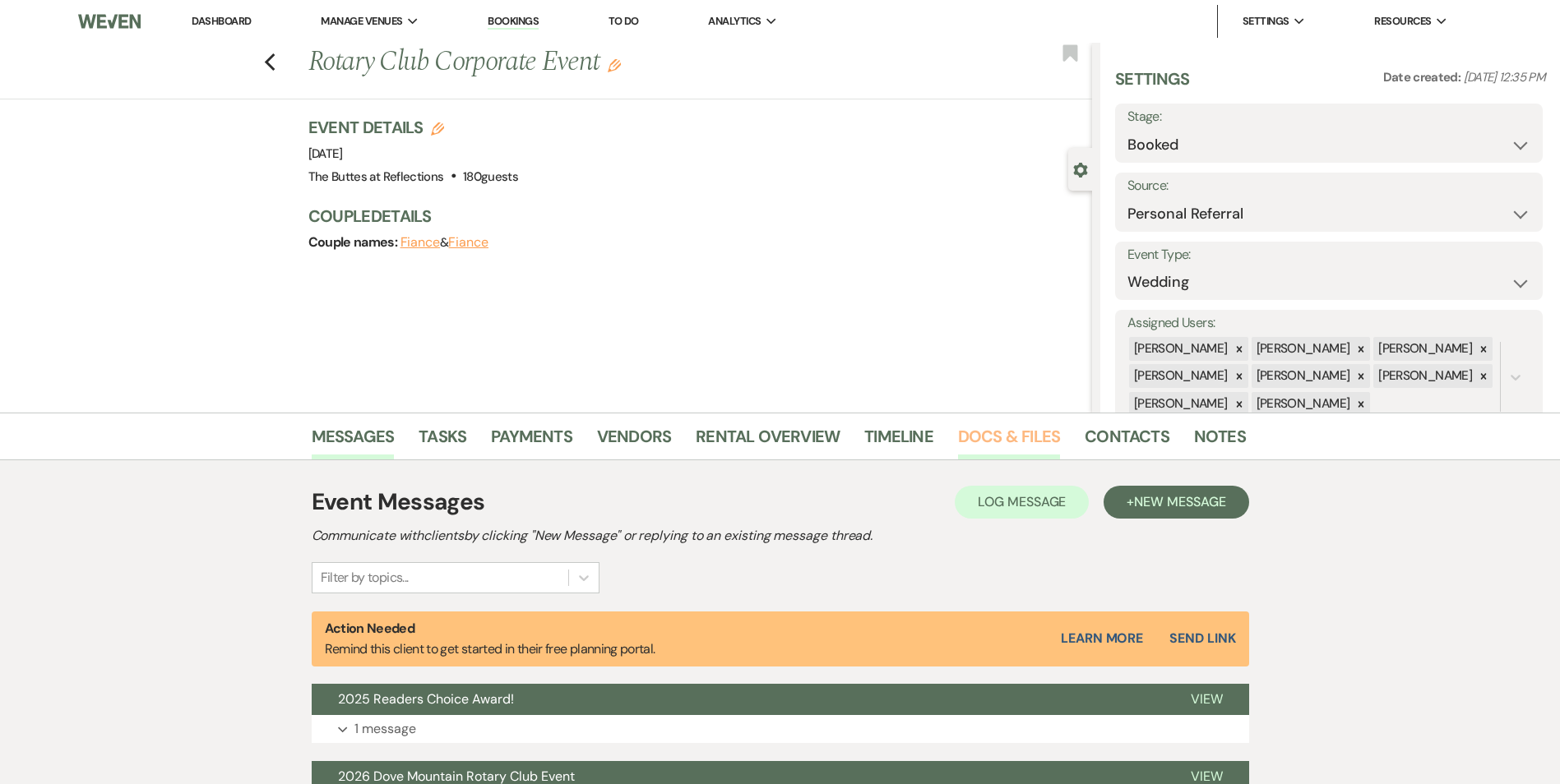
click at [1012, 442] on link "Docs & Files" at bounding box center [1009, 441] width 102 height 36
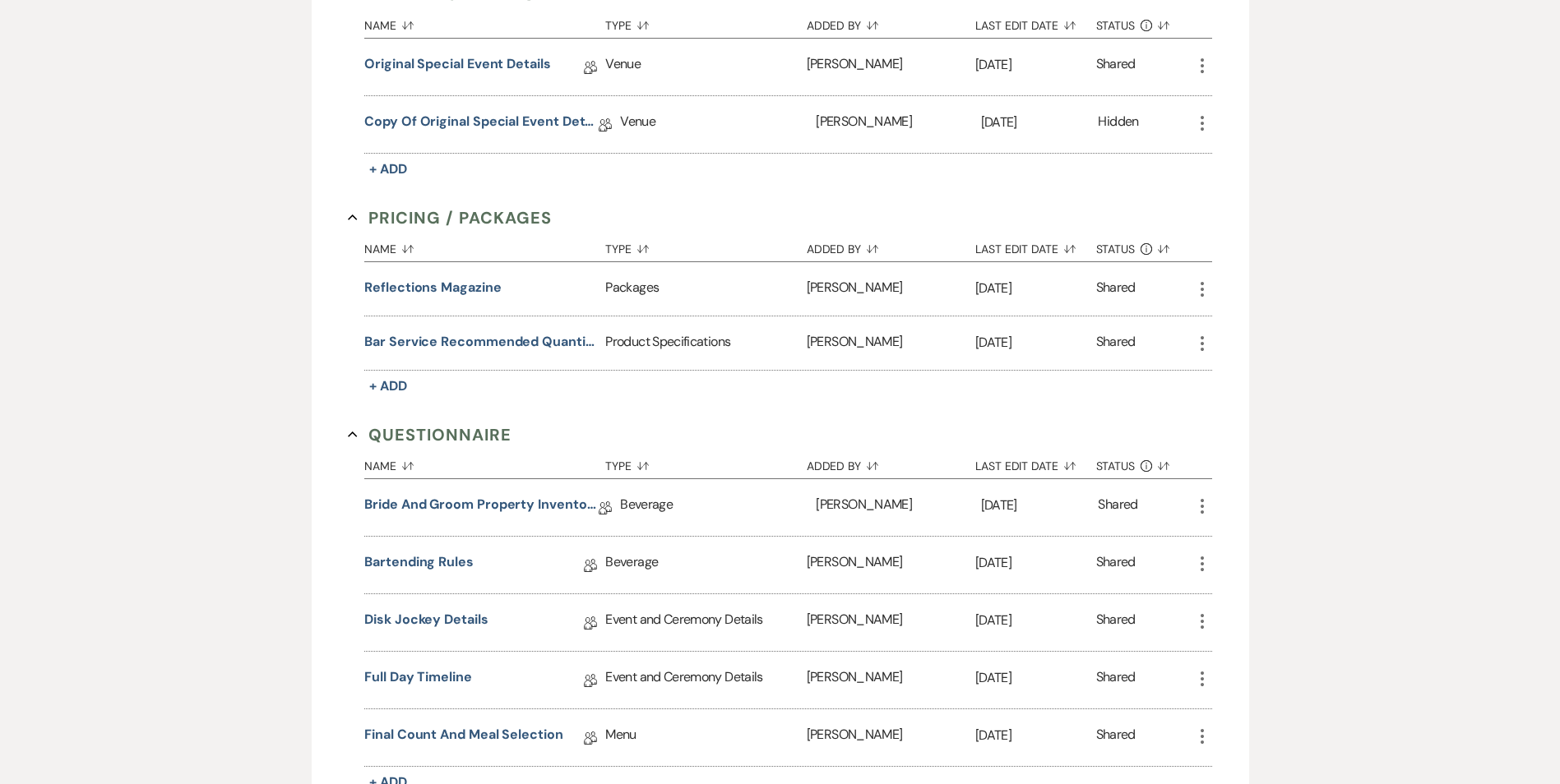
scroll to position [1151, 0]
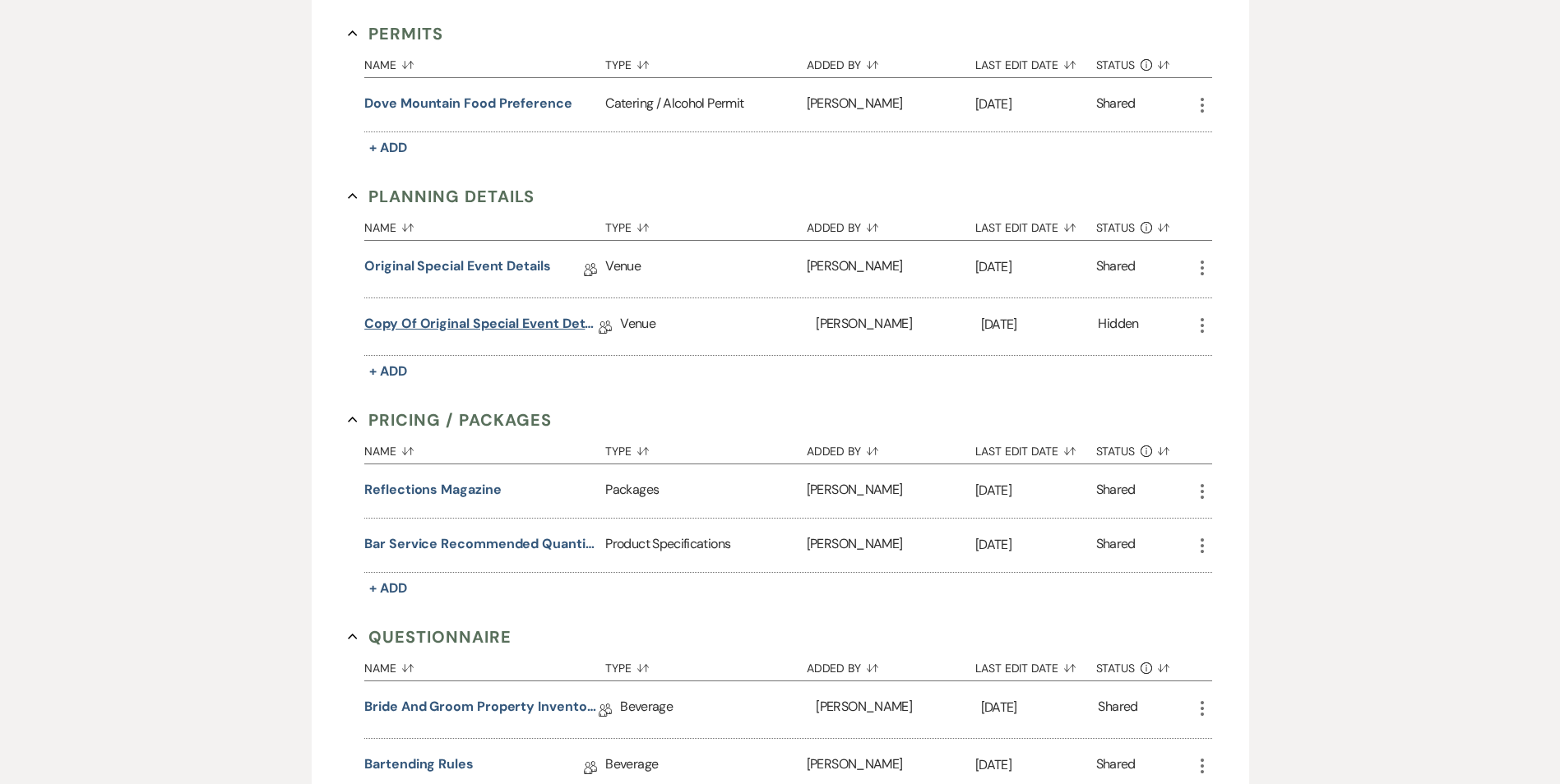
click at [454, 326] on link "Copy of Original Special Event Details updates [DATE]" at bounding box center [481, 326] width 234 height 25
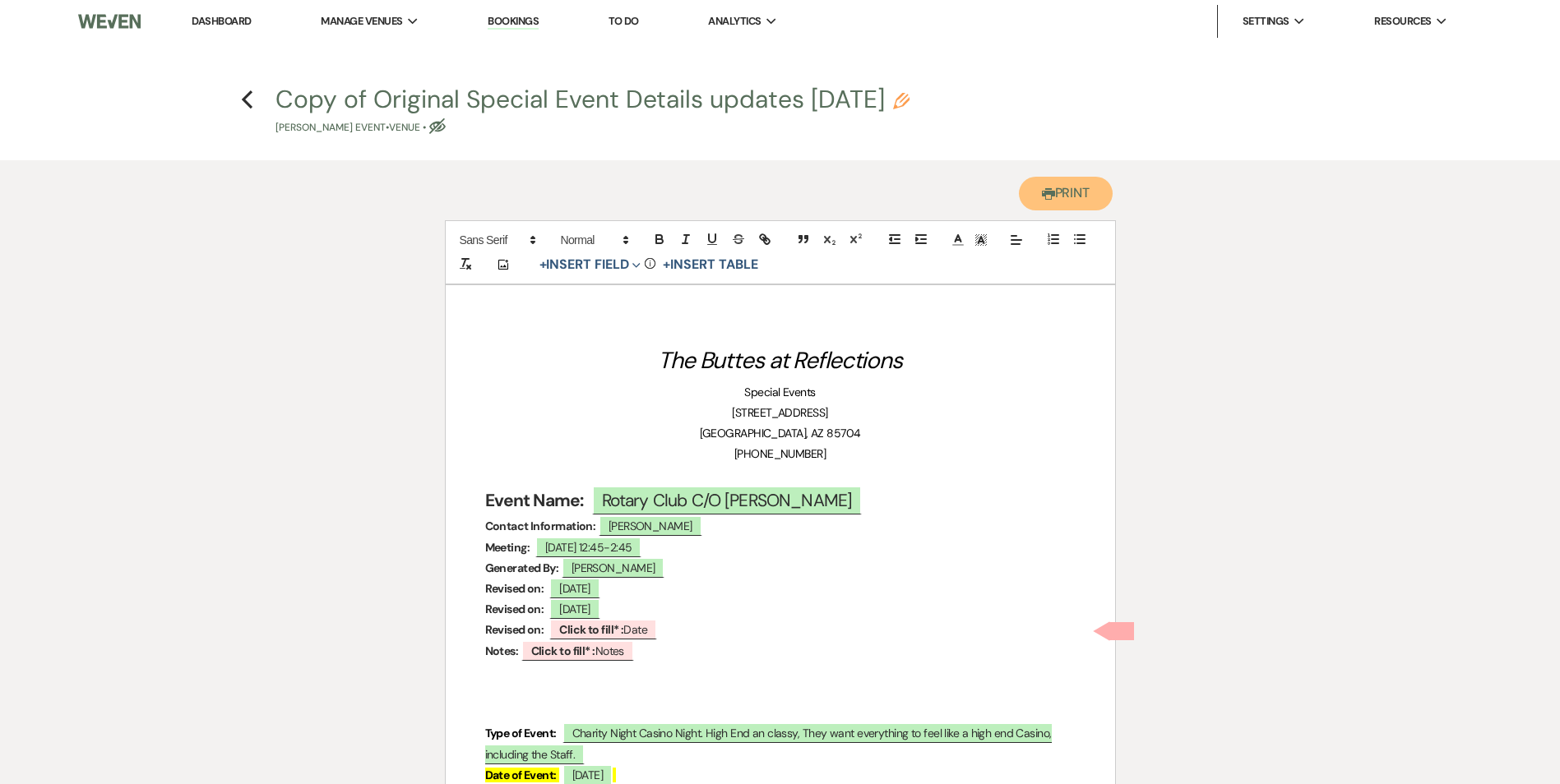
click at [1091, 198] on button "Printer Print" at bounding box center [1066, 194] width 95 height 34
click at [242, 101] on icon "Previous" at bounding box center [247, 99] width 13 height 20
select select "12"
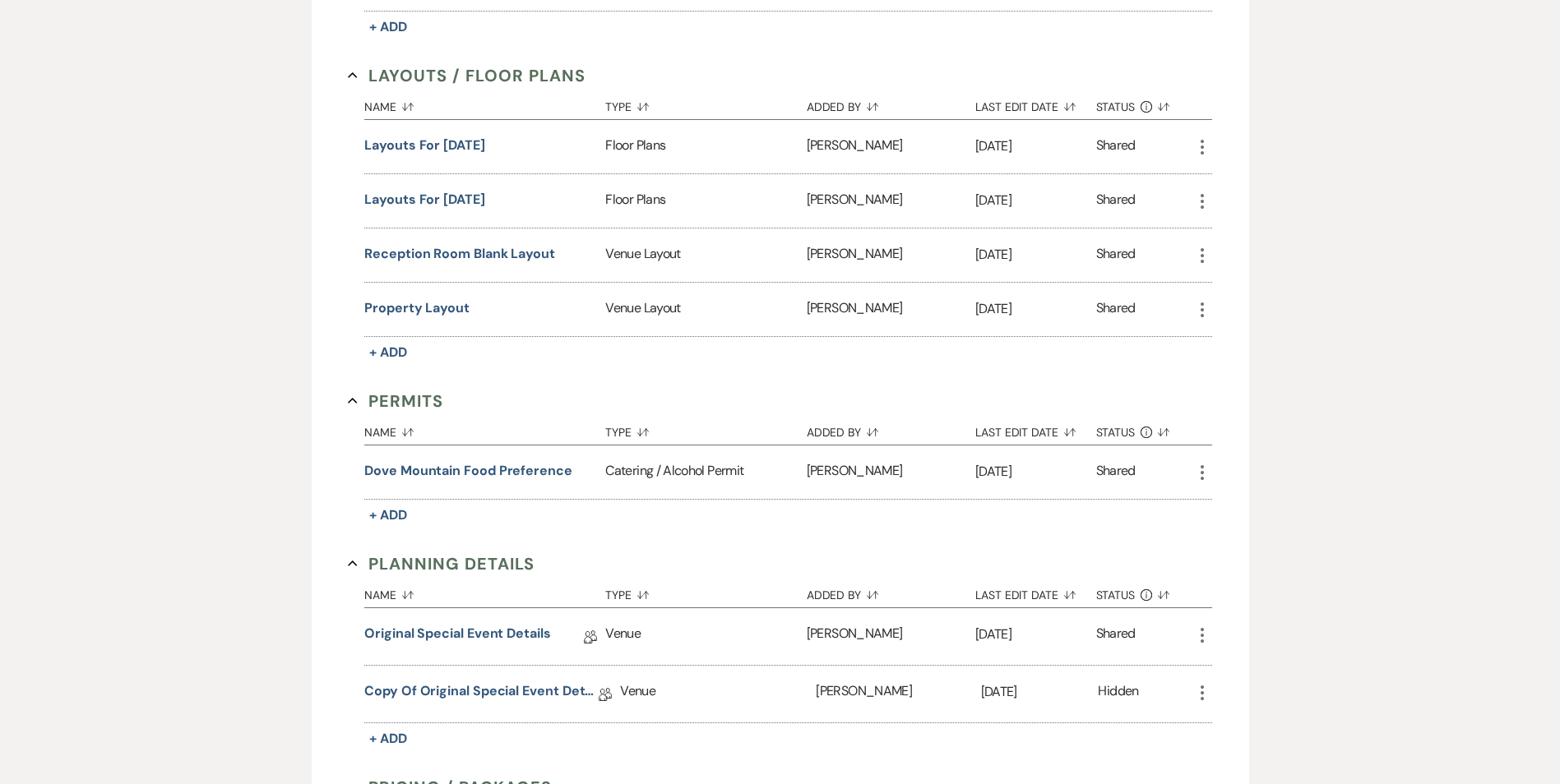
scroll to position [739, 0]
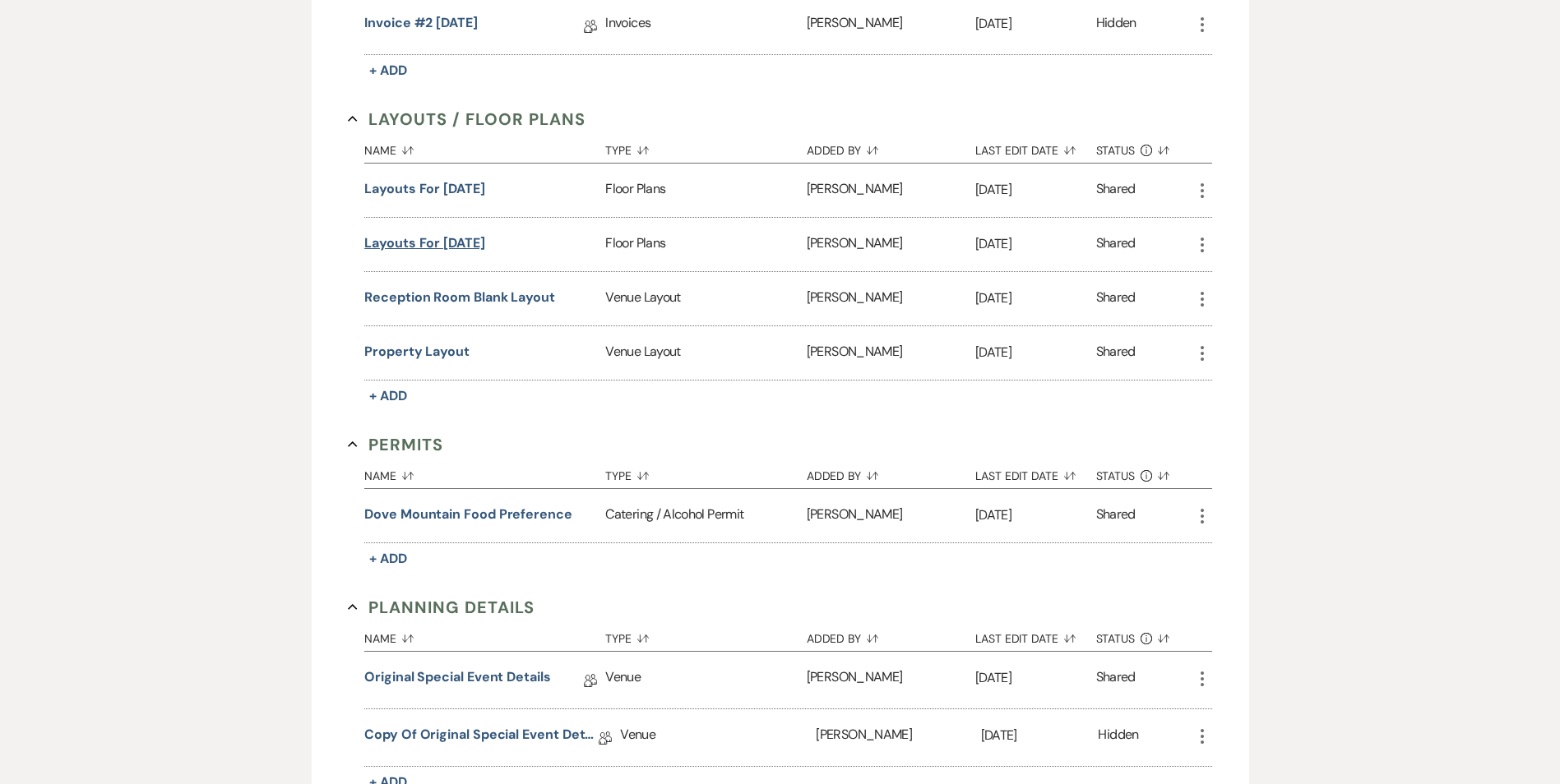
click at [434, 247] on button "Layouts for [DATE]" at bounding box center [424, 243] width 121 height 20
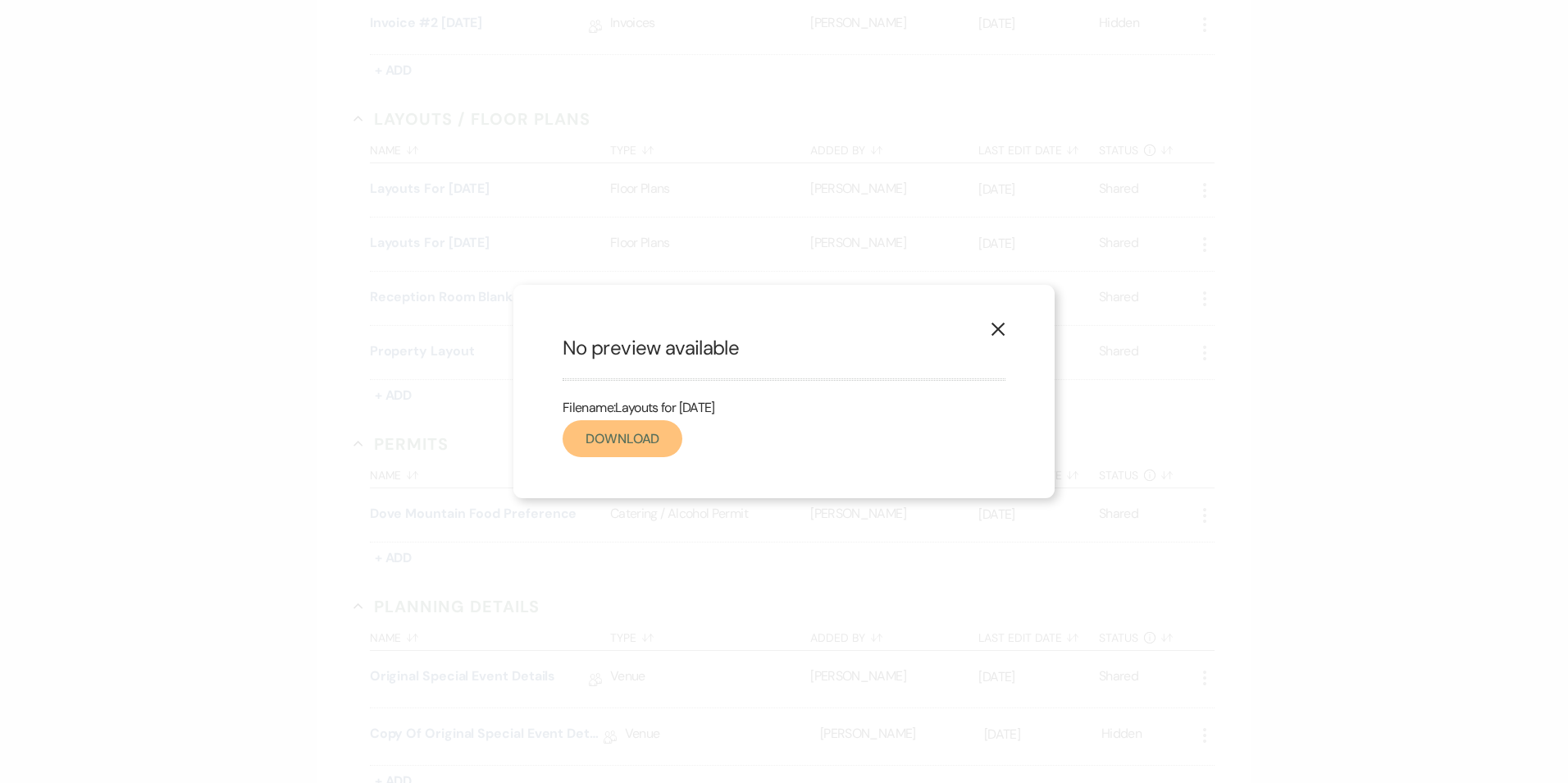
click at [622, 448] on link "Download" at bounding box center [623, 438] width 120 height 37
click at [994, 329] on icon "X" at bounding box center [998, 329] width 15 height 15
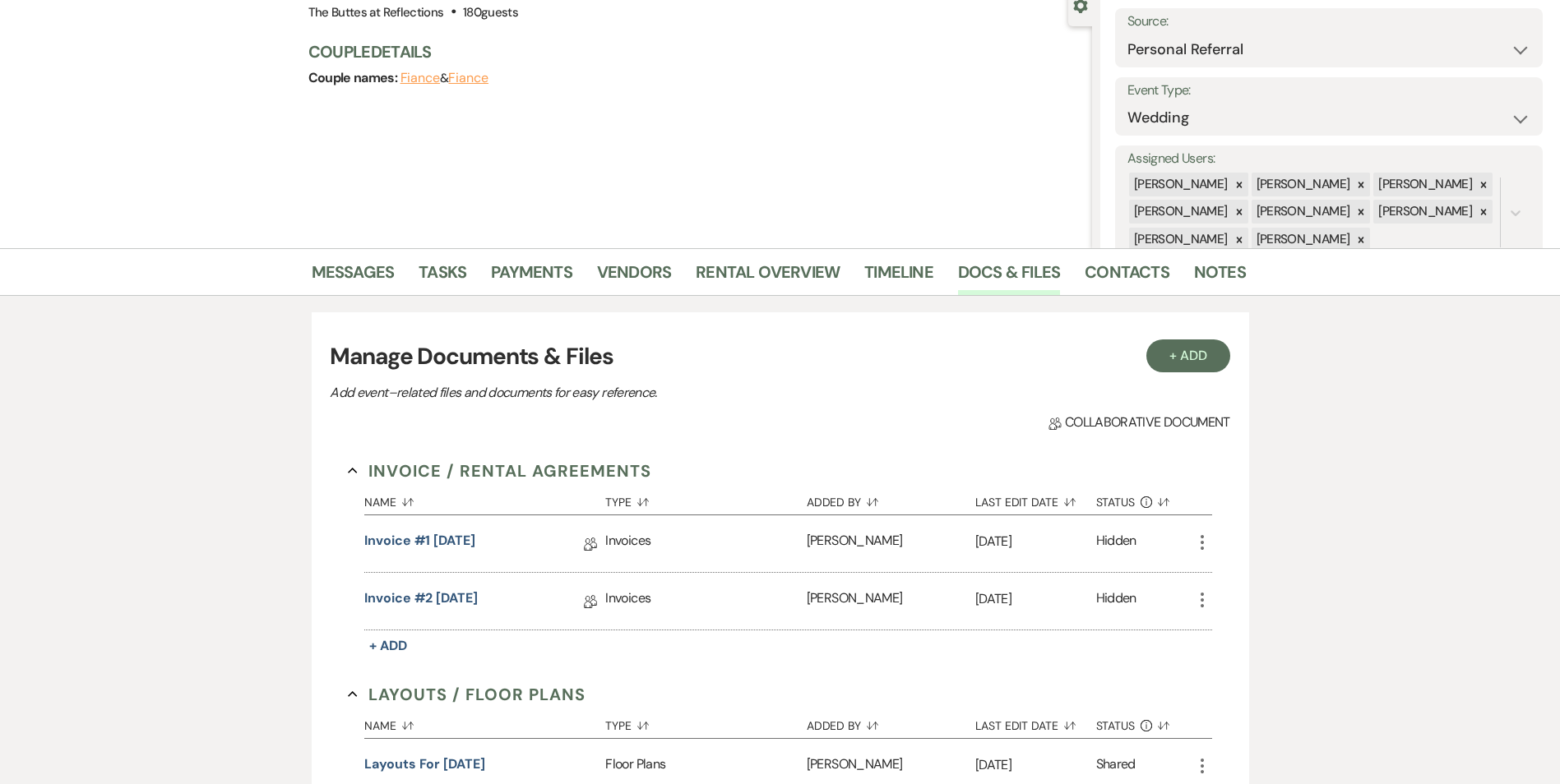
scroll to position [0, 0]
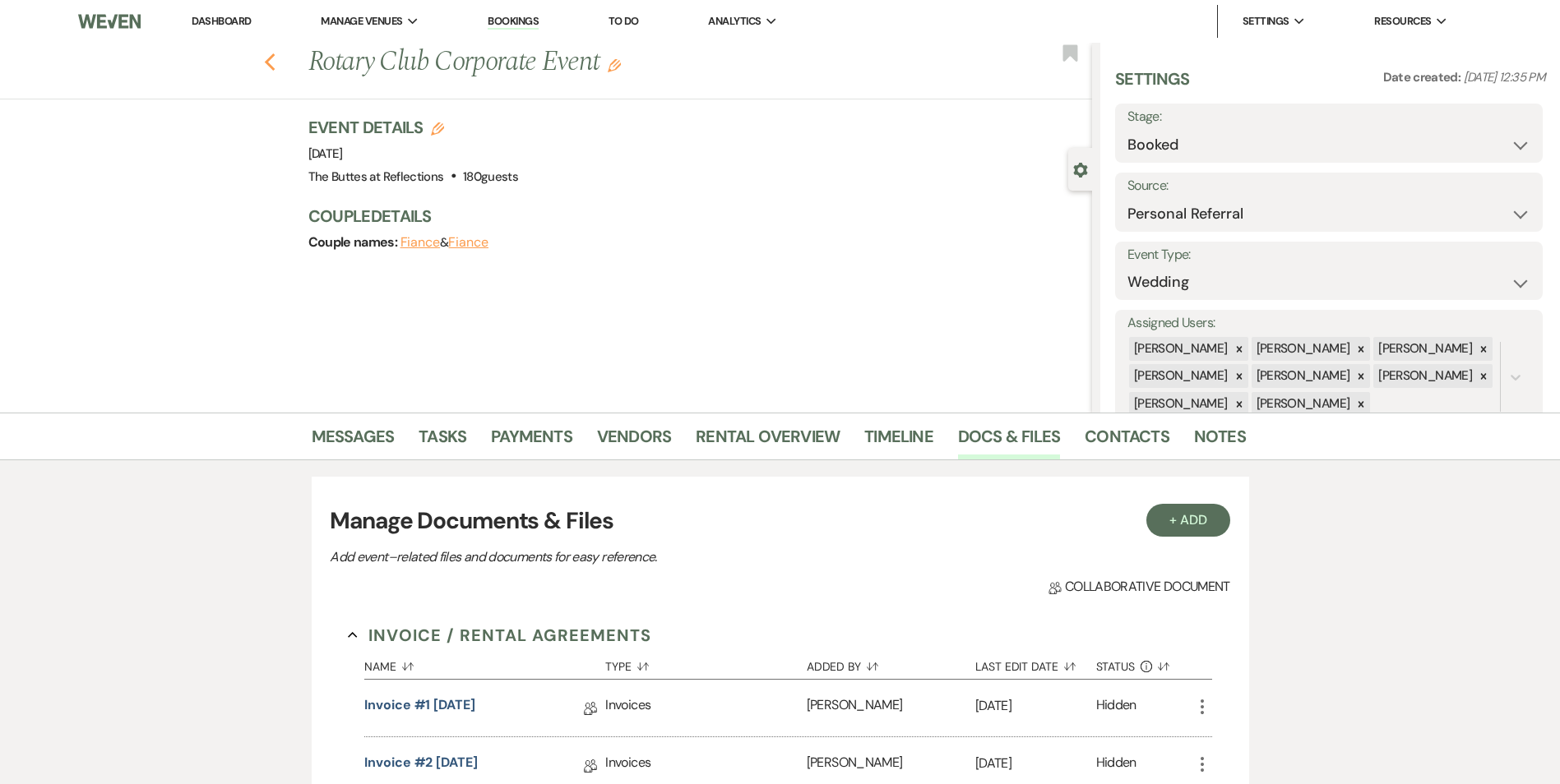
click at [274, 58] on icon "Previous" at bounding box center [270, 63] width 13 height 20
select select "6"
select select "8"
select select "5"
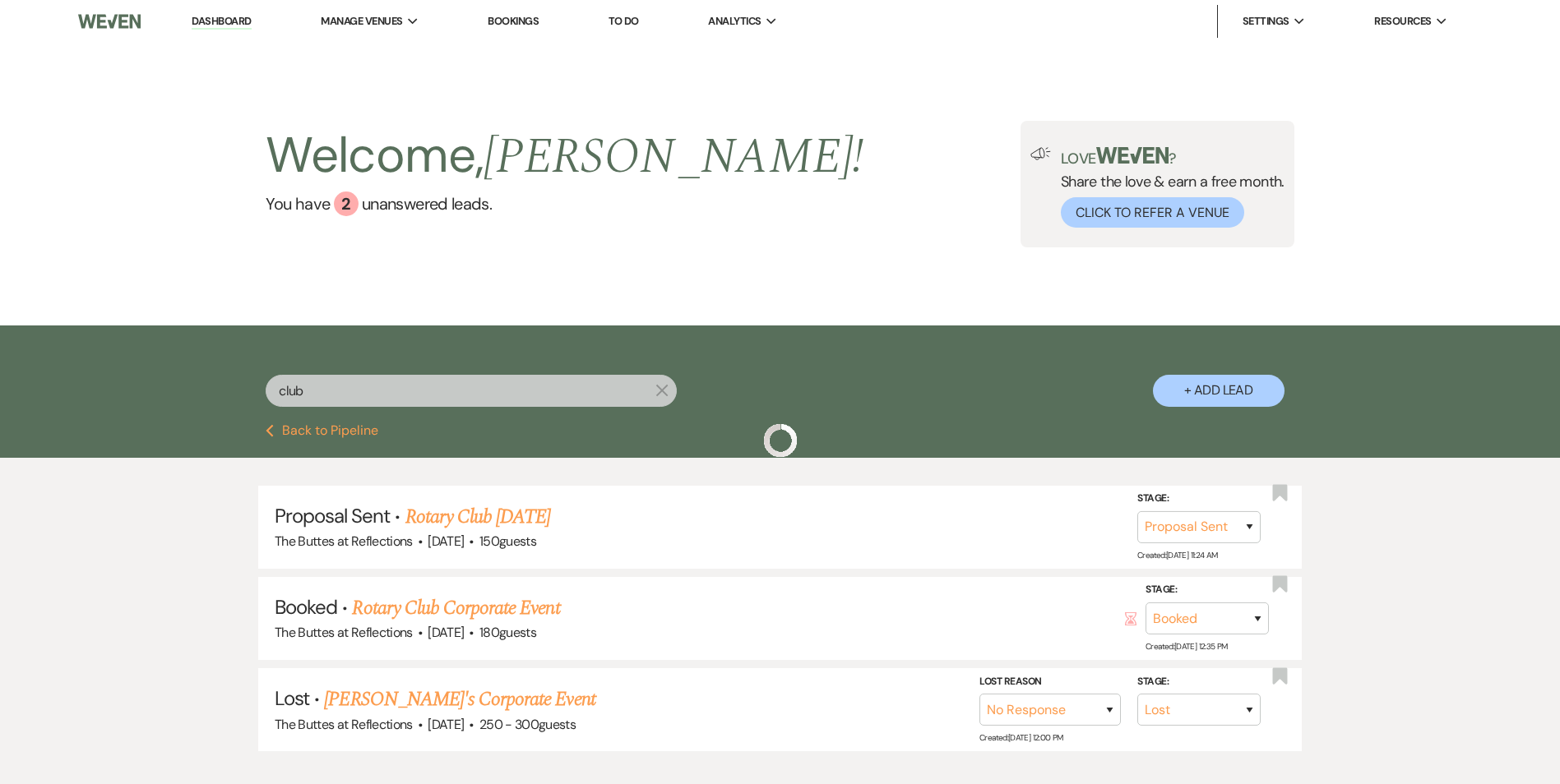
scroll to position [82, 0]
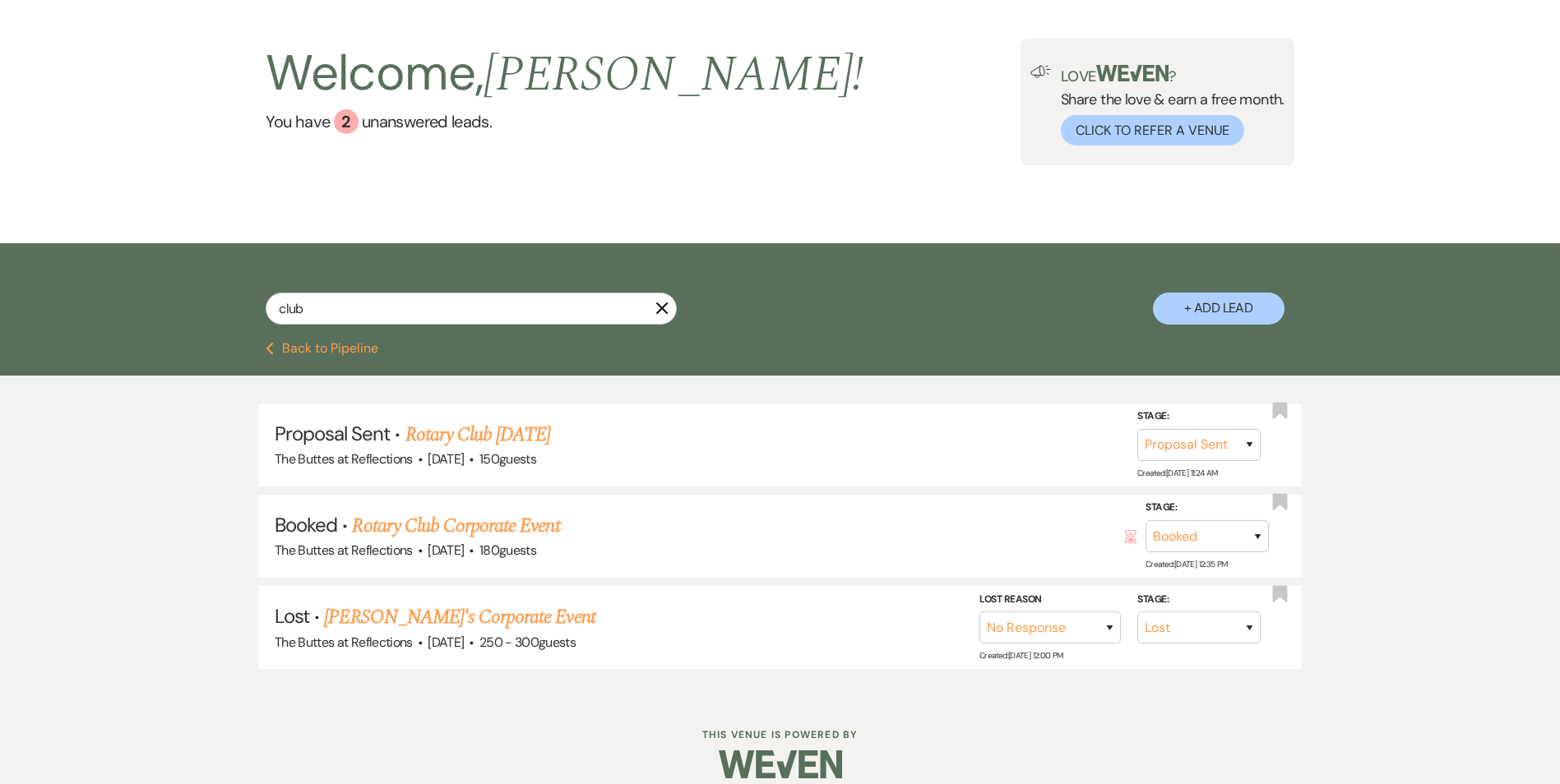
click at [284, 347] on button "Previous Back to Pipeline" at bounding box center [322, 348] width 113 height 13
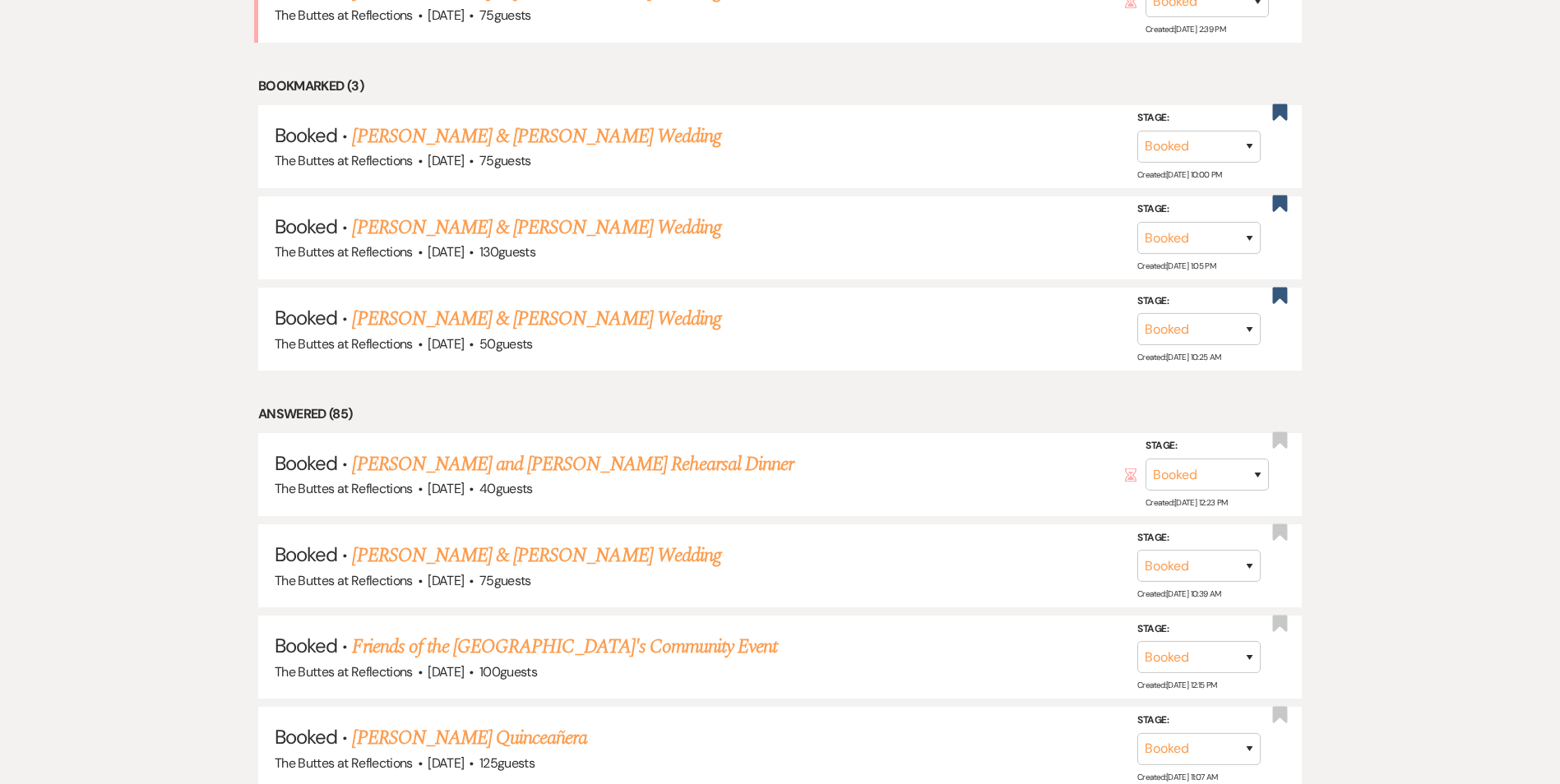
scroll to position [229, 0]
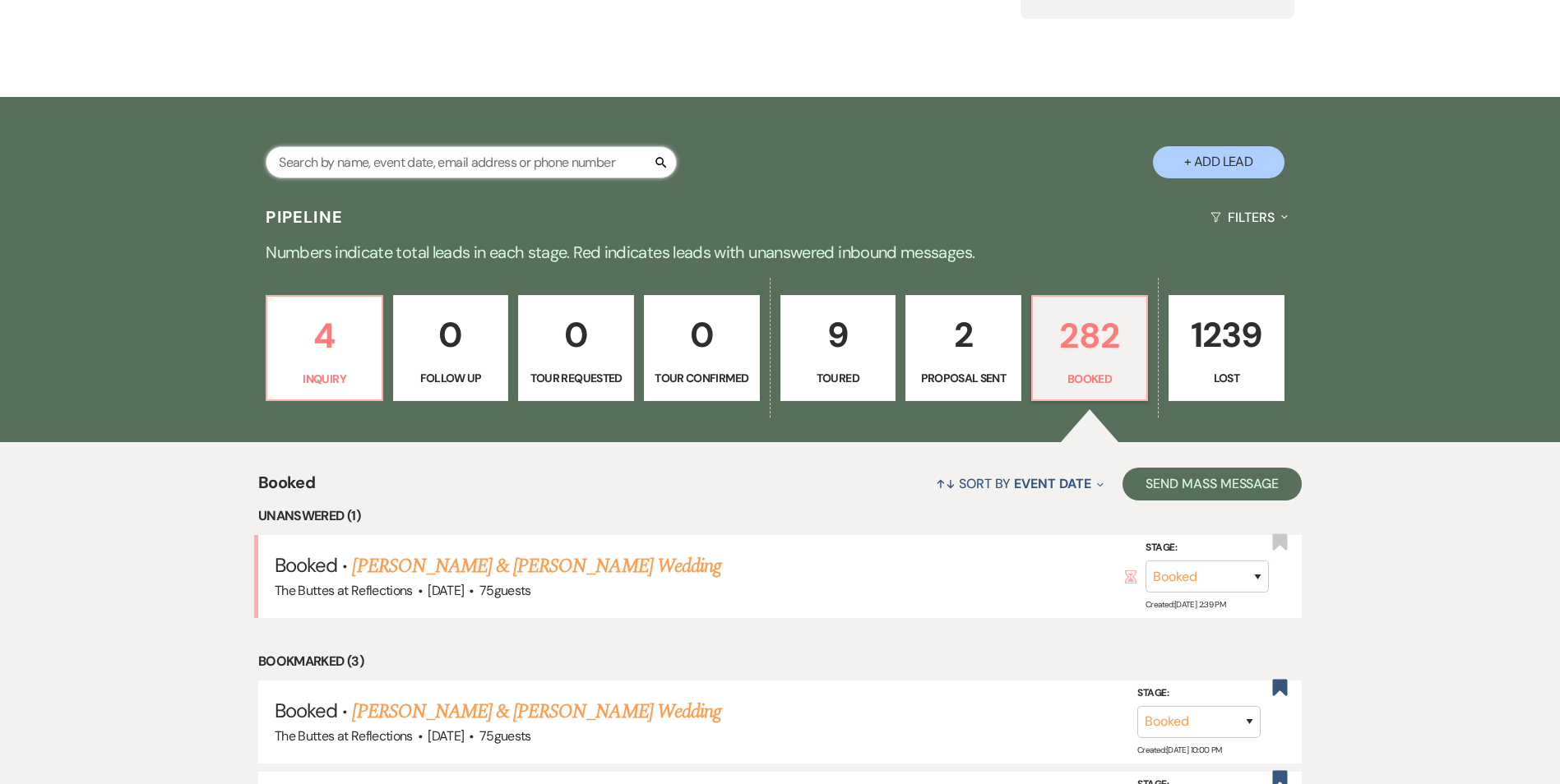
click at [406, 156] on input "text" at bounding box center [471, 163] width 411 height 32
type input "rota"
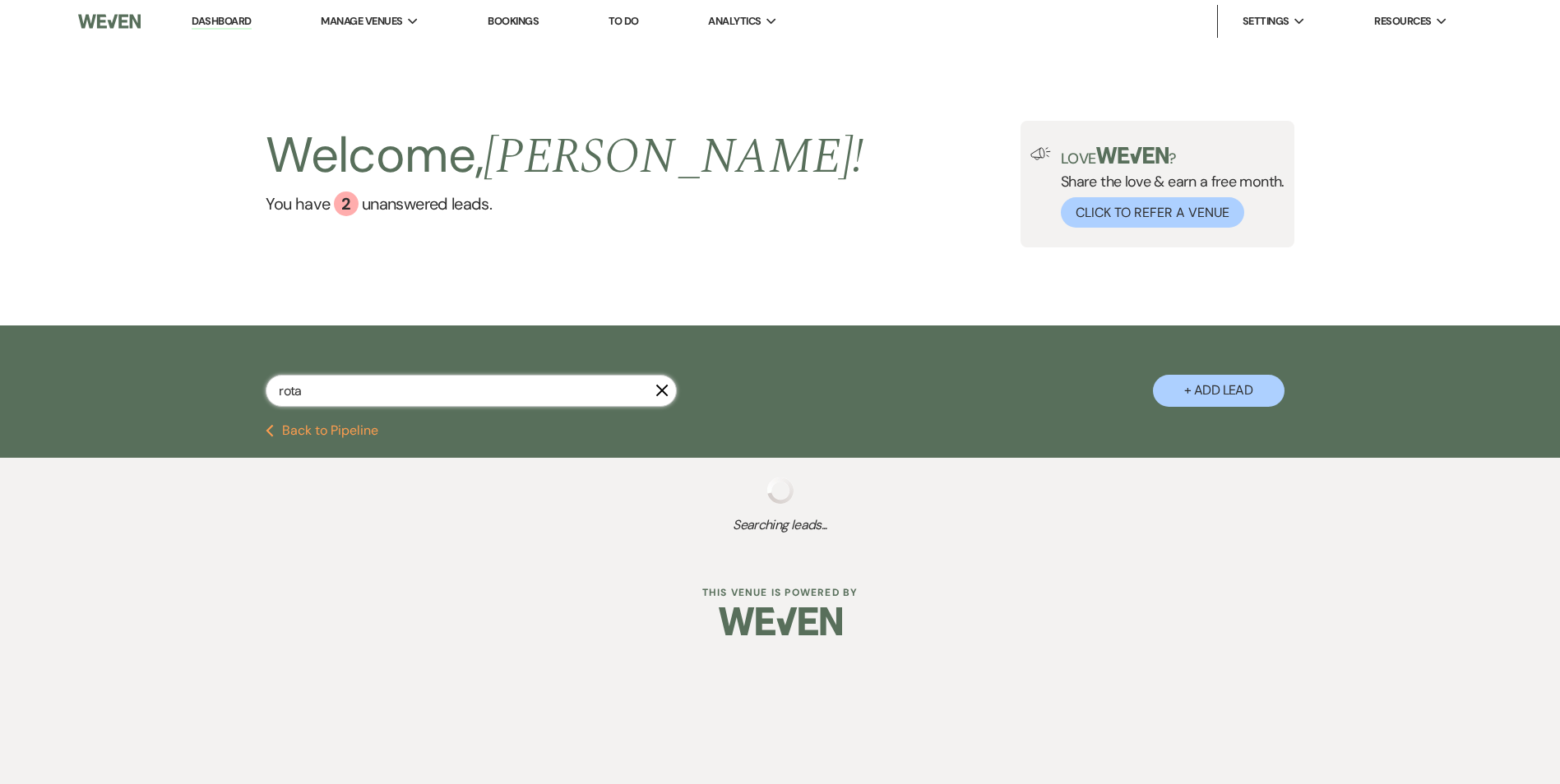
select select "6"
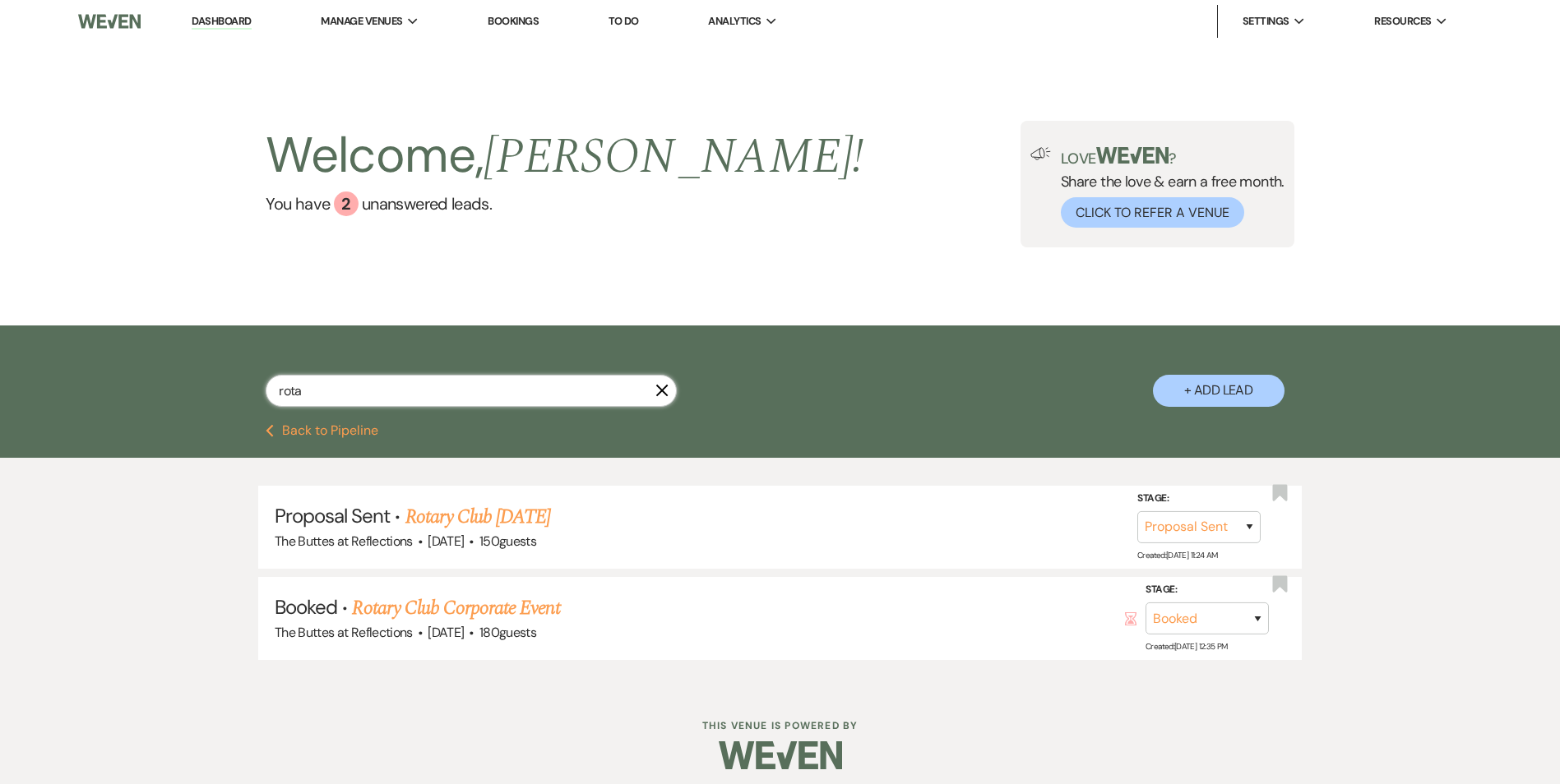
type input "rota"
